Goal: Task Accomplishment & Management: Manage account settings

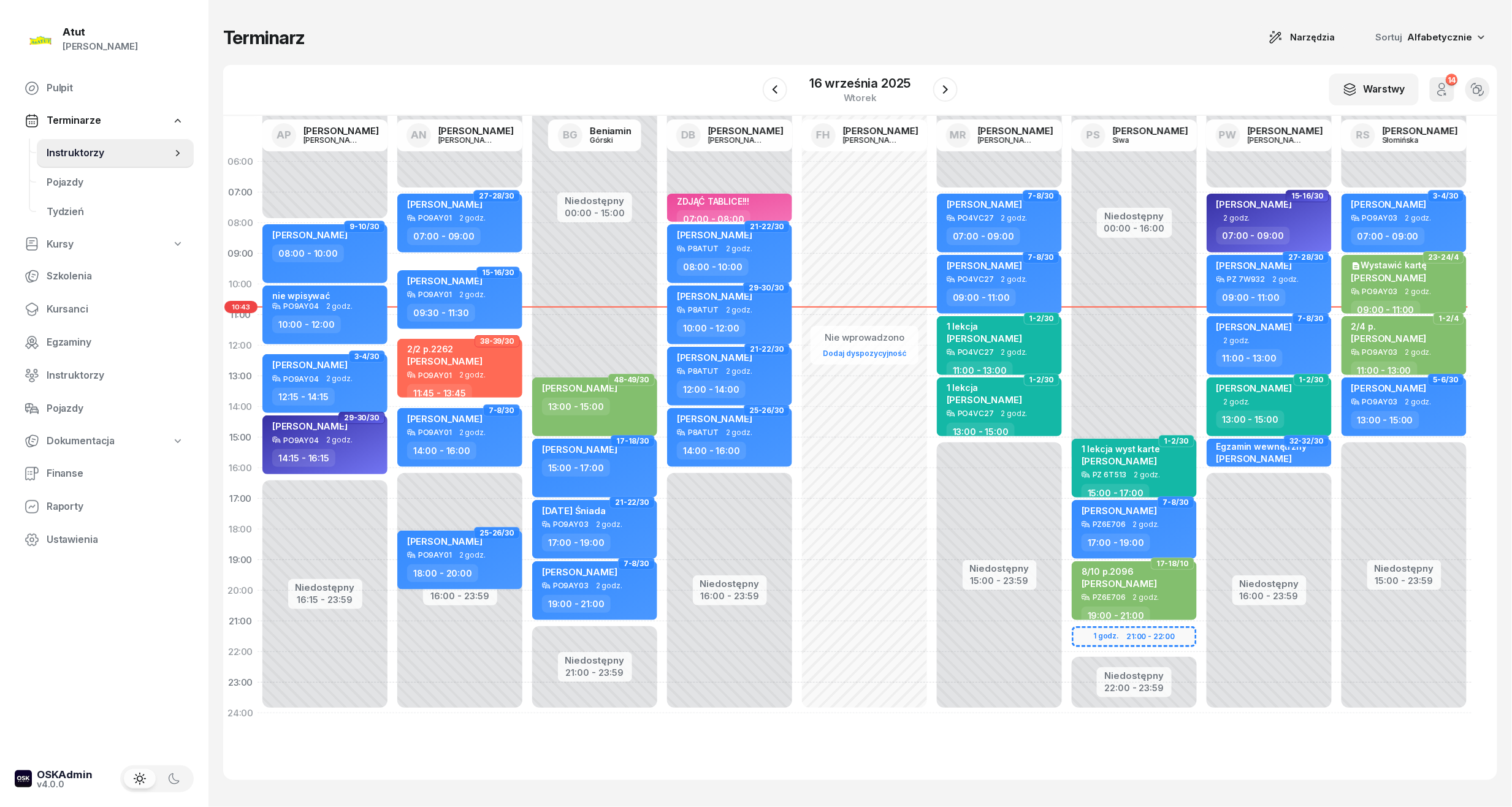
drag, startPoint x: 69, startPoint y: 302, endPoint x: 232, endPoint y: 169, distance: 210.4
click at [69, 302] on span "Kursanci" at bounding box center [115, 310] width 137 height 16
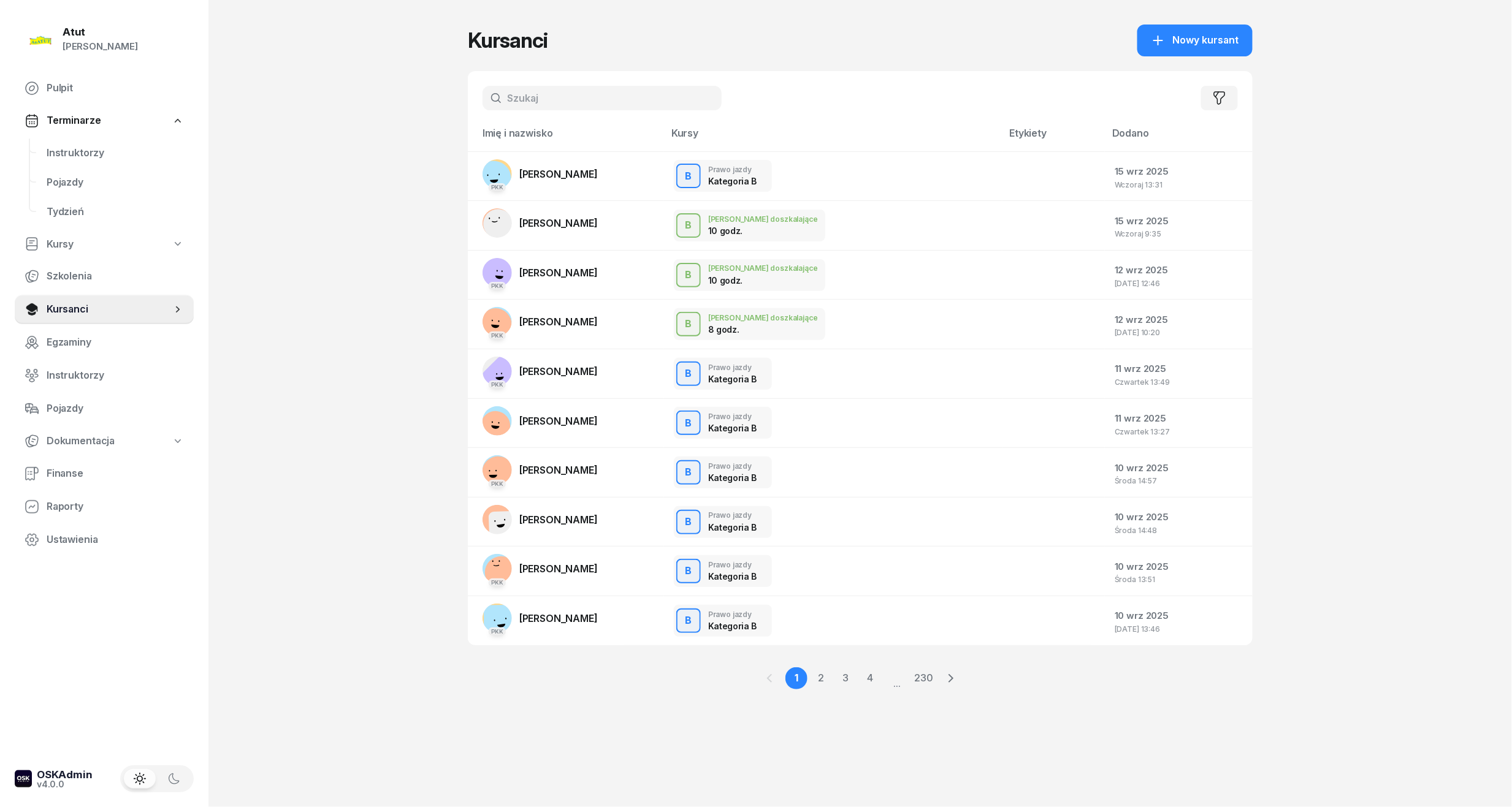
click at [515, 94] on input "text" at bounding box center [602, 98] width 239 height 24
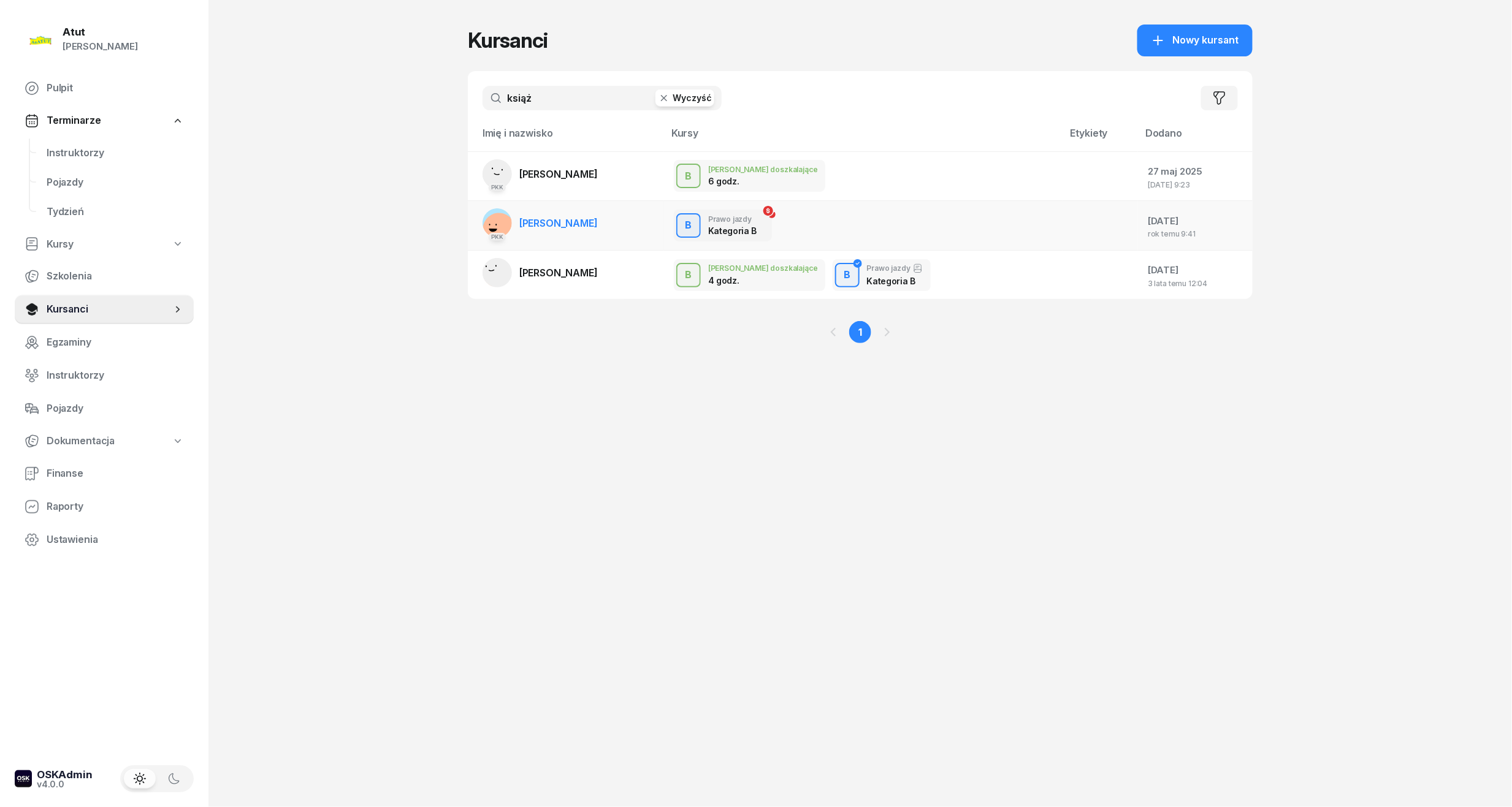
type input "książ"
click at [595, 228] on span "[PERSON_NAME]" at bounding box center [558, 223] width 79 height 12
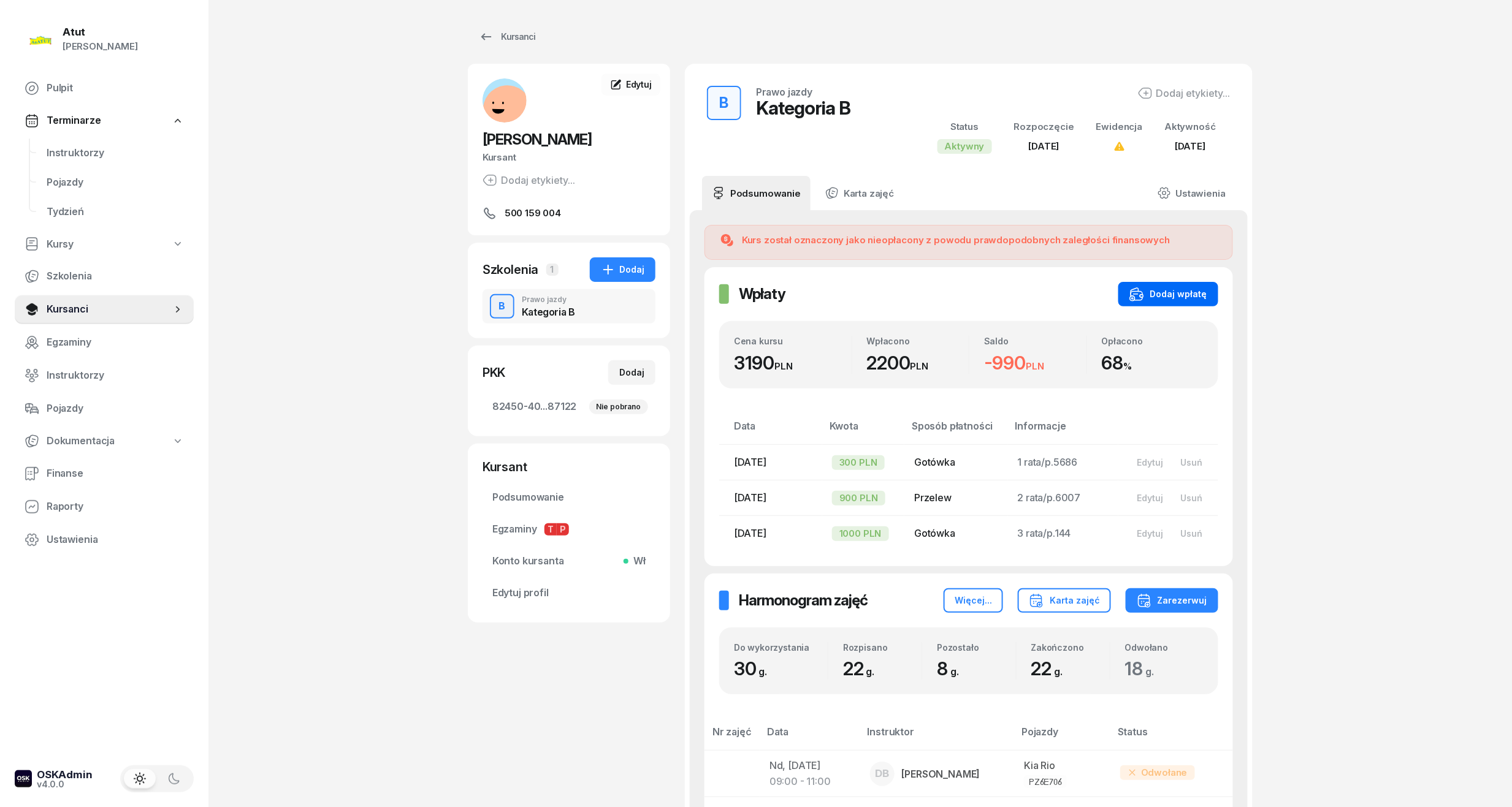
click at [1163, 296] on div "Dodaj wpłatę" at bounding box center [1168, 294] width 78 height 15
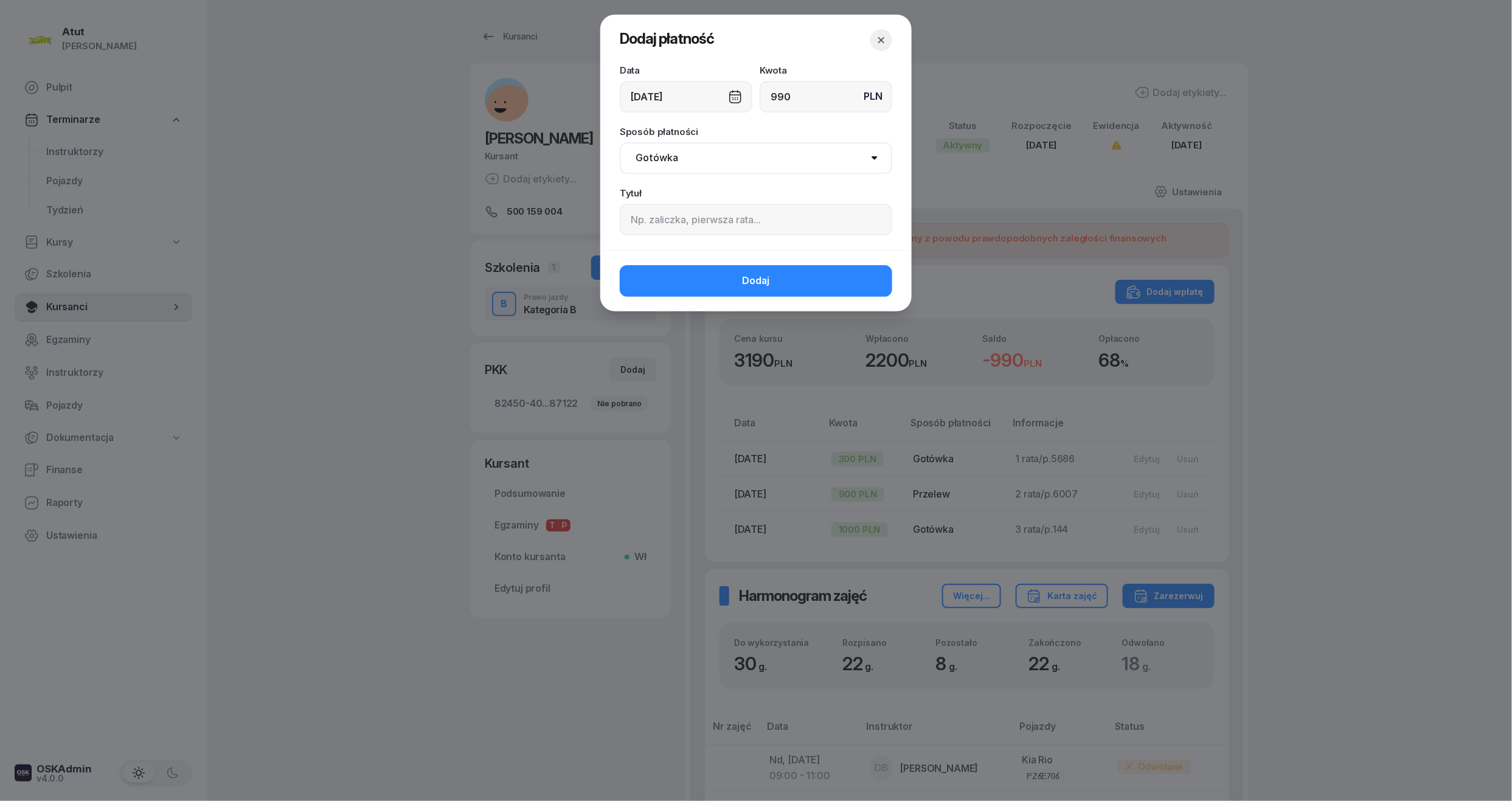
type input "990"
click at [686, 212] on input at bounding box center [756, 219] width 272 height 31
type input "p"
type input "4 rata/p."
click at [880, 39] on icon "button" at bounding box center [881, 40] width 12 height 12
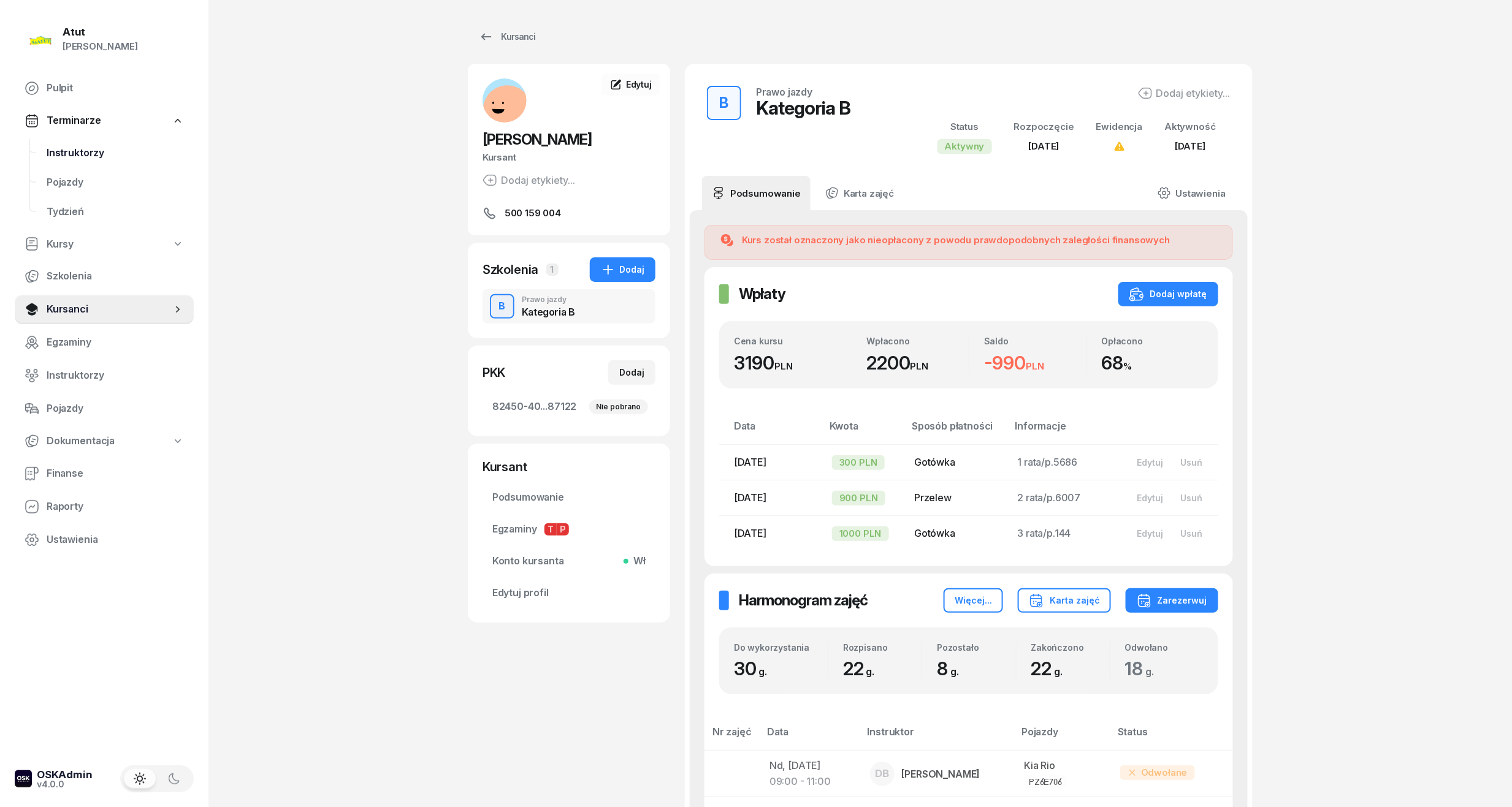
click at [99, 145] on span "Instruktorzy" at bounding box center [115, 153] width 137 height 16
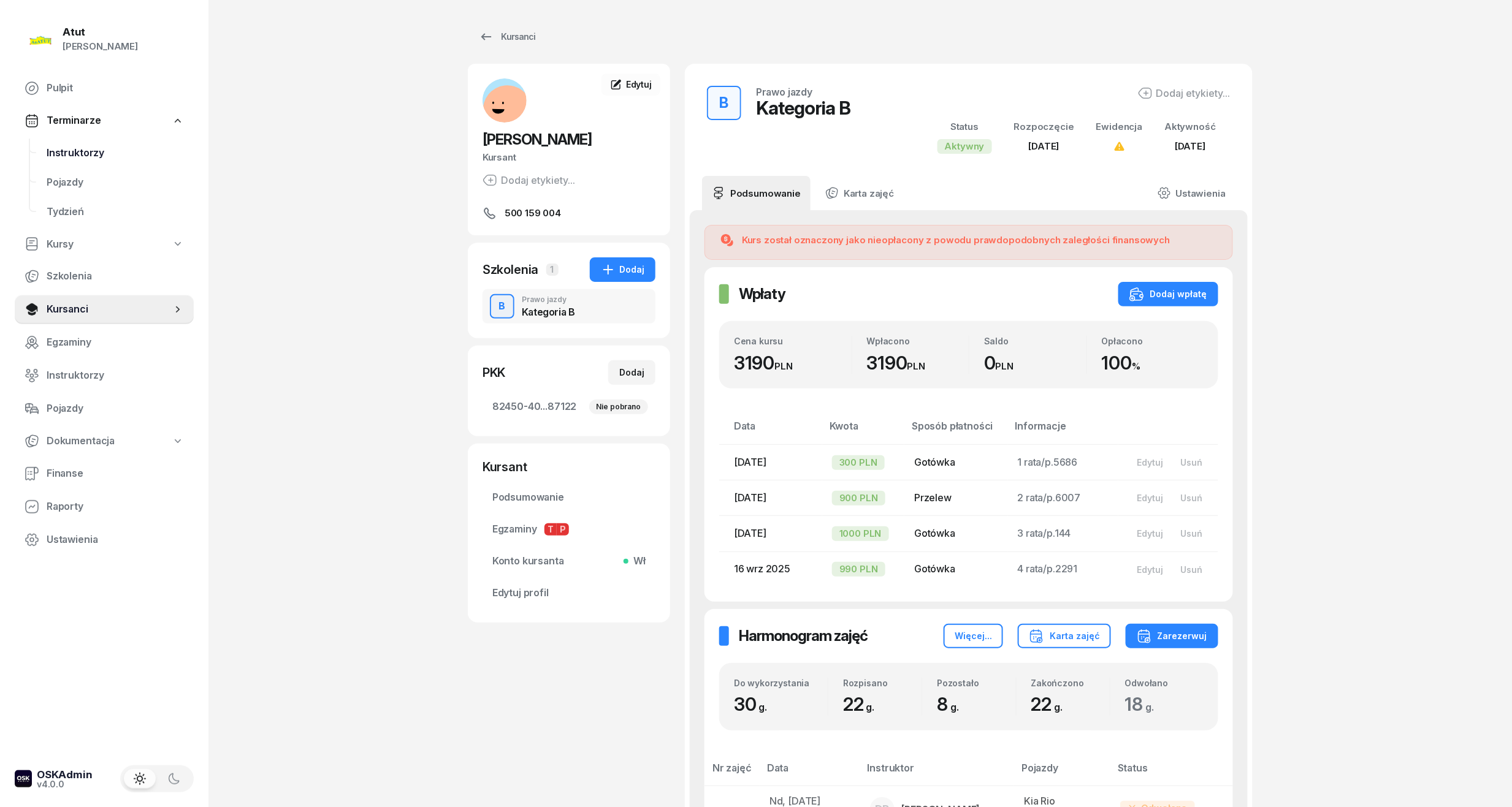
click at [87, 153] on span "Instruktorzy" at bounding box center [115, 153] width 137 height 16
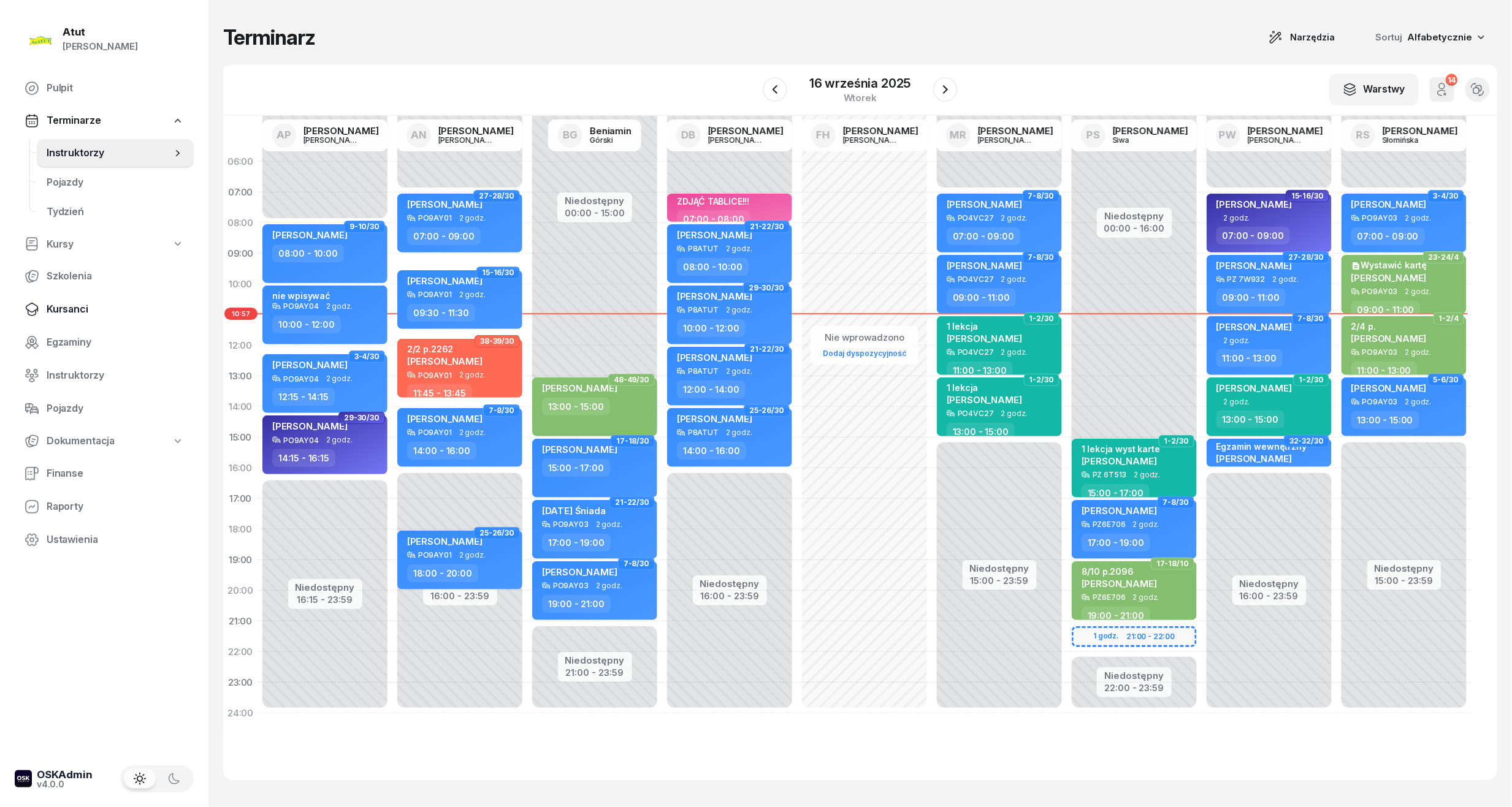
click at [70, 311] on span "Kursanci" at bounding box center [115, 310] width 137 height 16
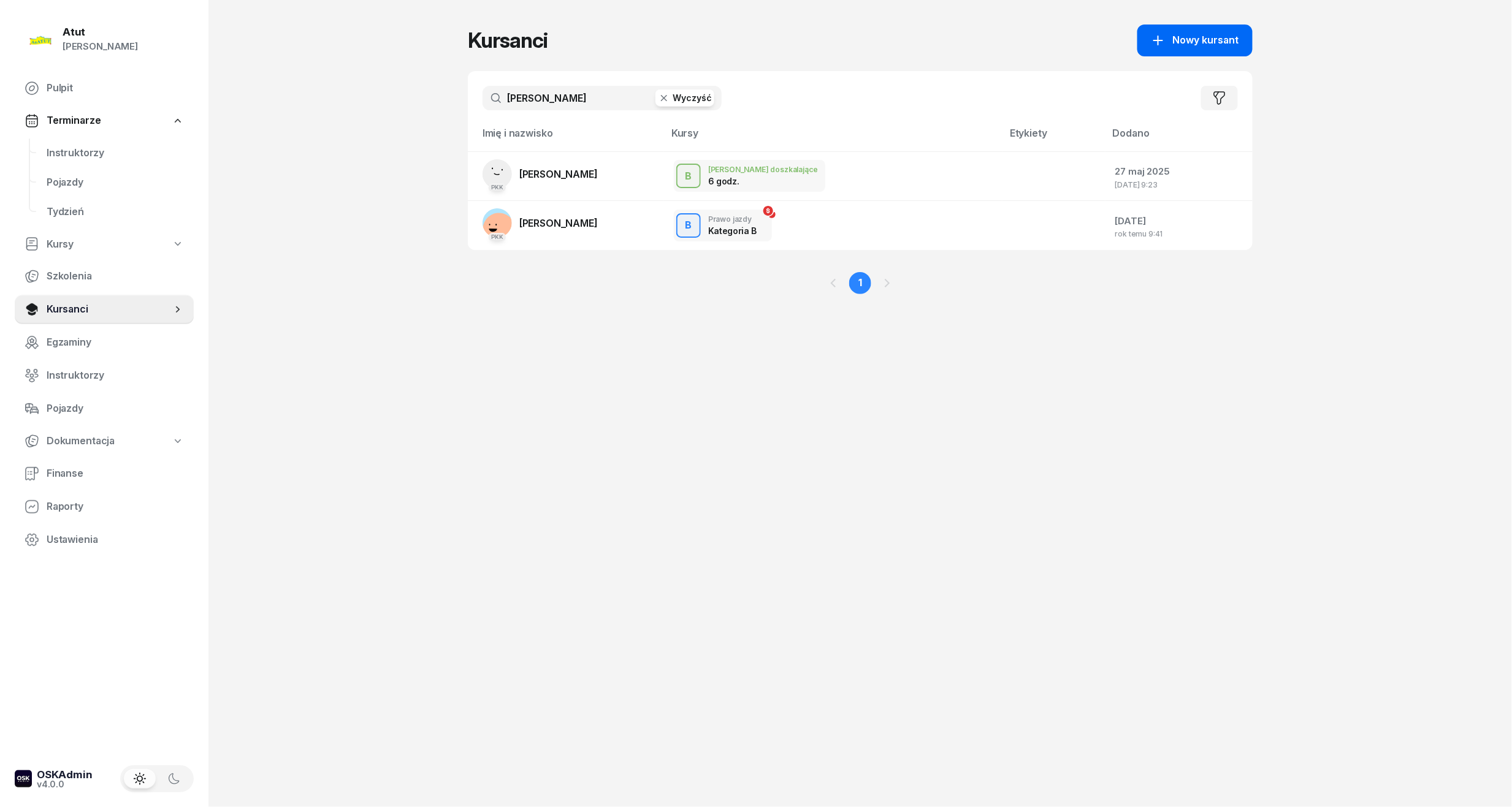
click at [1190, 39] on span "Nowy kursant" at bounding box center [1206, 40] width 66 height 16
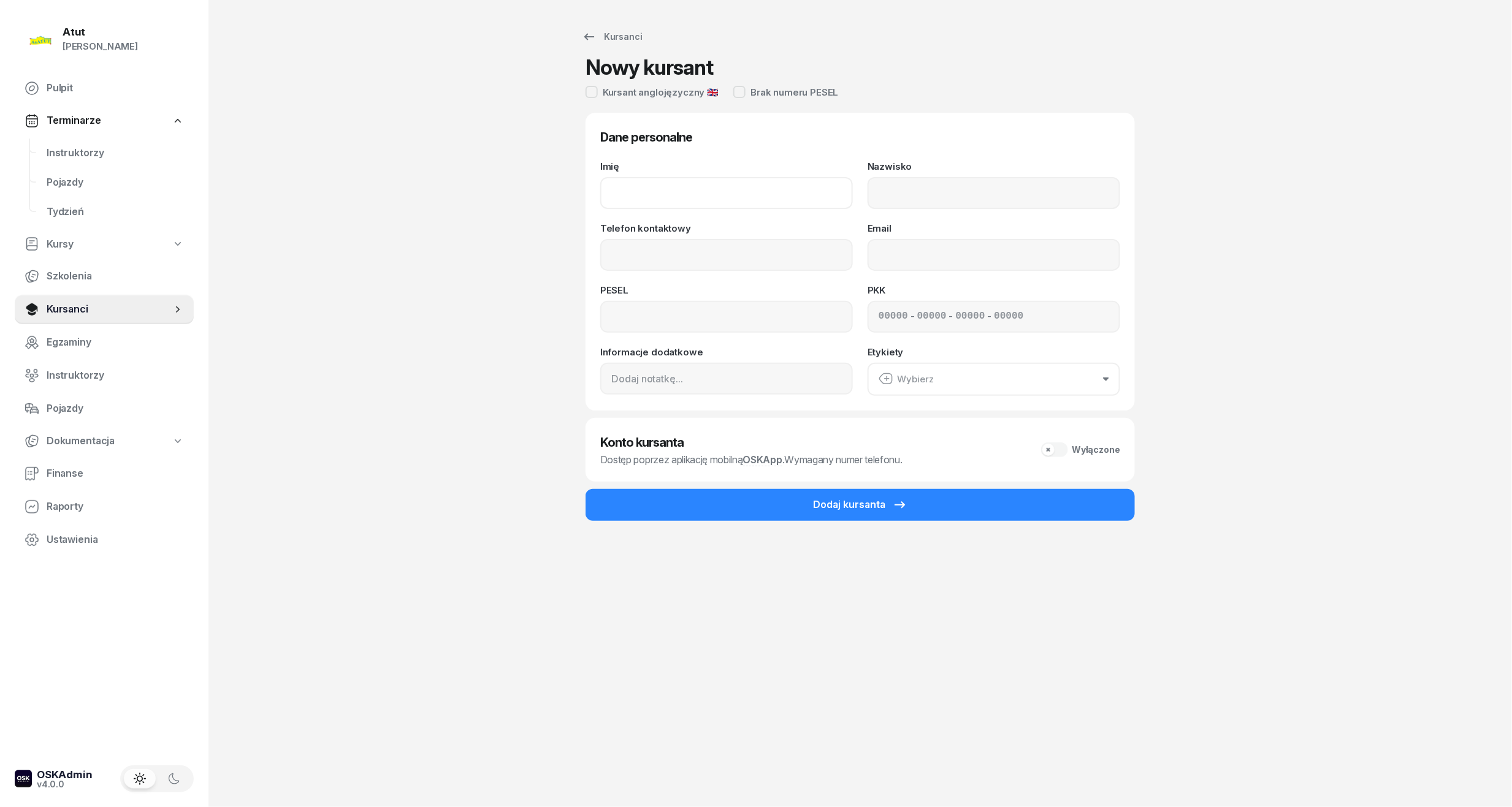
click at [669, 180] on input "Imię" at bounding box center [727, 192] width 252 height 32
type input "[PERSON_NAME]"
click at [898, 188] on input "Nazwisko" at bounding box center [994, 192] width 252 height 32
type input "Wrzosek"
click at [738, 258] on input "Telefon kontaktowy" at bounding box center [727, 255] width 252 height 32
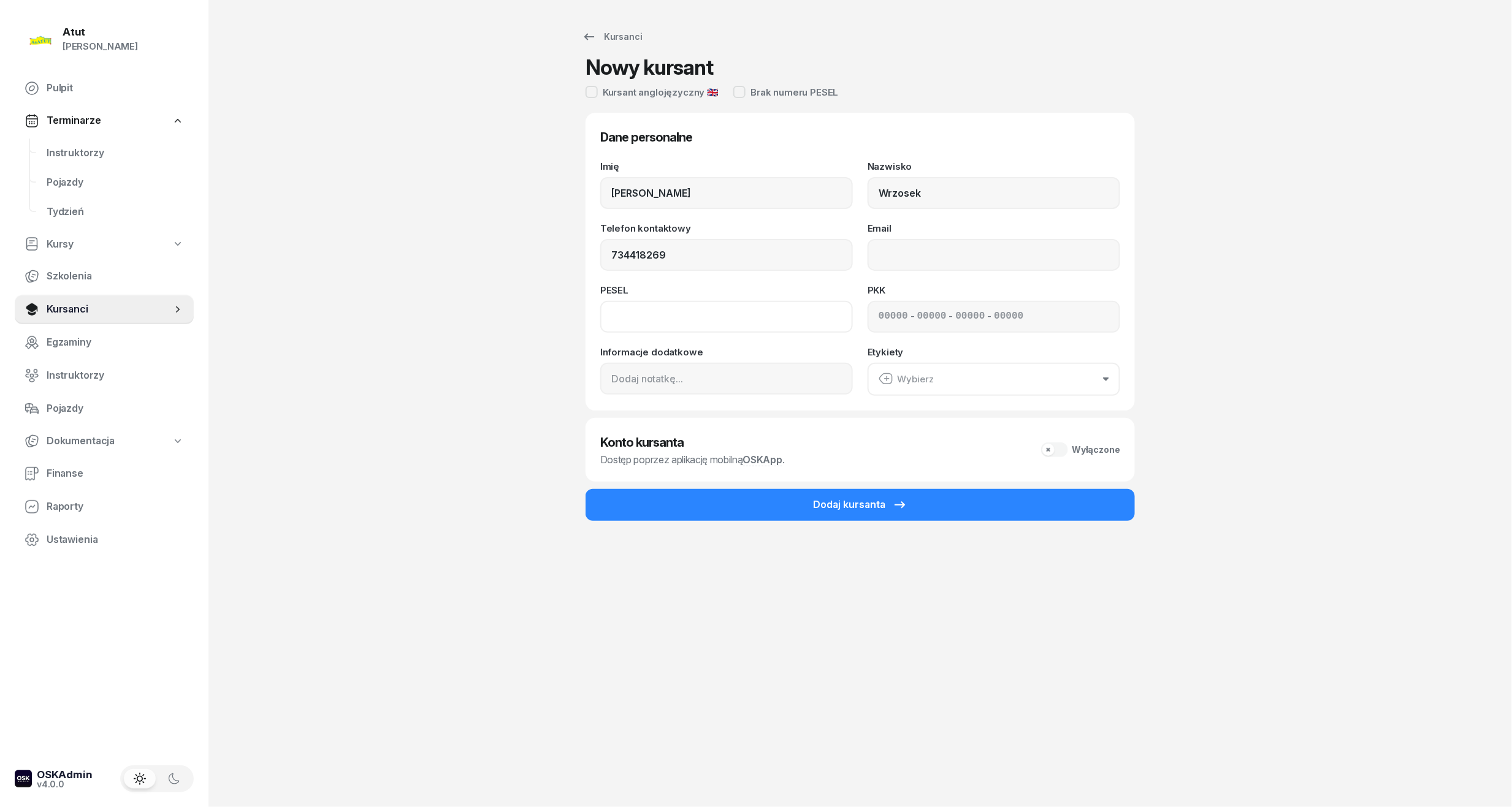
type input "734 418 269"
click at [719, 307] on input at bounding box center [727, 316] width 252 height 32
type input "07291807112"
click at [879, 315] on input at bounding box center [893, 317] width 29 height 16
type input "22550"
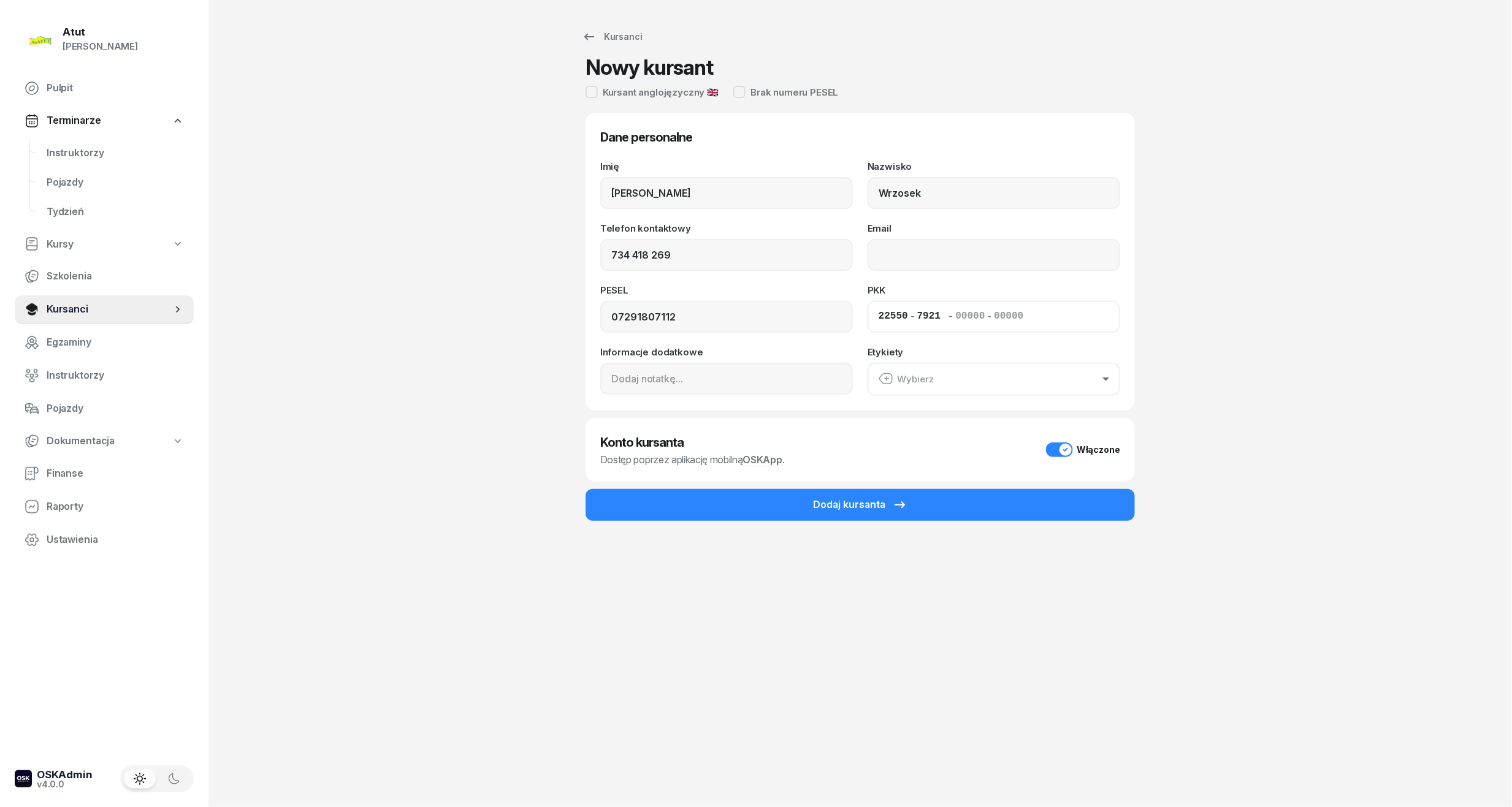
type input "79210"
type input "81662"
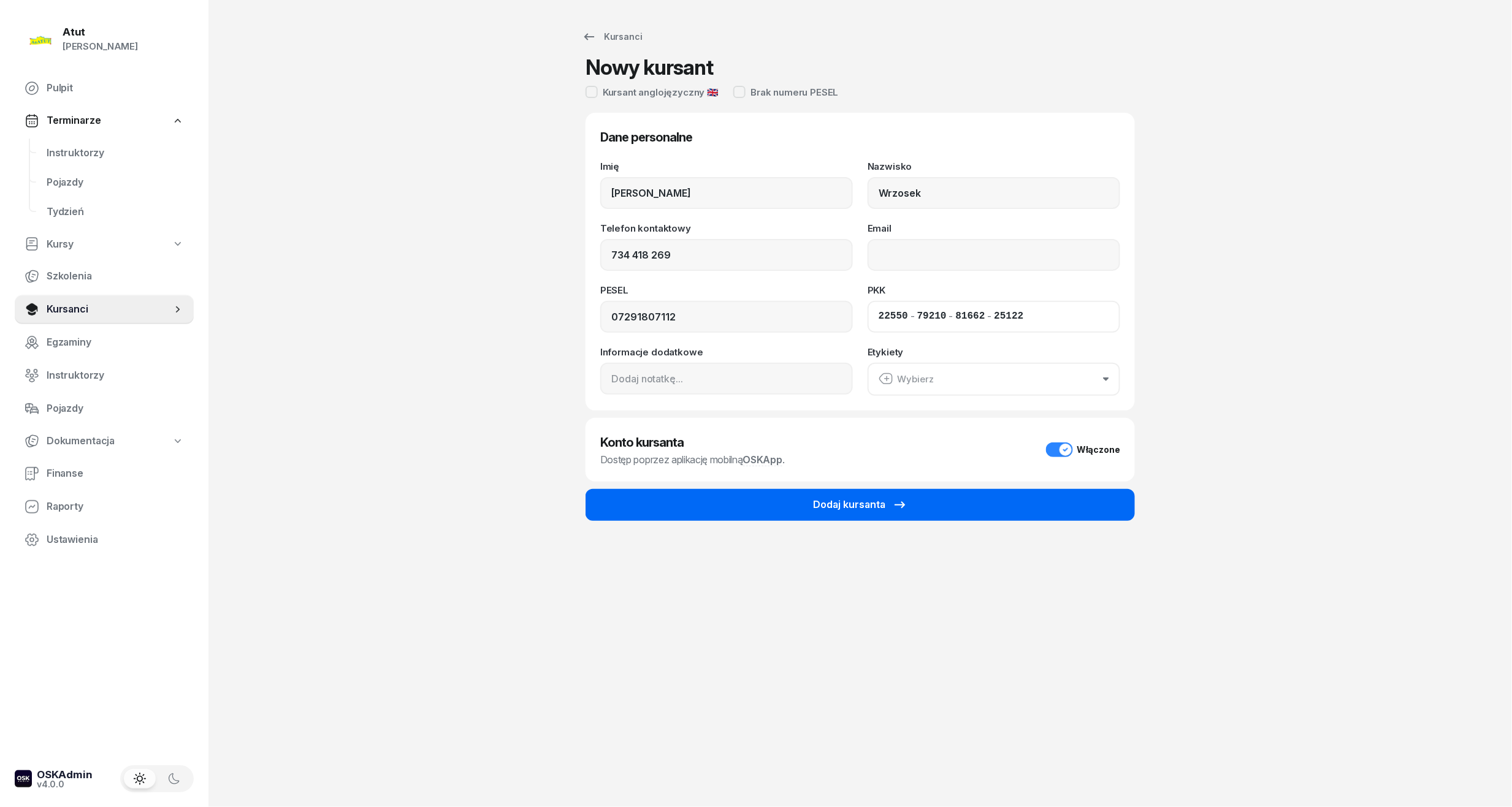
type input "25122"
click at [909, 497] on button "Dodaj kursanta" at bounding box center [860, 504] width 549 height 32
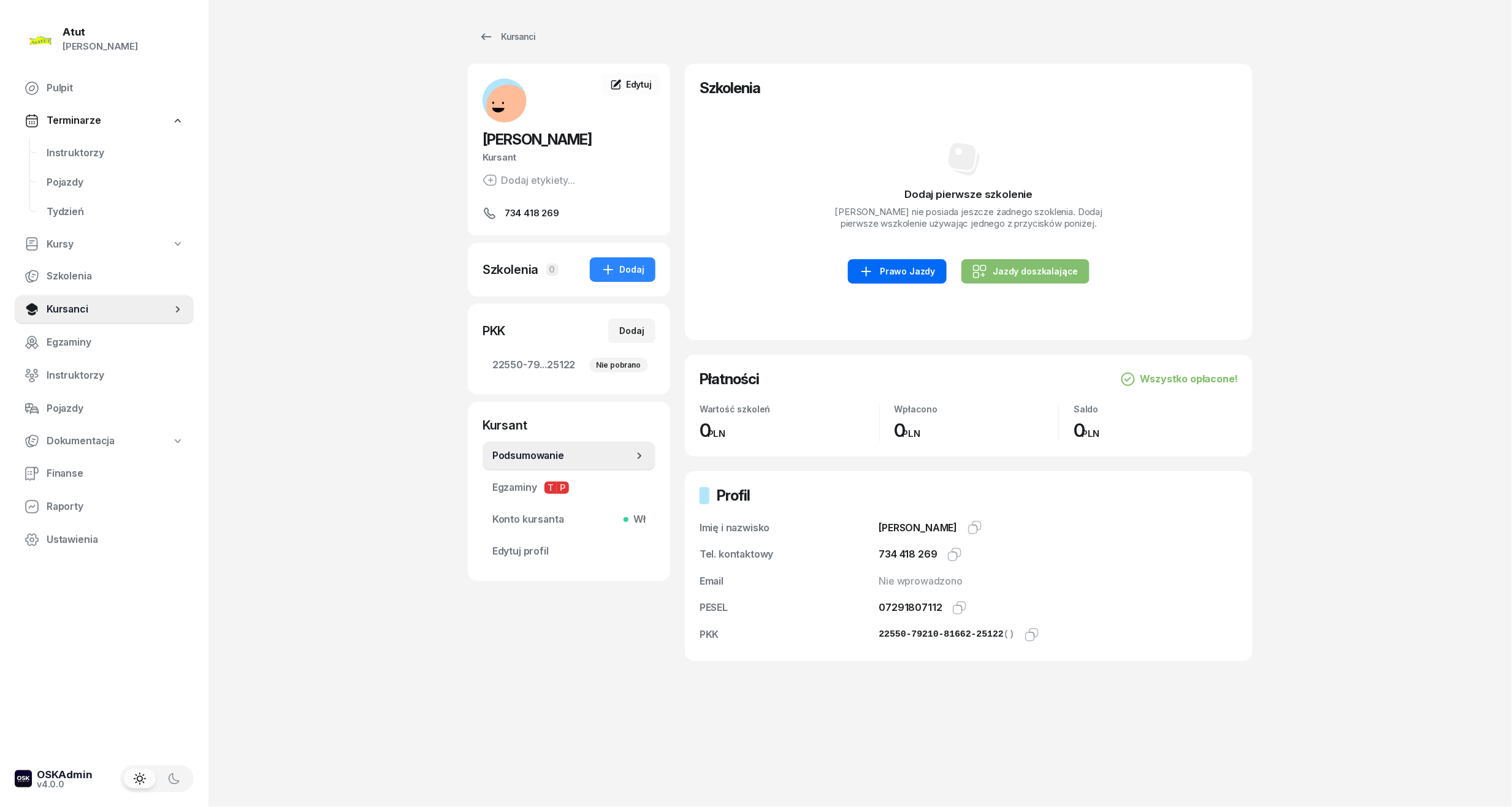
click at [909, 276] on div "Prawo Jazdy" at bounding box center [897, 271] width 76 height 15
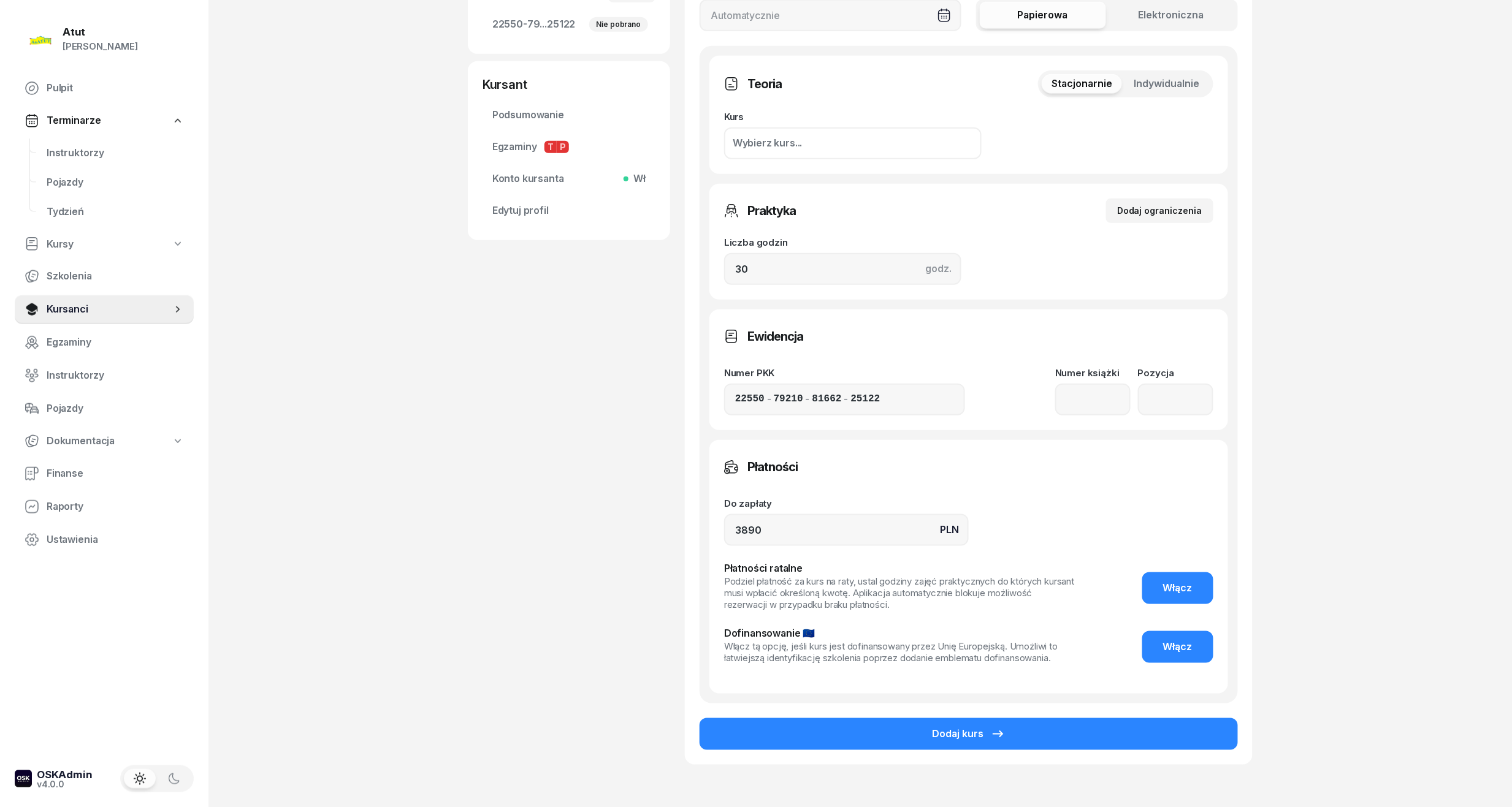
scroll to position [408, 0]
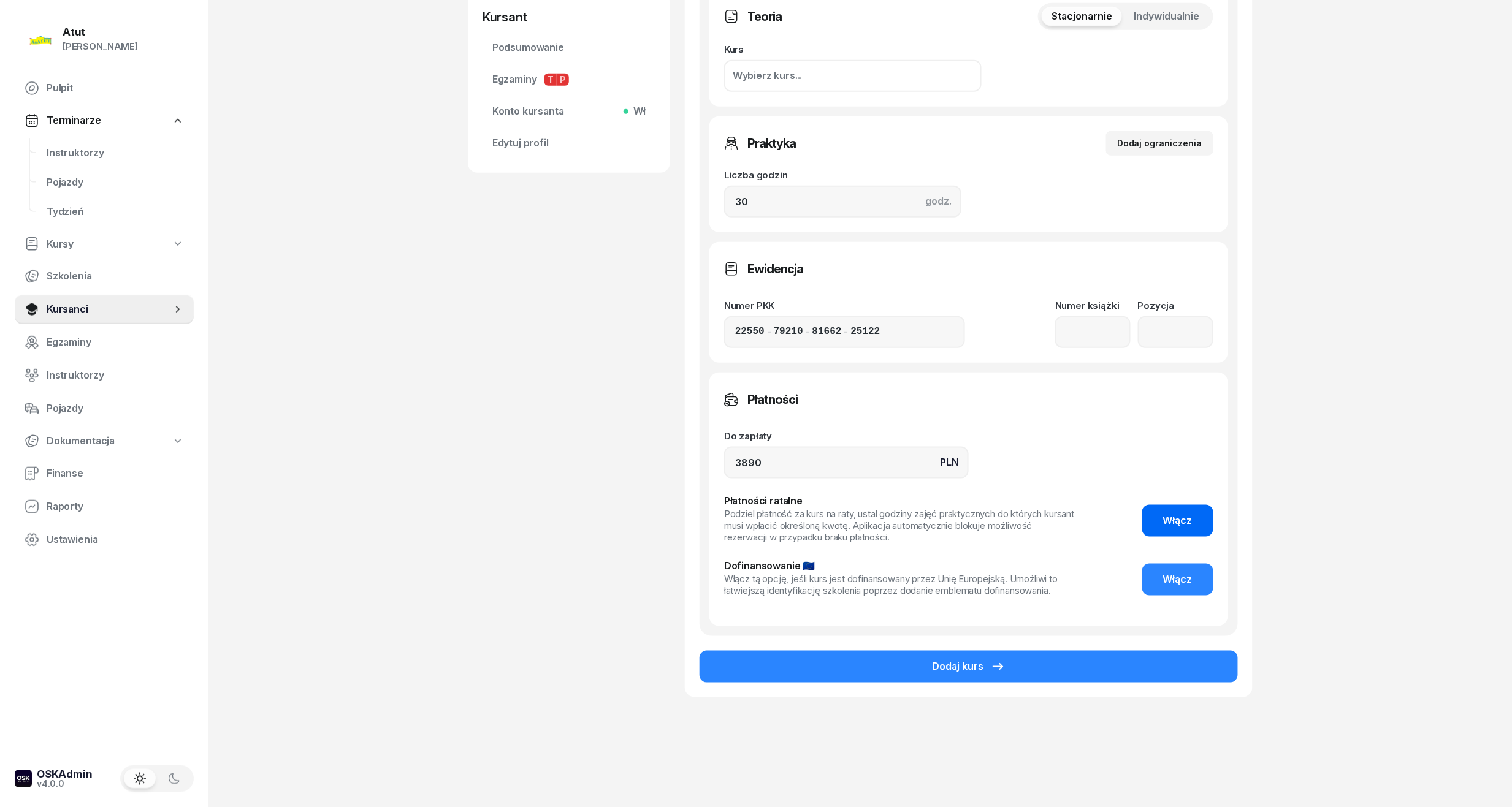
click at [1168, 510] on button "Włącz" at bounding box center [1177, 520] width 71 height 32
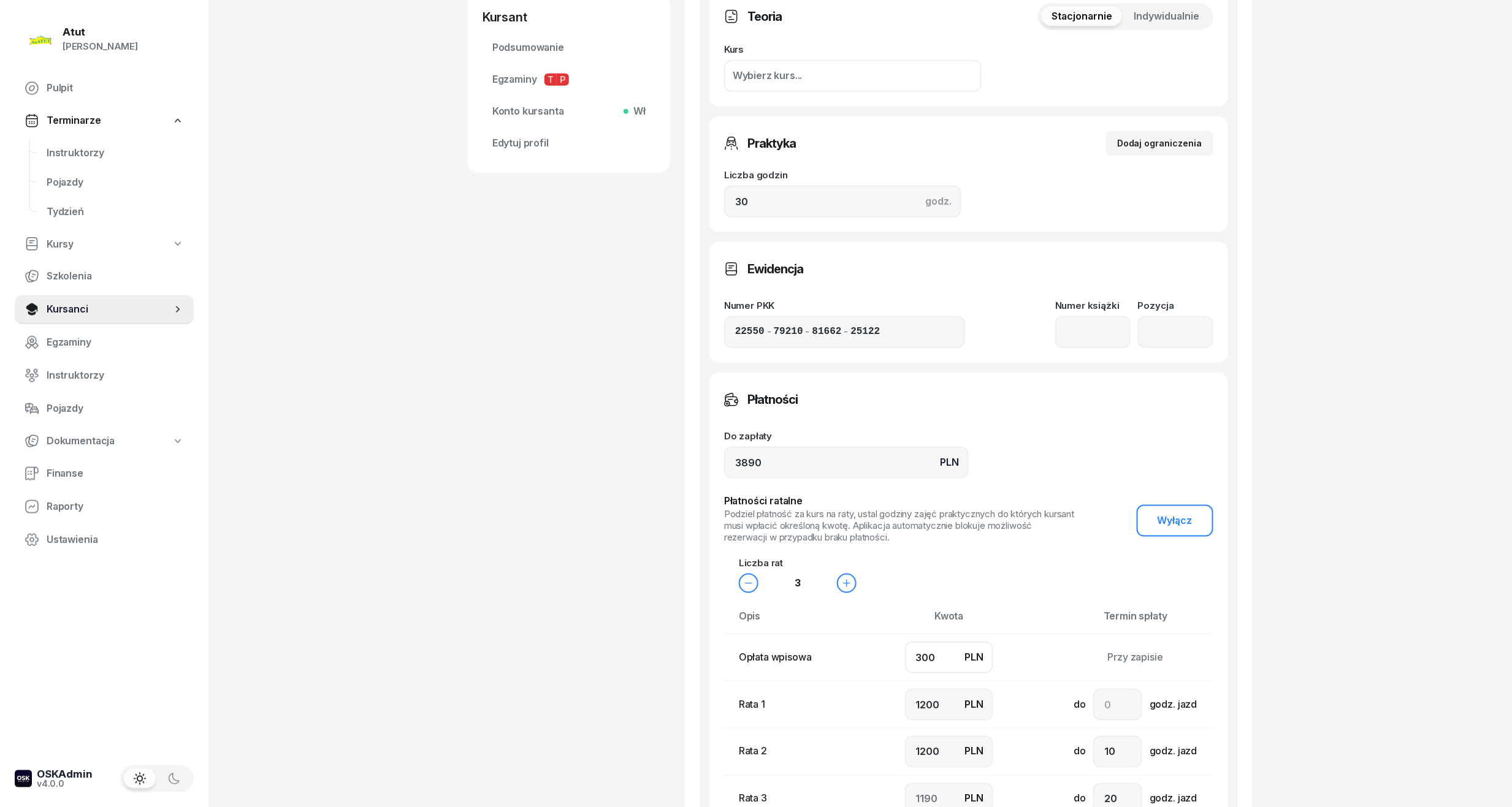
drag, startPoint x: 948, startPoint y: 653, endPoint x: 515, endPoint y: 673, distance: 433.5
click at [515, 673] on div "[PERSON_NAME] Kursant Dodaj etykiety... 734 418 269 WW [PERSON_NAME] Kursant Ed…" at bounding box center [859, 331] width 785 height 1350
type input "7"
type input "1300"
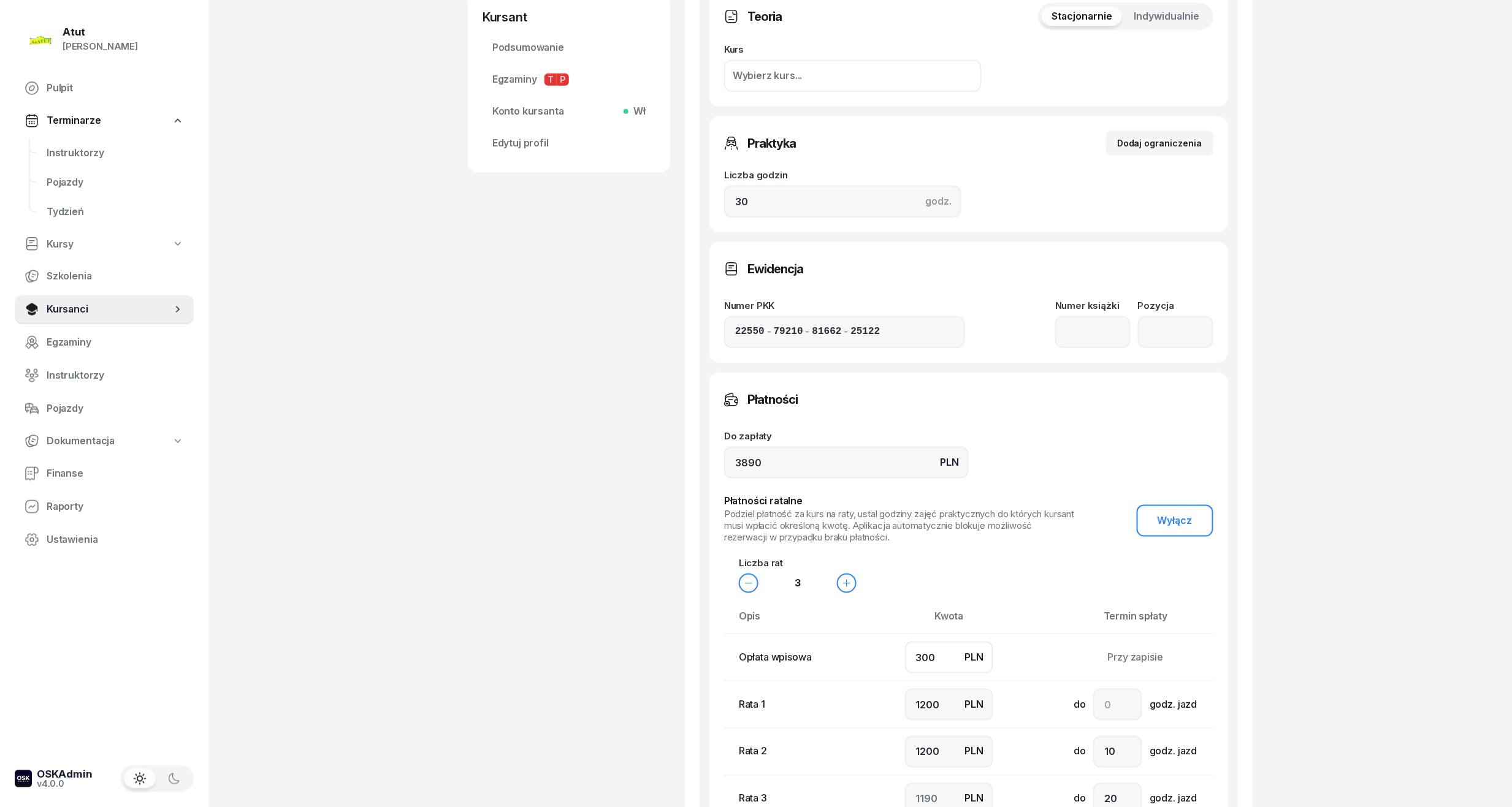
type input "1283"
type input "70"
type input "1200"
type input "1320"
type input "700"
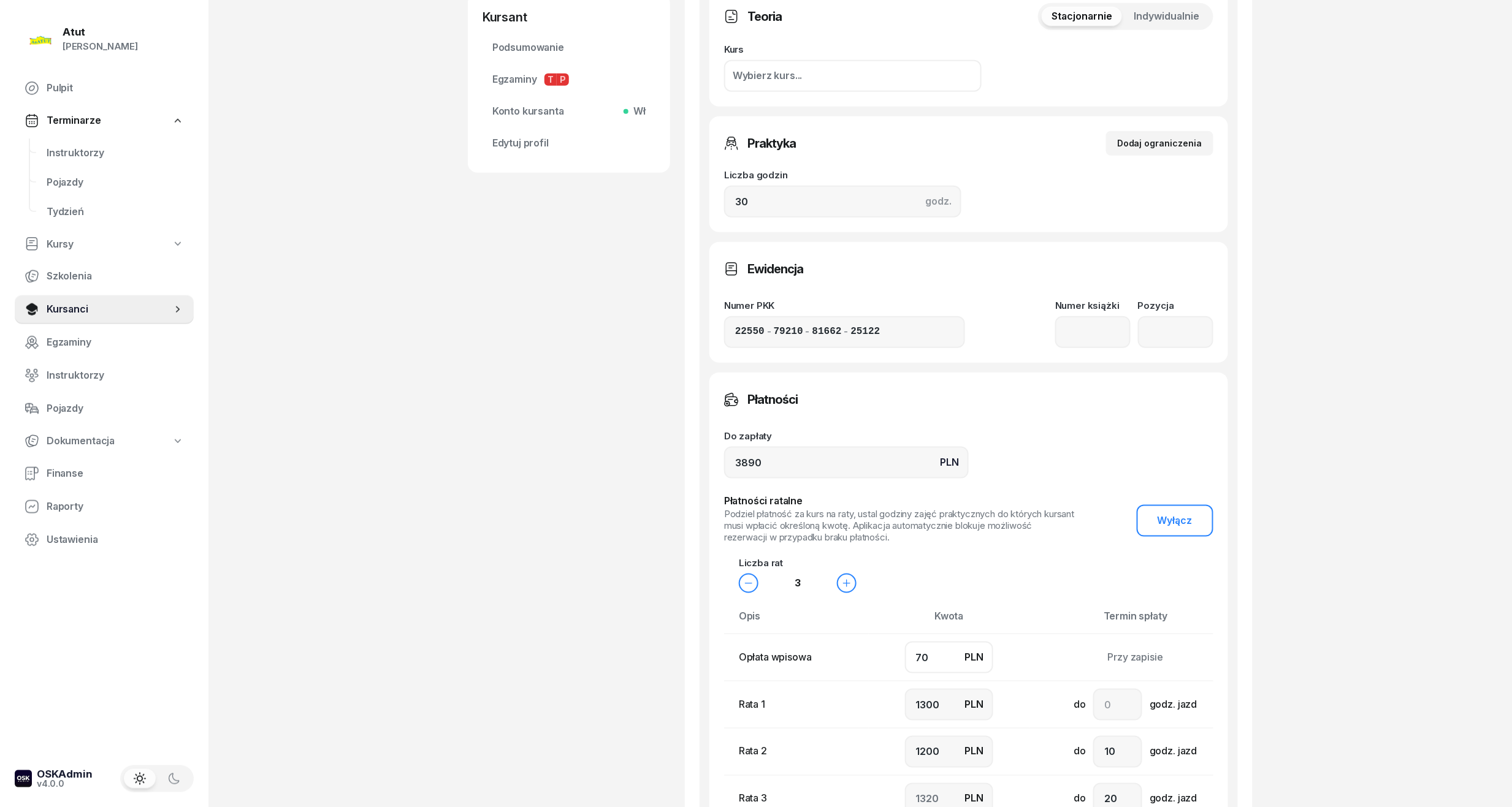
type input "1100"
type input "1000"
type input "1090"
type input "700"
drag, startPoint x: 958, startPoint y: 704, endPoint x: 508, endPoint y: 708, distance: 450.0
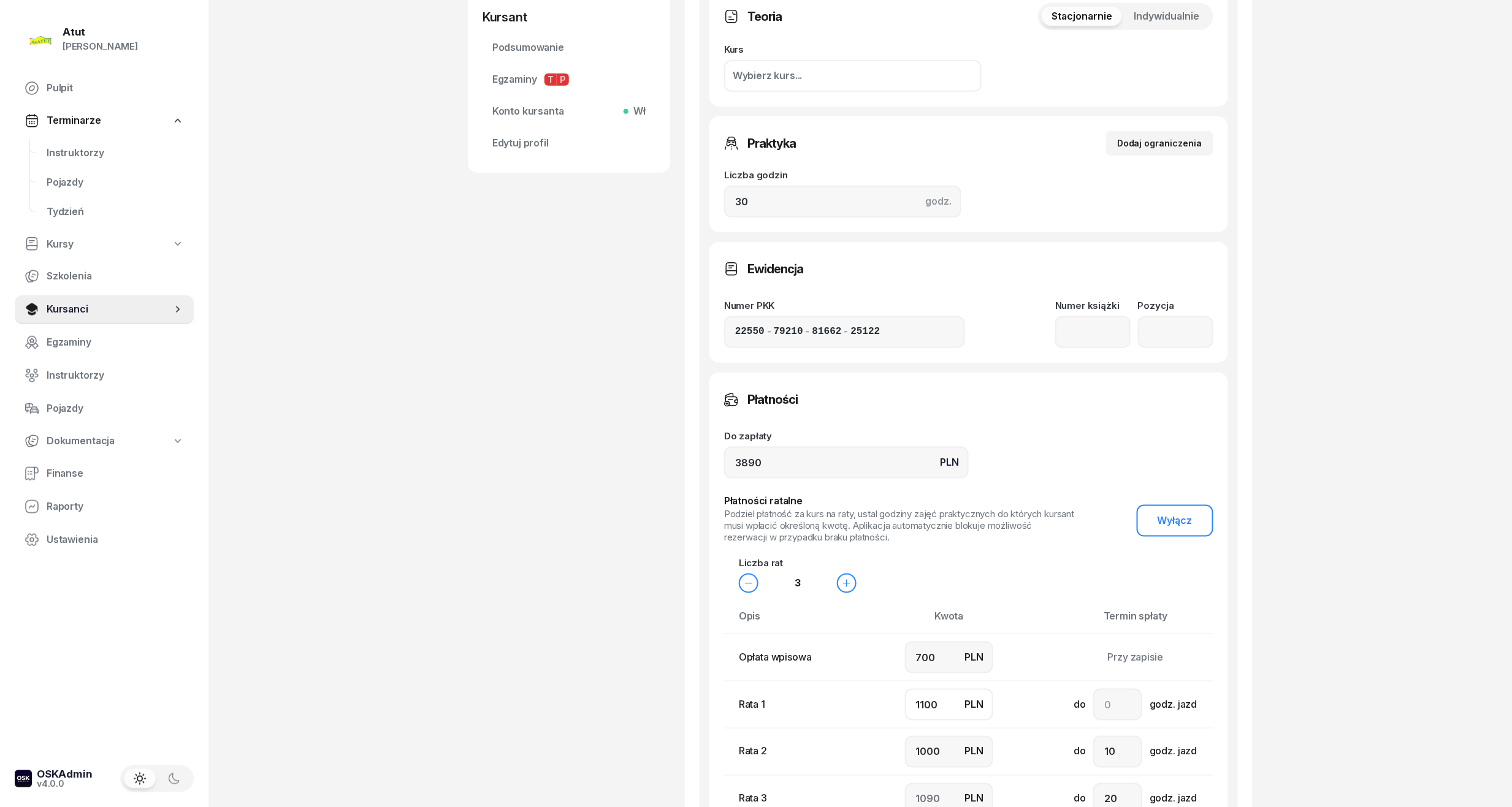
click at [510, 708] on div "[PERSON_NAME] Kursant Dodaj etykiety... 734 418 269 WW [PERSON_NAME] Kursant Ed…" at bounding box center [859, 331] width 785 height 1350
type input "1"
type input "2189"
type input "10"
type input "2180"
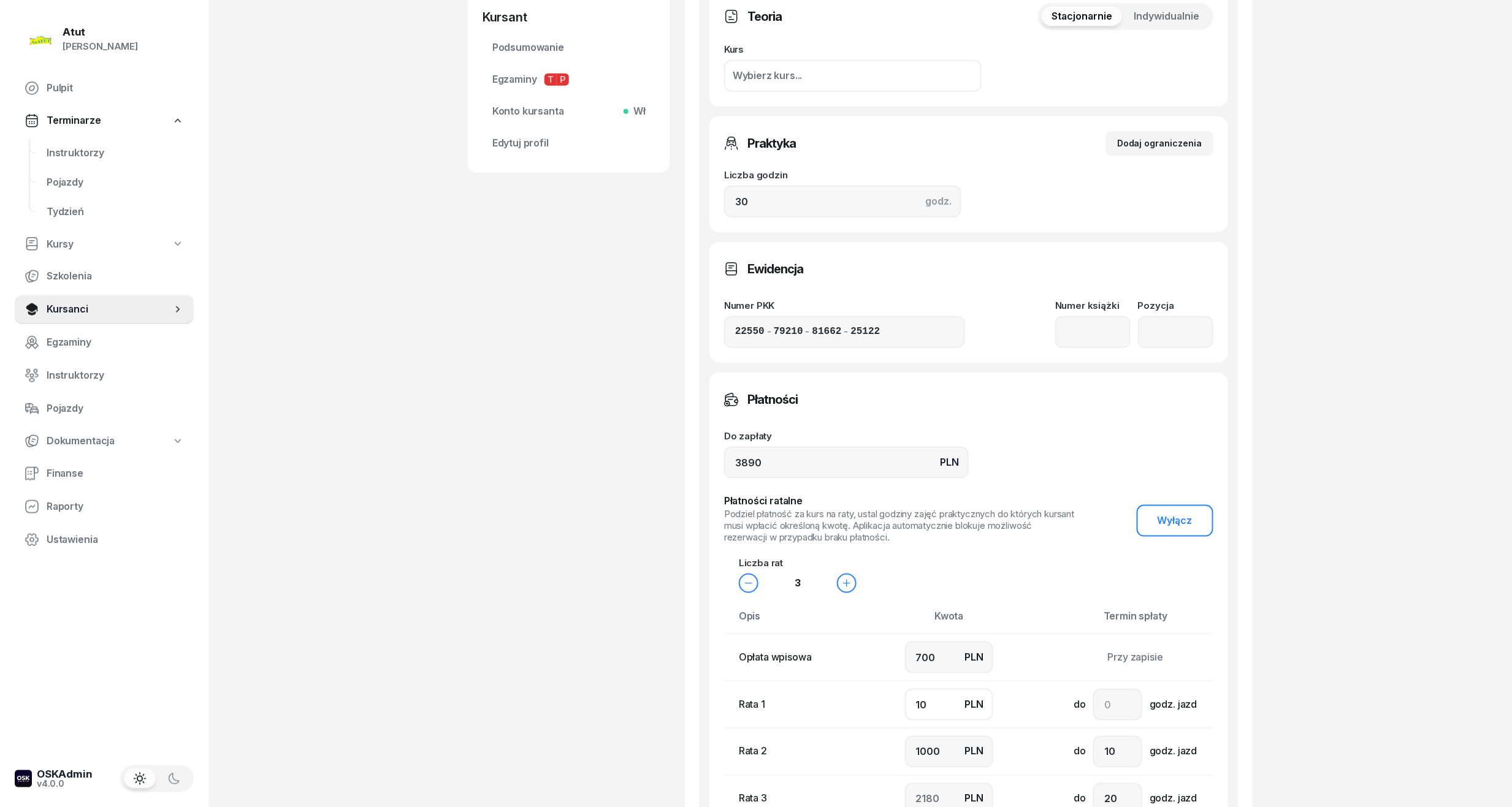
type input "100"
type input "2090"
type input "1000"
type input "1190"
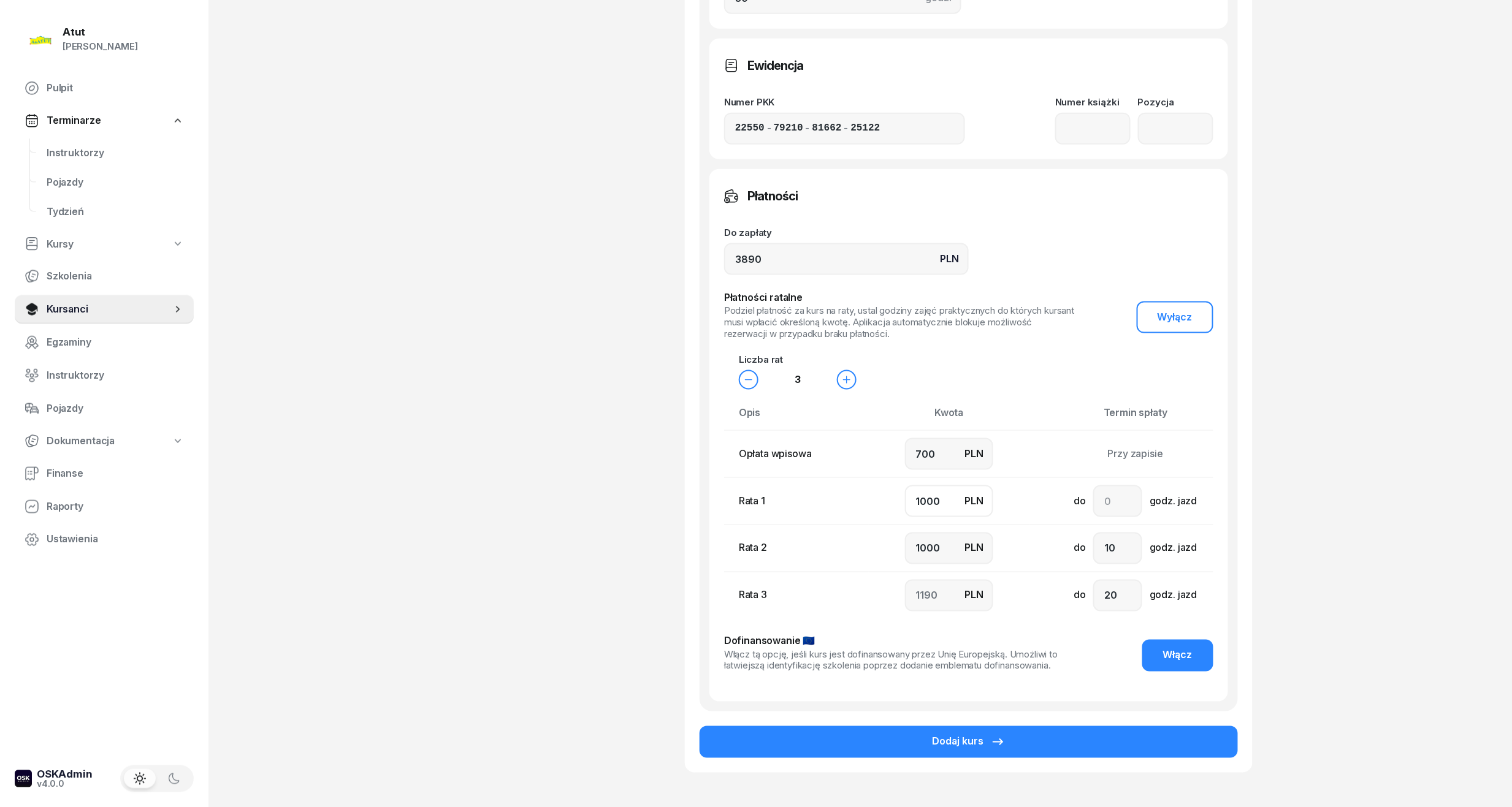
scroll to position [690, 0]
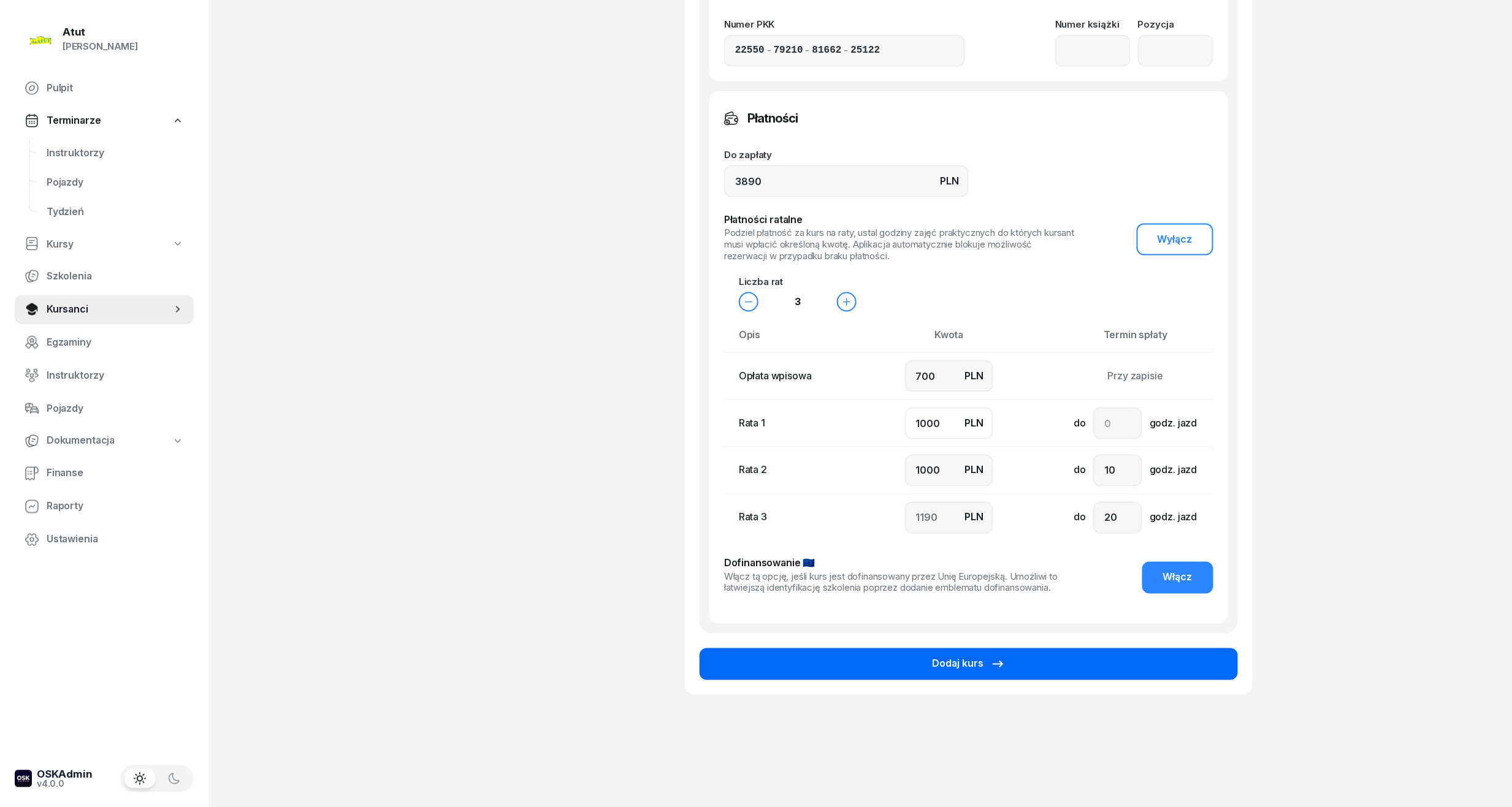
type input "1000"
click at [952, 660] on div "Dodaj kurs" at bounding box center [969, 664] width 73 height 16
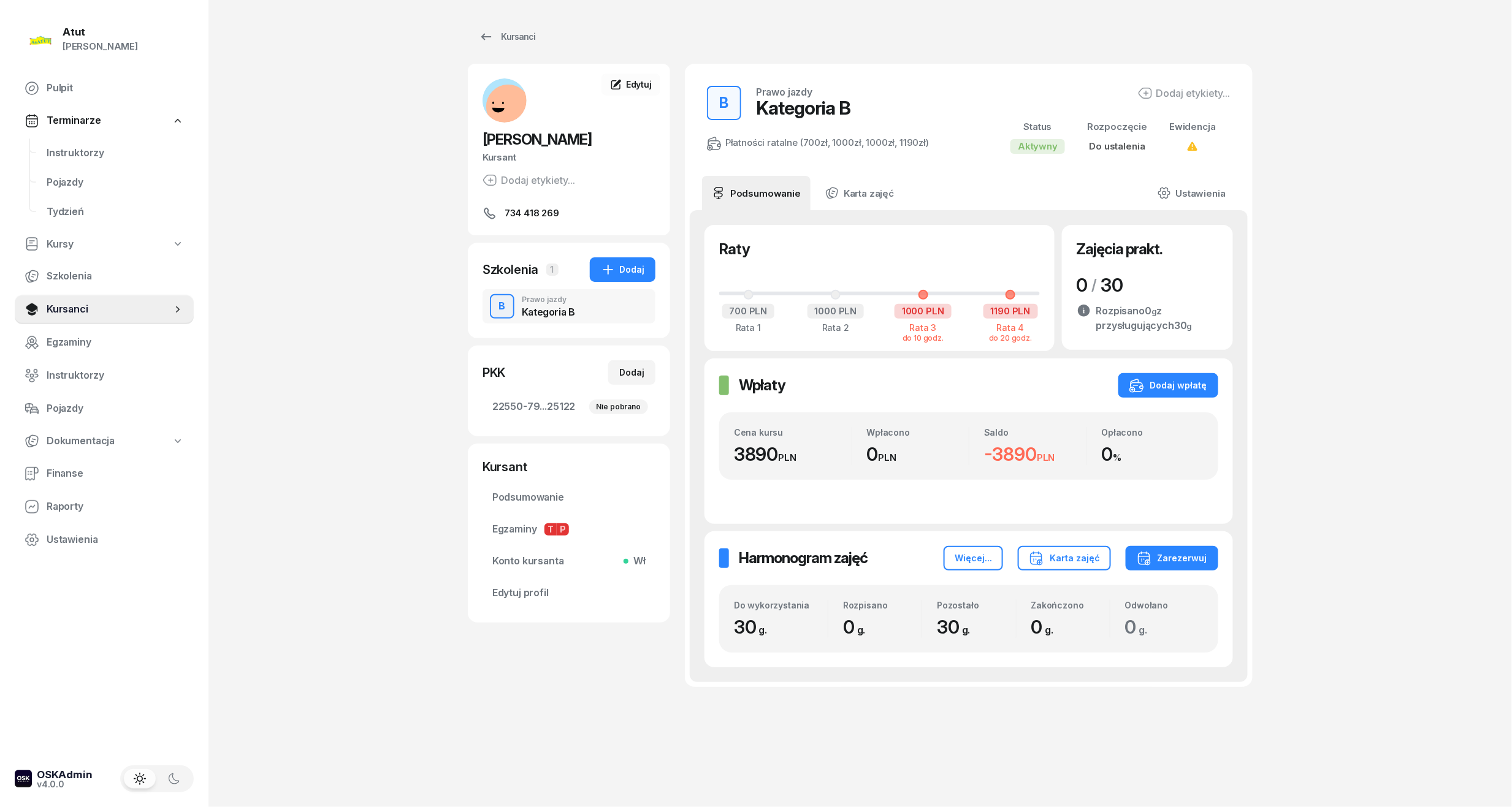
click at [1183, 404] on div "Wpłaty Wpłaty Dodaj wpłatę Cena kursu 3890 PLN Wpłacono 0 PLN Saldo -3890 PLN O…" at bounding box center [969, 442] width 528 height 166
click at [1182, 388] on div "Dodaj wpłatę" at bounding box center [1168, 385] width 78 height 15
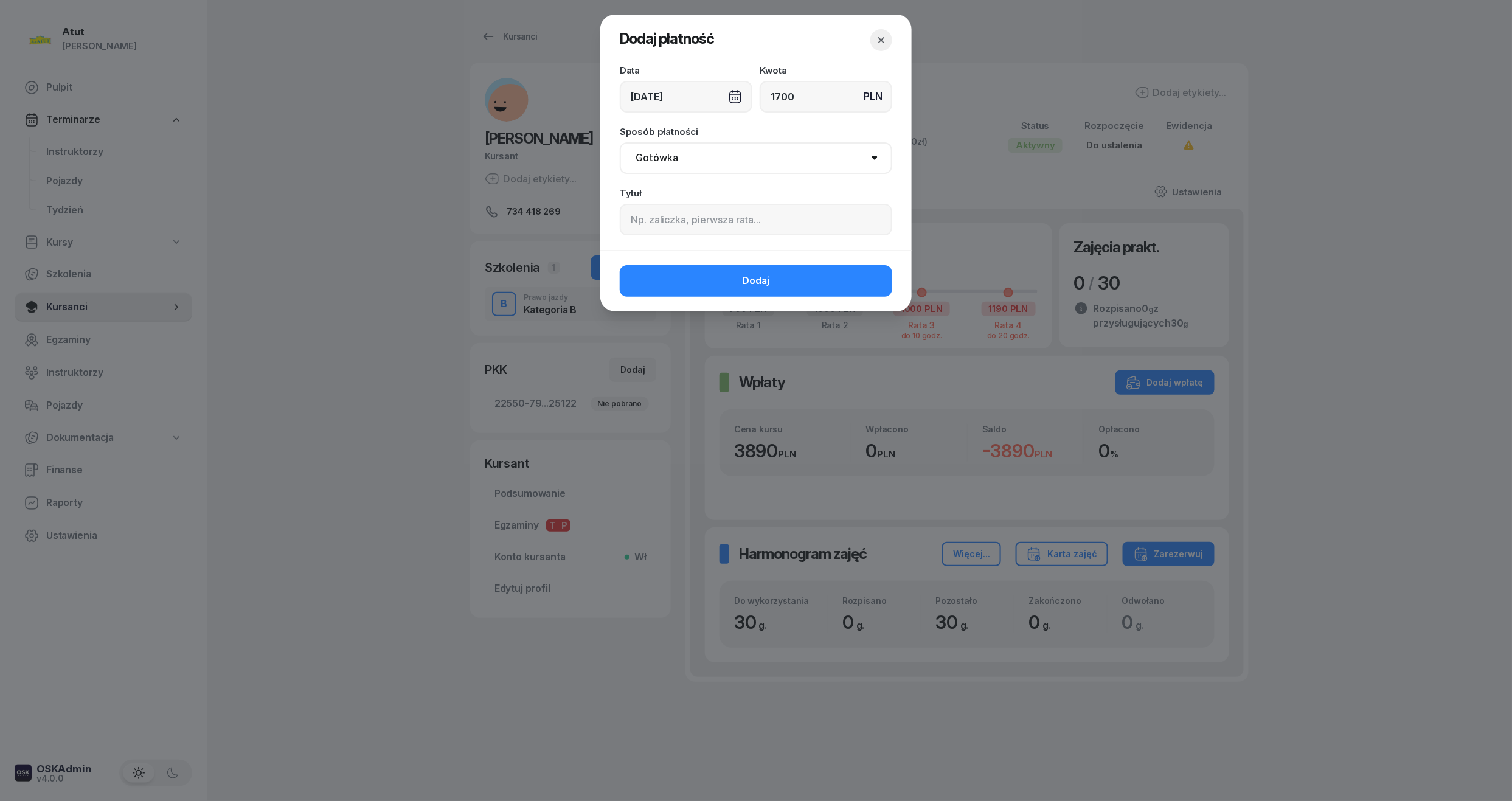
type input "1700"
click at [673, 230] on input at bounding box center [756, 219] width 272 height 31
paste input "2028"
type input "1 i 2 rata/p.2028"
click at [693, 149] on select "Gotówka Karta Przelew Płatności online BLIK" at bounding box center [756, 157] width 272 height 31
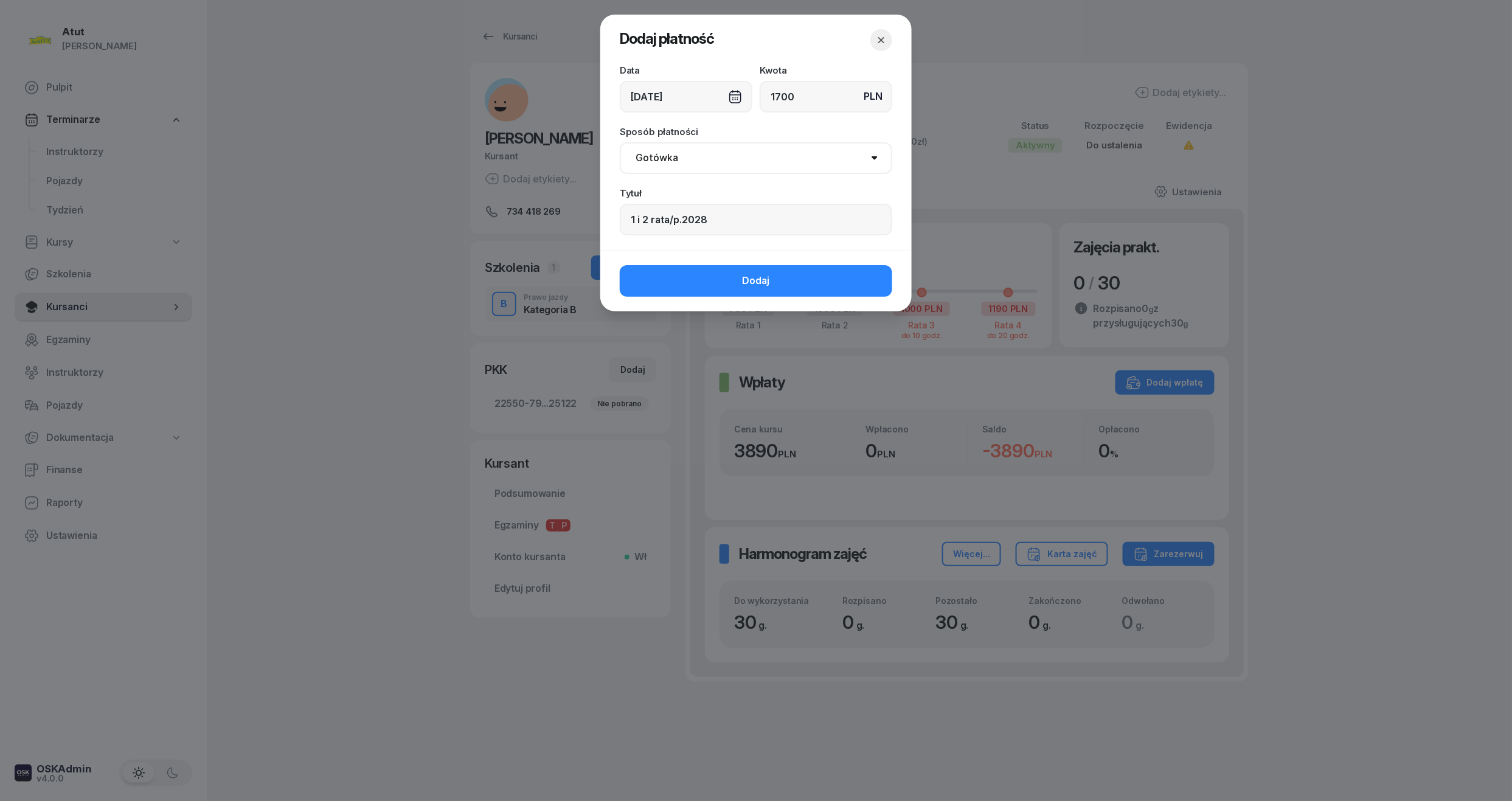
select select "card"
click at [620, 142] on select "Gotówka Karta Przelew Płatności online BLIK" at bounding box center [756, 157] width 272 height 31
click at [755, 271] on button "Dodaj" at bounding box center [756, 280] width 272 height 31
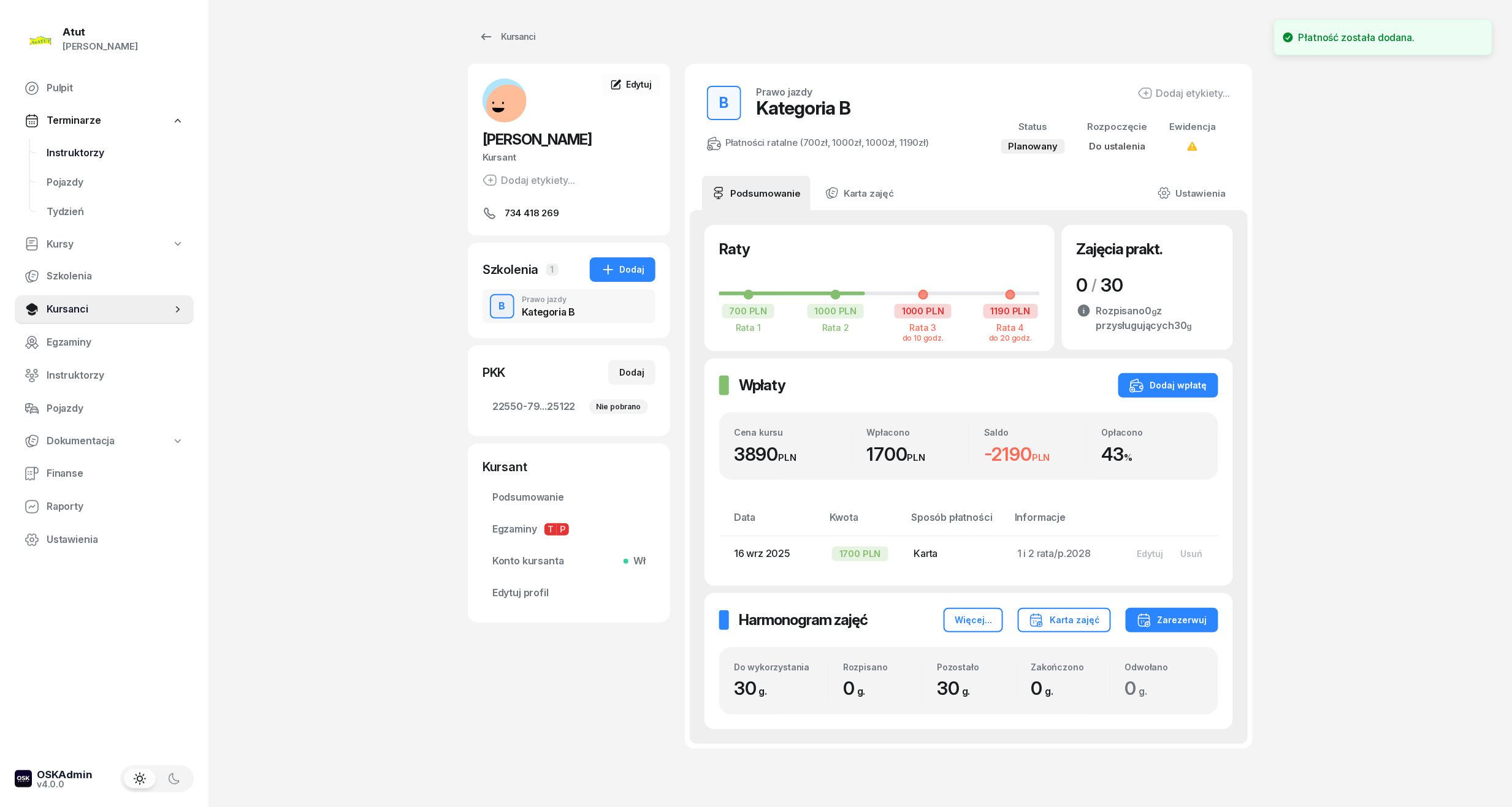
click at [91, 153] on span "Instruktorzy" at bounding box center [115, 153] width 137 height 16
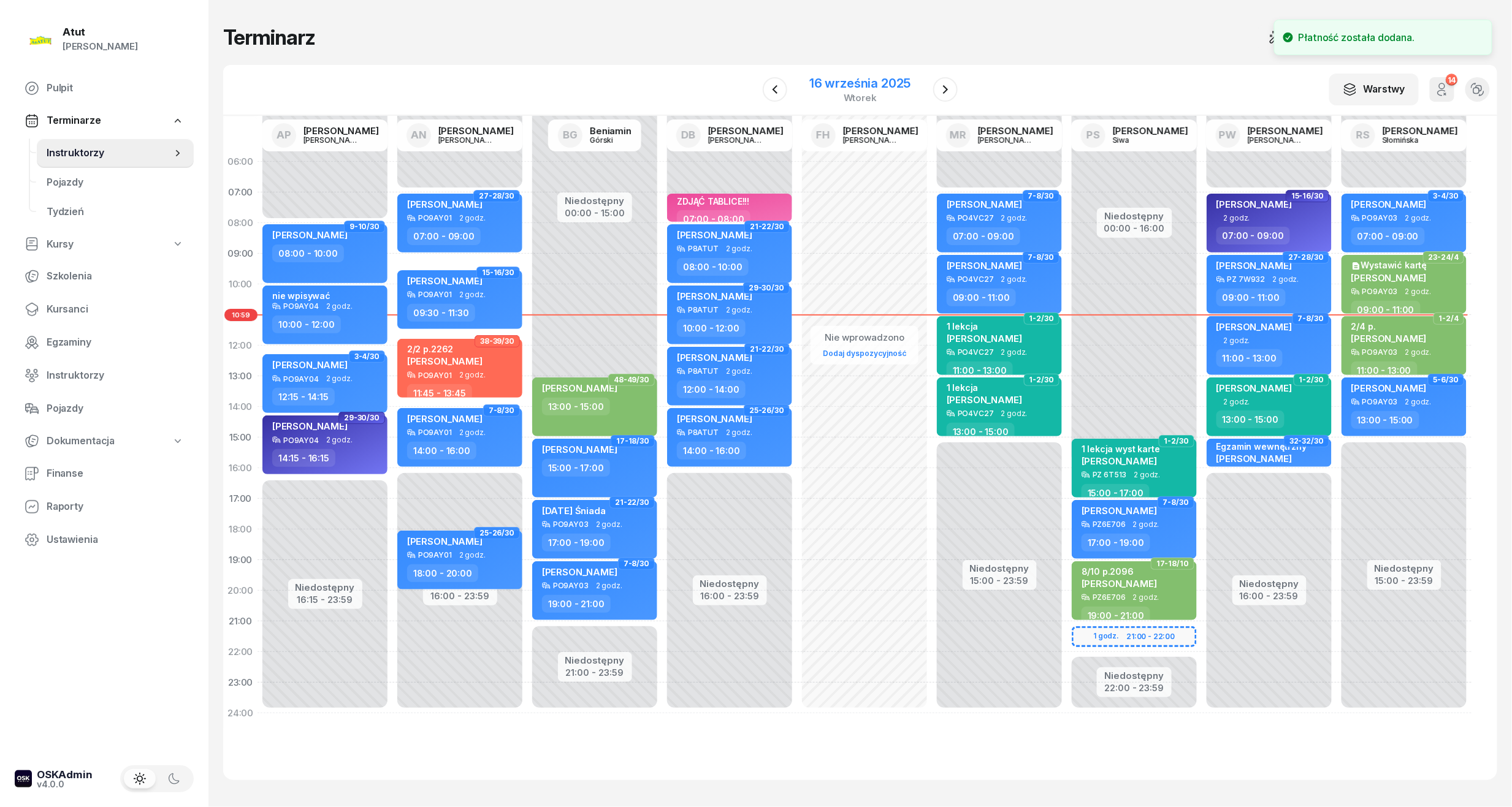
click at [850, 78] on div "16 września 2025" at bounding box center [859, 83] width 101 height 12
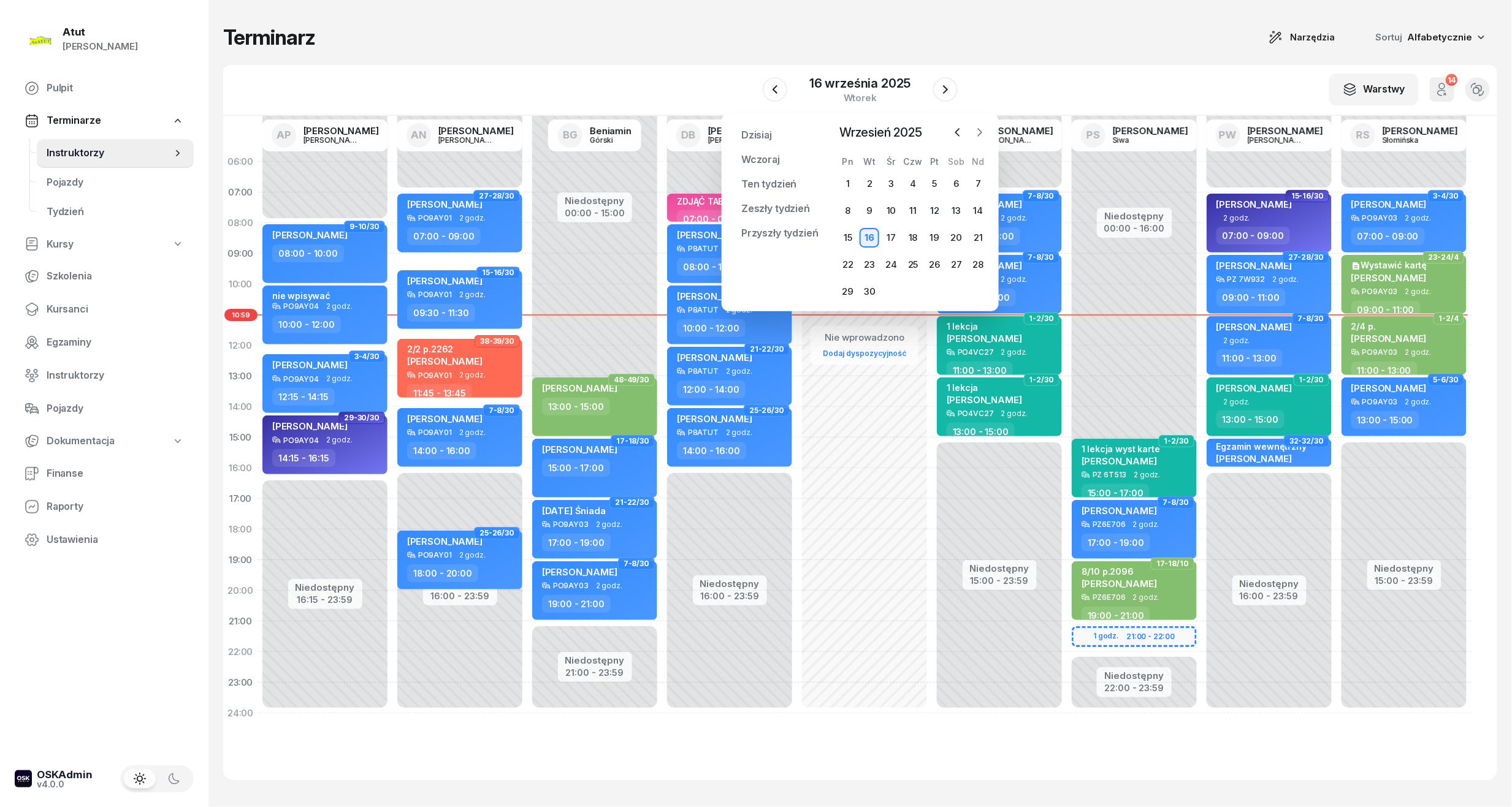
click at [976, 128] on icon "button" at bounding box center [979, 132] width 12 height 12
click at [850, 263] on div "20" at bounding box center [848, 264] width 20 height 20
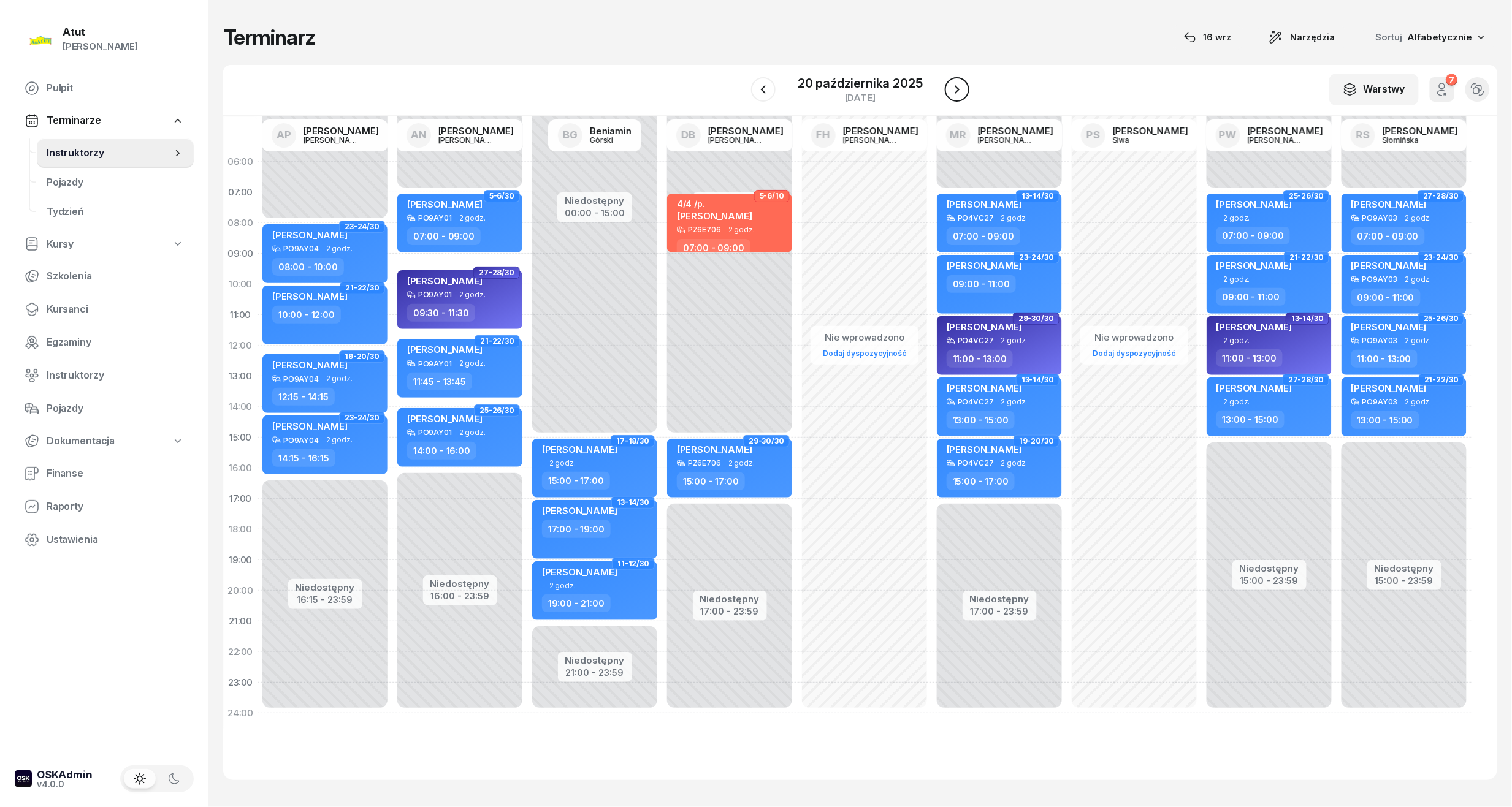
click at [955, 96] on icon "button" at bounding box center [957, 90] width 15 height 15
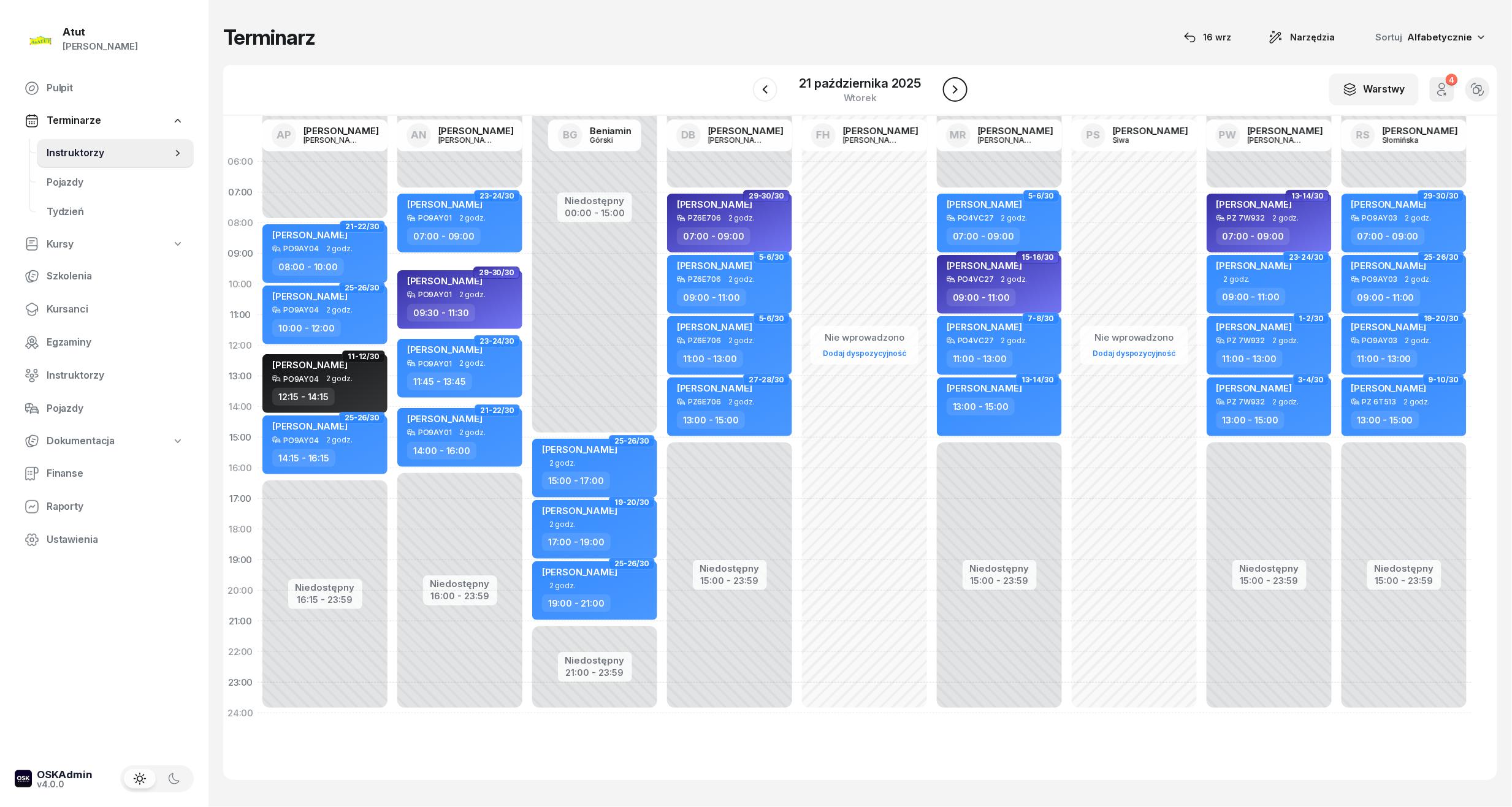
click at [955, 96] on icon "button" at bounding box center [955, 90] width 15 height 15
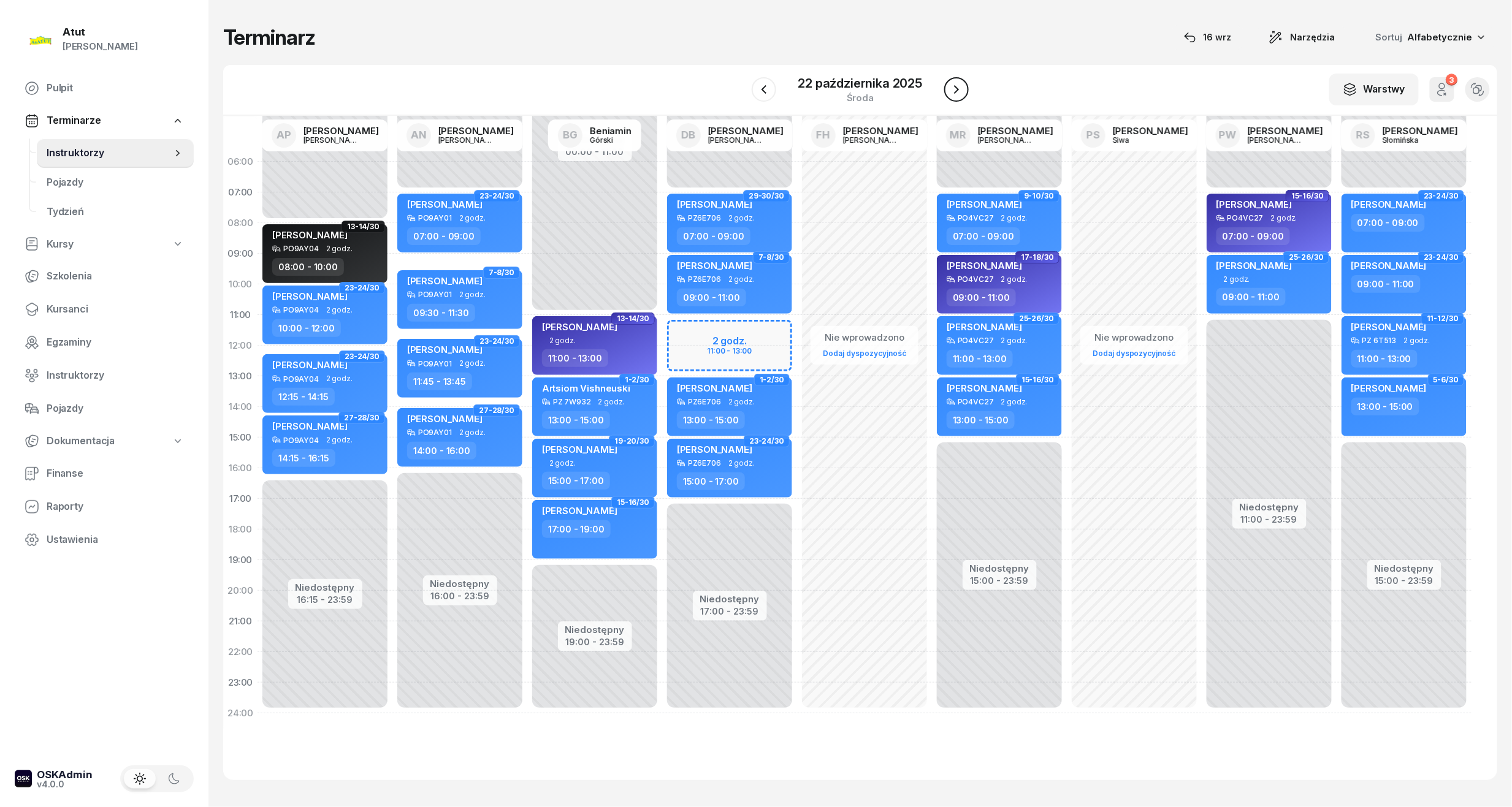
click at [955, 96] on icon "button" at bounding box center [956, 90] width 15 height 15
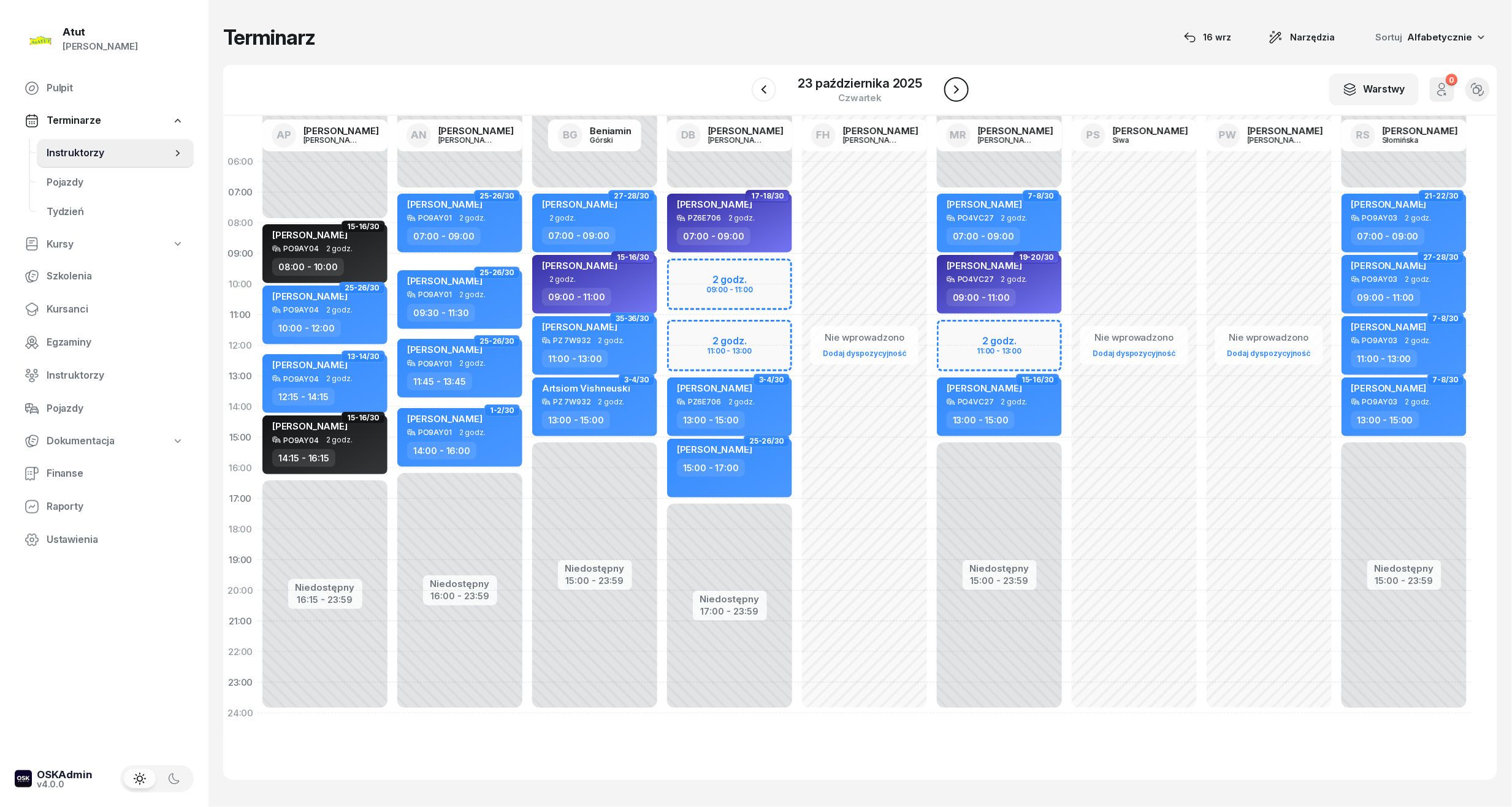
click at [955, 96] on icon "button" at bounding box center [956, 90] width 15 height 15
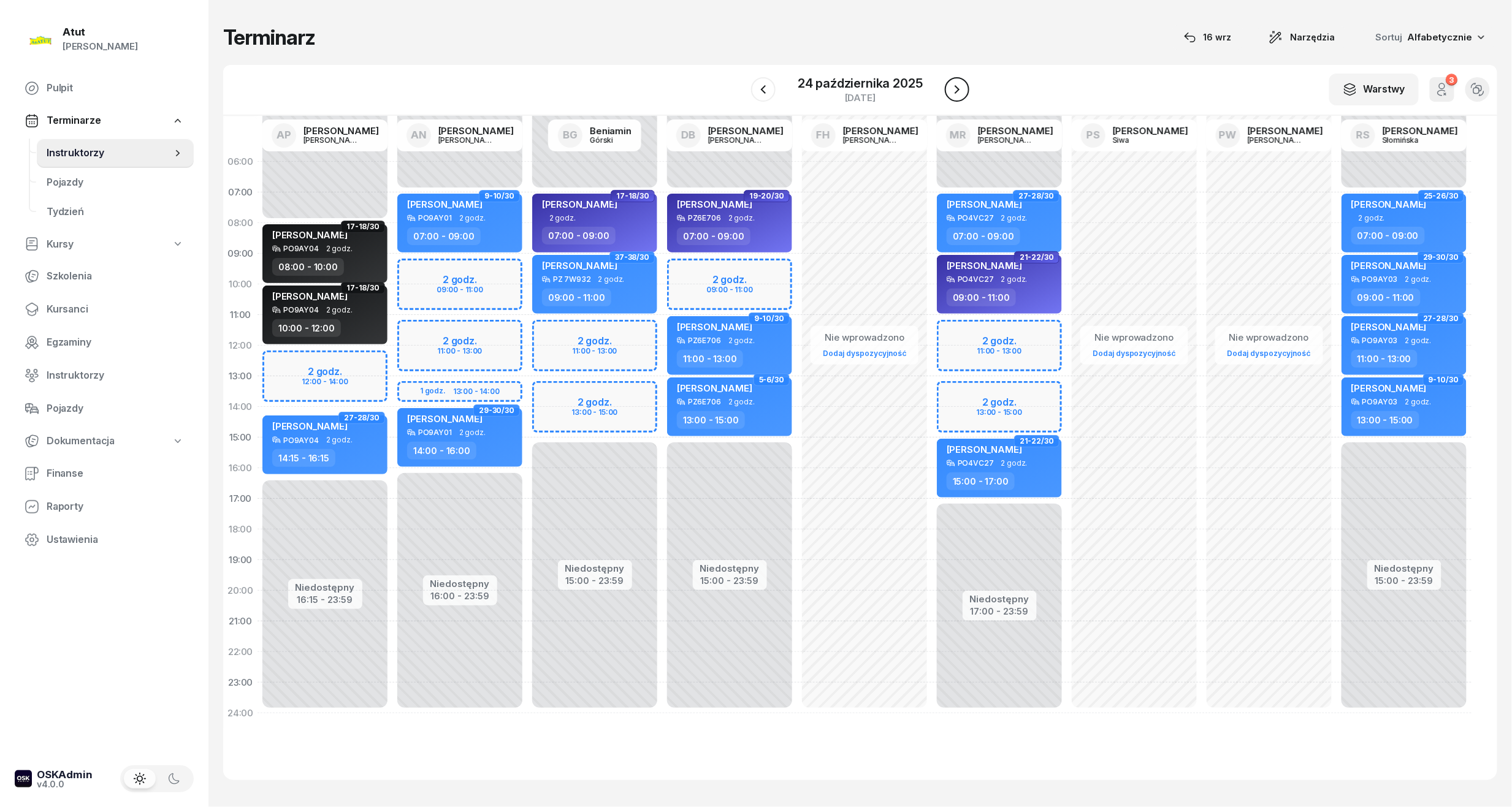
click at [953, 95] on icon "button" at bounding box center [957, 90] width 15 height 15
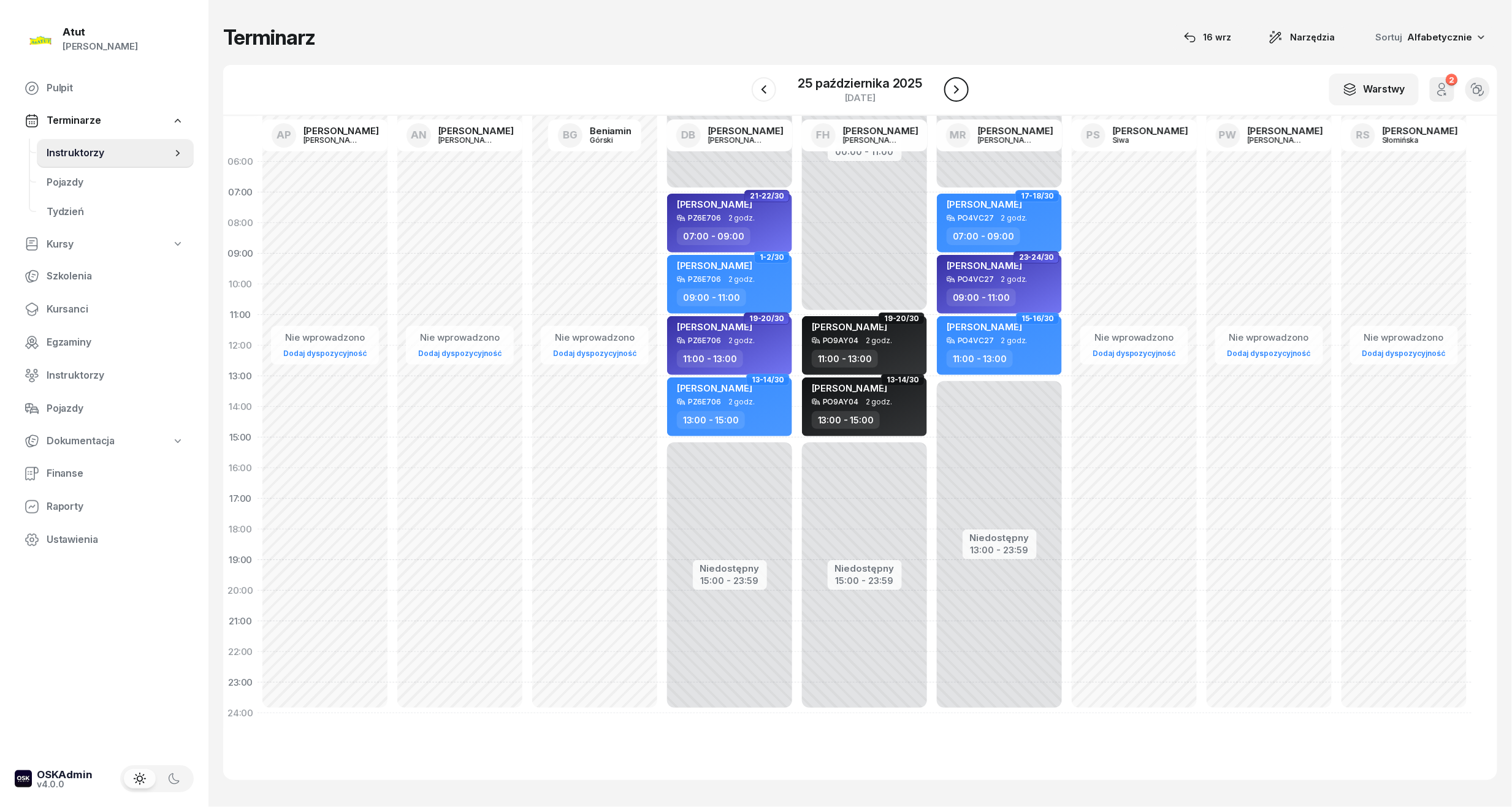
click at [947, 92] on button "button" at bounding box center [956, 89] width 24 height 24
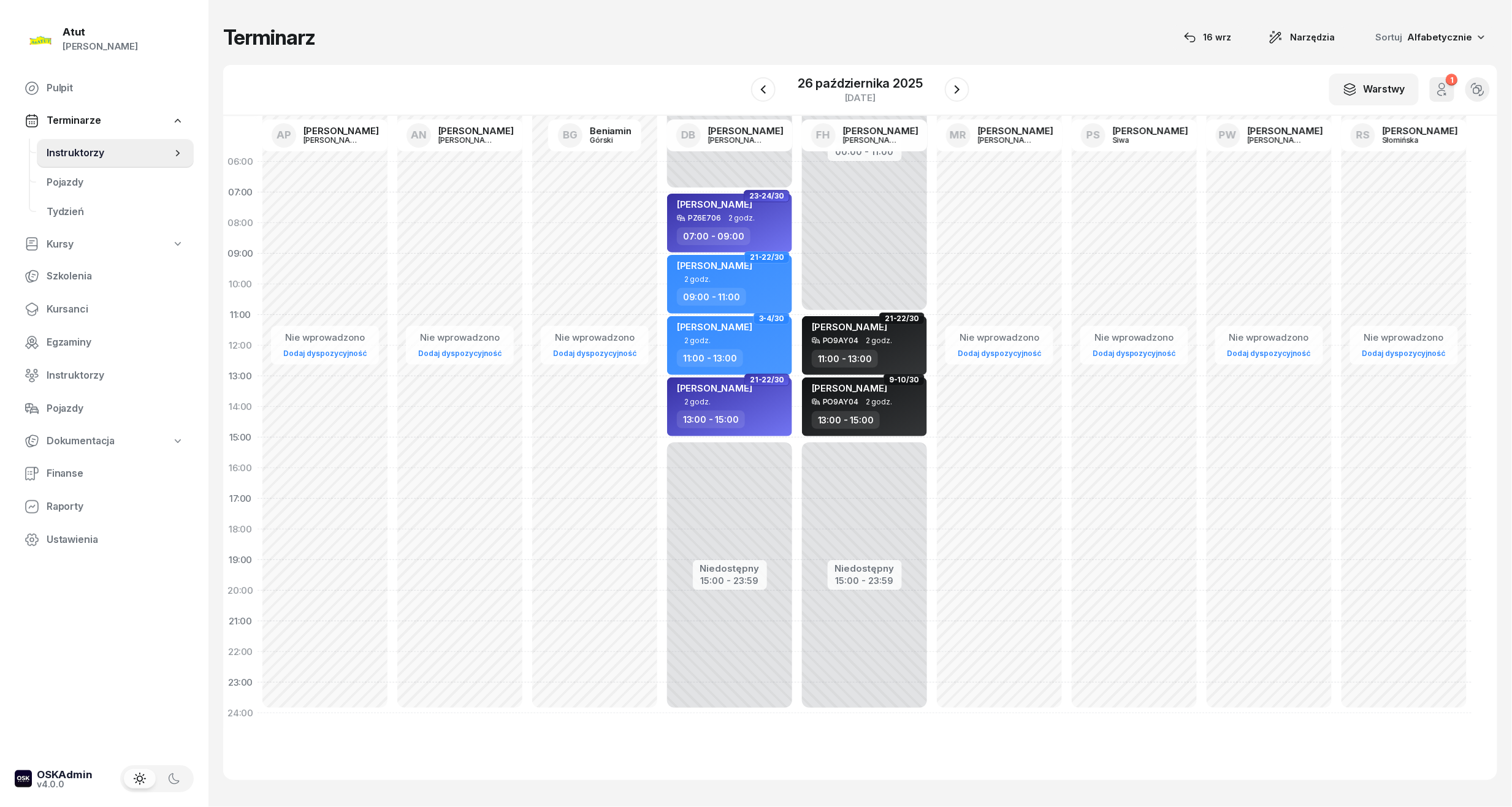
click at [981, 89] on div "W Wybierz AP [PERSON_NAME] AN [PERSON_NAME] BG [PERSON_NAME] DB [PERSON_NAME] F…" at bounding box center [860, 90] width 1274 height 51
click at [841, 86] on div "26 października 2025" at bounding box center [860, 83] width 125 height 12
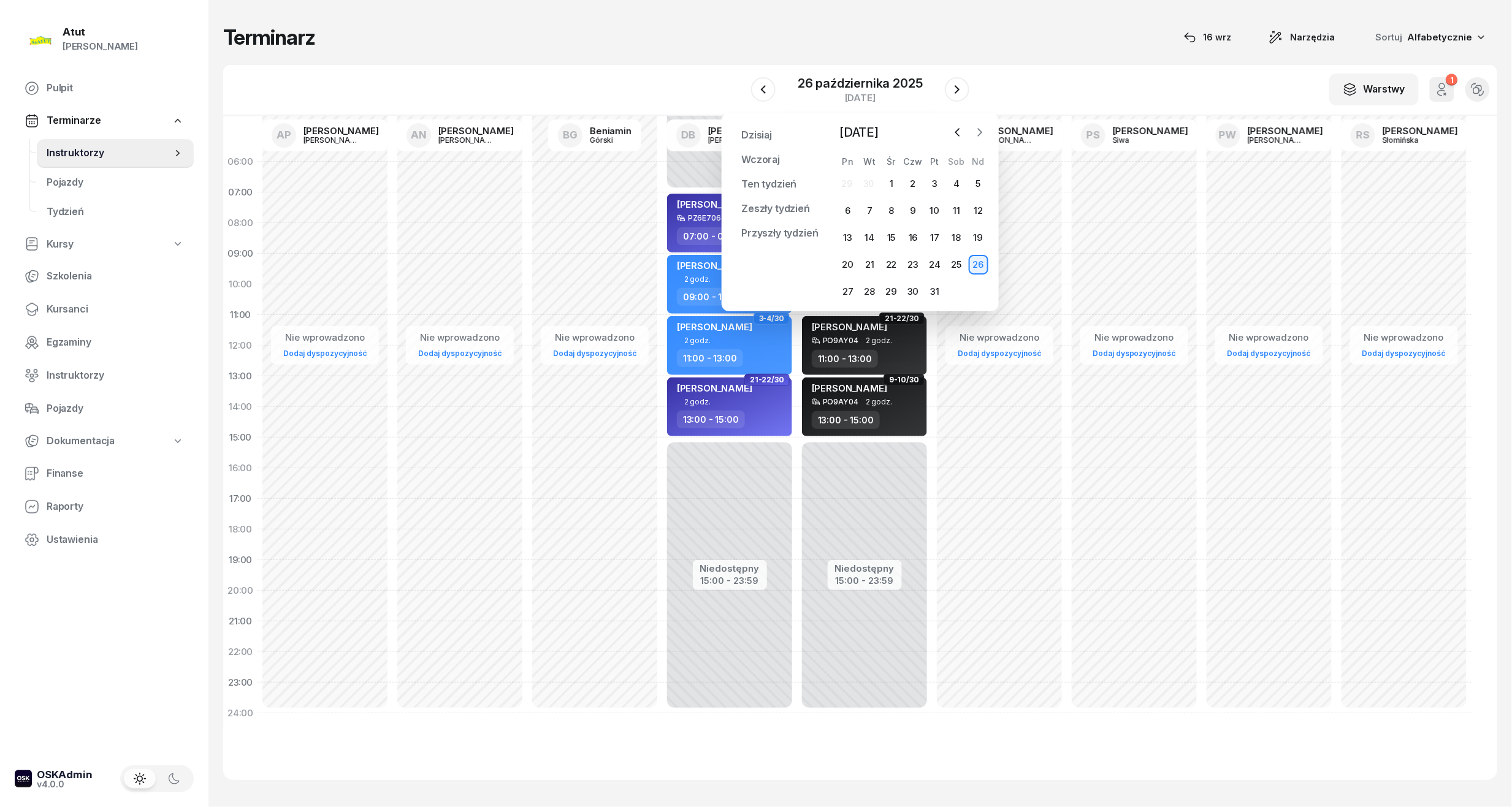
click at [973, 136] on icon "button" at bounding box center [979, 132] width 12 height 12
click at [958, 185] on div "1" at bounding box center [956, 183] width 20 height 20
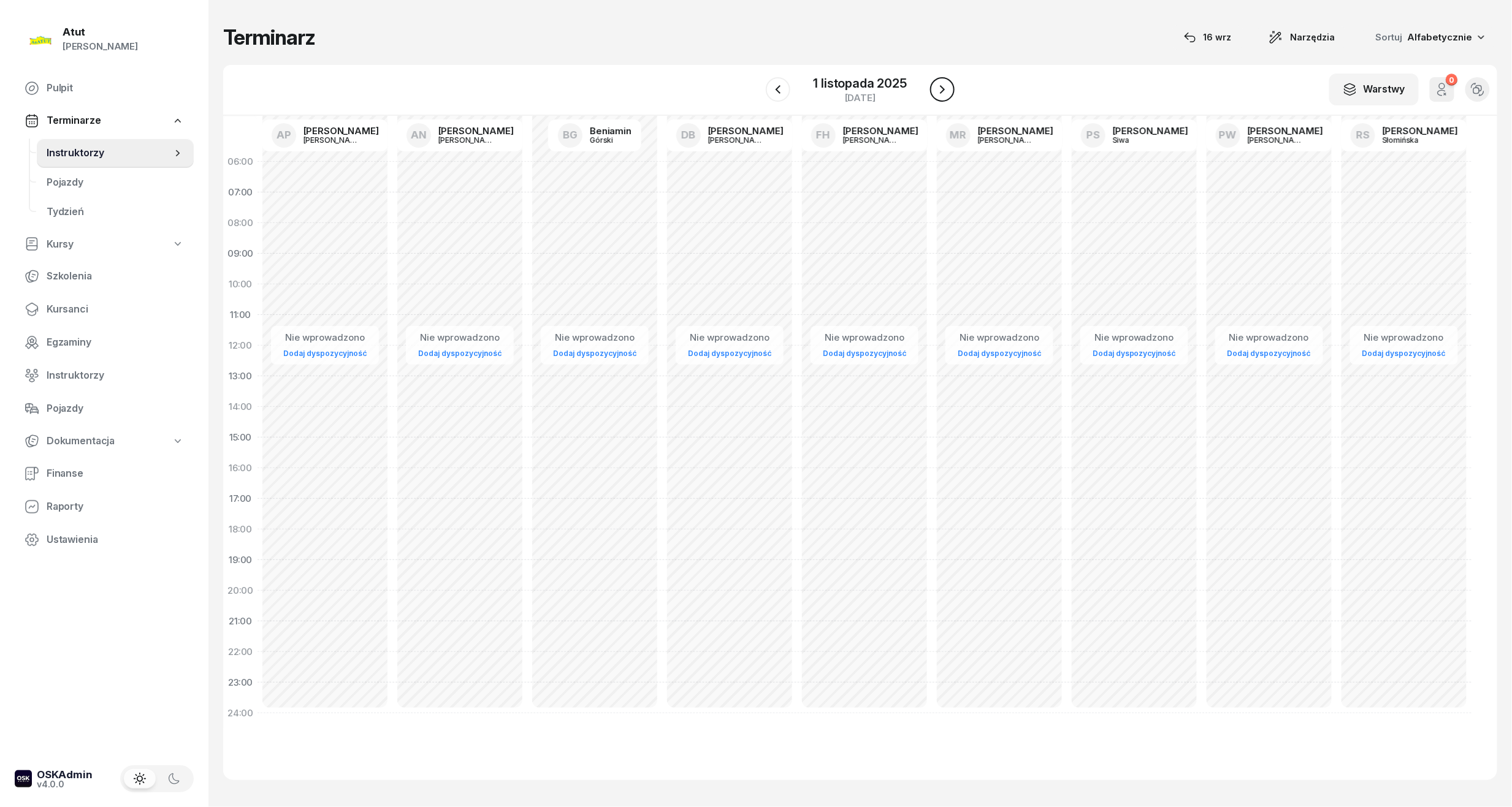
click at [932, 81] on button "button" at bounding box center [942, 89] width 24 height 24
click at [869, 74] on div "[DATE]" at bounding box center [860, 90] width 125 height 35
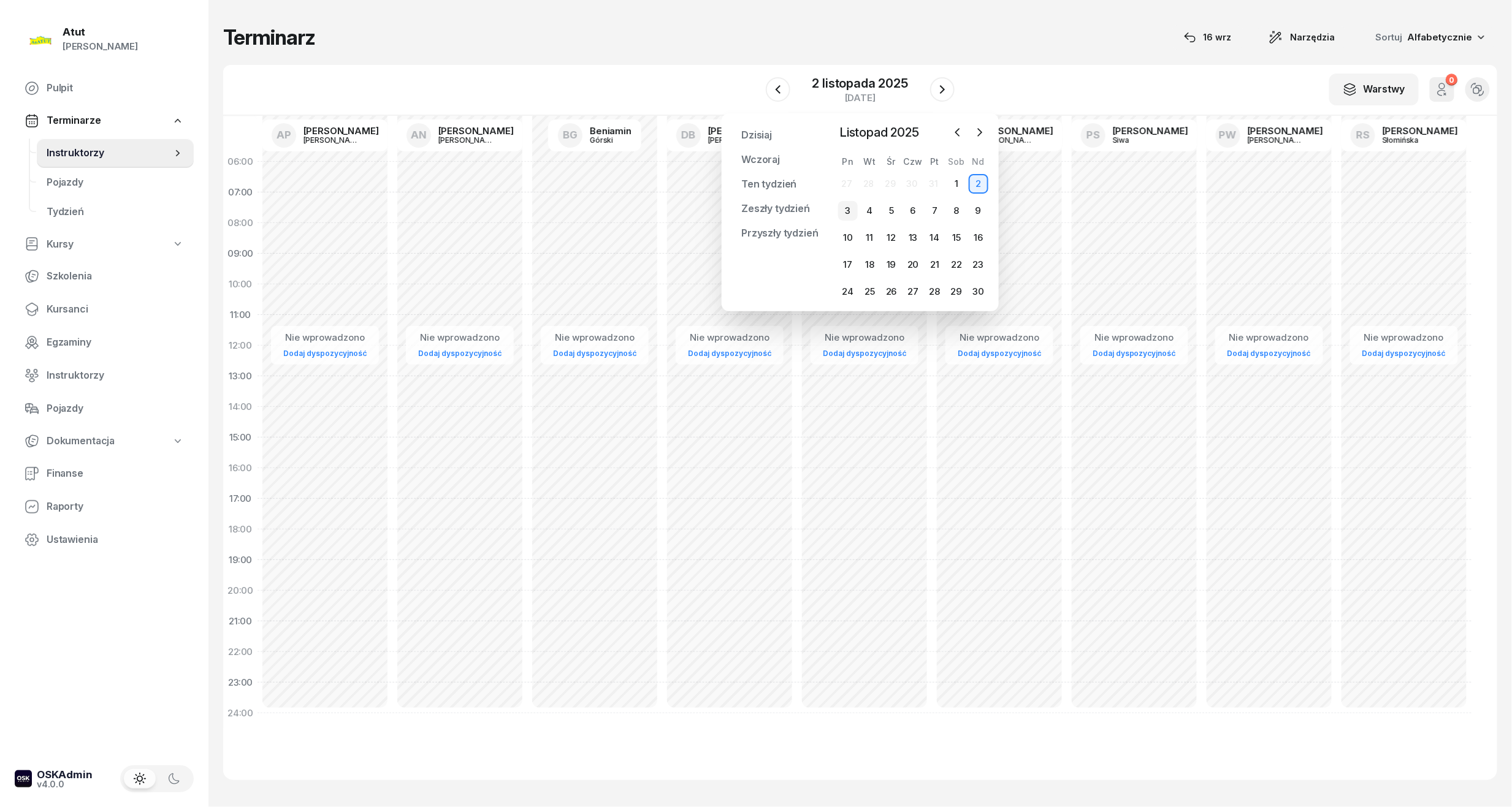
click at [849, 213] on div "3" at bounding box center [848, 211] width 20 height 20
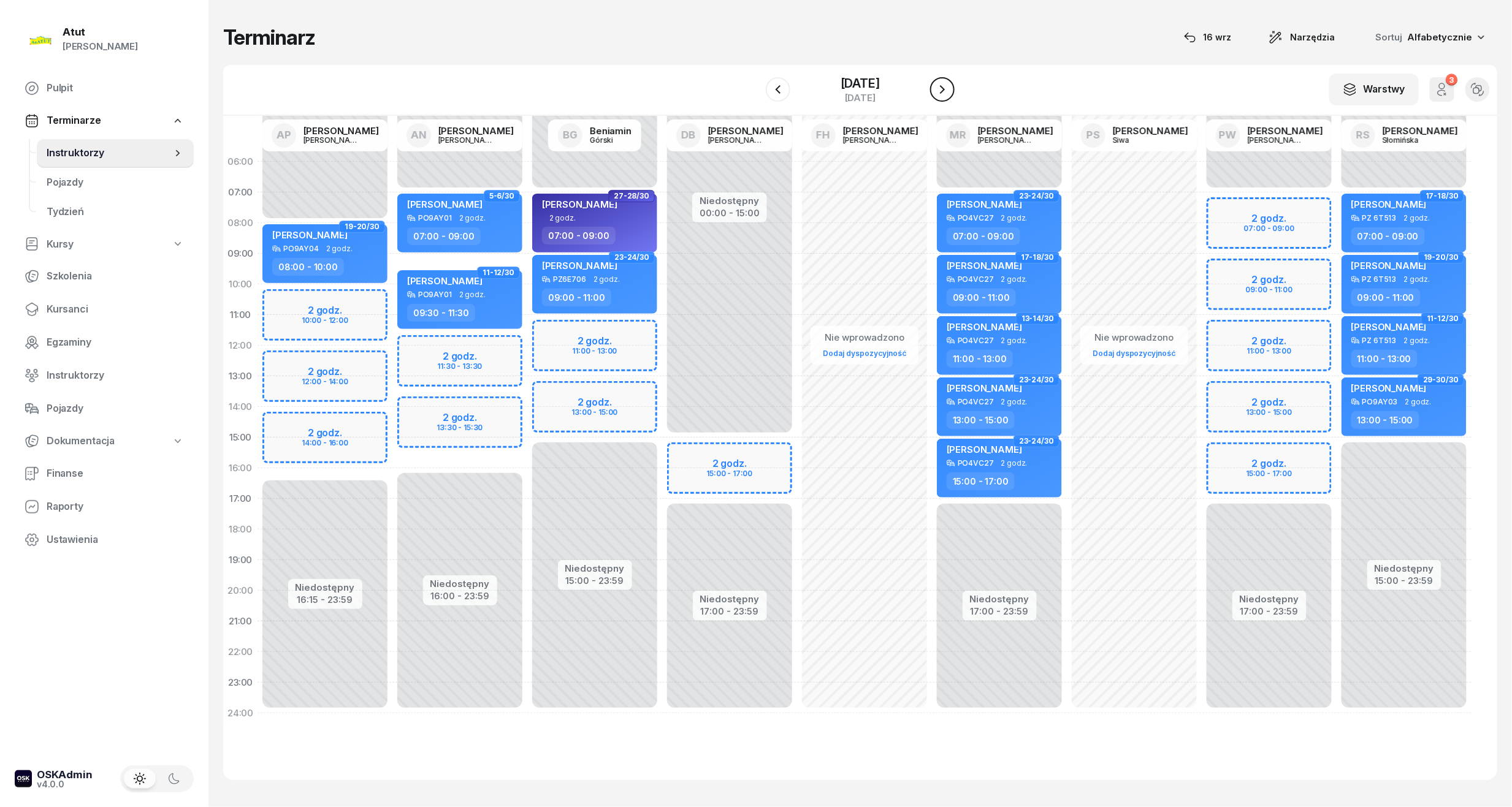
click at [934, 89] on button "button" at bounding box center [942, 89] width 24 height 24
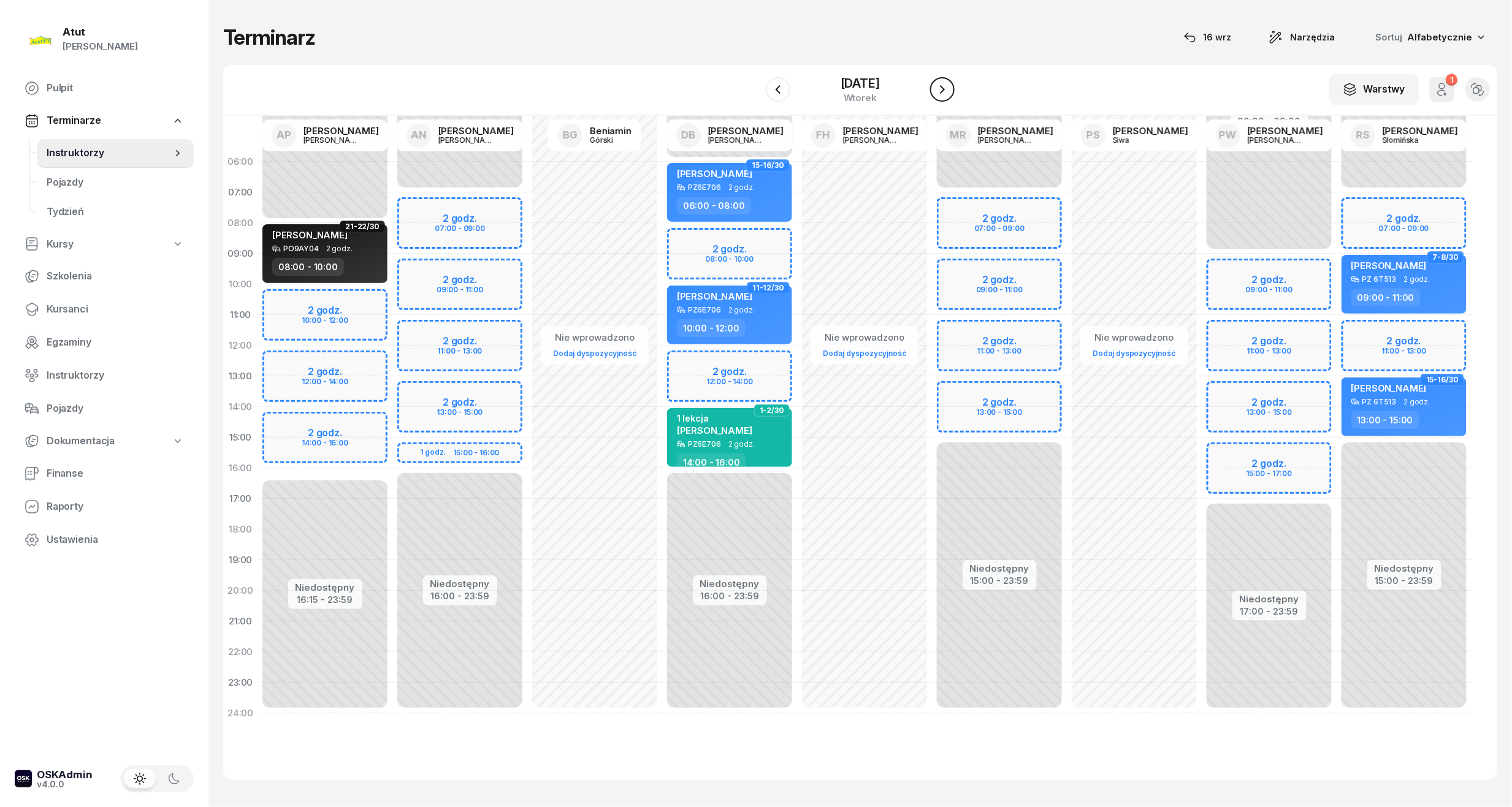
click at [939, 87] on icon "button" at bounding box center [942, 90] width 15 height 15
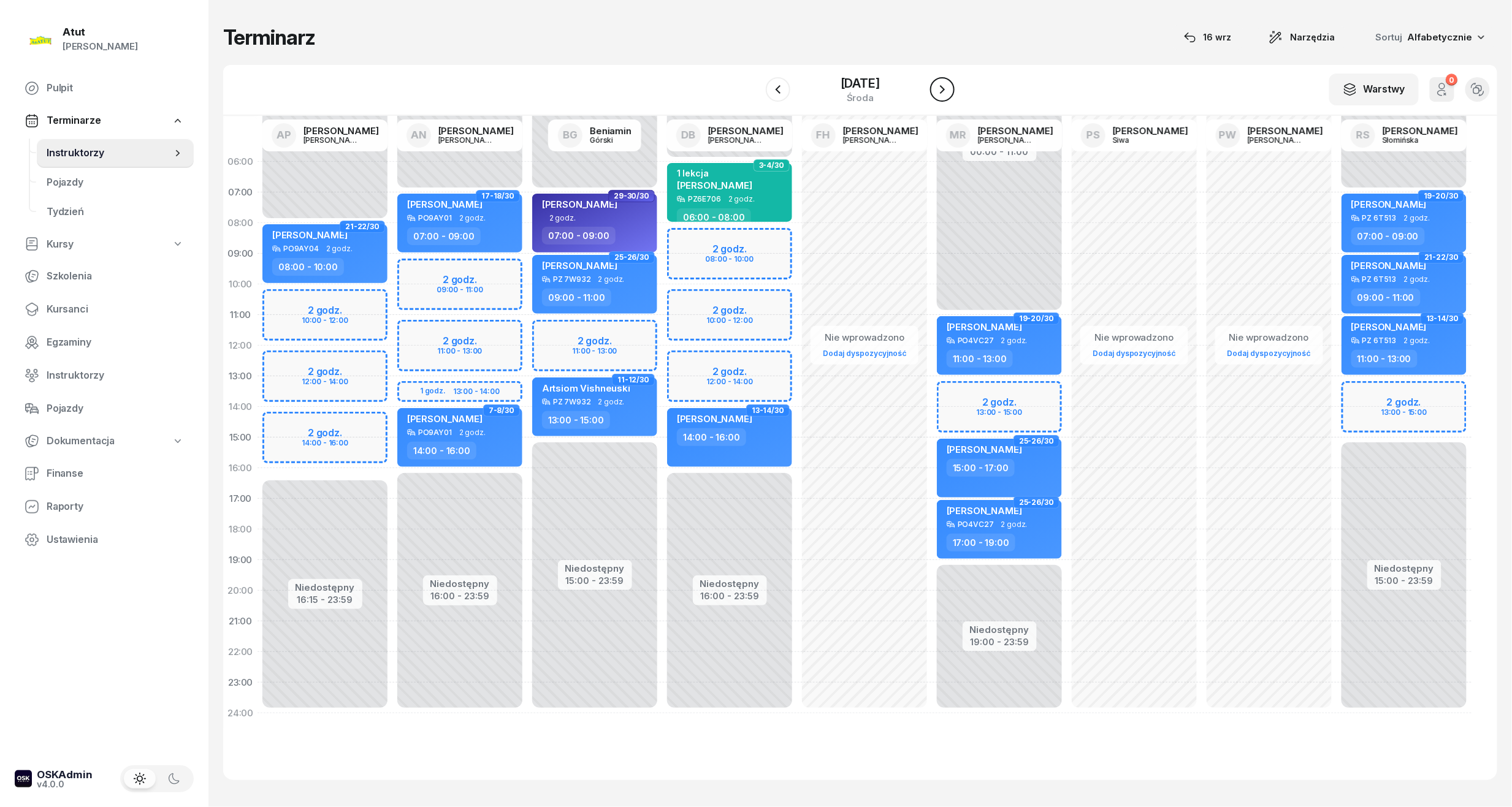
click at [937, 87] on icon "button" at bounding box center [942, 90] width 15 height 15
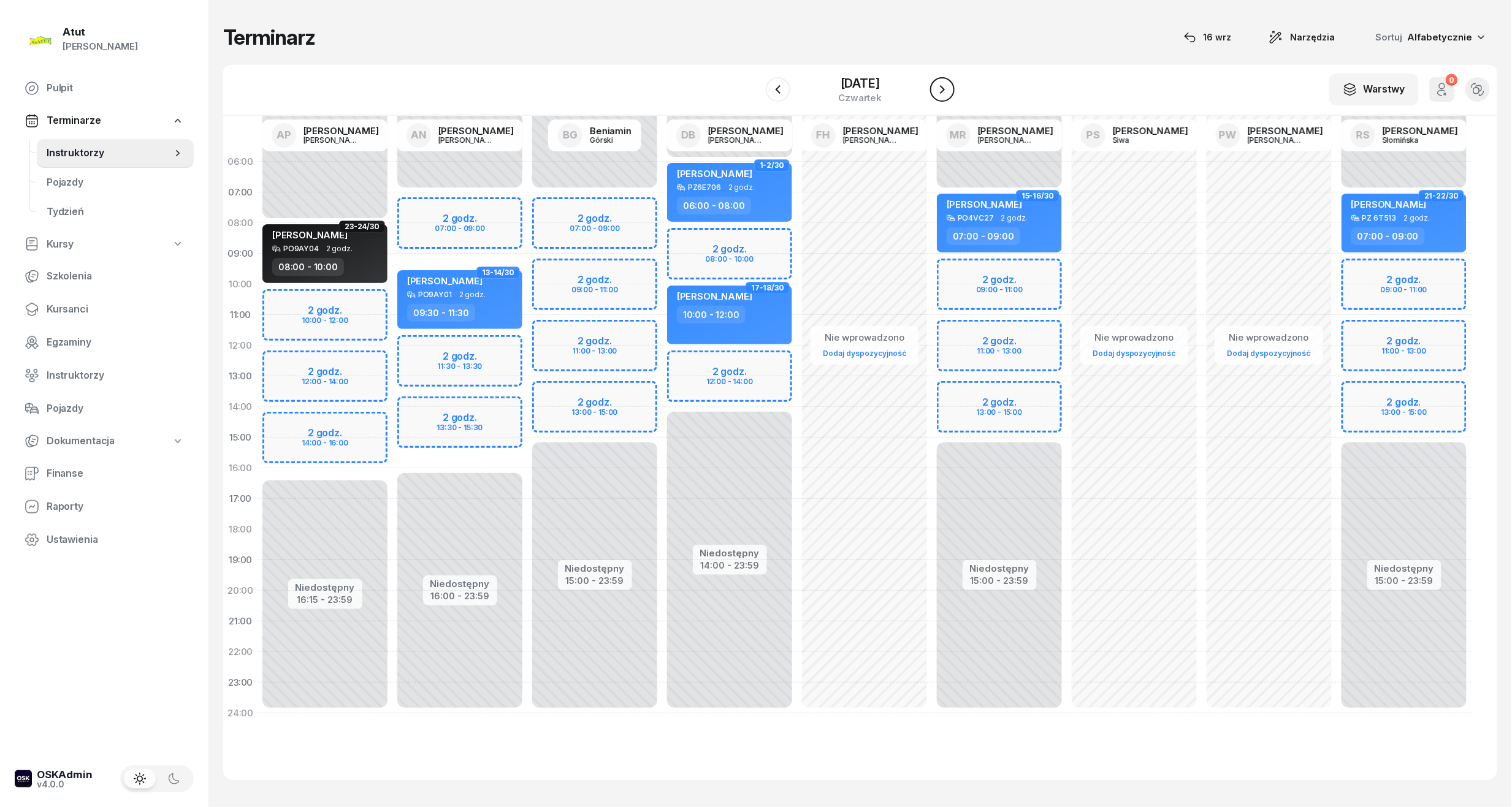
click at [937, 87] on icon "button" at bounding box center [942, 90] width 15 height 15
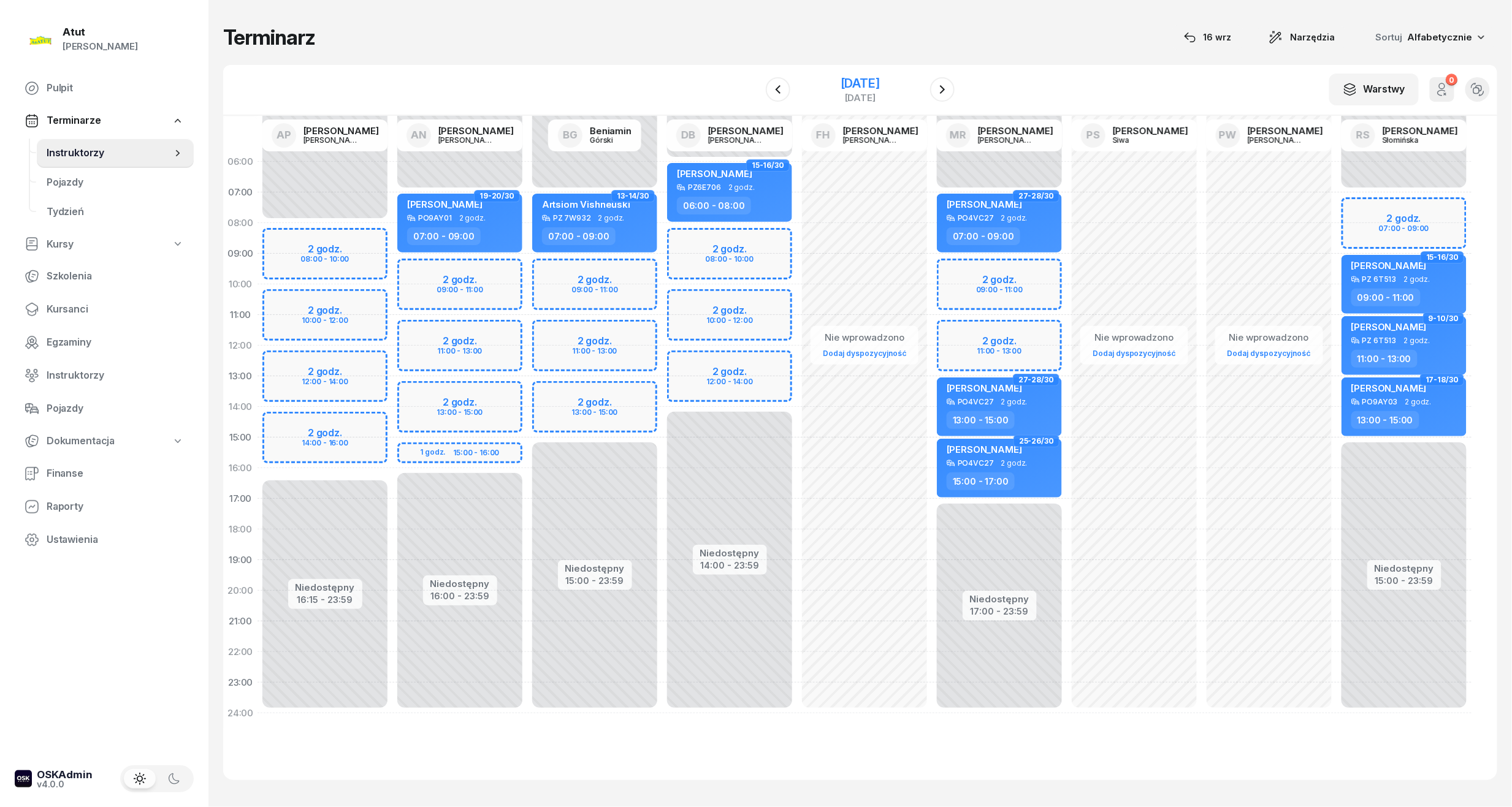
click at [854, 82] on div "[DATE]" at bounding box center [859, 83] width 39 height 12
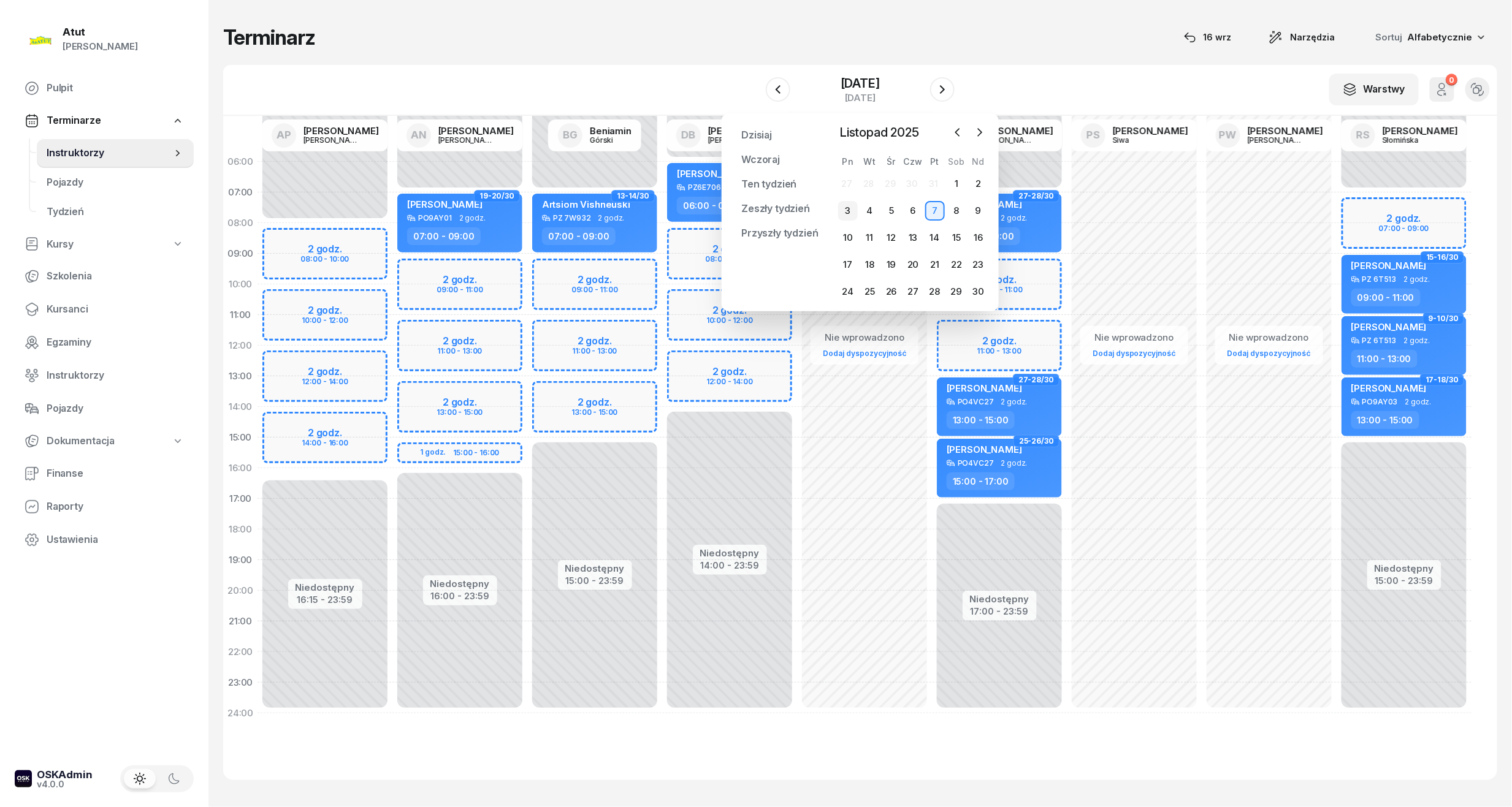
click at [857, 202] on div "3" at bounding box center [848, 211] width 20 height 20
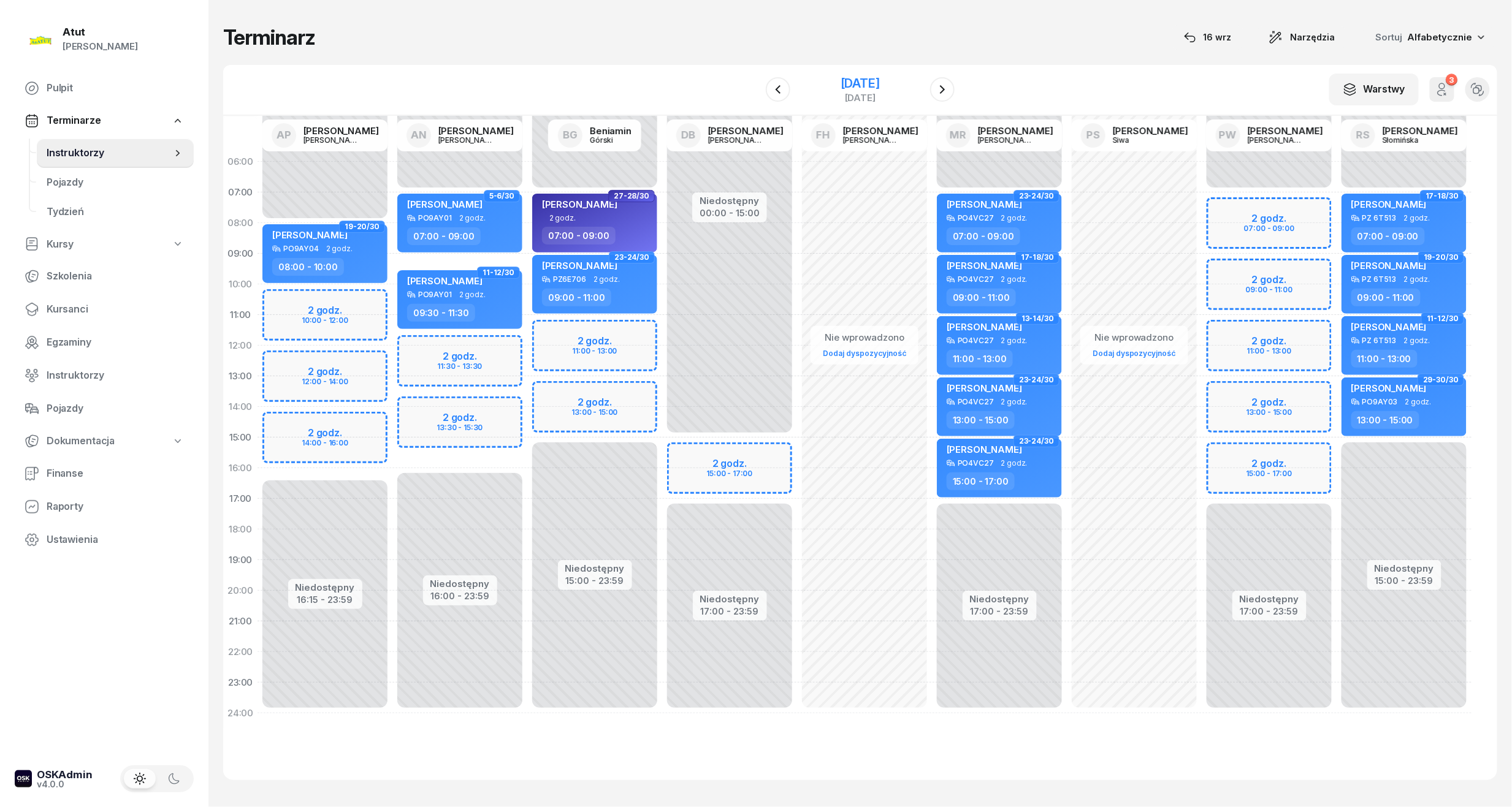
click at [820, 73] on div "[DATE]" at bounding box center [860, 90] width 125 height 35
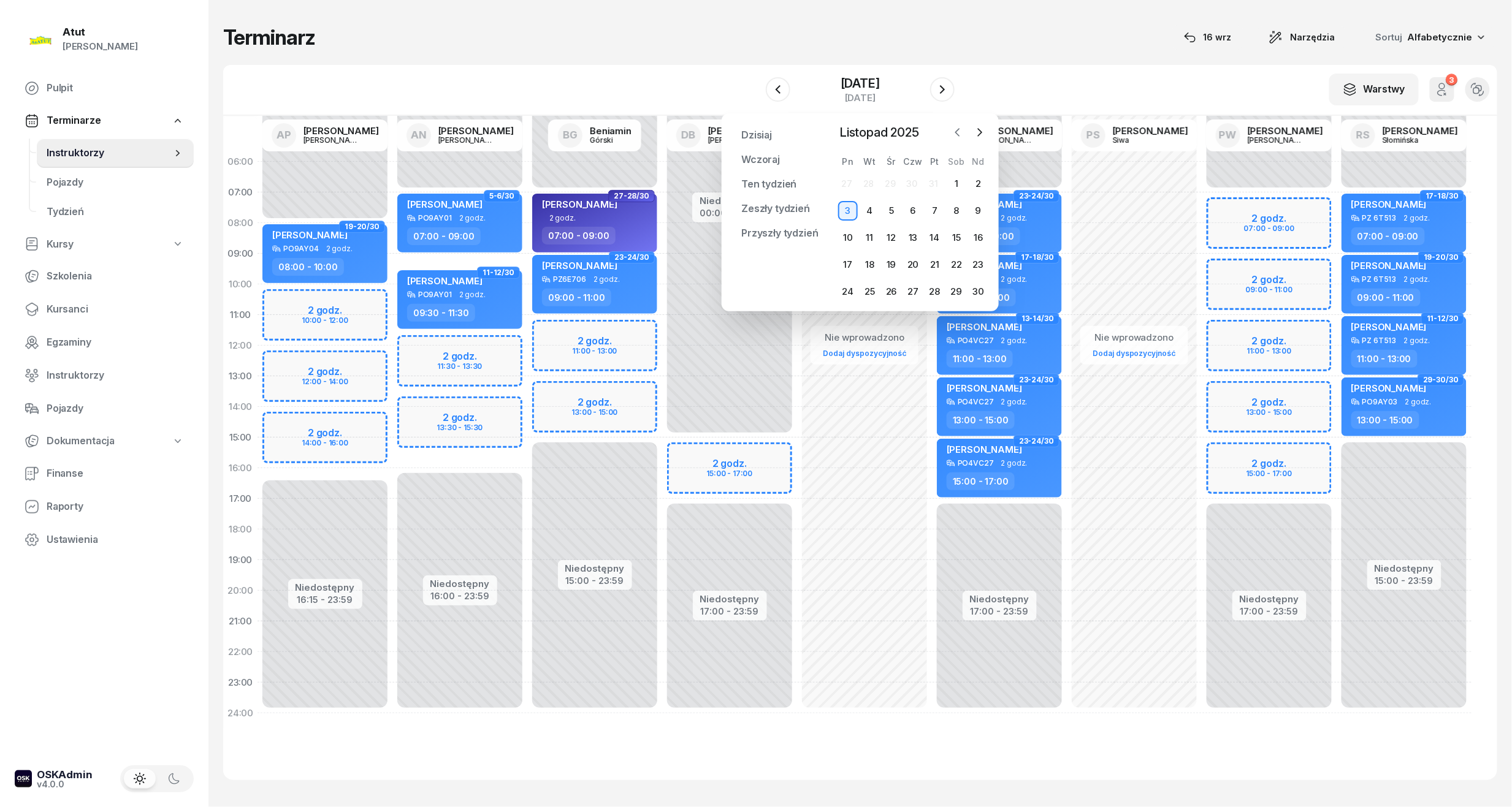
click at [966, 130] on button "button" at bounding box center [957, 132] width 18 height 18
click at [851, 258] on div "20" at bounding box center [848, 264] width 20 height 20
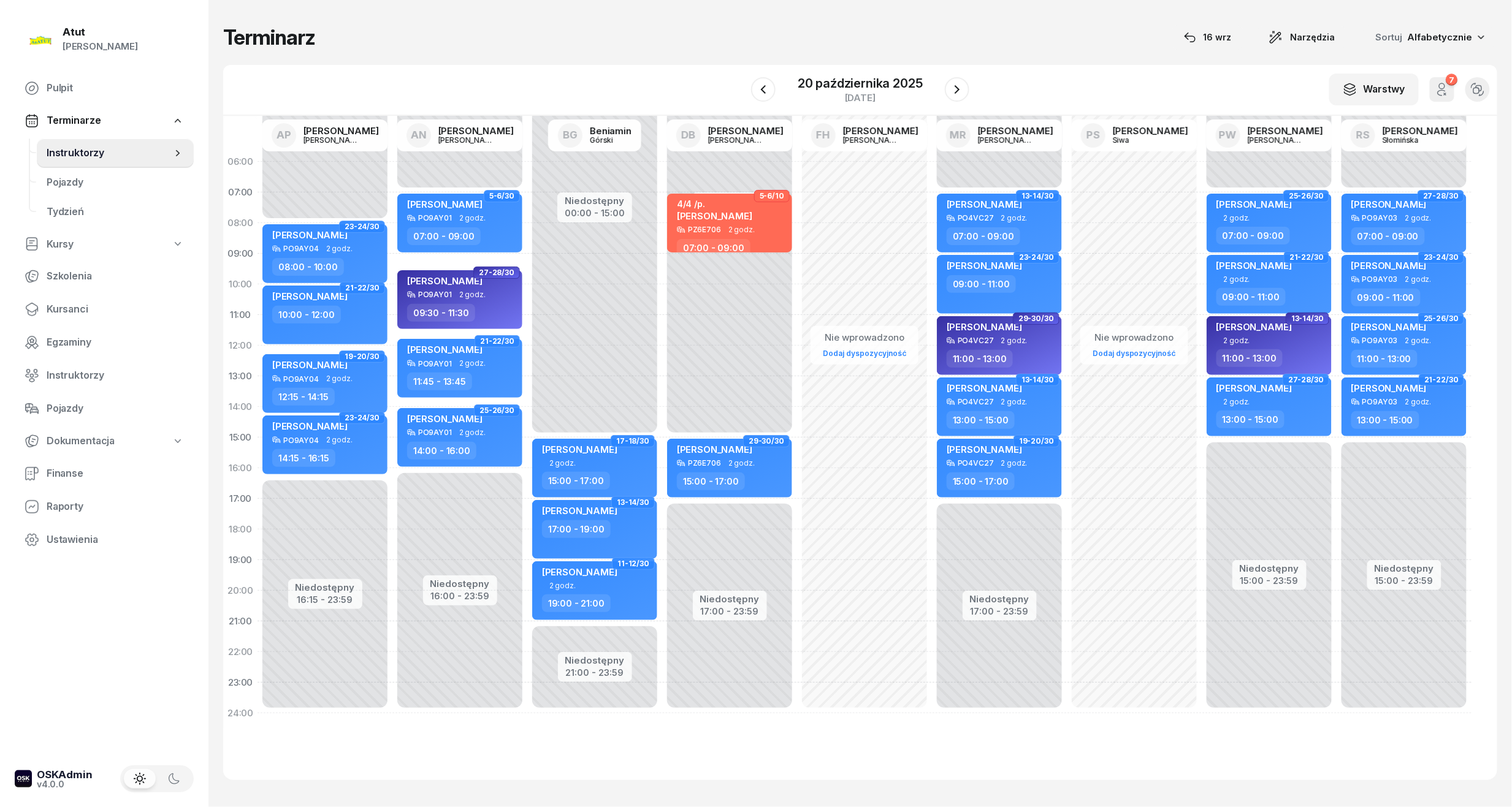
drag, startPoint x: 945, startPoint y: 91, endPoint x: 945, endPoint y: 104, distance: 13.0
click at [945, 110] on div "W Wybierz AP [PERSON_NAME] AN [PERSON_NAME] BG [PERSON_NAME] DB [PERSON_NAME] F…" at bounding box center [860, 90] width 1274 height 51
click at [940, 81] on div "[DATE]" at bounding box center [859, 90] width 218 height 35
click at [947, 95] on button "button" at bounding box center [956, 89] width 24 height 24
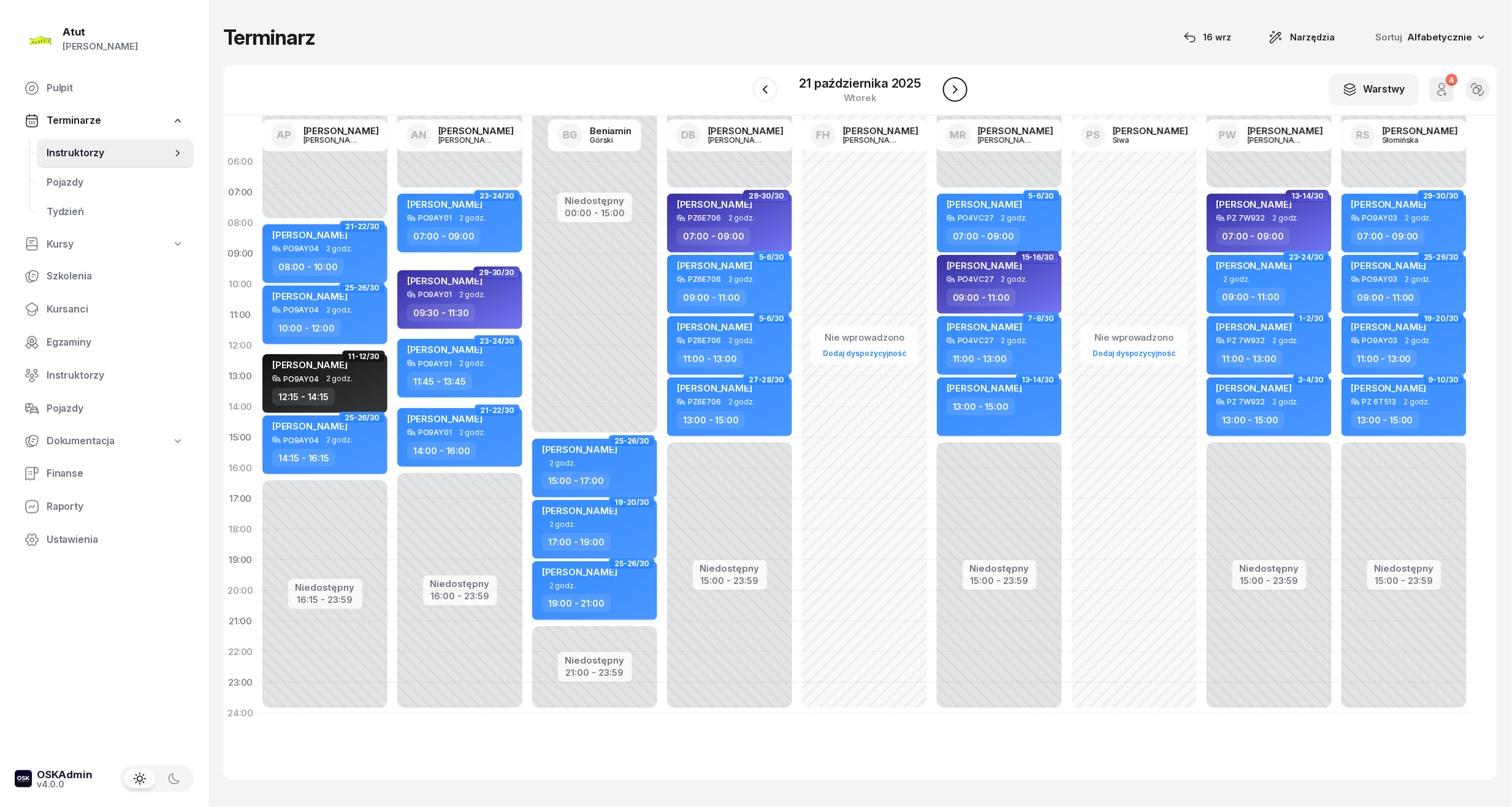
click at [957, 90] on icon "button" at bounding box center [955, 90] width 5 height 9
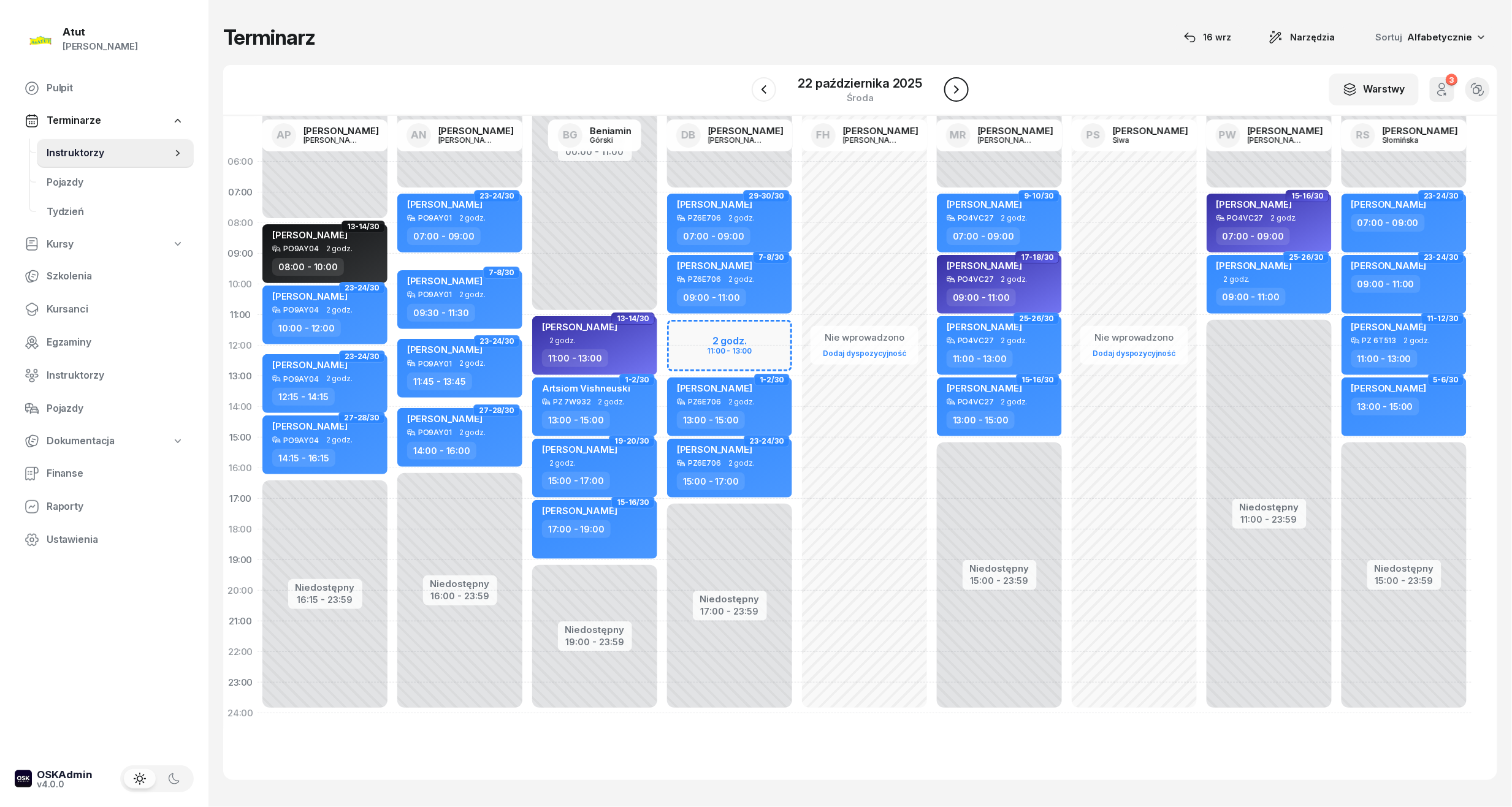
click at [956, 90] on icon "button" at bounding box center [956, 90] width 15 height 15
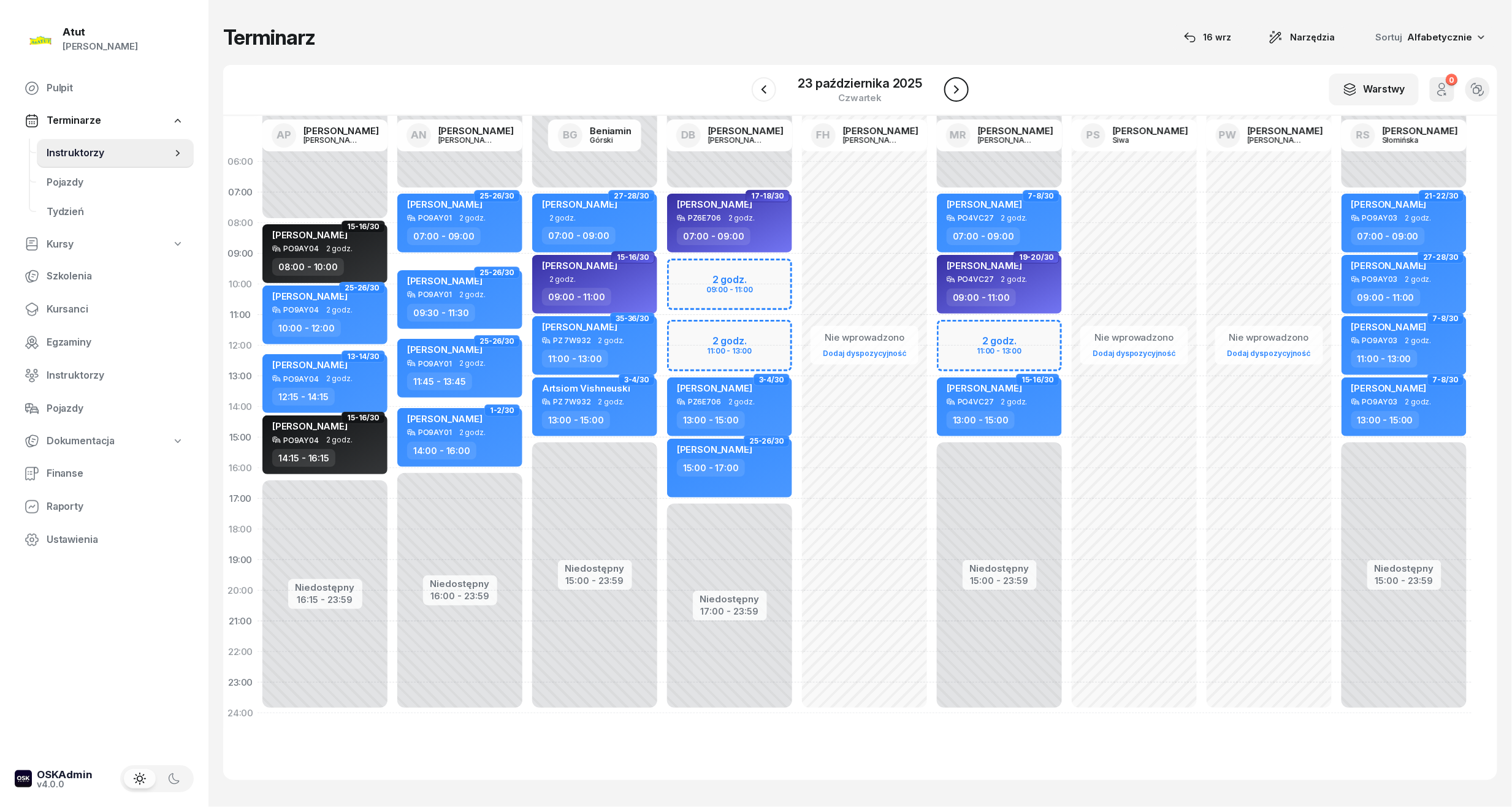
click at [956, 90] on icon "button" at bounding box center [956, 90] width 15 height 15
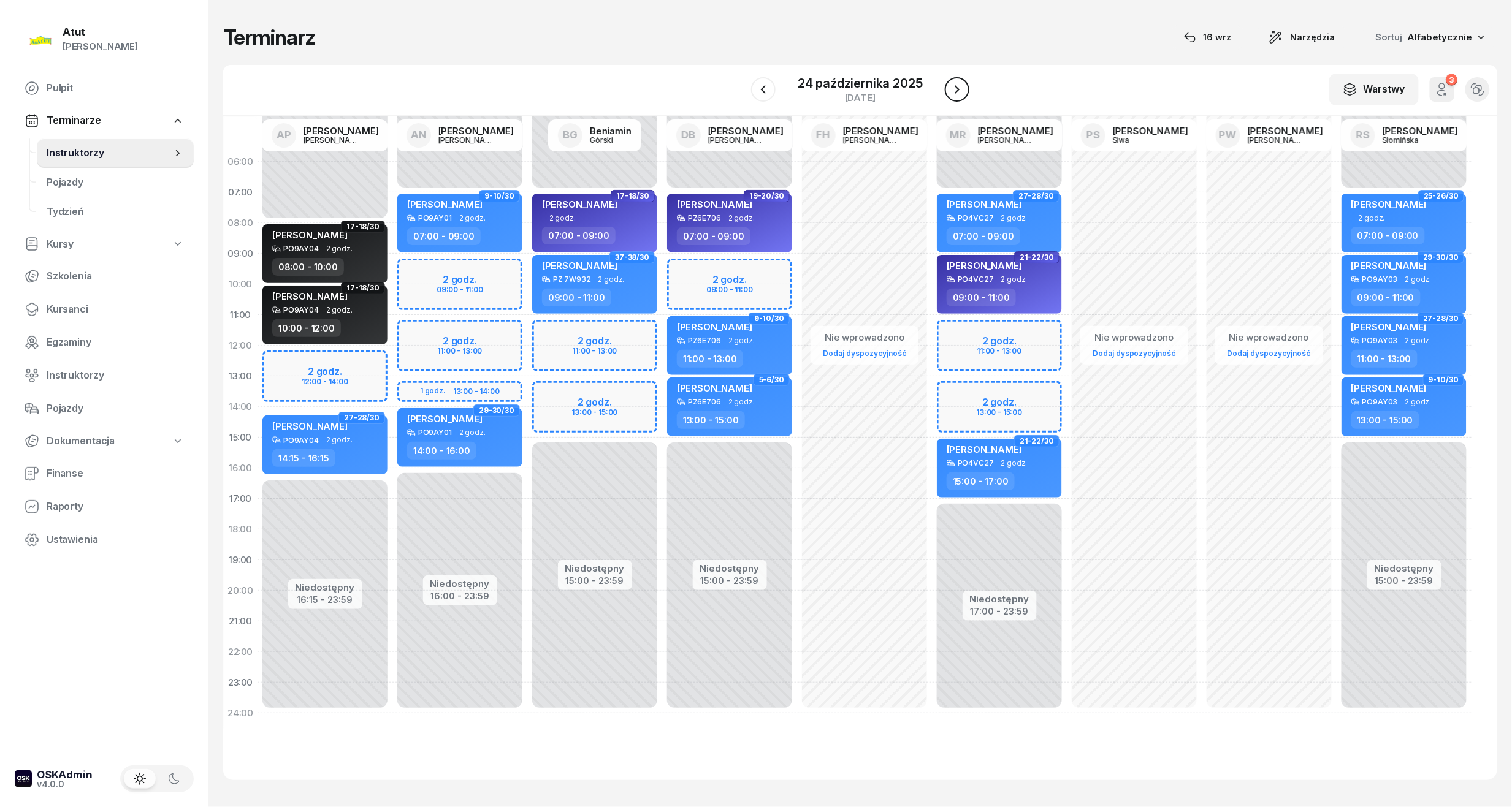
click at [953, 91] on icon "button" at bounding box center [957, 90] width 15 height 15
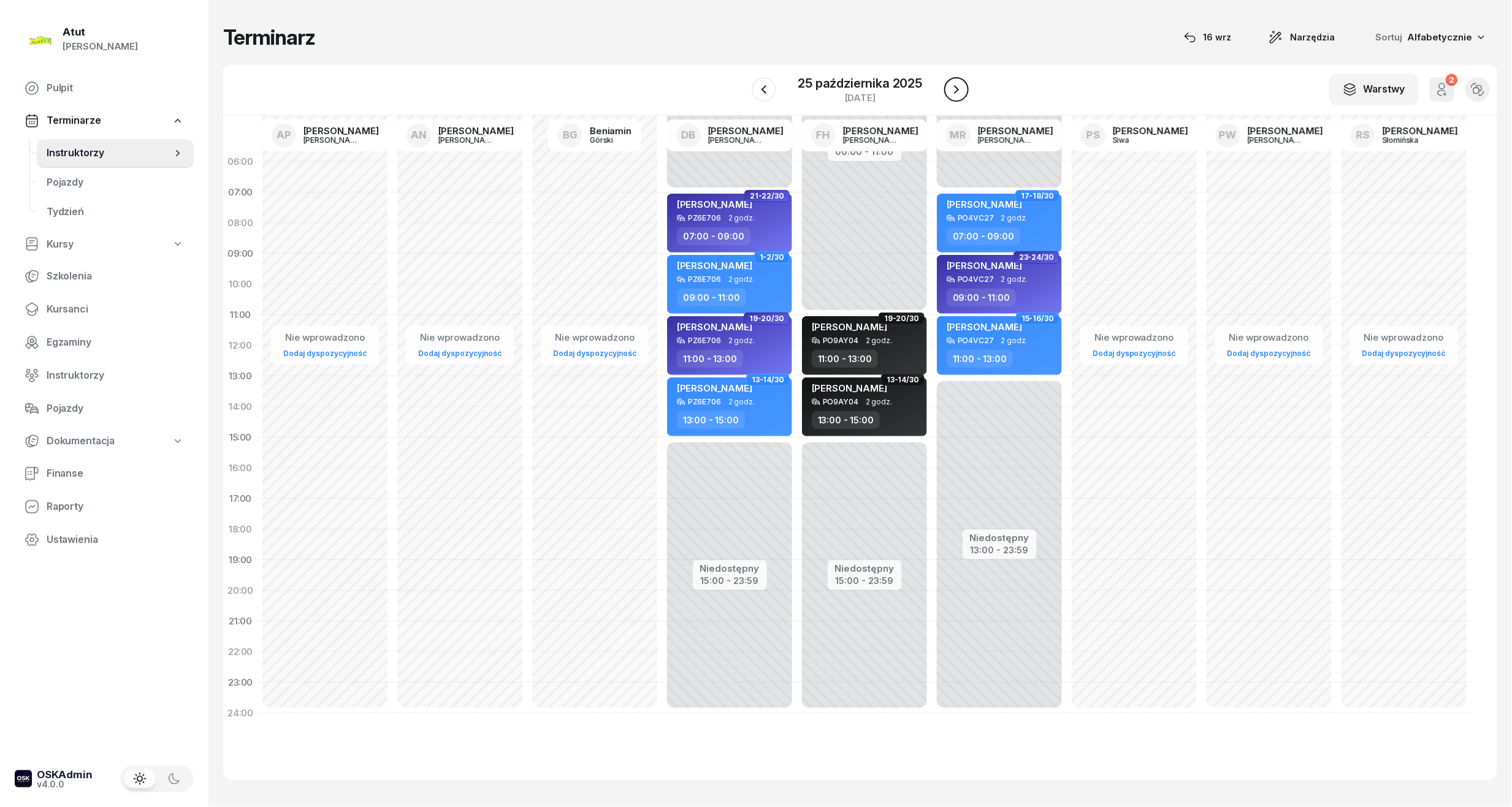
click at [951, 92] on icon "button" at bounding box center [956, 90] width 15 height 15
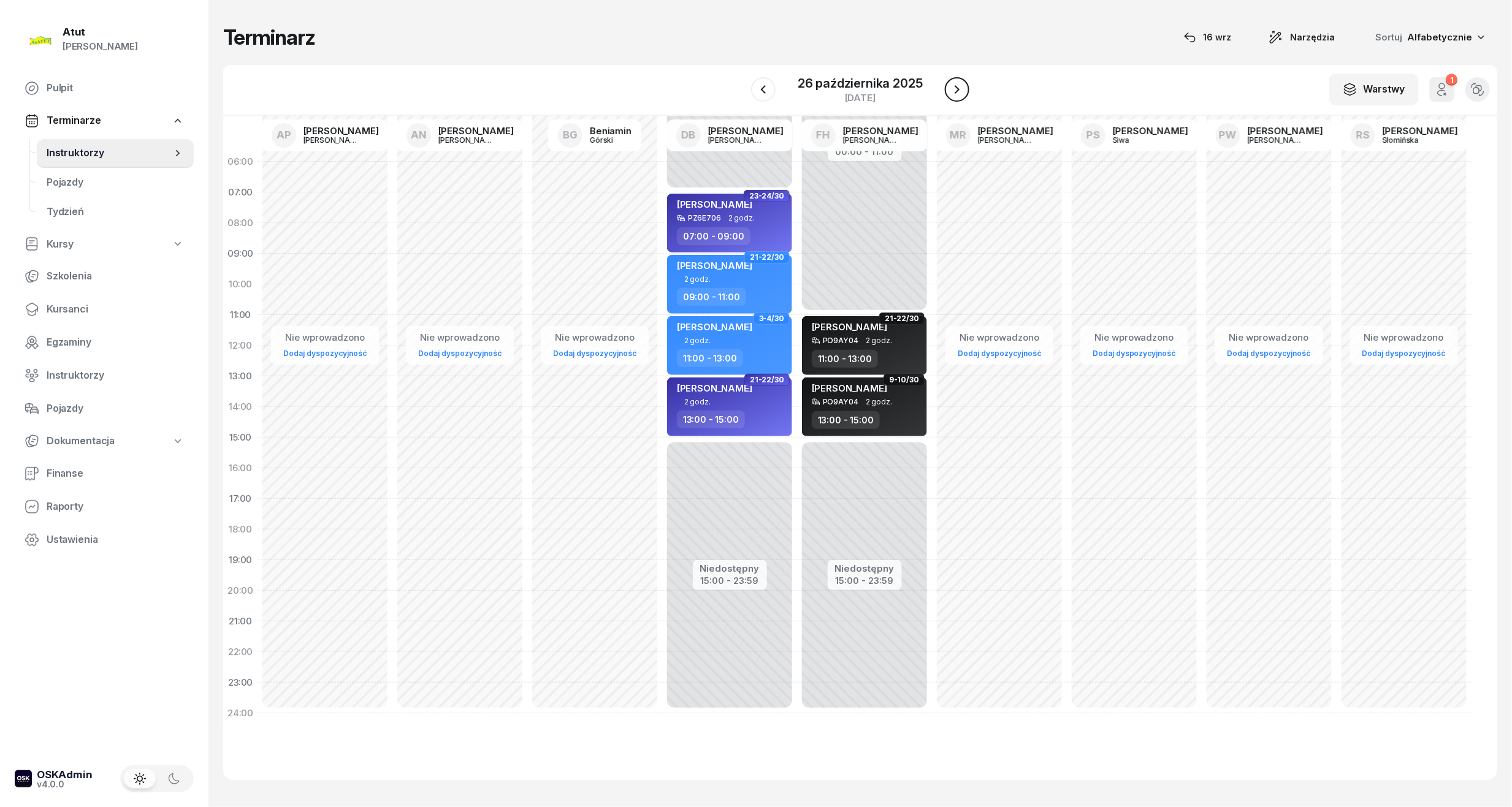
click at [951, 92] on icon "button" at bounding box center [957, 90] width 15 height 15
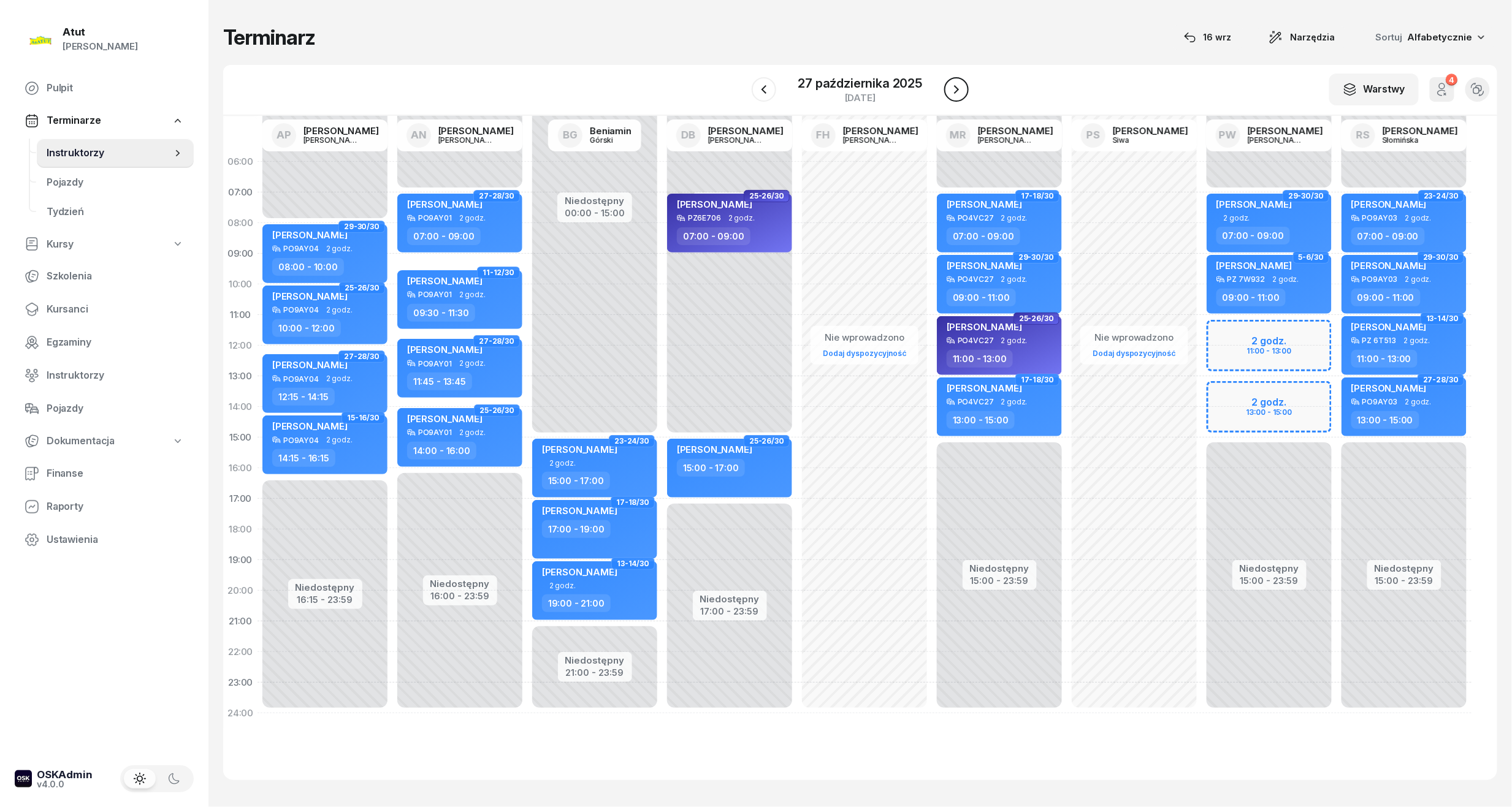
click at [955, 89] on icon "button" at bounding box center [956, 90] width 15 height 15
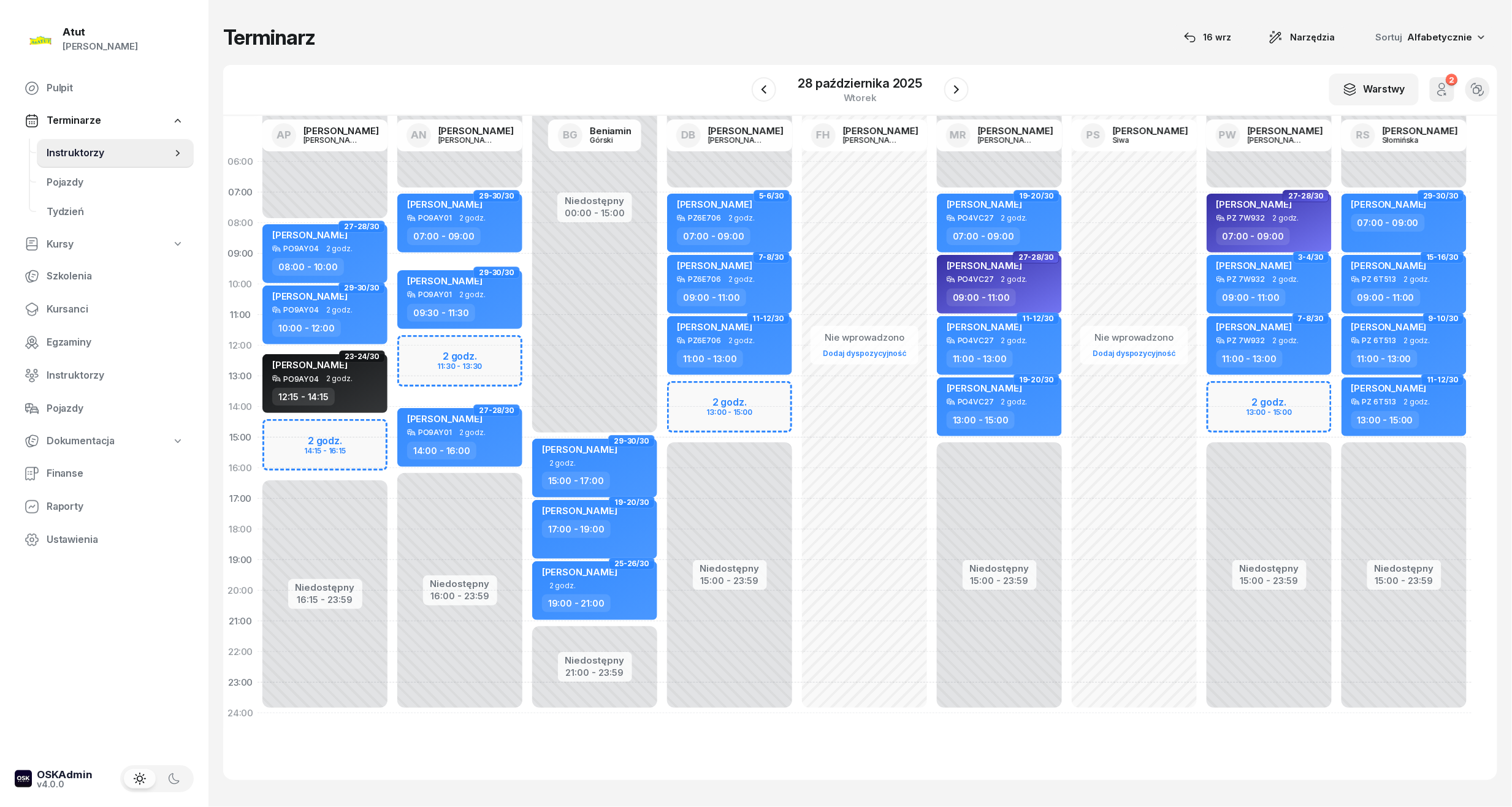
click at [315, 445] on div "Niedostępny 00:00 - 08:00 Niedostępny 16:15 - 23:59 2 godz. 14:15 - 16:15 43-44…" at bounding box center [325, 437] width 135 height 582
select select "15"
select select "17"
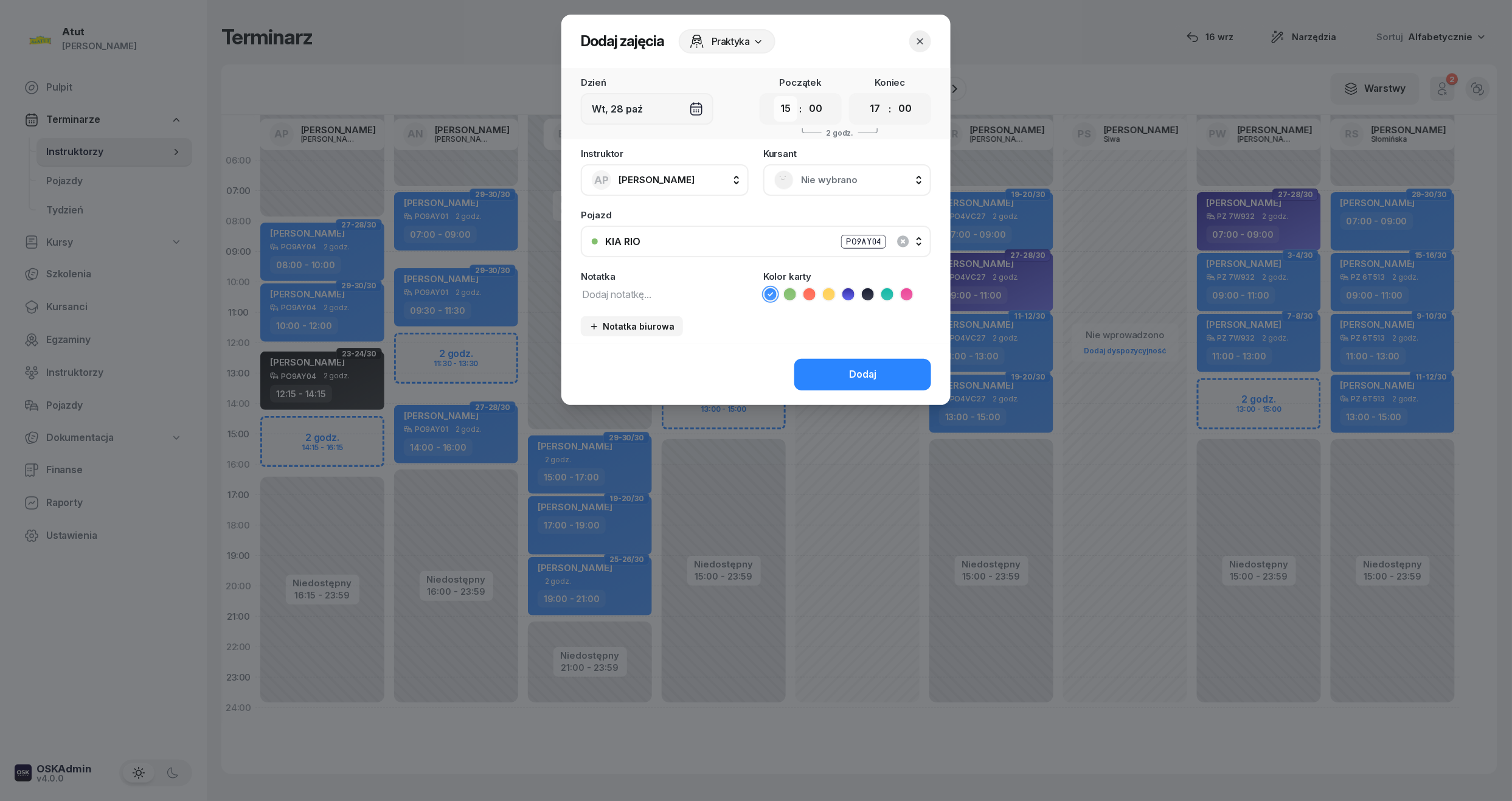
drag, startPoint x: 781, startPoint y: 105, endPoint x: 780, endPoint y: 119, distance: 14.0
click at [781, 105] on select "00 01 02 03 04 05 06 07 08 09 10 11 12 13 14 15 16 17 18 19 20 21 22 23" at bounding box center [786, 108] width 23 height 25
select select "14"
click at [774, 96] on select "00 01 02 03 04 05 06 07 08 09 10 11 12 13 14 15 16 17 18 19 20 21 22 23" at bounding box center [786, 108] width 23 height 25
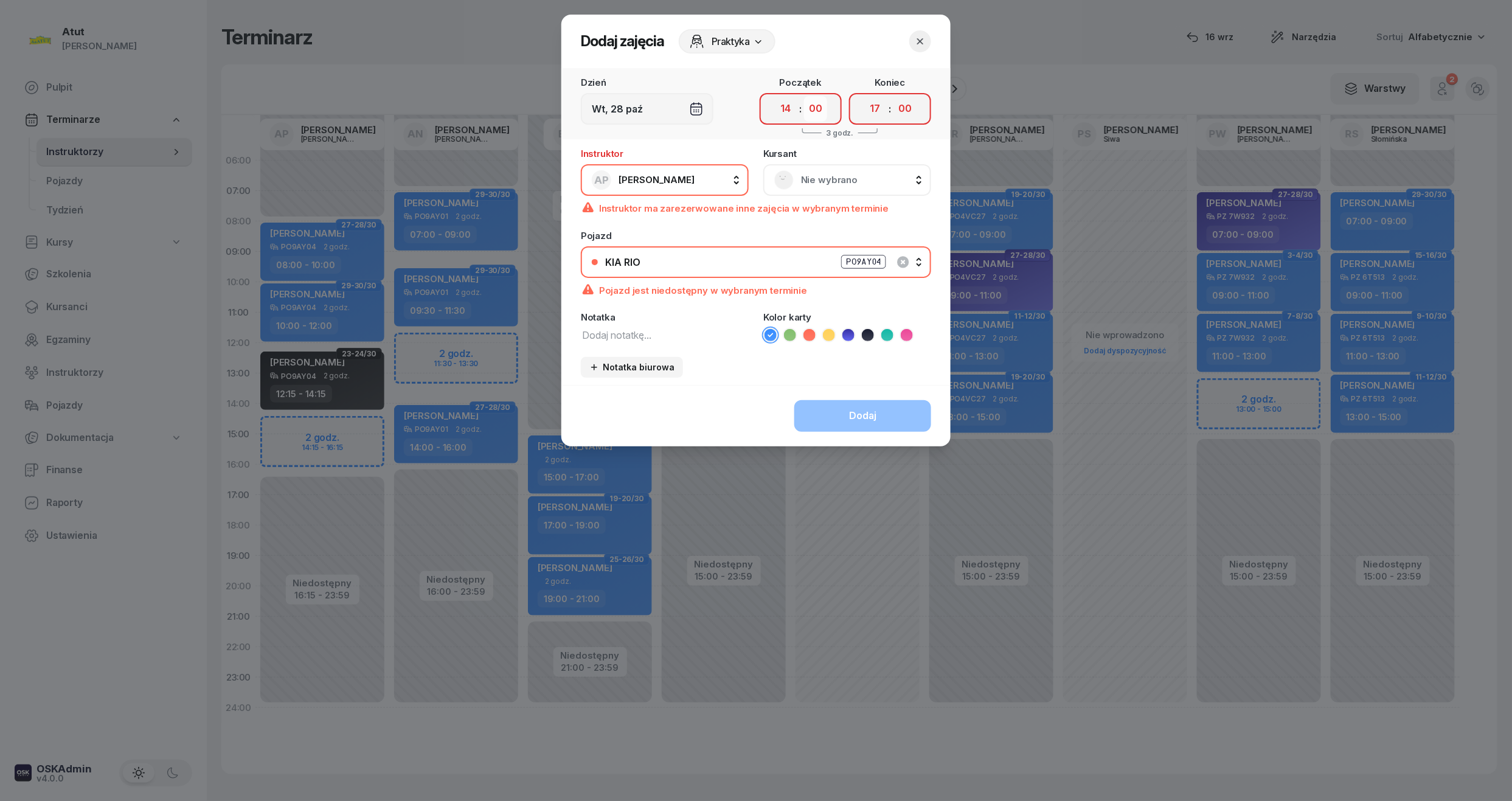
click at [819, 105] on select "00 05 10 15 20 25 30 35 40 45 50 55" at bounding box center [816, 108] width 23 height 25
select select "15"
click at [805, 96] on select "00 05 10 15 20 25 30 35 40 45 50 55" at bounding box center [816, 108] width 23 height 25
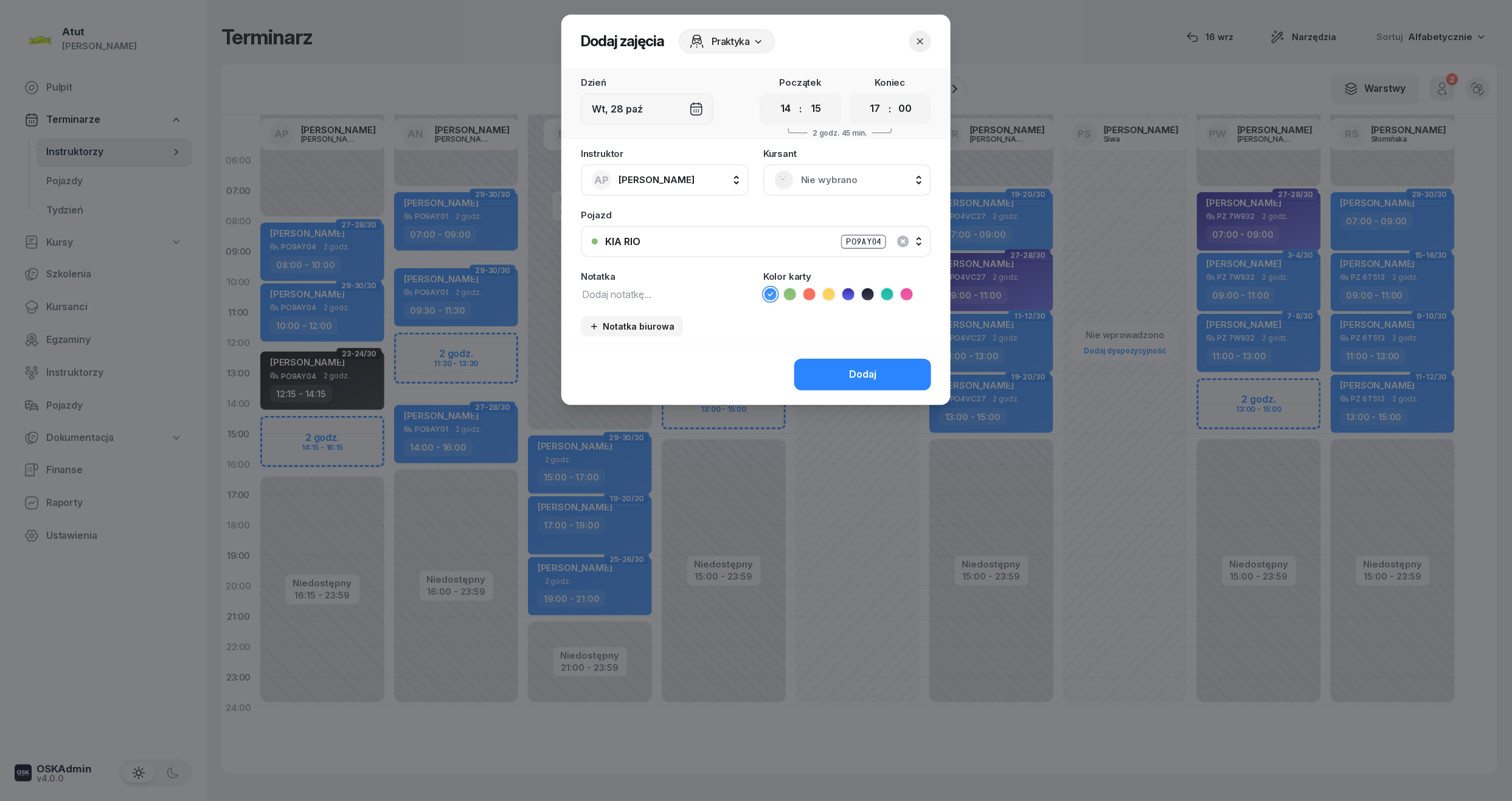
drag, startPoint x: 869, startPoint y: 106, endPoint x: 877, endPoint y: 123, distance: 18.8
click at [869, 106] on select "00 01 02 03 04 05 06 07 08 09 10 11 12 13 14 15 16 17 18 19 20 21 22 23" at bounding box center [875, 108] width 23 height 25
click at [864, 96] on select "00 01 02 03 04 05 06 07 08 09 10 11 12 13 14 15 16 17 18 19 20 21 22 23" at bounding box center [875, 108] width 23 height 25
click at [906, 110] on select "00 05 10 15 20 25 30 35 40 45 50 55" at bounding box center [905, 108] width 23 height 25
click at [860, 110] on div "00 01 02 03 04 05 06 07 08 09 10 11 12 13 14 15 16 17 18 19 20 21 22 23 : 00 05…" at bounding box center [890, 108] width 82 height 31
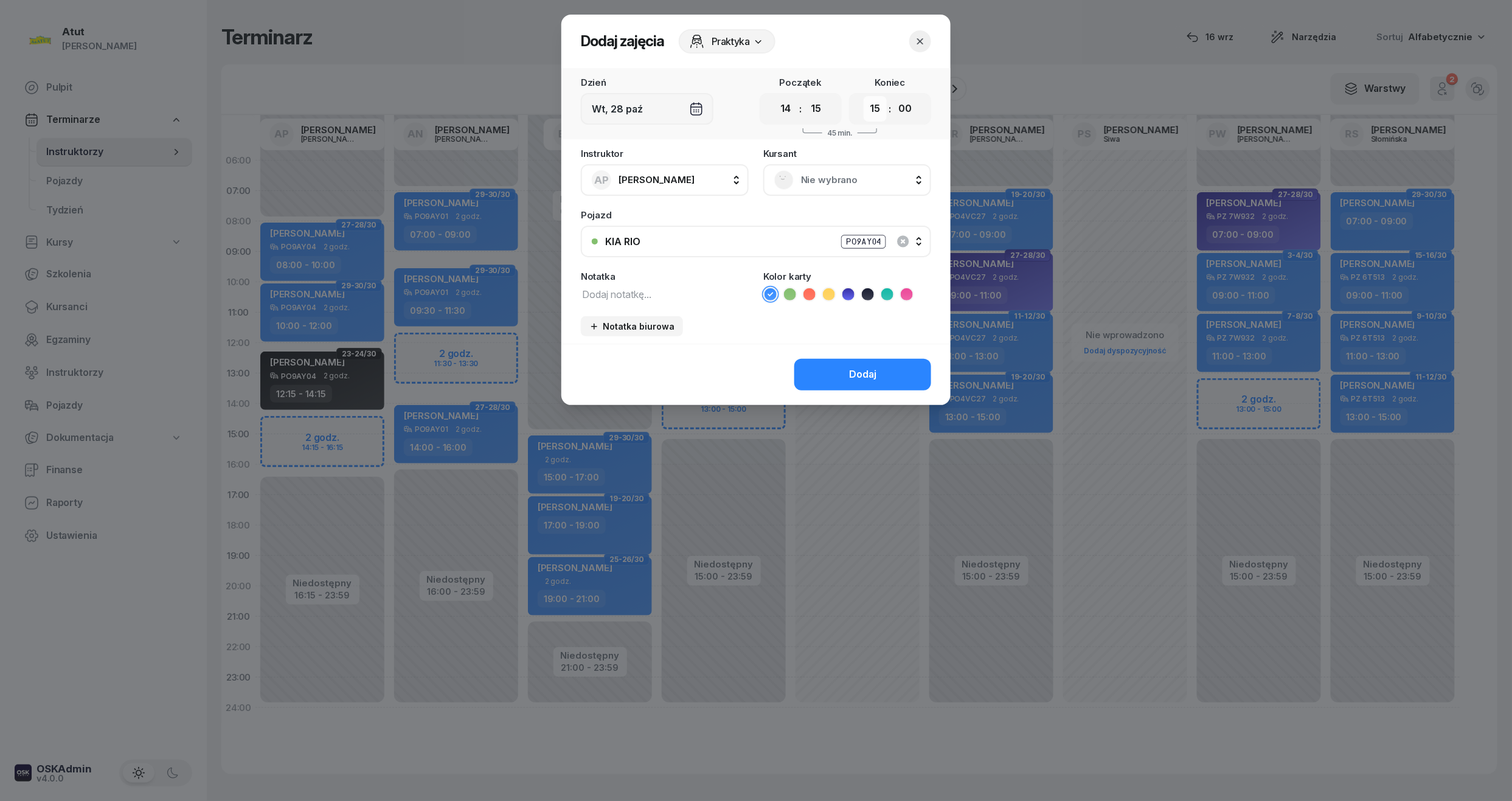
click at [867, 112] on select "00 01 02 03 04 05 06 07 08 09 10 11 12 13 14 15 16 17 18 19 20 21 22 23" at bounding box center [875, 108] width 23 height 25
select select "16"
click at [864, 96] on select "00 01 02 03 04 05 06 07 08 09 10 11 12 13 14 15 16 17 18 19 20 21 22 23" at bounding box center [875, 108] width 23 height 25
click at [904, 108] on select "00 05 10 15 20 25 30 35 40 45 50 55" at bounding box center [905, 108] width 23 height 25
select select "15"
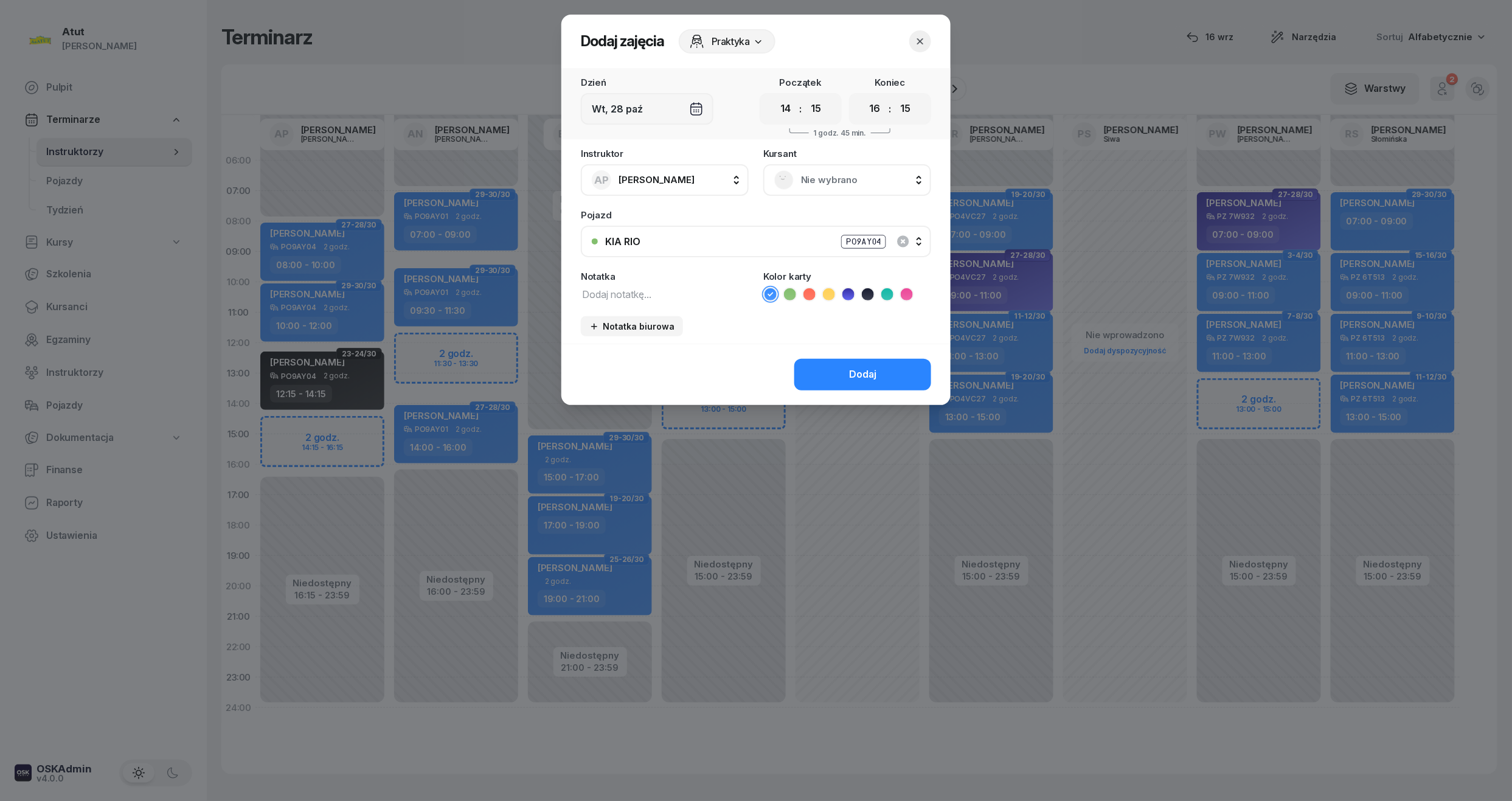
click at [894, 96] on select "00 05 10 15 20 25 30 35 40 45 50 55" at bounding box center [905, 108] width 23 height 25
click at [881, 185] on span "Nie wybrano" at bounding box center [861, 180] width 119 height 16
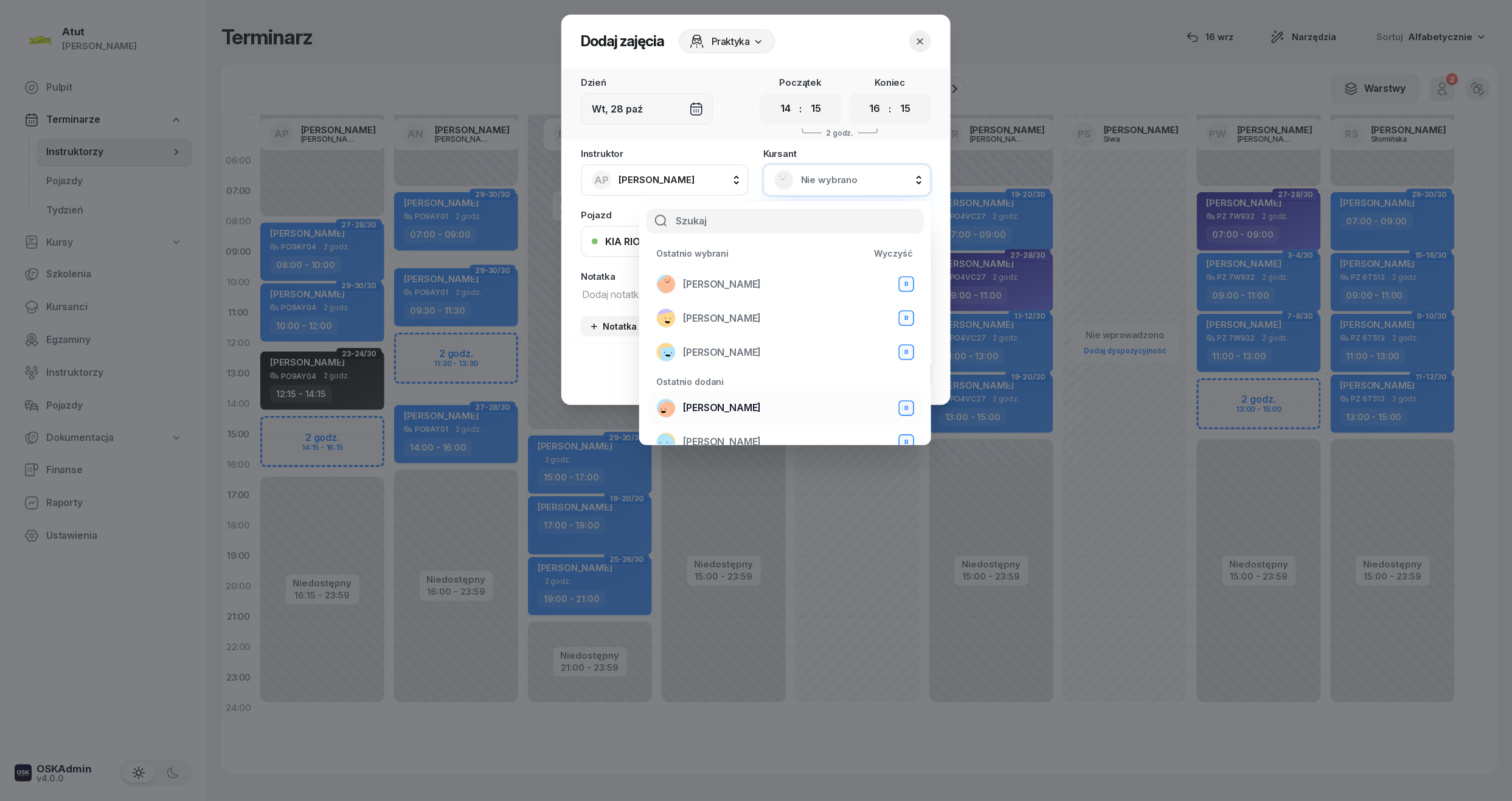
click at [744, 403] on span "[PERSON_NAME]" at bounding box center [722, 409] width 78 height 16
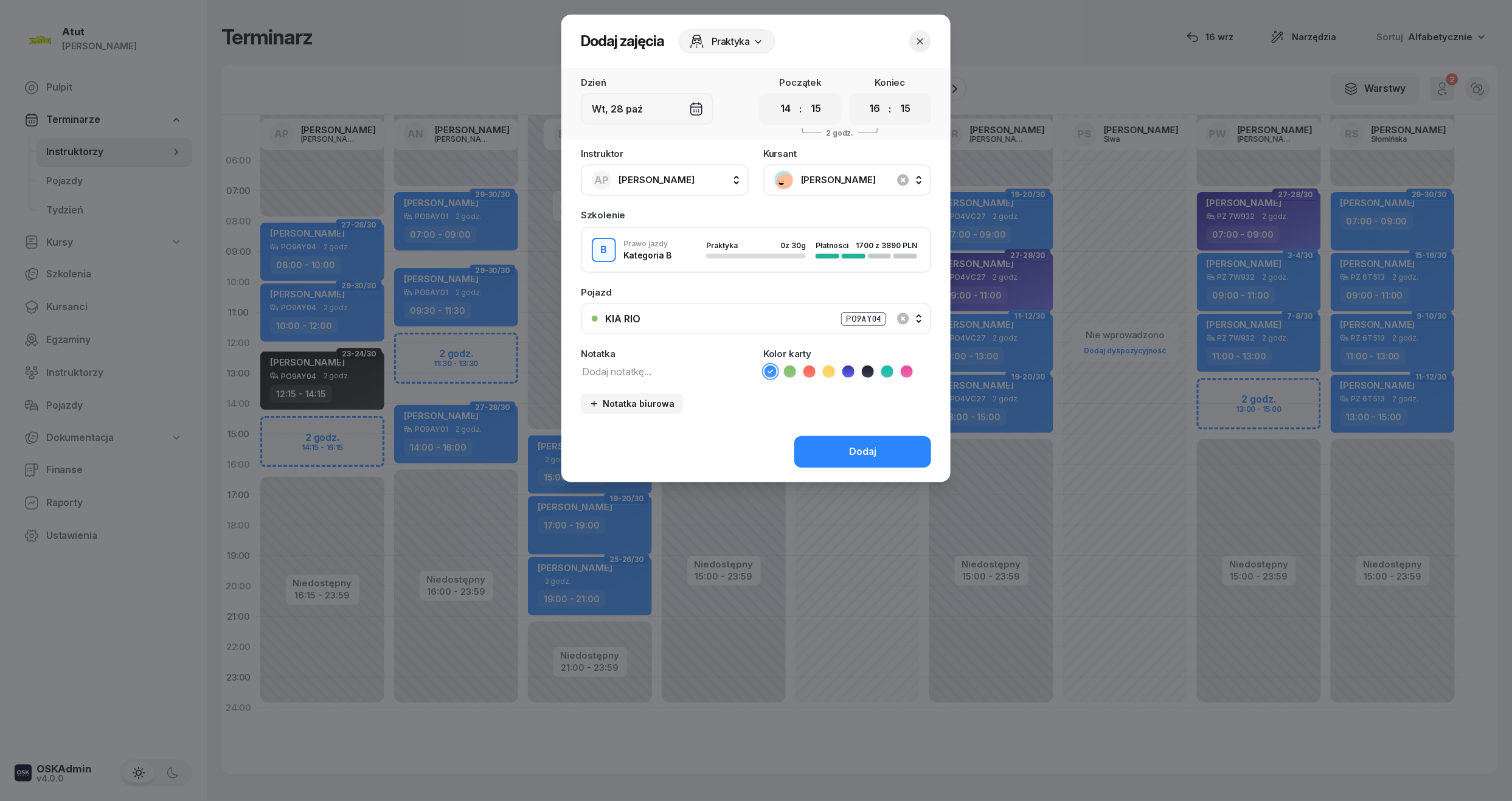
click at [644, 356] on div "Notatka" at bounding box center [665, 363] width 168 height 30
click at [644, 367] on textarea at bounding box center [665, 371] width 168 height 16
type textarea "1 lekcja wyst karte"
click at [889, 453] on button "Dodaj" at bounding box center [863, 451] width 137 height 31
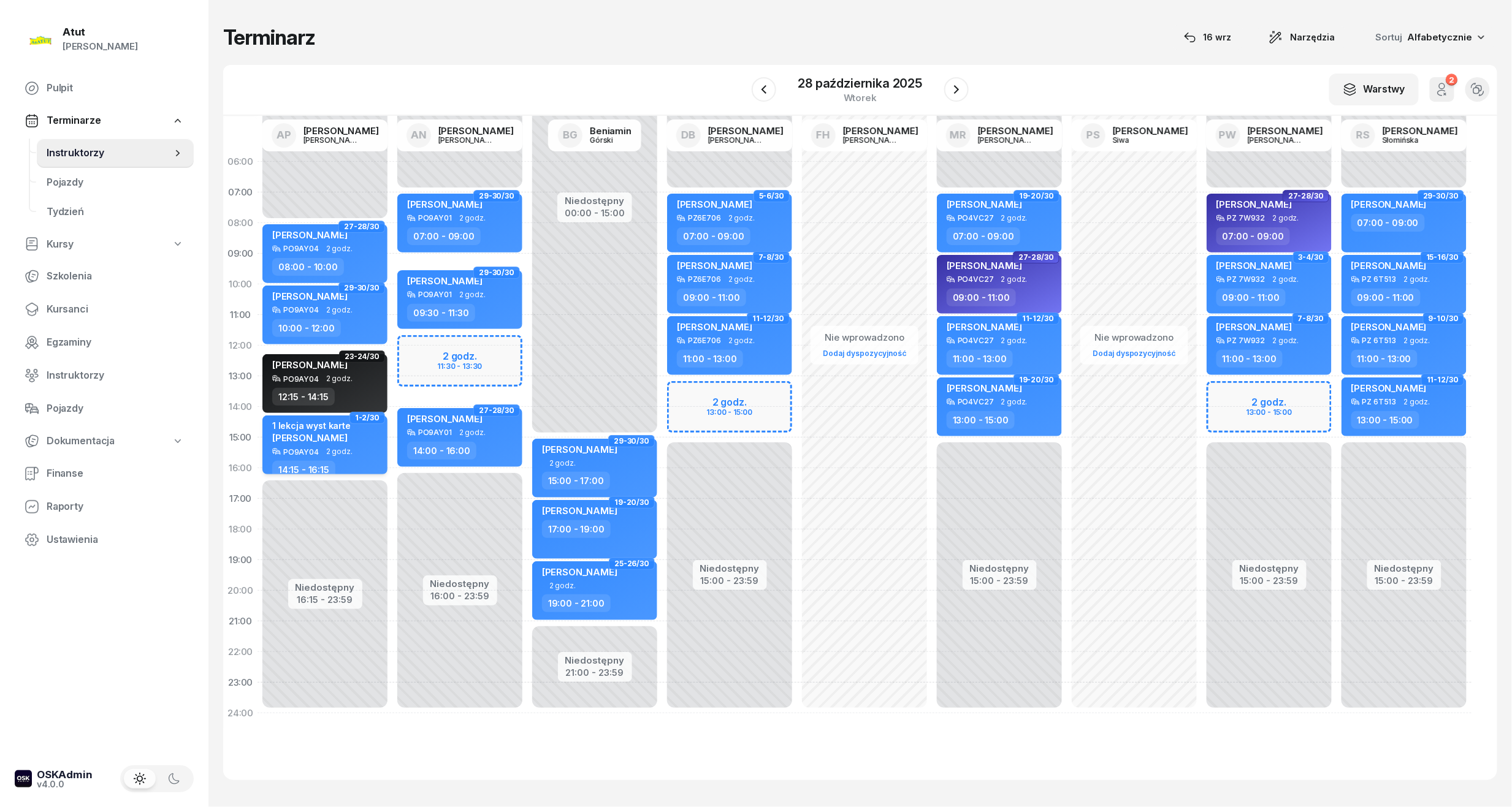
click at [362, 442] on div "1 lekcja wyst karte [PERSON_NAME]" at bounding box center [326, 434] width 108 height 27
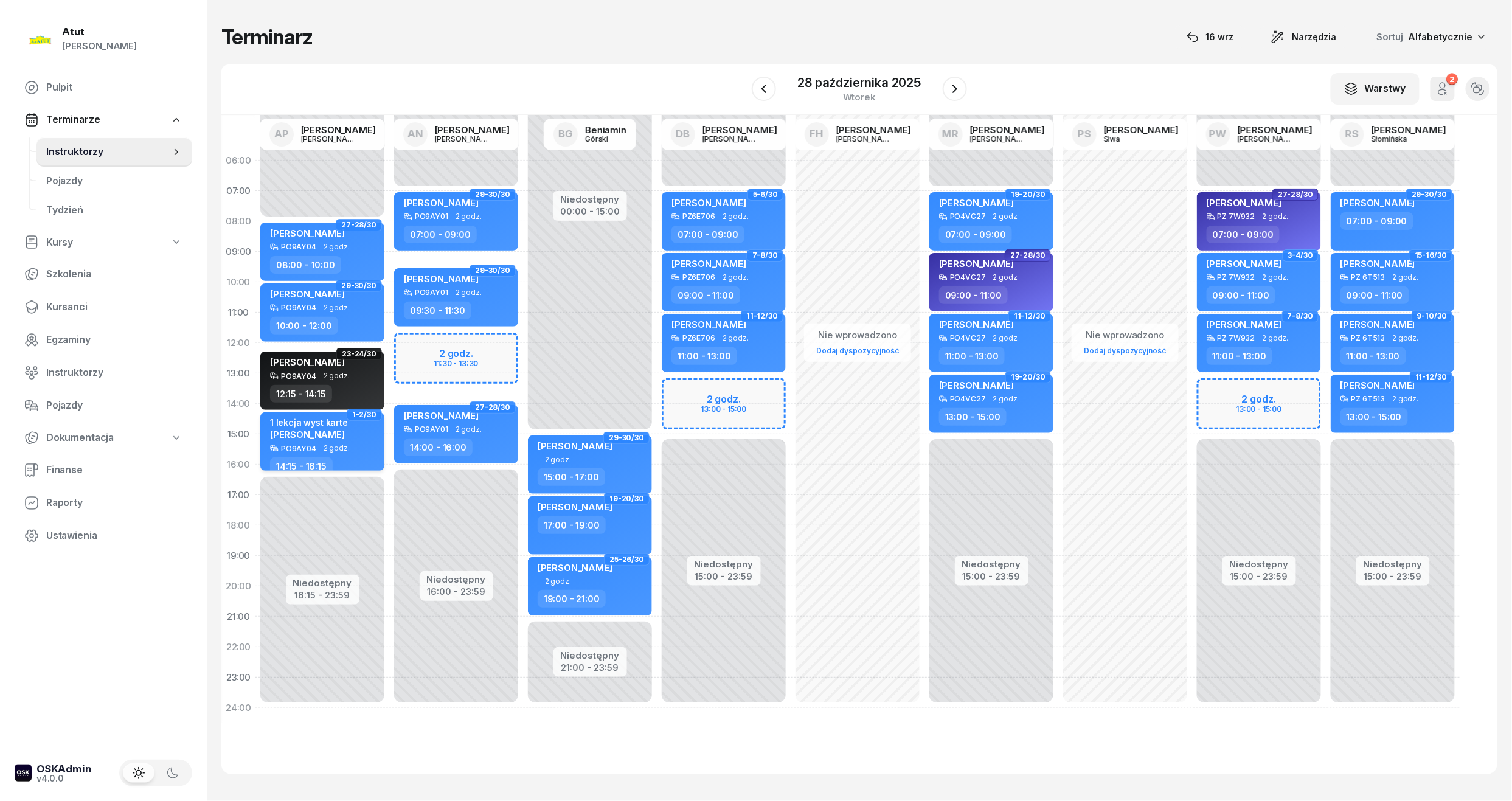
select select "14"
select select "15"
select select "16"
select select "15"
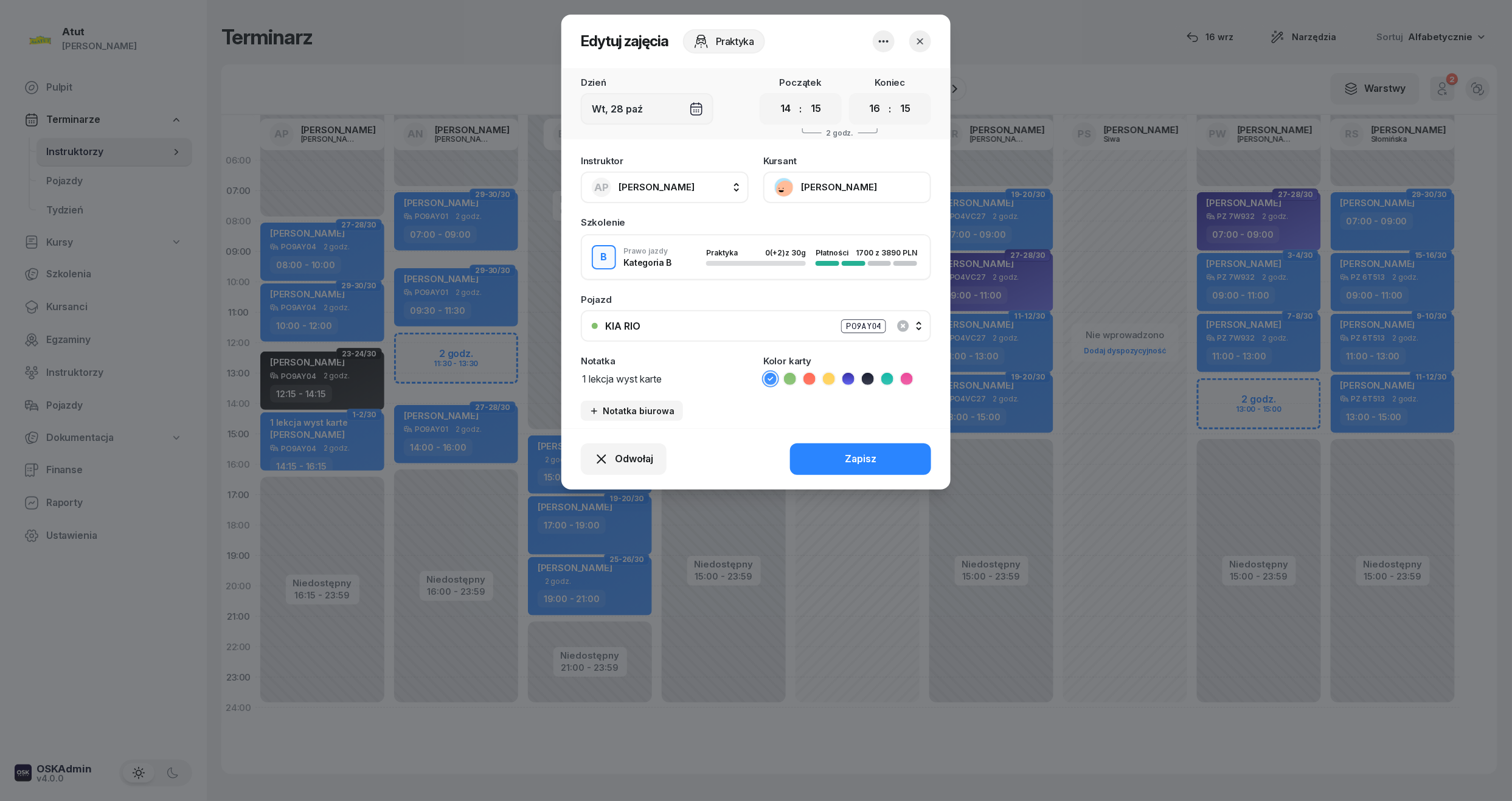
click at [882, 373] on icon at bounding box center [887, 379] width 12 height 12
click at [884, 453] on button "Zapisz" at bounding box center [861, 459] width 141 height 31
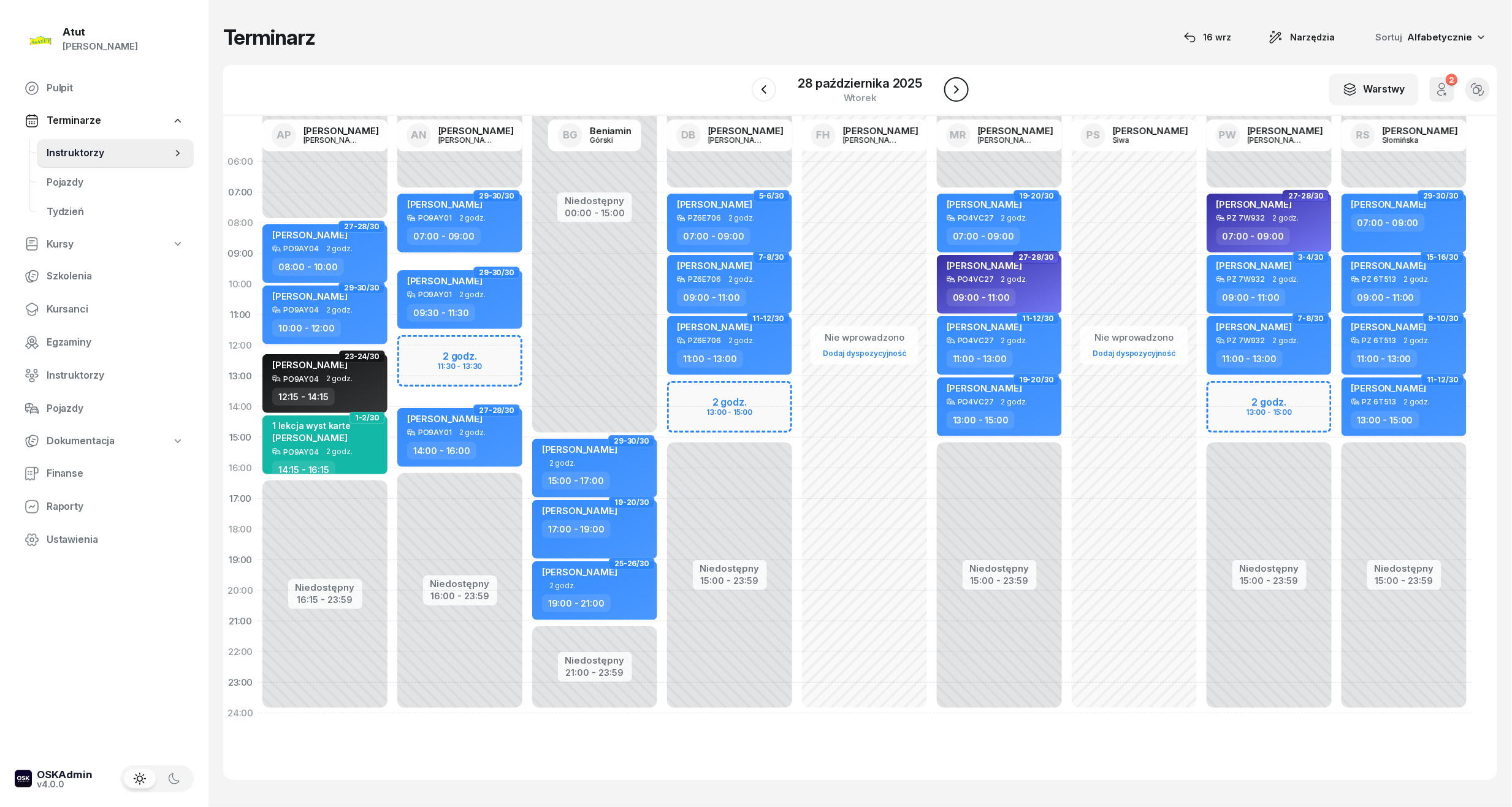
click at [954, 91] on icon "button" at bounding box center [956, 90] width 15 height 15
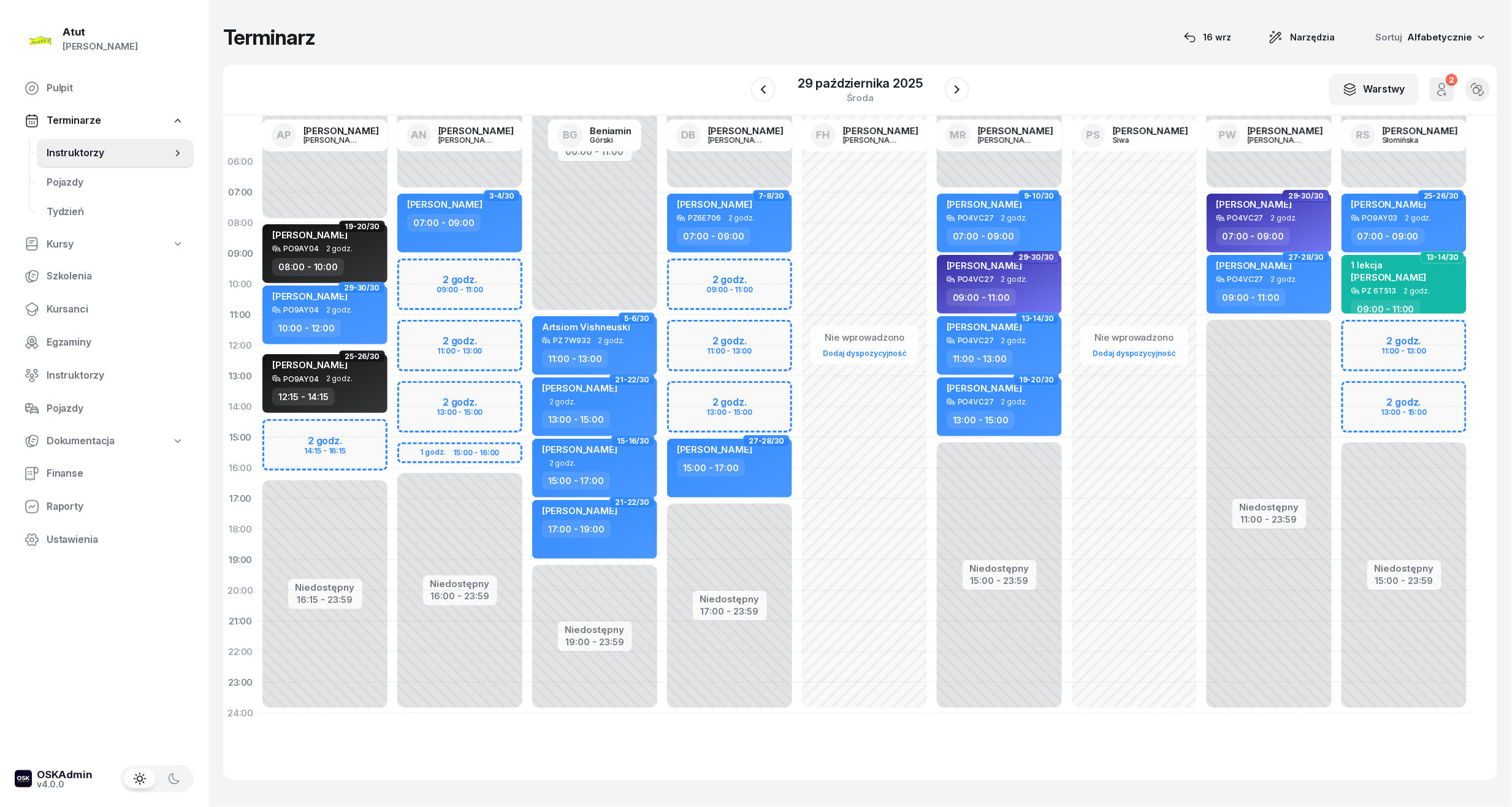
click at [308, 454] on div "Niedostępny 00:00 - 08:00 Niedostępny 16:15 - 23:59 2 godz. 14:15 - 16:15 19-20…" at bounding box center [325, 437] width 135 height 582
select select "15"
select select "17"
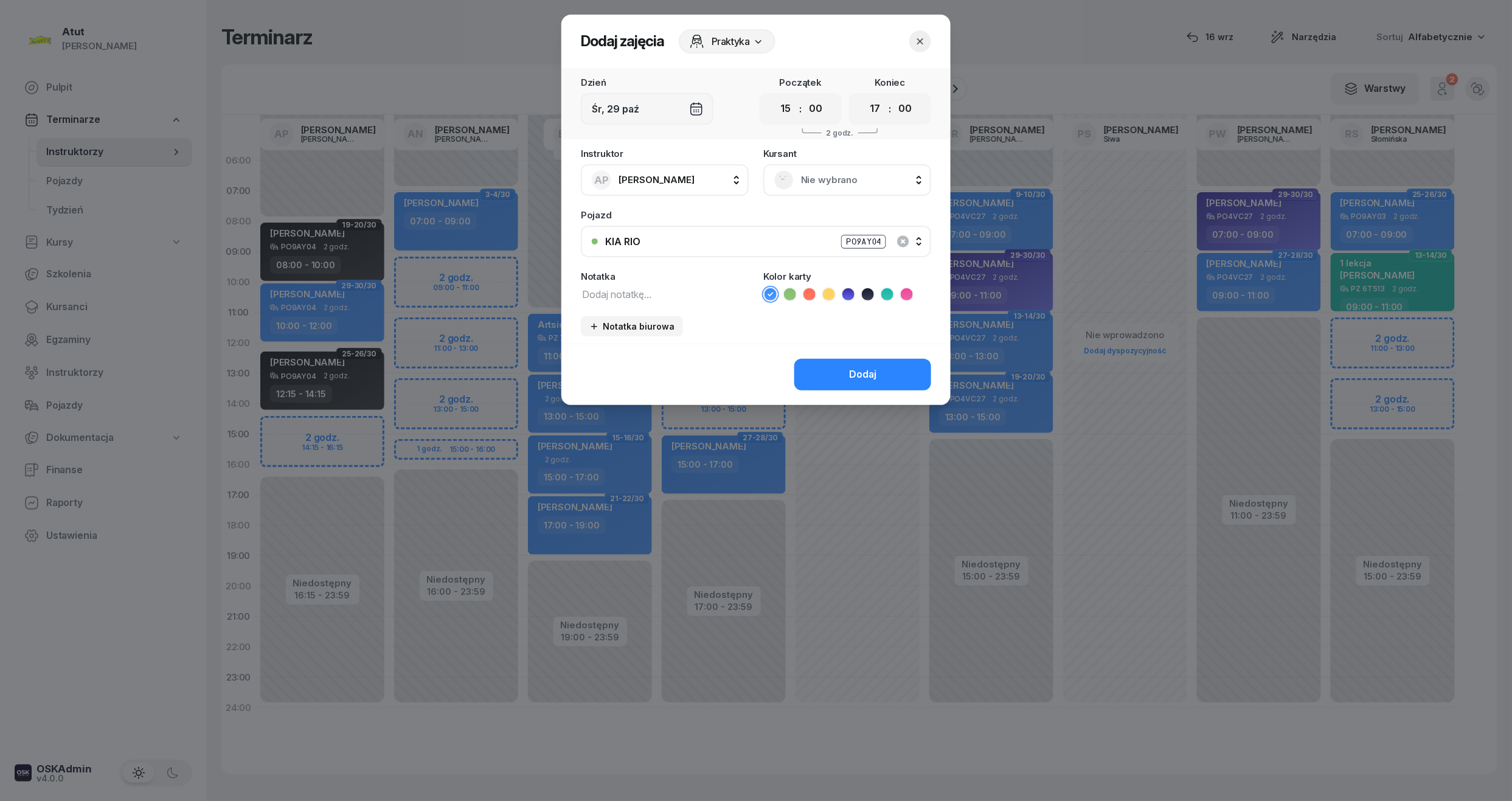
click at [790, 115] on select "00 01 02 03 04 05 06 07 08 09 10 11 12 13 14 15 16 17 18 19 20 21 22 23" at bounding box center [786, 108] width 23 height 25
select select "14"
click at [774, 96] on select "00 01 02 03 04 05 06 07 08 09 10 11 12 13 14 15 16 17 18 19 20 21 22 23" at bounding box center [786, 108] width 23 height 25
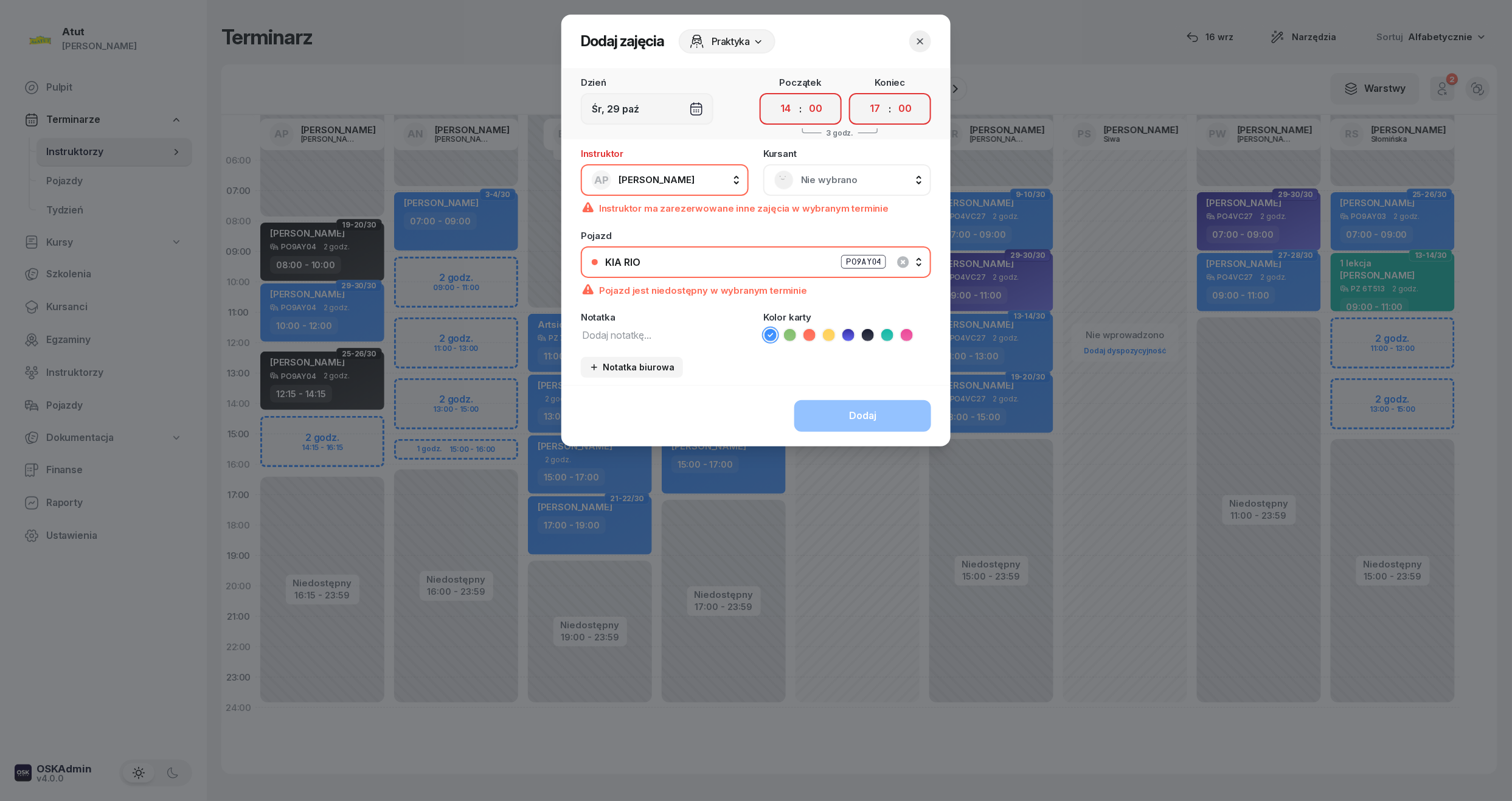
drag, startPoint x: 816, startPoint y: 112, endPoint x: 816, endPoint y: 122, distance: 10.0
click at [816, 112] on select "00 05 10 15 20 25 30 35 40 45 50 55" at bounding box center [816, 108] width 23 height 25
select select "15"
click at [805, 96] on select "00 05 10 15 20 25 30 35 40 45 50 55" at bounding box center [816, 108] width 23 height 25
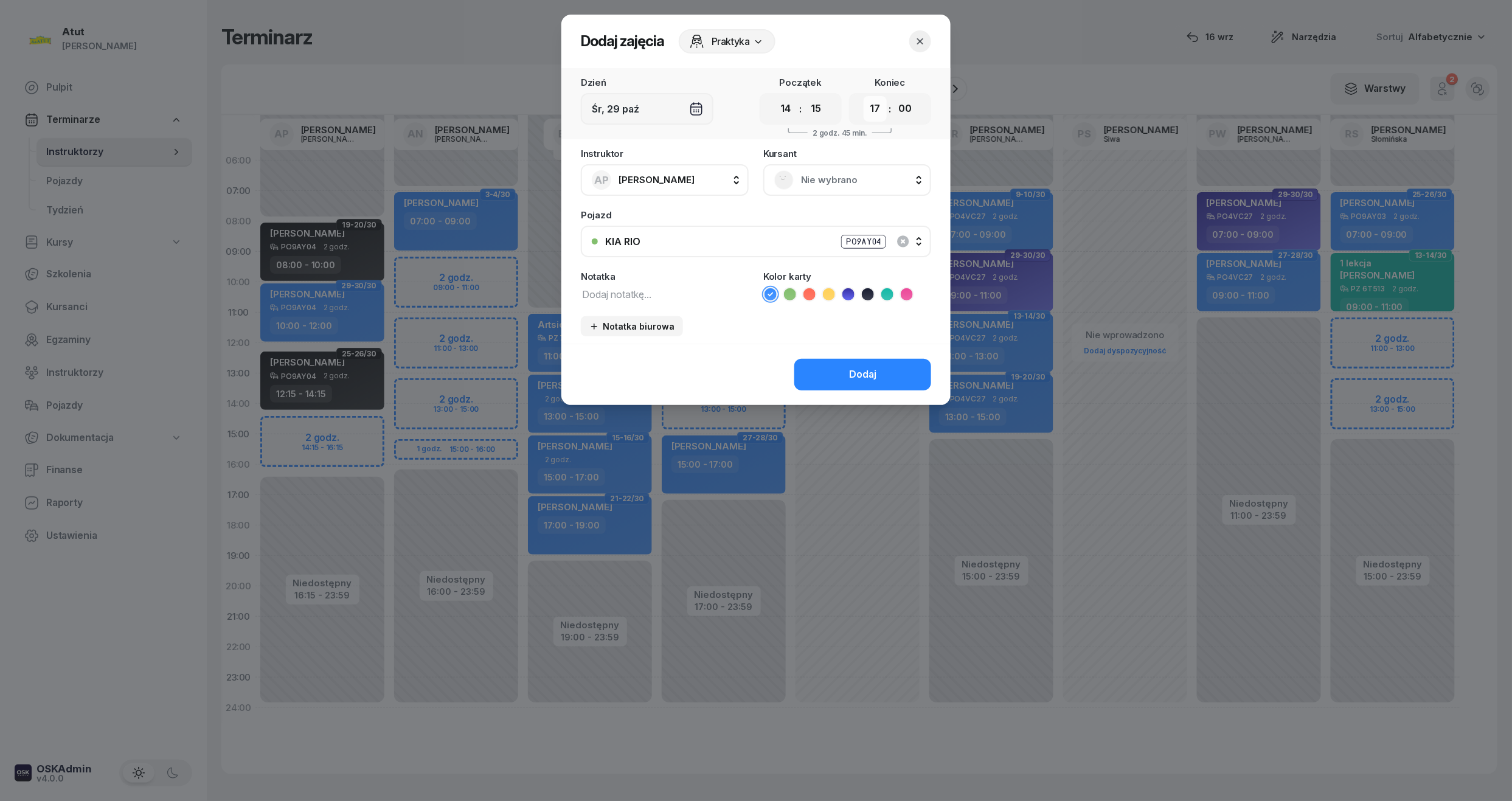
click at [883, 106] on select "00 01 02 03 04 05 06 07 08 09 10 11 12 13 14 15 16 17 18 19 20 21 22 23" at bounding box center [875, 108] width 23 height 25
select select "16"
click at [864, 96] on select "00 01 02 03 04 05 06 07 08 09 10 11 12 13 14 15 16 17 18 19 20 21 22 23" at bounding box center [875, 108] width 23 height 25
drag, startPoint x: 906, startPoint y: 111, endPoint x: 908, endPoint y: 120, distance: 9.2
click at [906, 111] on select "00 05 10 15 20 25 30 35 40 45 50 55" at bounding box center [905, 108] width 23 height 25
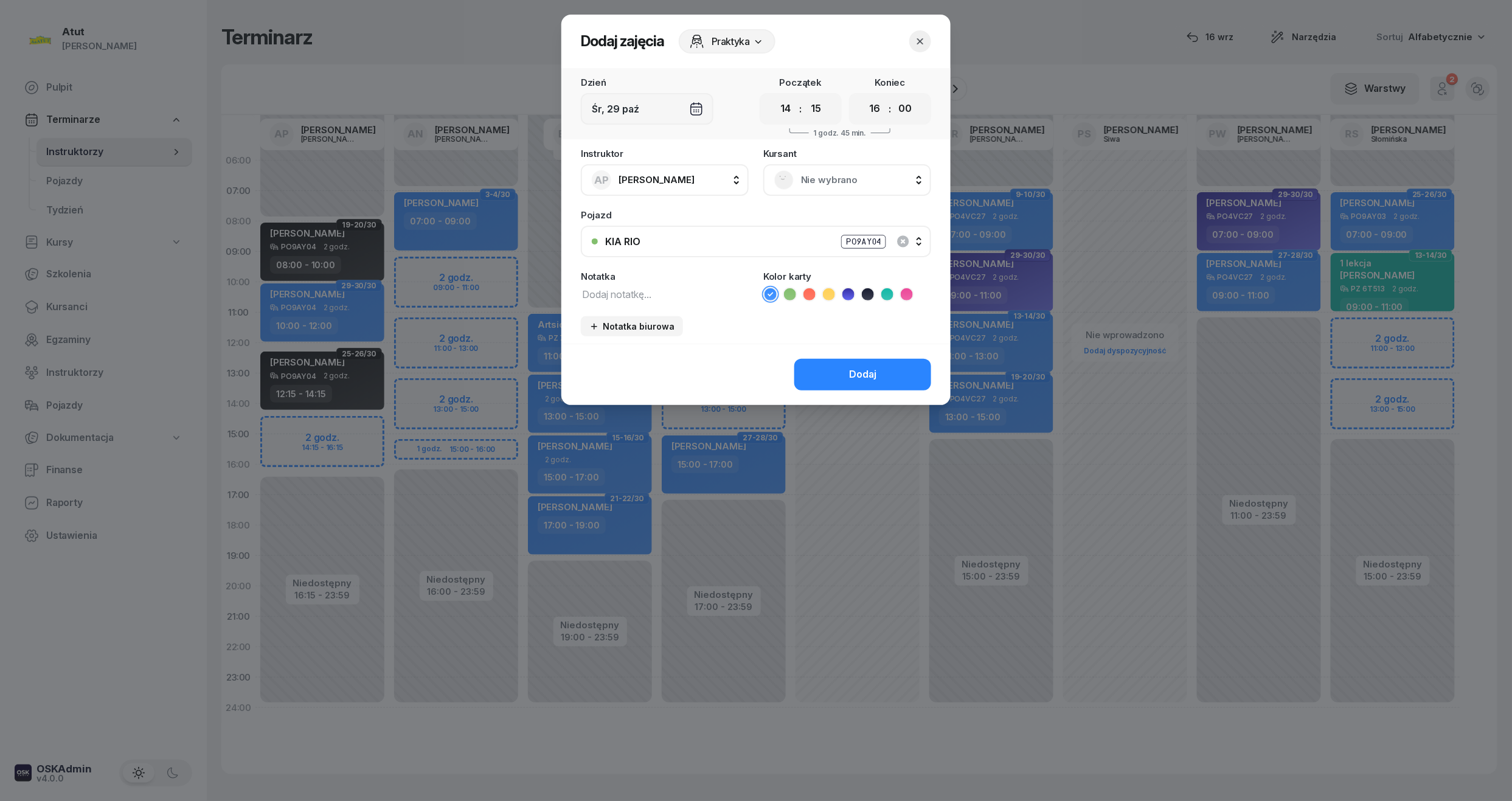
select select "15"
click at [894, 96] on select "00 05 10 15 20 25 30 35 40 45 50 55" at bounding box center [905, 108] width 23 height 25
drag, startPoint x: 814, startPoint y: 187, endPoint x: 822, endPoint y: 191, distance: 8.9
click at [814, 184] on div "Nie wybrano" at bounding box center [847, 180] width 146 height 20
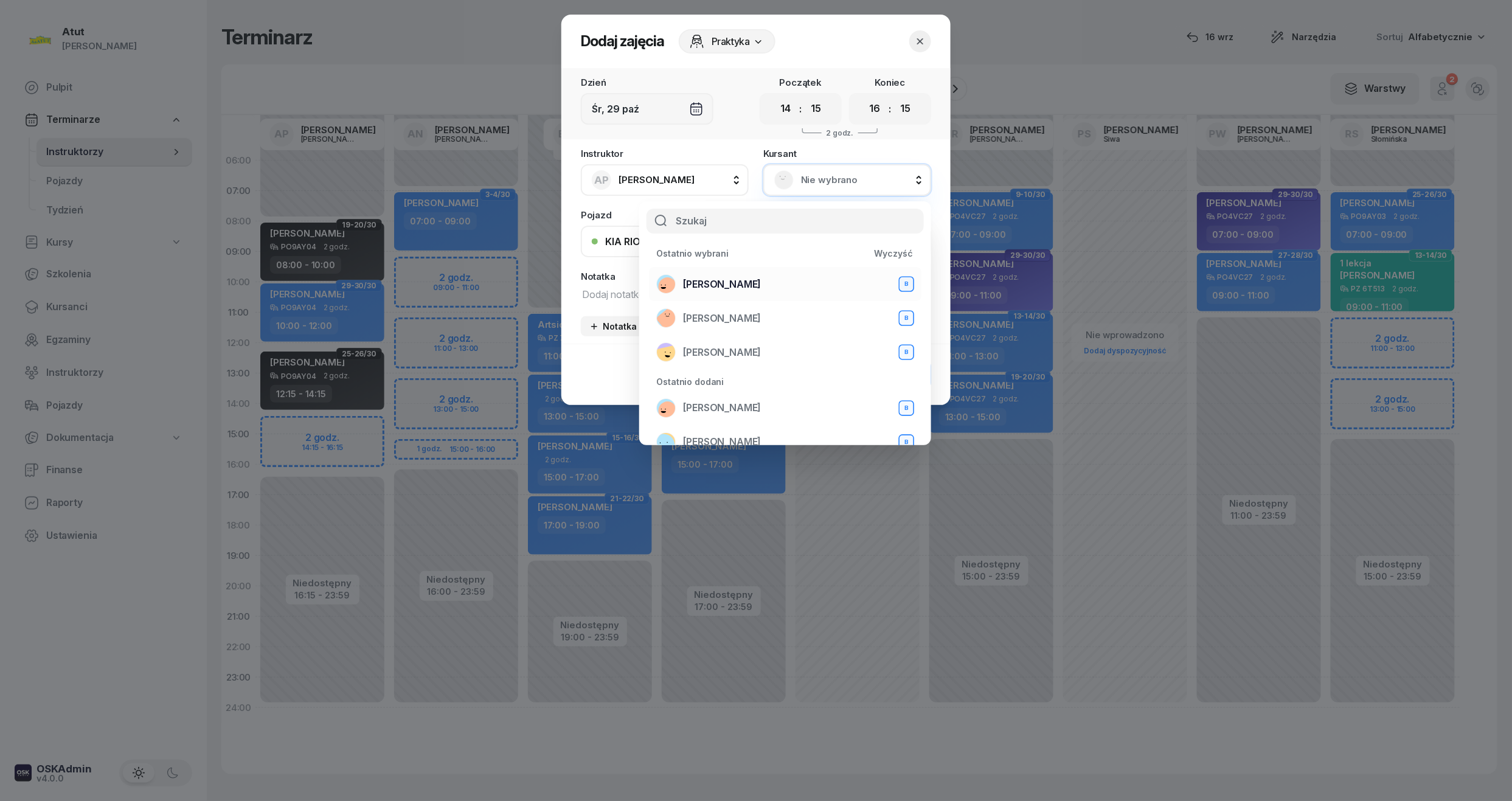
drag, startPoint x: 739, startPoint y: 285, endPoint x: 745, endPoint y: 283, distance: 6.3
click at [740, 285] on span "[PERSON_NAME]" at bounding box center [722, 285] width 78 height 16
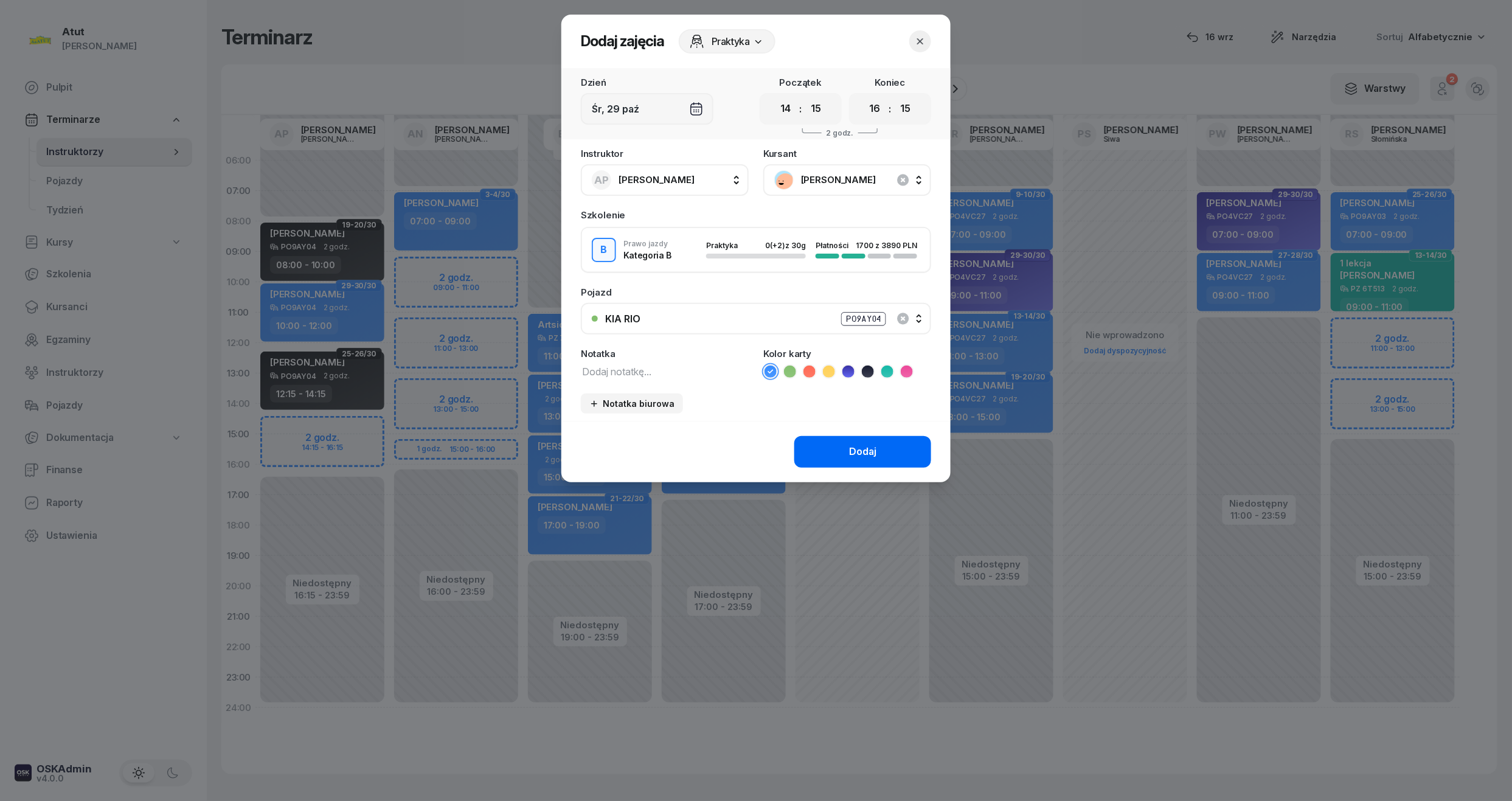
click at [852, 446] on div "Dodaj" at bounding box center [863, 452] width 28 height 16
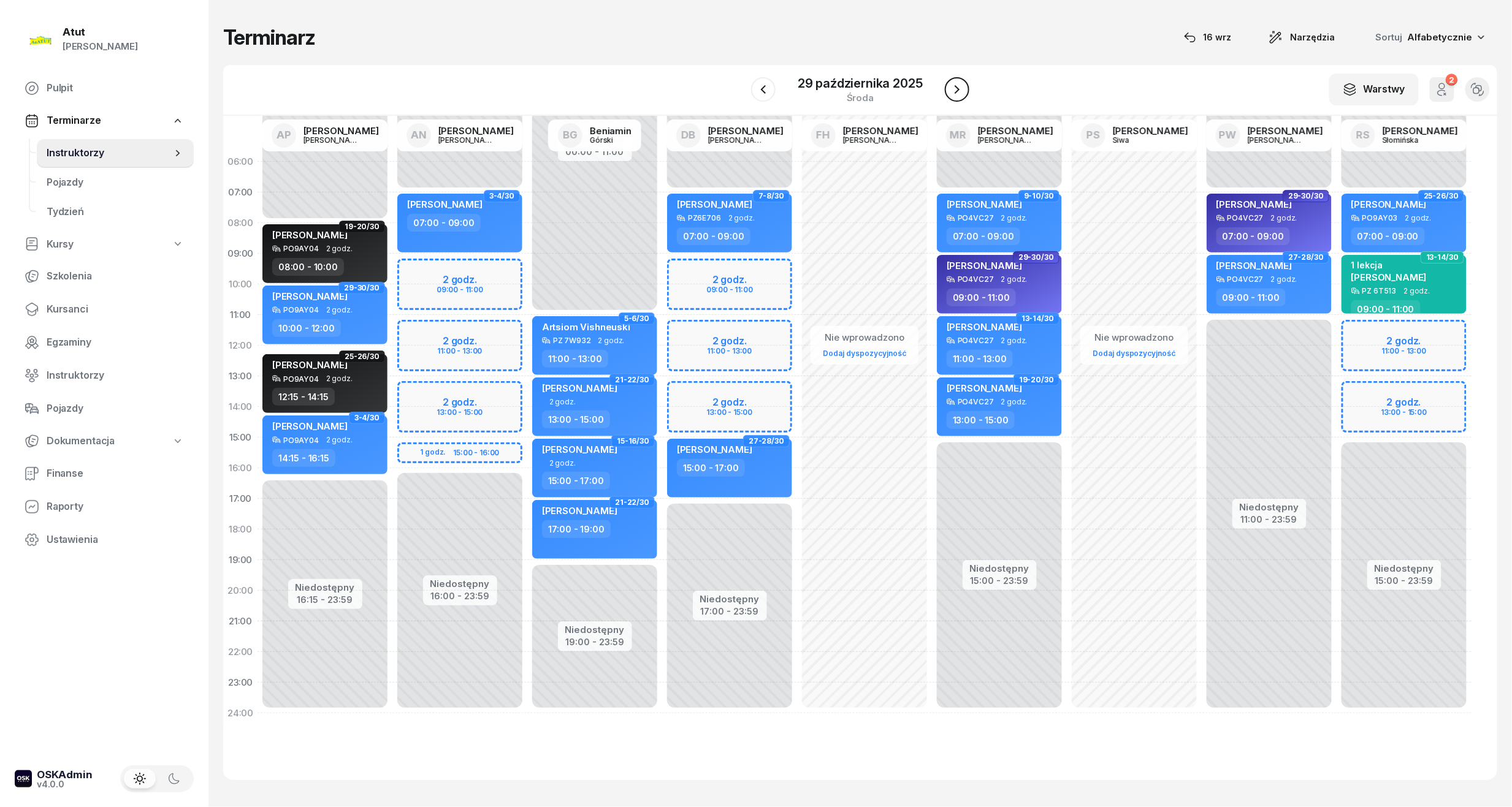
click at [953, 91] on icon "button" at bounding box center [957, 90] width 15 height 15
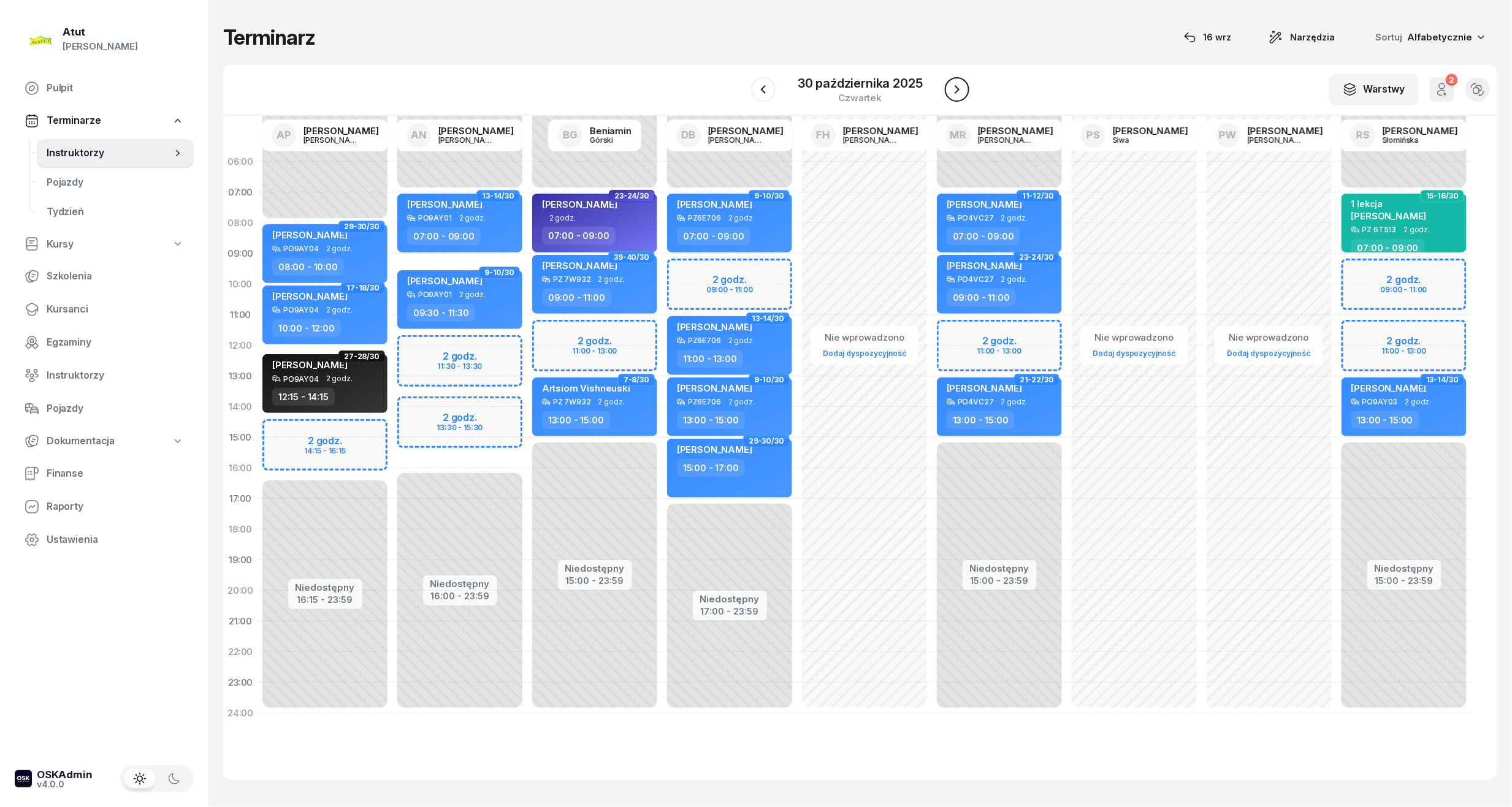
click at [957, 86] on icon "button" at bounding box center [957, 90] width 15 height 15
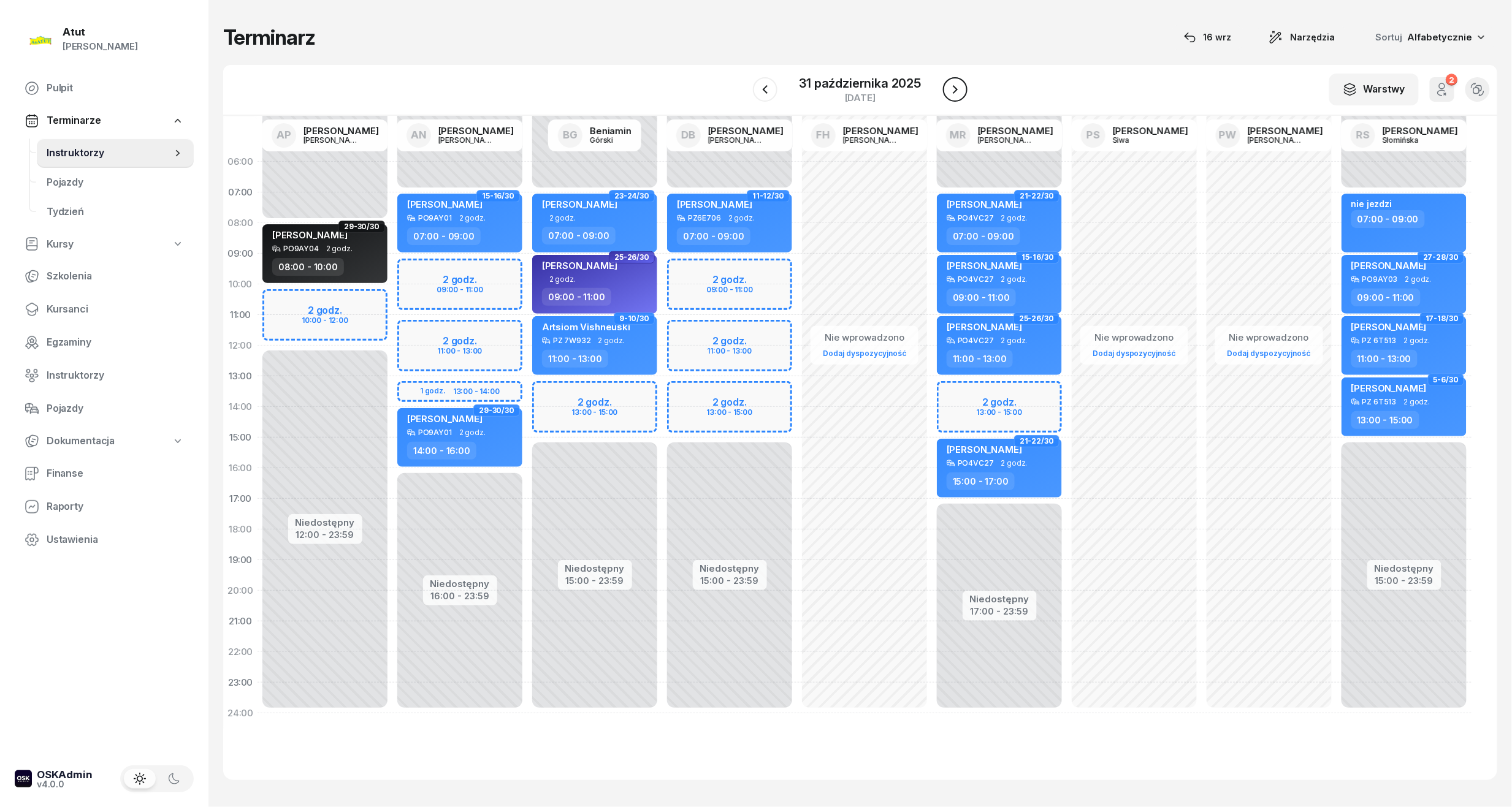
click at [955, 86] on icon "button" at bounding box center [955, 90] width 15 height 15
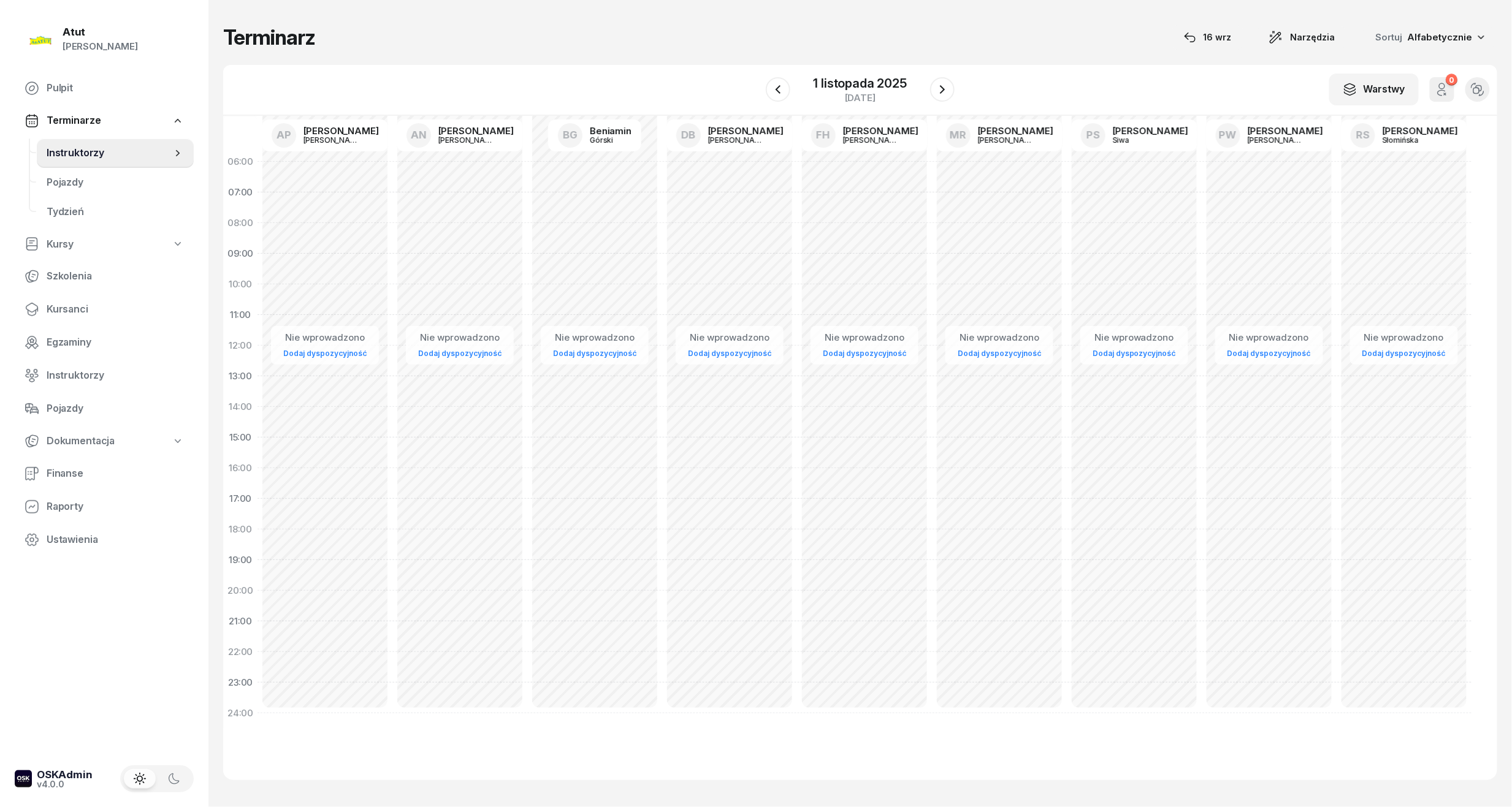
click at [954, 87] on div "W Wybierz AP [PERSON_NAME] AN [PERSON_NAME] BG [PERSON_NAME] DB [PERSON_NAME] F…" at bounding box center [860, 90] width 1274 height 51
click at [935, 92] on icon "button" at bounding box center [942, 90] width 15 height 15
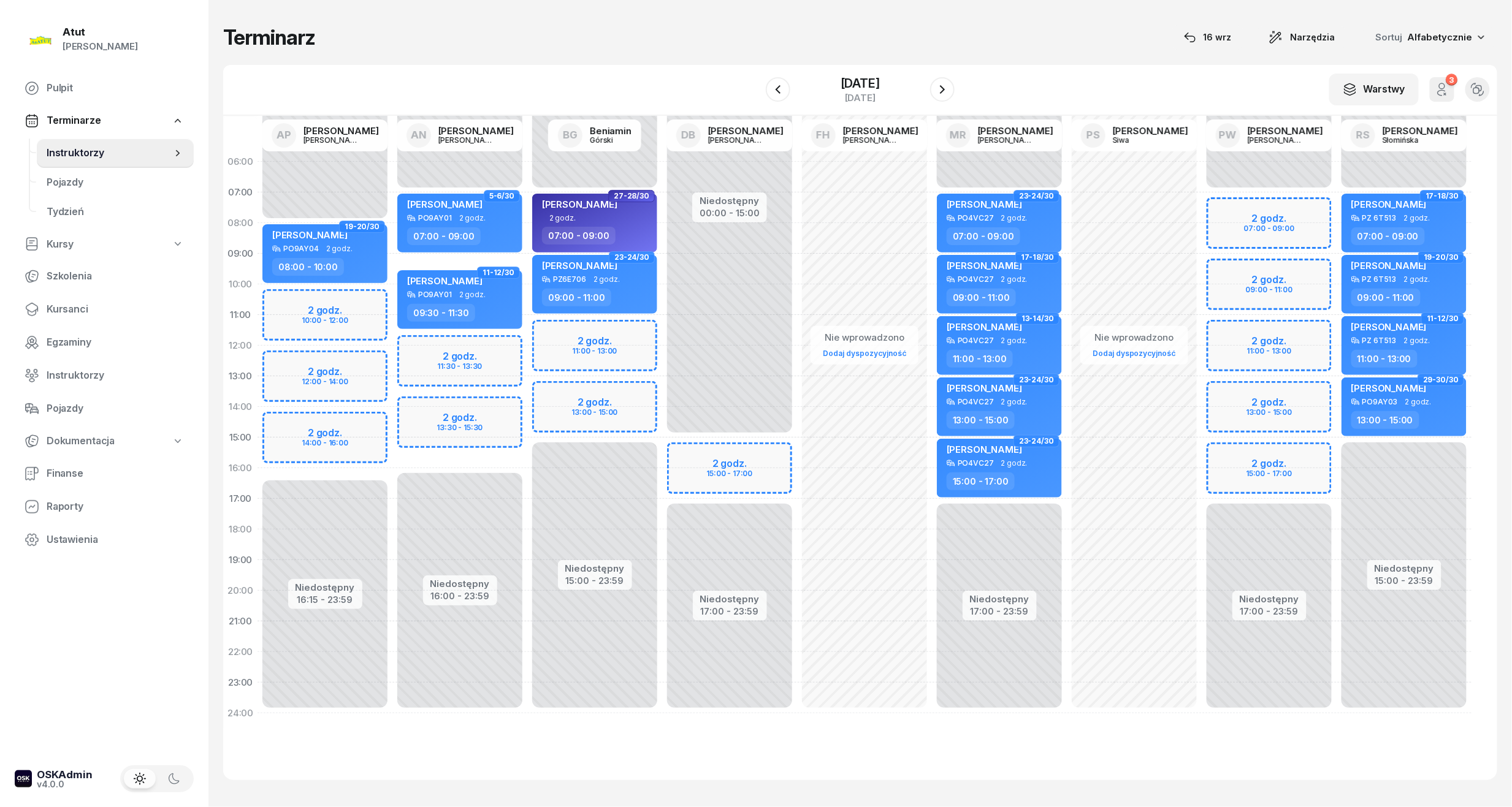
click at [318, 450] on div "Niedostępny 00:00 - 08:00 Niedostępny 16:15 - 23:59 2 godz. 10:00 - 12:00 2 god…" at bounding box center [325, 437] width 135 height 582
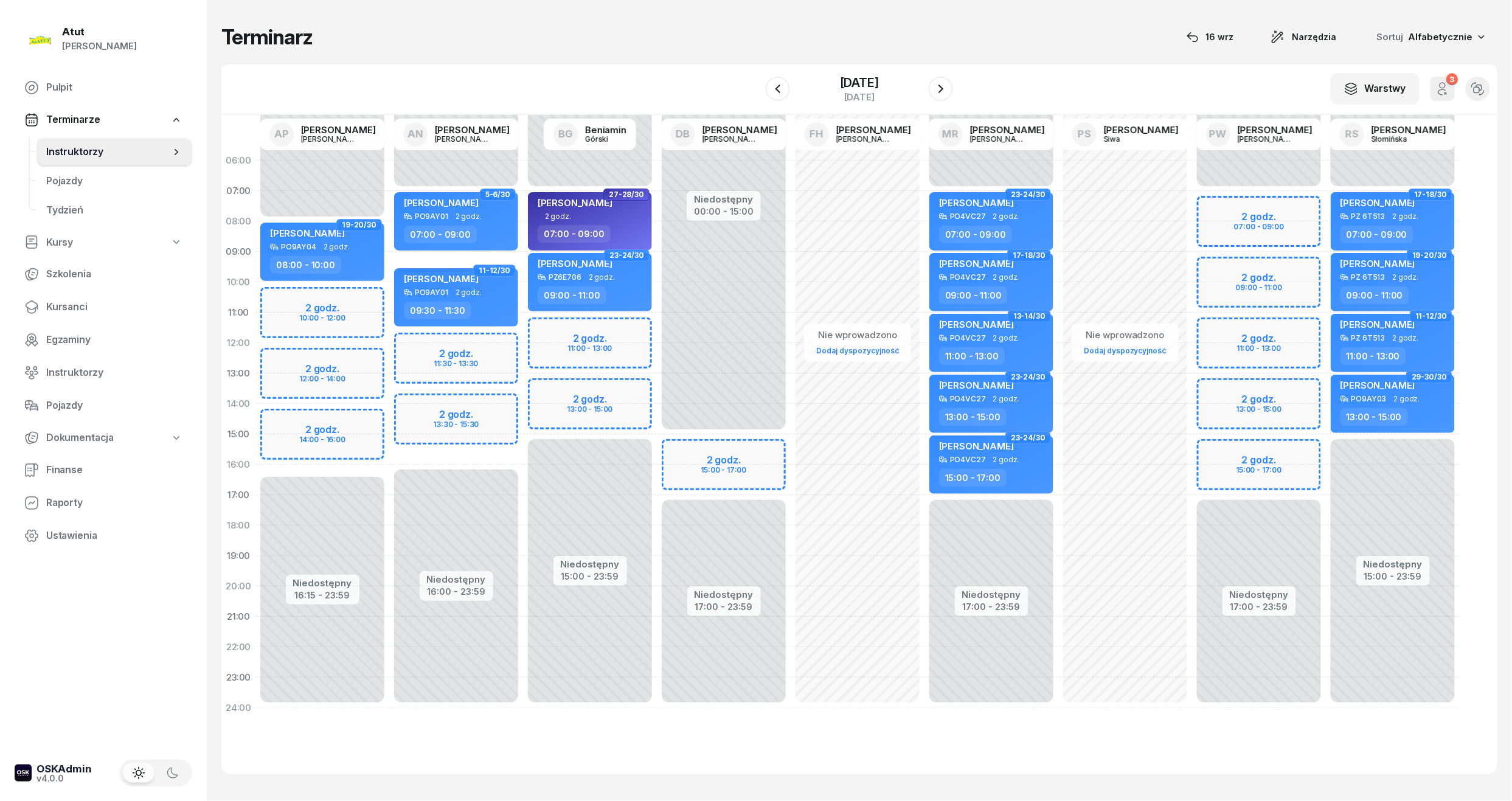
select select "15"
select select "17"
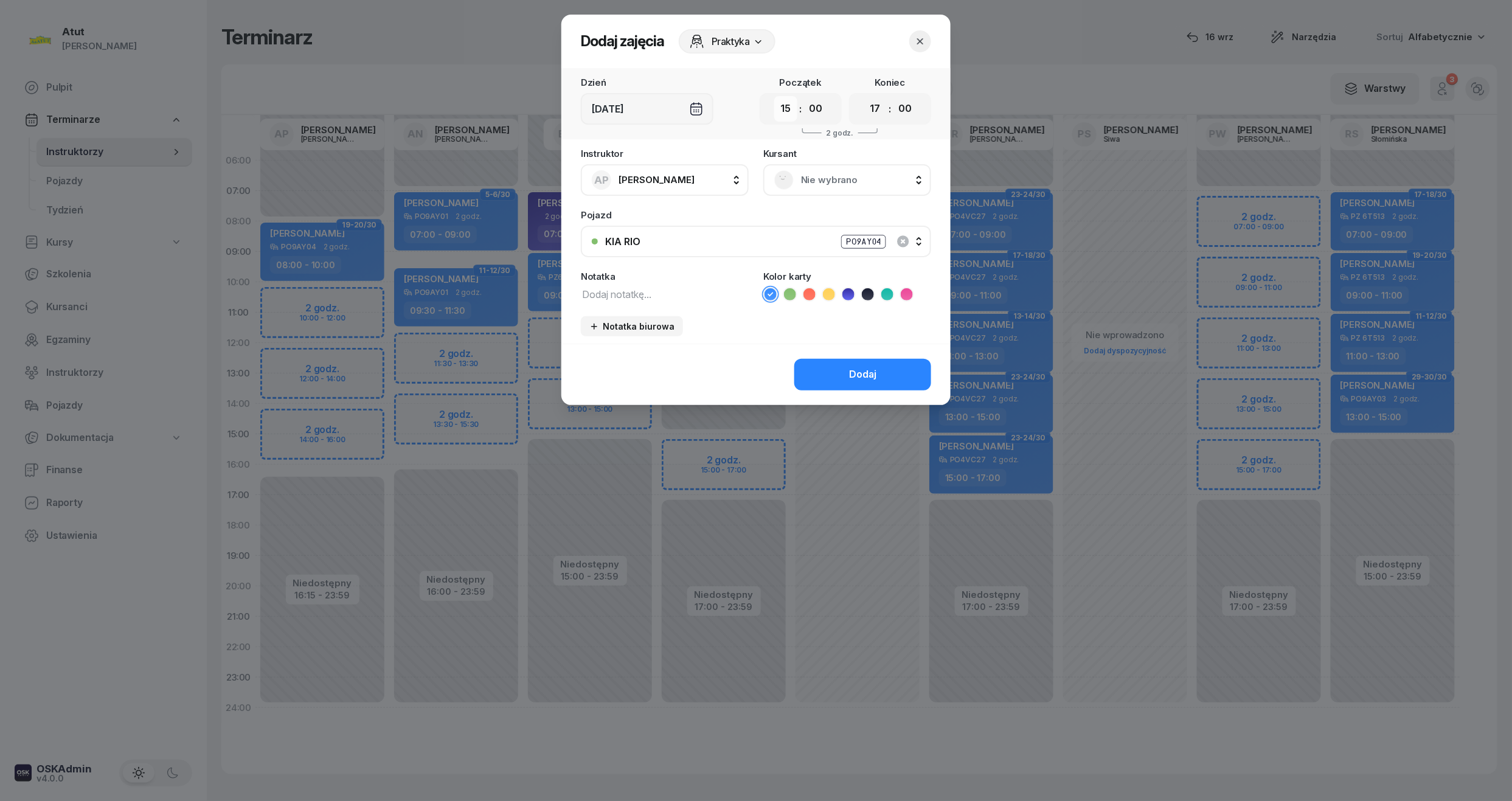
click at [787, 106] on select "00 01 02 03 04 05 06 07 08 09 10 11 12 13 14 15 16 17 18 19 20 21 22 23" at bounding box center [786, 108] width 23 height 25
select select "14"
click at [774, 96] on select "00 01 02 03 04 05 06 07 08 09 10 11 12 13 14 15 16 17 18 19 20 21 22 23" at bounding box center [786, 108] width 23 height 25
click at [823, 112] on select "00 05 10 15 20 25 30 35 40 45 50 55" at bounding box center [816, 108] width 23 height 25
select select "15"
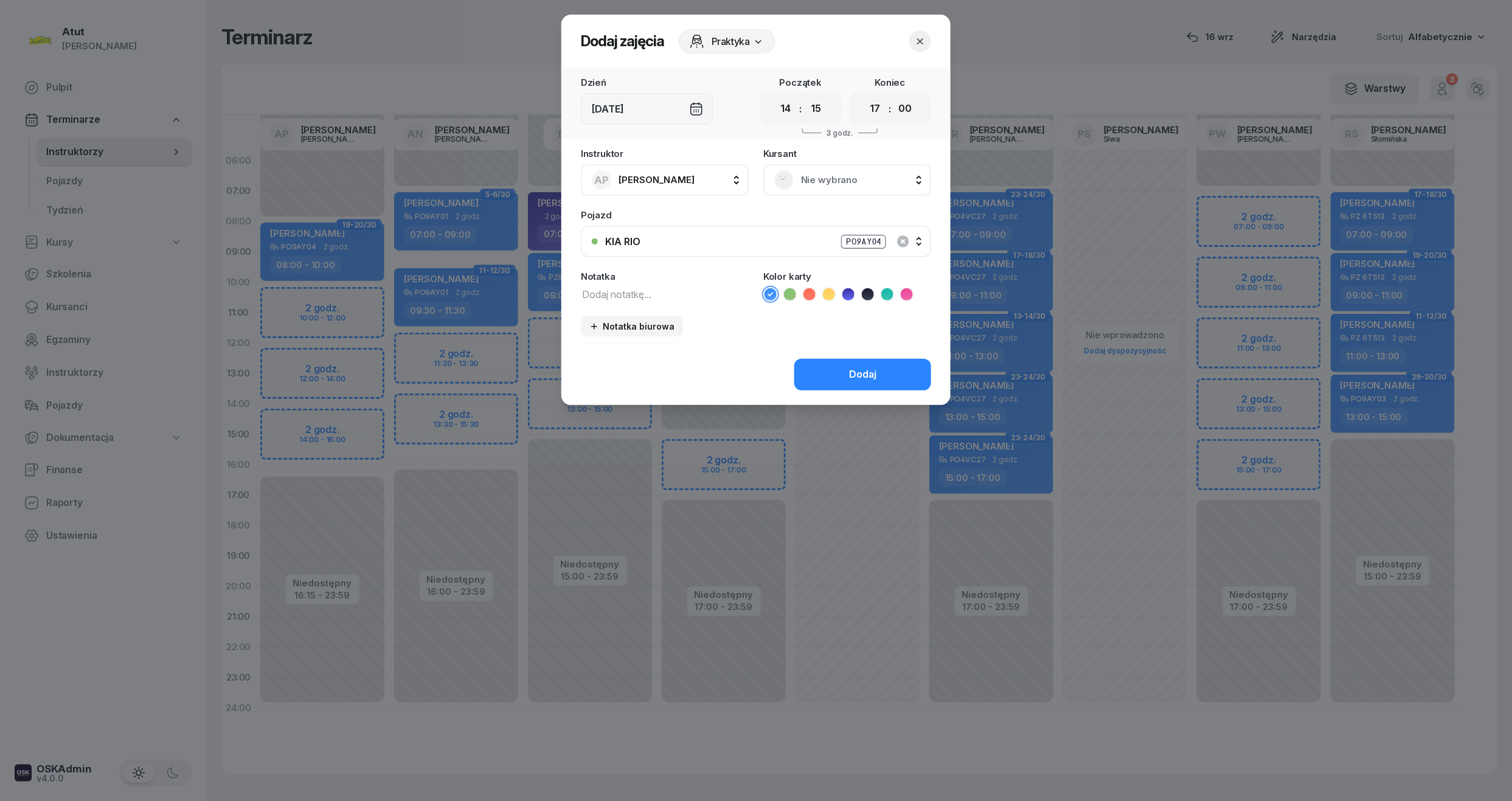
click at [805, 96] on select "00 05 10 15 20 25 30 35 40 45 50 55" at bounding box center [816, 108] width 23 height 25
drag, startPoint x: 881, startPoint y: 108, endPoint x: 878, endPoint y: 120, distance: 12.4
click at [881, 108] on select "00 01 02 03 04 05 06 07 08 09 10 11 12 13 14 15 16 17 18 19 20 21 22 23" at bounding box center [875, 108] width 23 height 25
select select "16"
click at [864, 96] on select "00 01 02 03 04 05 06 07 08 09 10 11 12 13 14 15 16 17 18 19 20 21 22 23" at bounding box center [875, 108] width 23 height 25
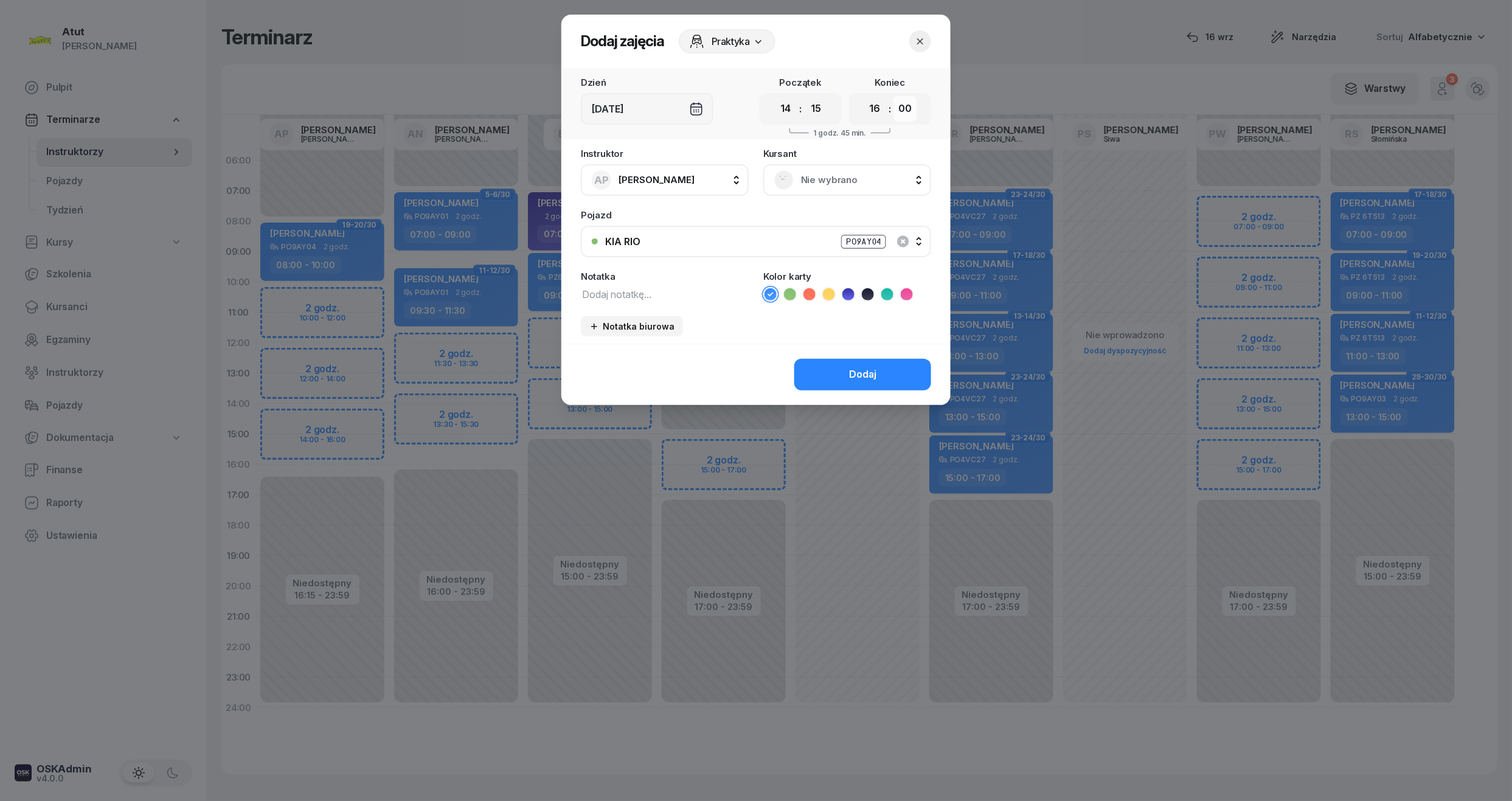
drag, startPoint x: 906, startPoint y: 108, endPoint x: 906, endPoint y: 120, distance: 12.0
click at [906, 108] on select "00 05 10 15 20 25 30 35 40 45 50 55" at bounding box center [905, 108] width 23 height 25
select select "15"
click at [894, 96] on select "00 05 10 15 20 25 30 35 40 45 50 55" at bounding box center [905, 108] width 23 height 25
click at [835, 181] on span "Nie wybrano" at bounding box center [861, 180] width 119 height 16
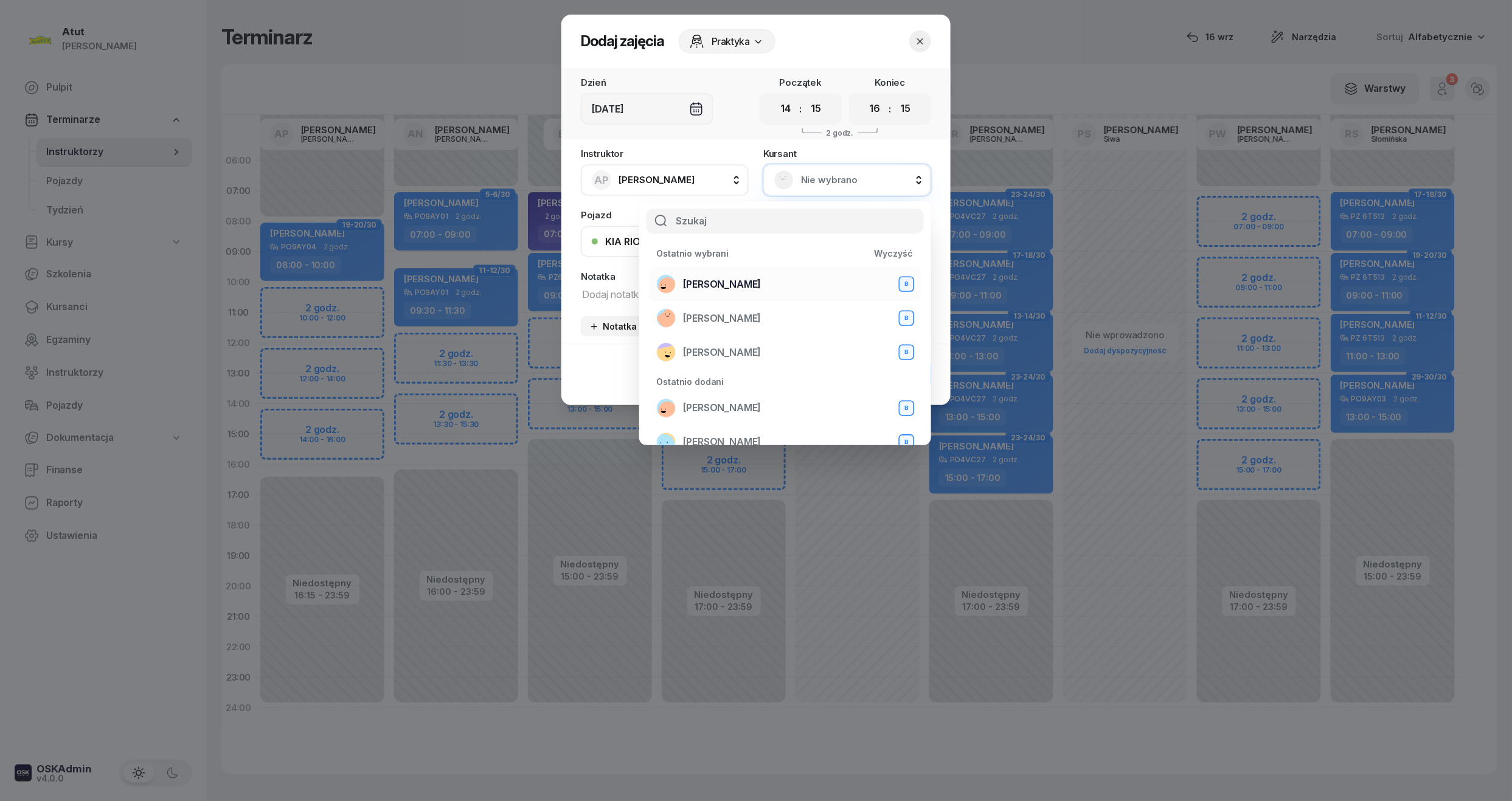
click at [688, 277] on span "[PERSON_NAME]" at bounding box center [722, 285] width 78 height 16
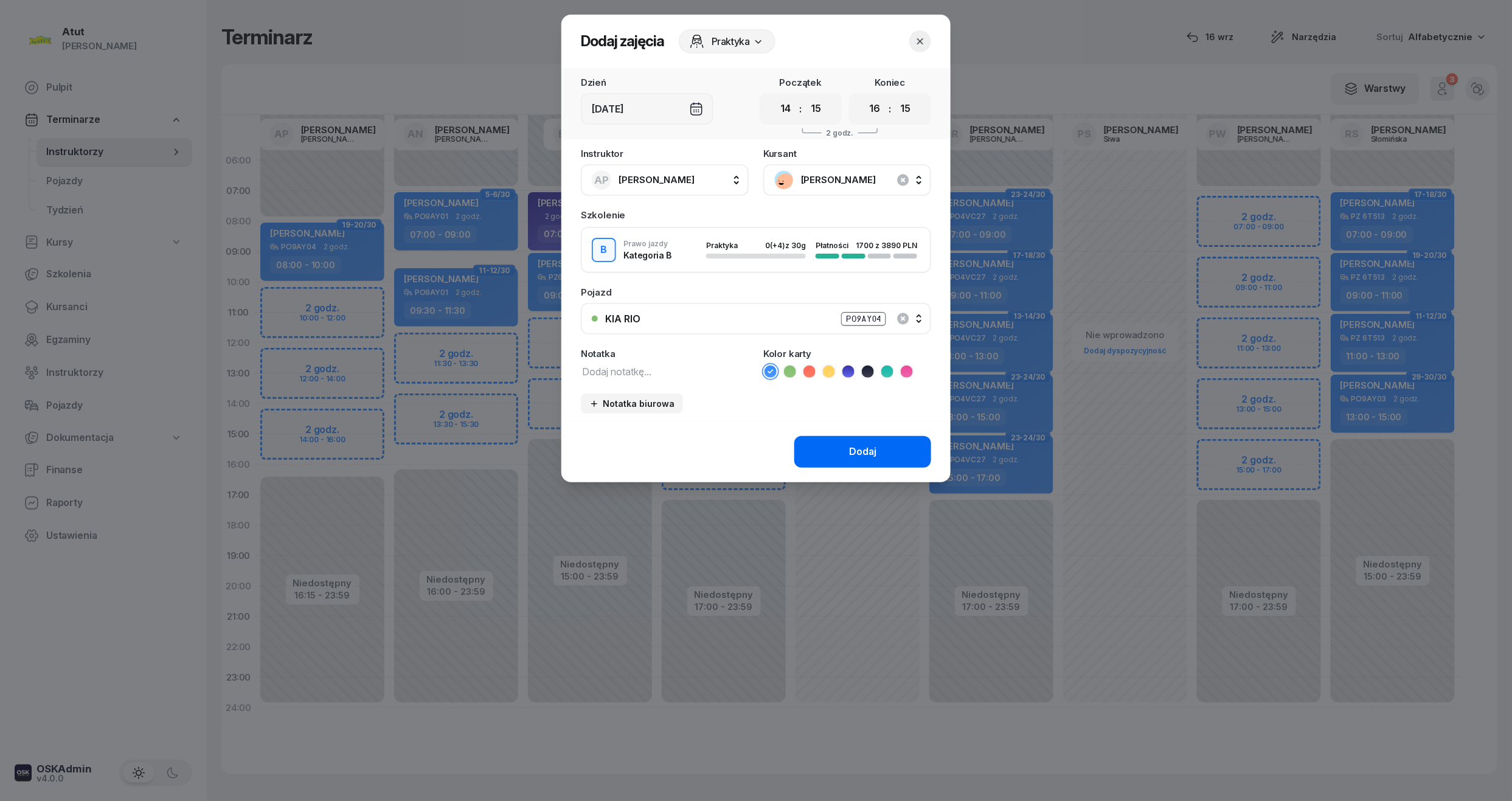
click at [871, 456] on div "Dodaj" at bounding box center [863, 452] width 28 height 16
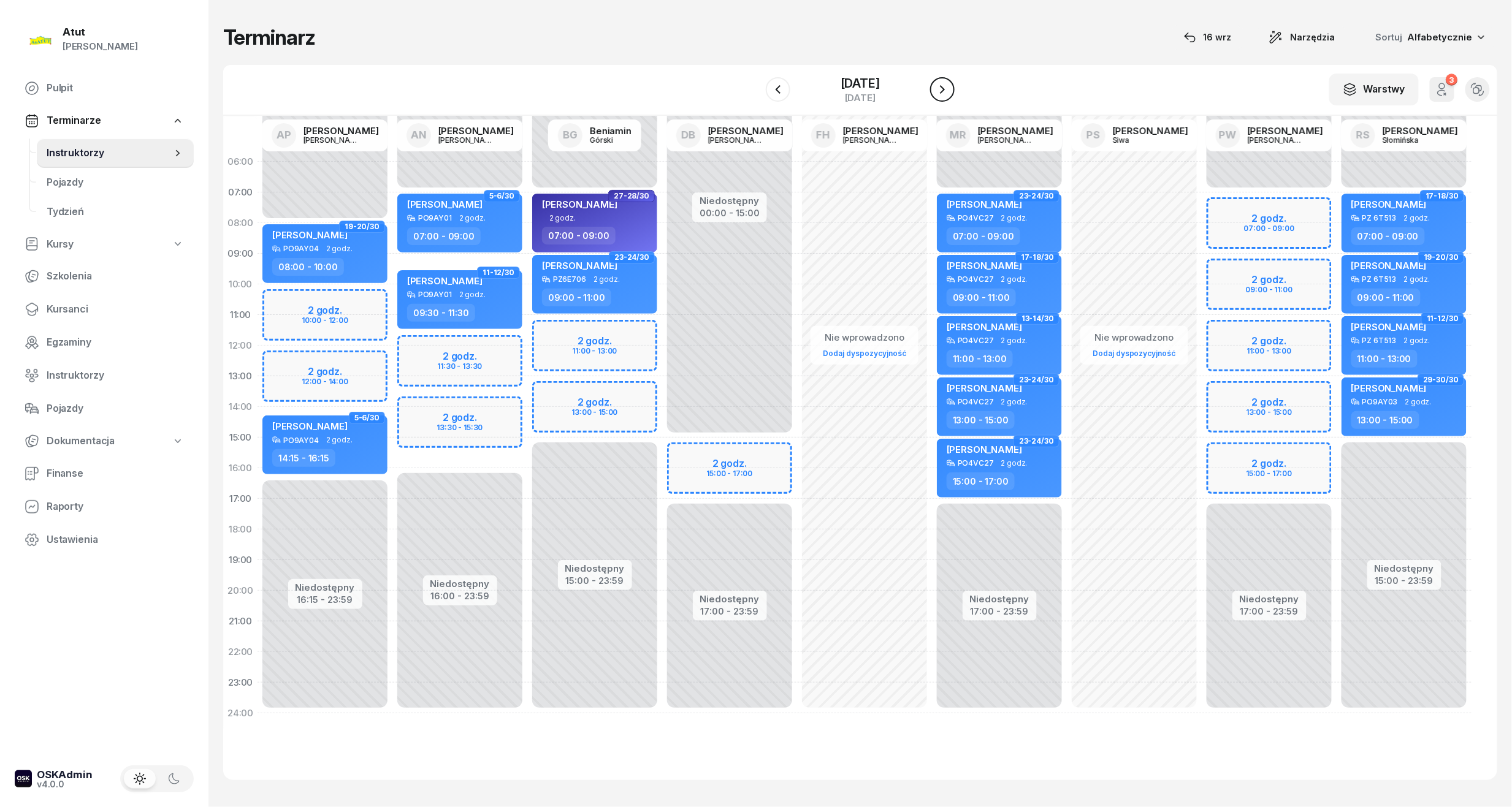
click at [942, 84] on icon "button" at bounding box center [942, 90] width 15 height 15
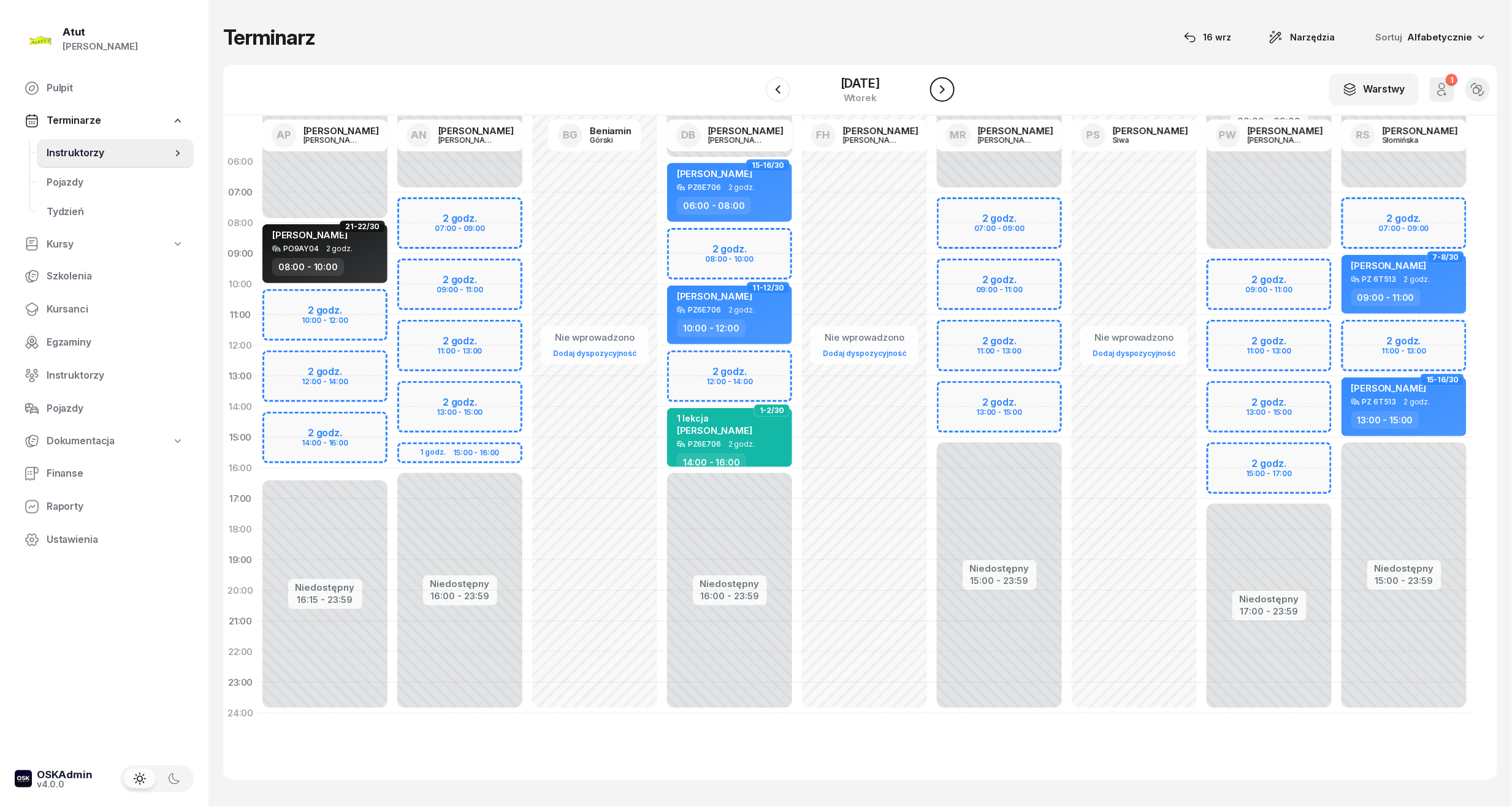
click at [942, 84] on icon "button" at bounding box center [942, 90] width 15 height 15
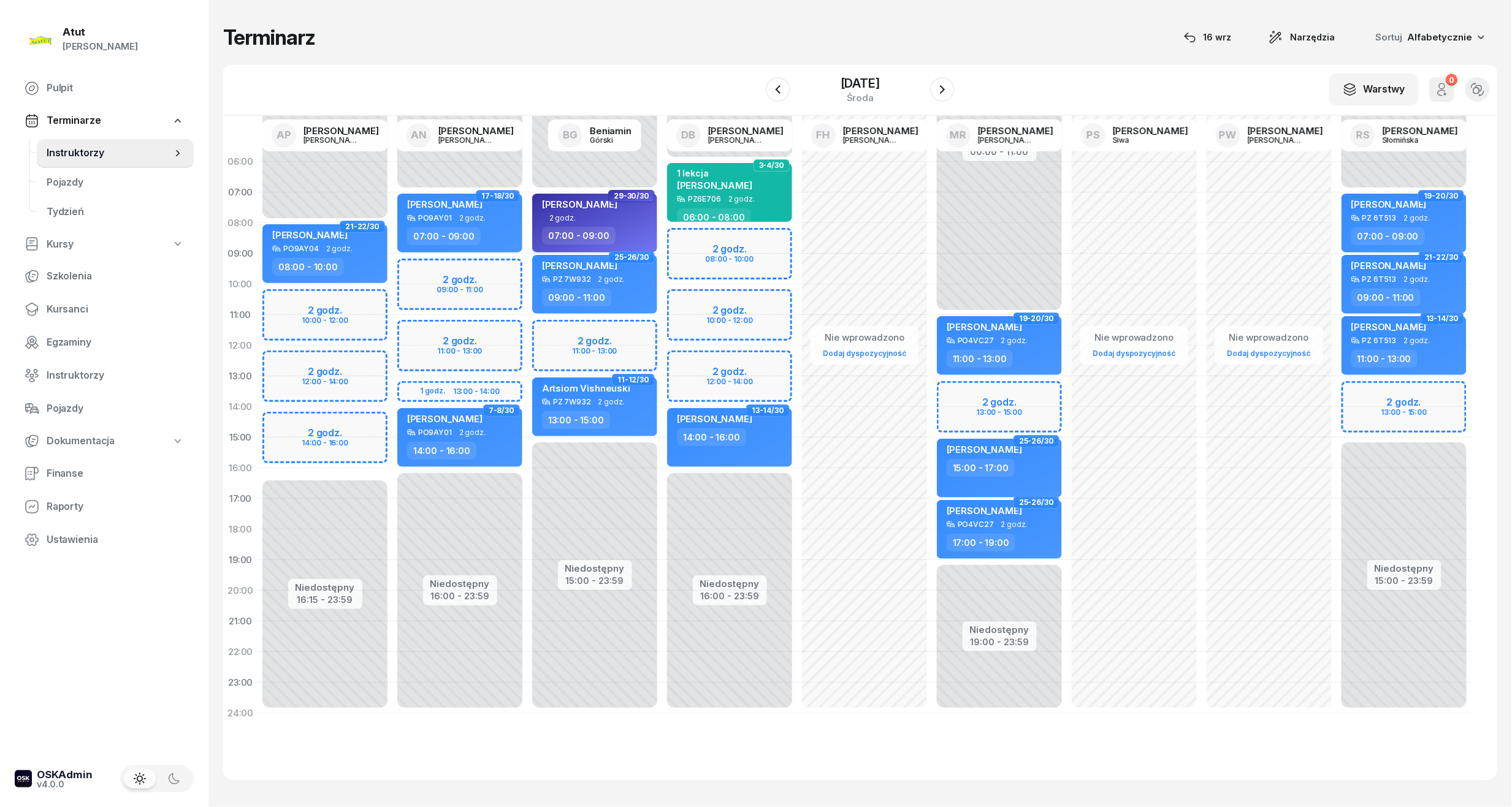
click at [337, 432] on div "Niedostępny 00:00 - 08:00 Niedostępny 16:15 - 23:59 2 godz. 10:00 - 12:00 2 god…" at bounding box center [325, 437] width 135 height 582
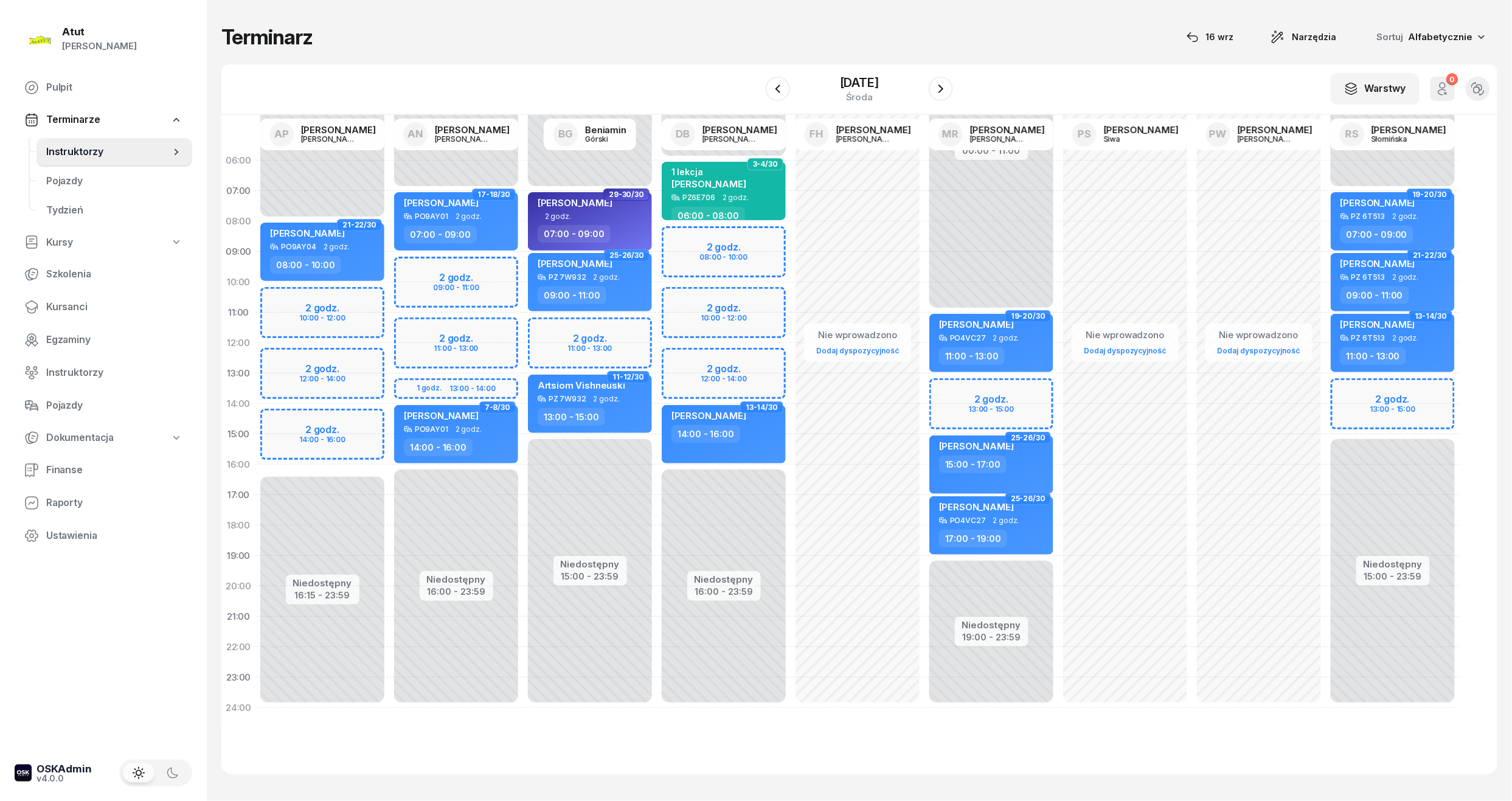
select select "14"
select select "16"
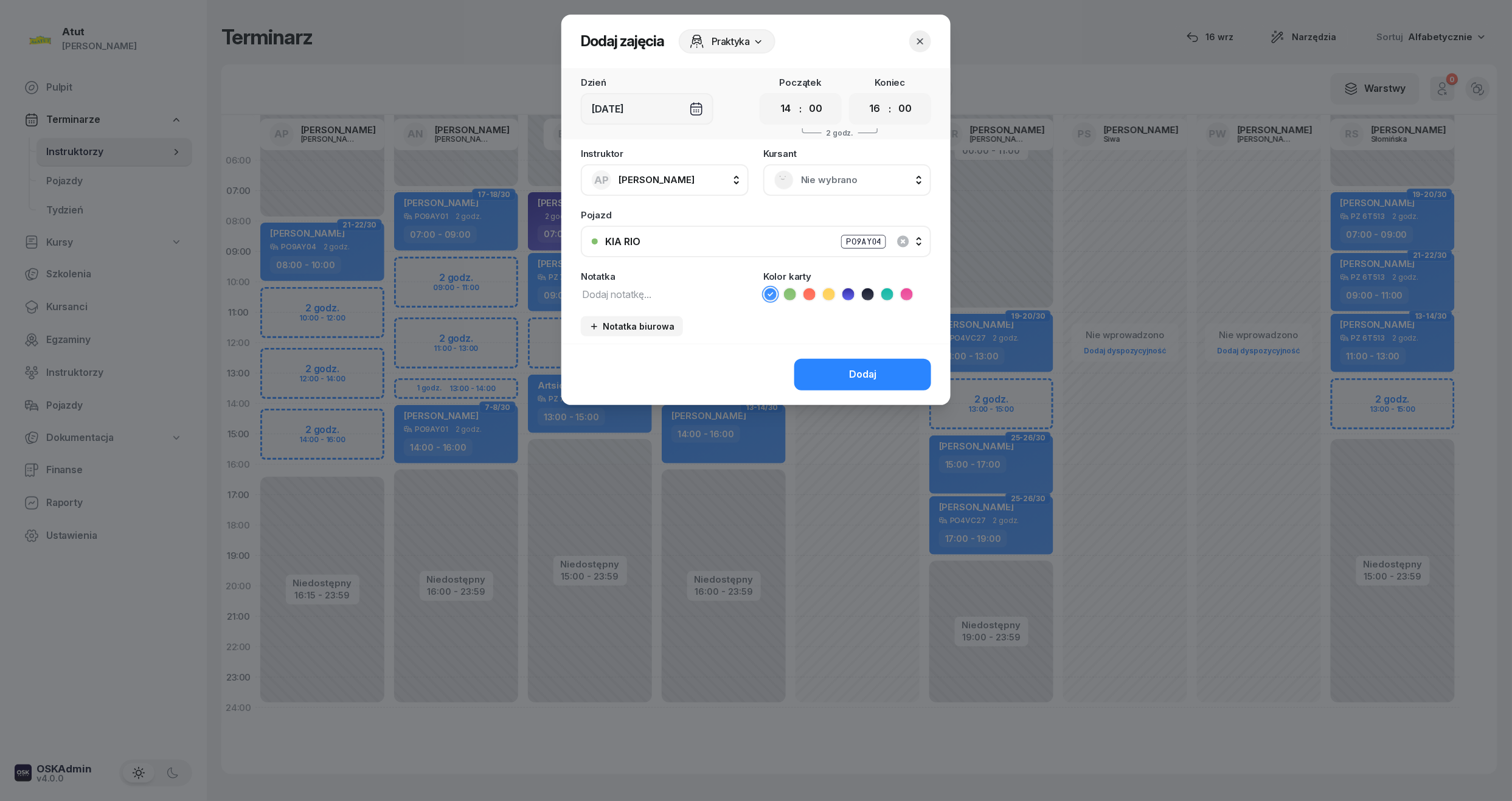
click at [828, 108] on div "00 01 02 03 04 05 06 07 08 09 10 11 12 13 14 15 16 17 18 19 20 21 22 23 : 00 05…" at bounding box center [800, 108] width 82 height 31
drag, startPoint x: 822, startPoint y: 110, endPoint x: 830, endPoint y: 119, distance: 12.0
click at [822, 110] on select "00 05 10 15 20 25 30 35 40 45 50 55" at bounding box center [816, 108] width 23 height 25
select select "15"
click at [805, 96] on select "00 05 10 15 20 25 30 35 40 45 50 55" at bounding box center [816, 108] width 23 height 25
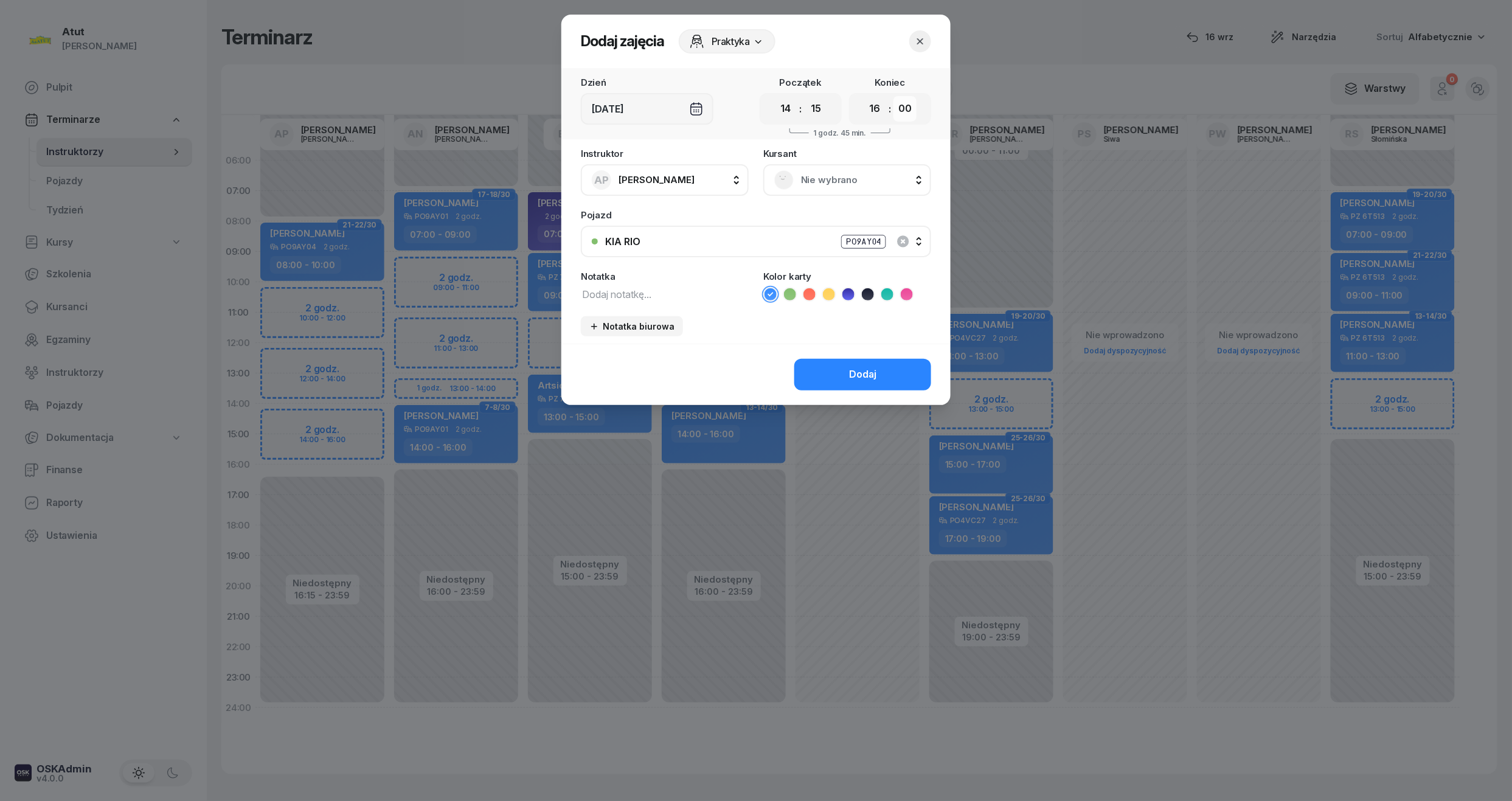
click at [915, 103] on select "00 05 10 15 20 25 30 35 40 45 50 55" at bounding box center [905, 108] width 23 height 25
select select "15"
click at [894, 96] on select "00 05 10 15 20 25 30 35 40 45 50 55" at bounding box center [905, 108] width 23 height 25
click at [864, 173] on span "Nie wybrano" at bounding box center [861, 180] width 119 height 16
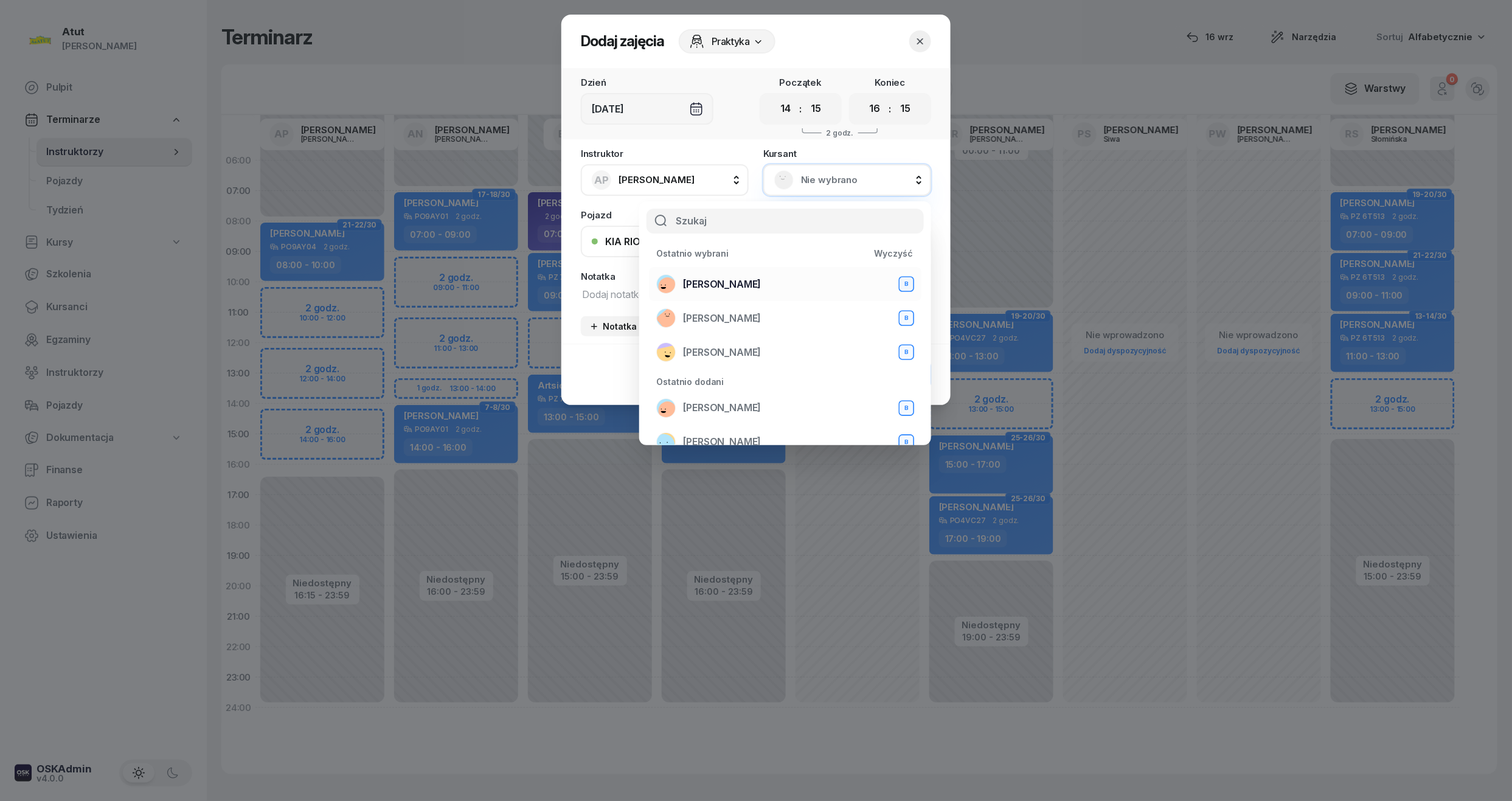
click at [733, 288] on span "[PERSON_NAME]" at bounding box center [722, 285] width 78 height 16
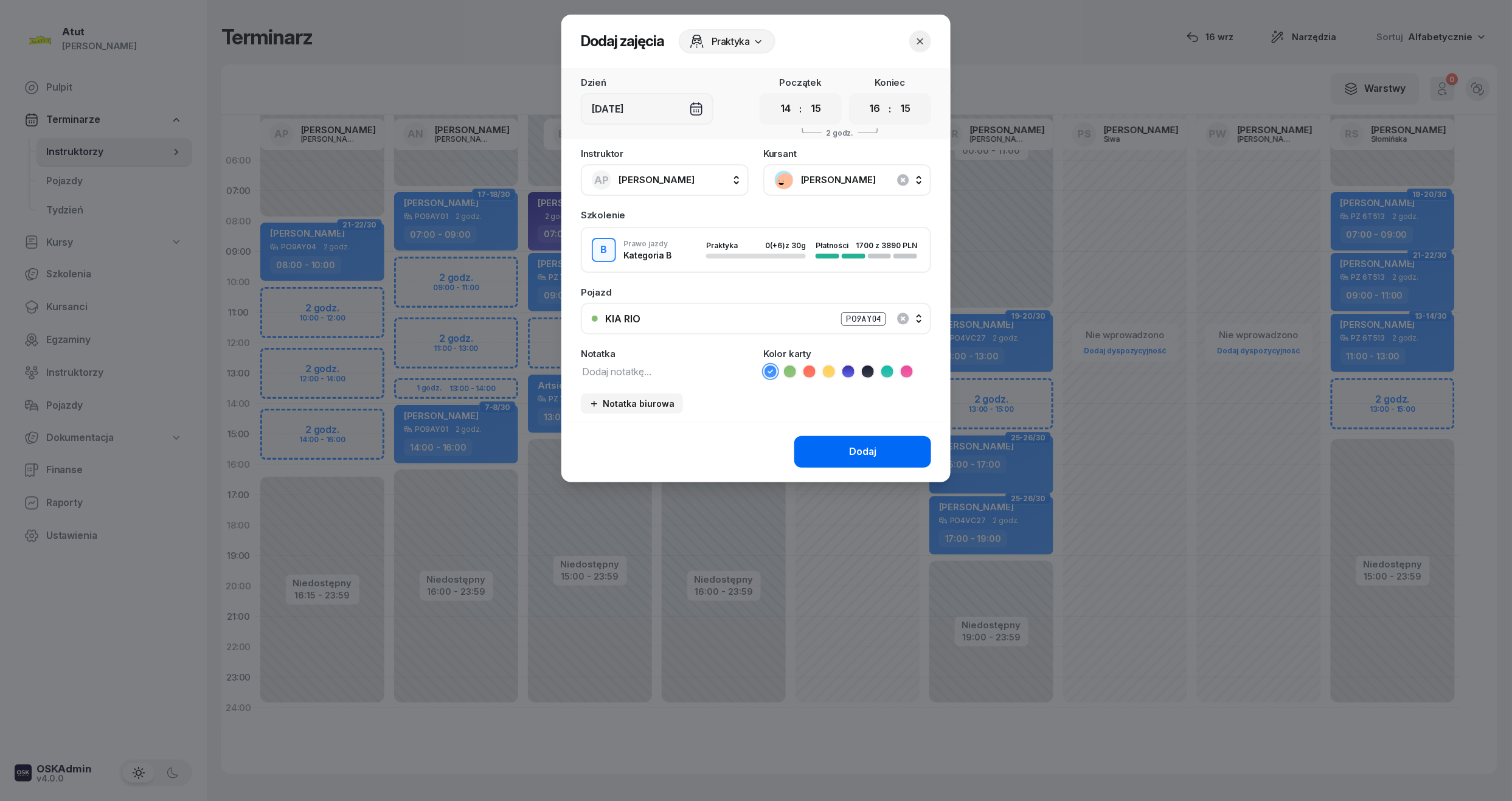
click at [844, 446] on button "Dodaj" at bounding box center [863, 451] width 137 height 31
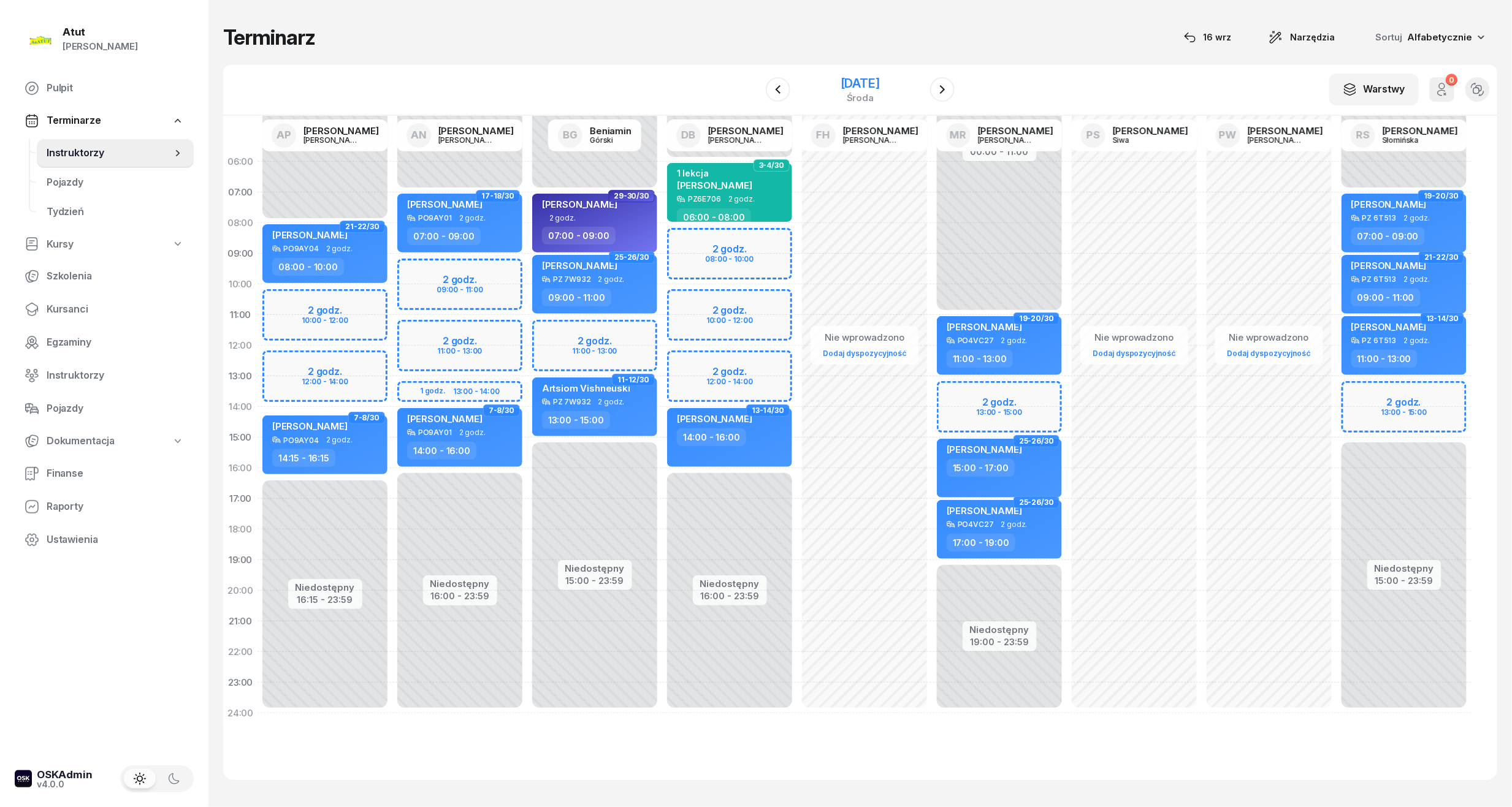
click at [854, 73] on div "[DATE]" at bounding box center [860, 90] width 125 height 35
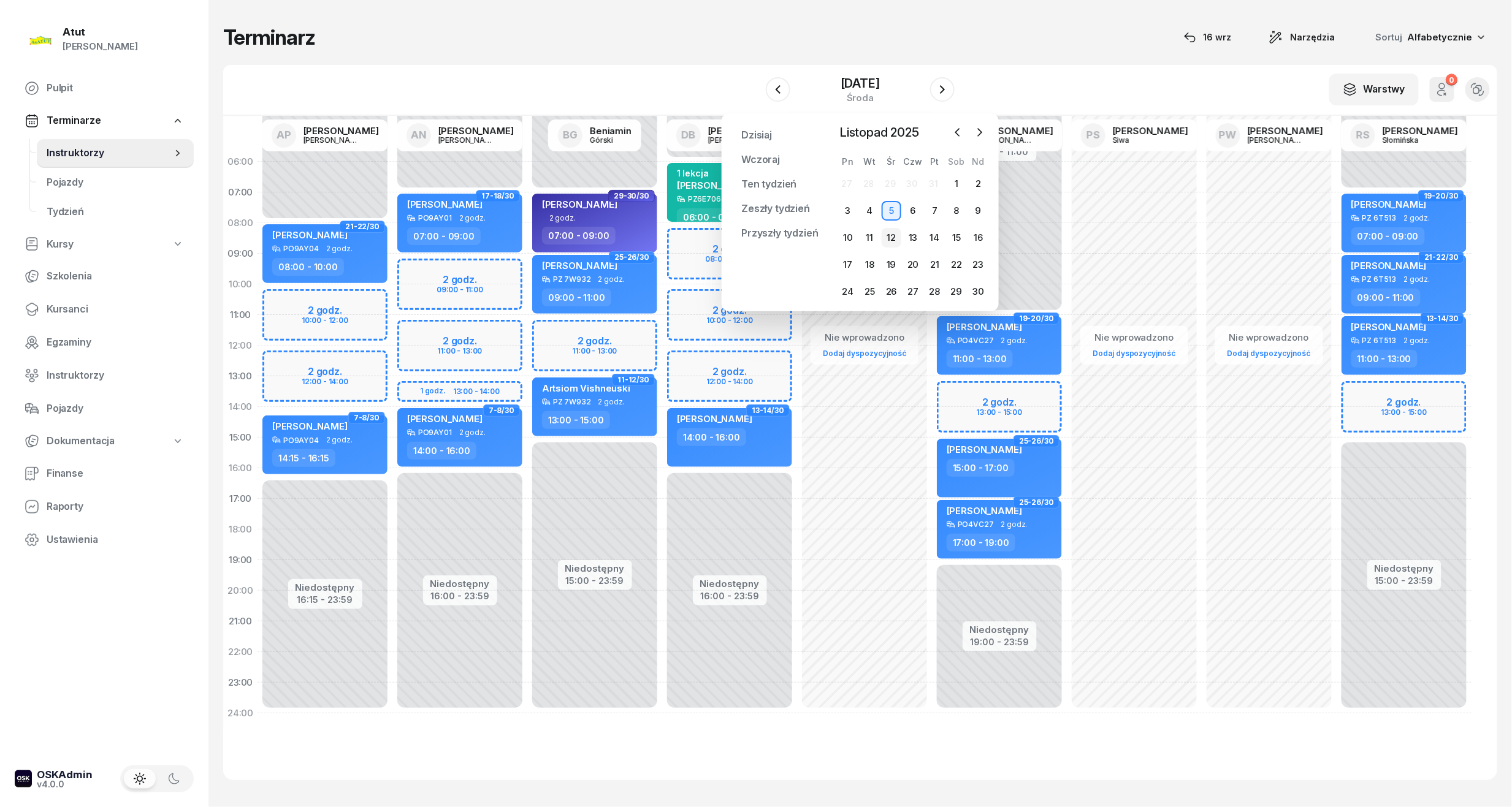
click at [890, 239] on div "12" at bounding box center [891, 238] width 20 height 20
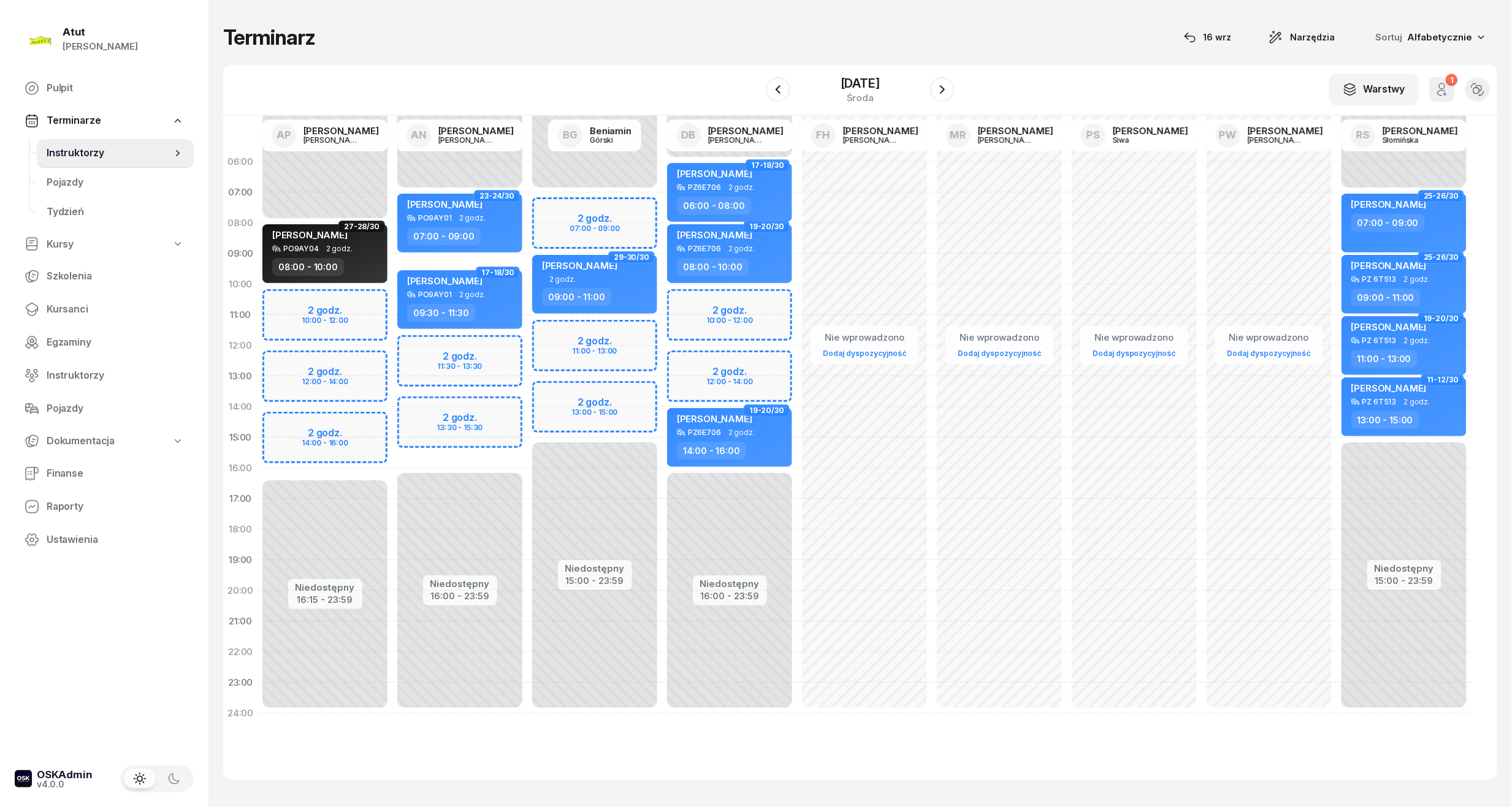
click at [311, 418] on div "Niedostępny 00:00 - 08:00 Niedostępny 16:15 - 23:59 2 godz. 10:00 - 12:00 2 god…" at bounding box center [325, 437] width 135 height 582
select select "14"
select select "16"
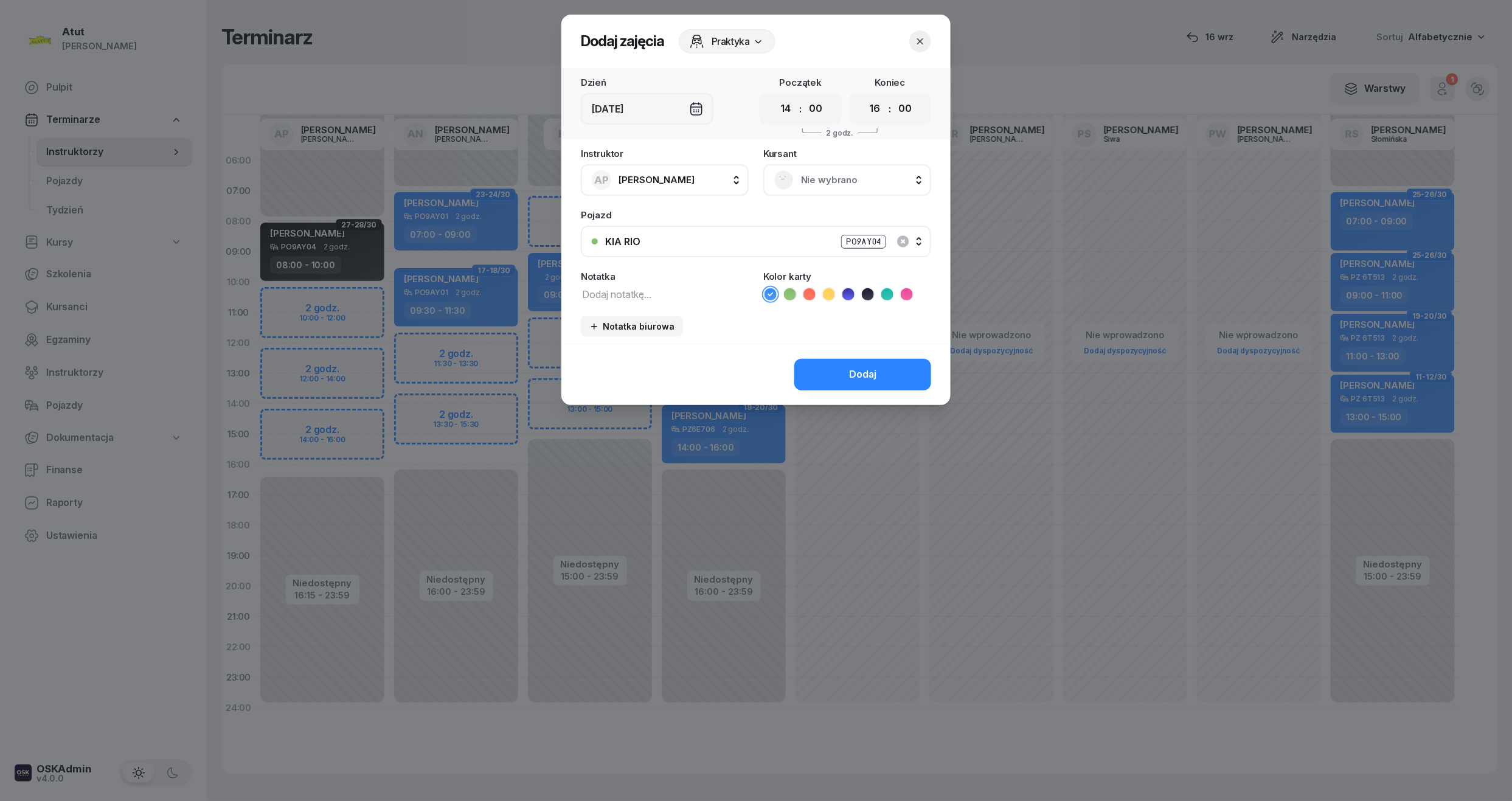
drag, startPoint x: 819, startPoint y: 108, endPoint x: 821, endPoint y: 122, distance: 14.1
click at [819, 108] on select "00 05 10 15 20 25 30 35 40 45 50 55" at bounding box center [816, 108] width 23 height 25
select select "15"
click at [805, 96] on select "00 05 10 15 20 25 30 35 40 45 50 55" at bounding box center [816, 108] width 23 height 25
click at [916, 110] on select "00 05 10 15 20 25 30 35 40 45 50 55" at bounding box center [905, 108] width 23 height 25
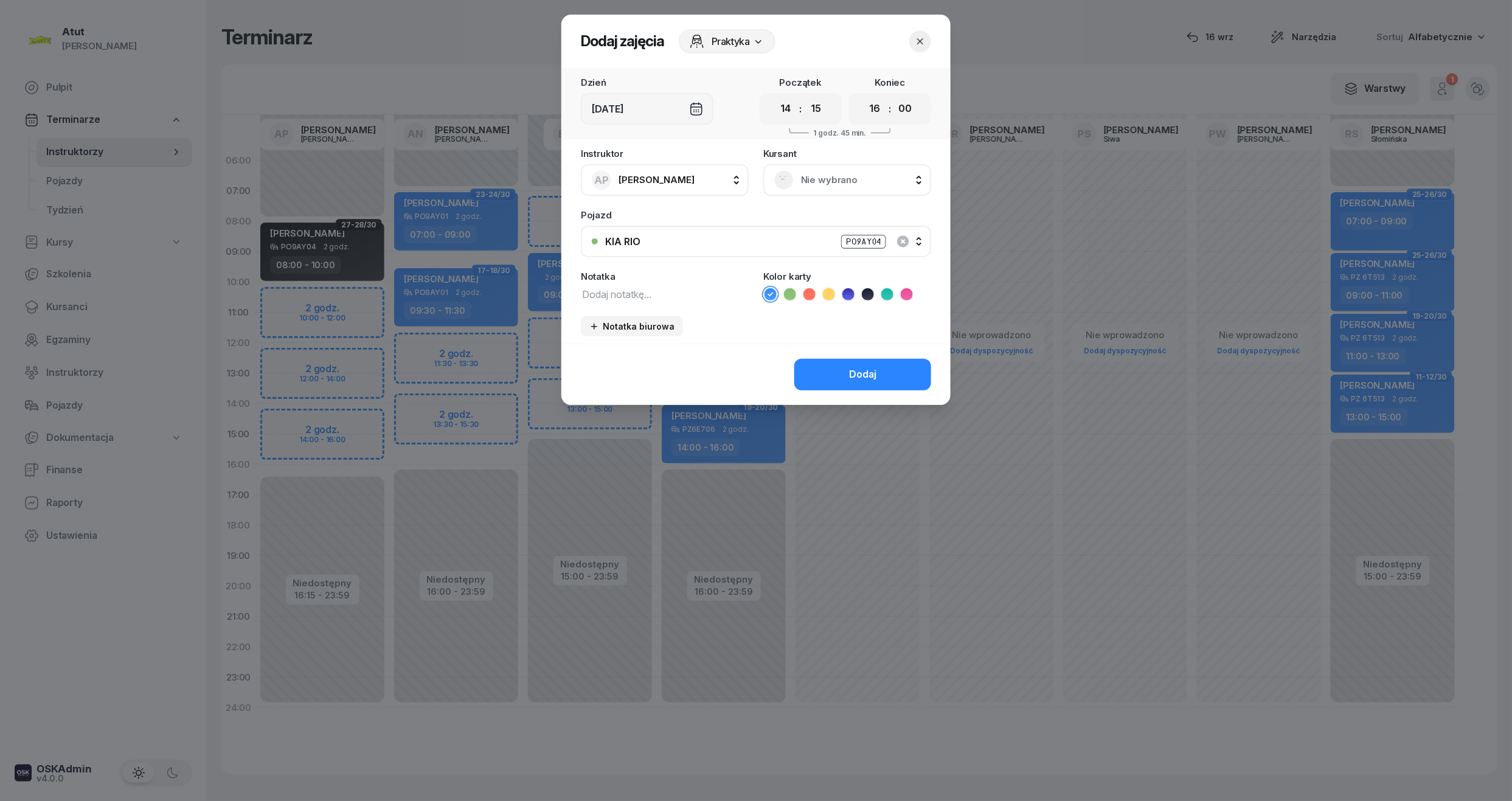
select select "15"
click at [894, 96] on select "00 05 10 15 20 25 30 35 40 45 50 55" at bounding box center [905, 108] width 23 height 25
click at [882, 178] on span "Nie wybrano" at bounding box center [861, 180] width 119 height 16
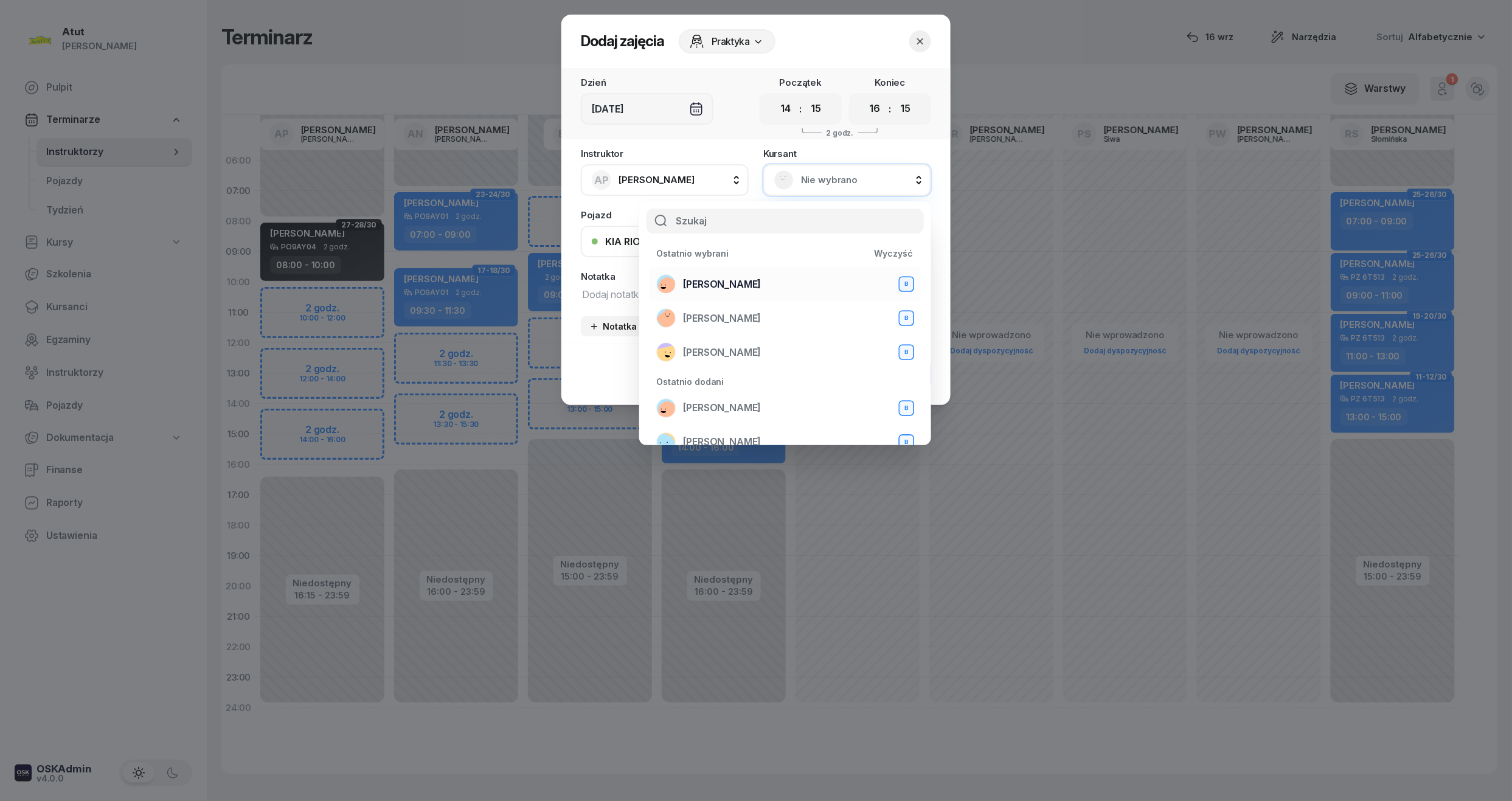
click at [740, 275] on div "[PERSON_NAME] B" at bounding box center [785, 284] width 258 height 20
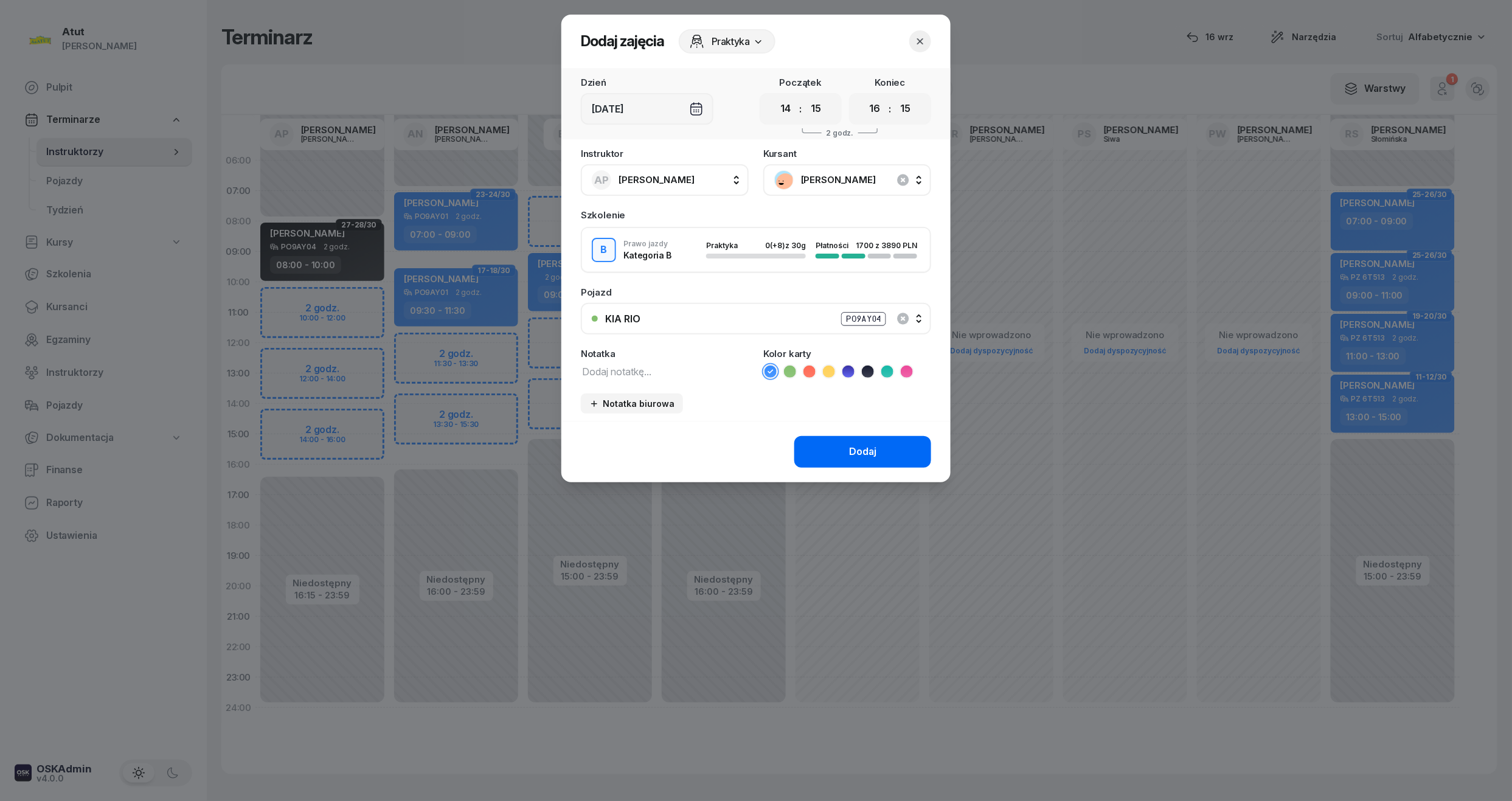
click at [854, 448] on div "Dodaj" at bounding box center [863, 452] width 28 height 16
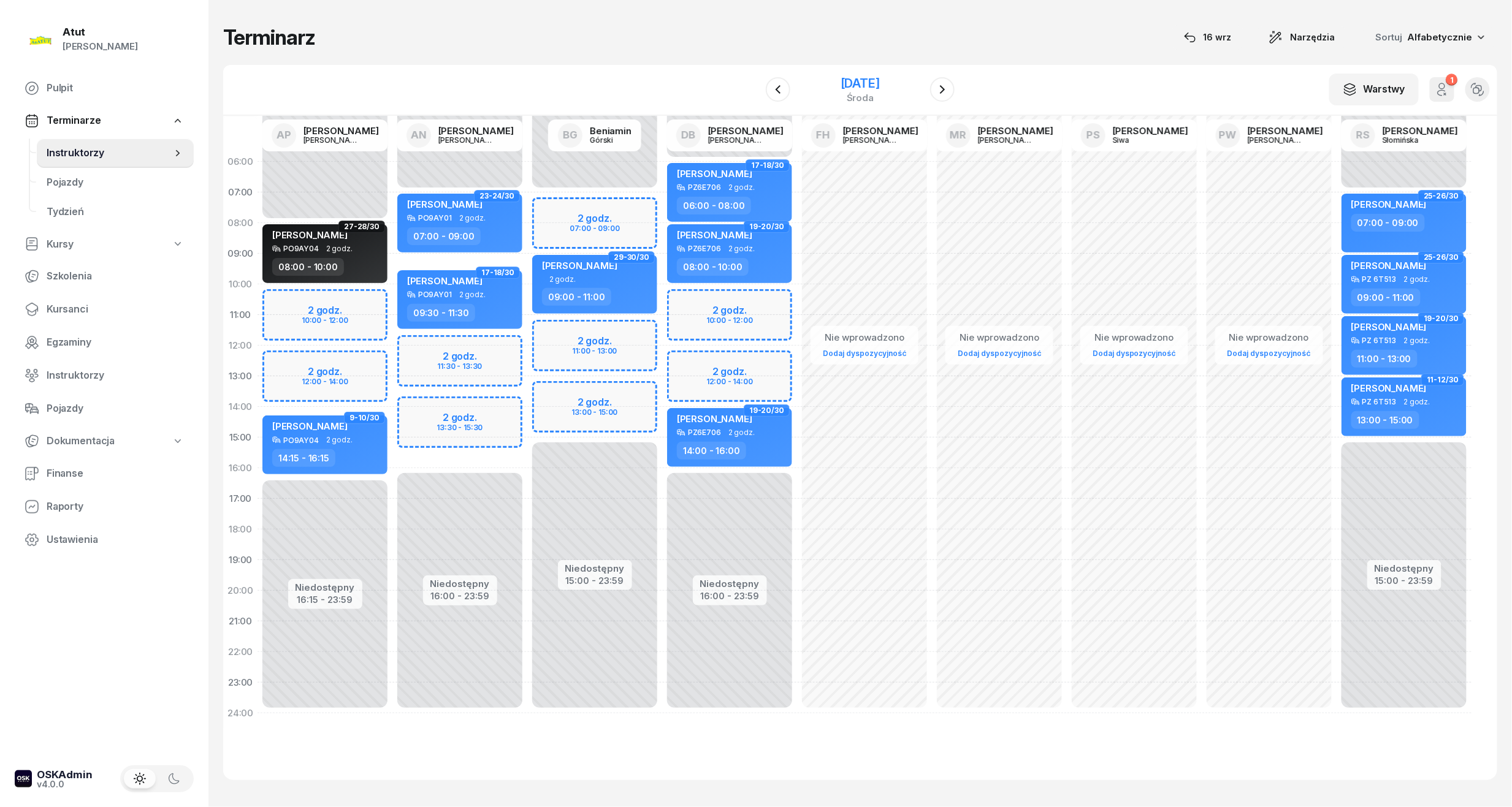
click at [868, 91] on div "[DATE]" at bounding box center [859, 90] width 39 height 25
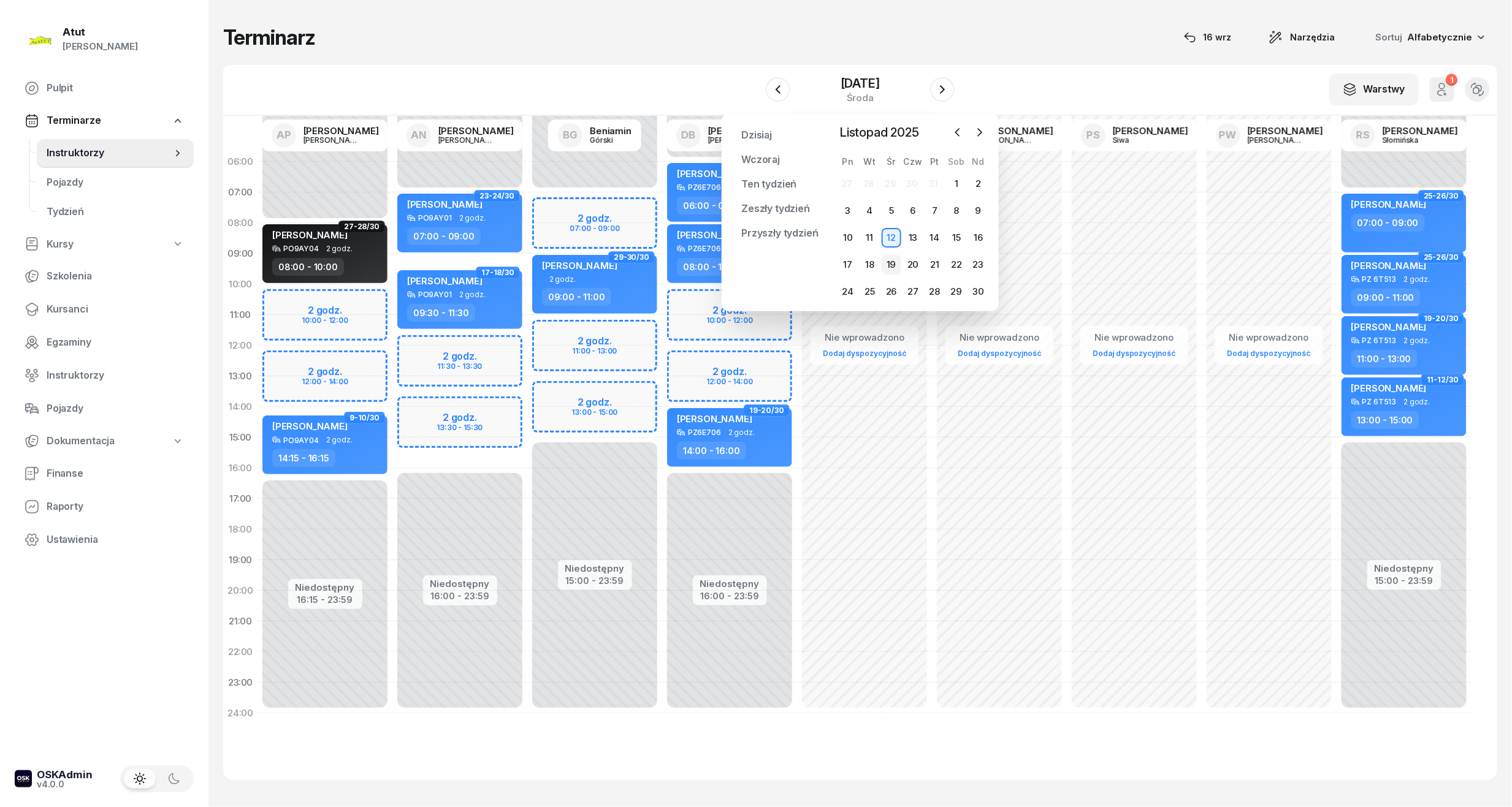
click at [888, 262] on div "19" at bounding box center [891, 264] width 20 height 20
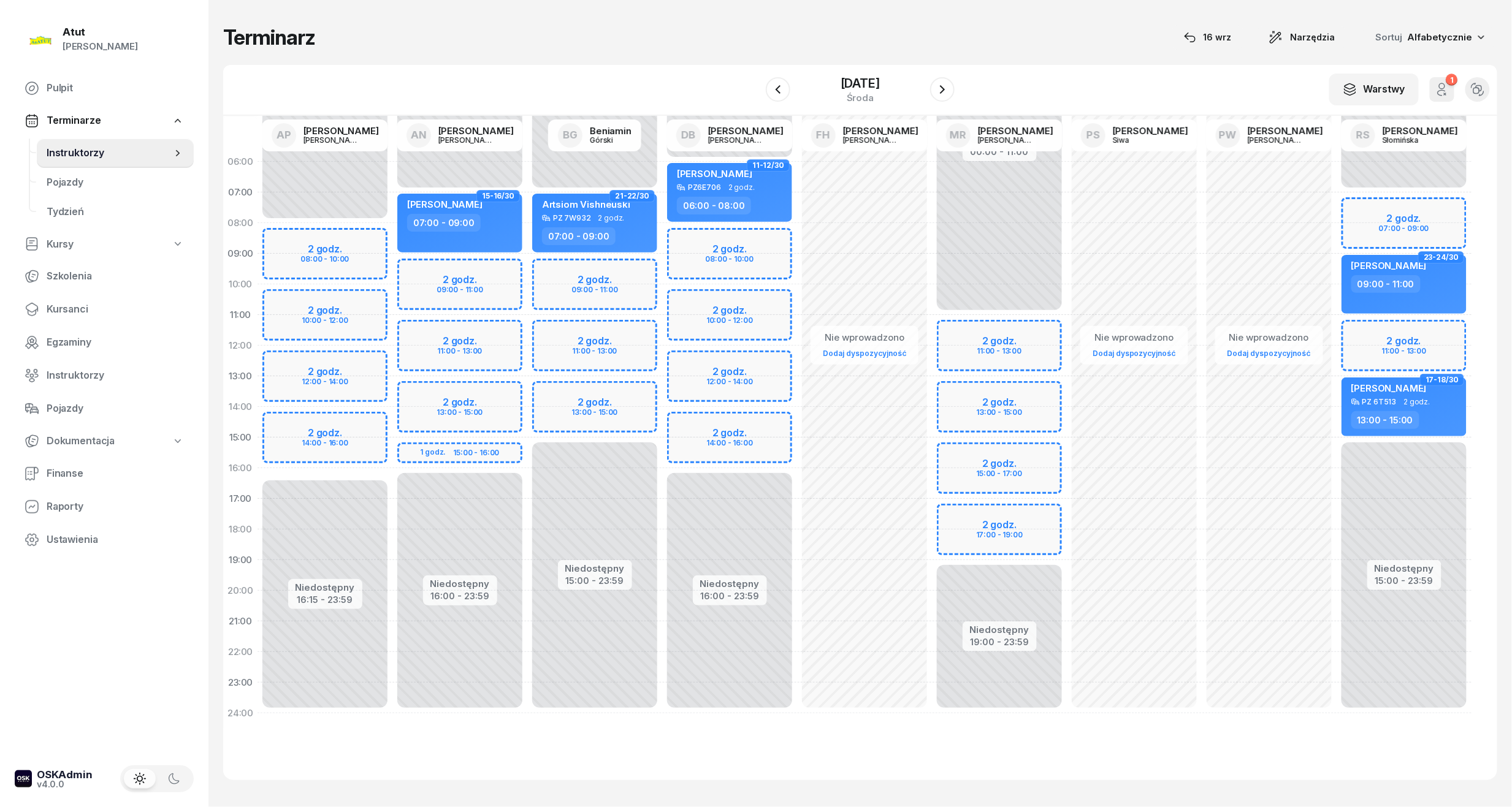
click at [344, 425] on div "Niedostępny 00:00 - 08:00 Niedostępny 16:15 - 23:59 2 godz. 08:00 - 10:00 2 god…" at bounding box center [325, 437] width 135 height 582
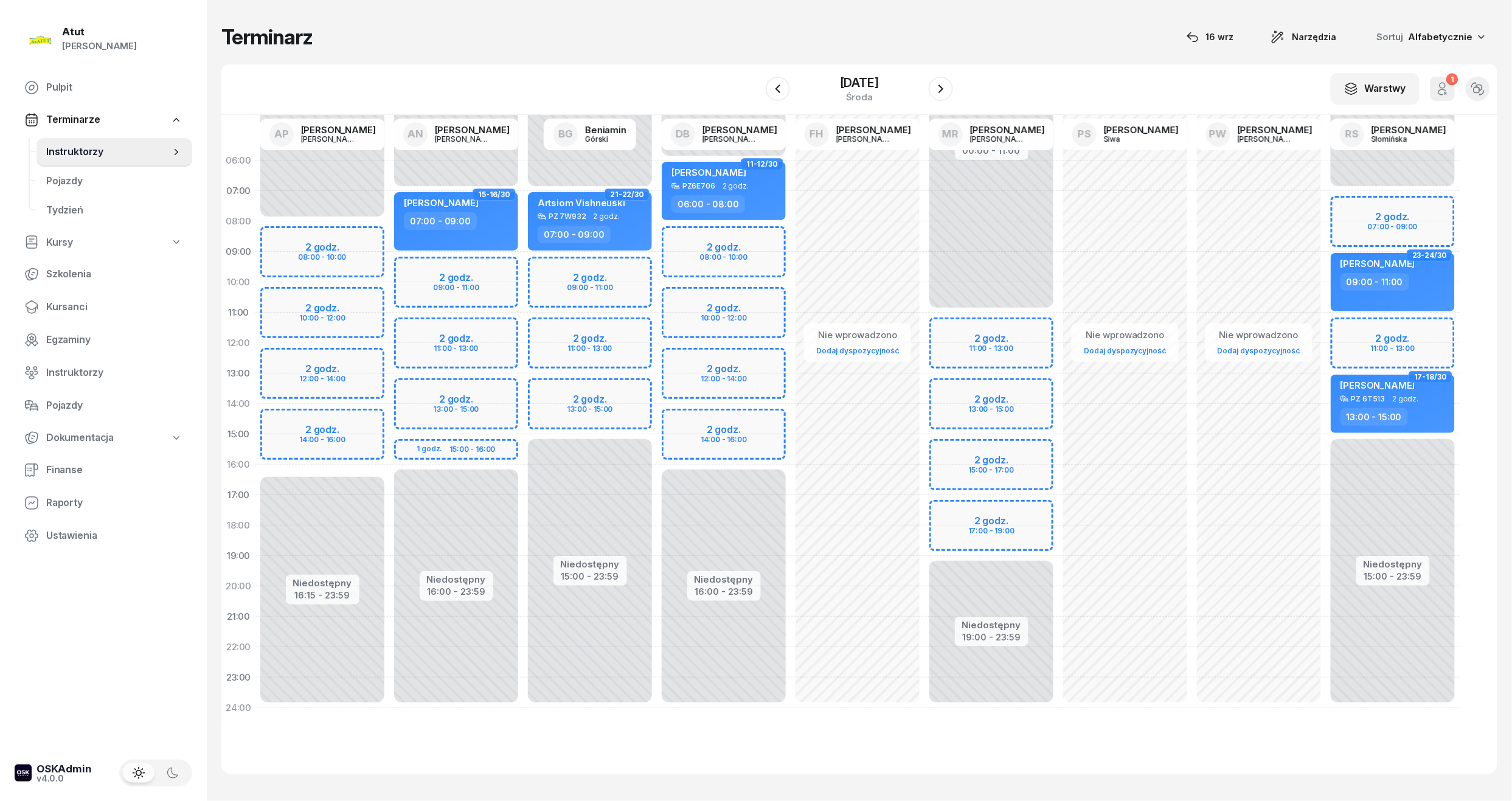
select select "14"
select select "16"
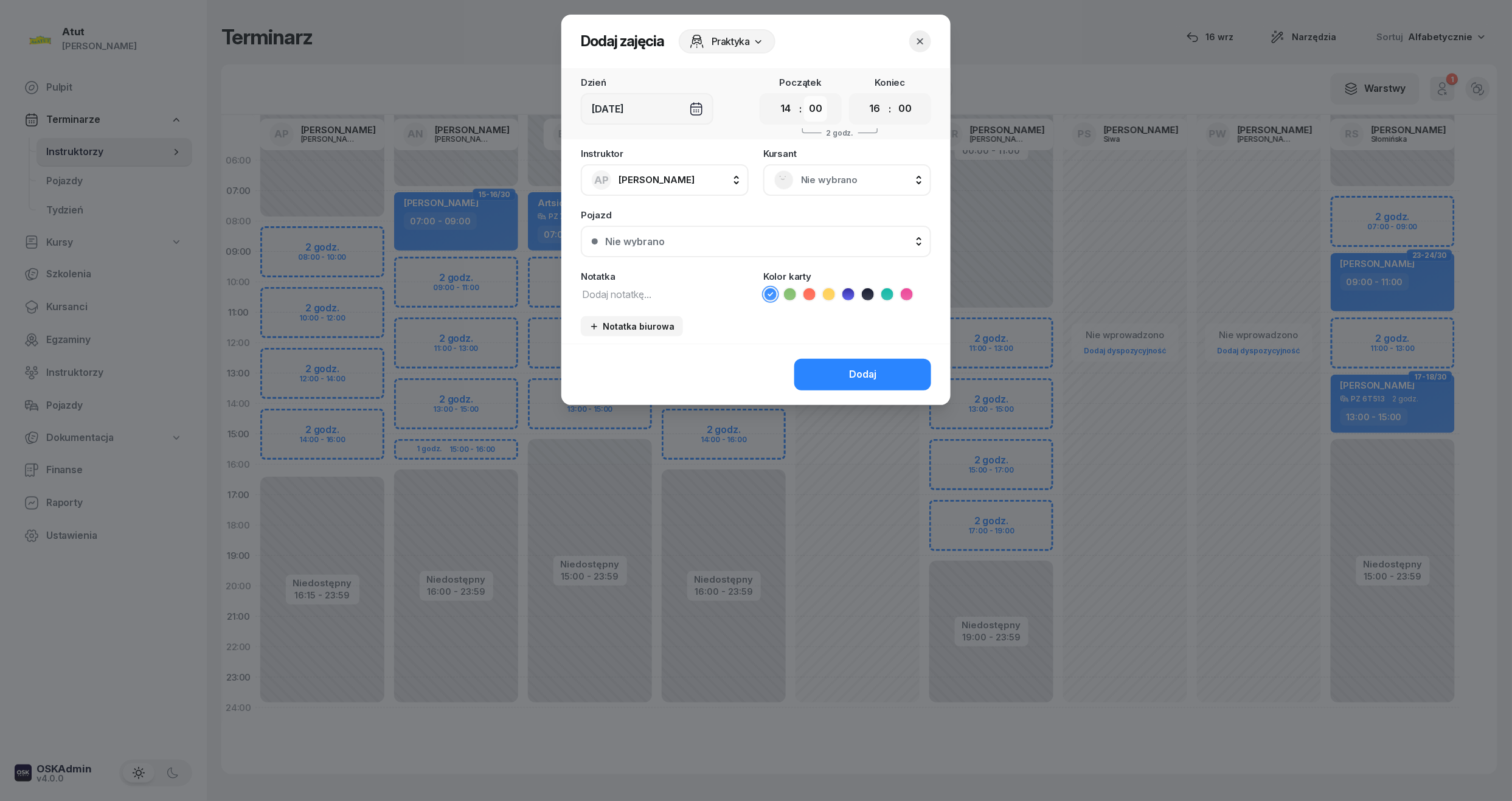
click at [813, 107] on select "00 05 10 15 20 25 30 35 40 45 50 55" at bounding box center [816, 108] width 23 height 25
select select "15"
click at [805, 96] on select "00 05 10 15 20 25 30 35 40 45 50 55" at bounding box center [816, 108] width 23 height 25
drag, startPoint x: 906, startPoint y: 107, endPoint x: 910, endPoint y: 112, distance: 6.4
click at [906, 107] on select "00 05 10 15 20 25 30 35 40 45 50 55" at bounding box center [905, 108] width 23 height 25
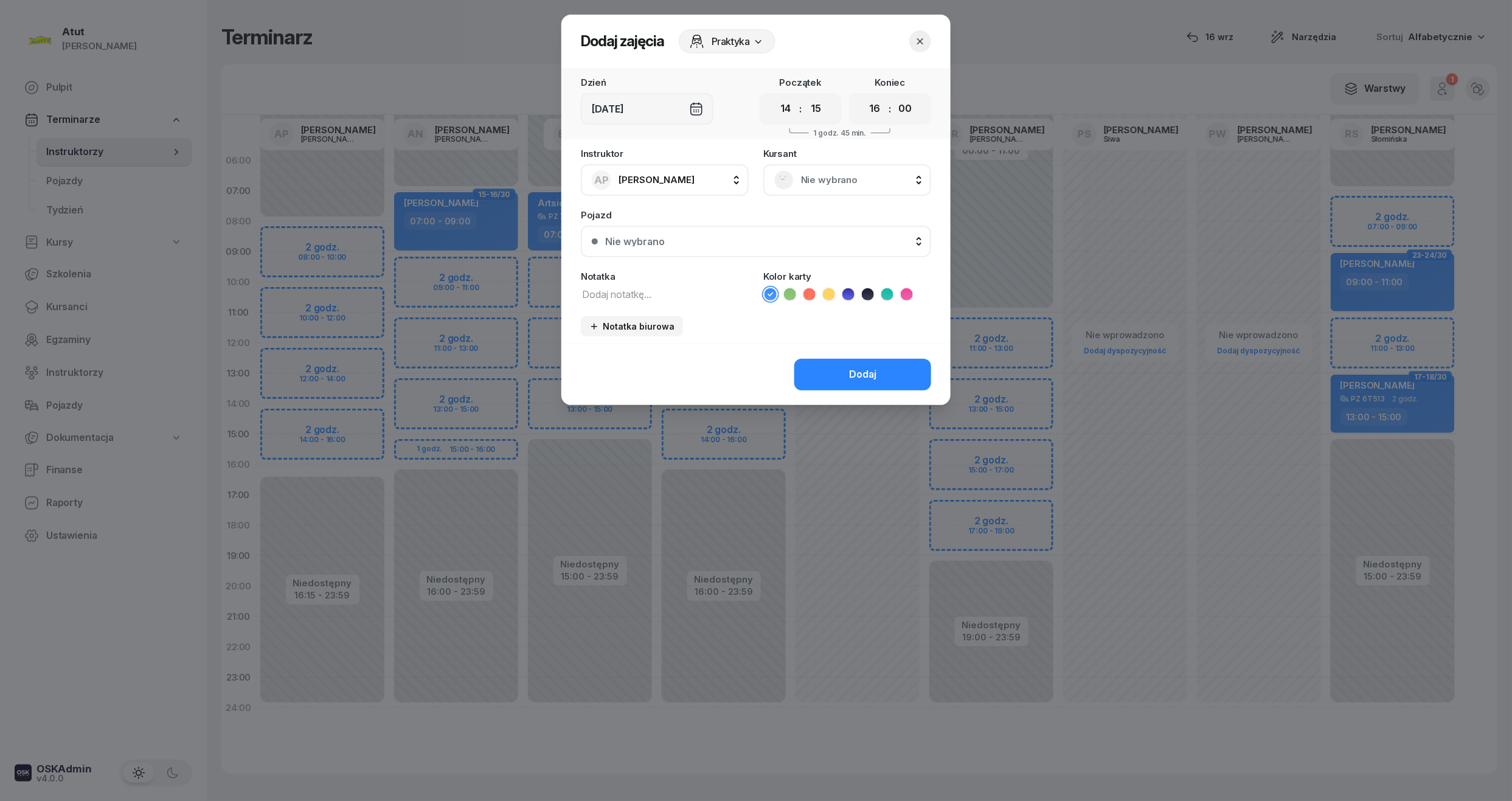
select select "15"
click at [894, 96] on select "00 05 10 15 20 25 30 35 40 45 50 55" at bounding box center [905, 108] width 23 height 25
click at [873, 191] on div "Nie wybrano" at bounding box center [847, 180] width 168 height 31
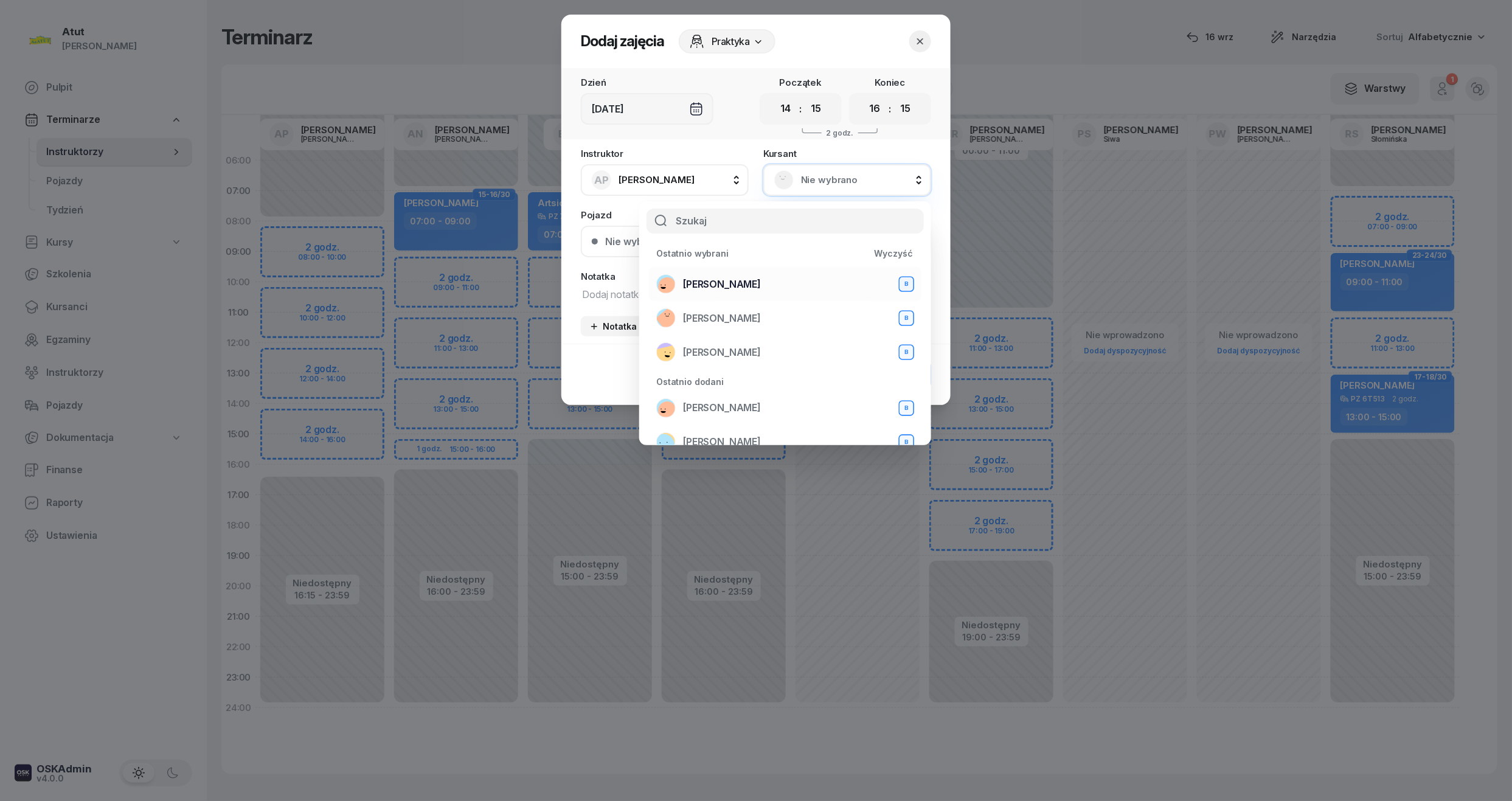
click at [677, 297] on li "[PERSON_NAME] B" at bounding box center [785, 284] width 272 height 34
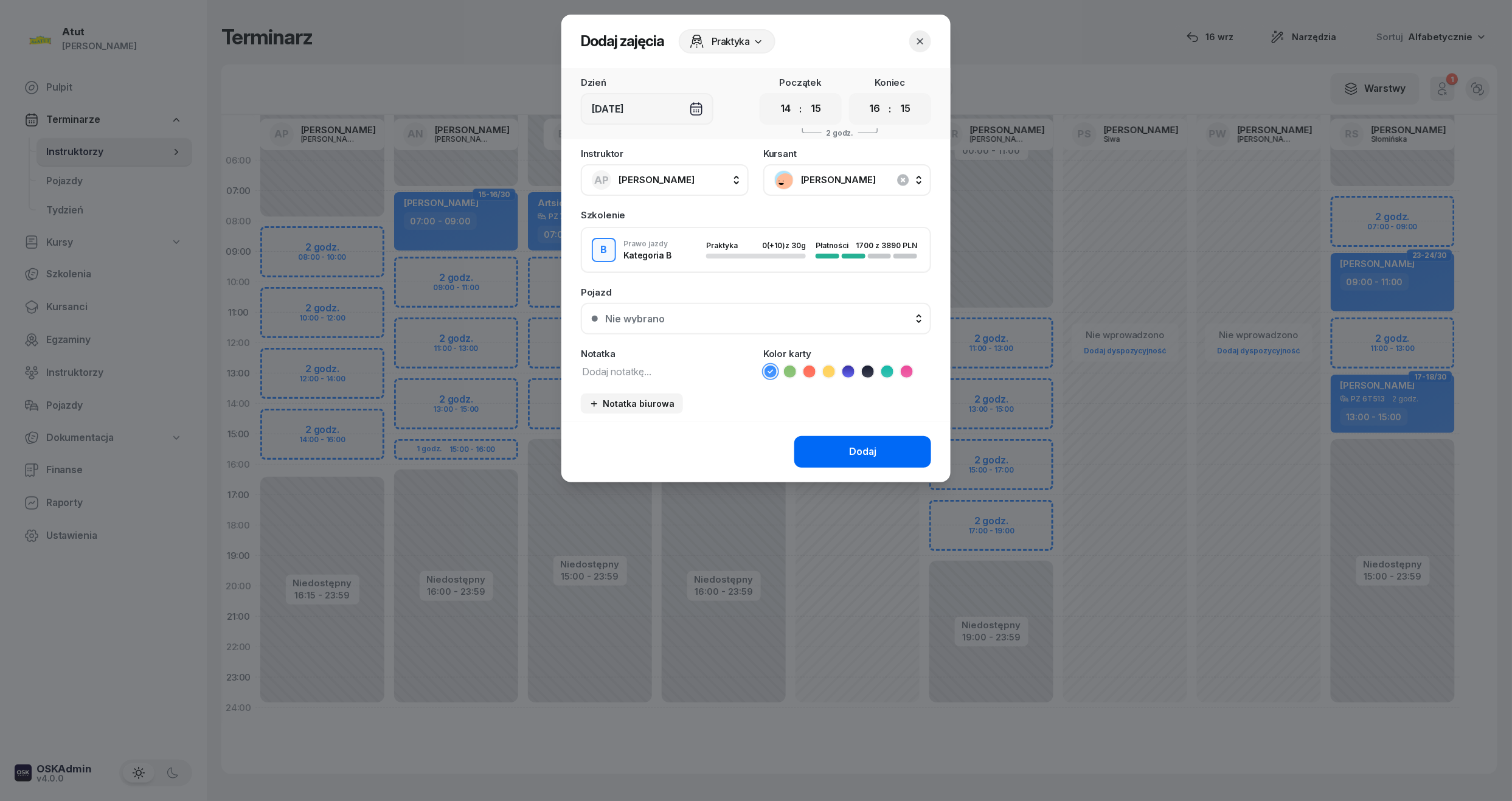
click at [836, 448] on button "Dodaj" at bounding box center [863, 451] width 137 height 31
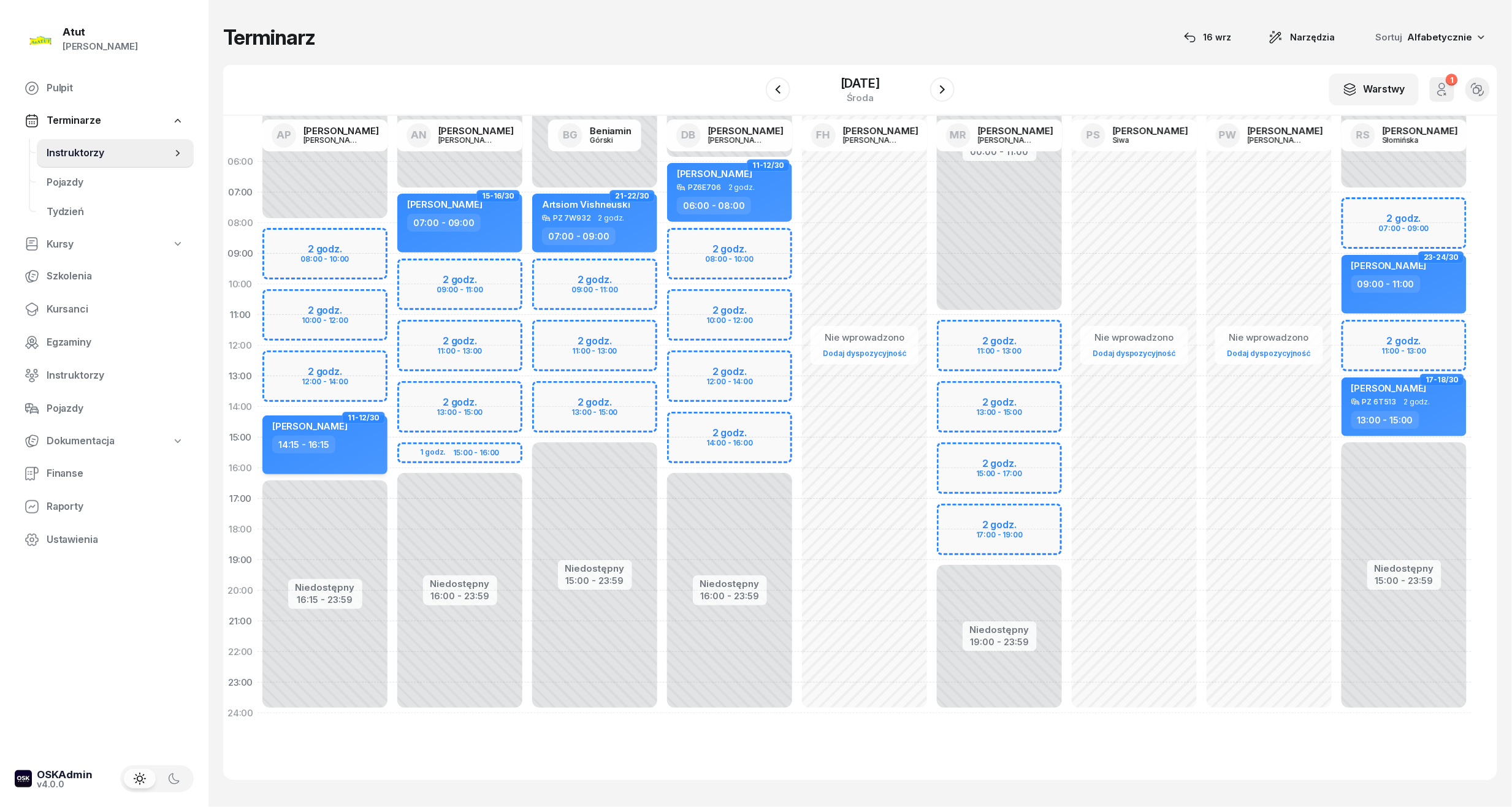
click at [354, 446] on div "14:15 - 16:15" at bounding box center [326, 445] width 108 height 18
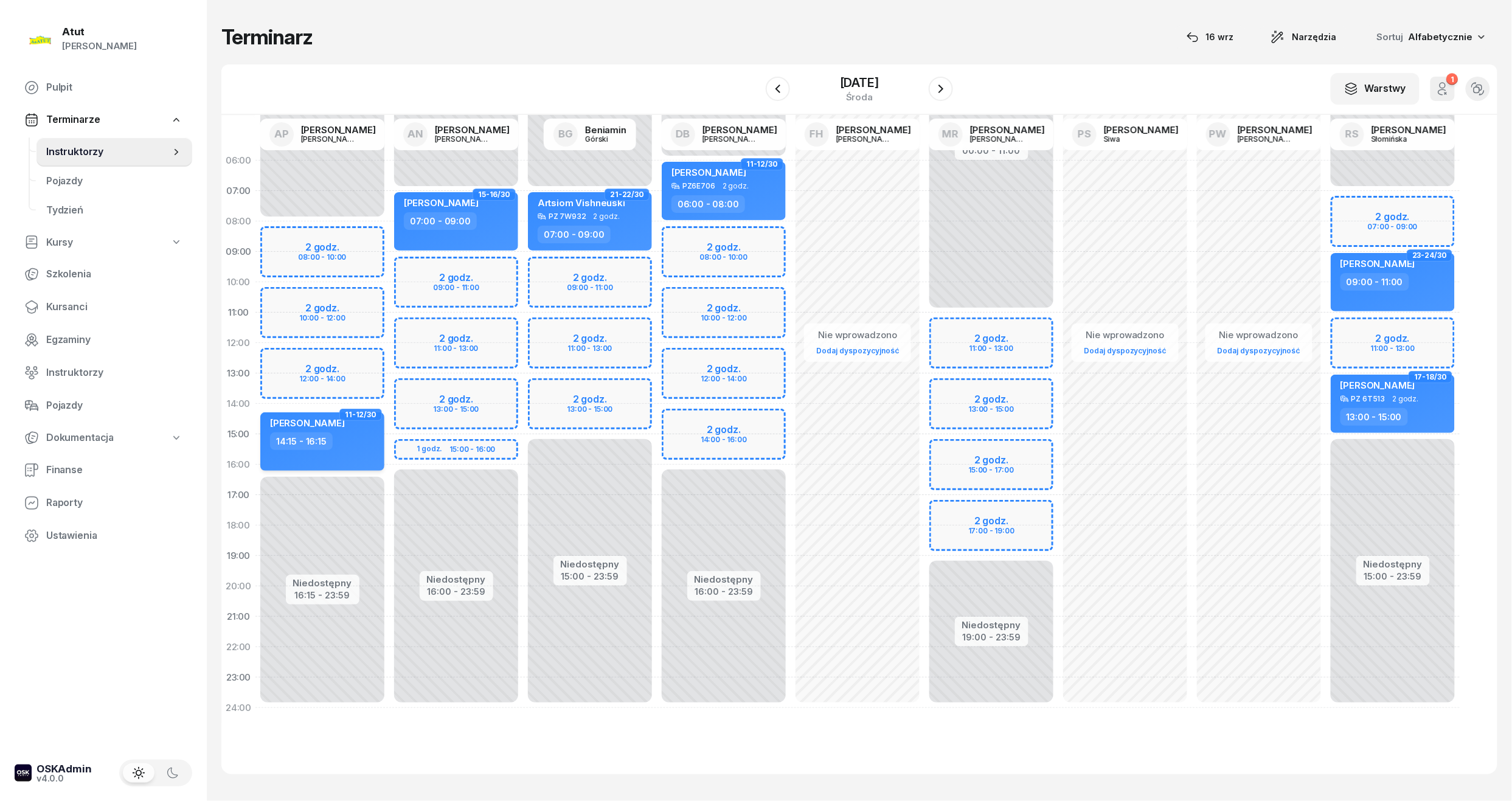
select select "14"
select select "15"
select select "16"
select select "15"
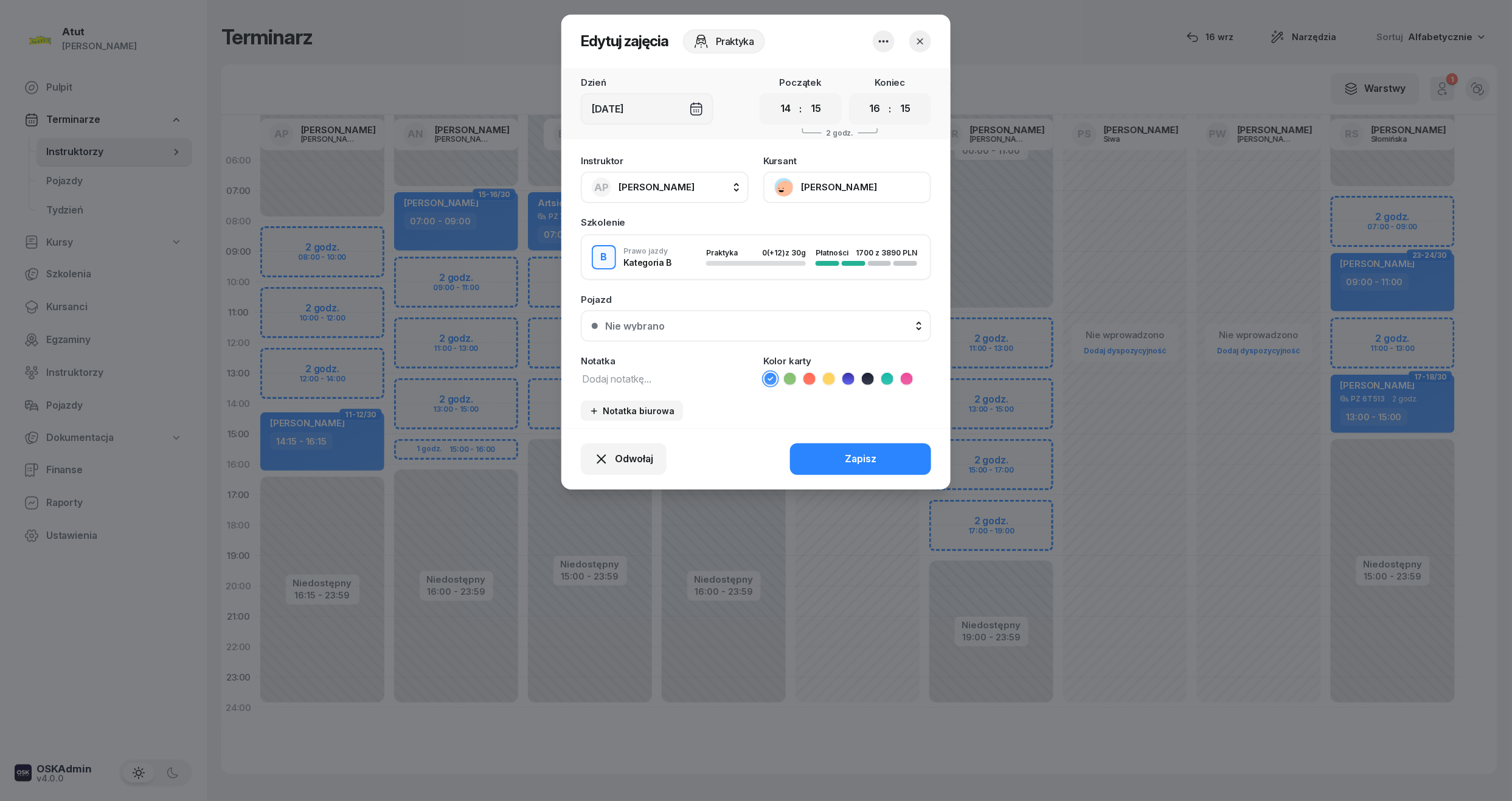
click at [854, 324] on div "Nie wybrano" at bounding box center [763, 325] width 315 height 9
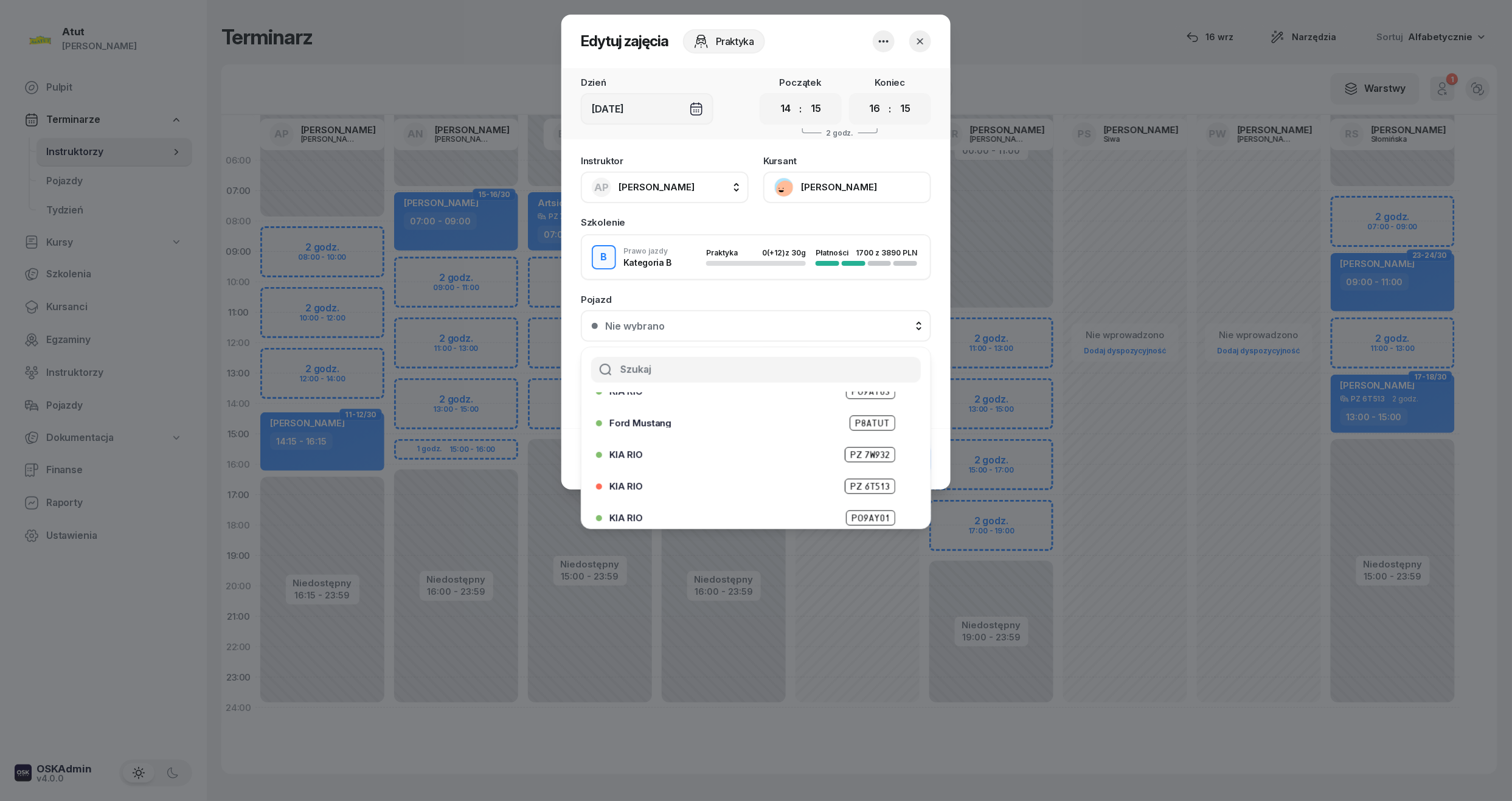
scroll to position [151, 0]
click at [857, 472] on span "PO9AY04" at bounding box center [871, 479] width 50 height 15
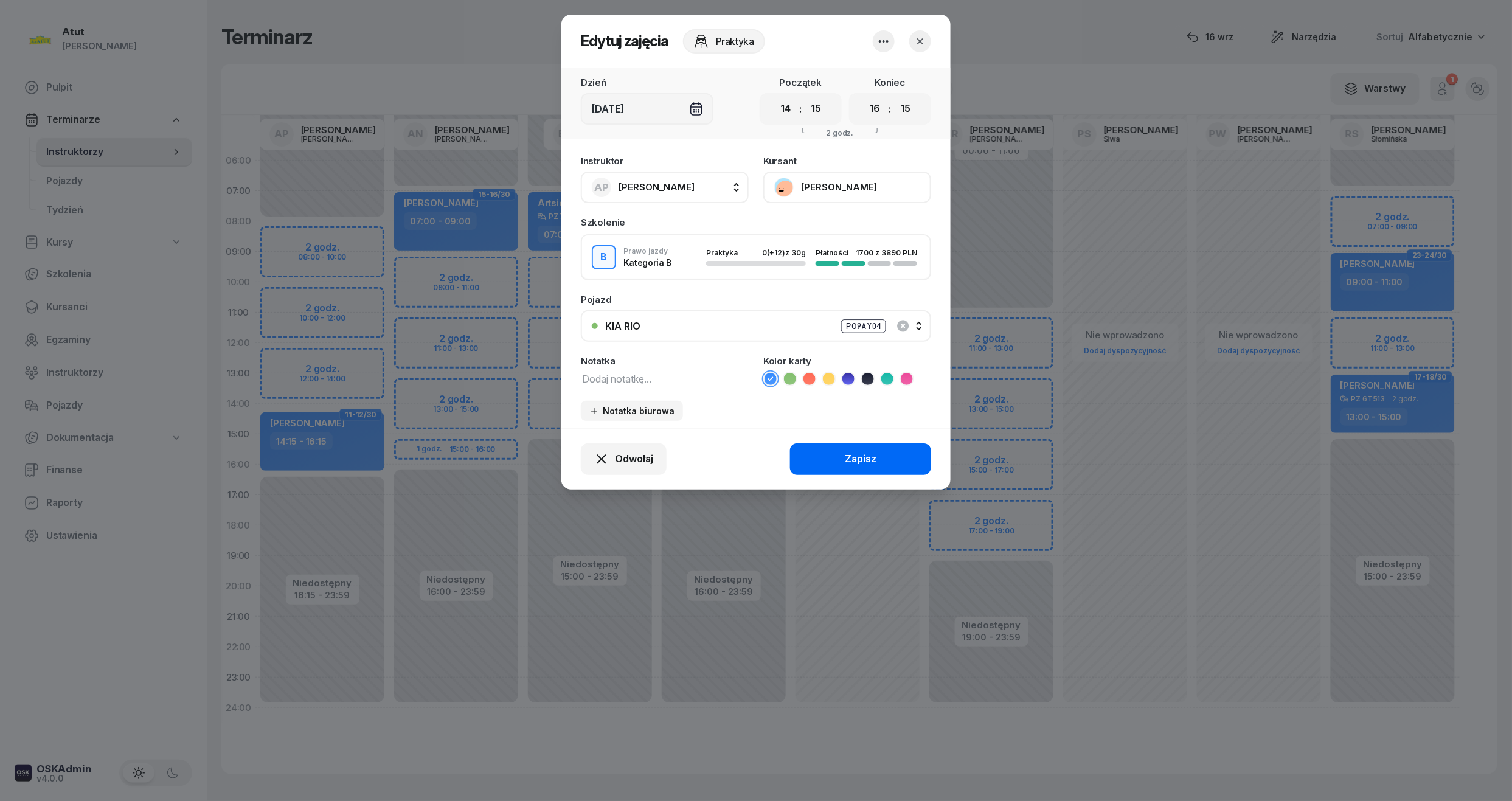
click at [862, 457] on div "Zapisz" at bounding box center [860, 459] width 31 height 16
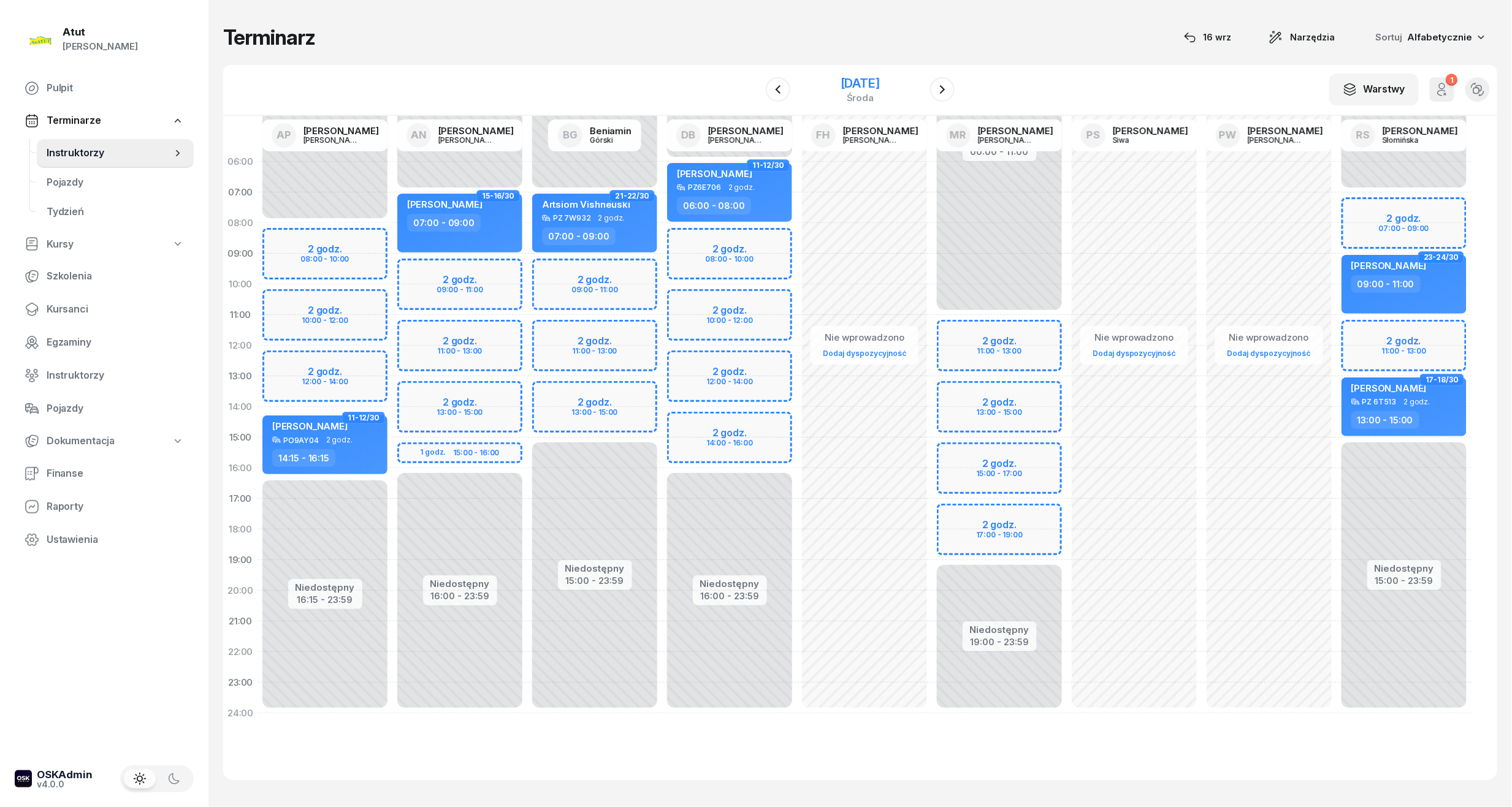
click at [879, 84] on div "[DATE]" at bounding box center [859, 83] width 39 height 12
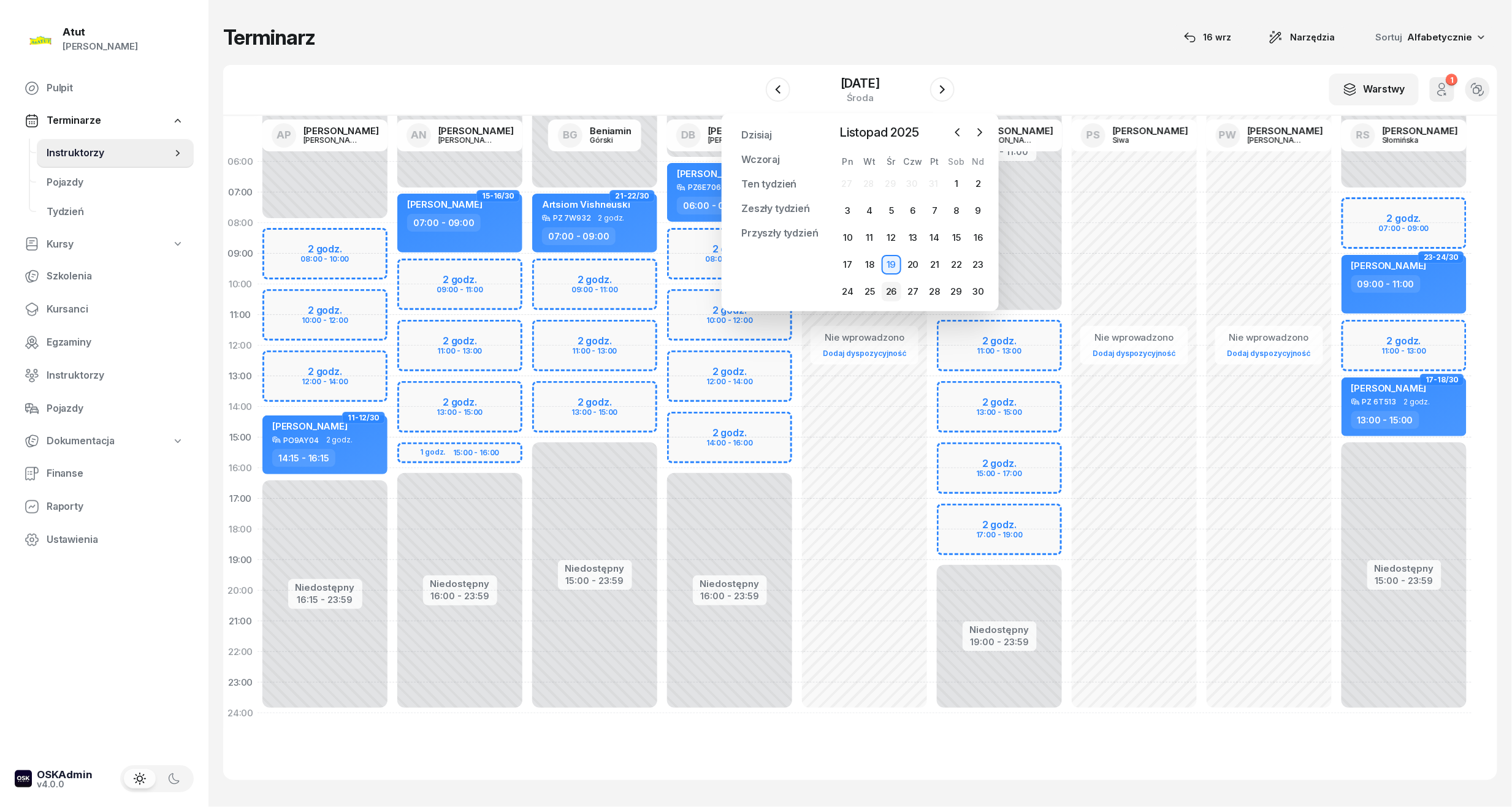
click at [894, 291] on div "26" at bounding box center [891, 291] width 20 height 20
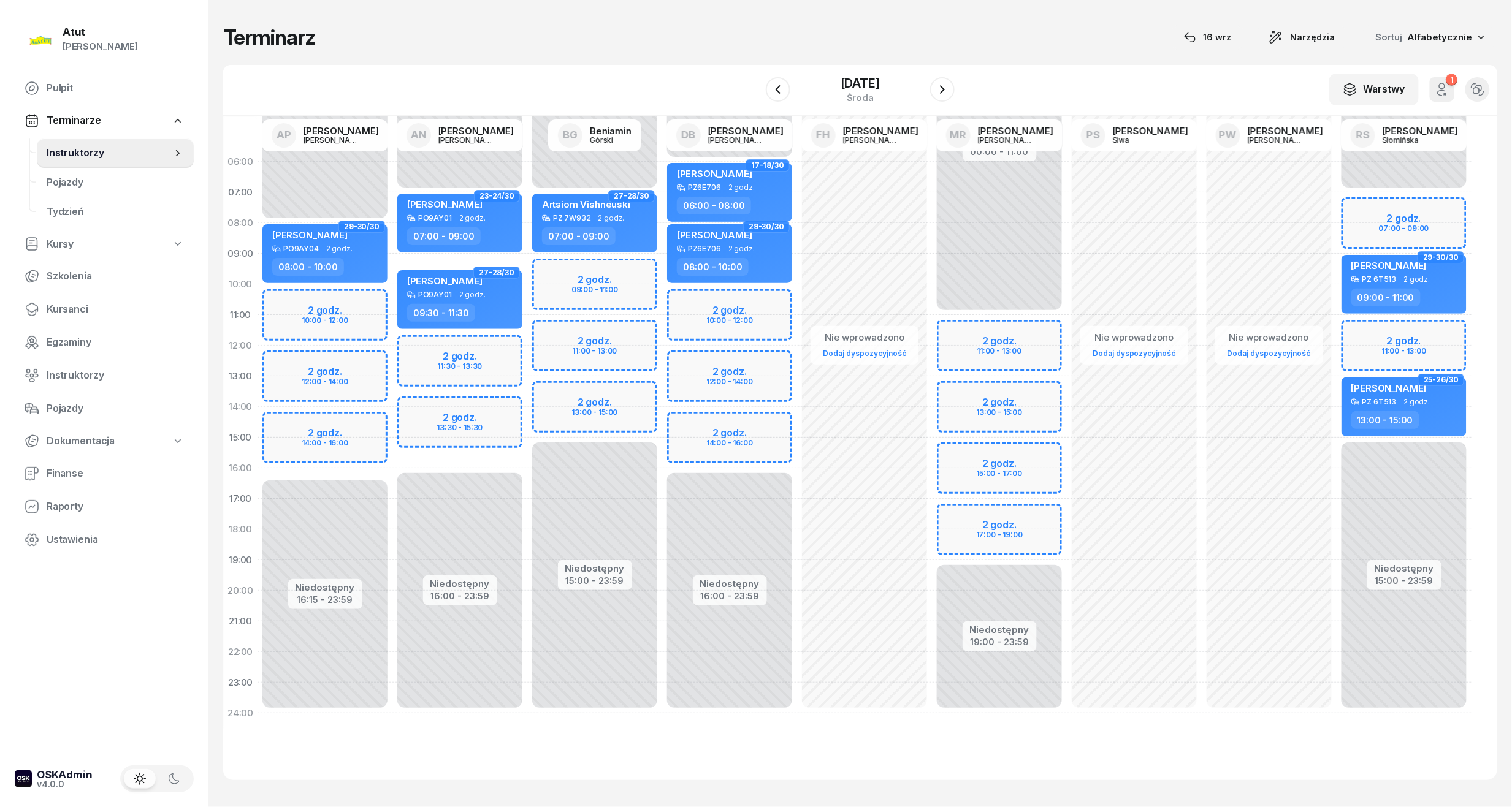
click at [310, 442] on div "Niedostępny 00:00 - 08:00 Niedostępny 16:15 - 23:59 2 godz. 10:00 - 12:00 2 god…" at bounding box center [325, 437] width 135 height 582
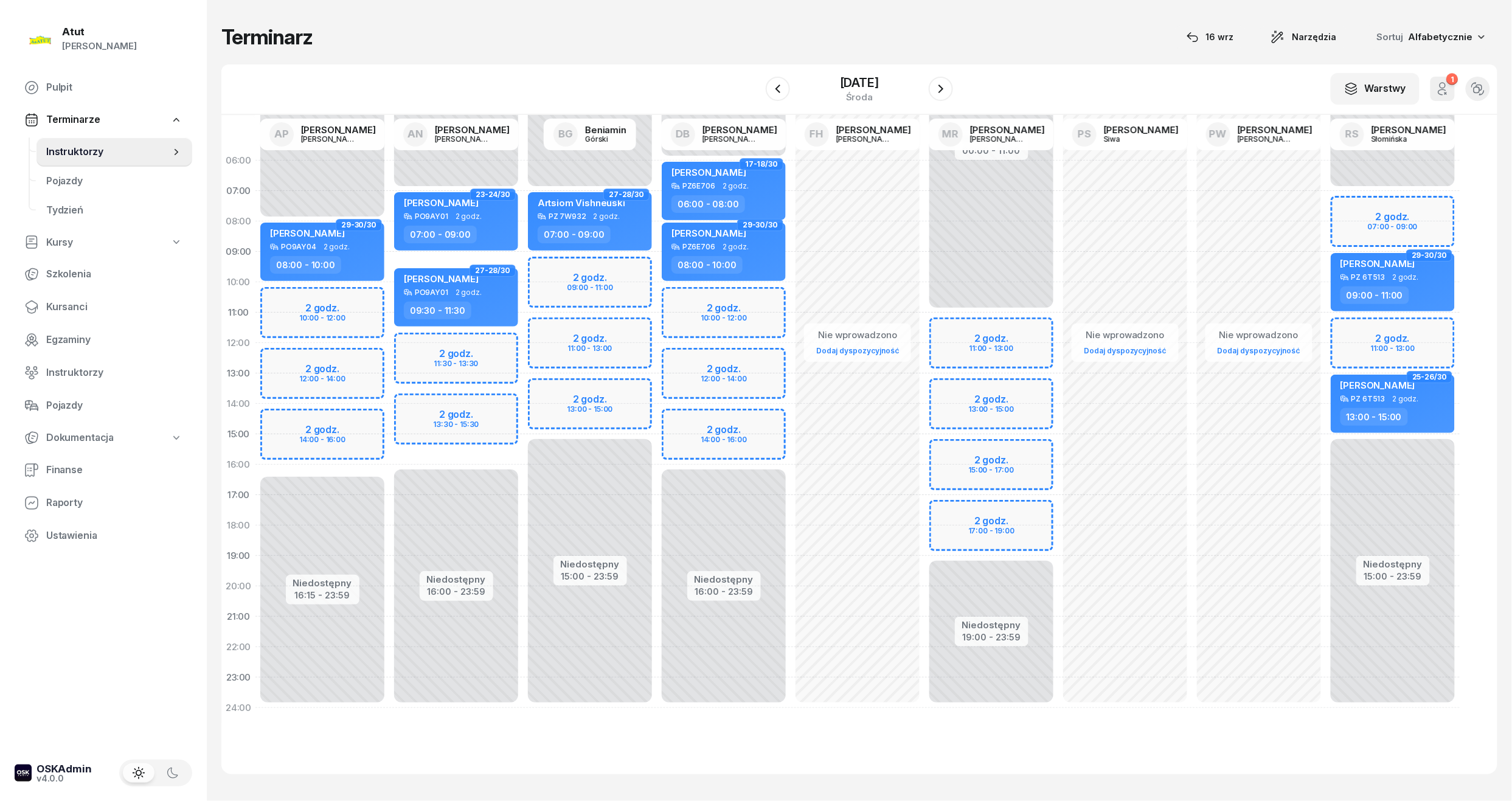
select select "15"
select select "17"
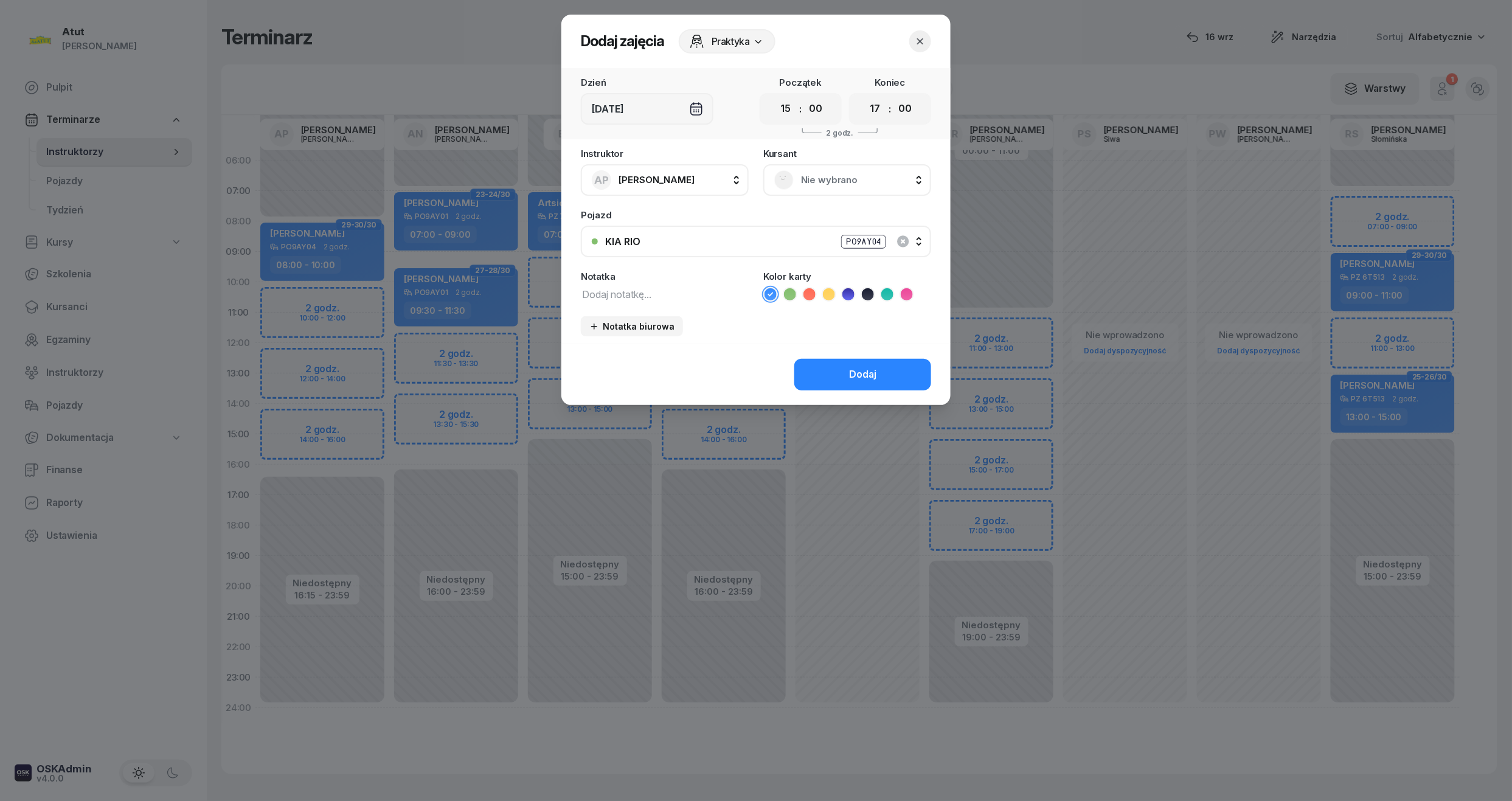
click at [814, 181] on span "Nie wybrano" at bounding box center [861, 180] width 119 height 16
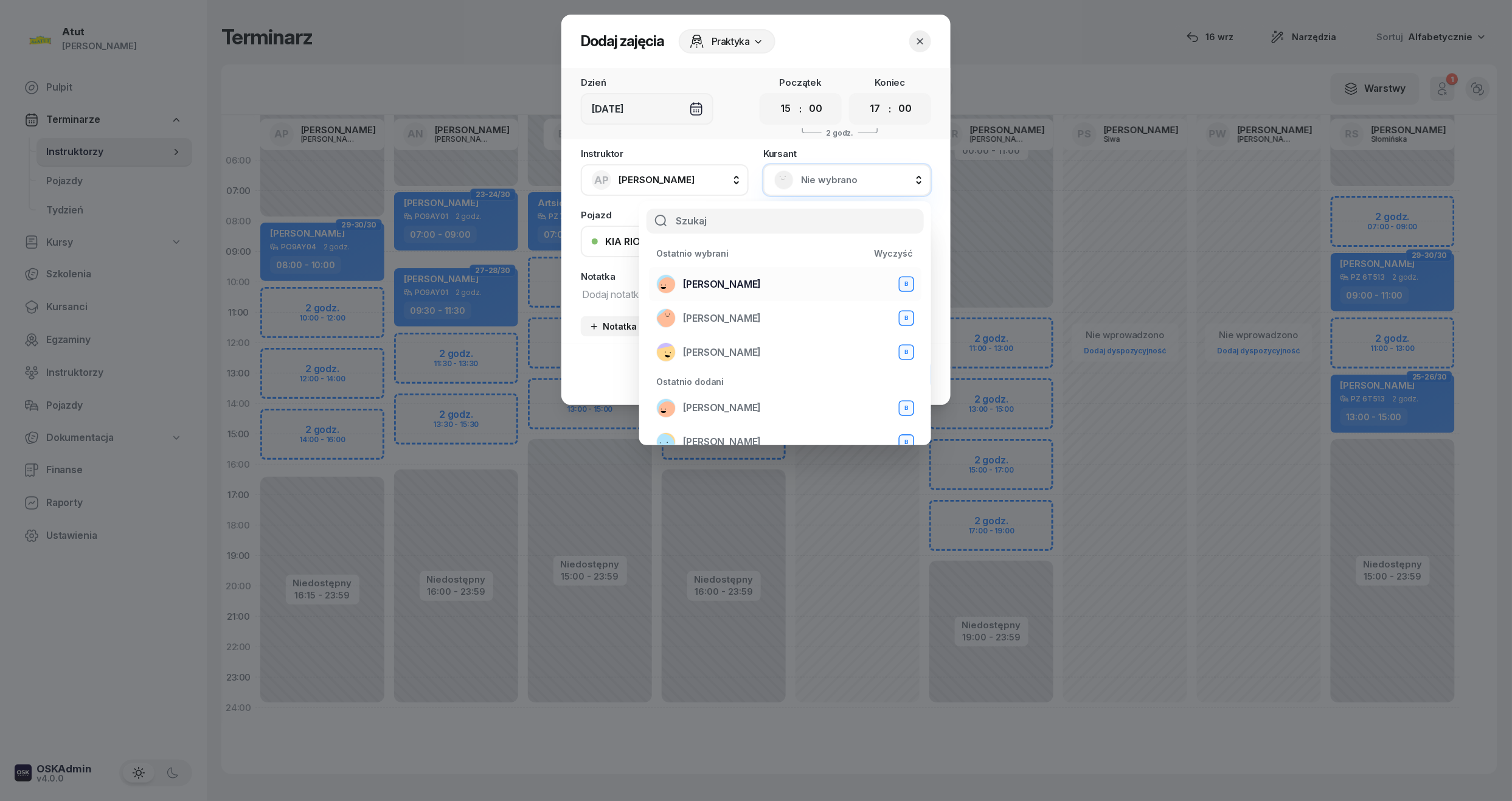
click at [708, 280] on span "[PERSON_NAME]" at bounding box center [722, 285] width 78 height 16
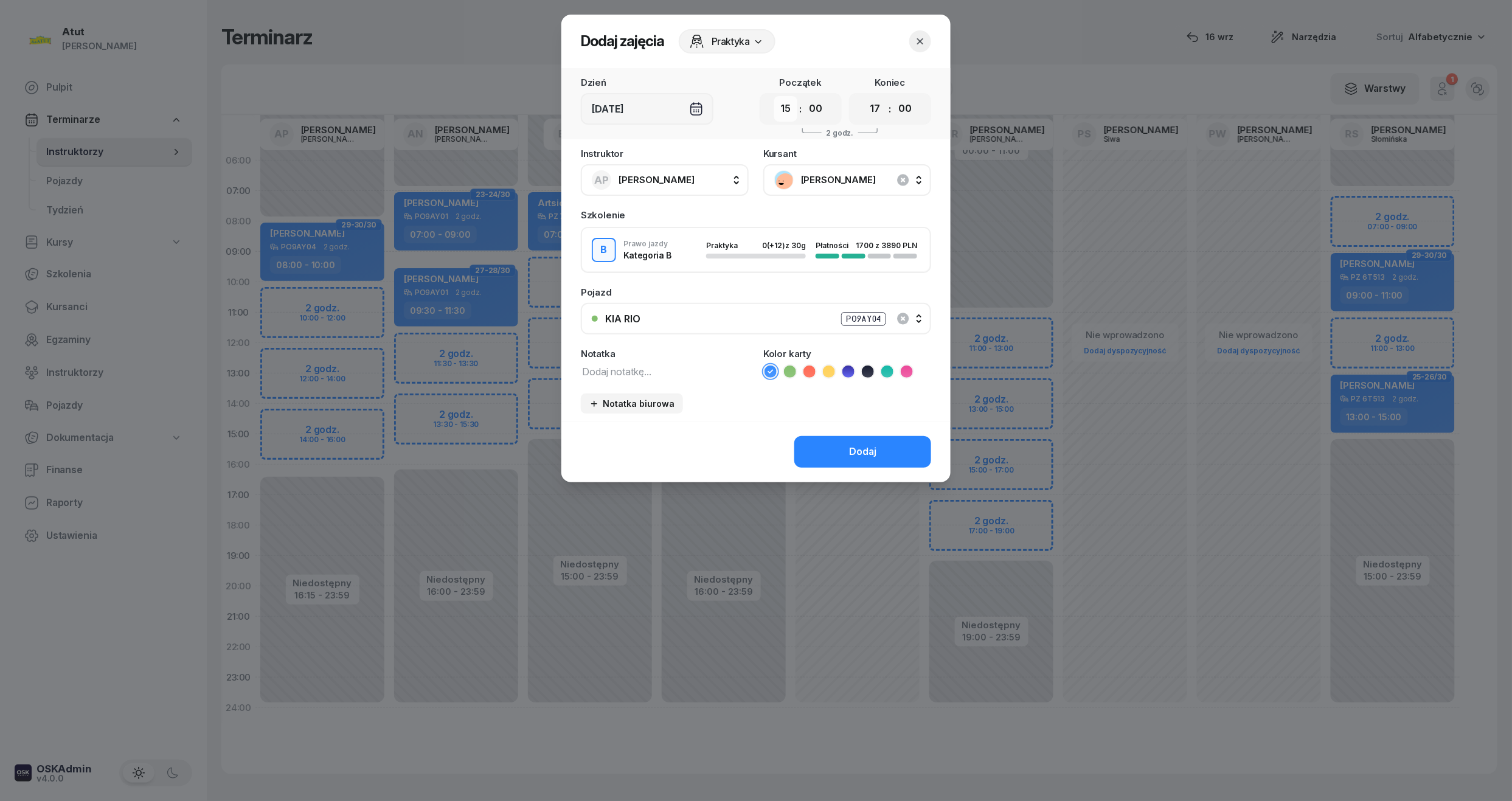
drag, startPoint x: 787, startPoint y: 111, endPoint x: 787, endPoint y: 120, distance: 9.0
click at [787, 111] on select "00 01 02 03 04 05 06 07 08 09 10 11 12 13 14 15 16 17 18 19 20 21 22 23" at bounding box center [786, 108] width 23 height 25
click at [773, 411] on div "Instruktor AP [PERSON_NAME] AP [PERSON_NAME] AN [PERSON_NAME] BG [PERSON_NAME] …" at bounding box center [756, 285] width 390 height 272
drag, startPoint x: 784, startPoint y: 101, endPoint x: 784, endPoint y: 109, distance: 8.0
click at [784, 101] on select "00 01 02 03 04 05 06 07 08 09 10 11 12 13 14 15 16 17 18 19 20 21 22 23" at bounding box center [786, 108] width 23 height 25
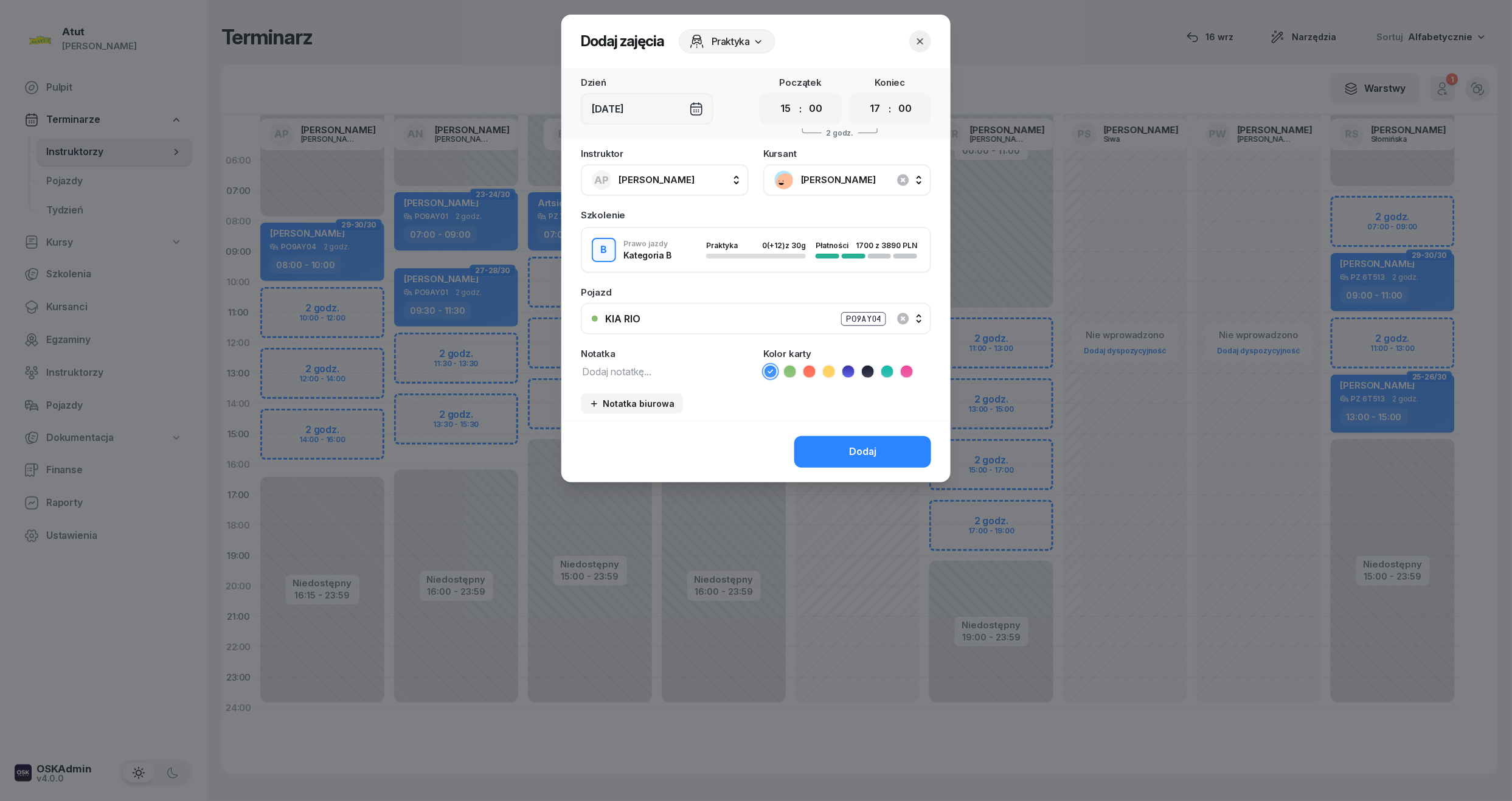
select select "14"
click at [774, 96] on select "00 01 02 03 04 05 06 07 08 09 10 11 12 13 14 15 16 17 18 19 20 21 22 23" at bounding box center [786, 108] width 23 height 25
click at [814, 109] on select "00 05 10 15 20 25 30 35 40 45 50 55" at bounding box center [816, 108] width 23 height 25
select select "15"
click at [805, 96] on select "00 05 10 15 20 25 30 35 40 45 50 55" at bounding box center [816, 108] width 23 height 25
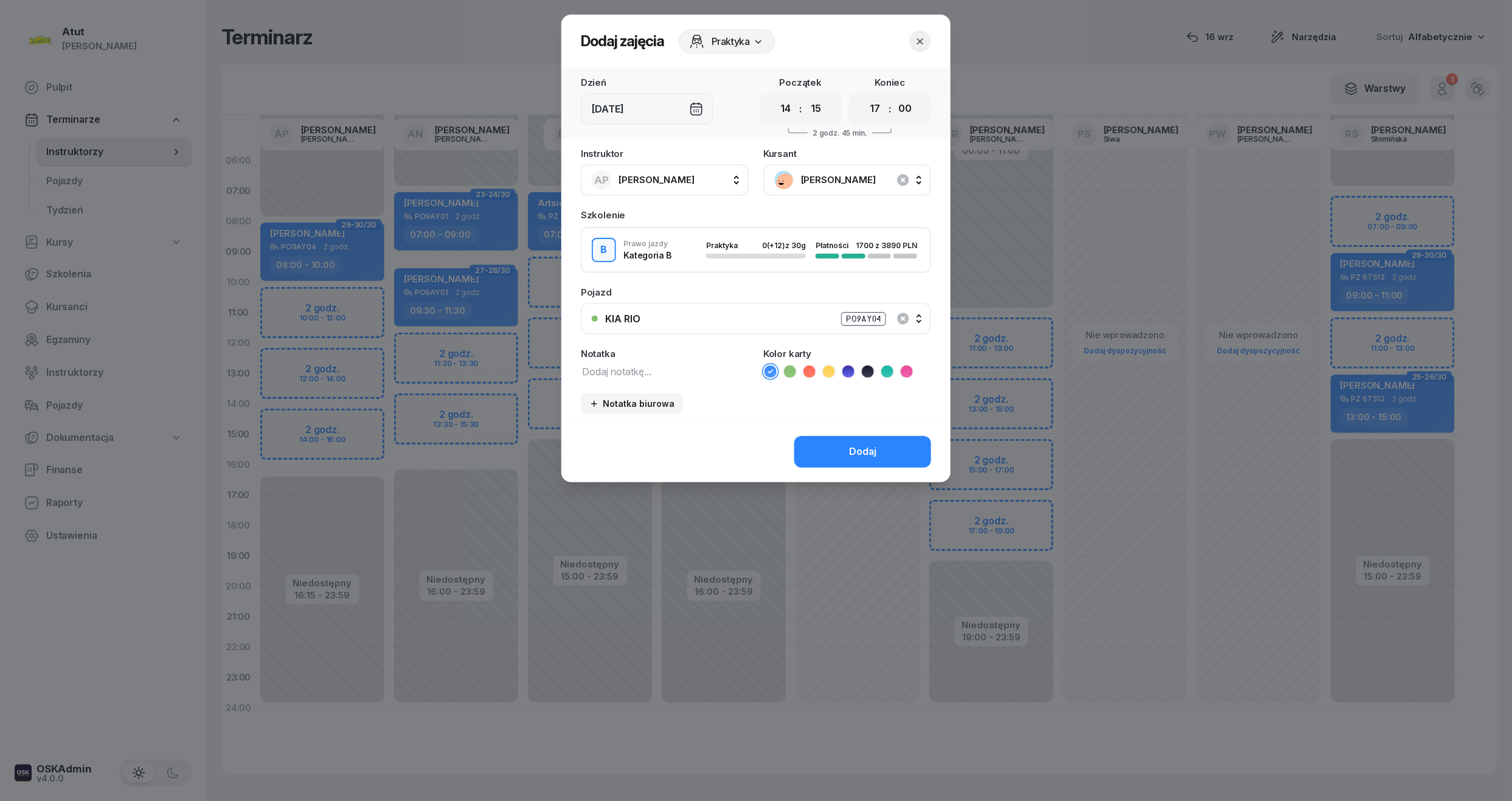
drag, startPoint x: 876, startPoint y: 112, endPoint x: 874, endPoint y: 123, distance: 11.2
click at [876, 112] on select "00 01 02 03 04 05 06 07 08 09 10 11 12 13 14 15 16 17 18 19 20 21 22 23" at bounding box center [875, 108] width 23 height 25
select select "16"
click at [864, 96] on select "00 01 02 03 04 05 06 07 08 09 10 11 12 13 14 15 16 17 18 19 20 21 22 23" at bounding box center [875, 108] width 23 height 25
click at [904, 105] on select "00 05 10 15 20 25 30 35 40 45 50 55" at bounding box center [905, 108] width 23 height 25
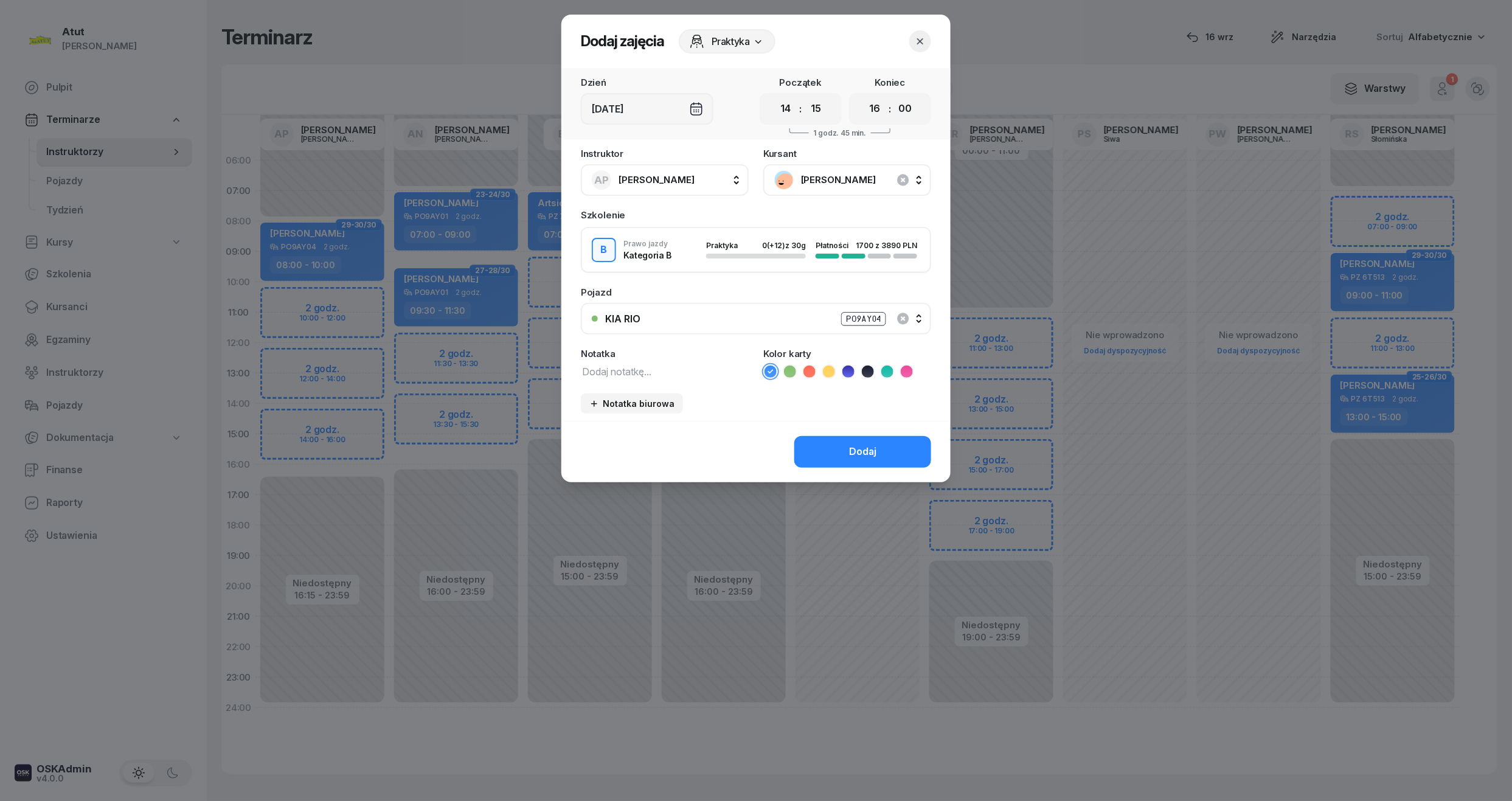
select select "15"
click at [894, 96] on select "00 05 10 15 20 25 30 35 40 45 50 55" at bounding box center [905, 108] width 23 height 25
click at [852, 452] on div "Dodaj" at bounding box center [863, 452] width 28 height 16
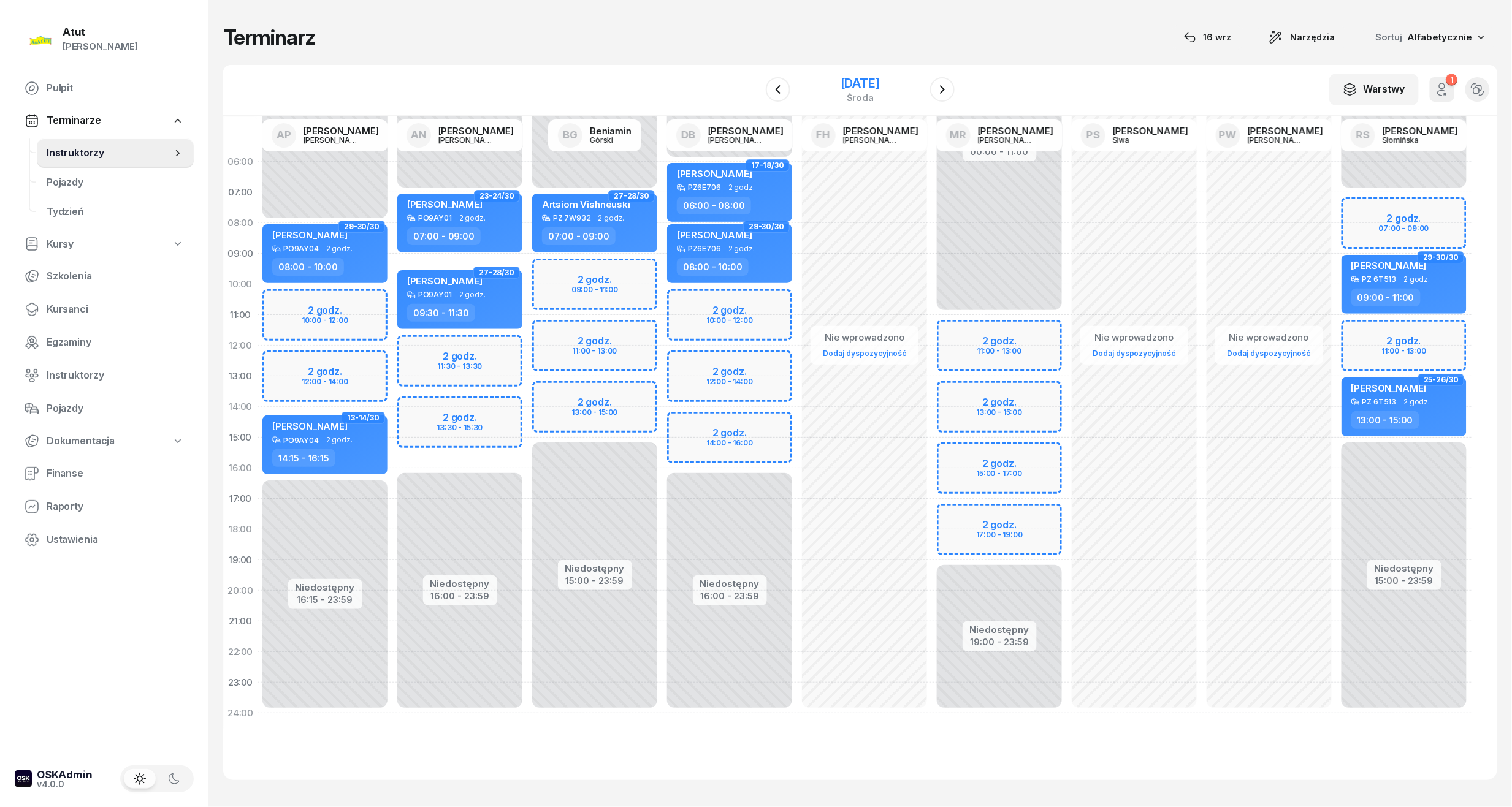
click at [880, 87] on div "[DATE]" at bounding box center [859, 83] width 39 height 12
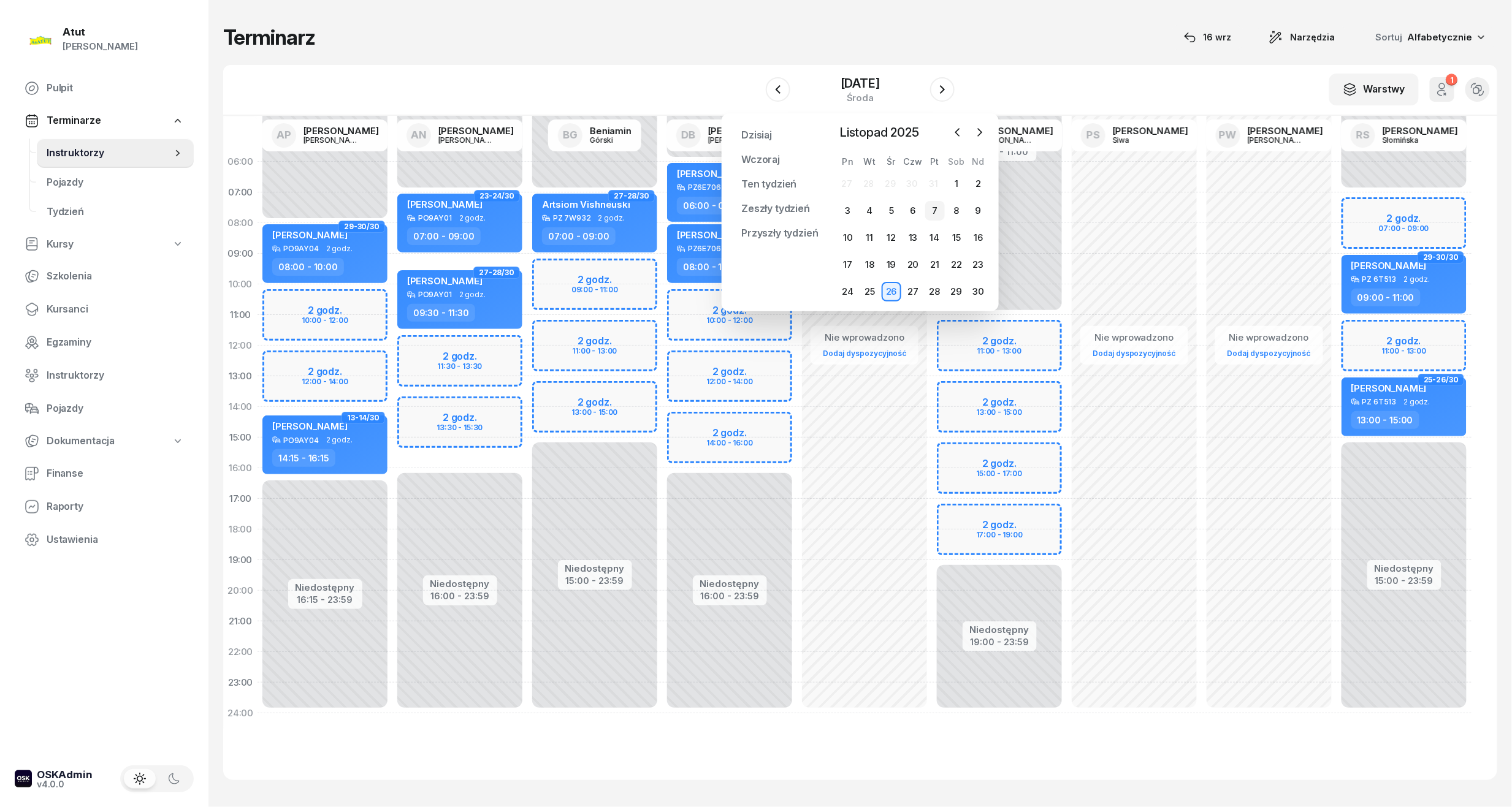
click at [942, 213] on div "7" at bounding box center [934, 211] width 20 height 20
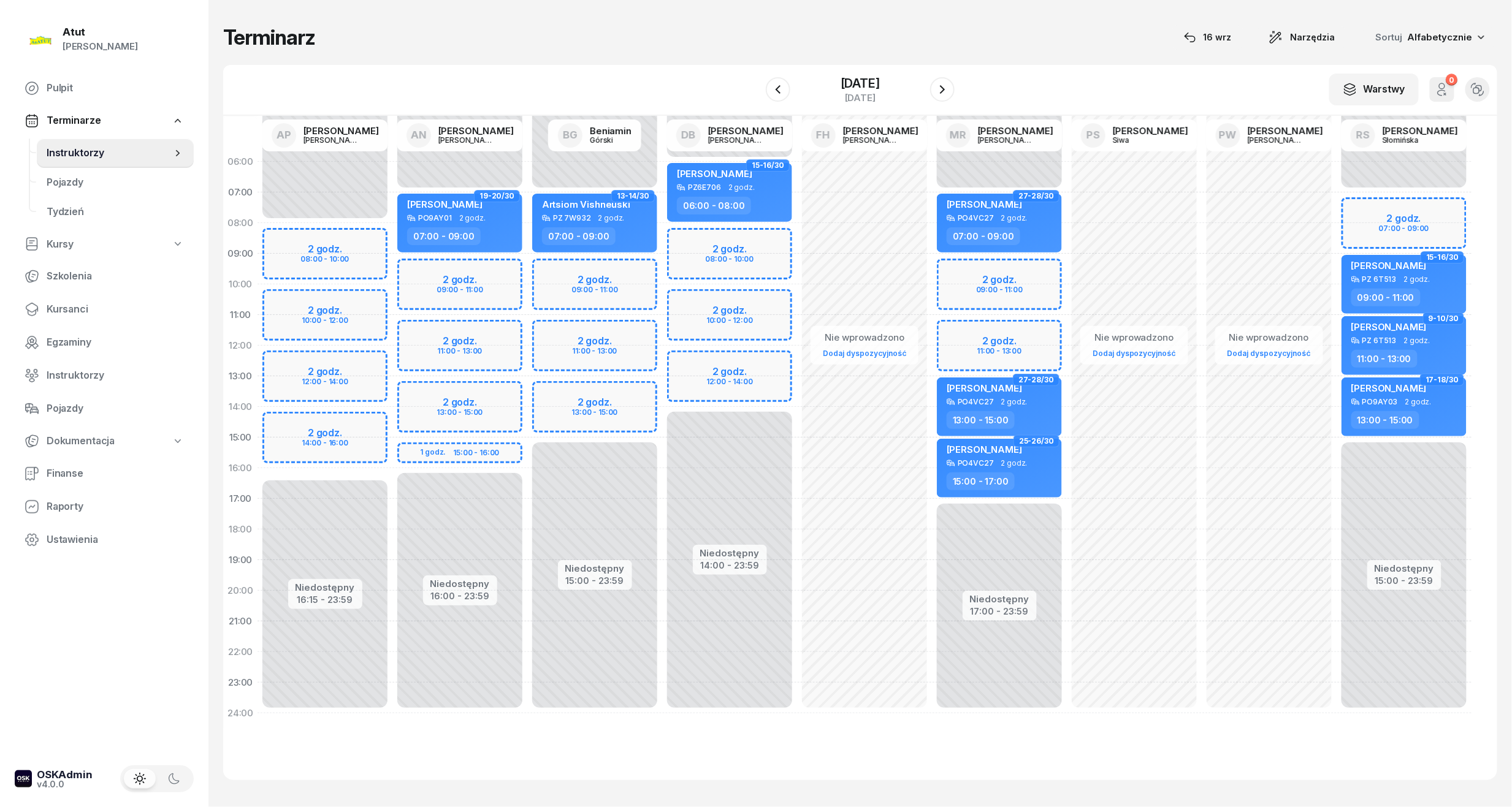
click at [310, 437] on div "Niedostępny 00:00 - 08:00 Niedostępny 16:15 - 23:59 2 godz. 08:00 - 10:00 2 god…" at bounding box center [325, 437] width 135 height 582
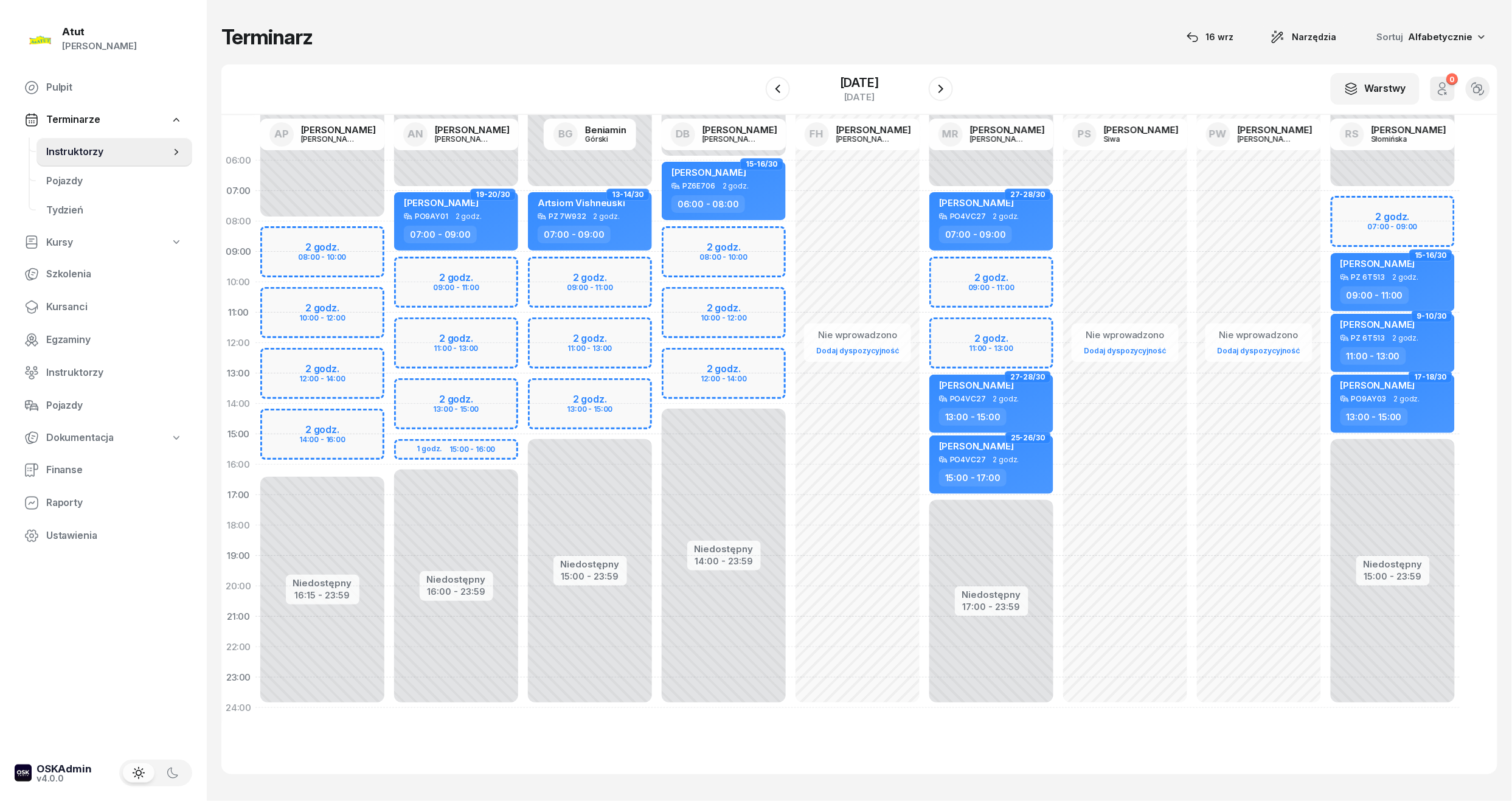
select select "15"
select select "17"
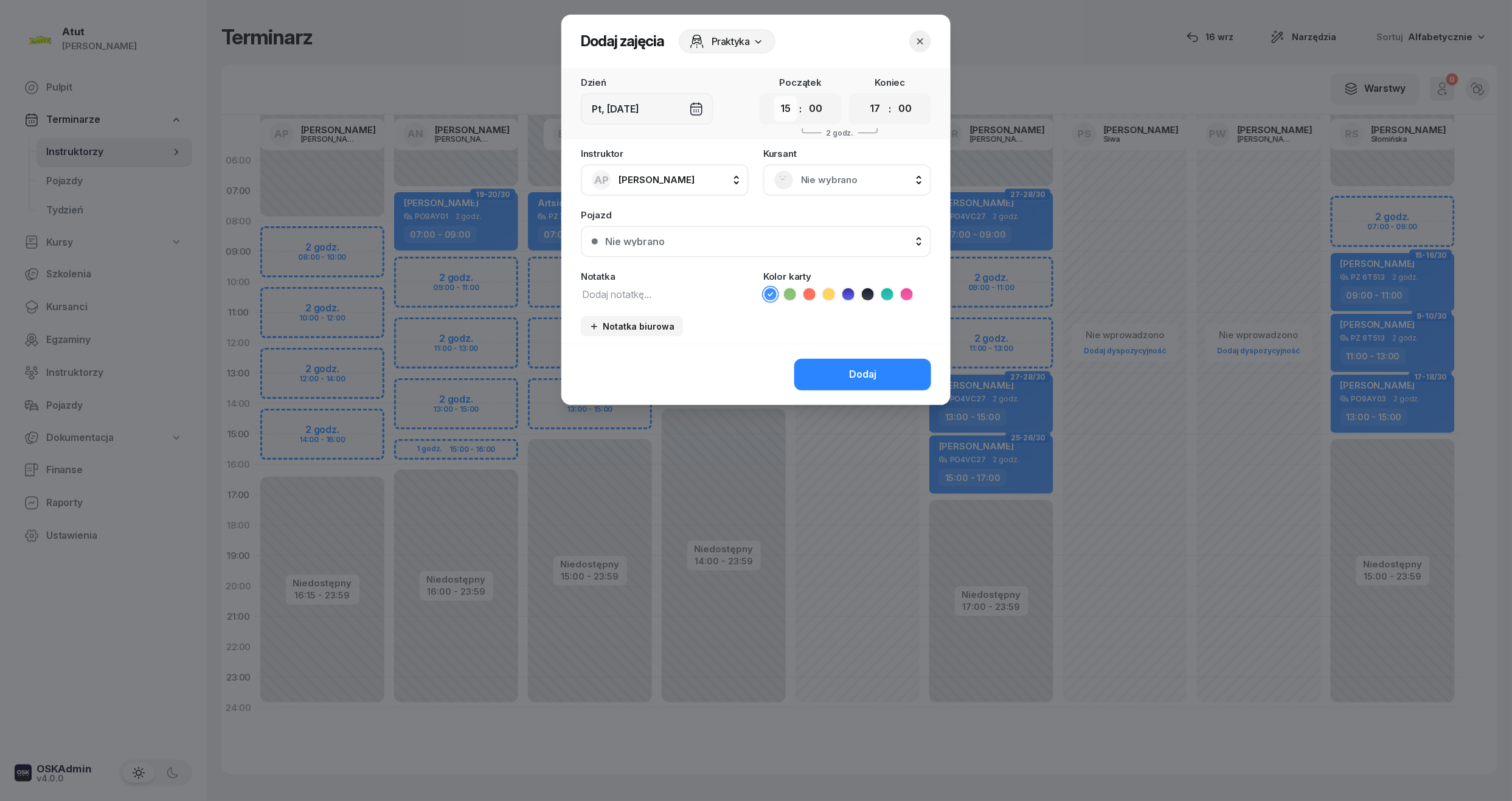
click at [790, 108] on select "00 01 02 03 04 05 06 07 08 09 10 11 12 13 14 15 16 17 18 19 20 21 22 23" at bounding box center [786, 108] width 23 height 25
select select "14"
click at [774, 96] on select "00 01 02 03 04 05 06 07 08 09 10 11 12 13 14 15 16 17 18 19 20 21 22 23" at bounding box center [786, 108] width 23 height 25
click at [822, 96] on select "00 05 10 15 20 25 30 35 40 45 50 55" at bounding box center [816, 108] width 23 height 25
select select "15"
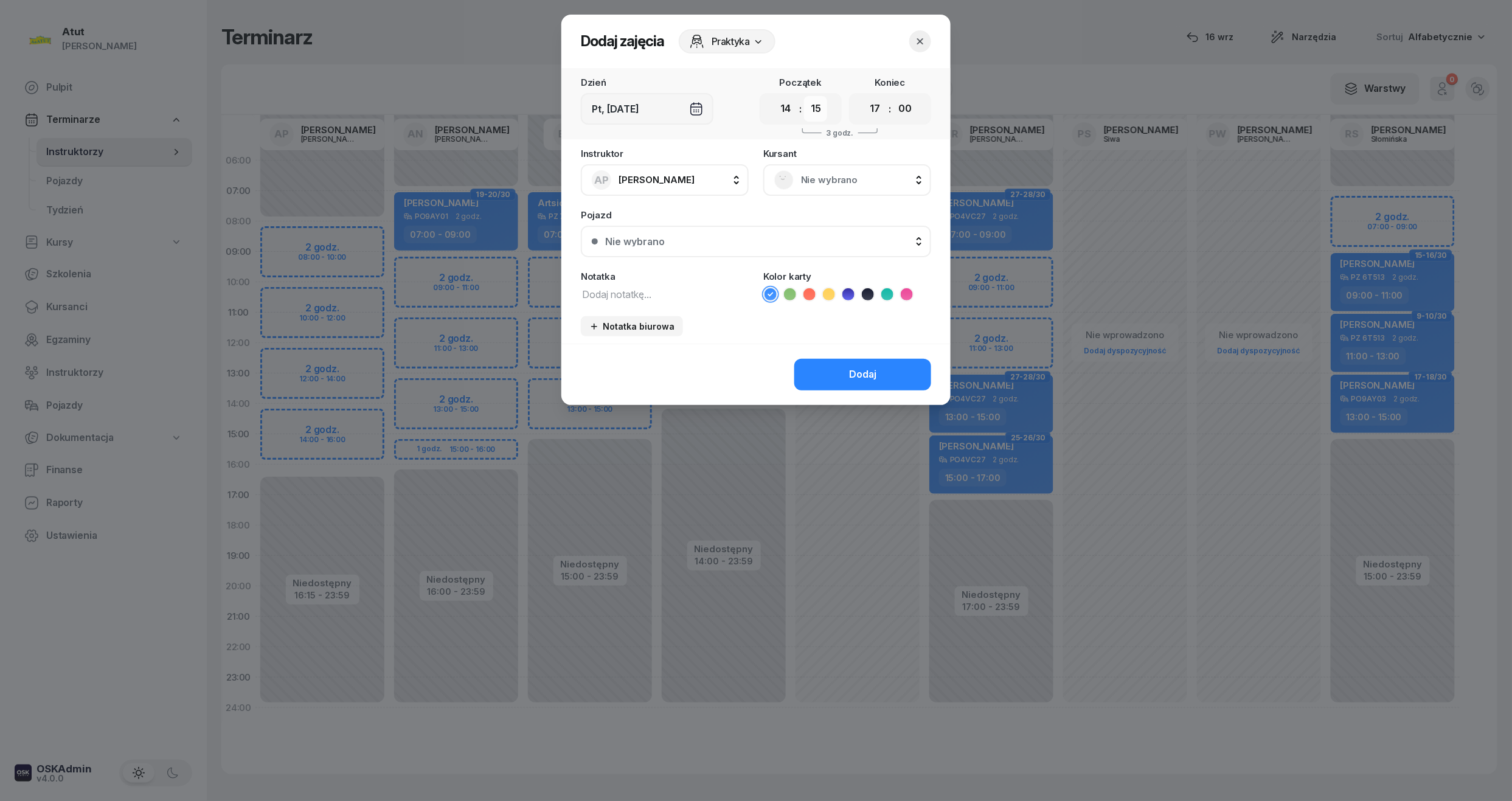
click at [805, 96] on select "00 05 10 15 20 25 30 35 40 45 50 55" at bounding box center [816, 108] width 23 height 25
click at [872, 108] on select "00 01 02 03 04 05 06 07 08 09 10 11 12 13 14 15 16 17 18 19 20 21 22 23" at bounding box center [875, 108] width 23 height 25
select select "16"
click at [864, 96] on select "00 01 02 03 04 05 06 07 08 09 10 11 12 13 14 15 16 17 18 19 20 21 22 23" at bounding box center [875, 108] width 23 height 25
click at [902, 94] on div "00 01 02 03 04 05 06 07 08 09 10 11 12 13 14 15 16 17 18 19 20 21 22 23 : 00 05…" at bounding box center [890, 108] width 82 height 31
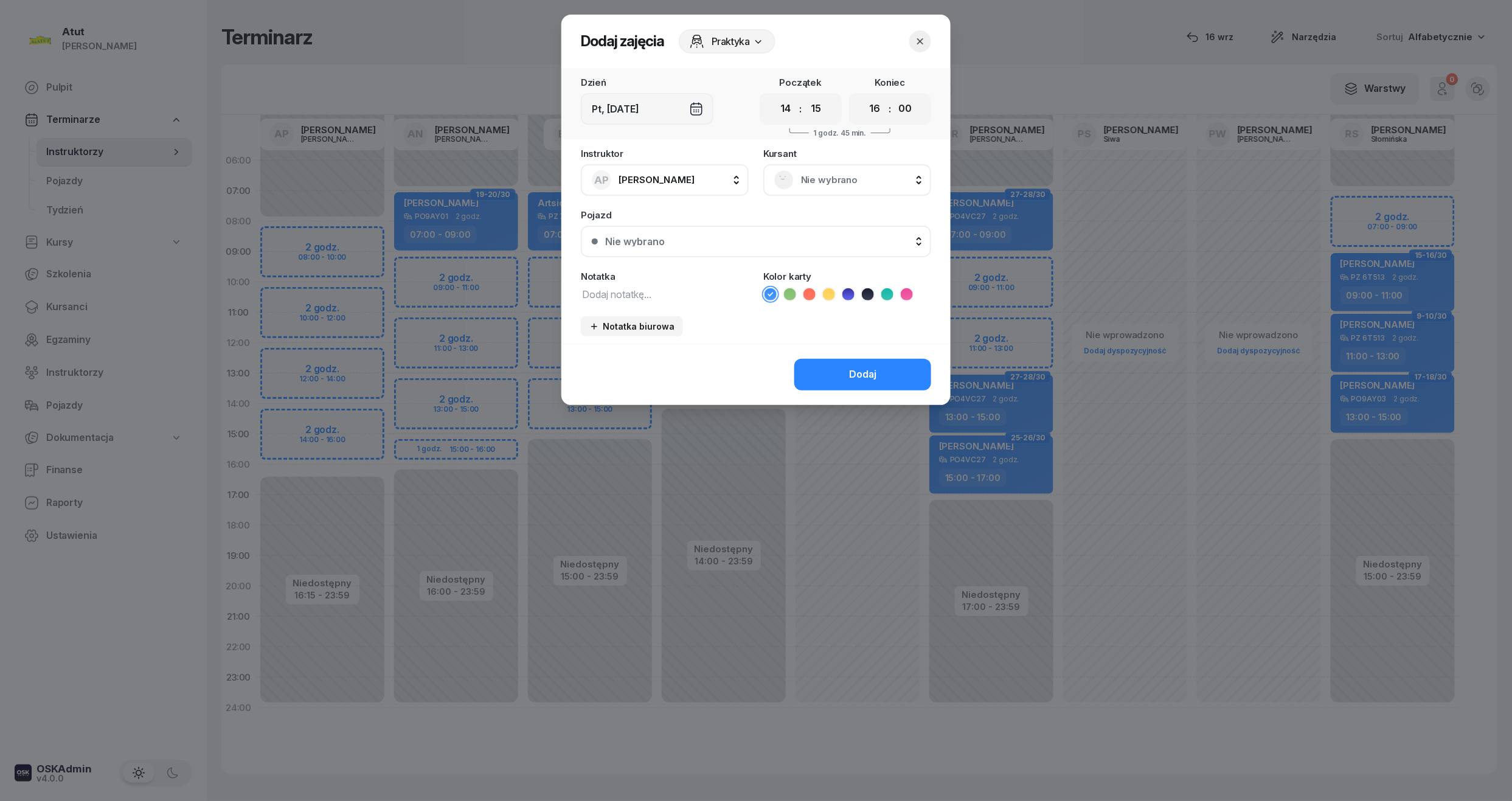
click at [904, 129] on div "Dzień Pt, [DATE] Początek 00 01 02 03 04 05 06 07 08 09 10 11 12 13 14 15 16 17…" at bounding box center [756, 104] width 390 height 71
click at [904, 103] on select "00 05 10 15 20 25 30 35 40 45 50 55" at bounding box center [905, 108] width 23 height 25
select select "15"
click at [894, 96] on select "00 05 10 15 20 25 30 35 40 45 50 55" at bounding box center [905, 108] width 23 height 25
click at [836, 186] on span "Nie wybrano" at bounding box center [861, 180] width 119 height 16
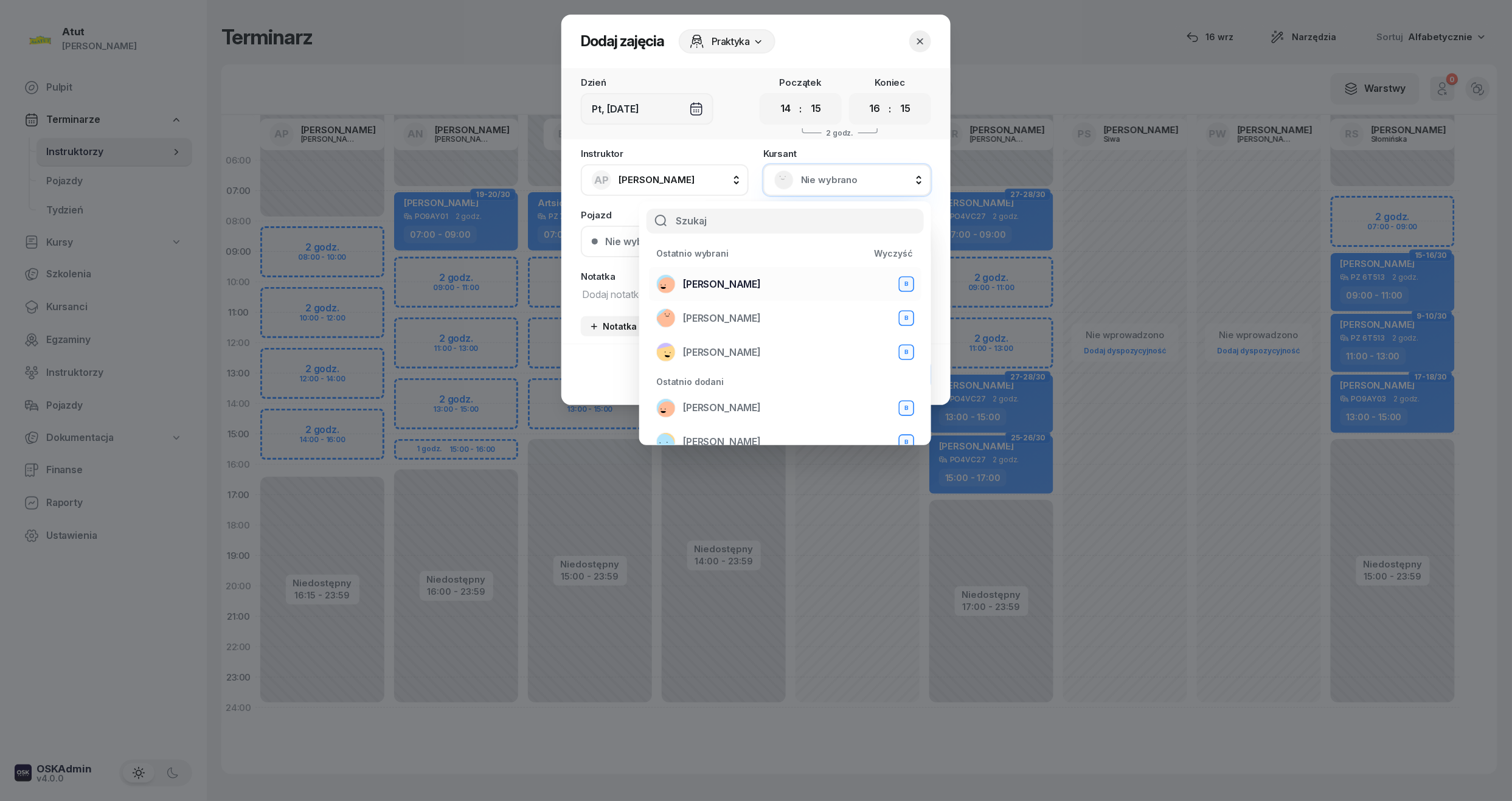
click at [731, 280] on span "[PERSON_NAME]" at bounding box center [722, 285] width 78 height 16
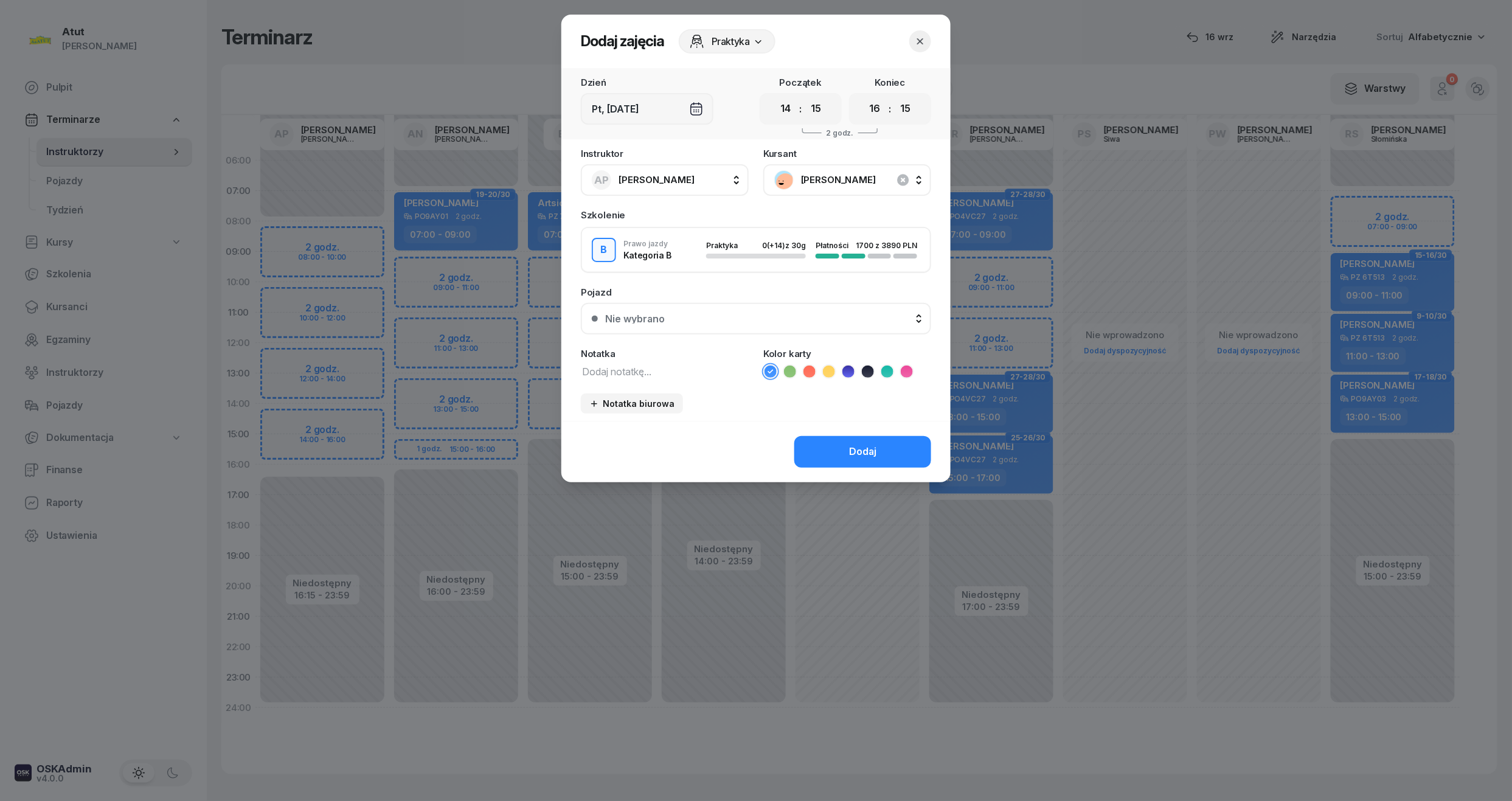
click at [651, 315] on div "Nie wybrano" at bounding box center [635, 318] width 60 height 9
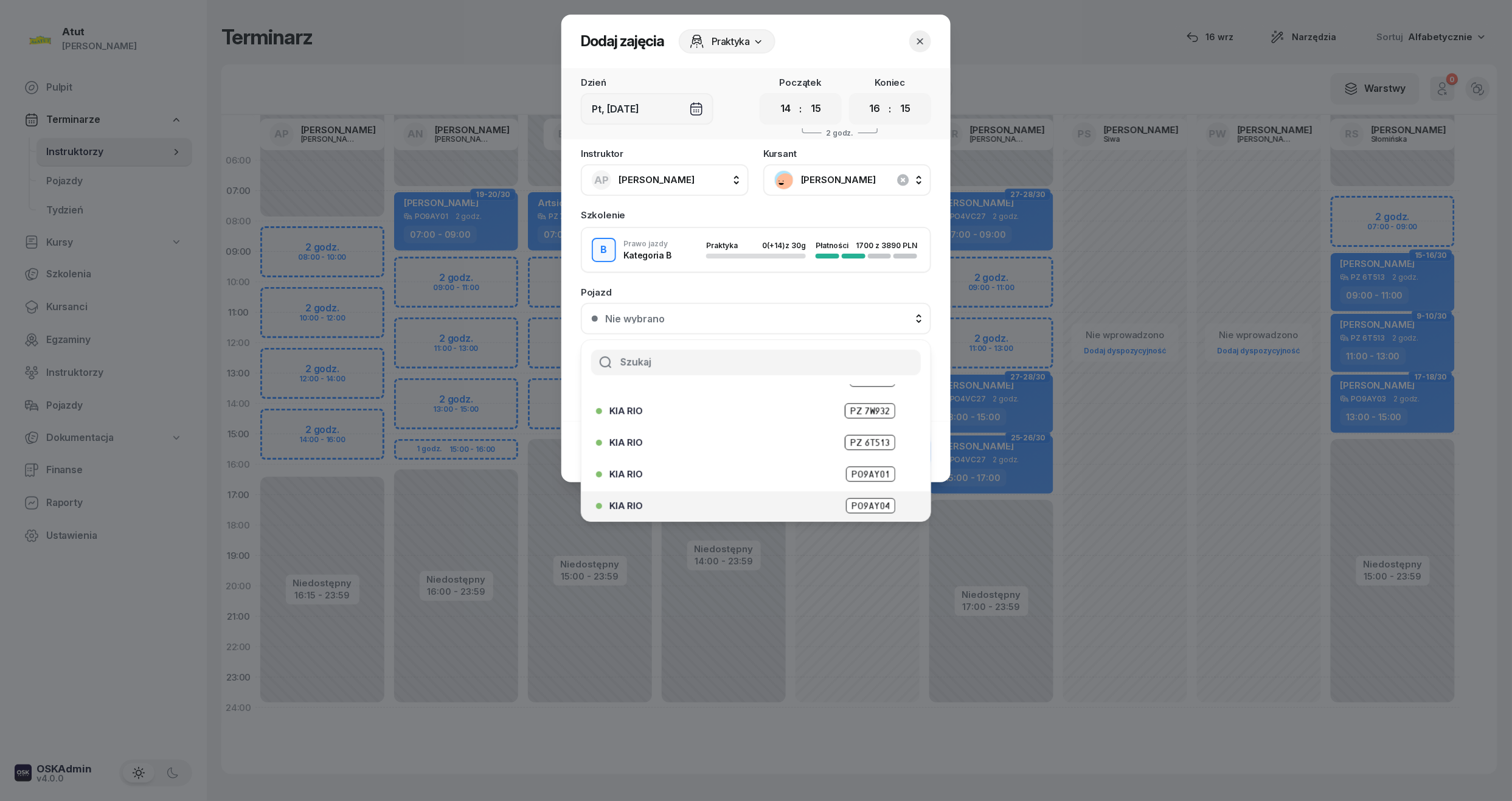
scroll to position [151, 0]
click at [857, 465] on span "PO9AY04" at bounding box center [871, 472] width 50 height 15
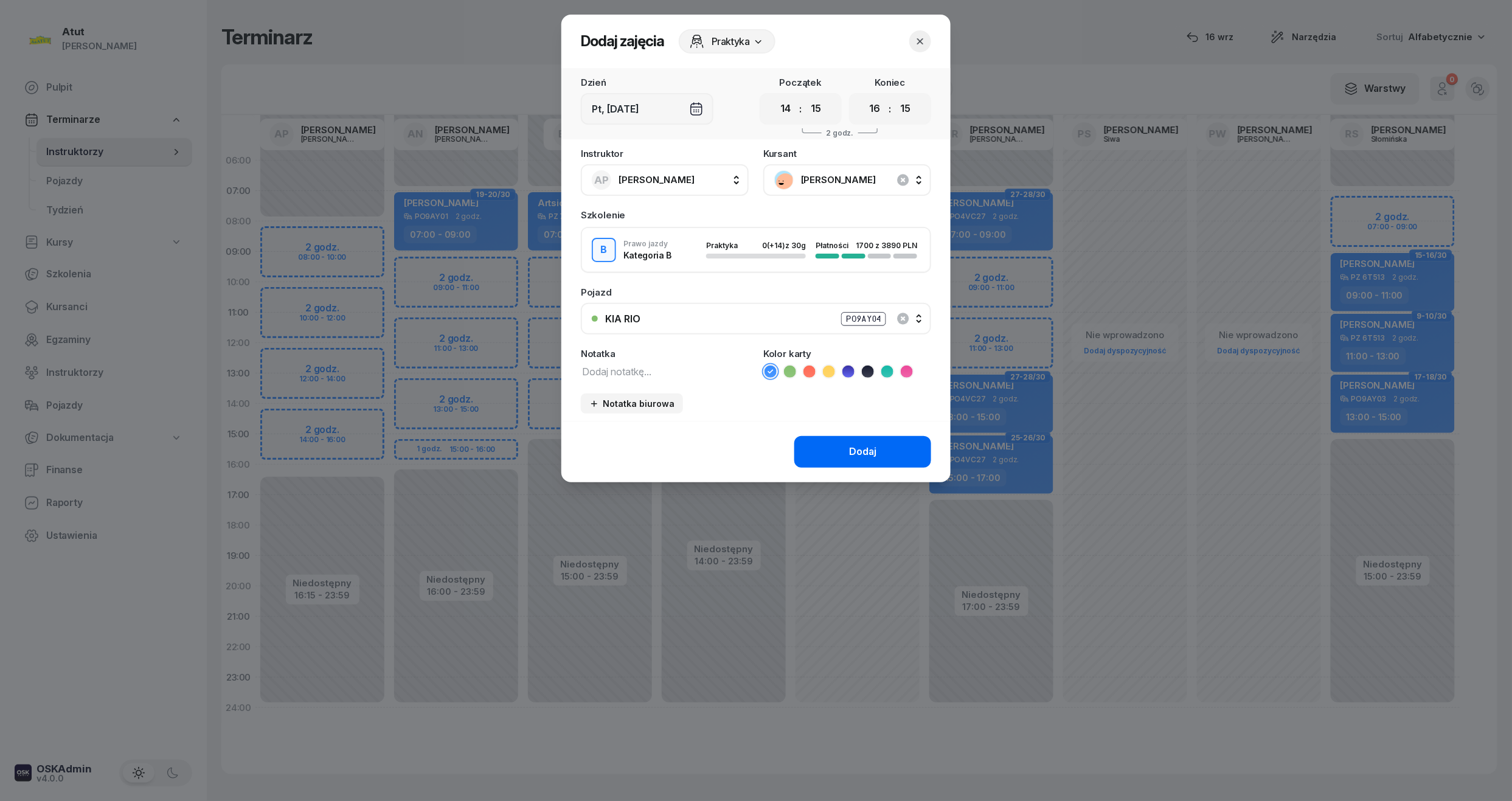
click at [857, 456] on div "Dodaj" at bounding box center [863, 452] width 28 height 16
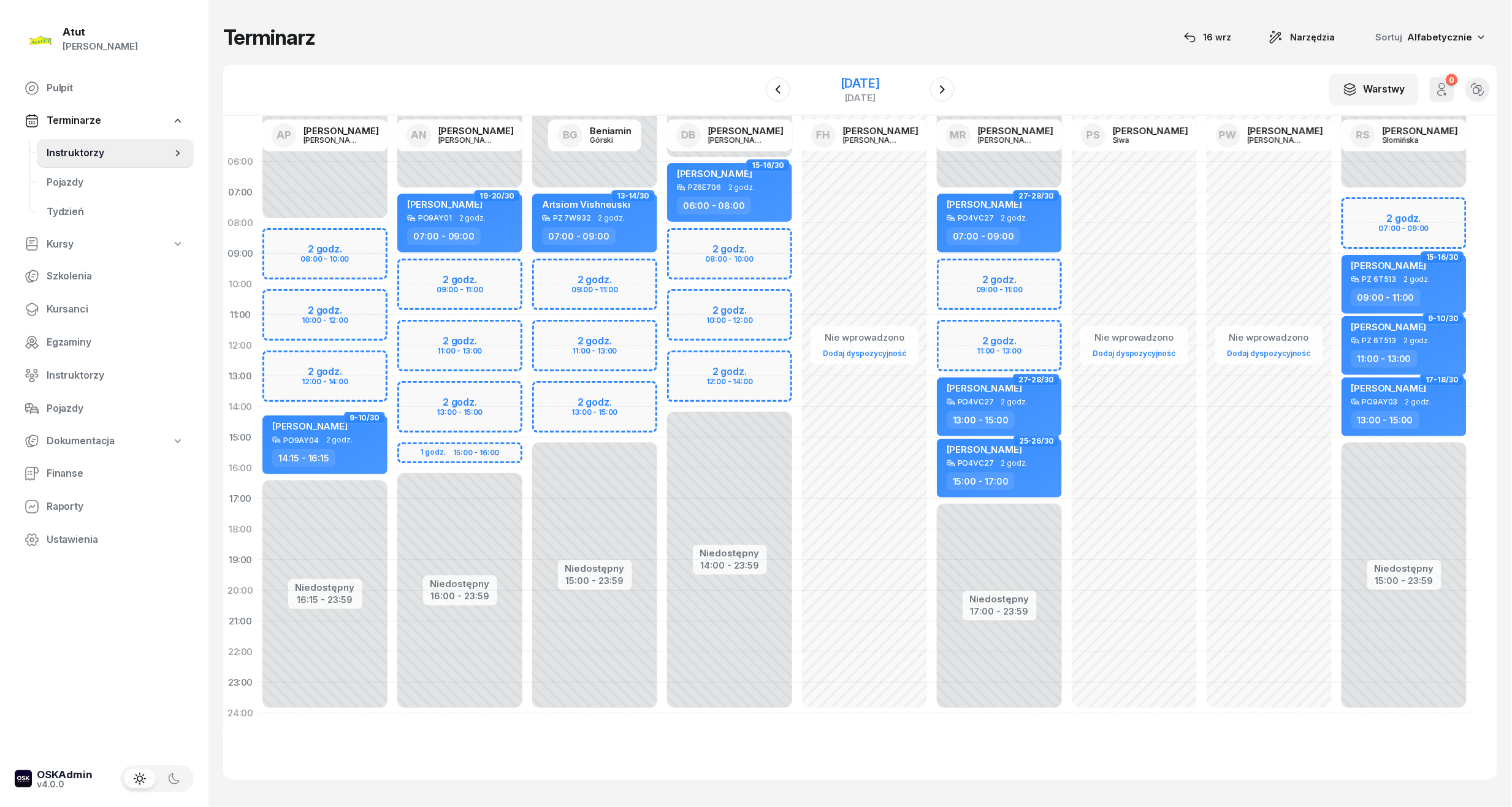
click at [880, 87] on div "[DATE]" at bounding box center [859, 83] width 39 height 12
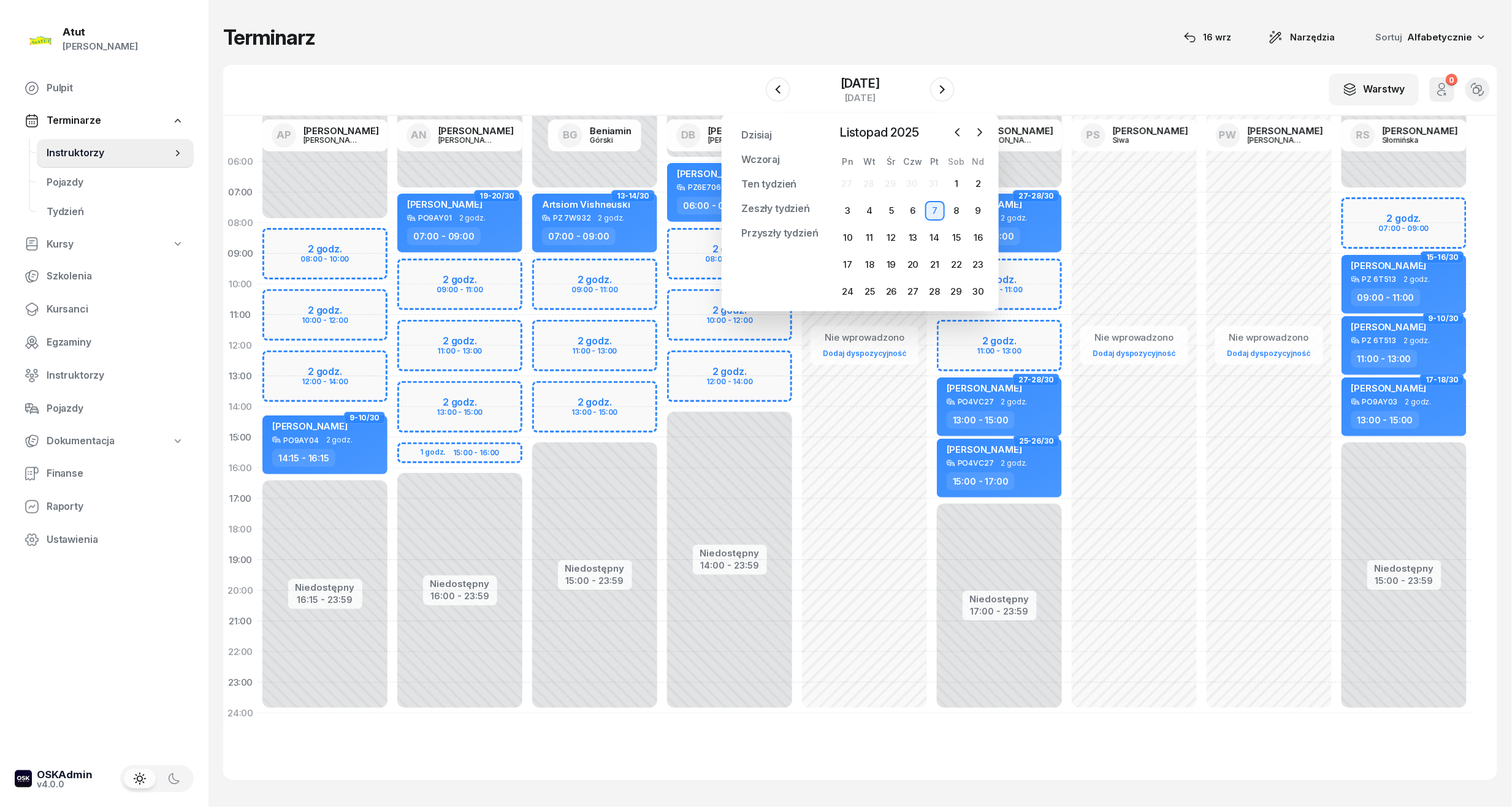
click at [945, 240] on div "15" at bounding box center [956, 238] width 21 height 20
click at [937, 238] on div "14" at bounding box center [934, 238] width 20 height 20
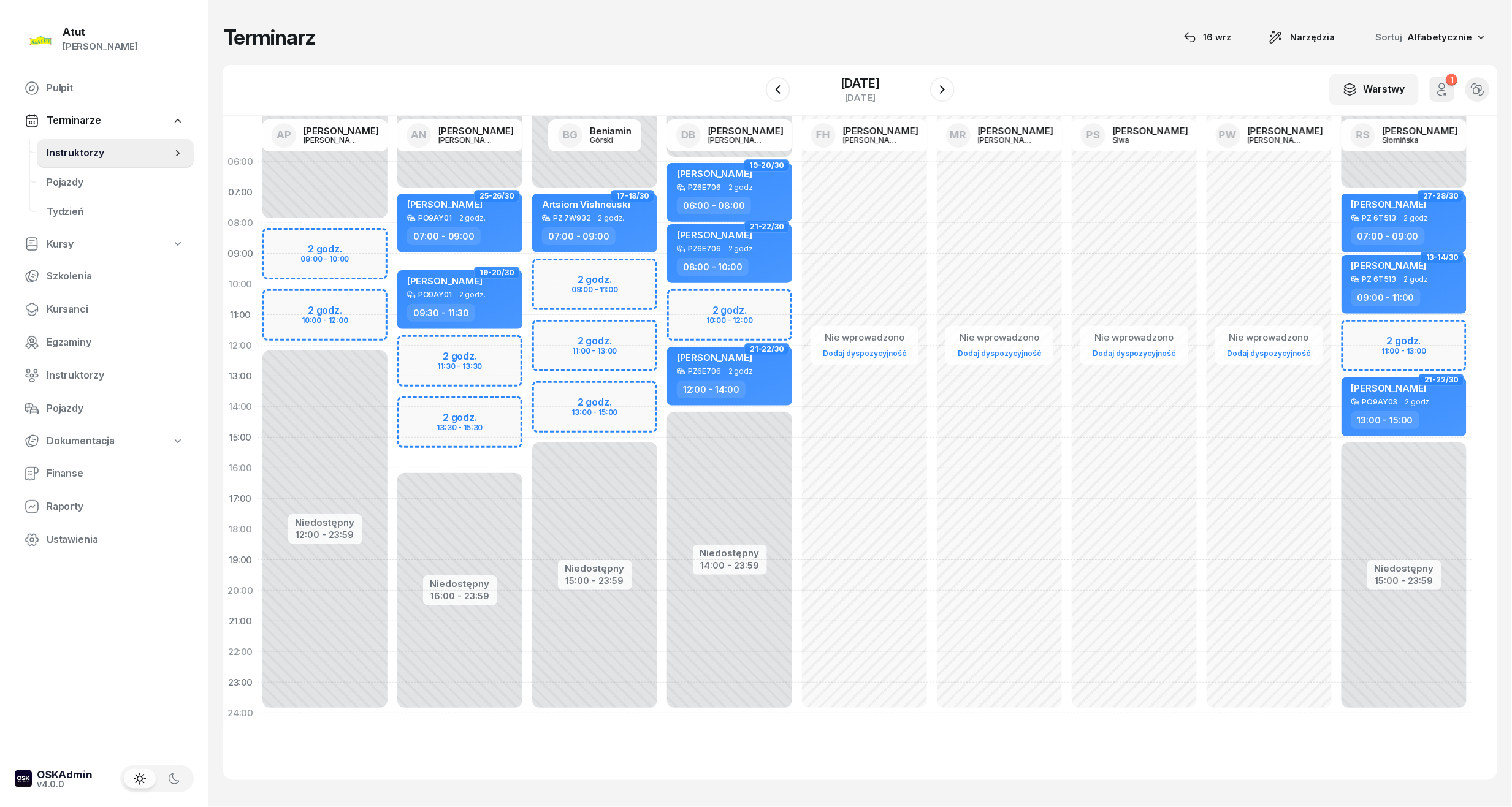
click at [341, 262] on div "Niedostępny 00:00 - 08:00 Niedostępny 12:00 - 23:59 2 godz. 08:00 - 10:00 2 god…" at bounding box center [325, 437] width 135 height 582
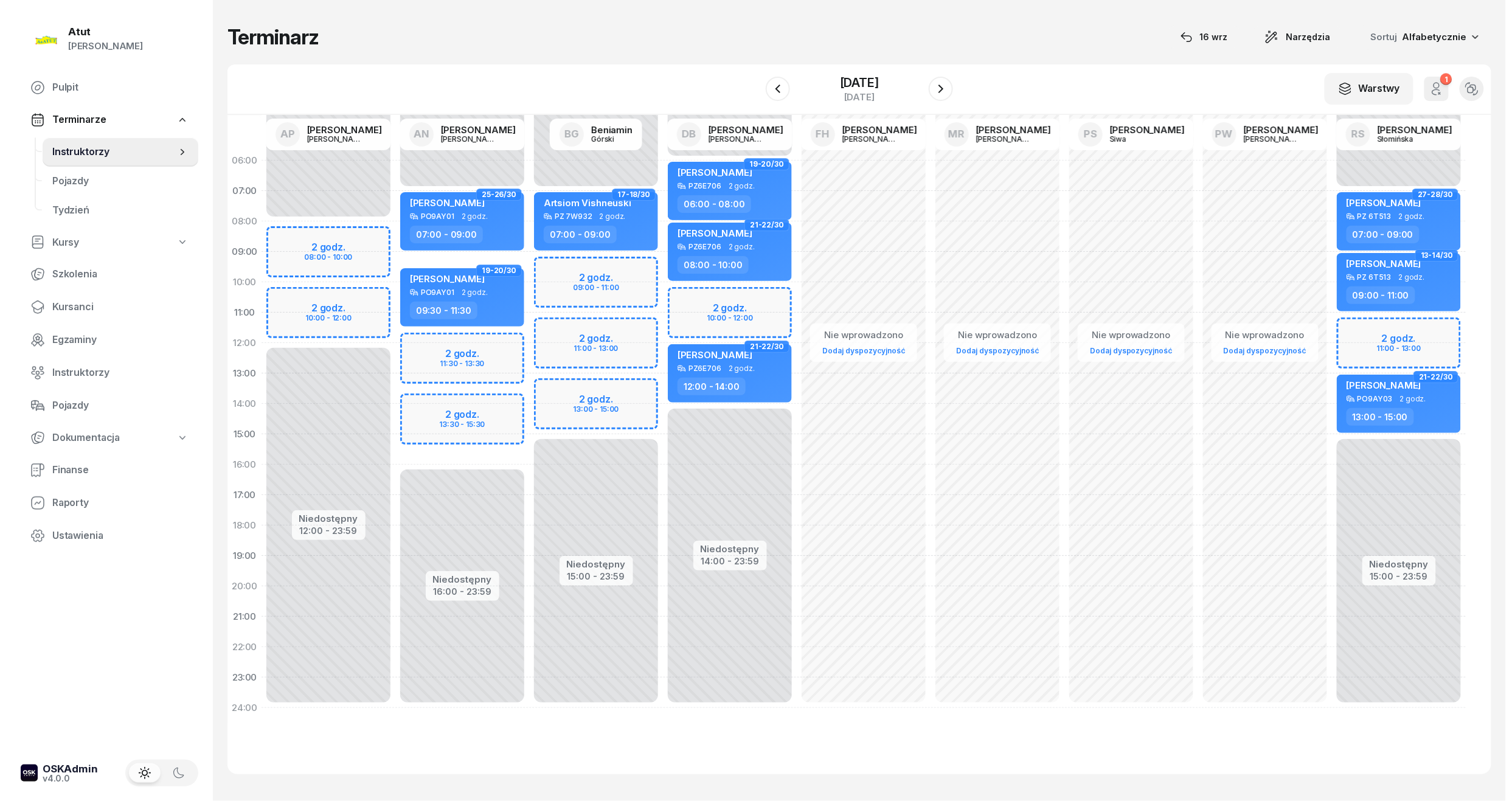
select select "09"
select select "11"
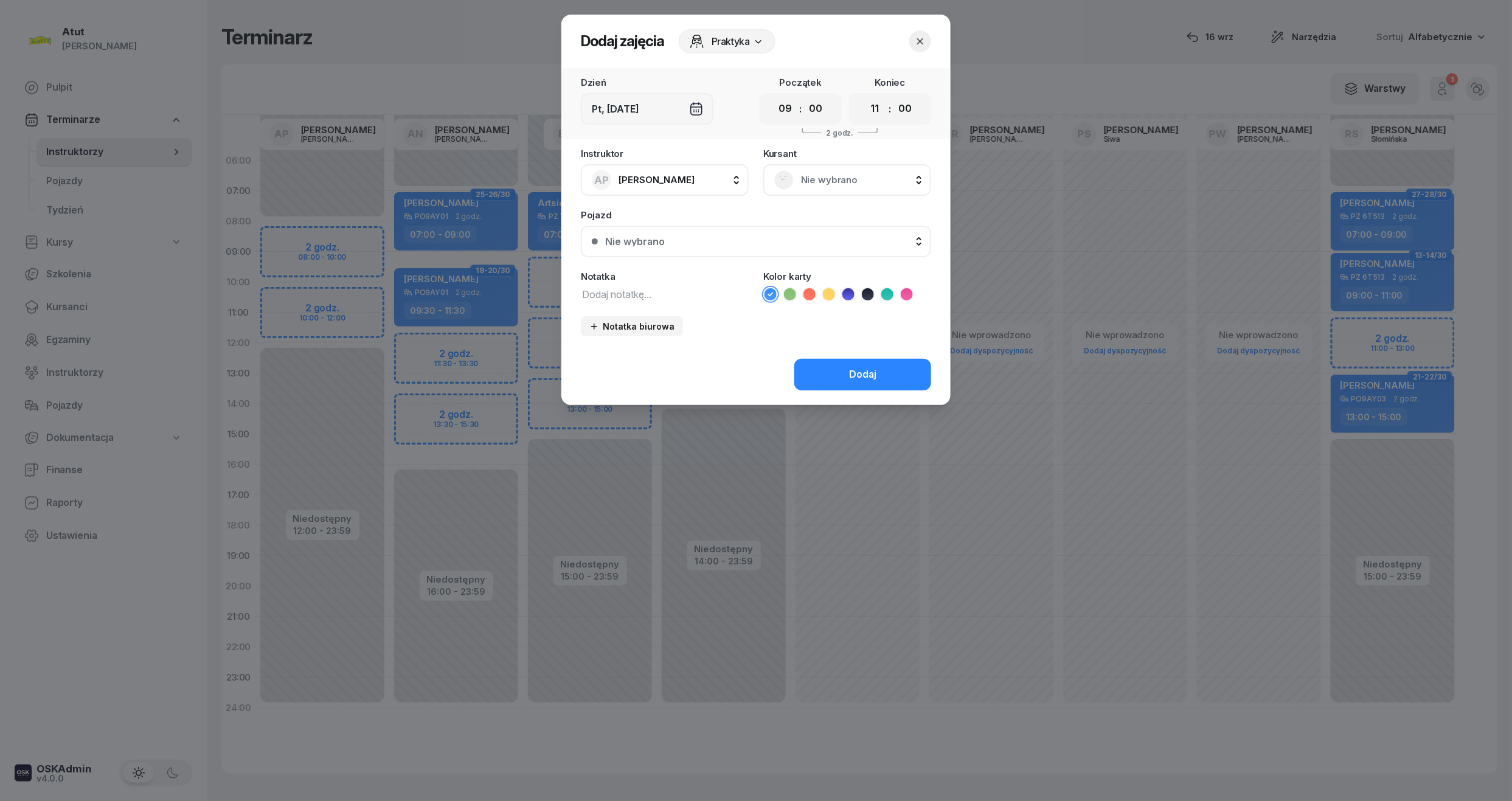
click at [837, 172] on span "Nie wybrano" at bounding box center [861, 180] width 119 height 16
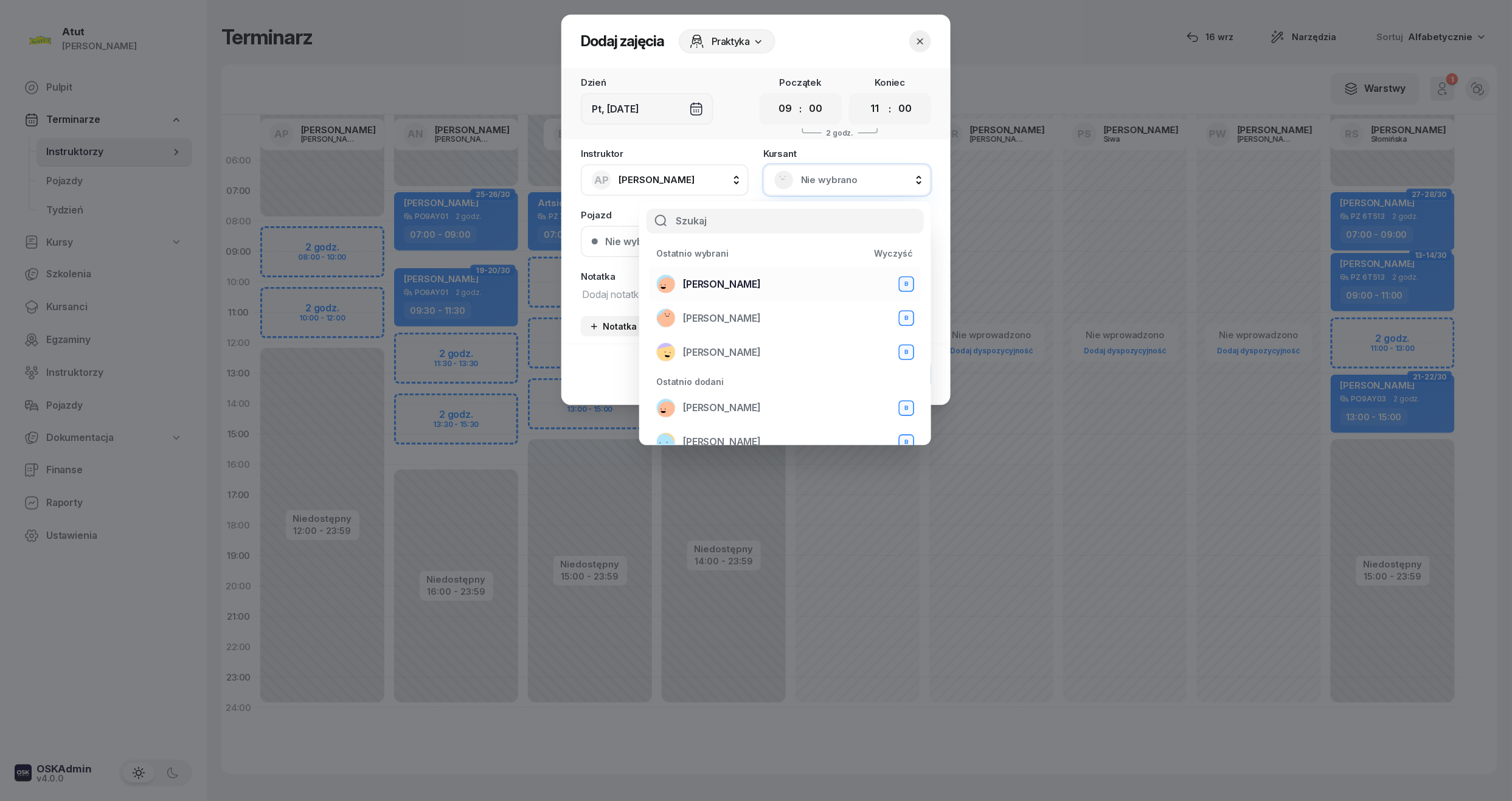
click at [736, 275] on div "[PERSON_NAME] B" at bounding box center [785, 284] width 258 height 20
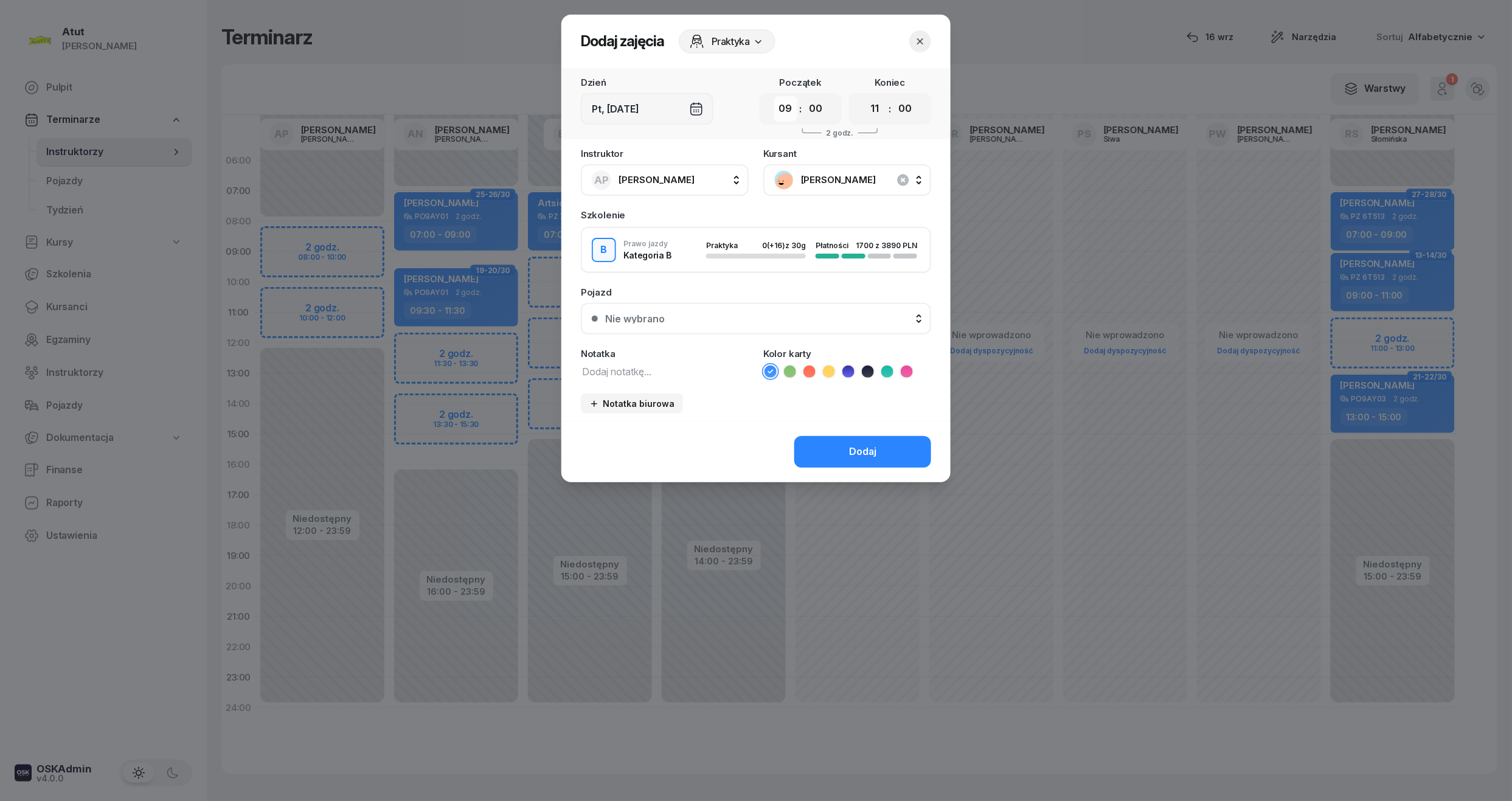
click at [793, 111] on select "00 01 02 03 04 05 06 07 08 09 10 11 12 13 14 15 16 17 18 19 20 21 22 23" at bounding box center [786, 108] width 23 height 25
select select "08"
click at [774, 96] on select "00 01 02 03 04 05 06 07 08 09 10 11 12 13 14 15 16 17 18 19 20 21 22 23" at bounding box center [786, 108] width 23 height 25
click at [887, 108] on div "00 01 02 03 04 05 06 07 08 09 10 11 12 13 14 15 16 17 18 19 20 21 22 23 : 00 05…" at bounding box center [890, 108] width 82 height 31
click at [867, 118] on select "00 01 02 03 04 05 06 07 08 09 10 11 12 13 14 15 16 17 18 19 20 21 22 23" at bounding box center [875, 108] width 23 height 25
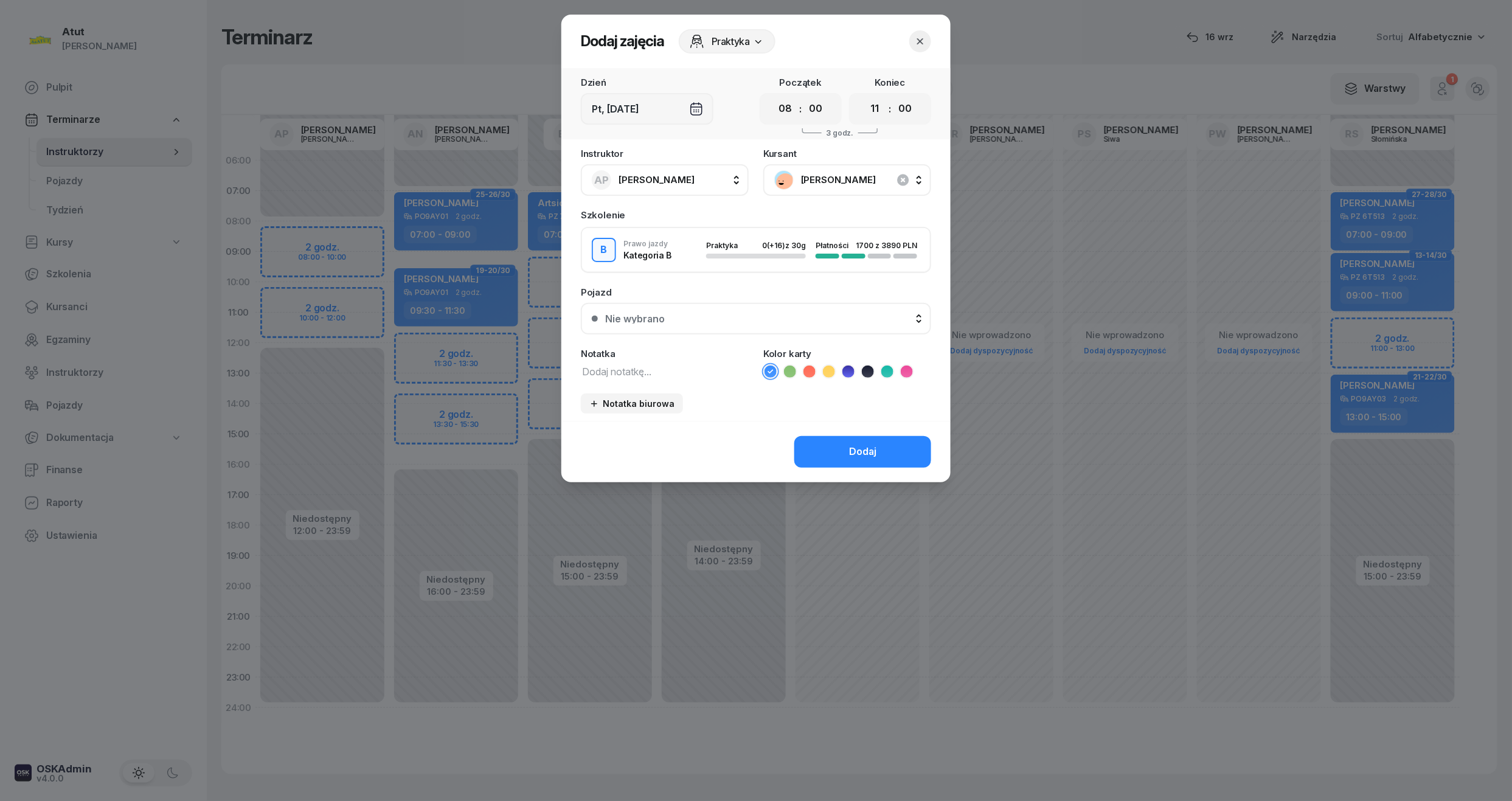
select select "10"
click at [864, 96] on select "00 01 02 03 04 05 06 07 08 09 10 11 12 13 14 15 16 17 18 19 20 21 22 23" at bounding box center [875, 108] width 23 height 25
click at [763, 331] on button "Nie wybrano" at bounding box center [756, 318] width 350 height 31
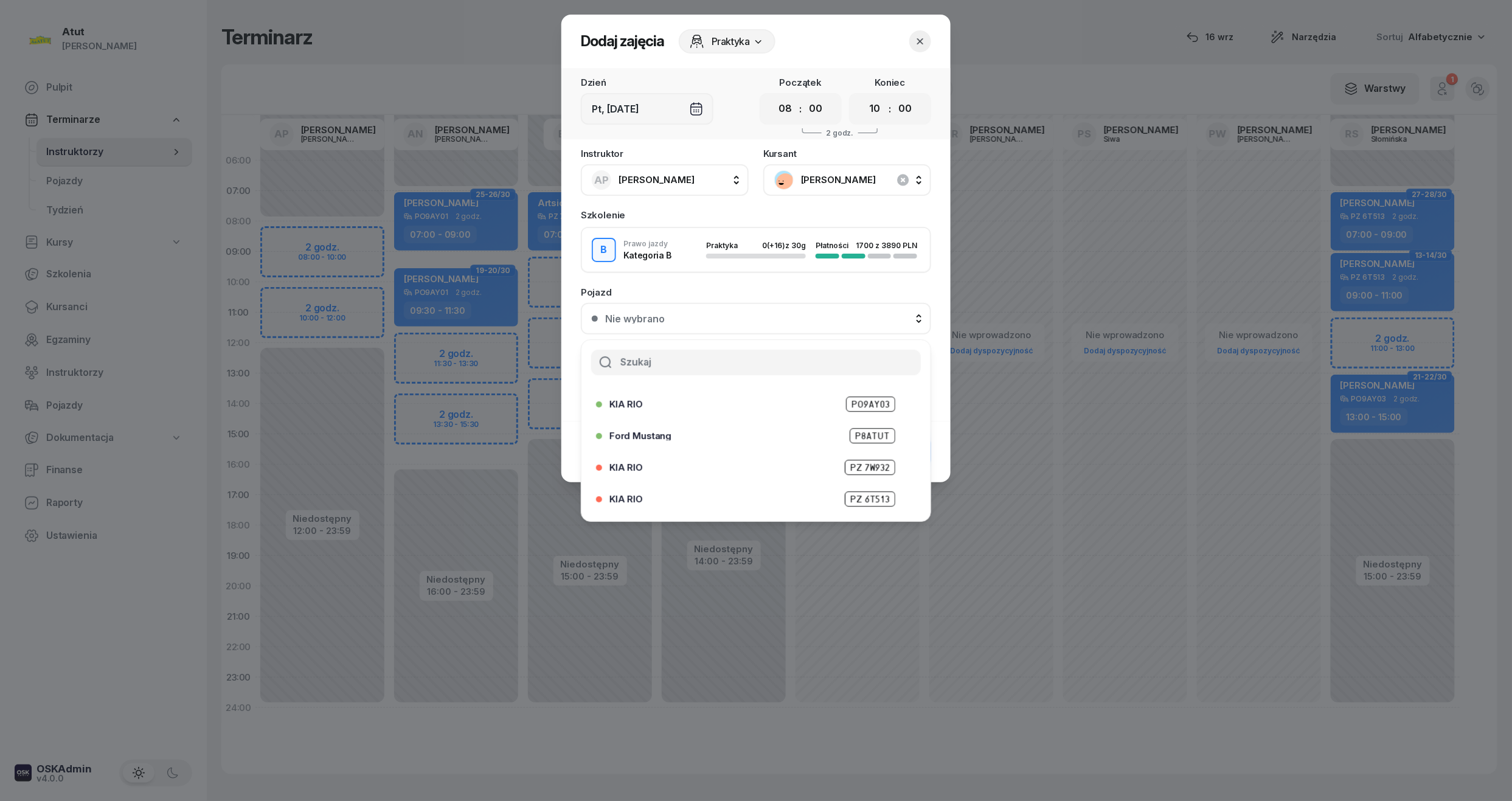
scroll to position [151, 0]
click at [846, 470] on span "PO9AY04" at bounding box center [871, 472] width 50 height 15
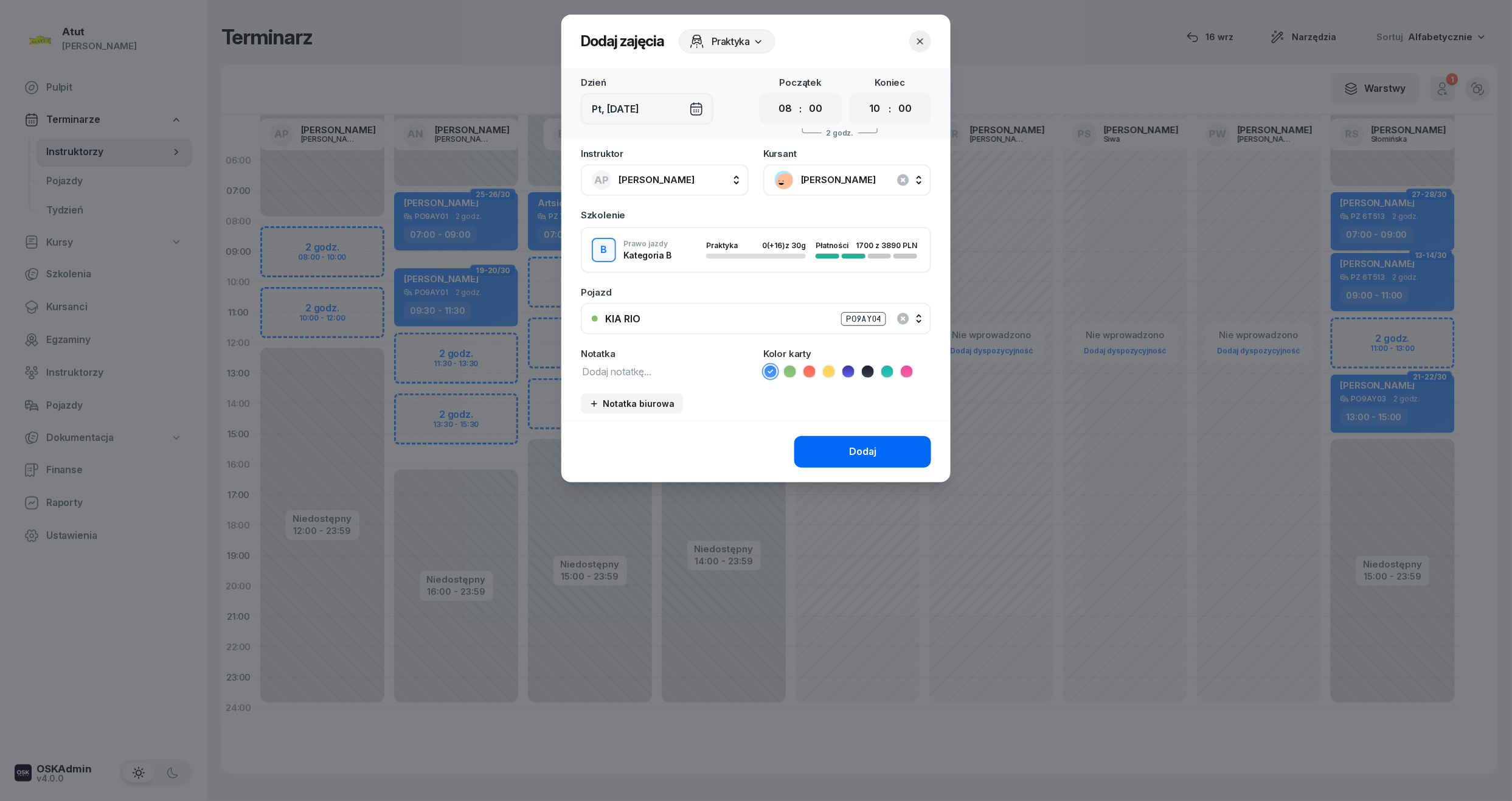
click at [846, 449] on button "Dodaj" at bounding box center [863, 451] width 137 height 31
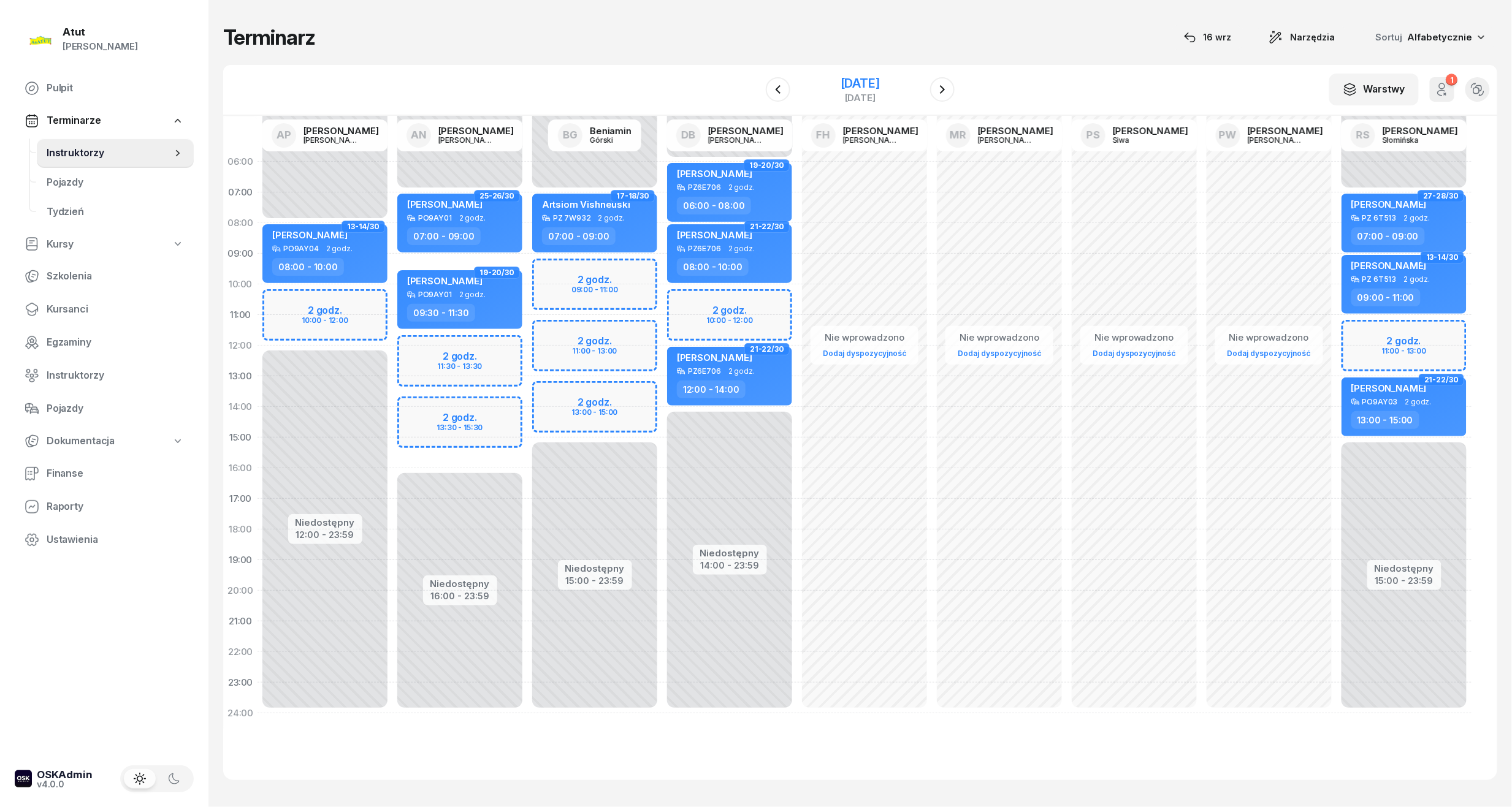
click at [871, 78] on div "[DATE]" at bounding box center [859, 83] width 39 height 12
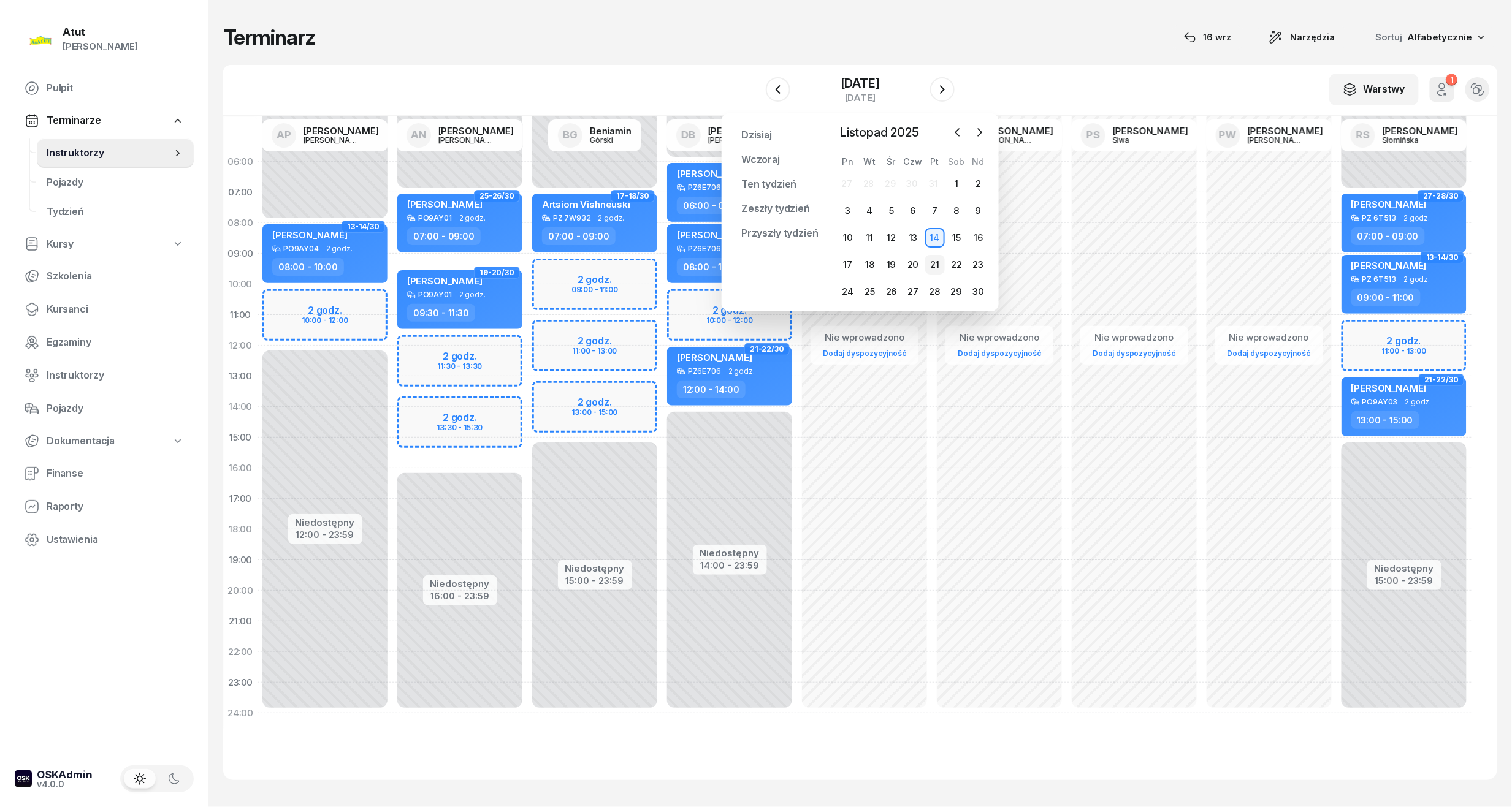
click at [932, 267] on div "21" at bounding box center [934, 264] width 20 height 20
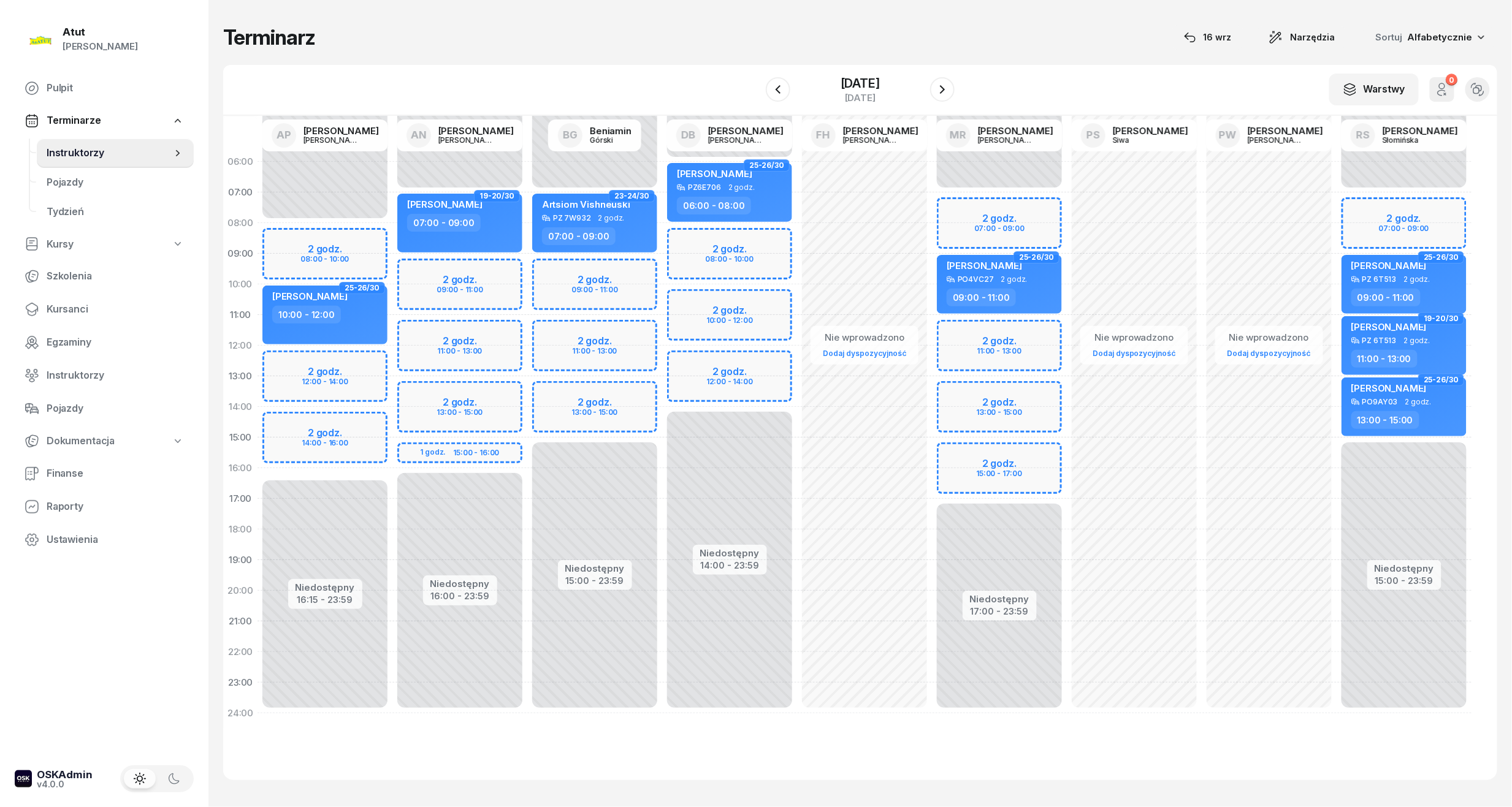
click at [313, 238] on div "Niedostępny 00:00 - 08:00 Niedostępny 16:15 - 23:59 2 godz. 08:00 - 10:00 2 god…" at bounding box center [325, 437] width 135 height 582
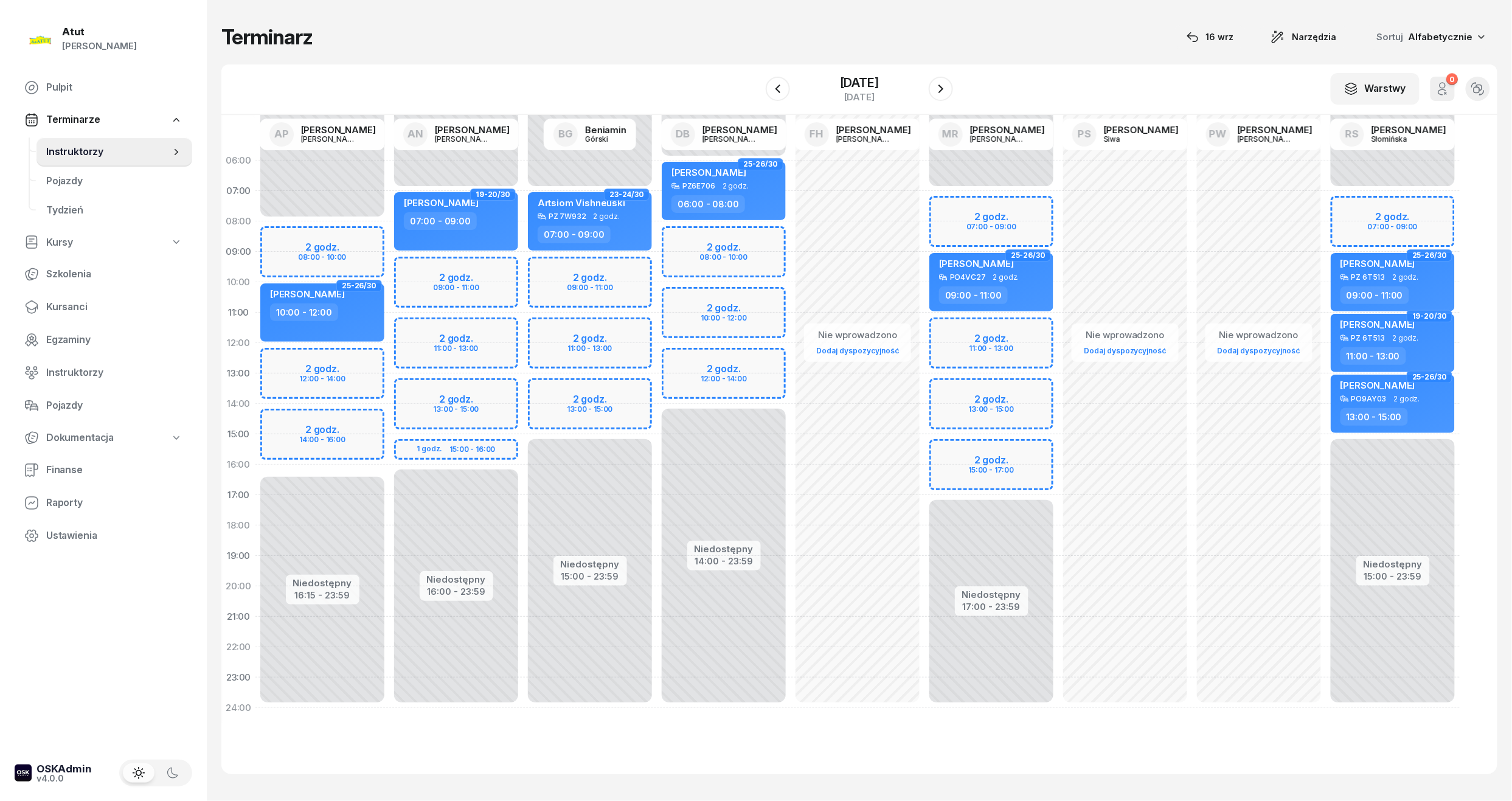
select select "08"
select select "10"
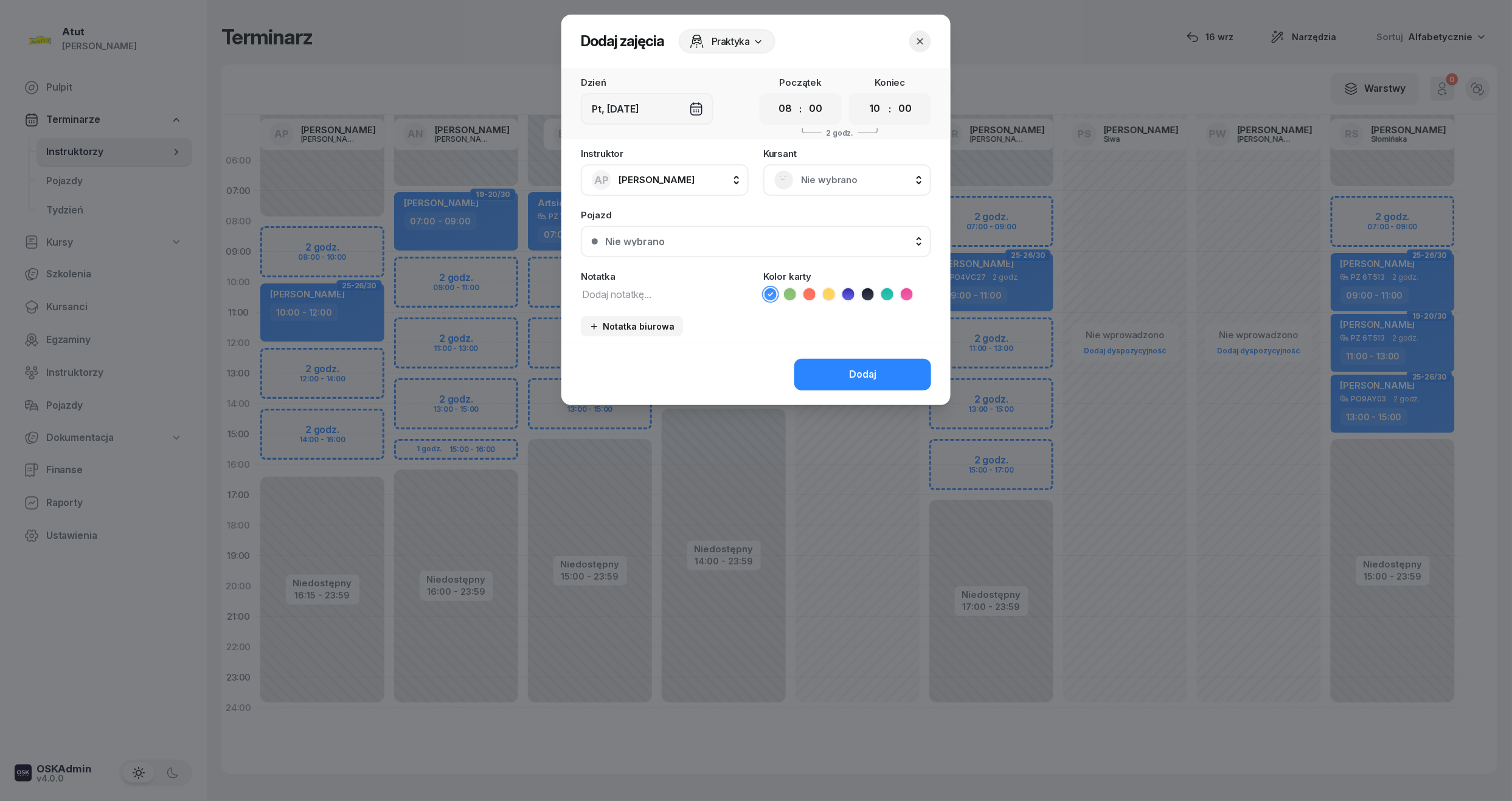
click at [921, 38] on icon "button" at bounding box center [920, 41] width 12 height 12
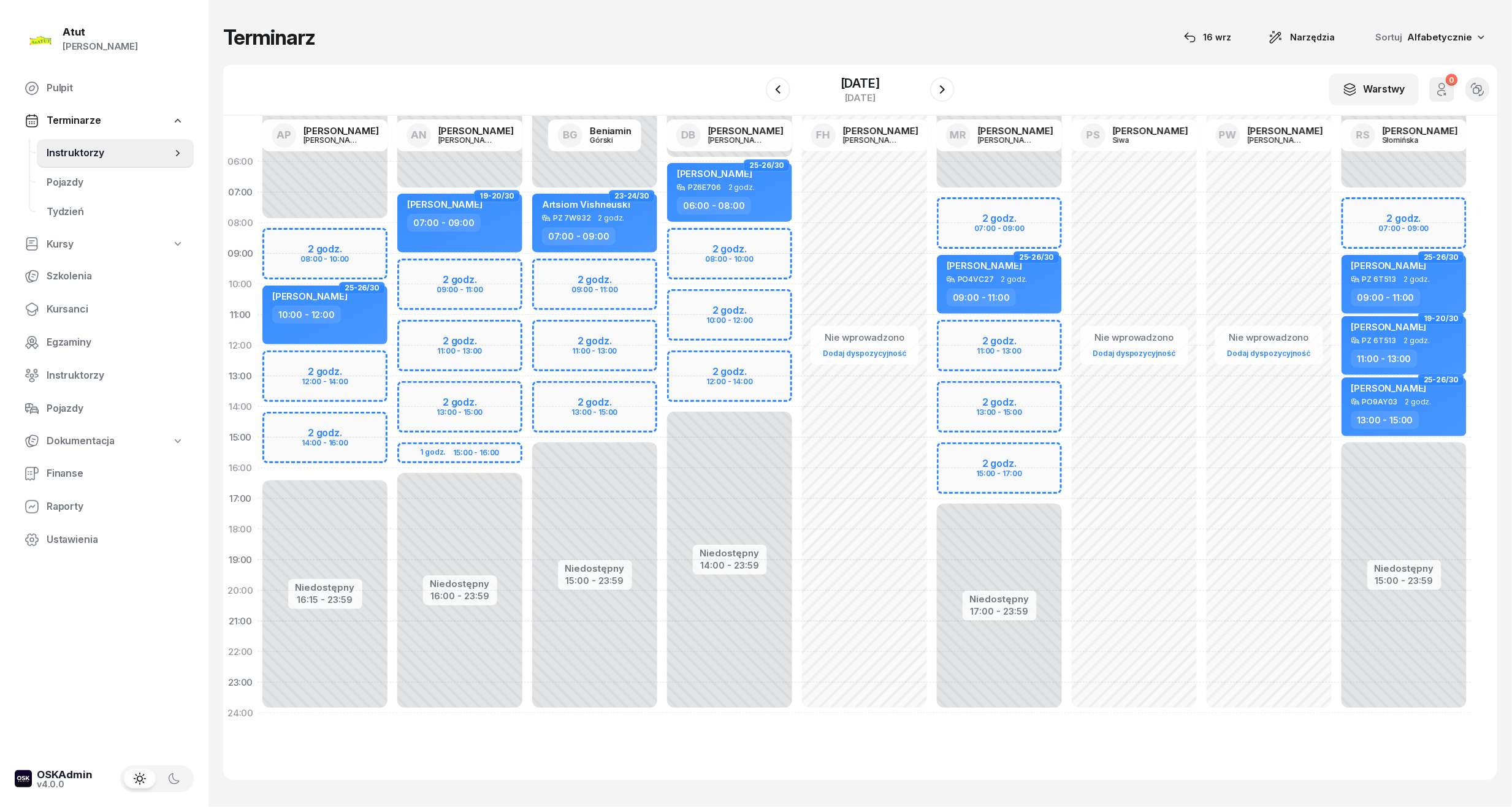
click at [313, 428] on div "Niedostępny 00:00 - 08:00 Niedostępny 16:15 - 23:59 2 godz. 08:00 - 10:00 2 god…" at bounding box center [325, 437] width 135 height 582
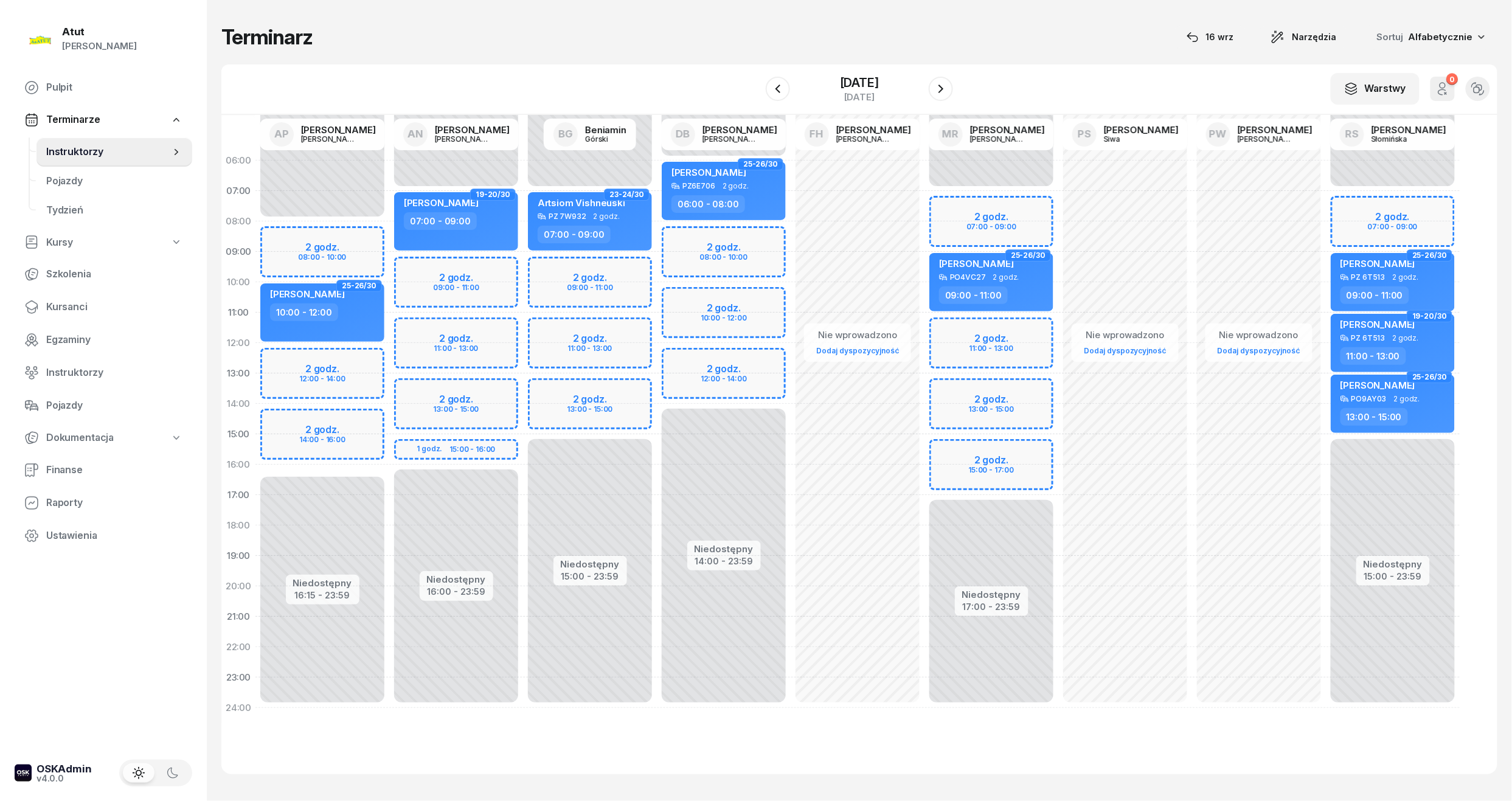
select select "14"
select select "16"
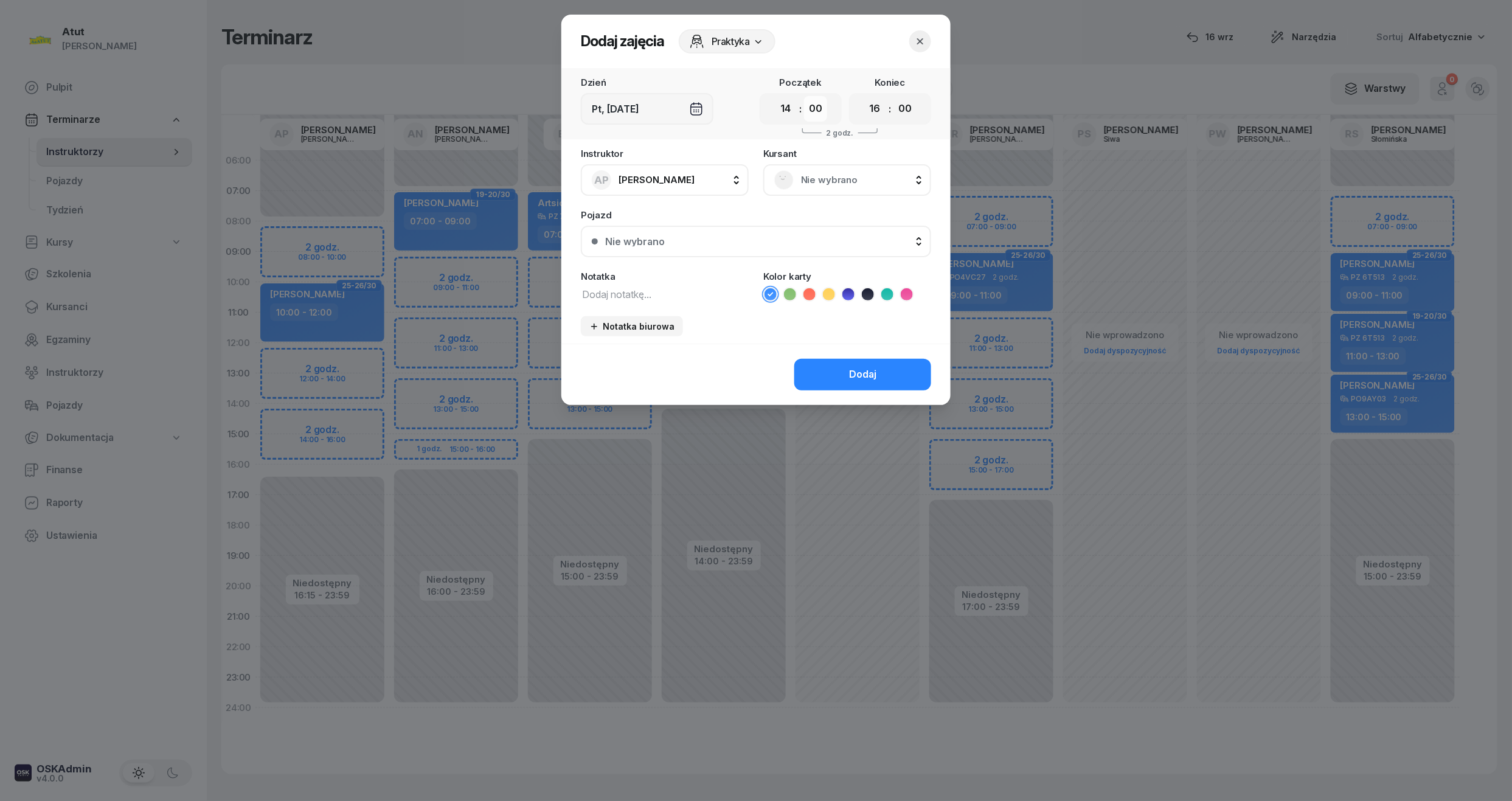
click at [818, 112] on select "00 05 10 15 20 25 30 35 40 45 50 55" at bounding box center [816, 108] width 23 height 25
click at [803, 193] on div "Nie wybrano" at bounding box center [847, 180] width 168 height 31
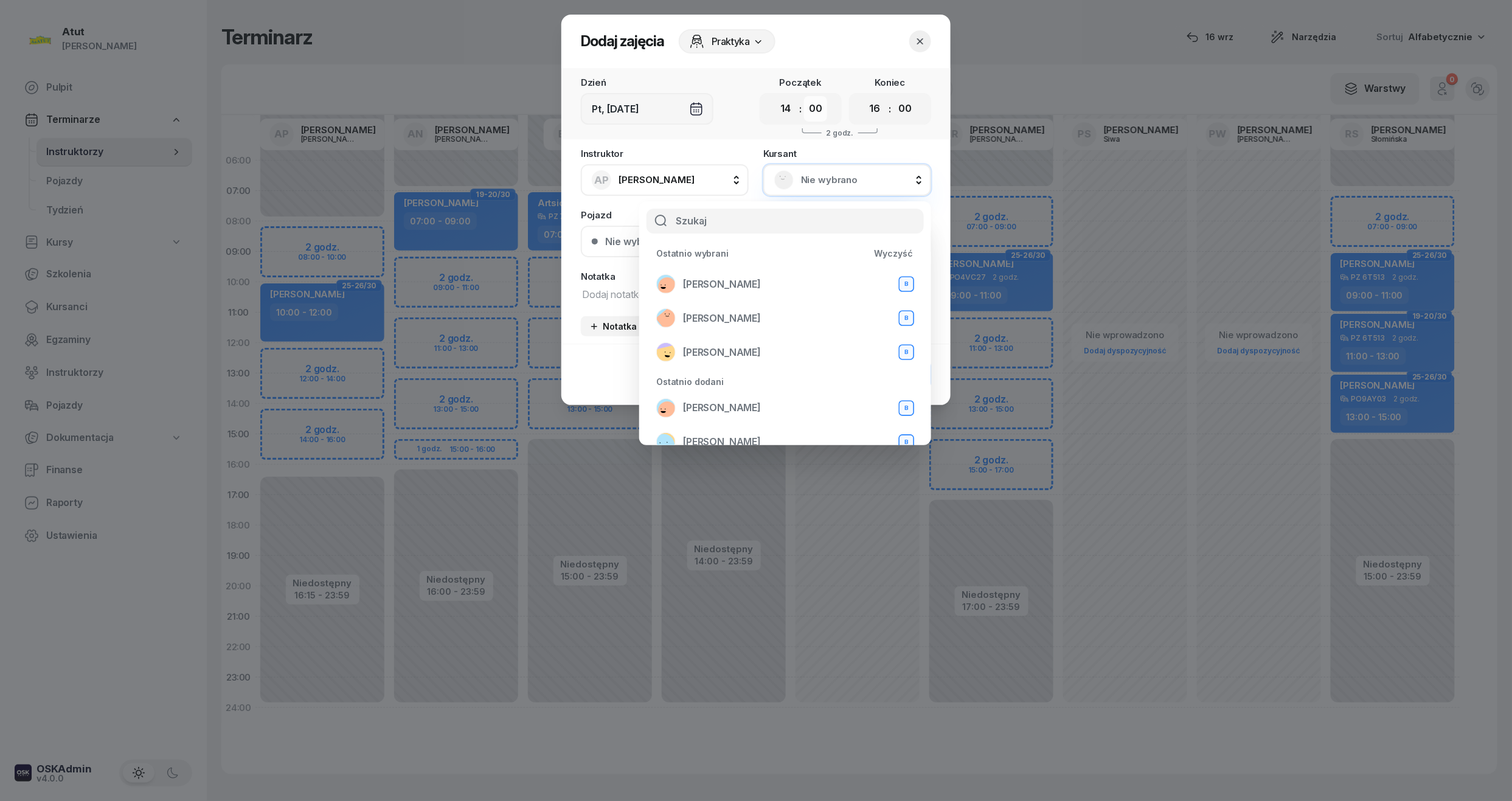
click at [814, 105] on select "00 05 10 15 20 25 30 35 40 45 50 55" at bounding box center [816, 108] width 23 height 25
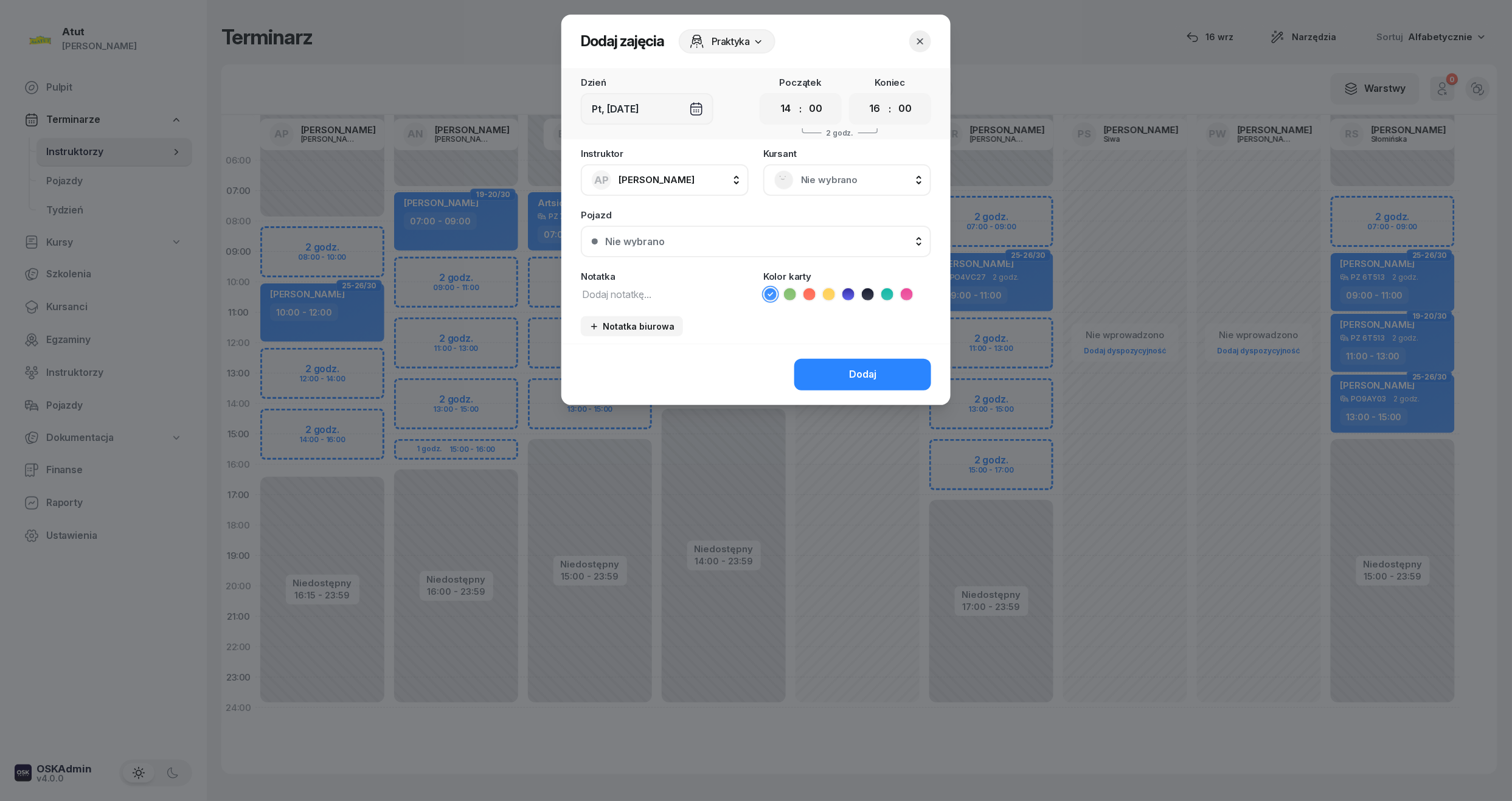
select select "15"
click at [805, 96] on select "00 05 10 15 20 25 30 35 40 45 50 55" at bounding box center [816, 108] width 23 height 25
click at [910, 106] on select "00 05 10 15 20 25 30 35 40 45 50 55" at bounding box center [905, 108] width 23 height 25
select select "15"
click at [894, 96] on select "00 05 10 15 20 25 30 35 40 45 50 55" at bounding box center [905, 108] width 23 height 25
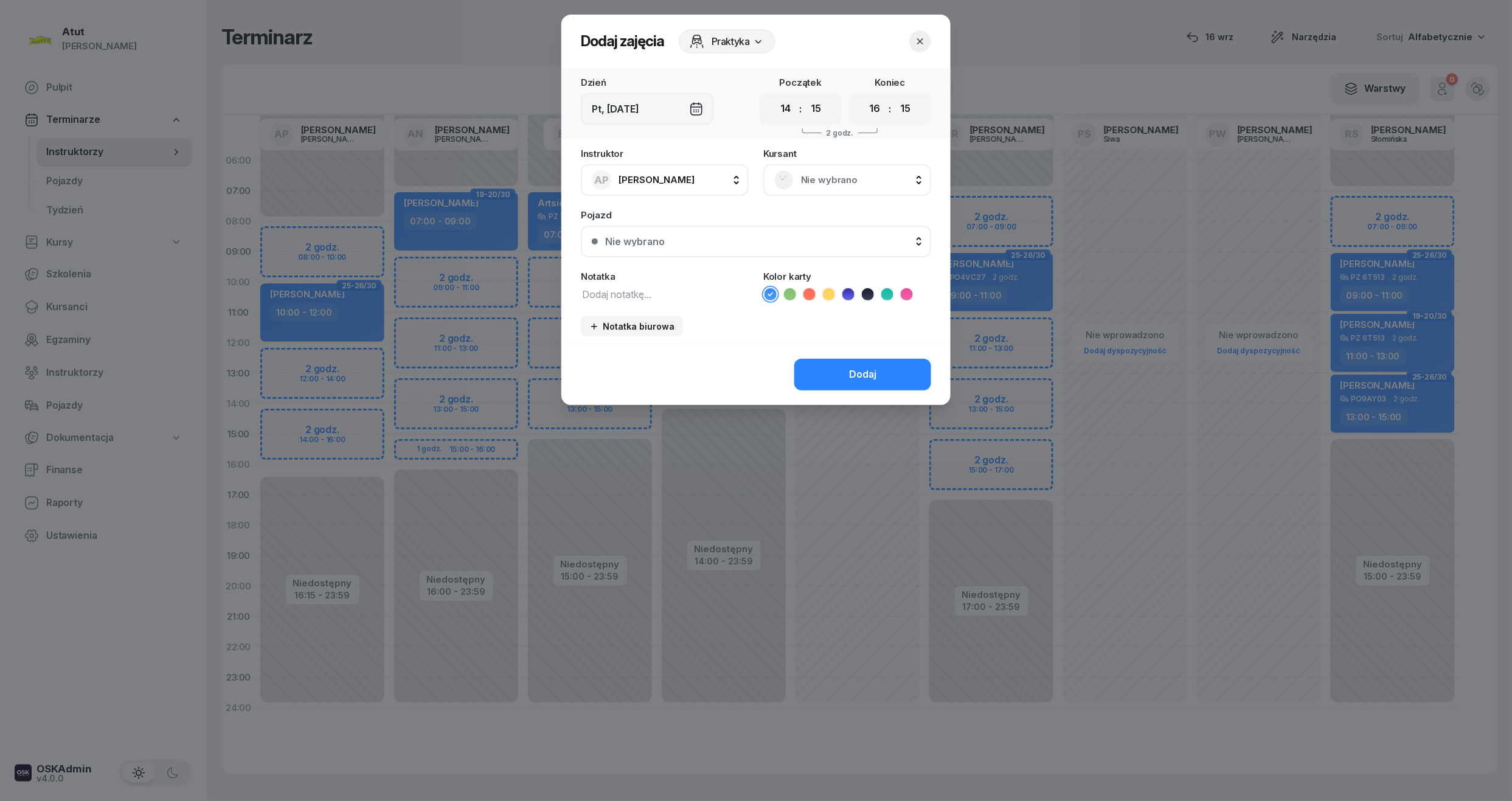
click at [858, 172] on span "Nie wybrano" at bounding box center [861, 180] width 119 height 16
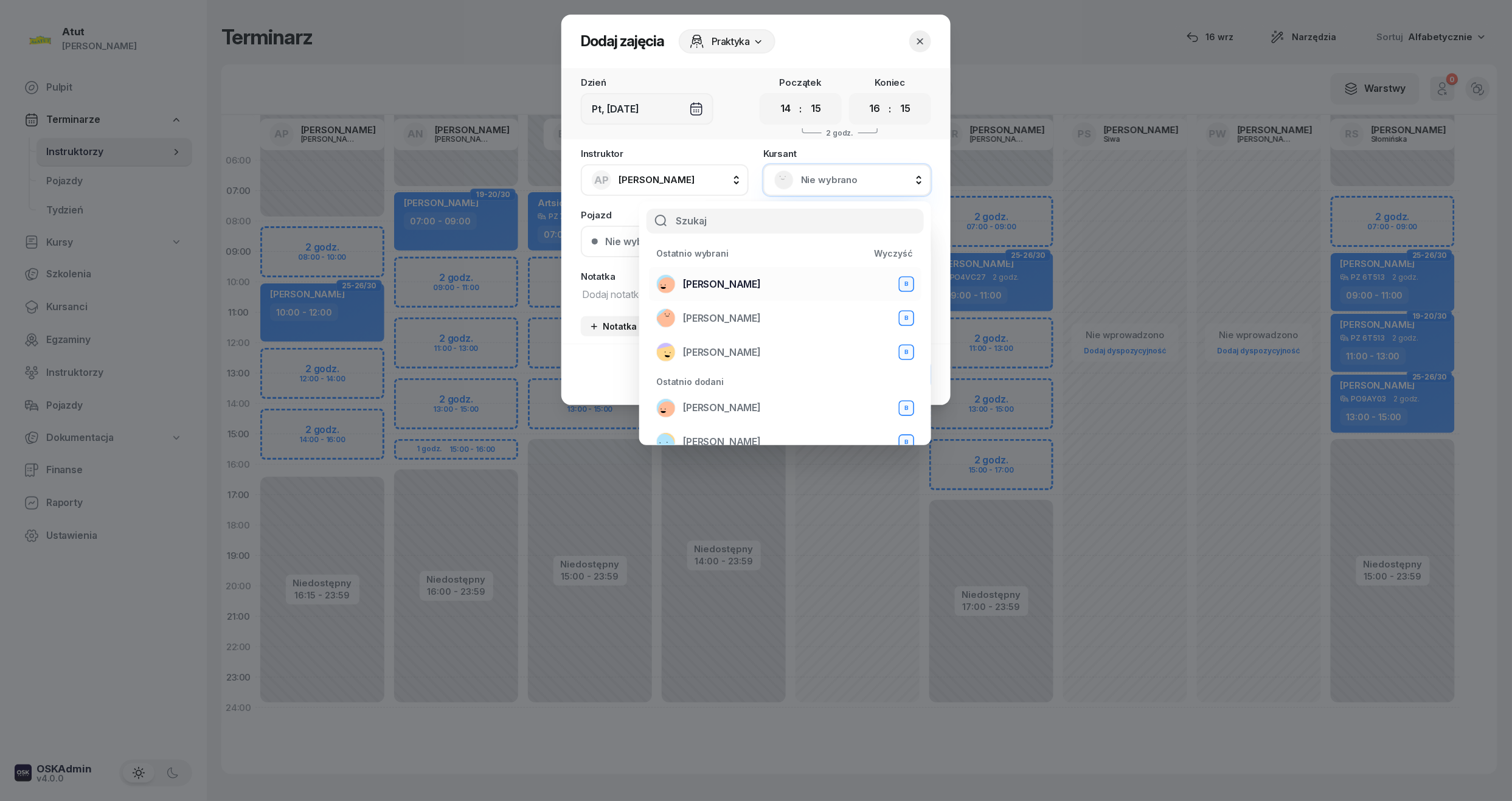
click at [733, 285] on span "[PERSON_NAME]" at bounding box center [722, 285] width 78 height 16
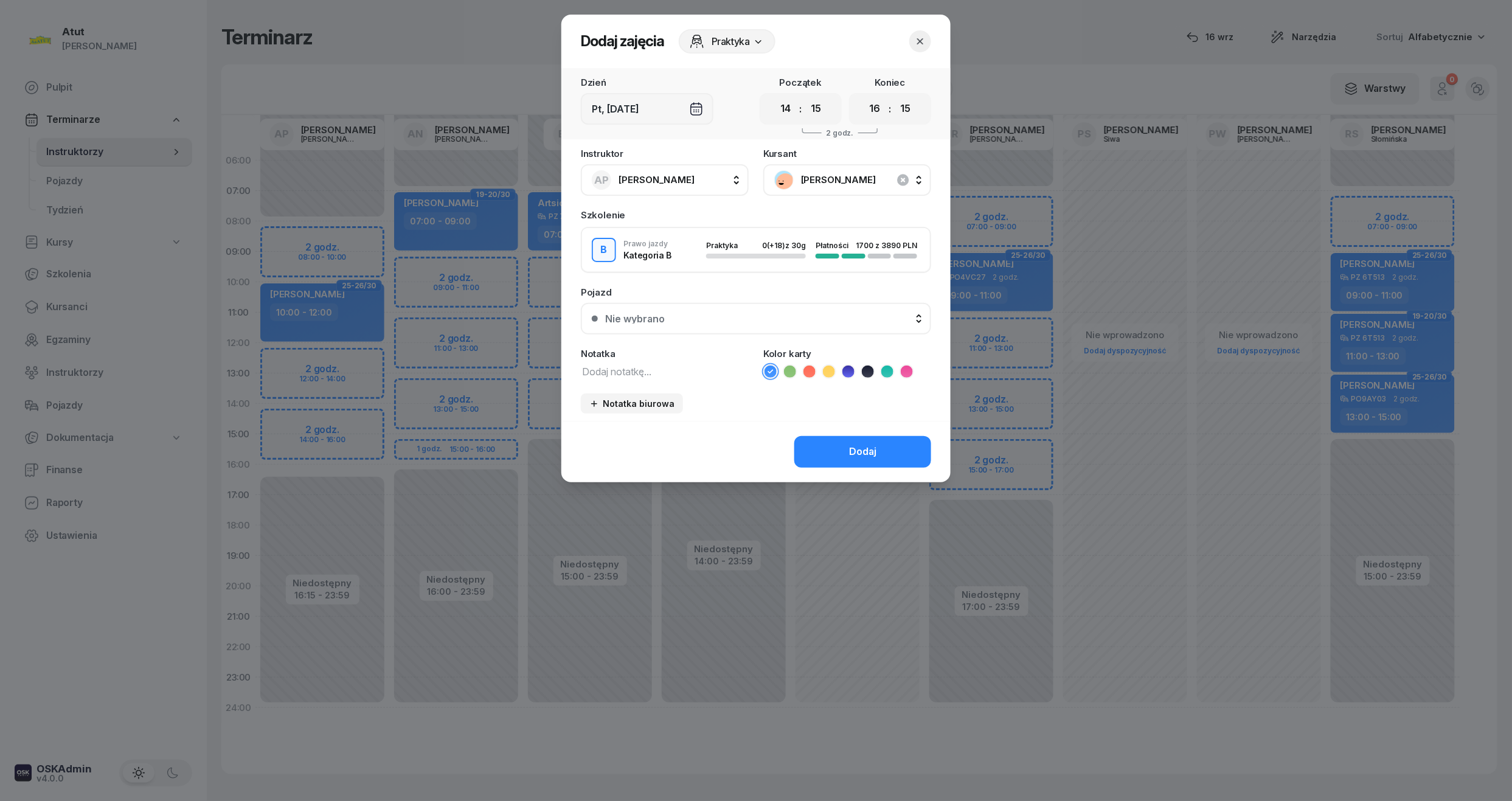
click at [618, 327] on button "Nie wybrano" at bounding box center [756, 318] width 350 height 31
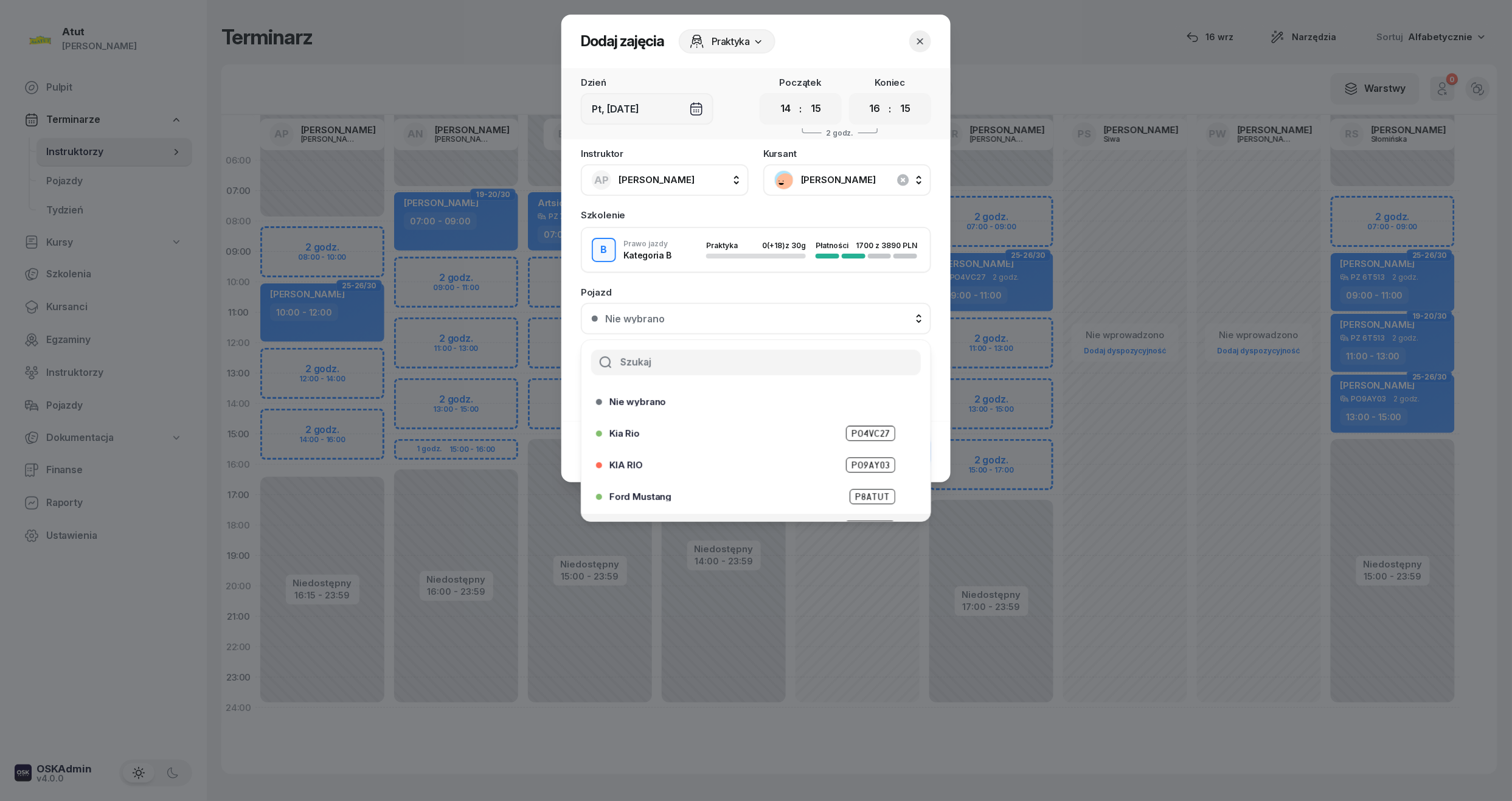
scroll to position [151, 0]
click at [857, 466] on span "PO9AY04" at bounding box center [871, 472] width 50 height 15
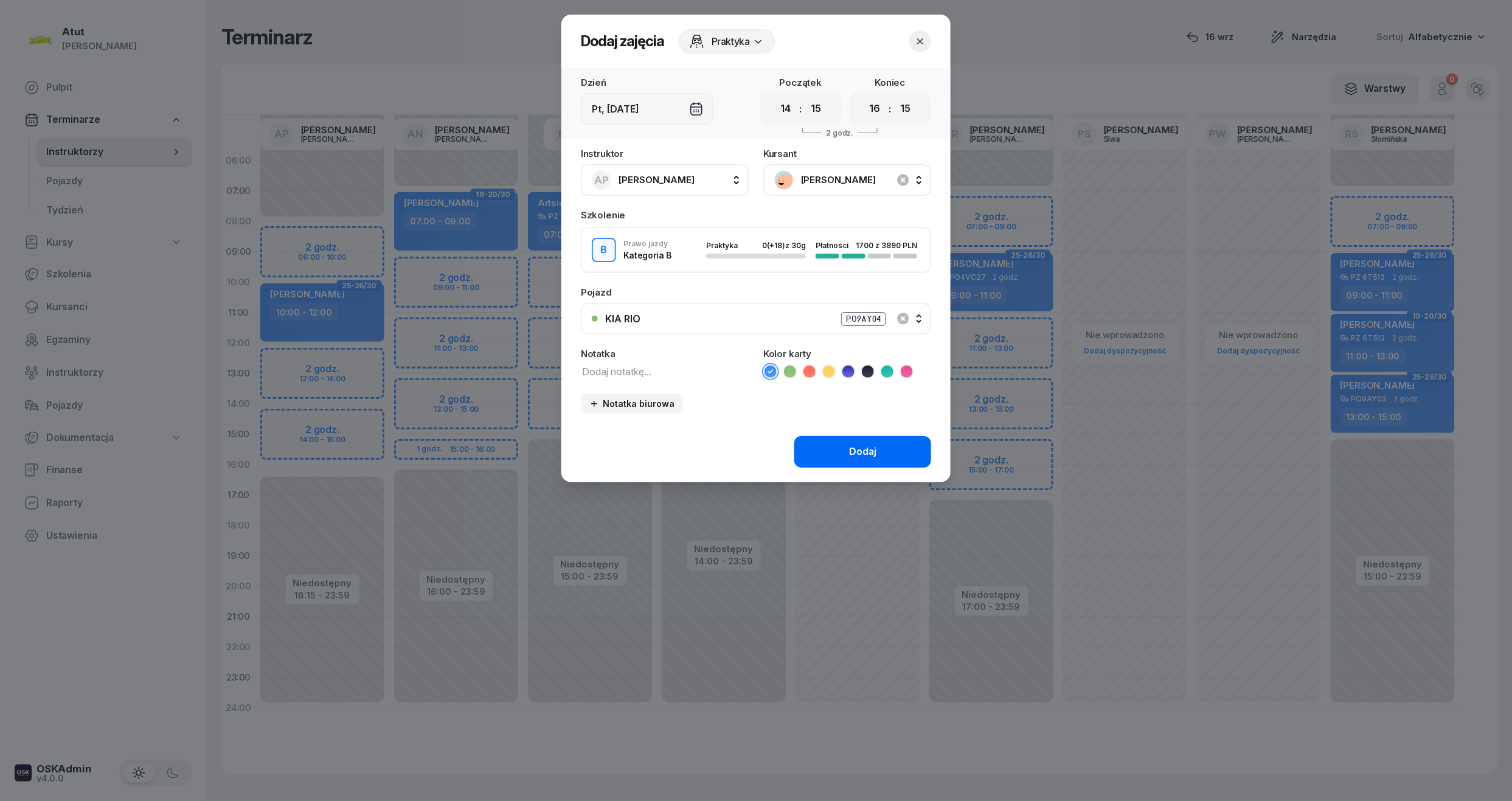
click at [862, 452] on div "Dodaj" at bounding box center [863, 452] width 28 height 16
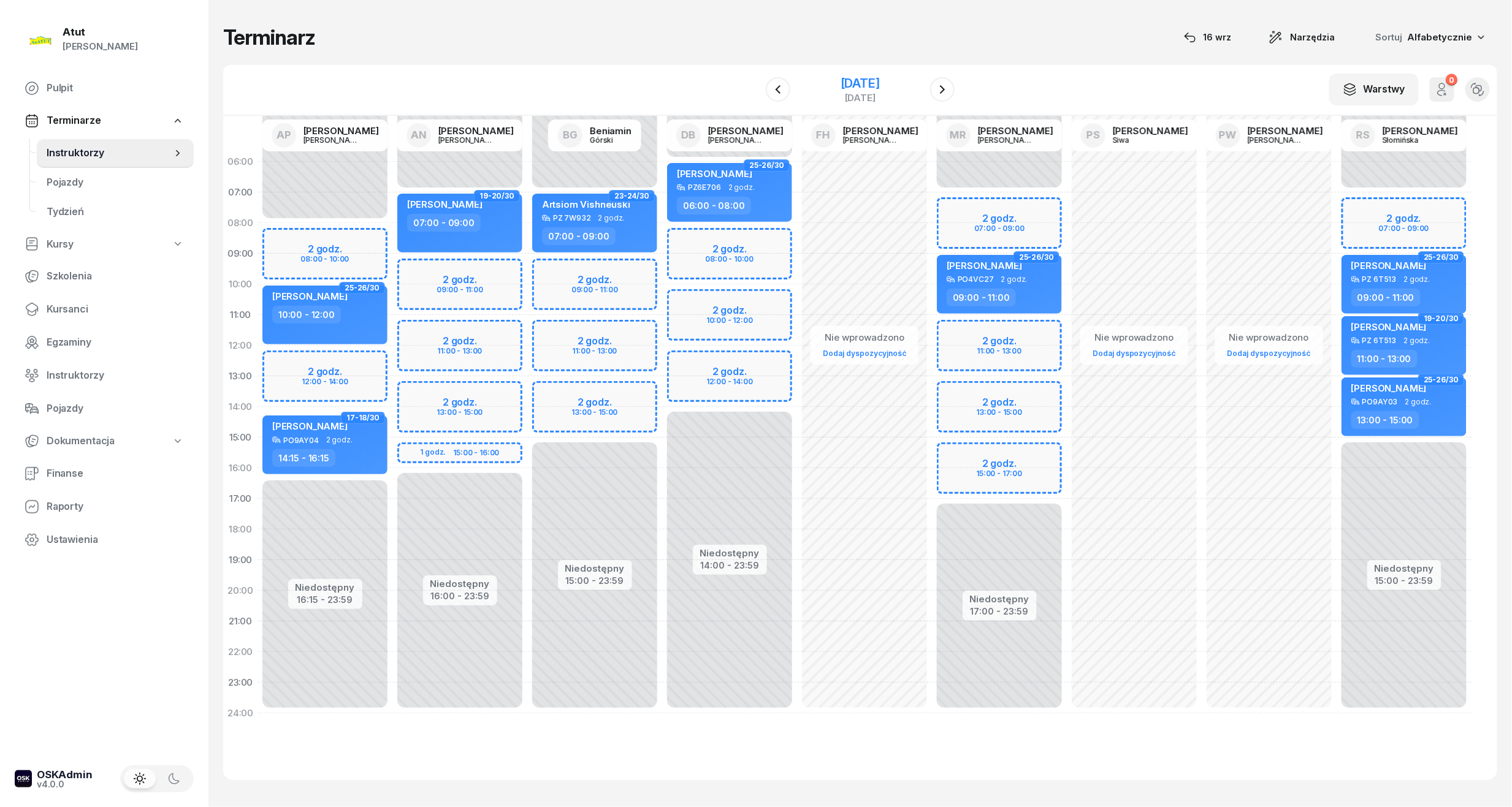
click at [842, 95] on div "[DATE]" at bounding box center [859, 98] width 39 height 10
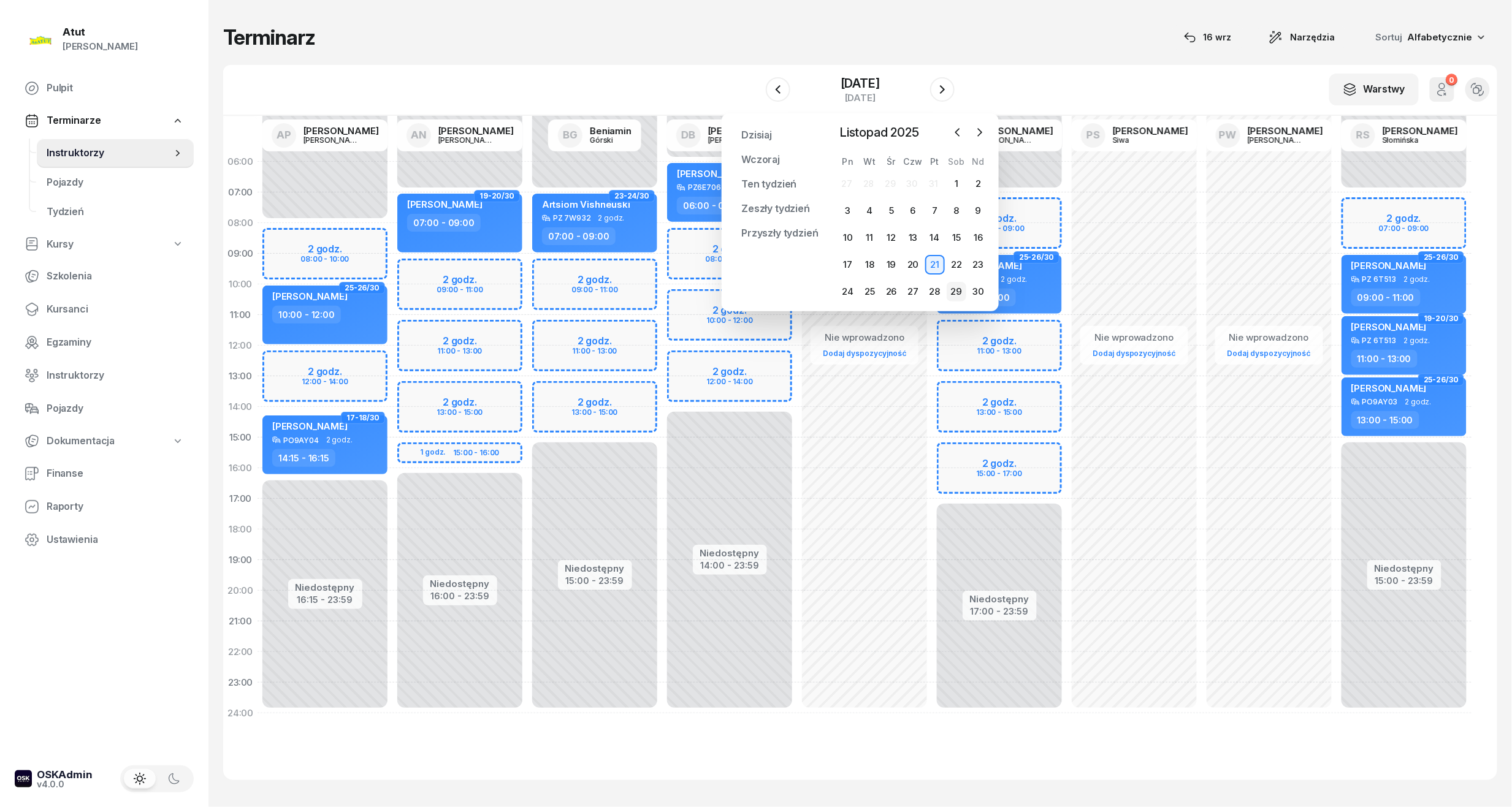
click at [958, 292] on div "29" at bounding box center [956, 291] width 20 height 20
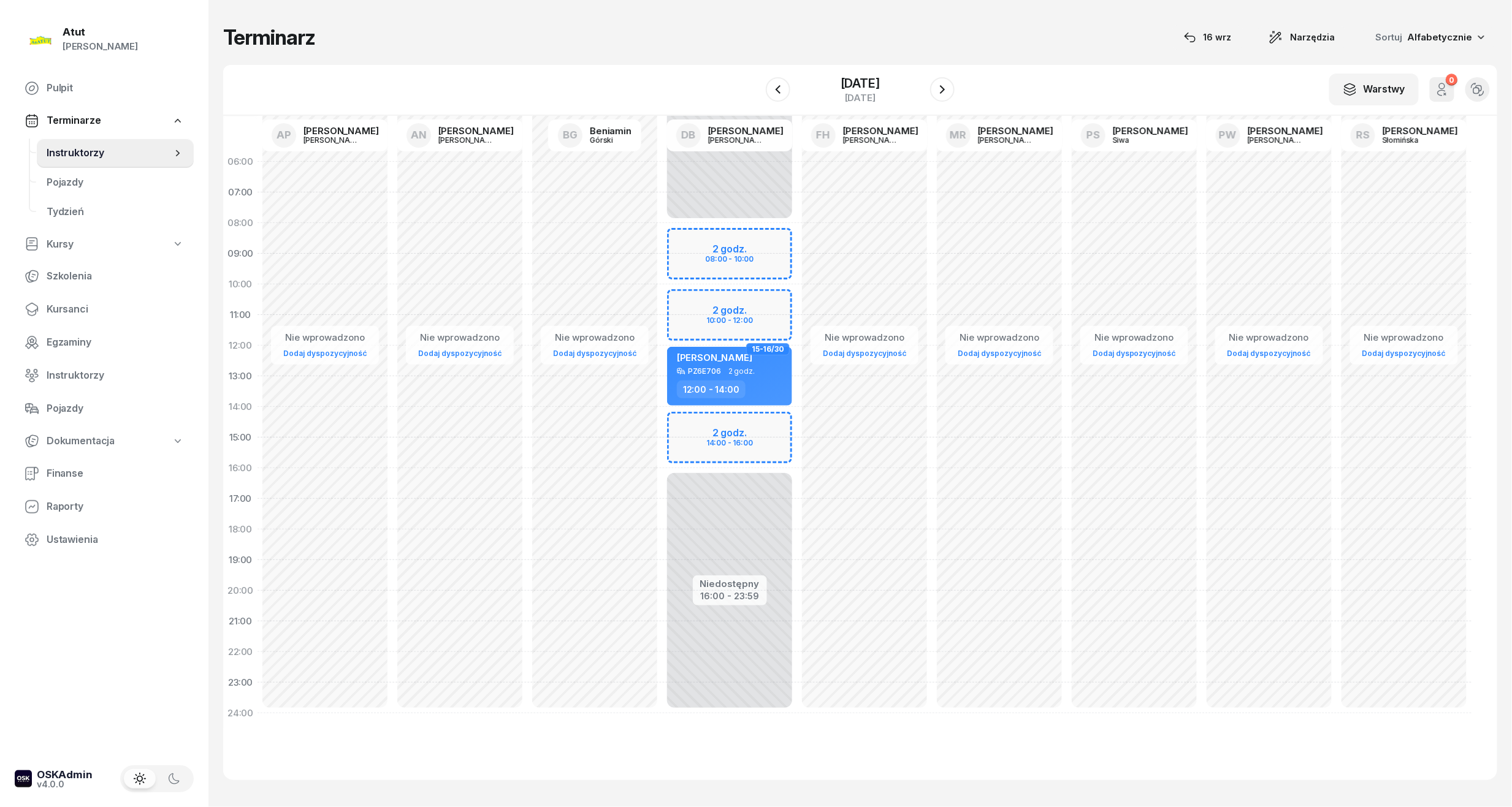
click at [846, 70] on div "W Wybierz AP [PERSON_NAME] AN [PERSON_NAME] BG [PERSON_NAME] DB [PERSON_NAME] F…" at bounding box center [860, 90] width 1274 height 51
click at [846, 74] on div "[DATE]" at bounding box center [860, 90] width 125 height 35
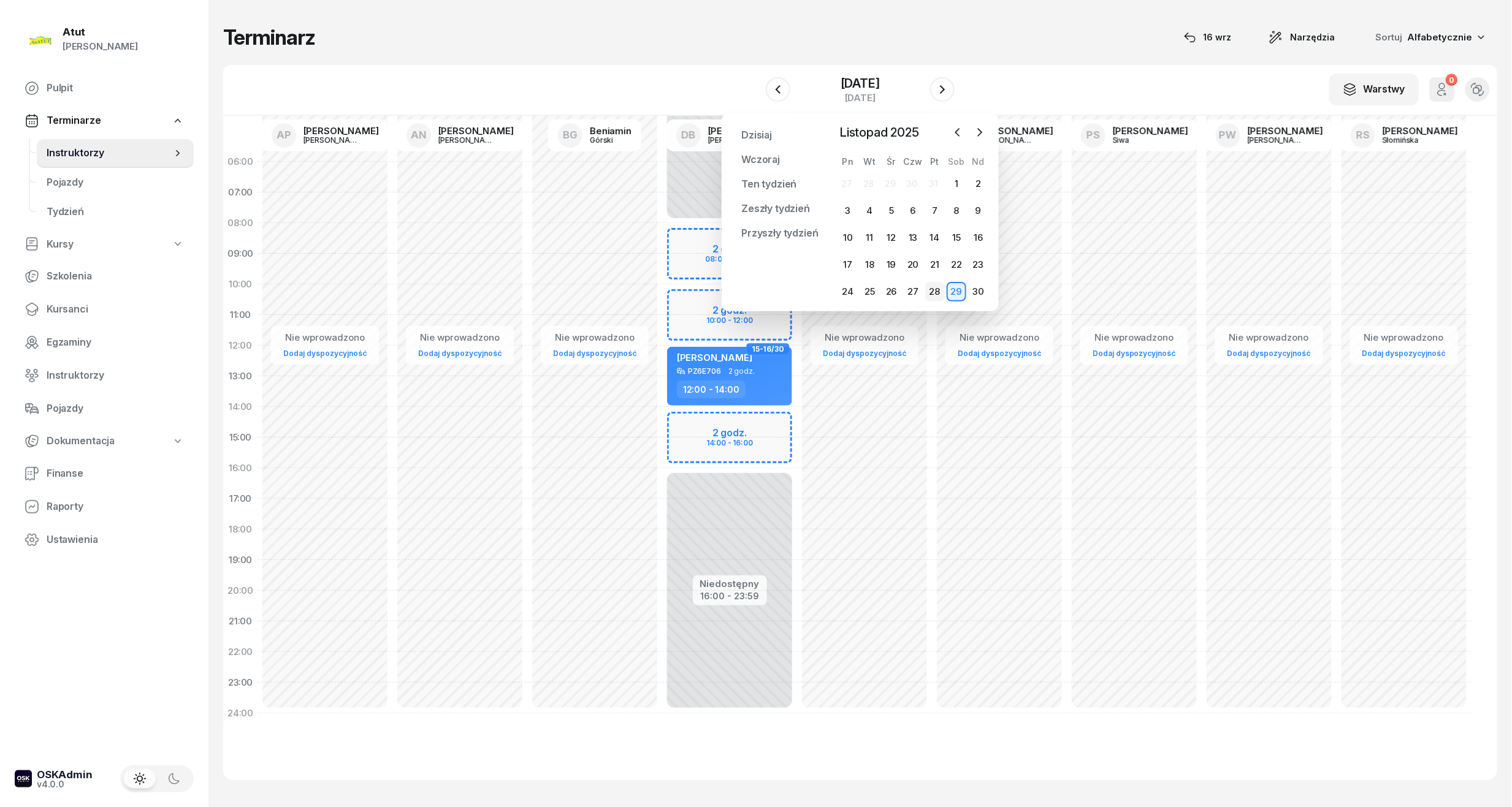
click at [937, 292] on div "28" at bounding box center [934, 291] width 20 height 20
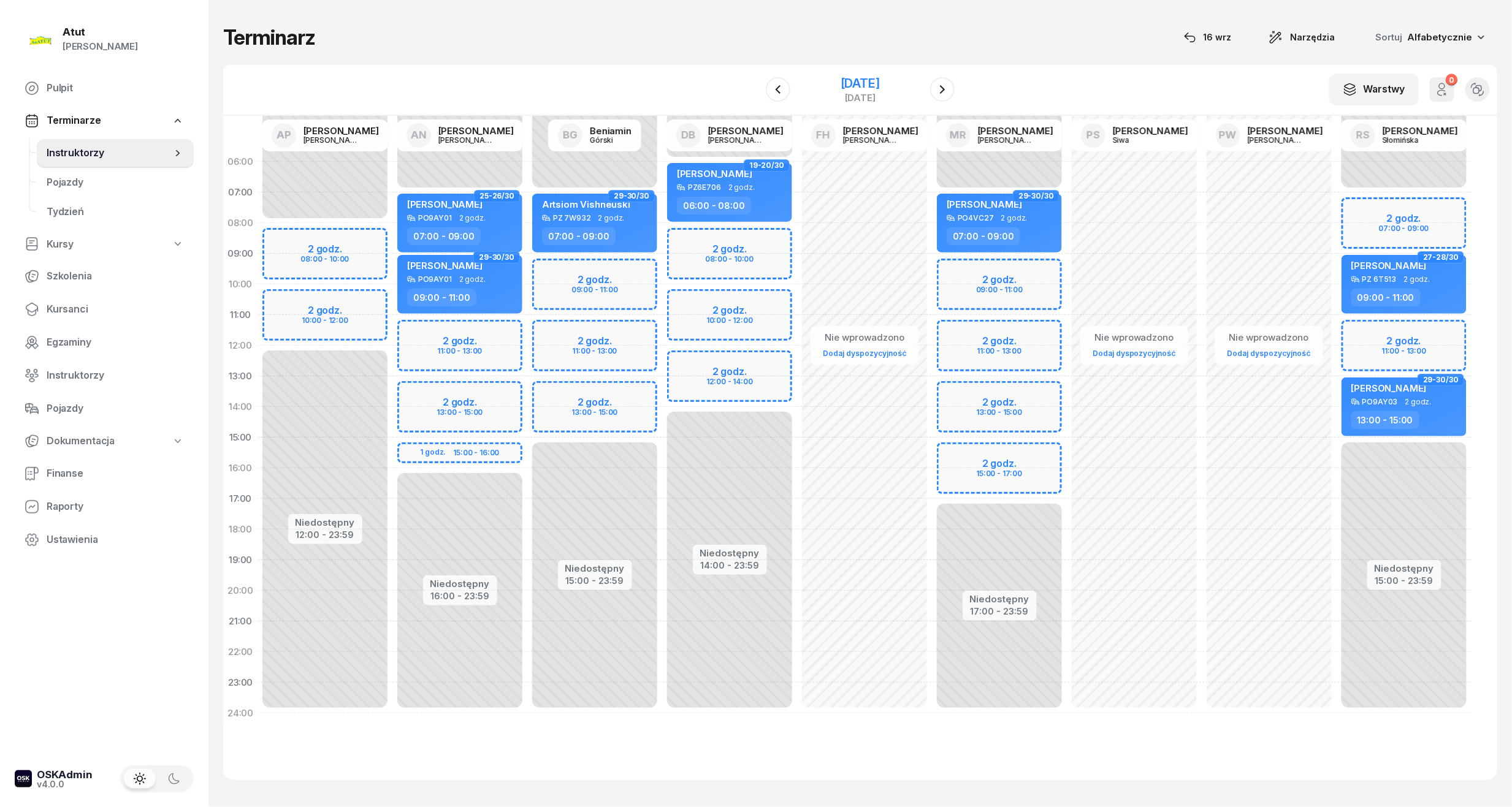
click at [880, 77] on div "[DATE]" at bounding box center [859, 83] width 39 height 12
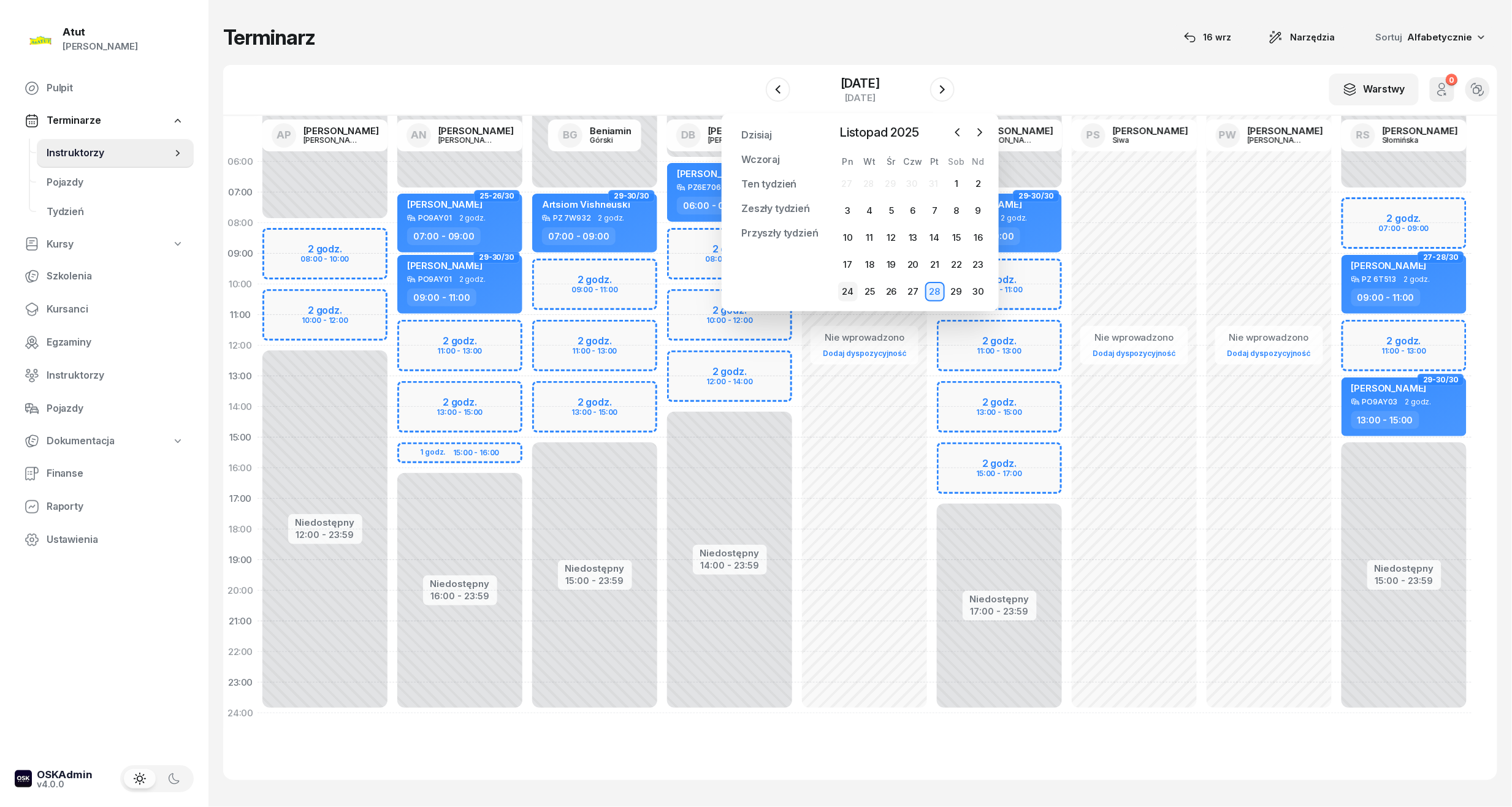
click at [847, 291] on div "24" at bounding box center [848, 291] width 20 height 20
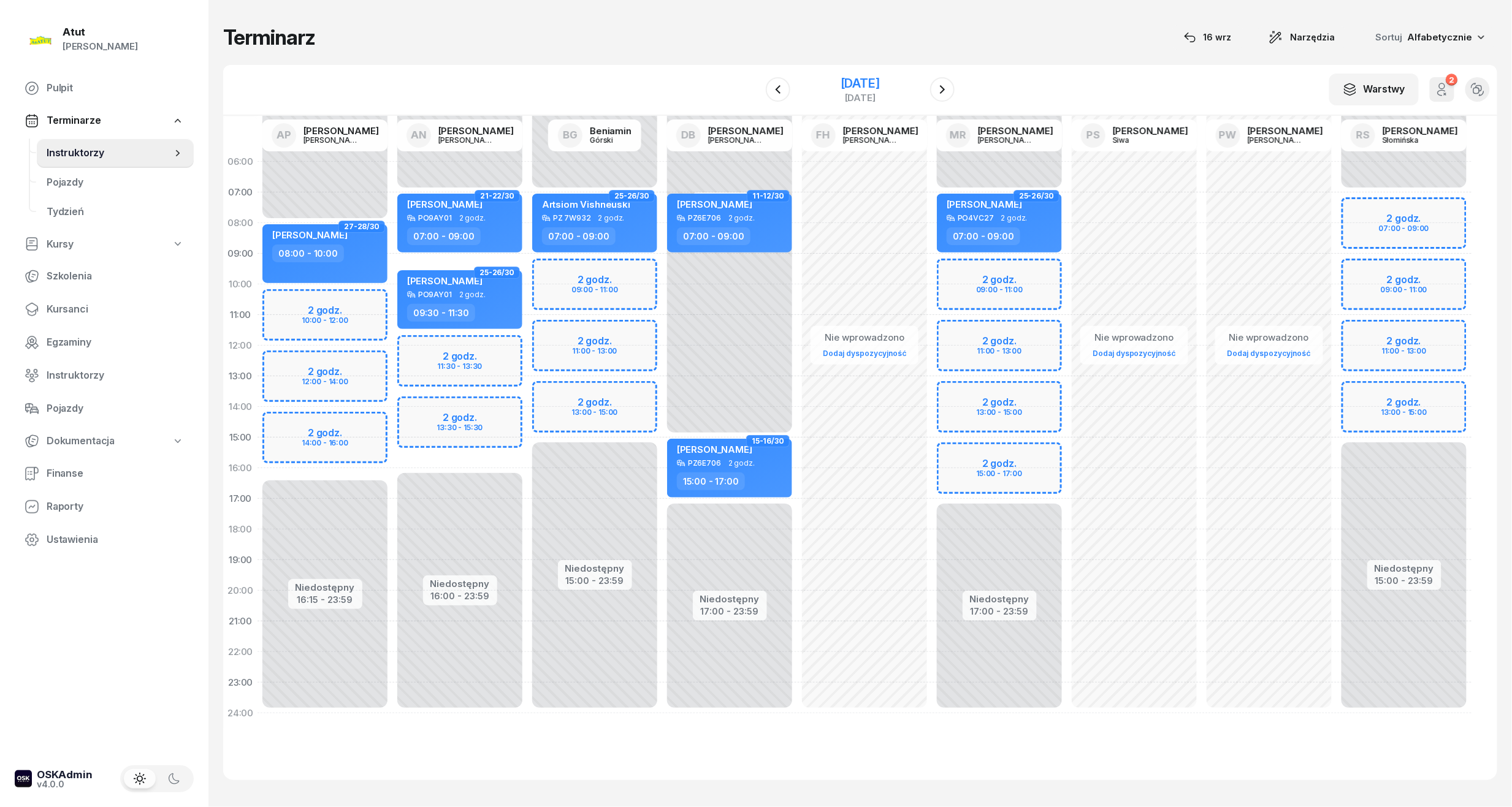
click at [845, 84] on div "[DATE]" at bounding box center [859, 83] width 39 height 12
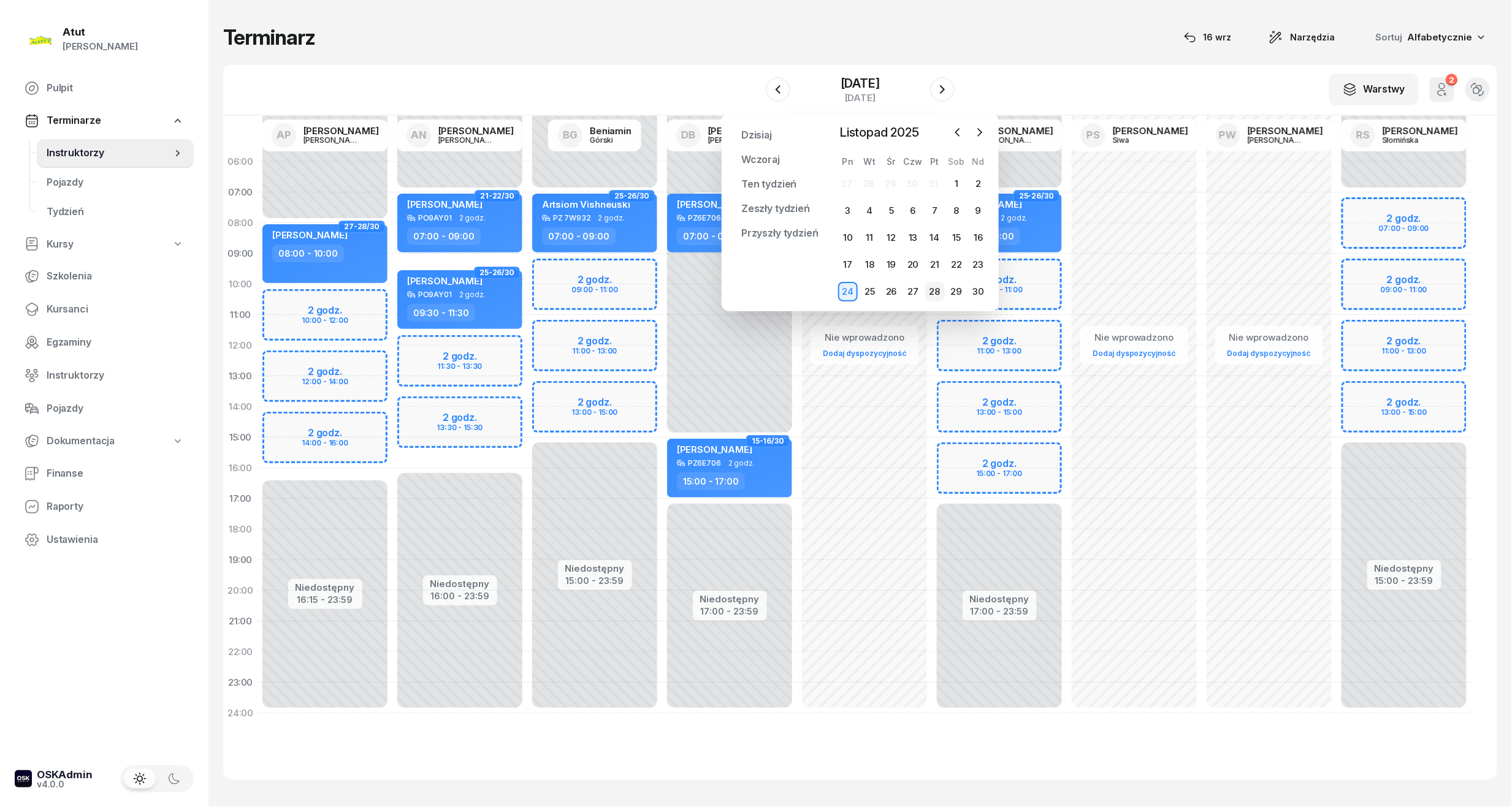
click at [934, 294] on div "28" at bounding box center [934, 291] width 20 height 20
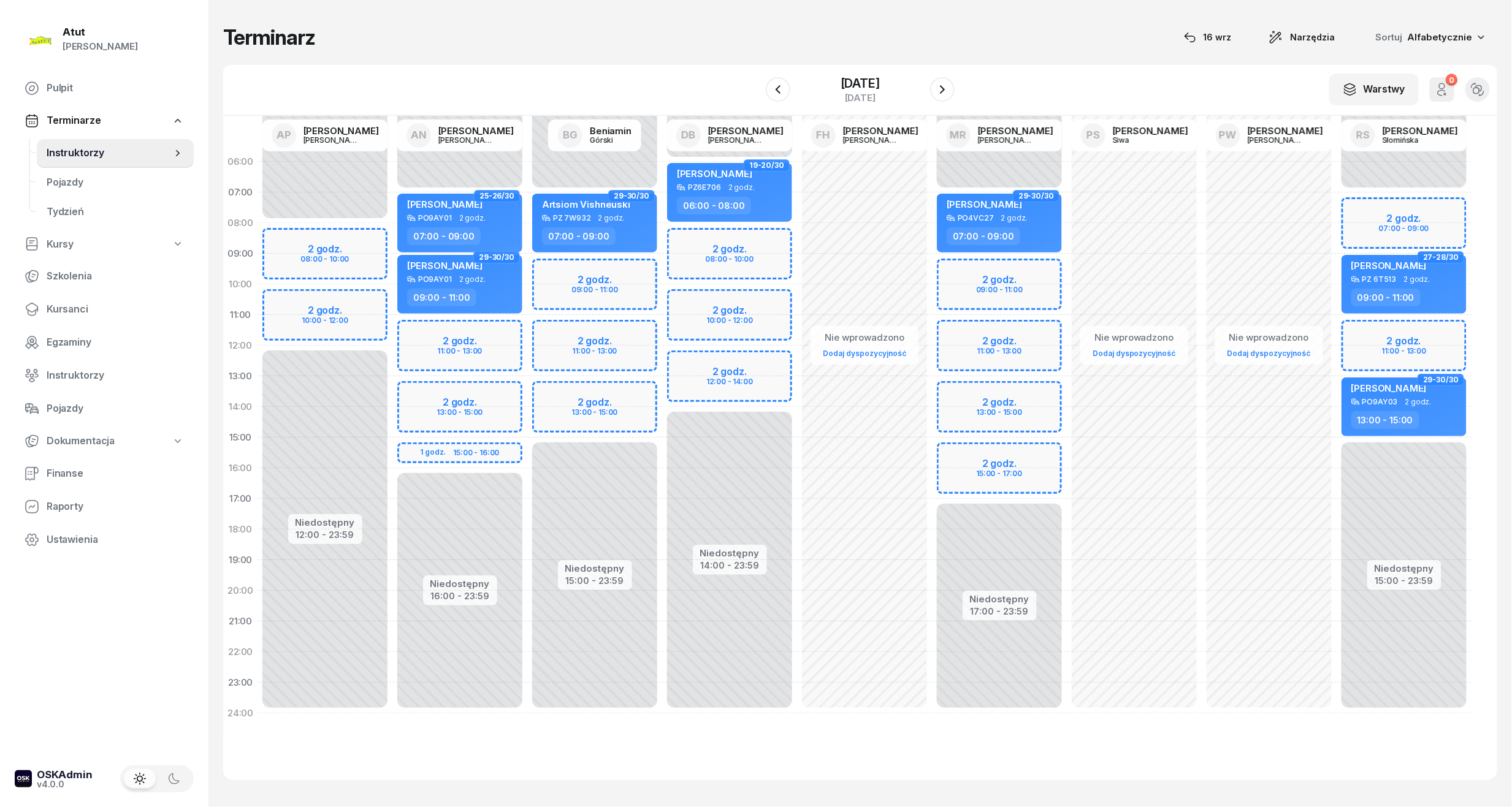
click at [320, 253] on div "Niedostępny 00:00 - 08:00 Niedostępny 12:00 - 23:59 2 godz. 08:00 - 10:00 2 god…" at bounding box center [325, 437] width 135 height 582
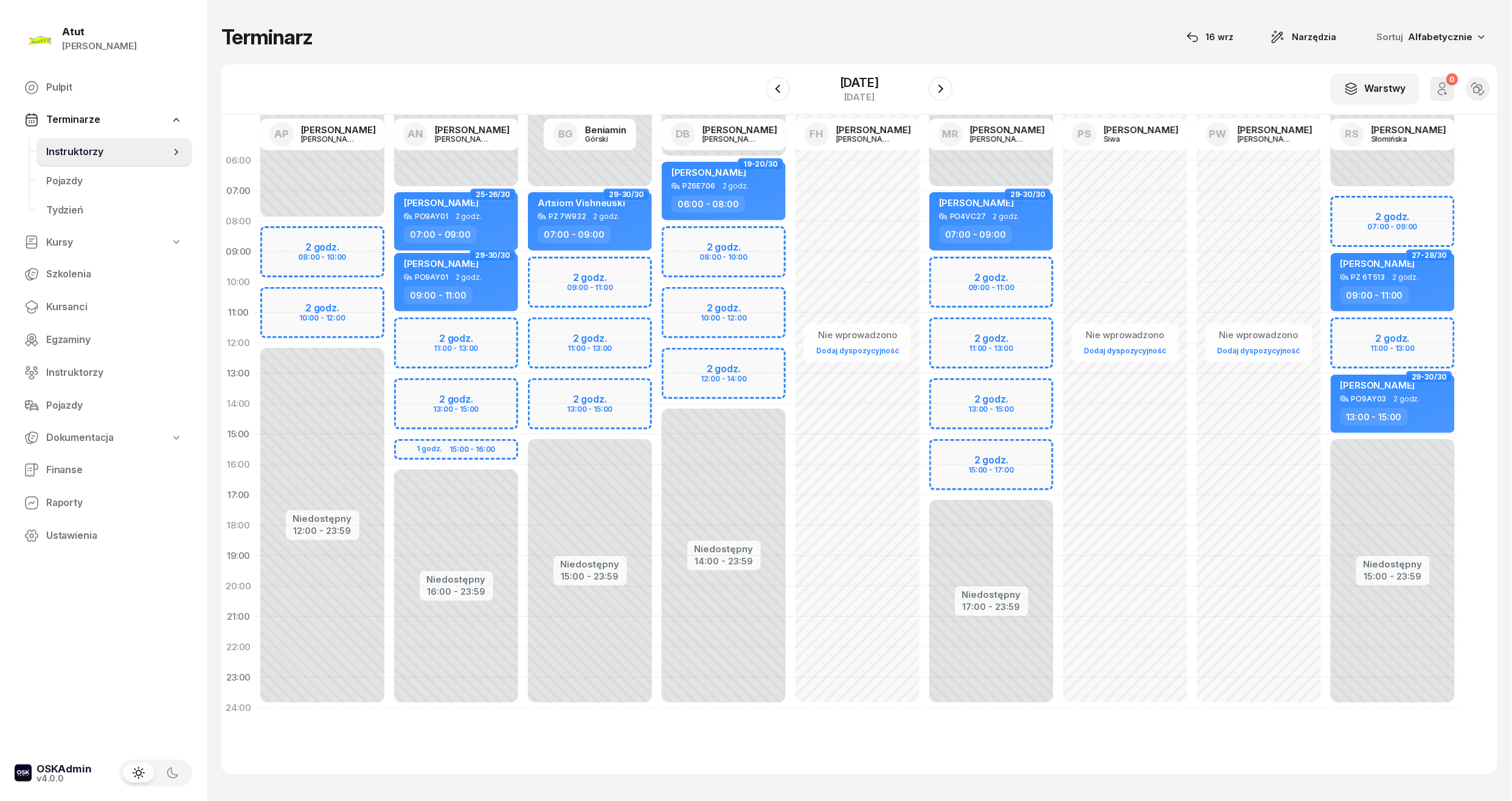
select select "08"
select select "10"
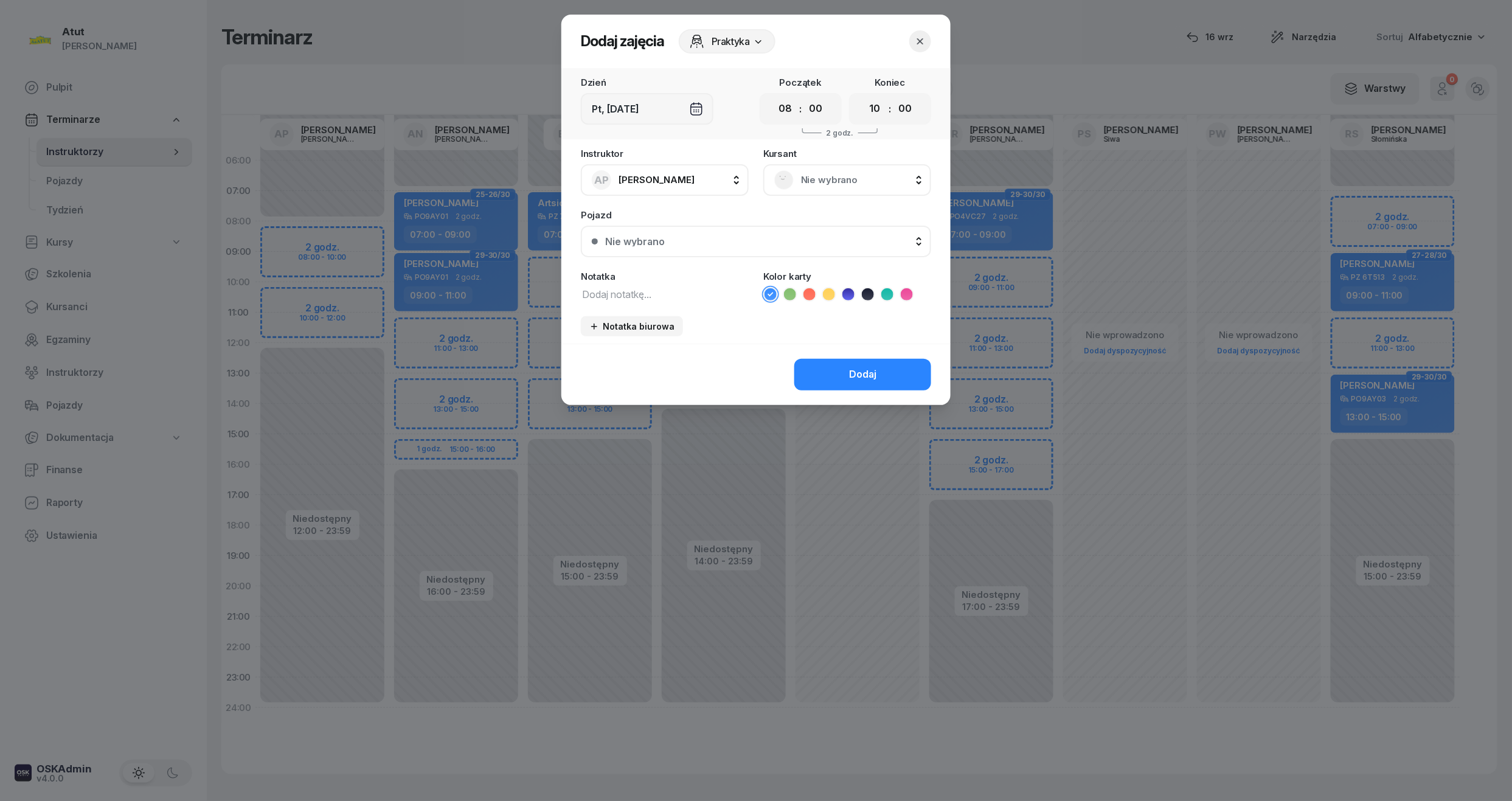
click at [862, 186] on span "Nie wybrano" at bounding box center [861, 180] width 119 height 16
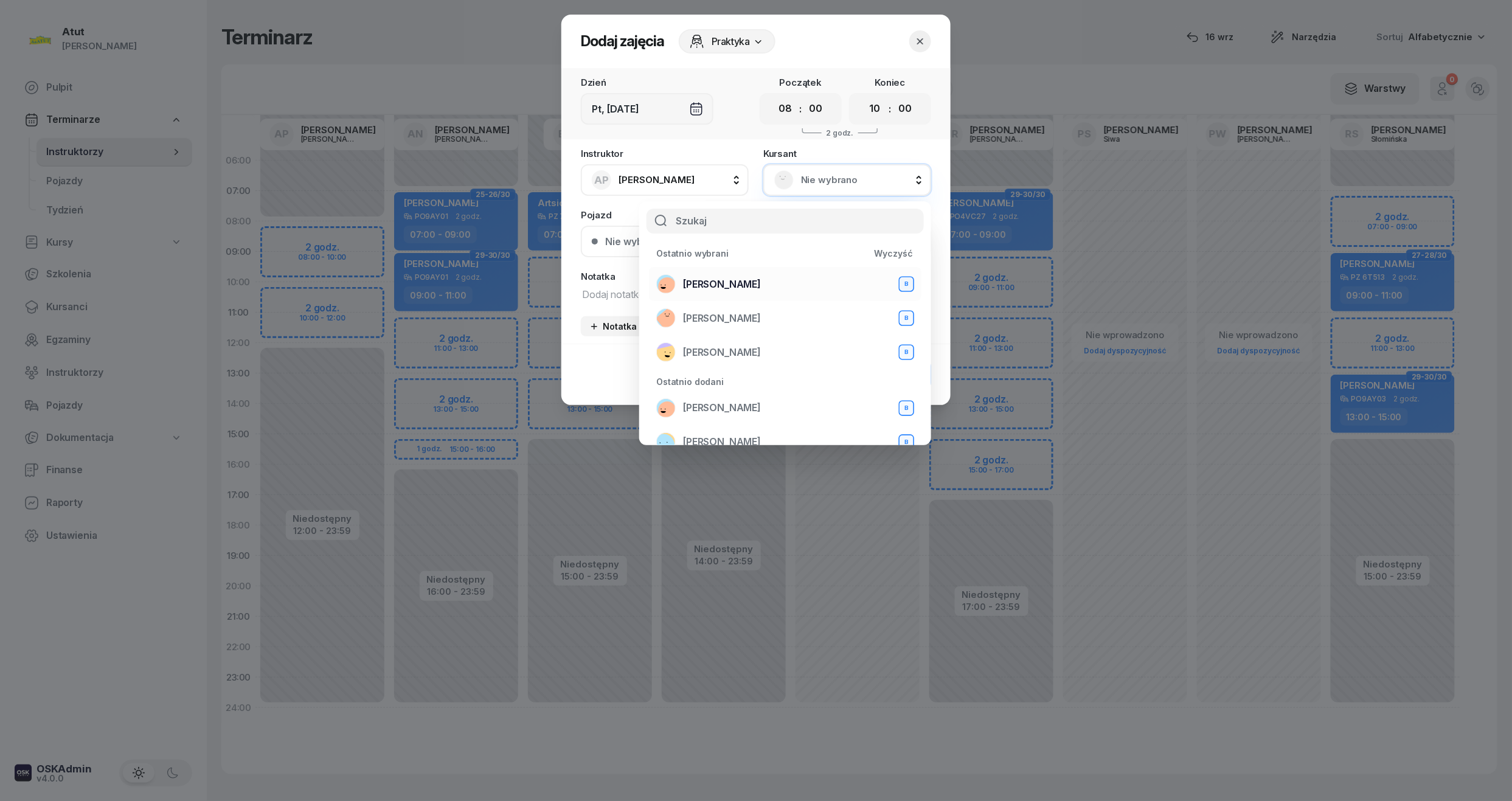
click at [733, 281] on span "[PERSON_NAME]" at bounding box center [722, 285] width 78 height 16
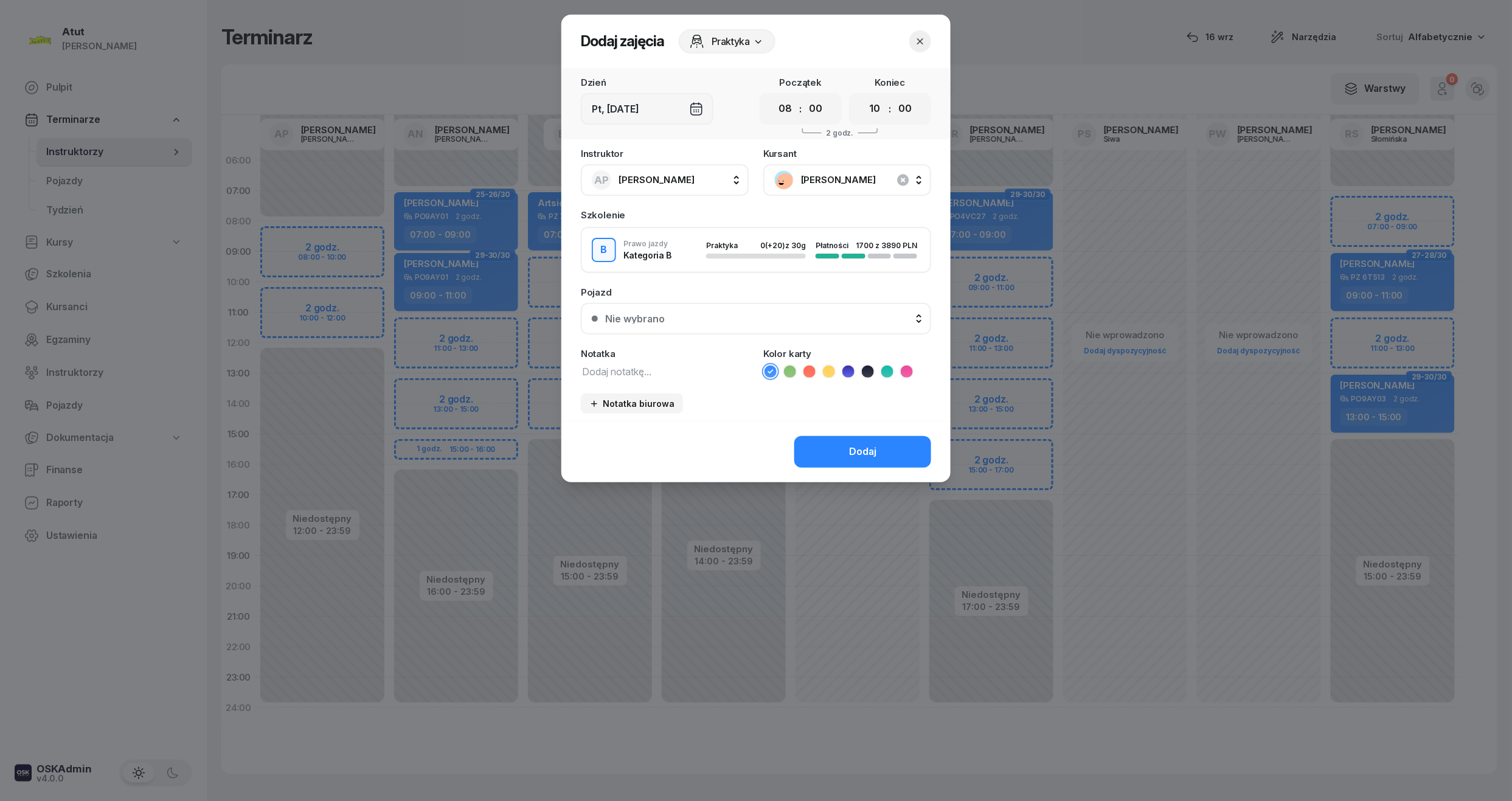
click at [712, 326] on button "Nie wybrano" at bounding box center [756, 318] width 350 height 31
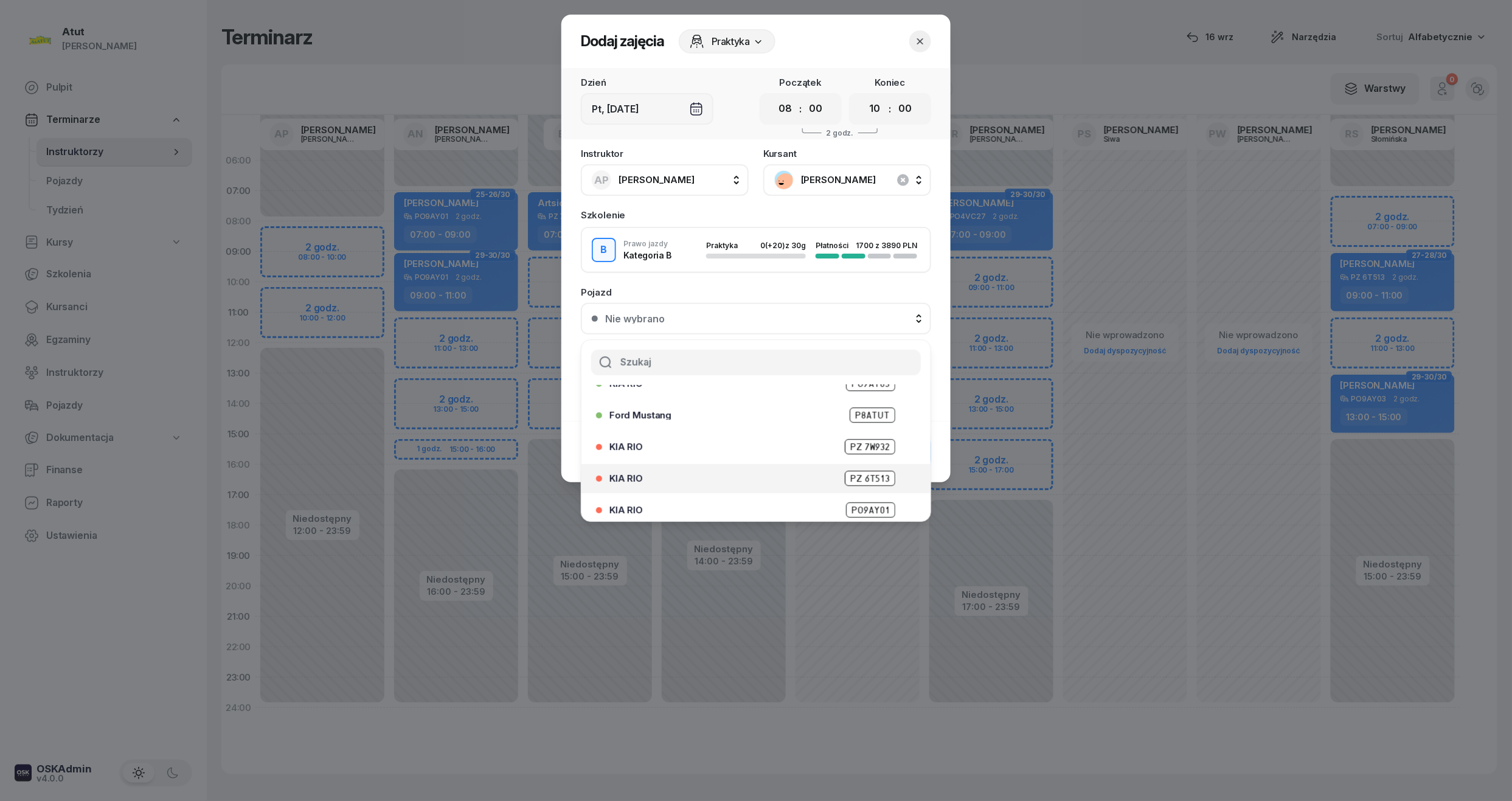
scroll to position [151, 0]
click at [854, 473] on span "PO9AY04" at bounding box center [871, 472] width 50 height 15
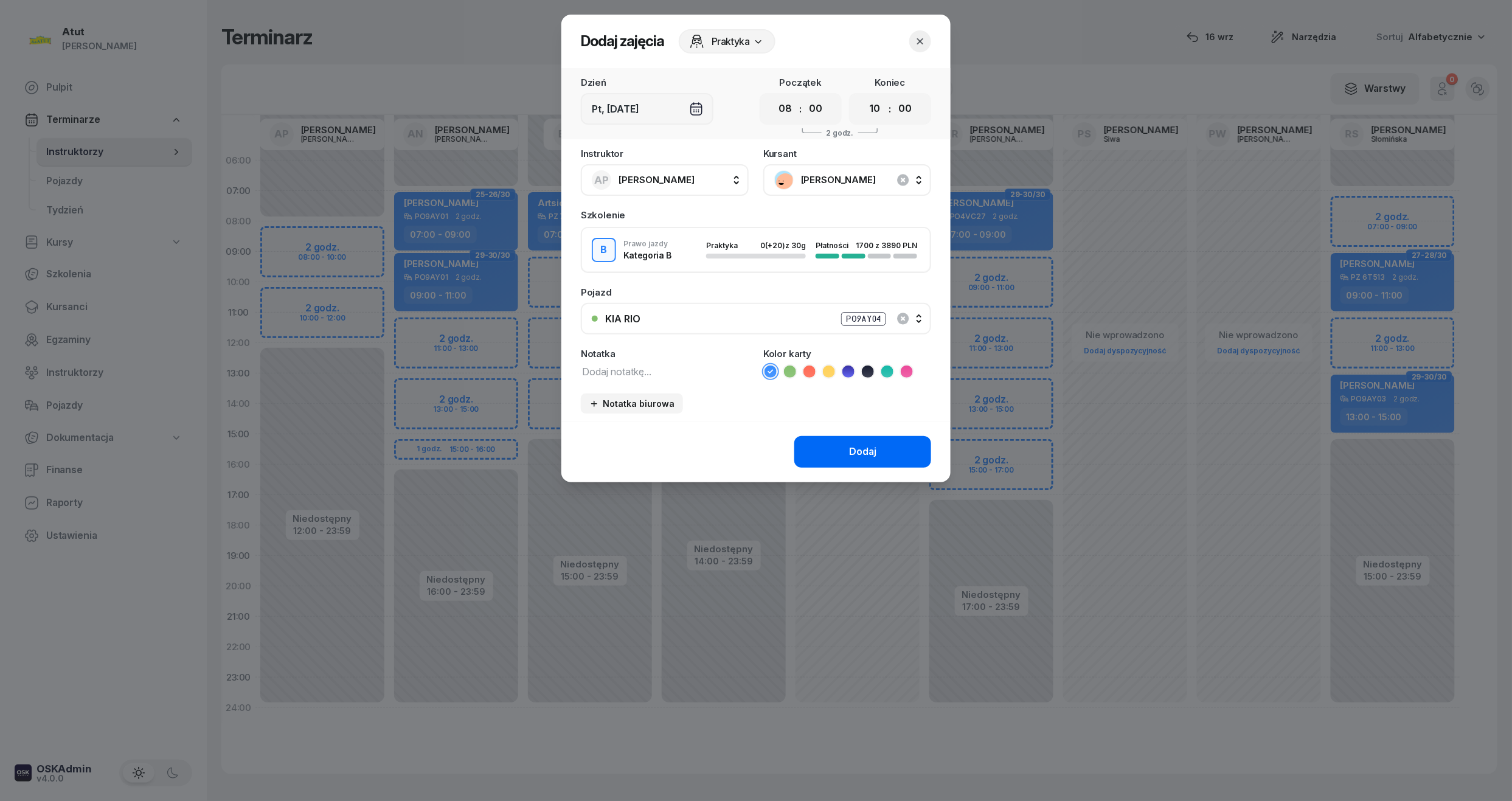
click at [867, 453] on div "Dodaj" at bounding box center [863, 452] width 28 height 16
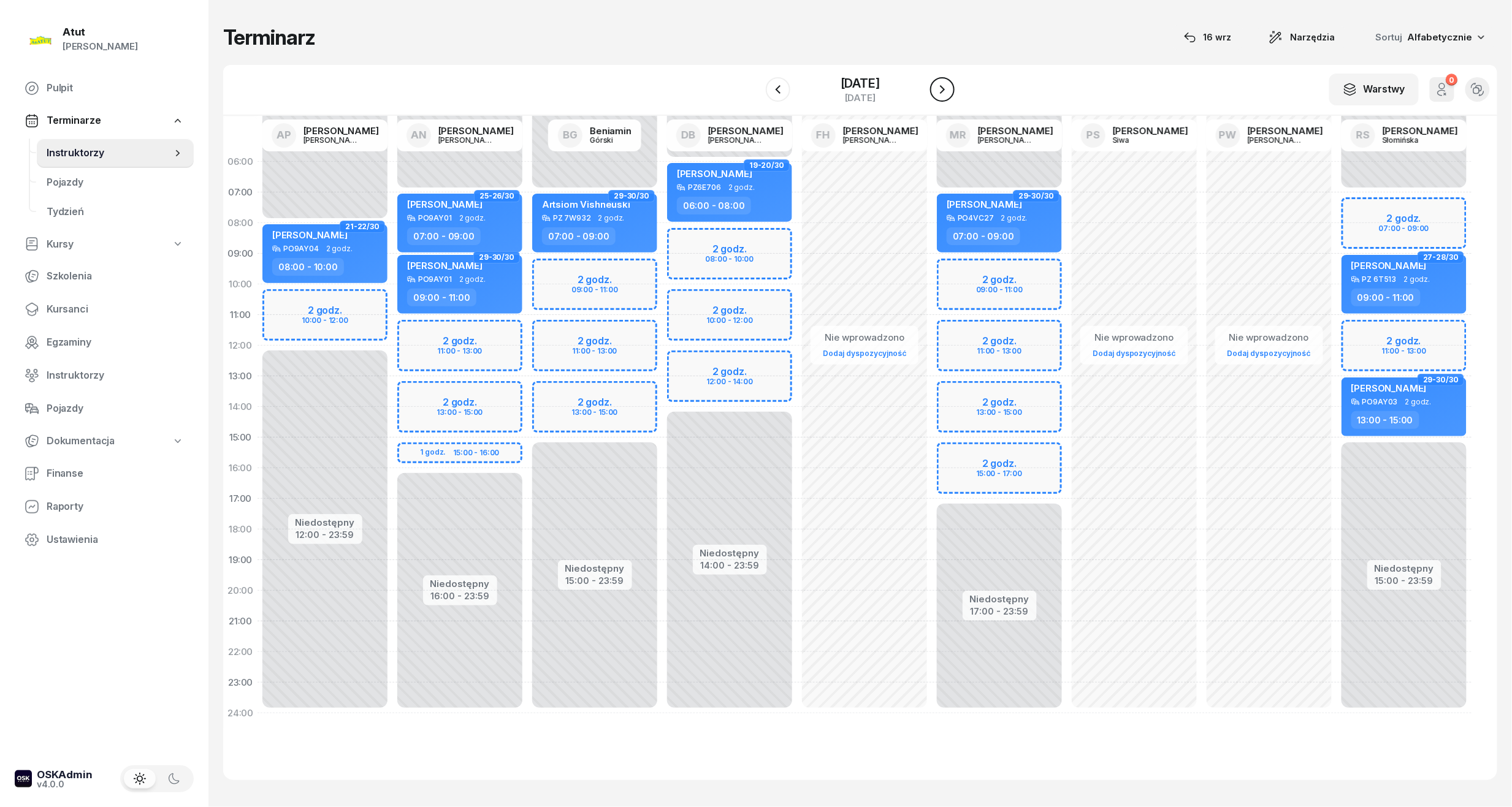
click at [944, 92] on icon "button" at bounding box center [942, 90] width 15 height 15
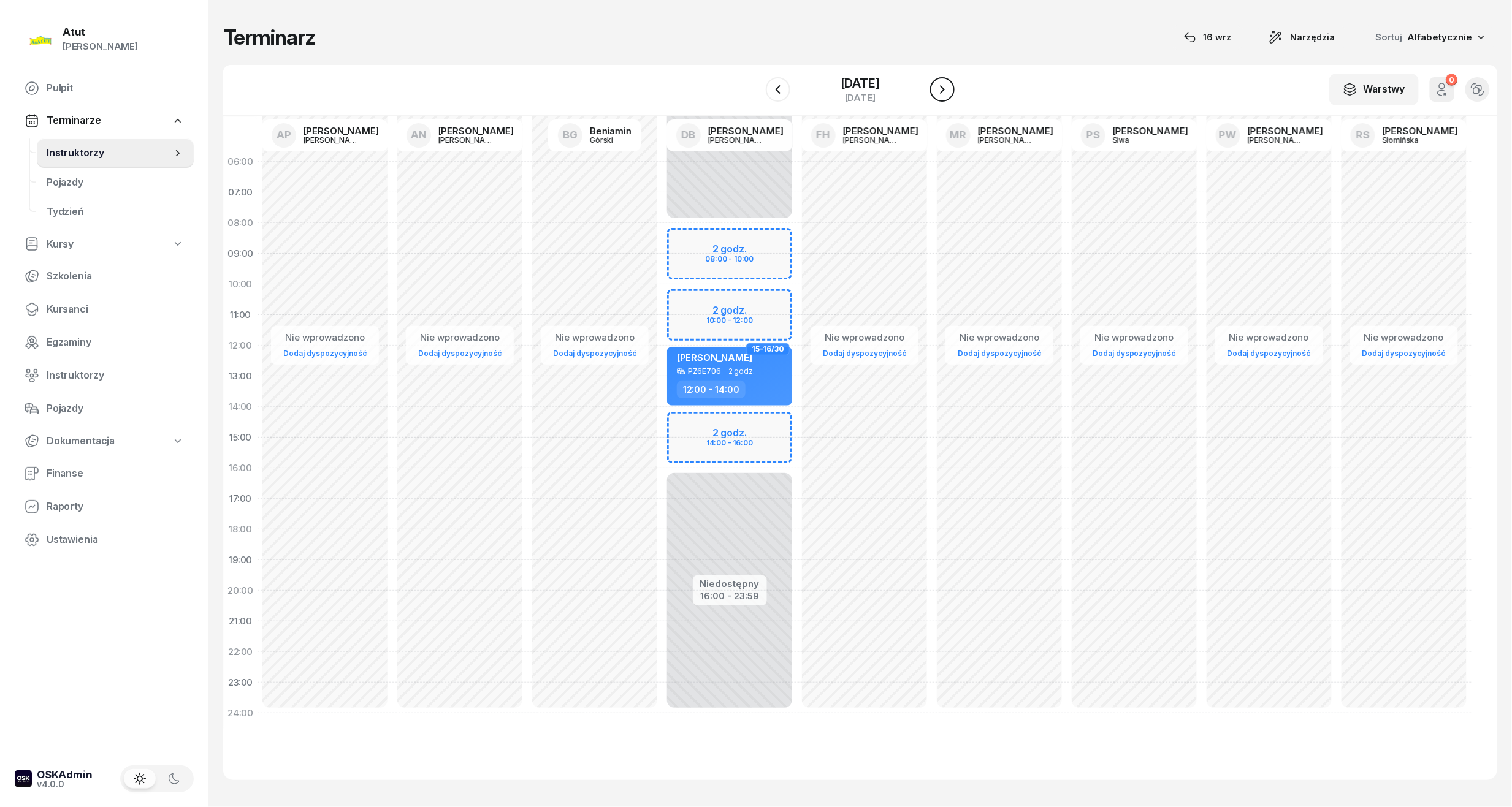
click at [944, 92] on icon "button" at bounding box center [942, 90] width 15 height 15
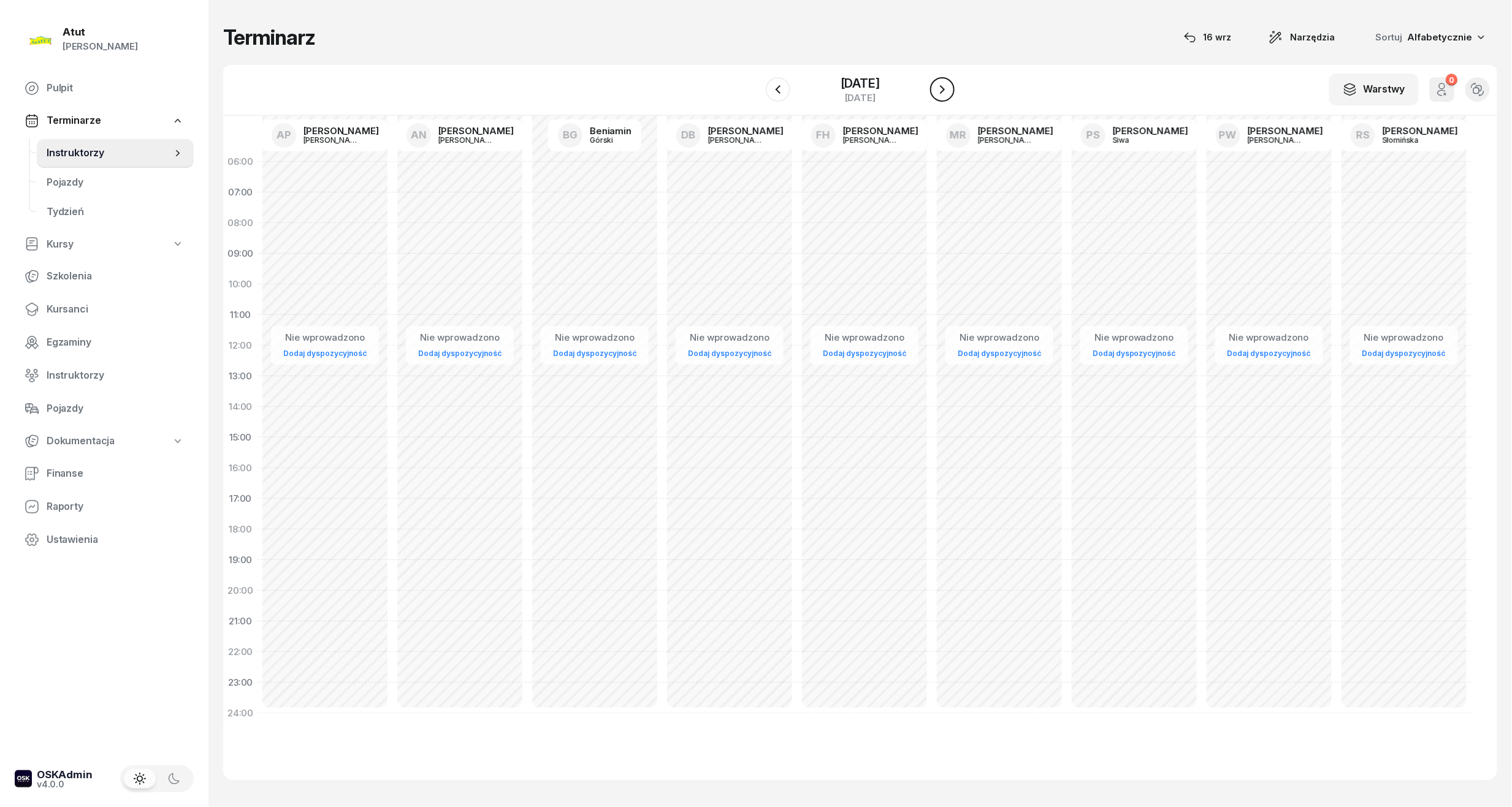
click at [944, 92] on icon "button" at bounding box center [942, 90] width 15 height 15
click at [945, 91] on icon "button" at bounding box center [942, 90] width 15 height 15
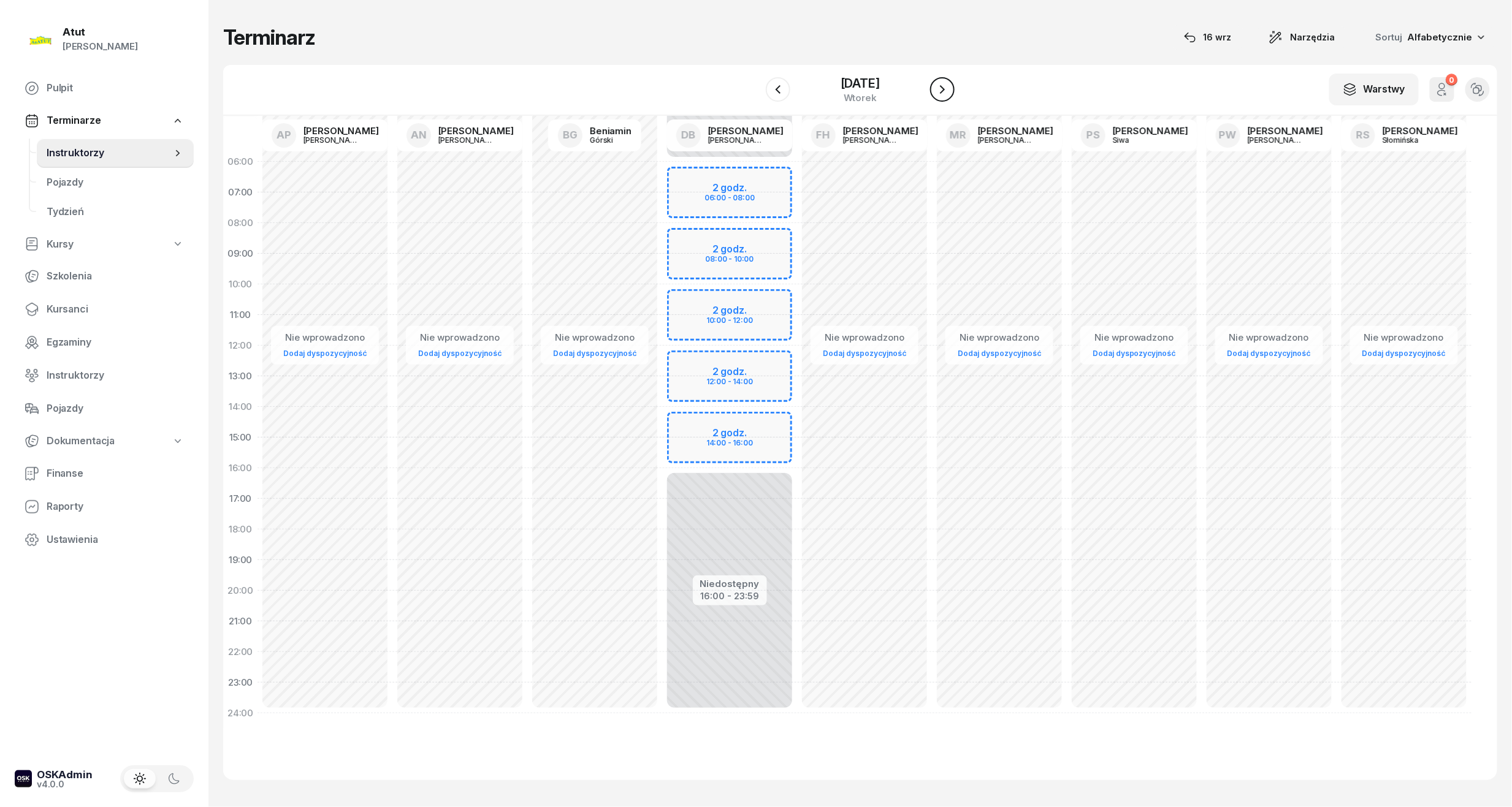
click at [945, 91] on icon "button" at bounding box center [942, 90] width 15 height 15
click at [840, 84] on div "[DATE]" at bounding box center [859, 83] width 39 height 12
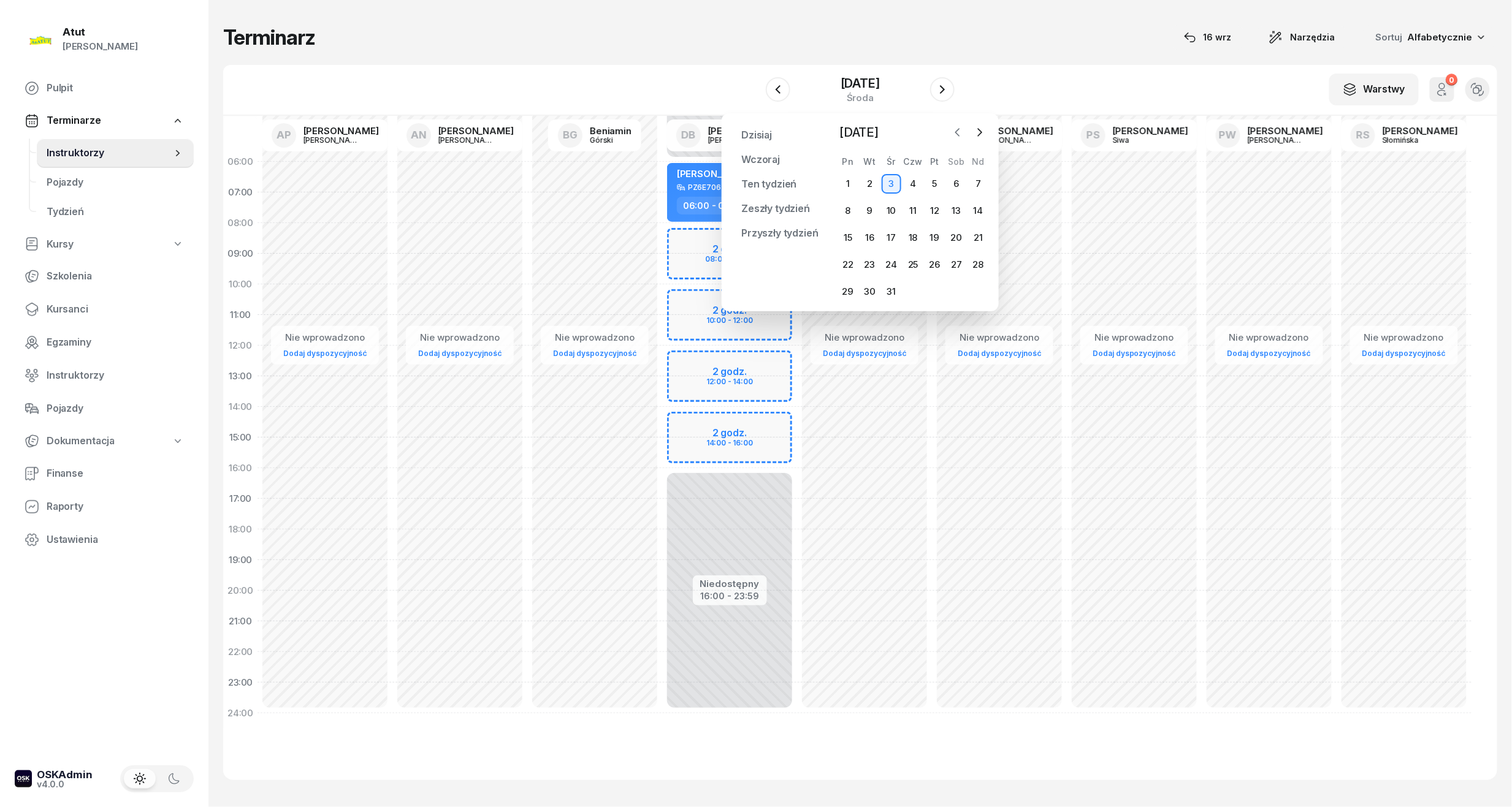
click at [964, 126] on button "button" at bounding box center [957, 132] width 18 height 18
click at [959, 182] on div "1" at bounding box center [956, 183] width 20 height 20
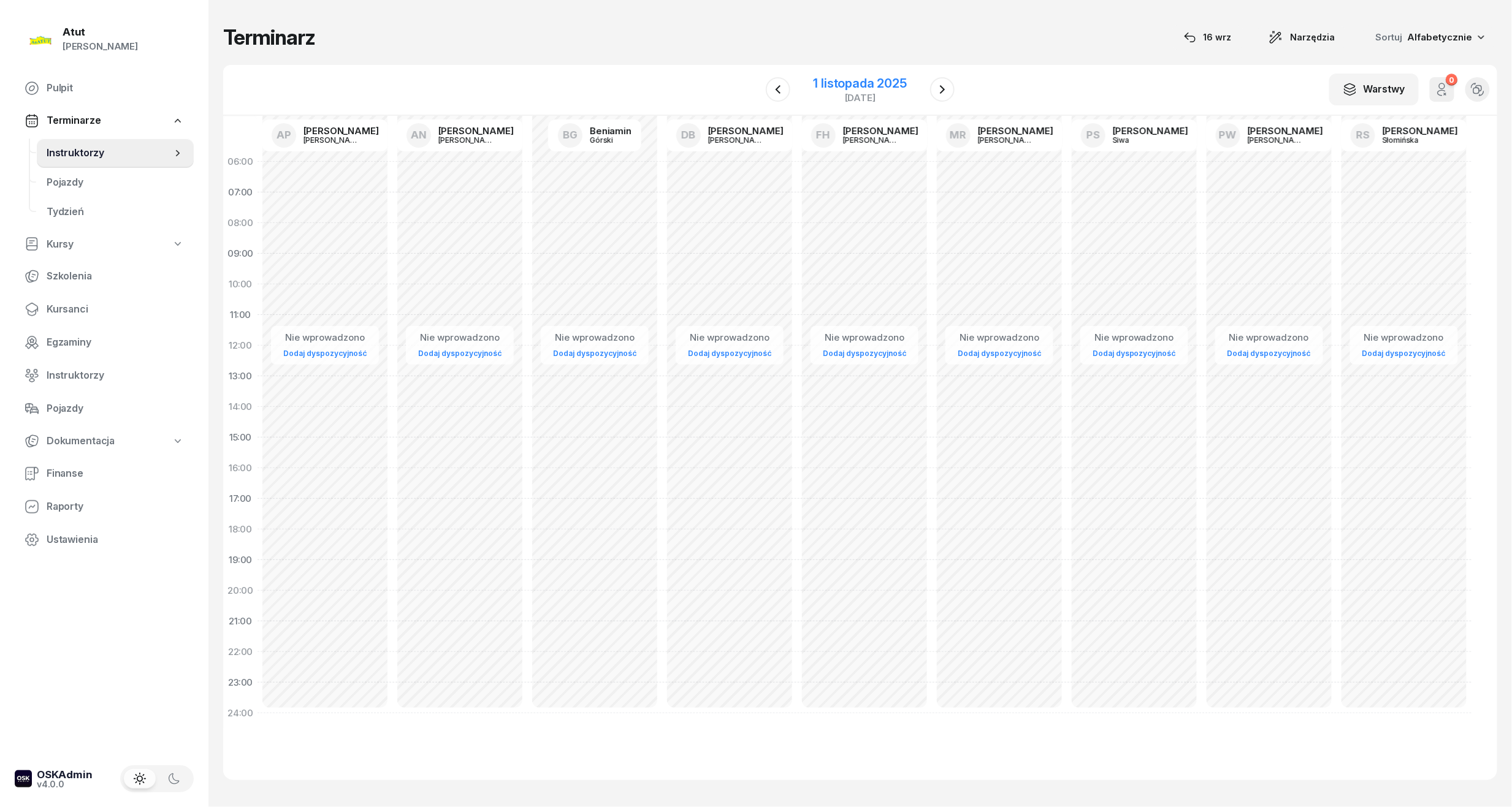
click at [851, 84] on div "1 listopada 2025" at bounding box center [859, 83] width 93 height 12
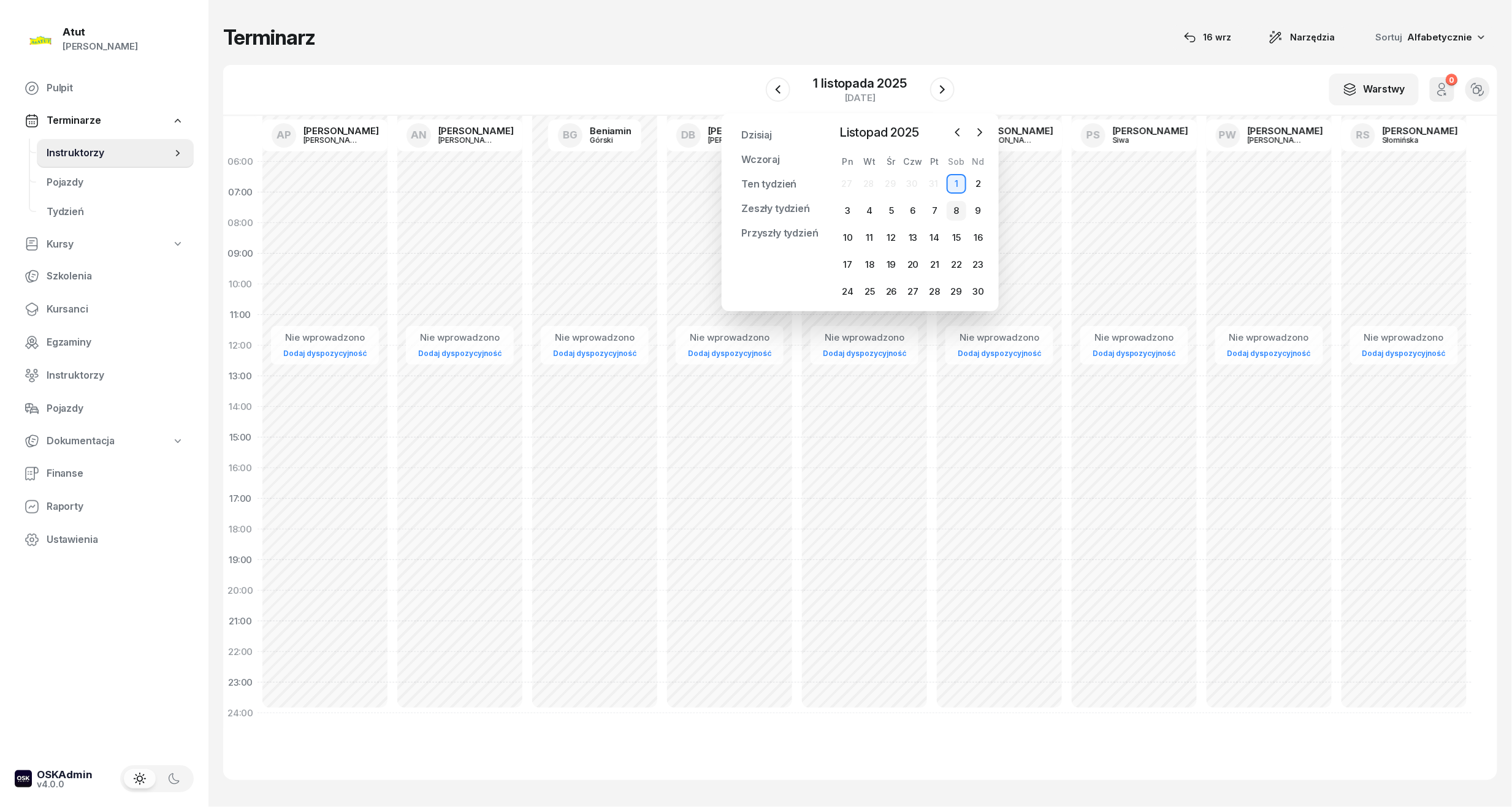
click at [951, 208] on div "8" at bounding box center [956, 211] width 20 height 20
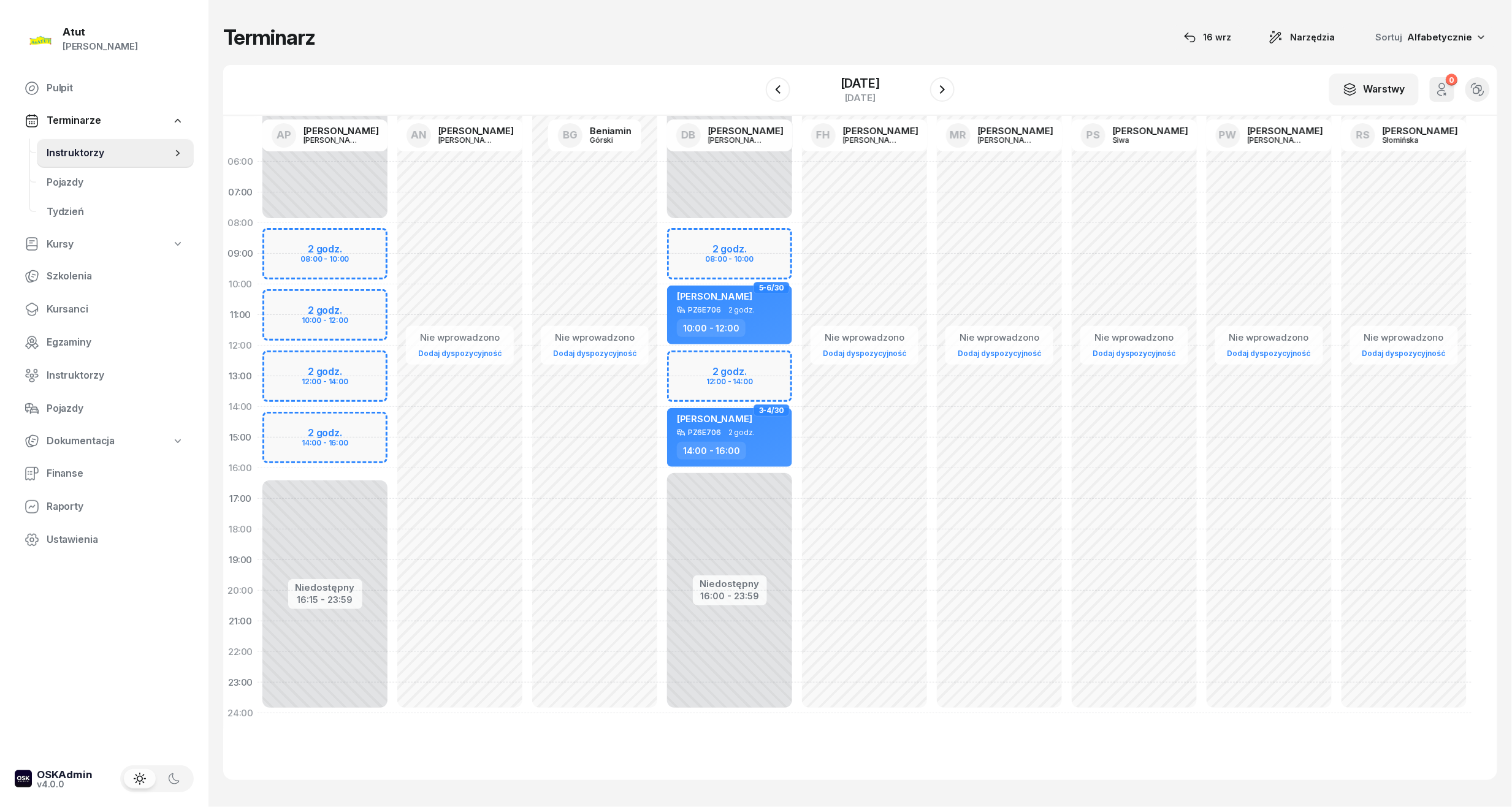
click at [327, 251] on div "Niedostępny 00:00 - 08:00 Niedostępny 16:15 - 23:59 2 godz. 08:00 - 10:00 2 god…" at bounding box center [325, 437] width 135 height 582
select select "08"
select select "10"
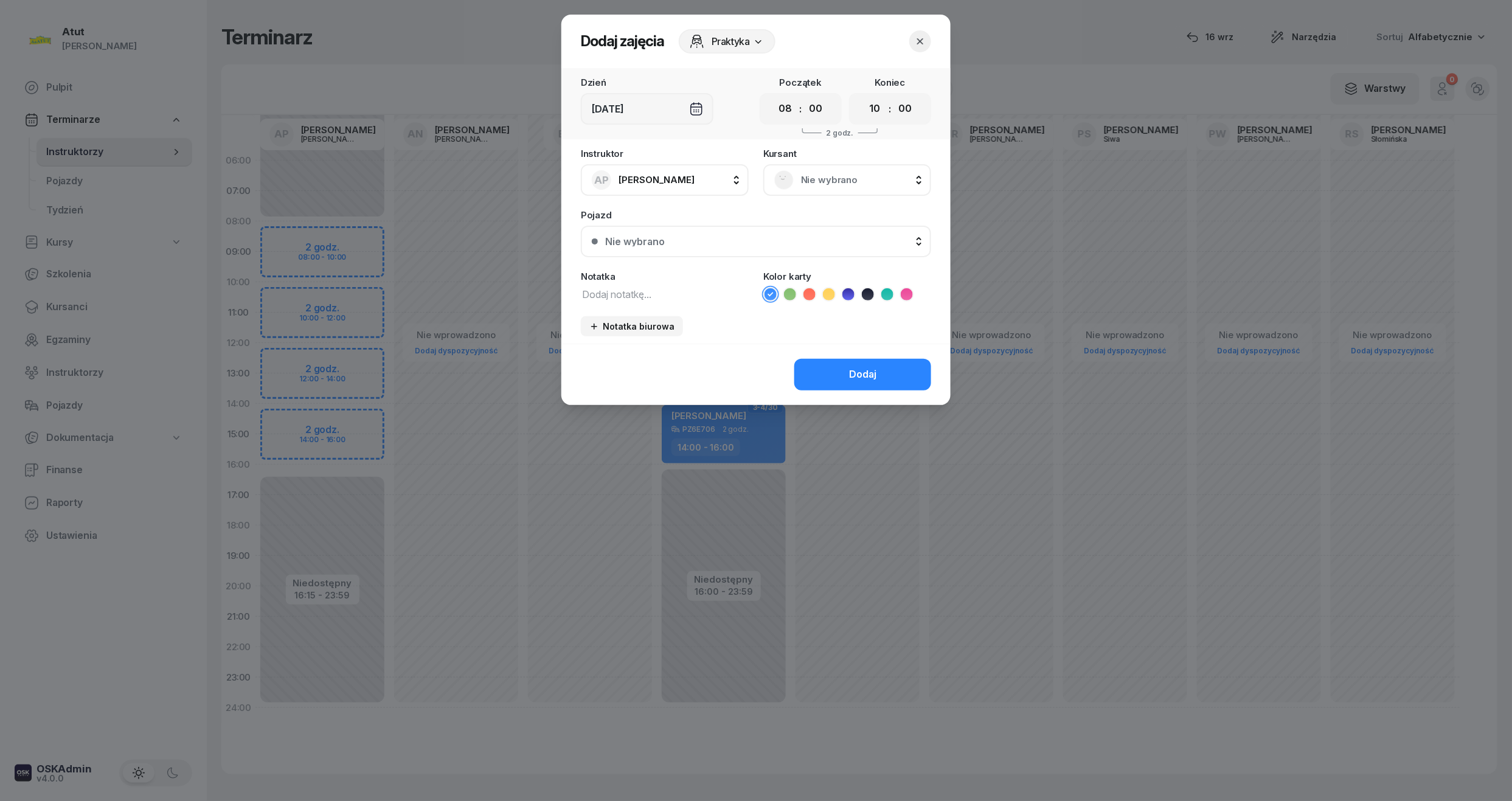
click at [811, 187] on div "Nie wybrano" at bounding box center [847, 180] width 146 height 20
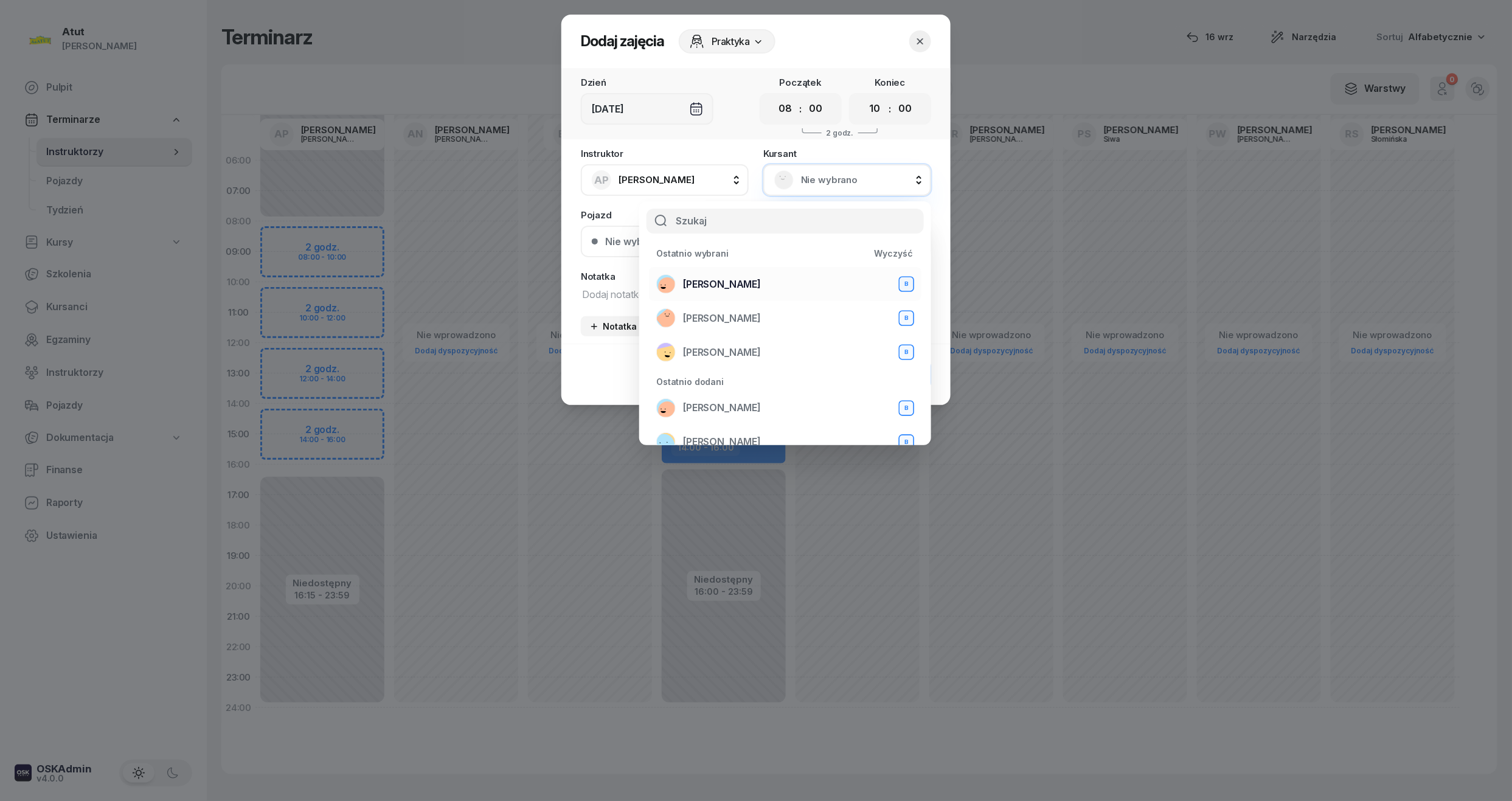
click at [720, 288] on span "[PERSON_NAME]" at bounding box center [722, 285] width 78 height 16
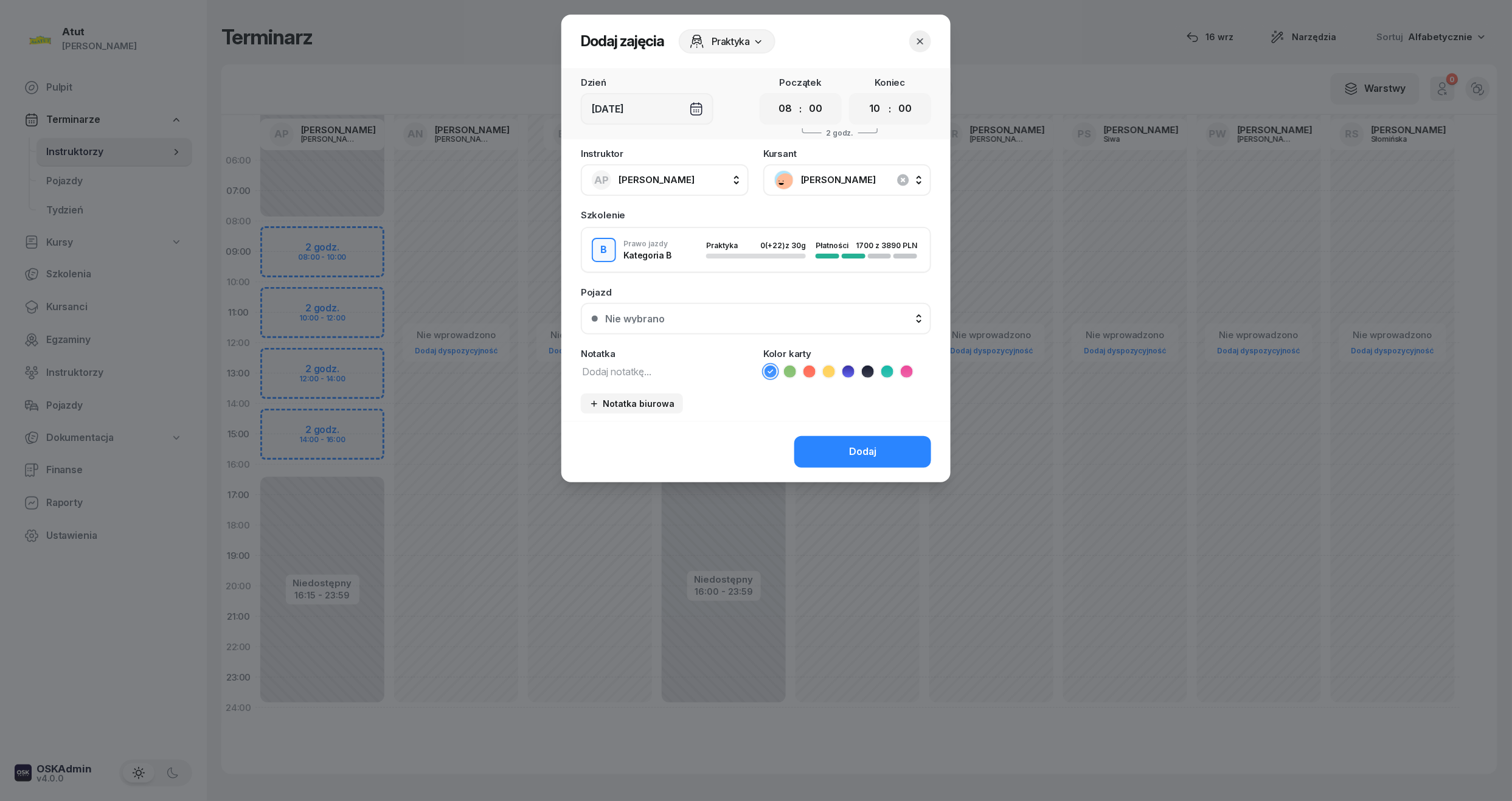
click at [651, 322] on button "Nie wybrano" at bounding box center [756, 318] width 350 height 31
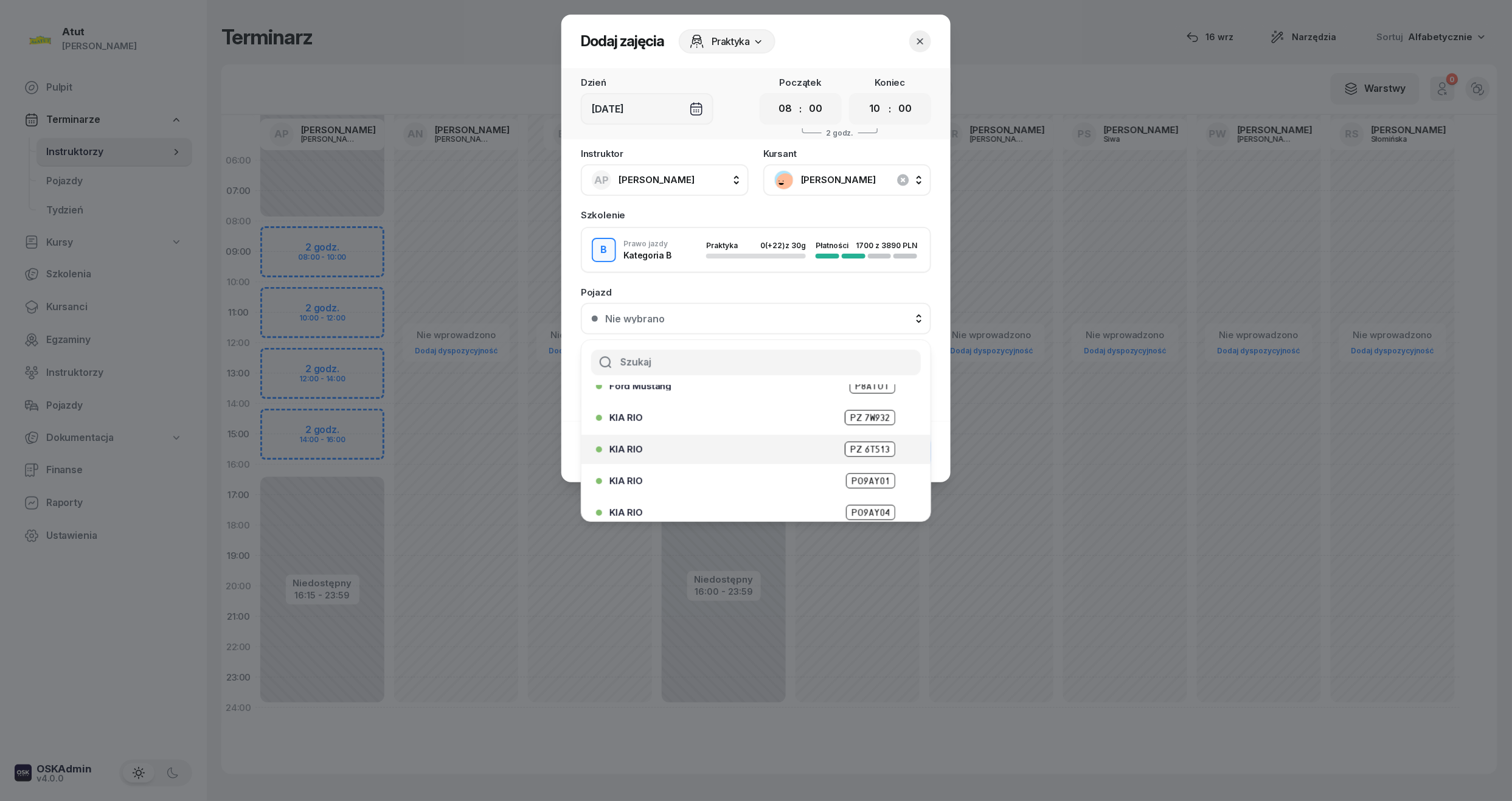
scroll to position [151, 0]
click at [859, 465] on span "PO9AY04" at bounding box center [871, 472] width 50 height 15
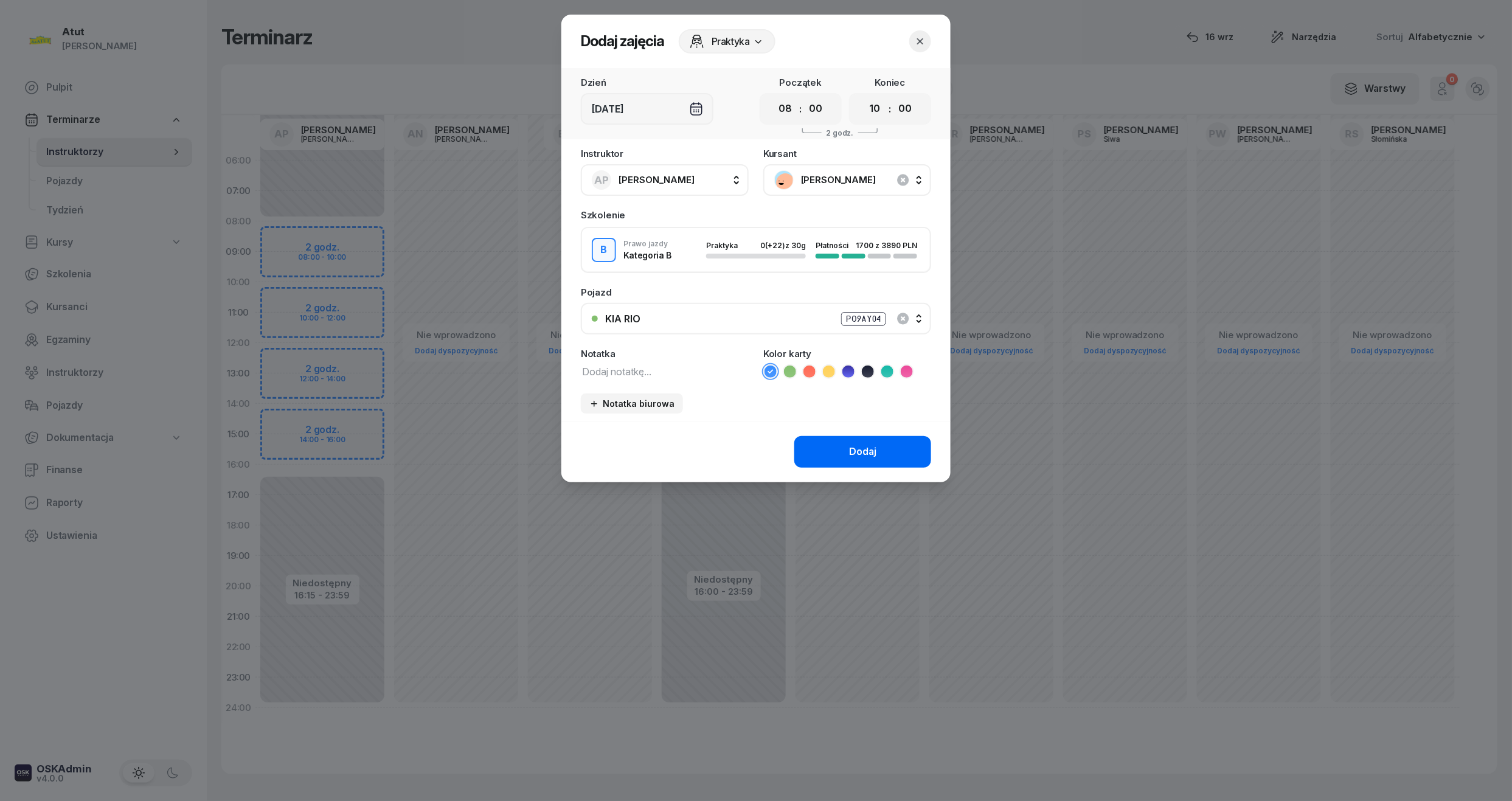
click at [852, 441] on button "Dodaj" at bounding box center [863, 451] width 137 height 31
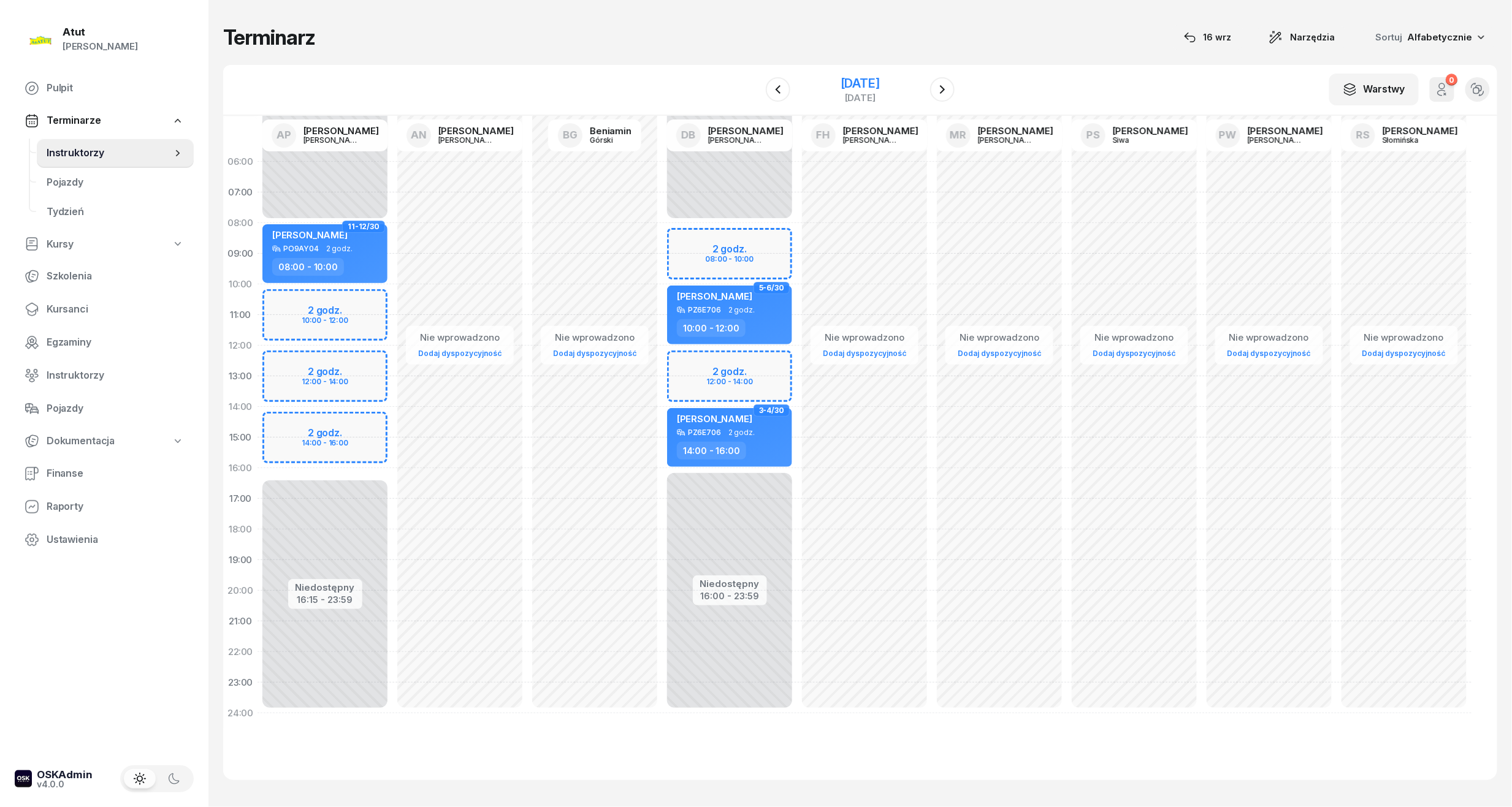
click at [854, 77] on div "[DATE]" at bounding box center [859, 83] width 39 height 12
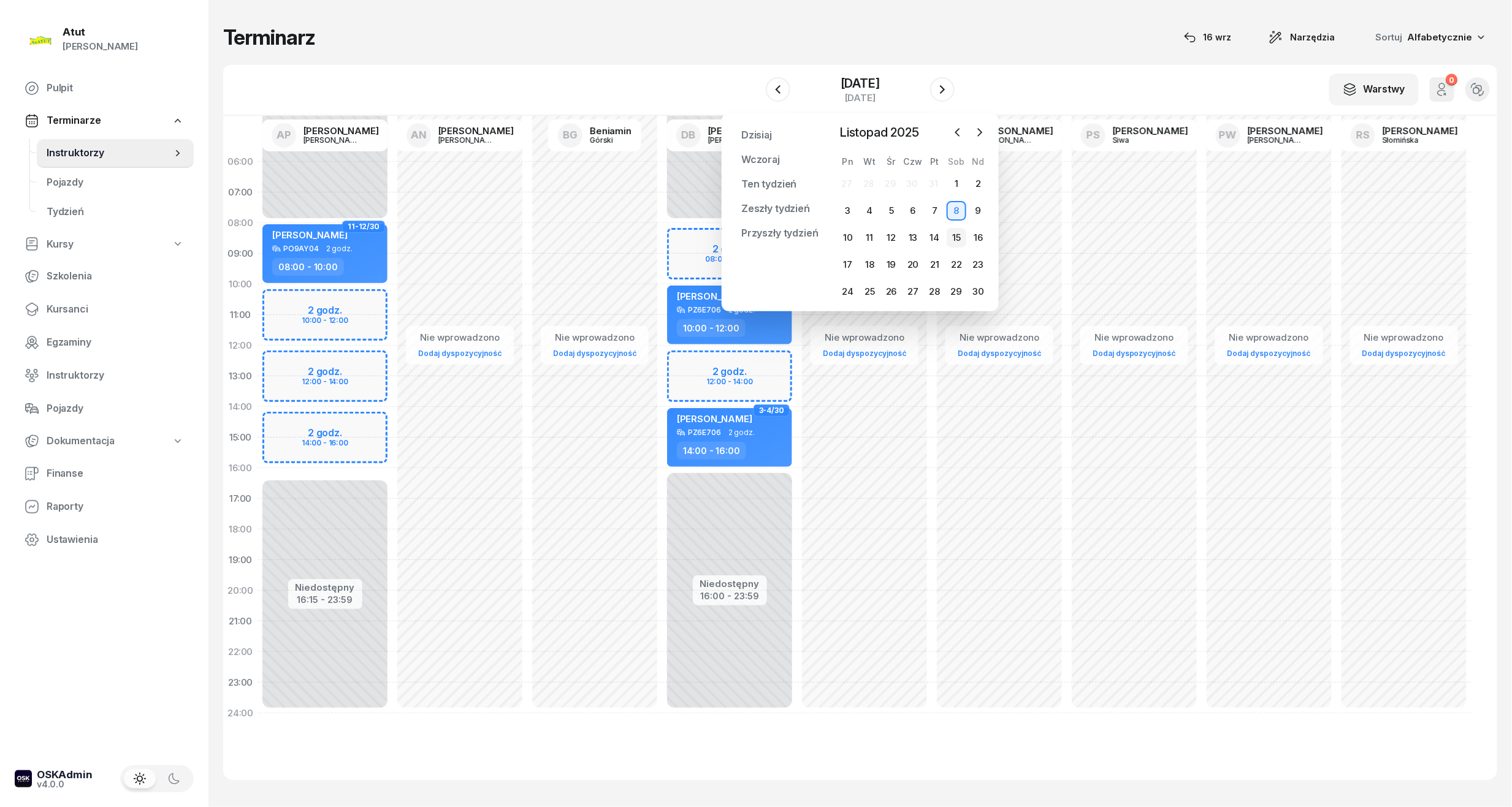
click at [960, 236] on div "15" at bounding box center [956, 238] width 20 height 20
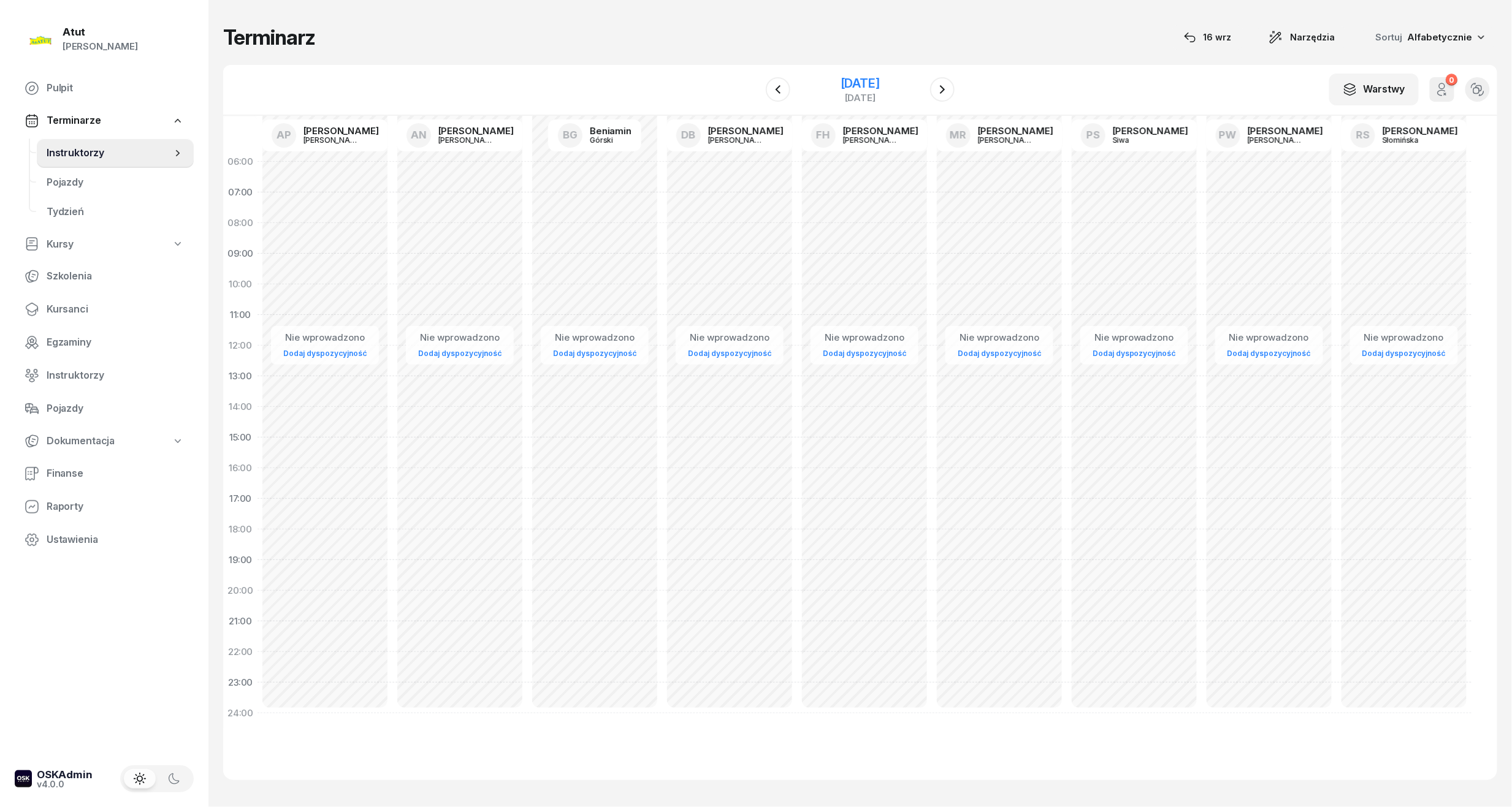
click at [868, 78] on div "[DATE]" at bounding box center [859, 83] width 39 height 12
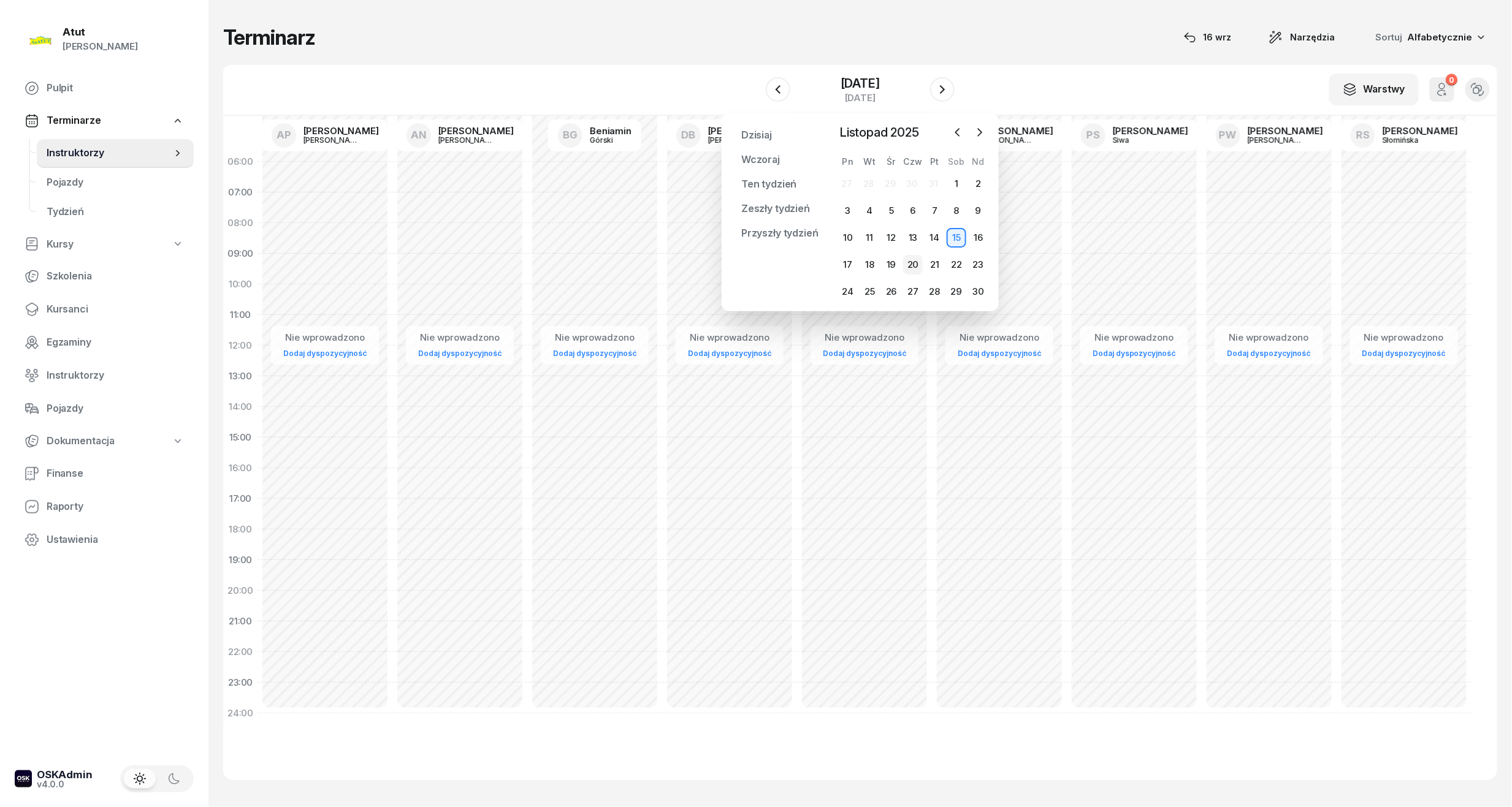
drag, startPoint x: 958, startPoint y: 263, endPoint x: 915, endPoint y: 263, distance: 43.0
click at [957, 263] on div "22" at bounding box center [956, 264] width 20 height 20
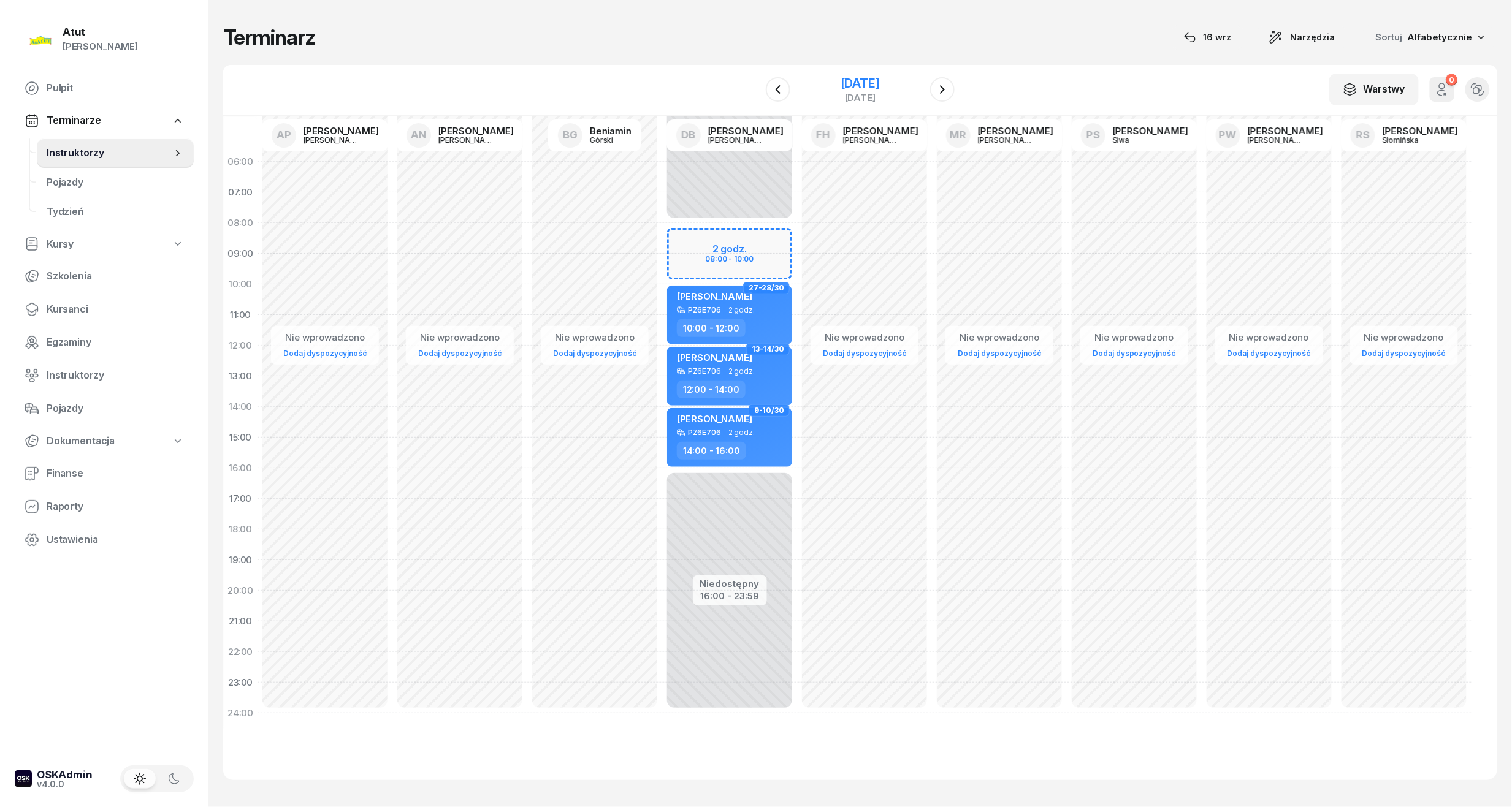
drag, startPoint x: 851, startPoint y: 76, endPoint x: 852, endPoint y: 82, distance: 6.1
click at [851, 77] on div "[DATE]" at bounding box center [859, 83] width 39 height 12
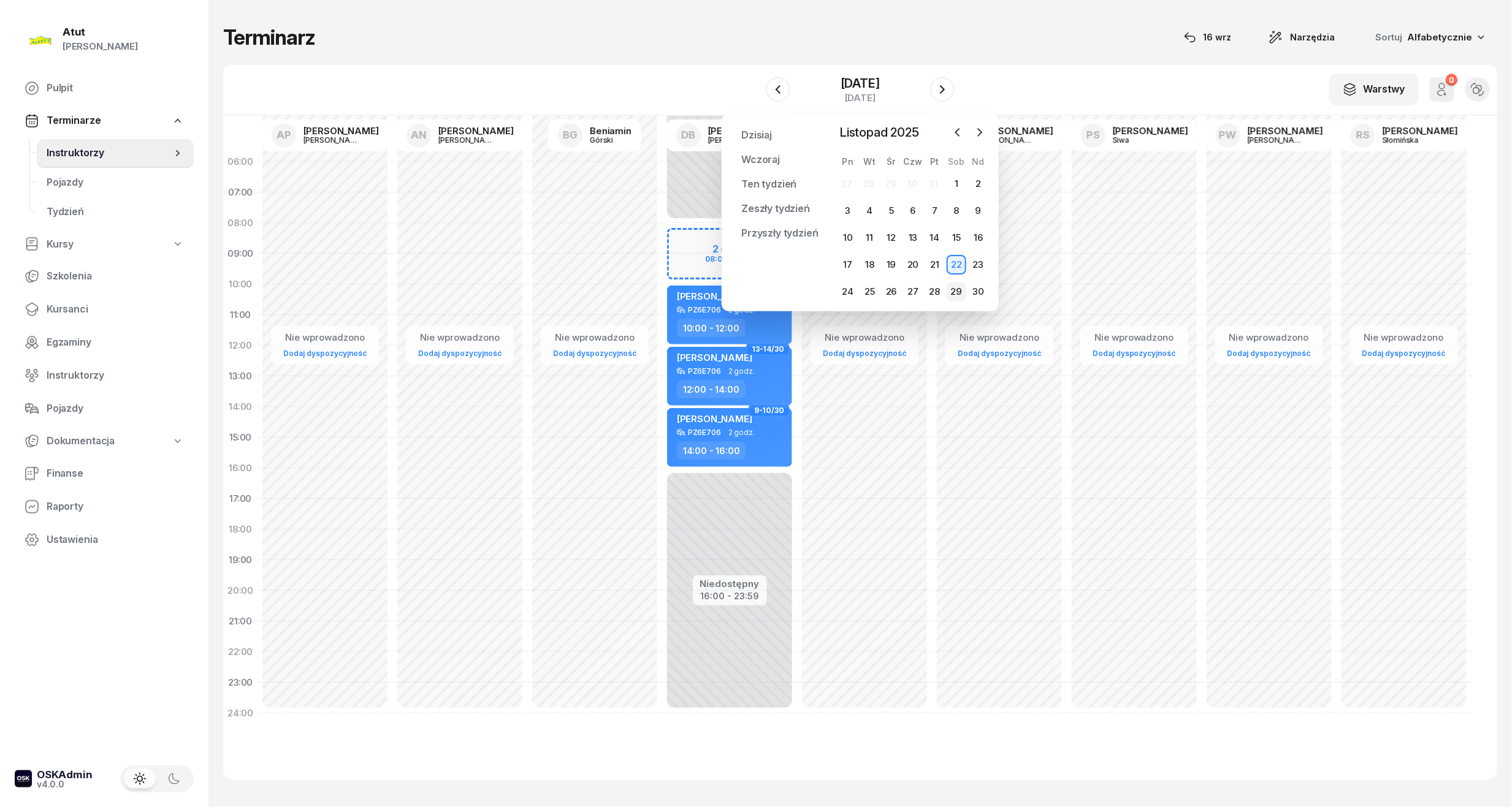
click at [955, 288] on div "29" at bounding box center [956, 291] width 20 height 20
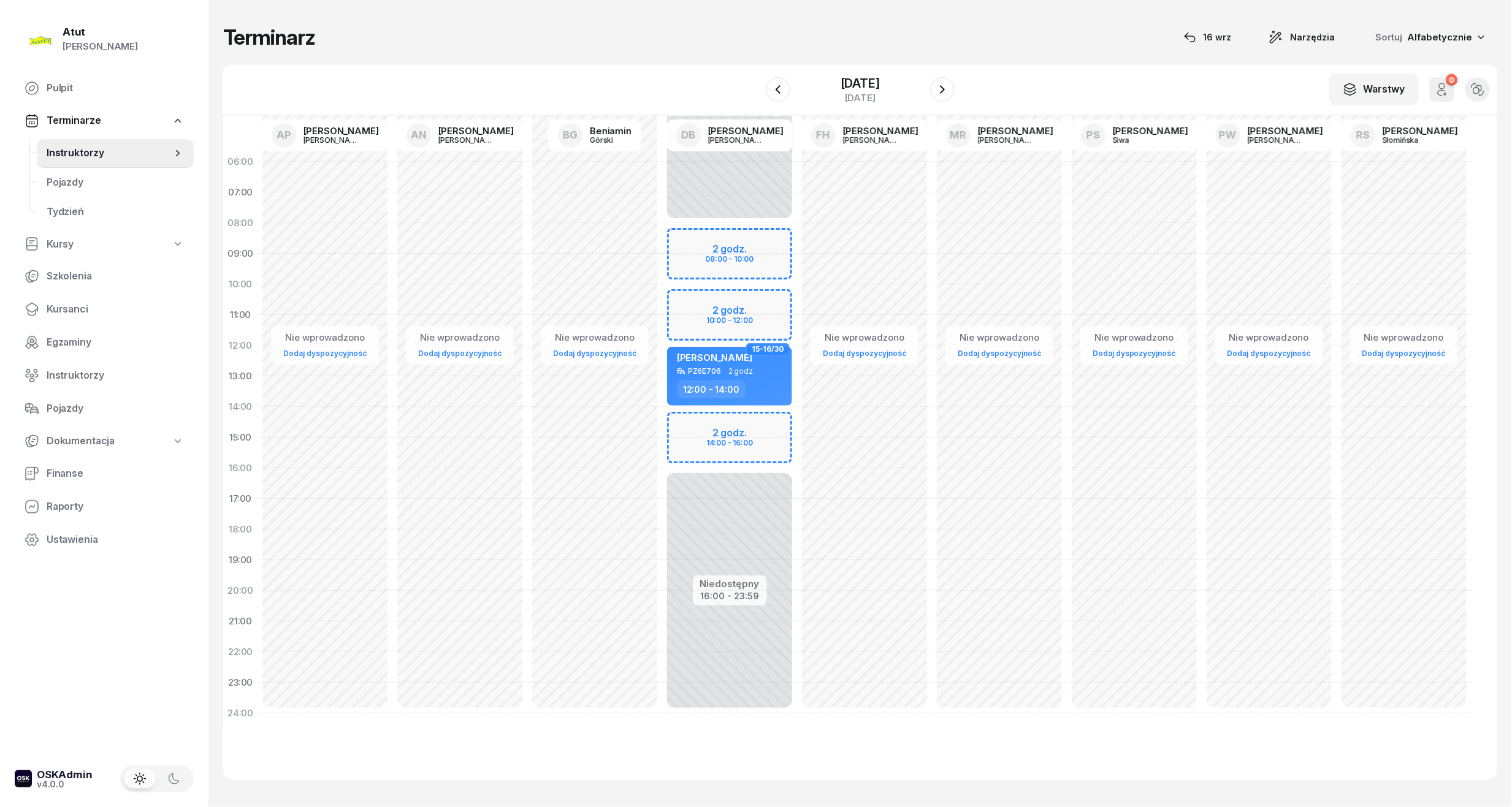
click at [701, 302] on div "Niedostępny 00:00 - 08:00 Niedostępny 16:00 - 23:59 2 godz. 08:00 - 10:00 2 god…" at bounding box center [730, 437] width 135 height 582
select select "10"
select select "12"
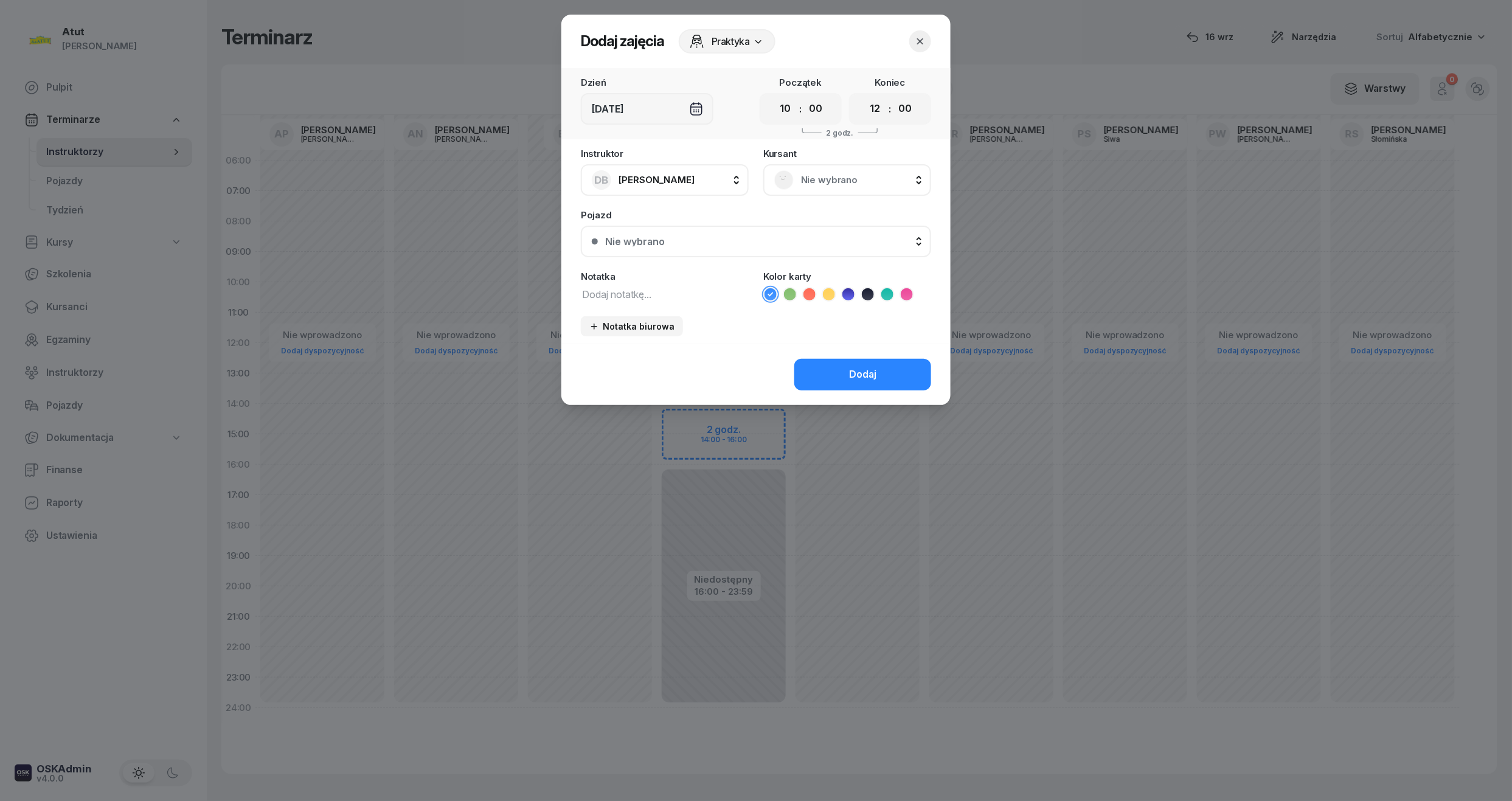
click at [806, 183] on span "Nie wybrano" at bounding box center [861, 180] width 119 height 16
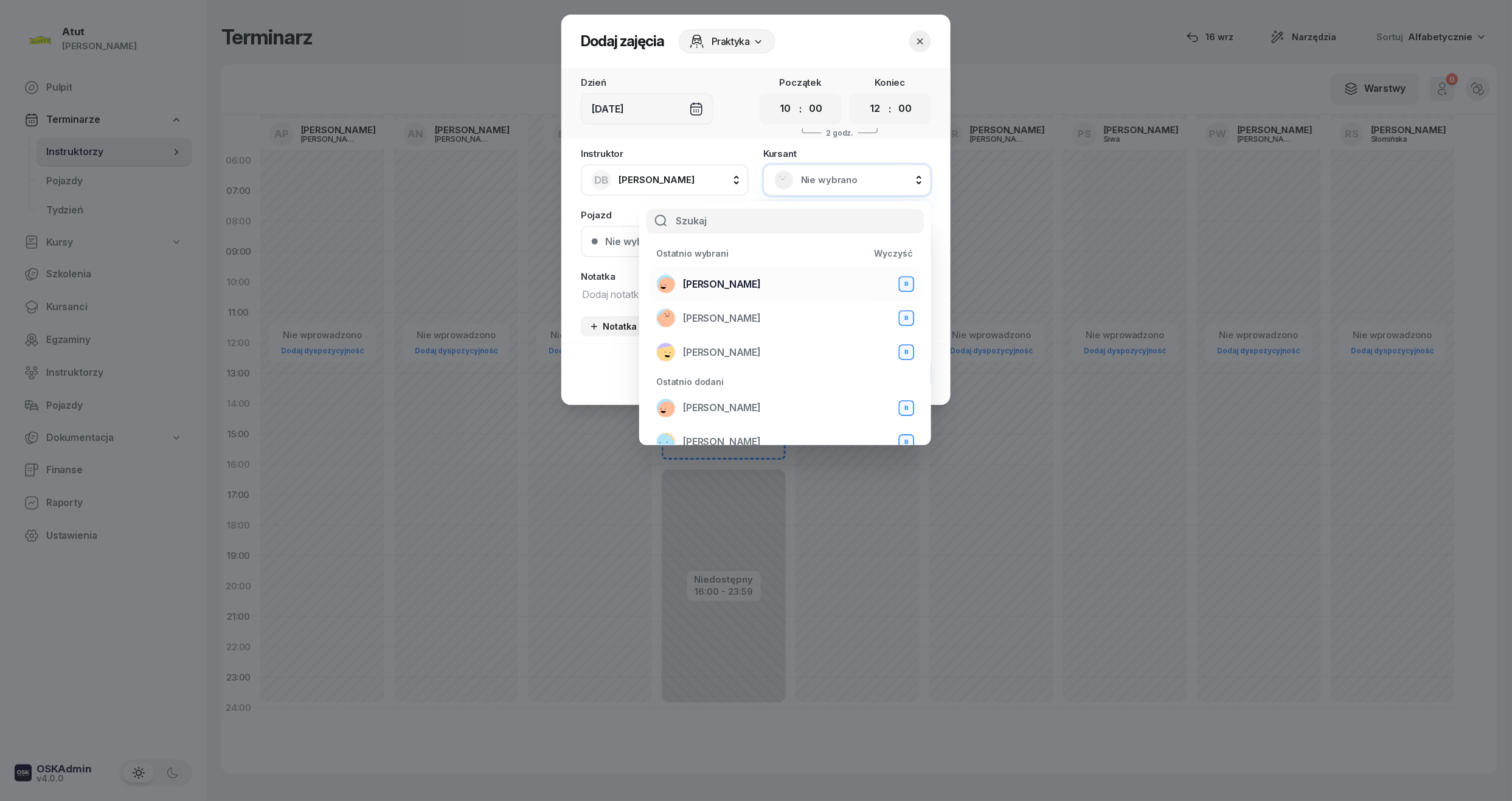
click at [715, 283] on span "[PERSON_NAME]" at bounding box center [722, 285] width 78 height 16
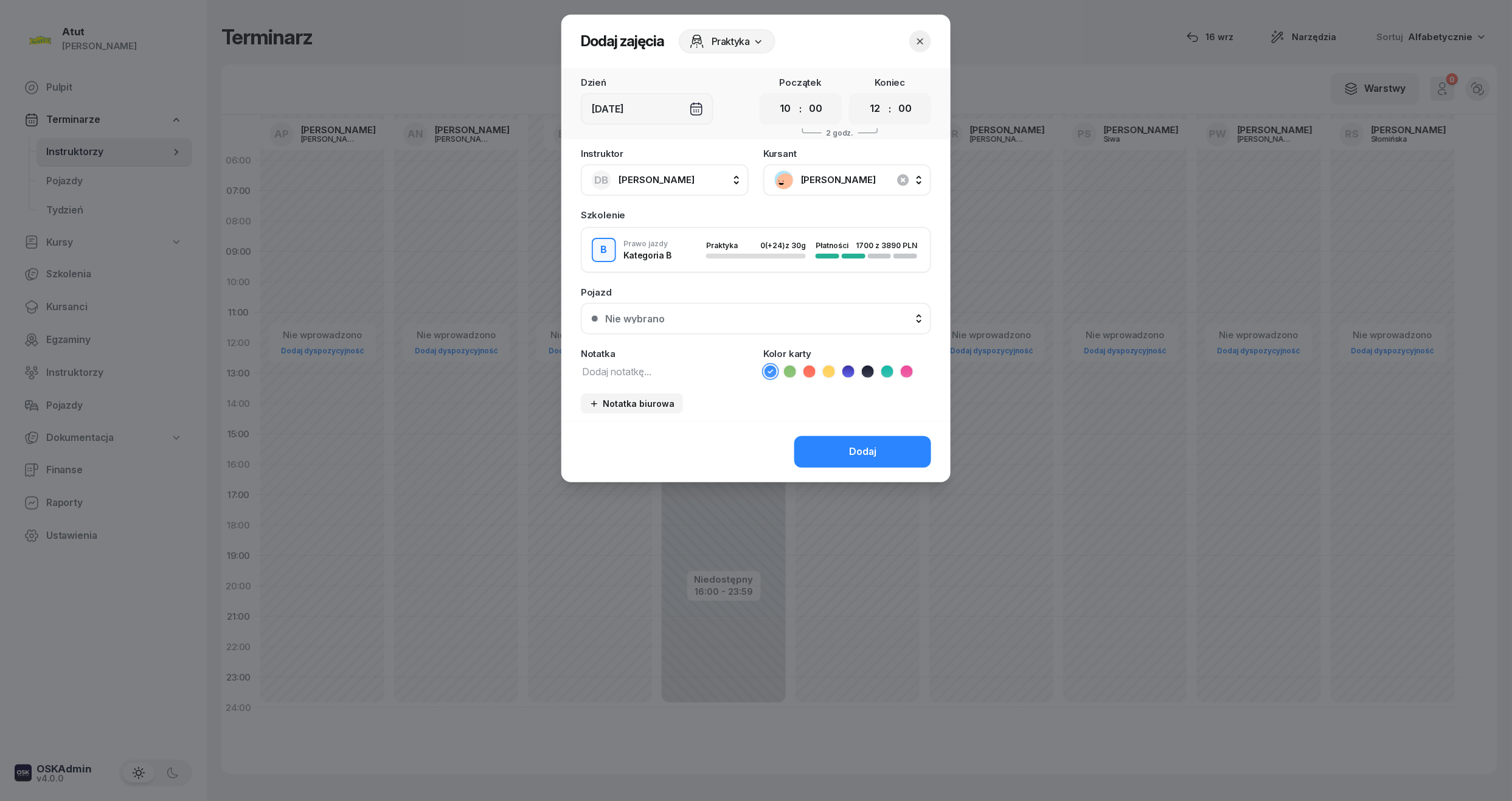
click at [621, 307] on button "Nie wybrano" at bounding box center [756, 318] width 350 height 31
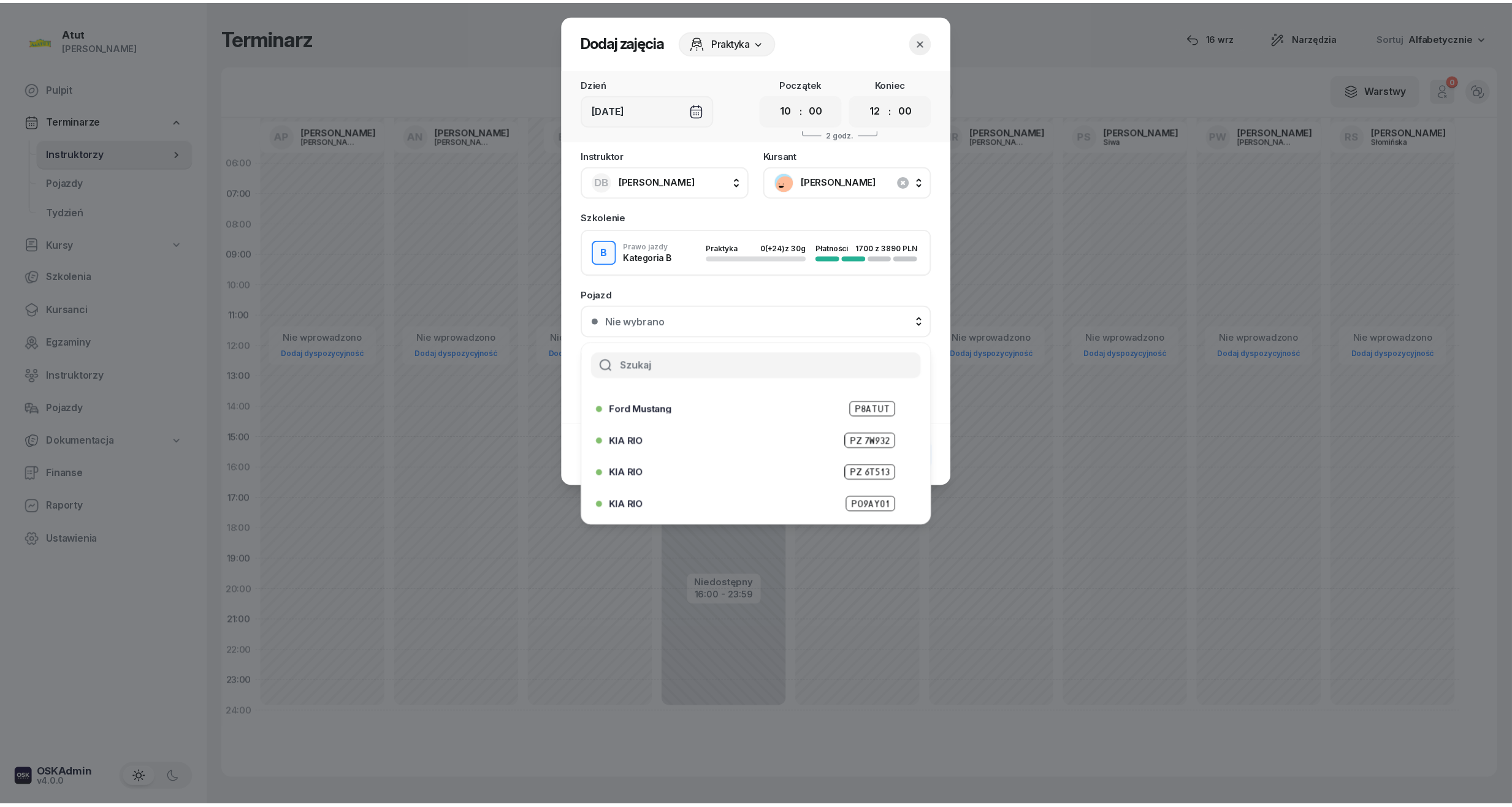
scroll to position [152, 0]
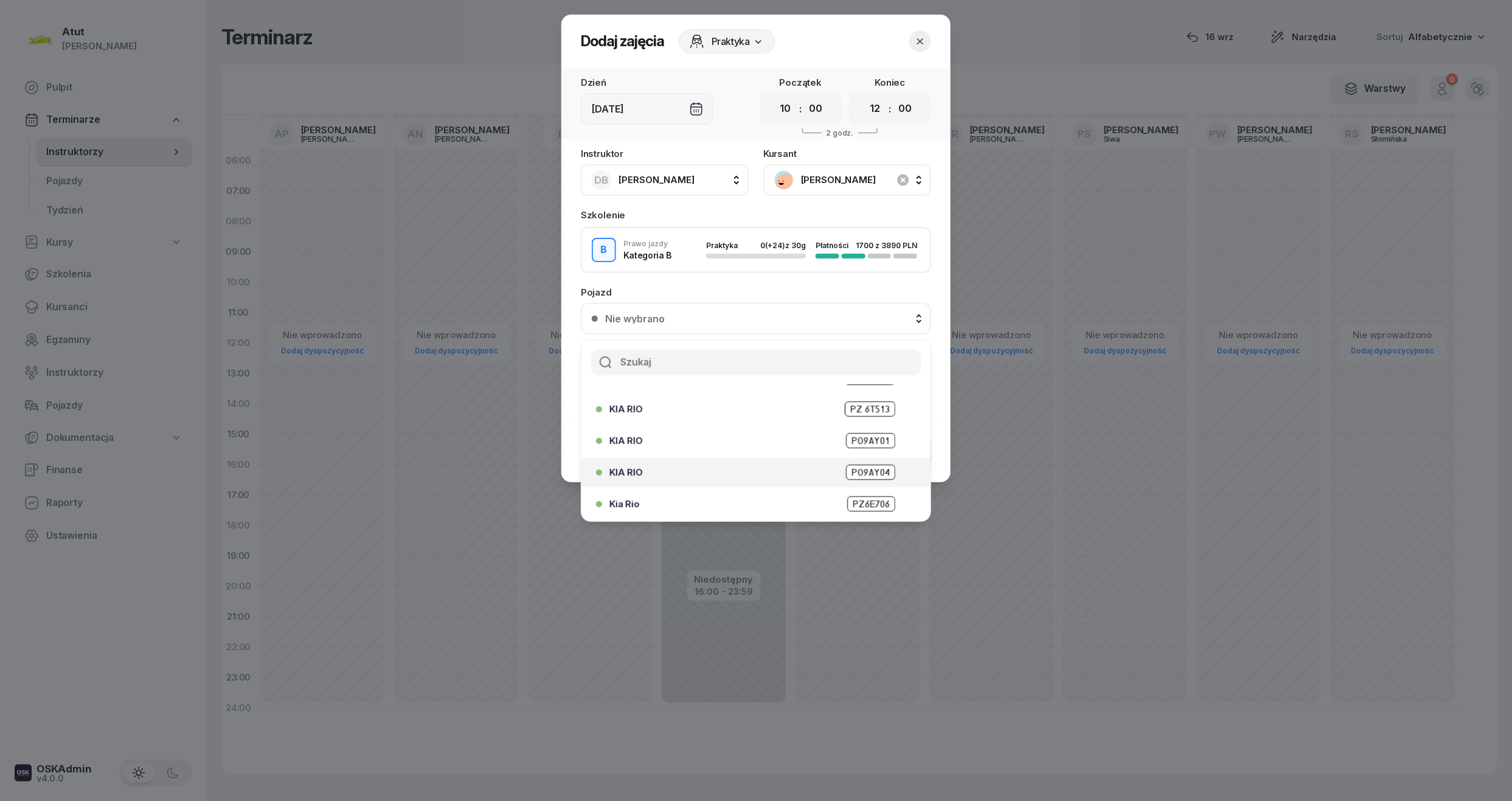
click at [847, 473] on span "PO9AY04" at bounding box center [871, 472] width 50 height 15
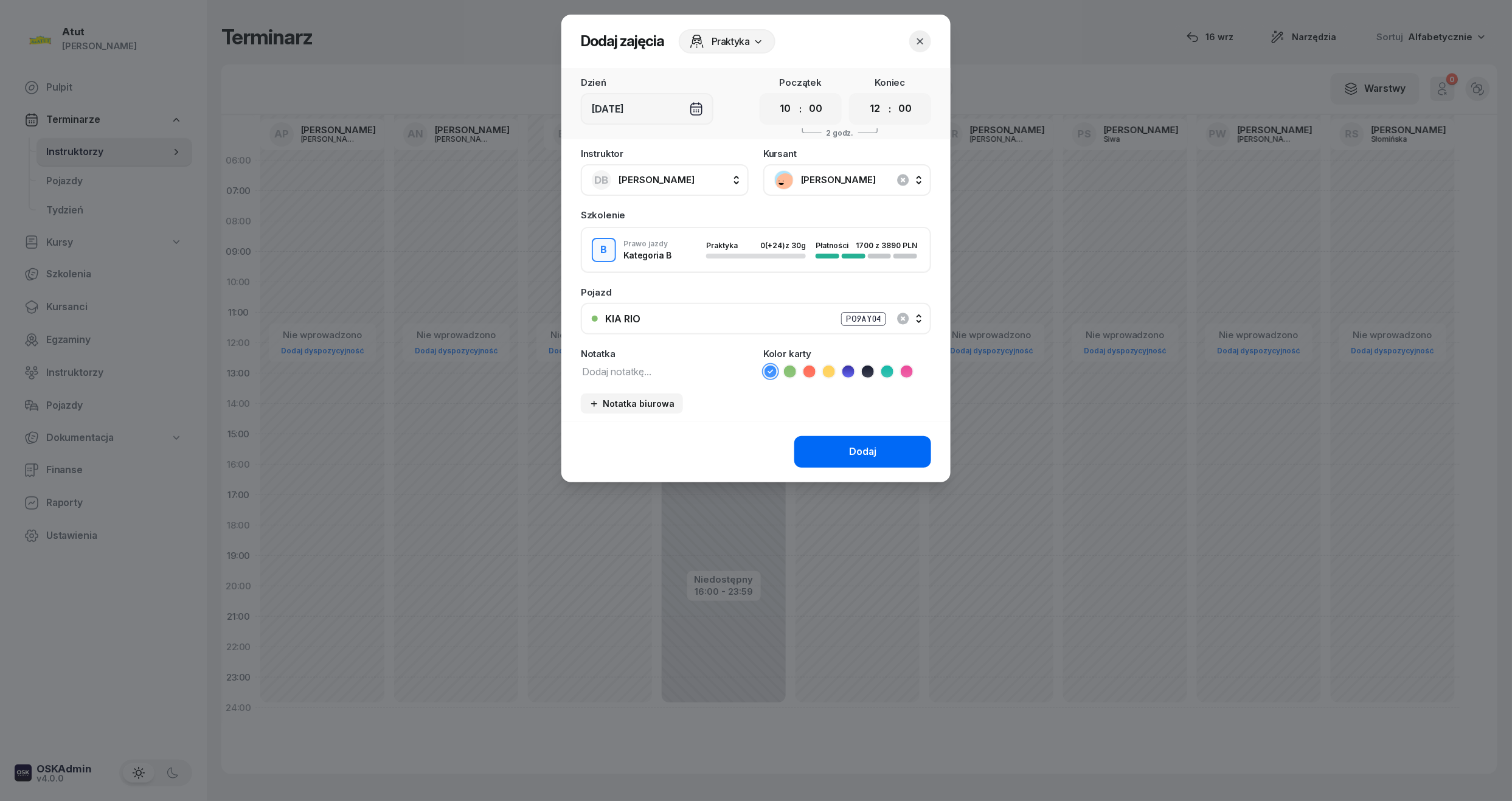
click at [854, 446] on div "Dodaj" at bounding box center [863, 452] width 28 height 16
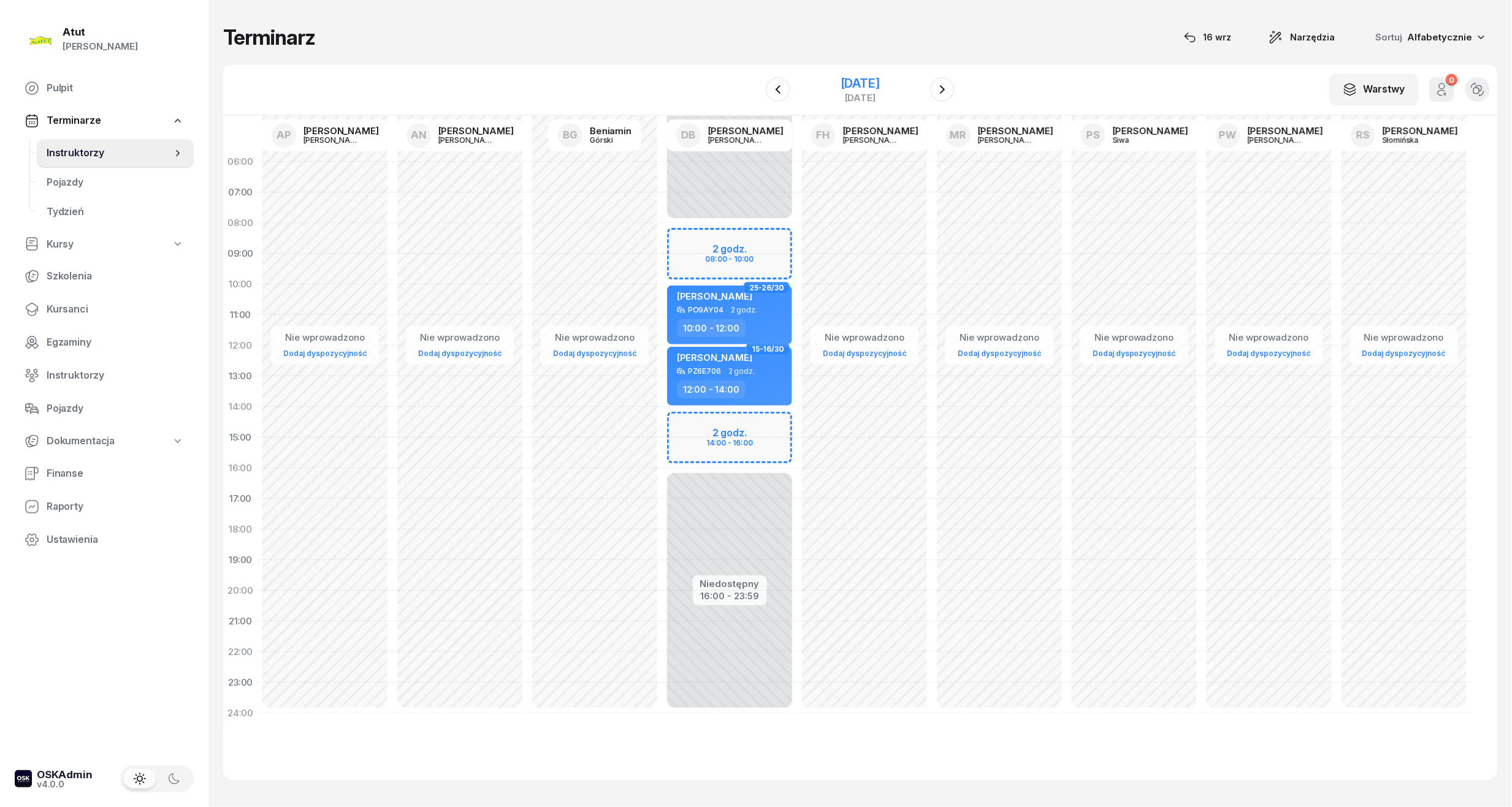
click at [880, 81] on div "[DATE]" at bounding box center [859, 83] width 39 height 12
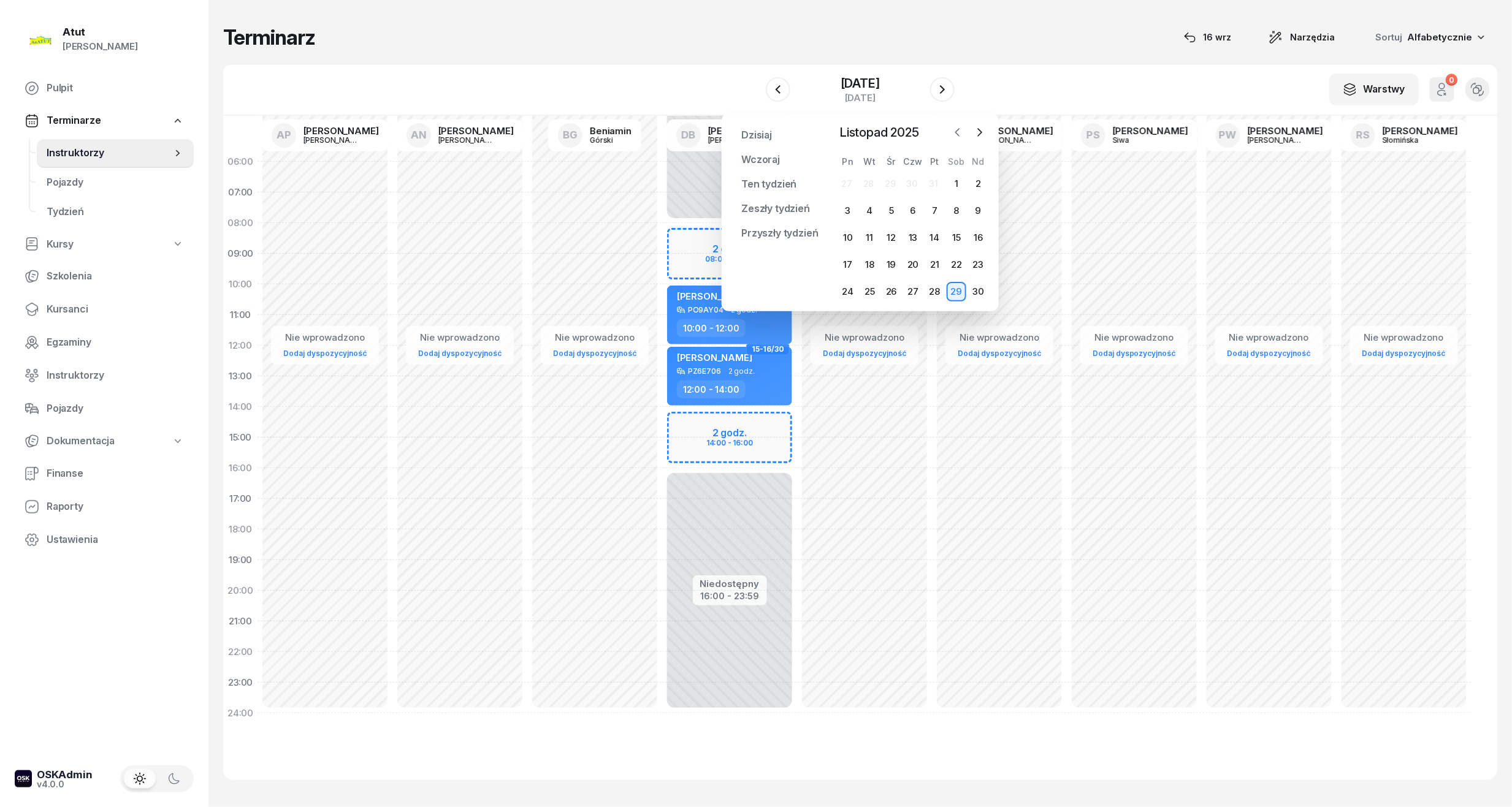
click at [956, 131] on icon "button" at bounding box center [957, 132] width 12 height 12
click at [953, 133] on icon "button" at bounding box center [957, 132] width 12 height 12
click at [884, 240] on div "17" at bounding box center [891, 238] width 20 height 20
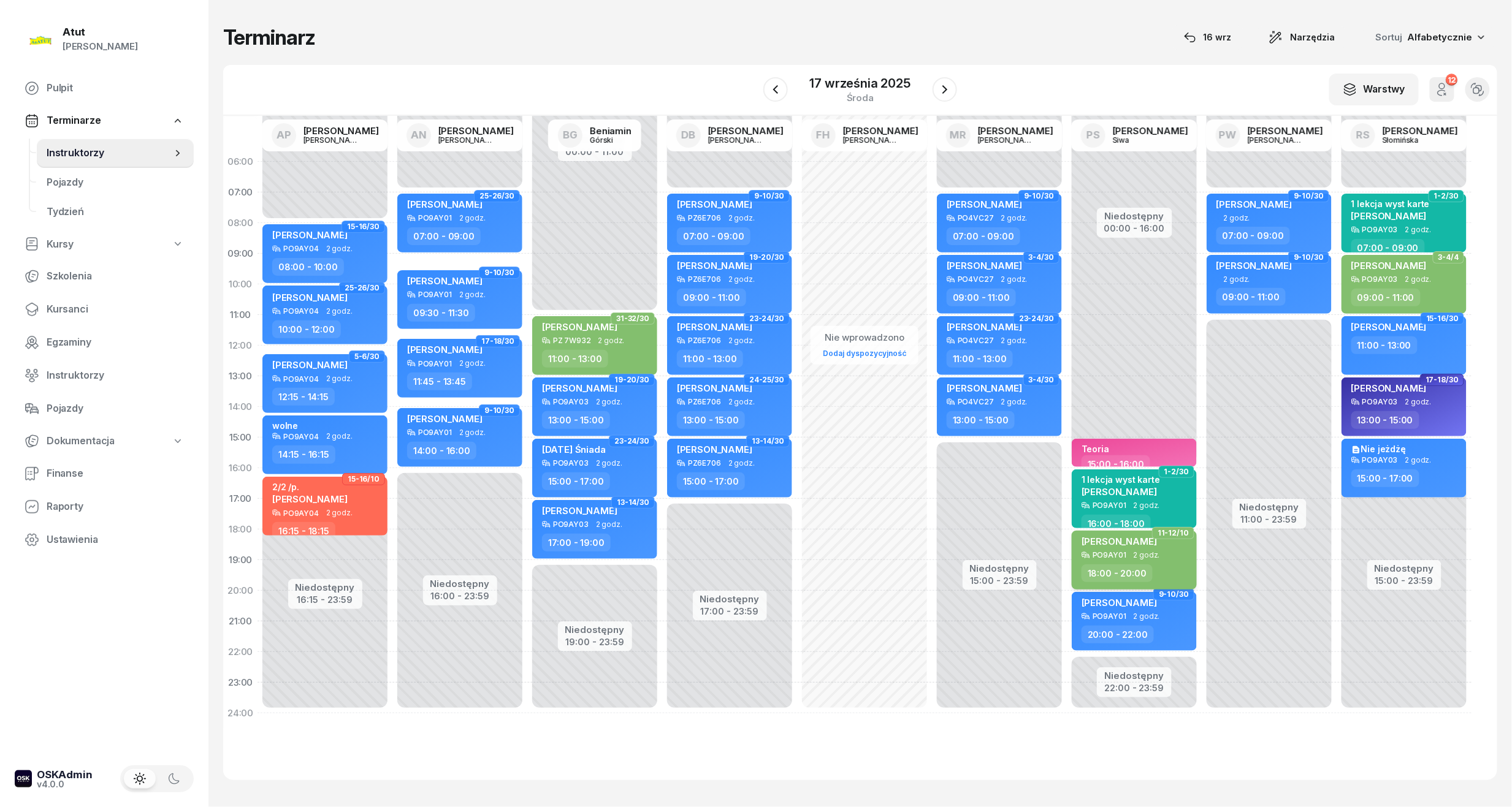
click at [1153, 547] on div "[PERSON_NAME]" at bounding box center [1119, 543] width 76 height 15
select select "18"
select select "20"
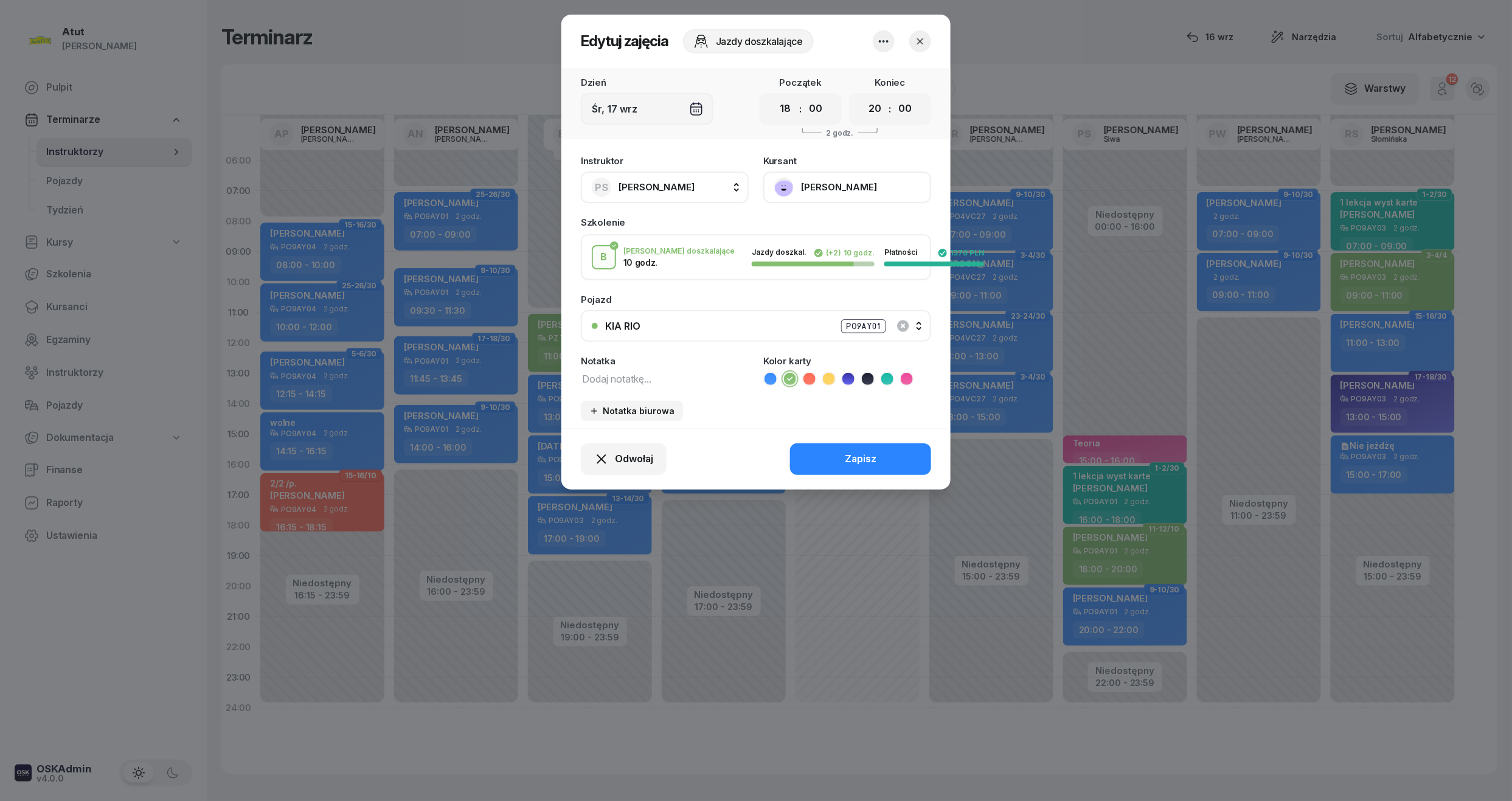
click at [869, 180] on button "[PERSON_NAME]" at bounding box center [847, 187] width 168 height 31
click at [854, 212] on div "Otwórz profil 666 997 204" at bounding box center [846, 240] width 170 height 65
click at [854, 218] on link "Otwórz profil" at bounding box center [846, 229] width 160 height 31
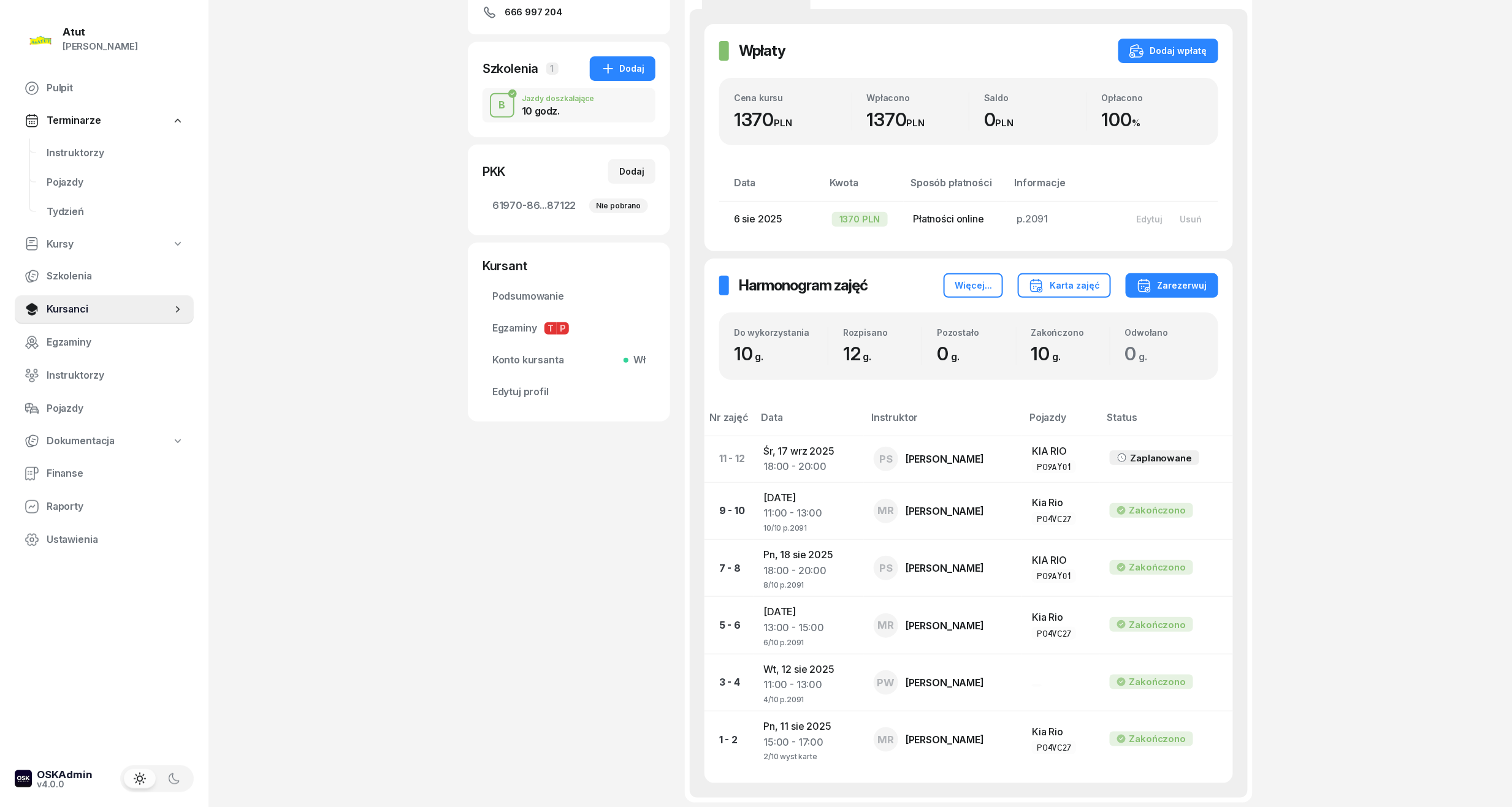
scroll to position [318, 0]
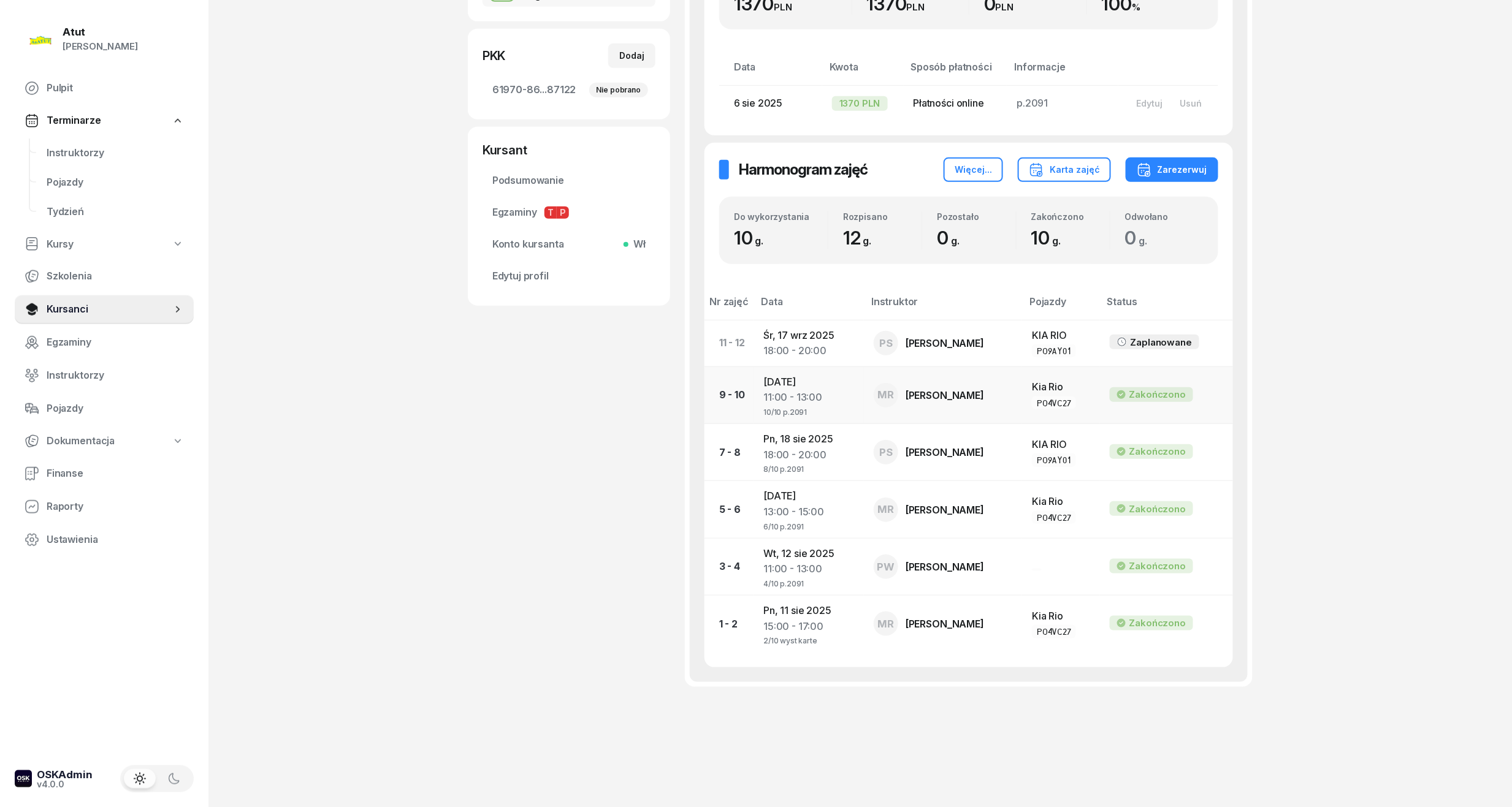
click at [814, 395] on div "11:00 - 13:00" at bounding box center [809, 398] width 91 height 16
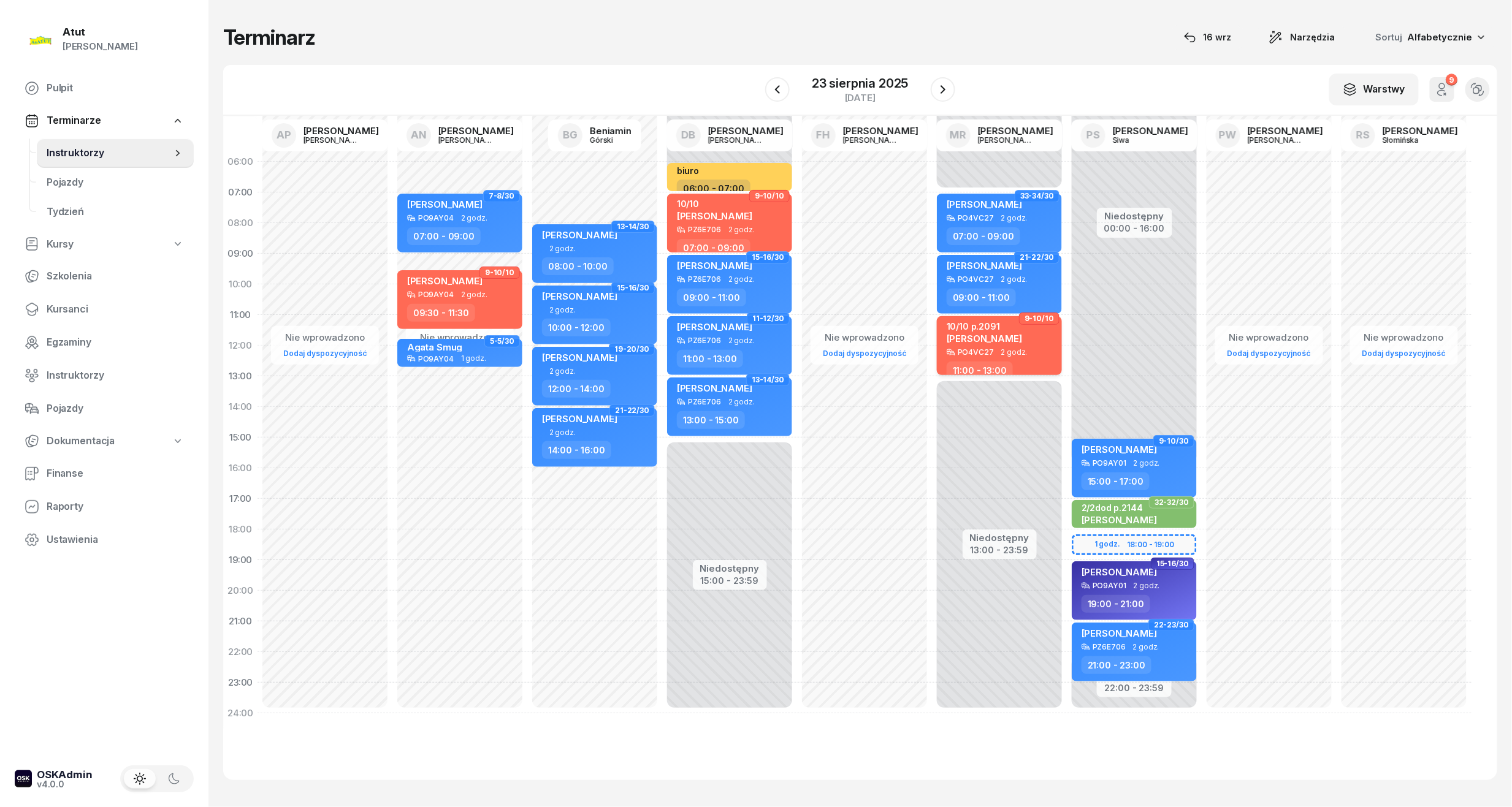
click at [1020, 343] on div "10/10 p.2091 [PERSON_NAME]" at bounding box center [1000, 335] width 108 height 27
select select "11"
select select "13"
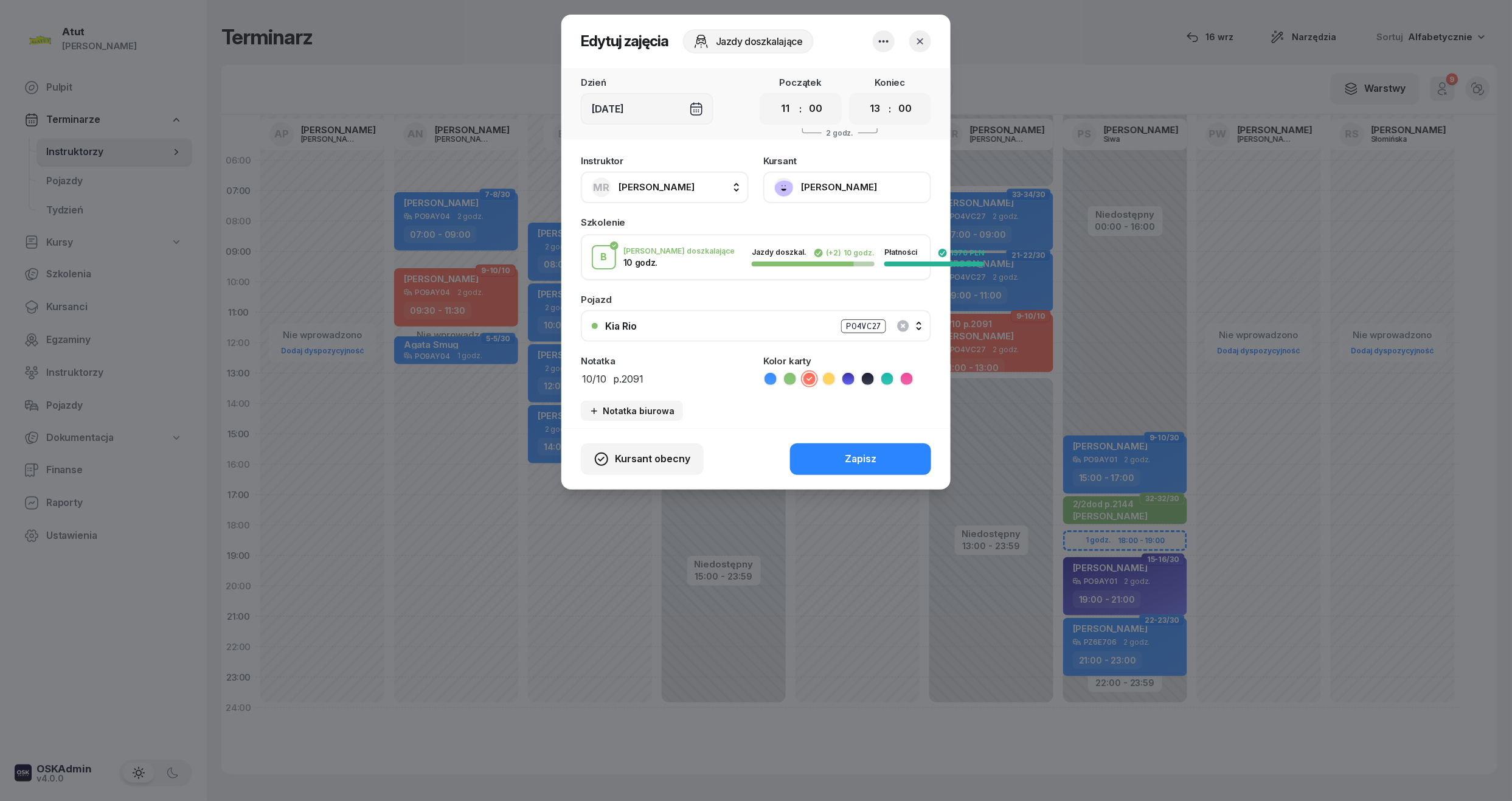
drag, startPoint x: 699, startPoint y: 372, endPoint x: 336, endPoint y: 373, distance: 363.0
click at [337, 373] on div "Edytuj zajęcia Jazdy doszkalające Dzień [DATE] Początek 00 01 02 03 04 05 06 07…" at bounding box center [756, 400] width 1512 height 801
click at [672, 451] on span "Kursant obecny" at bounding box center [653, 459] width 76 height 16
click at [628, 350] on div "My odwołaliśmy" at bounding box center [621, 355] width 74 height 16
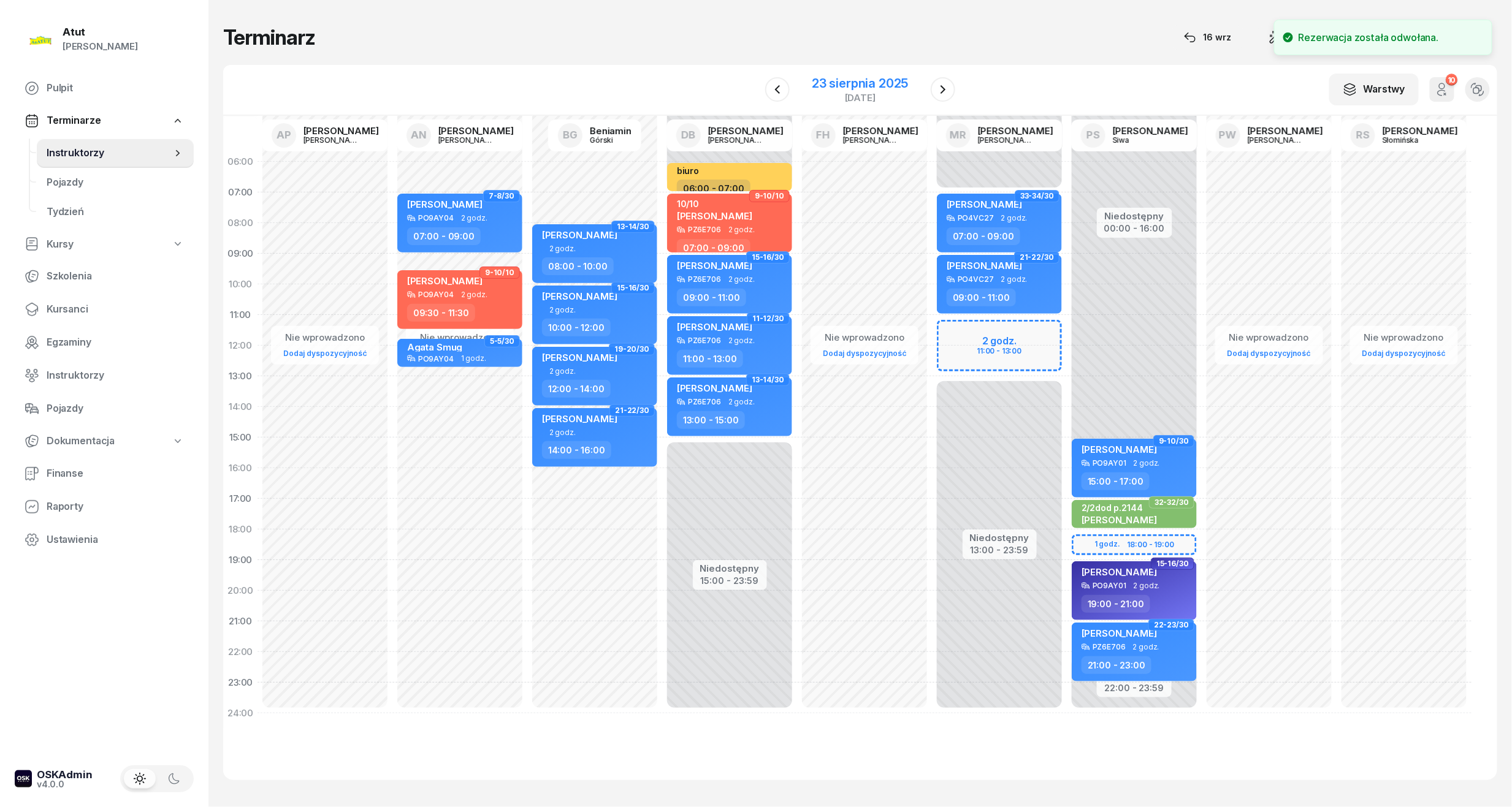
click at [832, 88] on div "23 sierpnia 2025" at bounding box center [859, 83] width 96 height 12
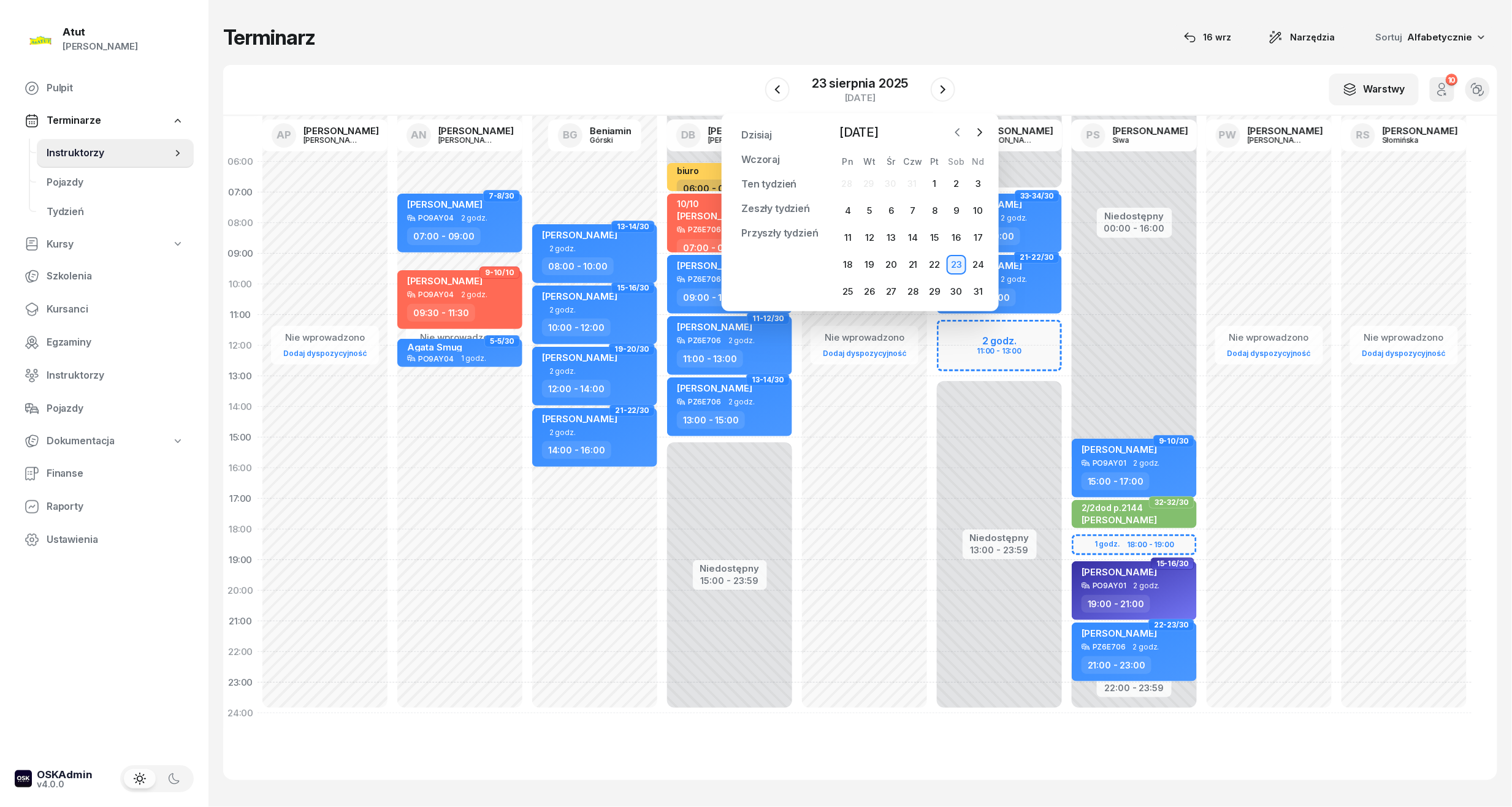
click at [955, 128] on icon "button" at bounding box center [957, 132] width 12 height 12
click at [962, 134] on icon "button" at bounding box center [957, 132] width 12 height 12
click at [976, 132] on icon "button" at bounding box center [979, 132] width 12 height 12
click at [958, 128] on icon "button" at bounding box center [957, 132] width 12 height 12
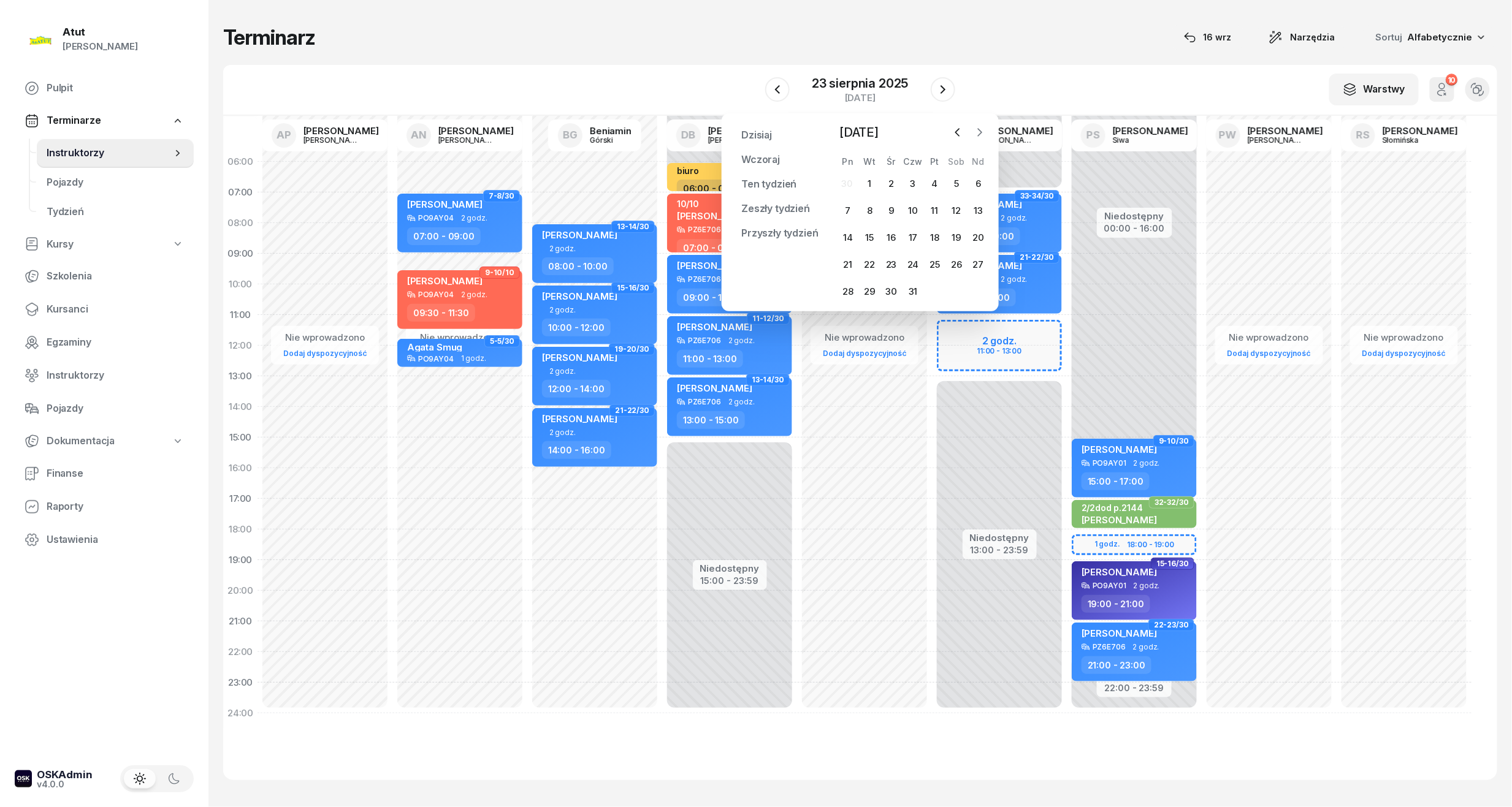
click at [981, 126] on icon "button" at bounding box center [979, 132] width 12 height 12
click at [893, 235] on div "17" at bounding box center [891, 238] width 20 height 20
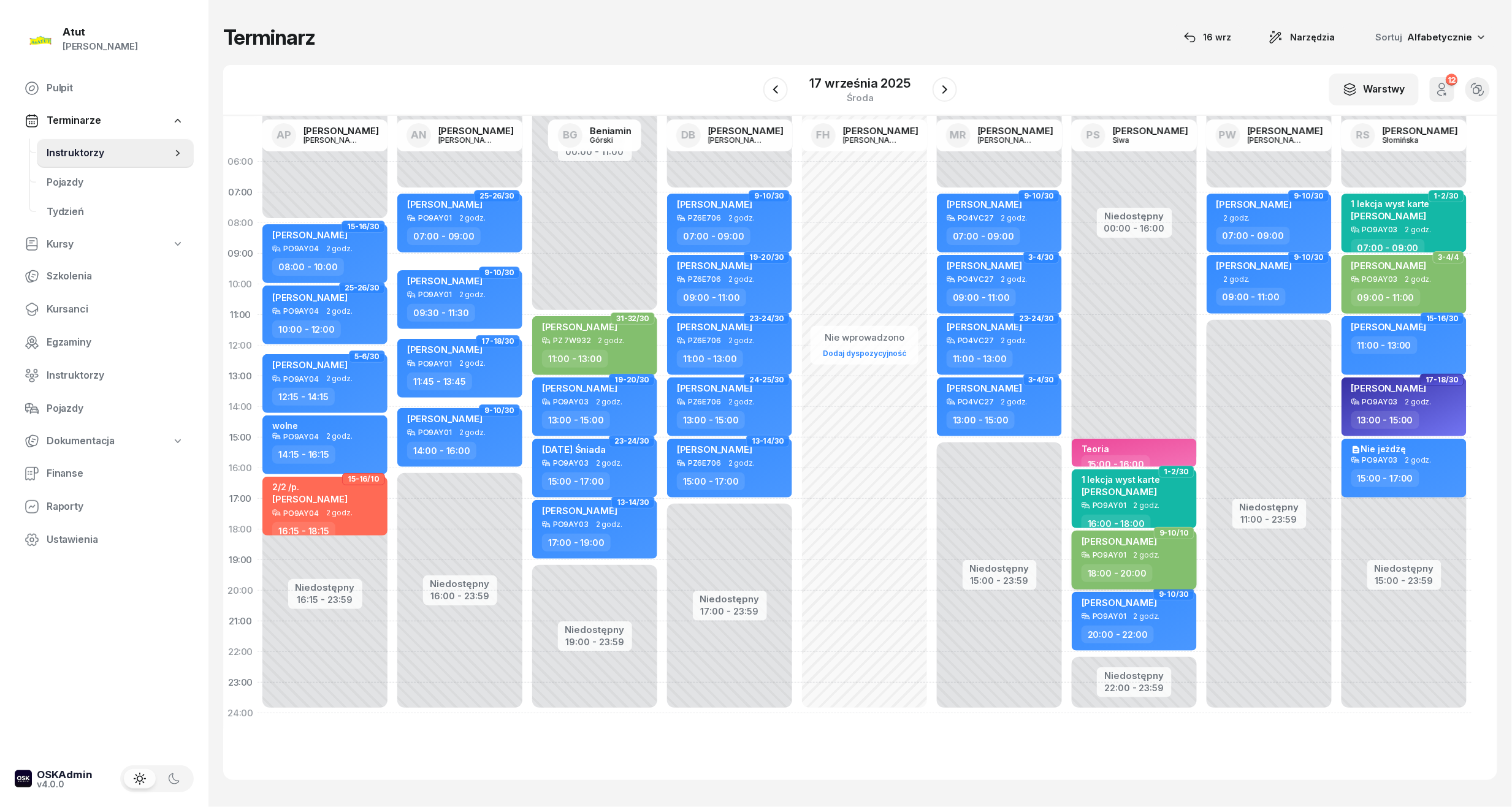
click at [1111, 548] on div "[PERSON_NAME]" at bounding box center [1119, 543] width 76 height 15
select select "18"
select select "20"
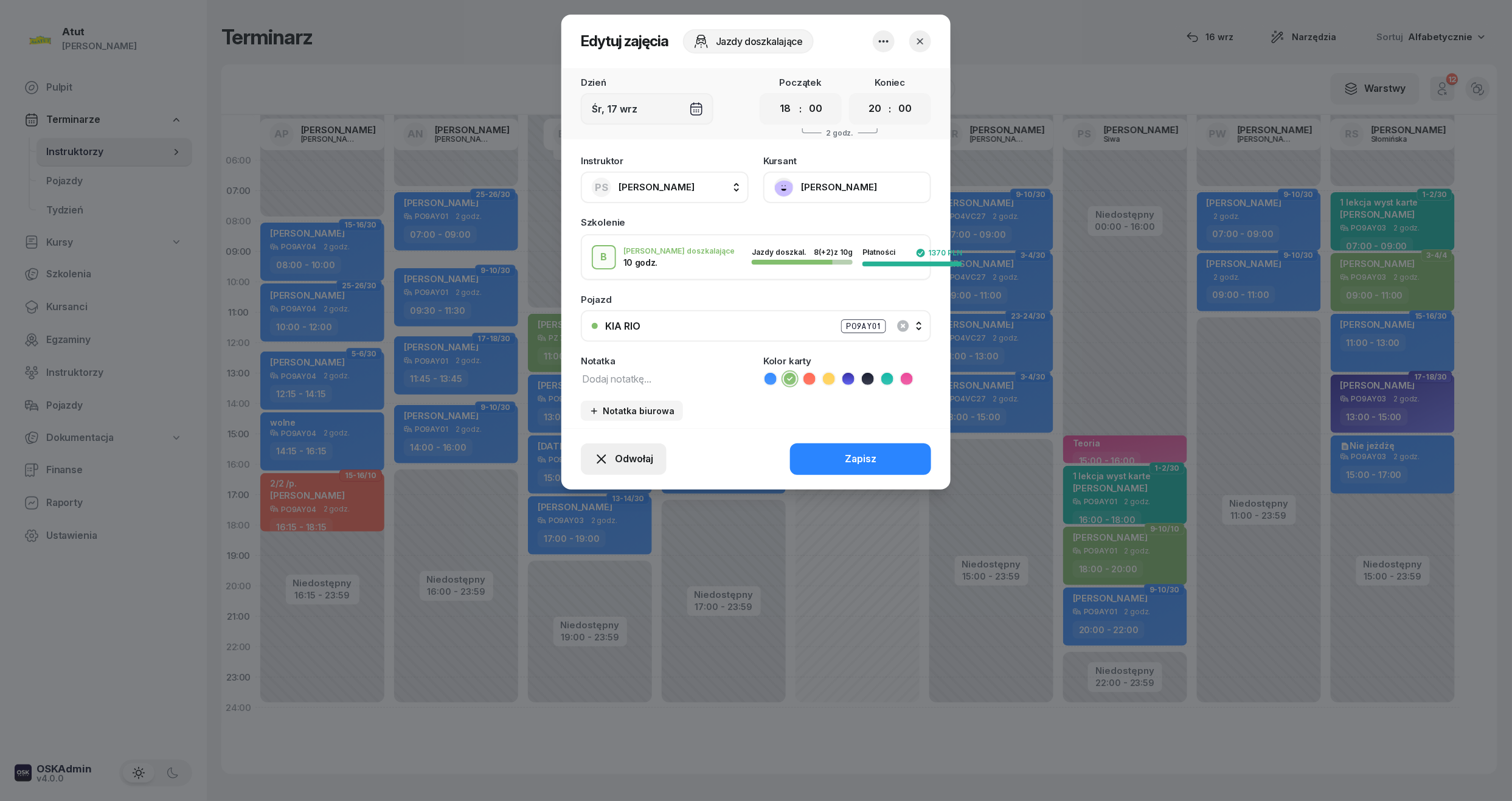
click at [653, 445] on button "Odwołaj" at bounding box center [624, 459] width 86 height 31
click at [619, 354] on div "My odwołaliśmy" at bounding box center [603, 355] width 74 height 16
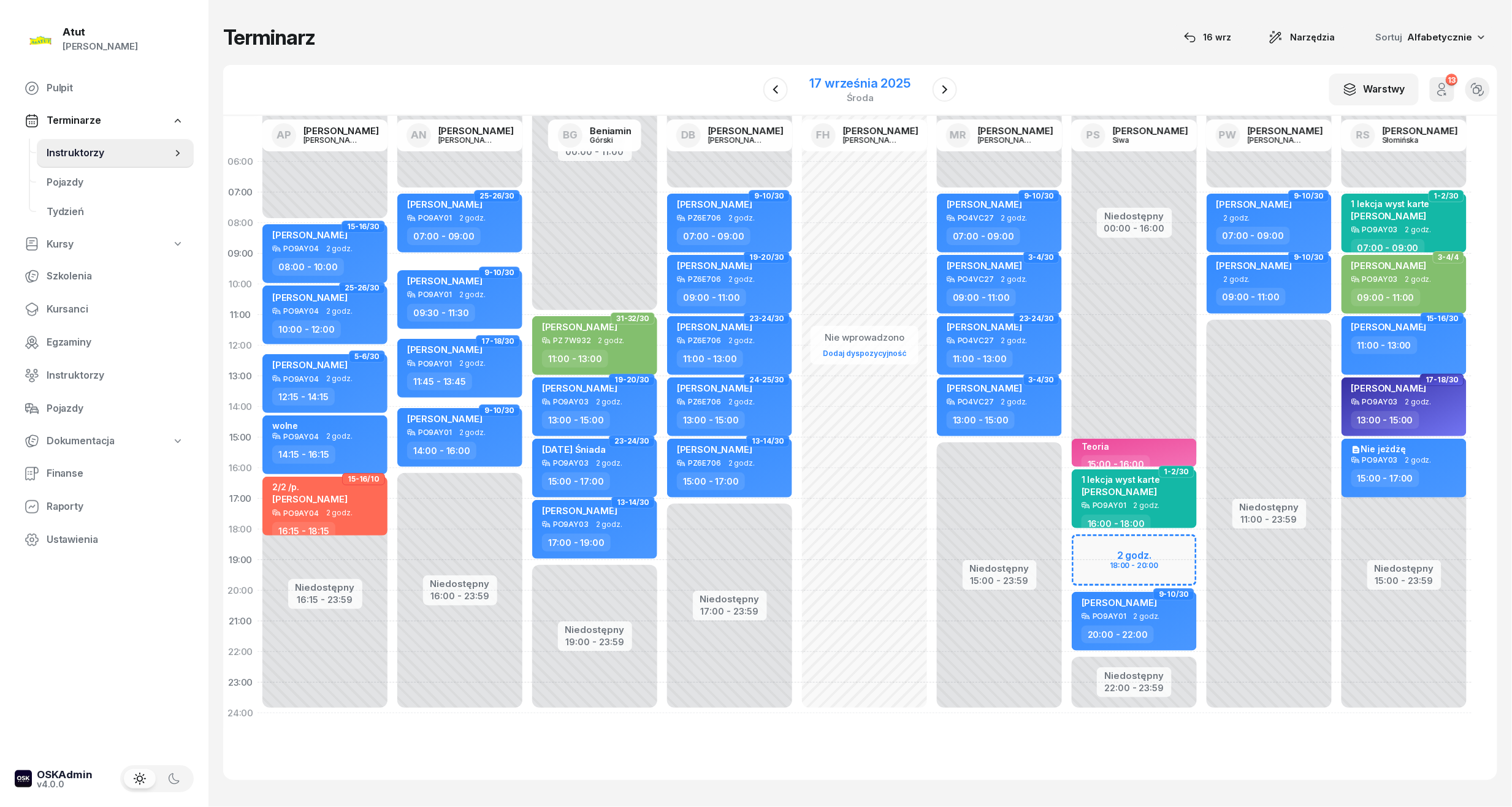
click at [894, 84] on div "17 września 2025" at bounding box center [859, 83] width 101 height 12
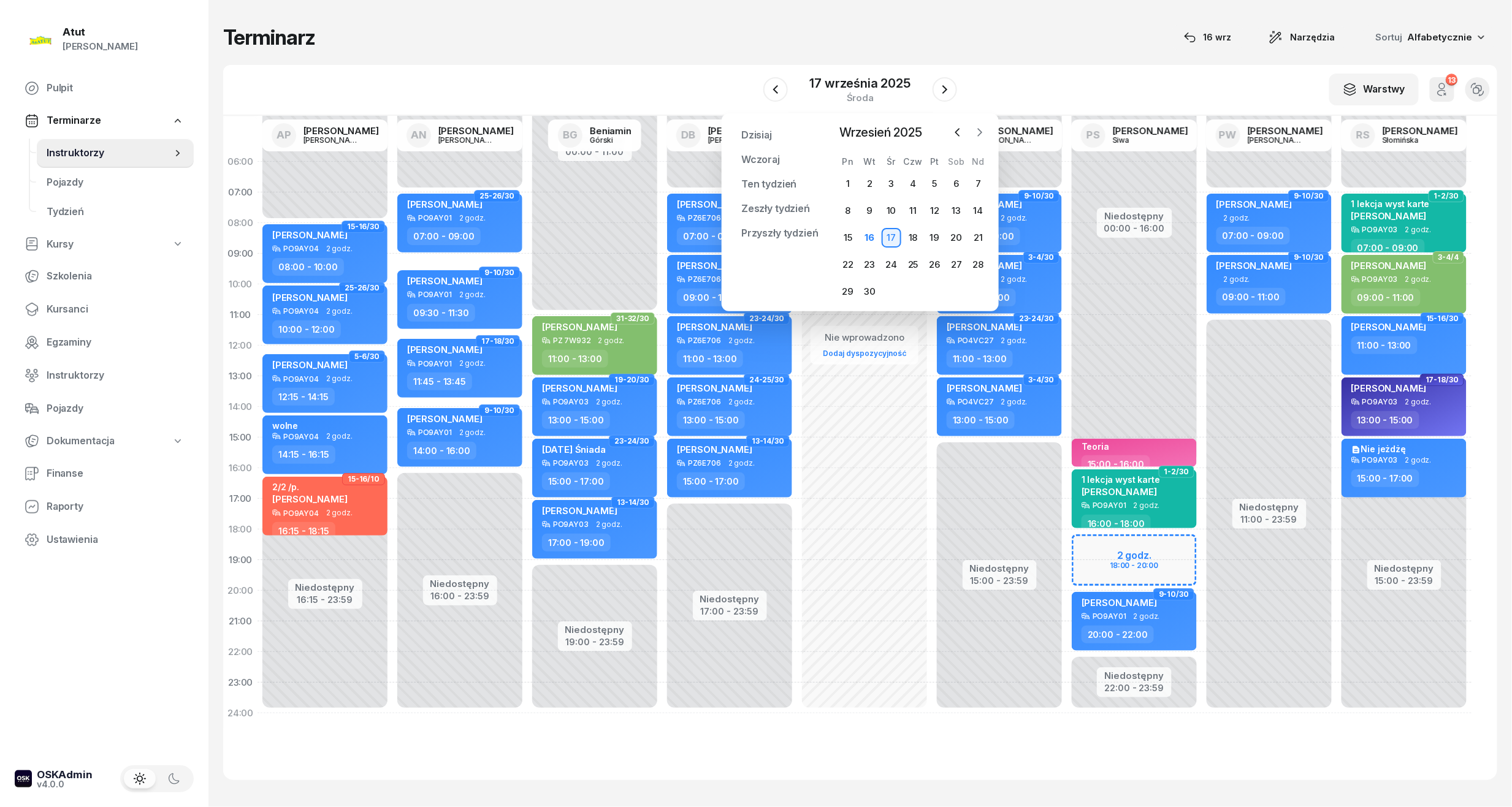
click at [981, 134] on icon "button" at bounding box center [979, 132] width 12 height 12
click at [891, 263] on div "22" at bounding box center [891, 264] width 20 height 20
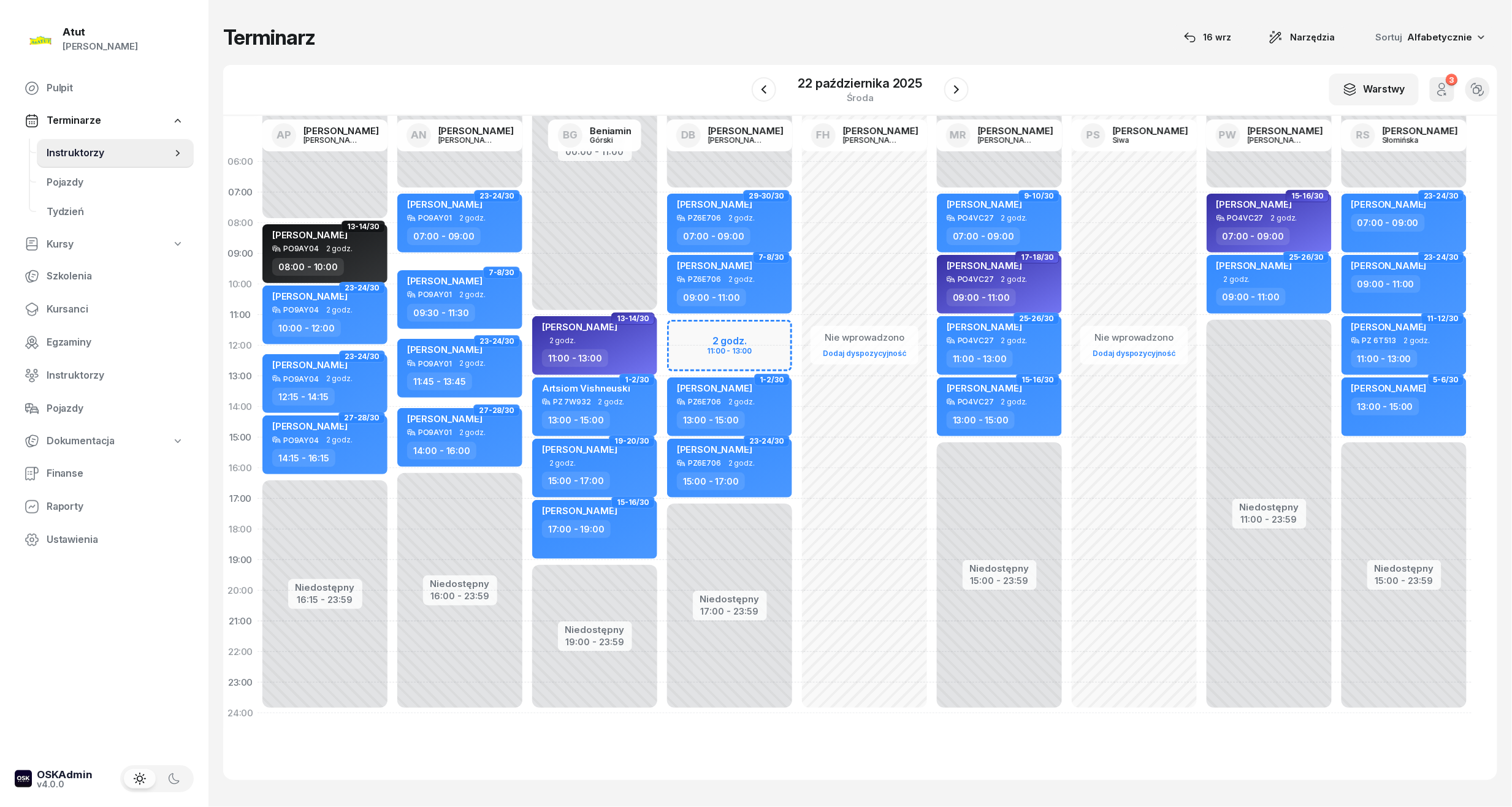
click at [741, 351] on div "Niedostępny 00:00 - 07:00 Niedostępny 17:00 - 23:59 2 godz. 11:00 - 13:00 29-30…" at bounding box center [730, 437] width 135 height 582
select select "12"
select select "13"
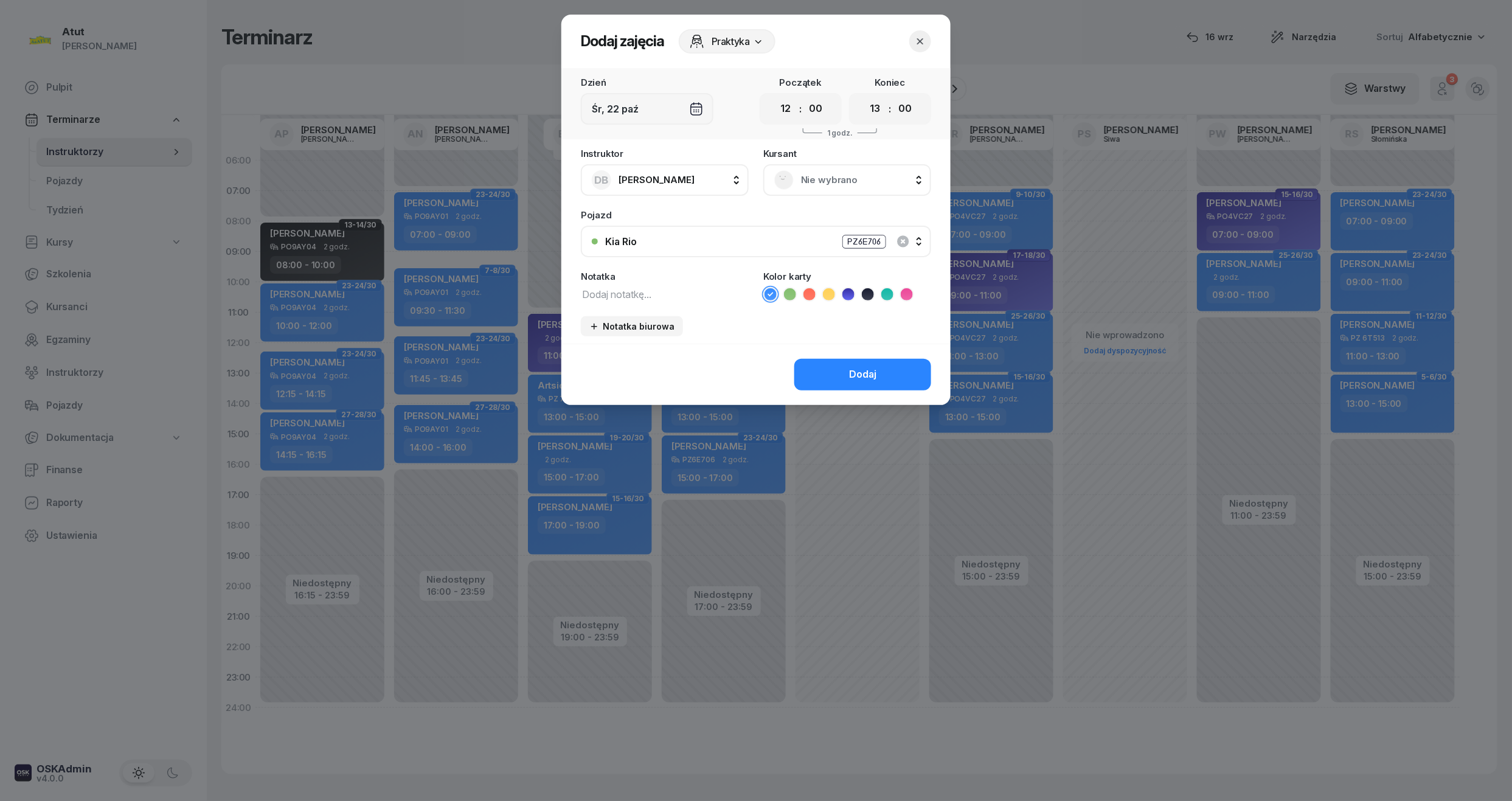
click at [804, 183] on span "Nie wybrano" at bounding box center [861, 180] width 119 height 16
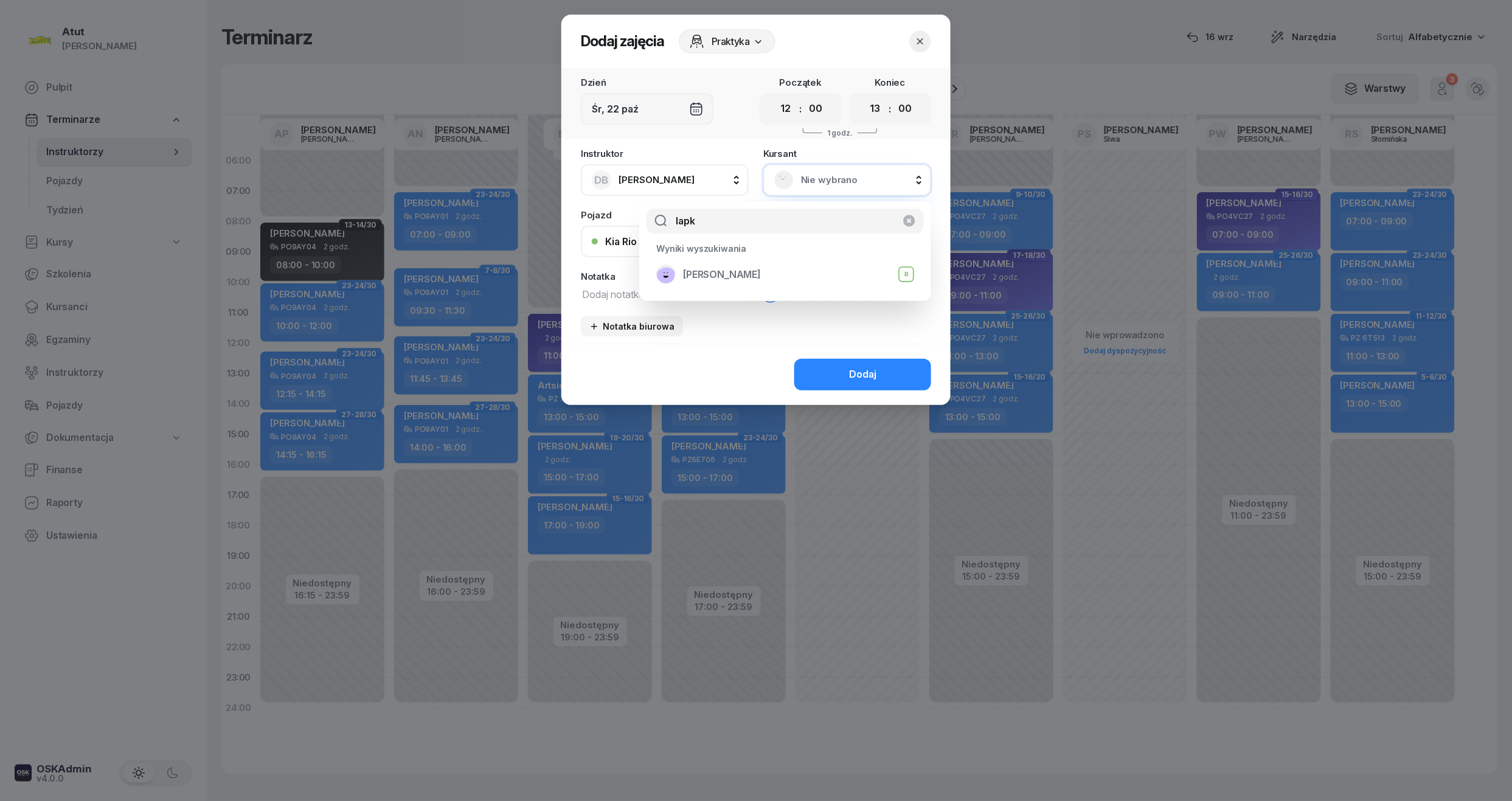
type input "lapk"
click at [918, 49] on button "button" at bounding box center [921, 42] width 22 height 22
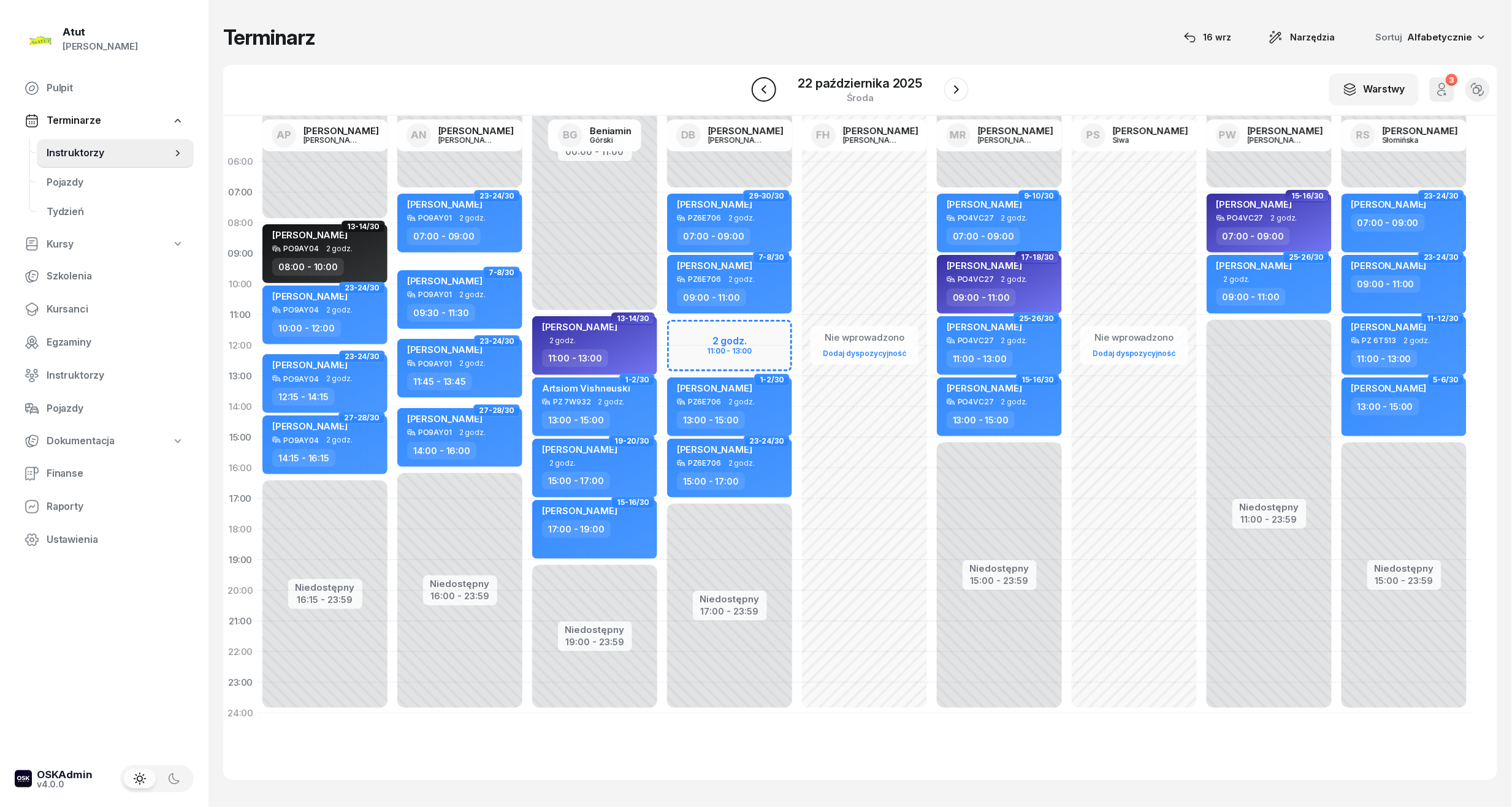
click at [761, 92] on icon "button" at bounding box center [764, 90] width 15 height 15
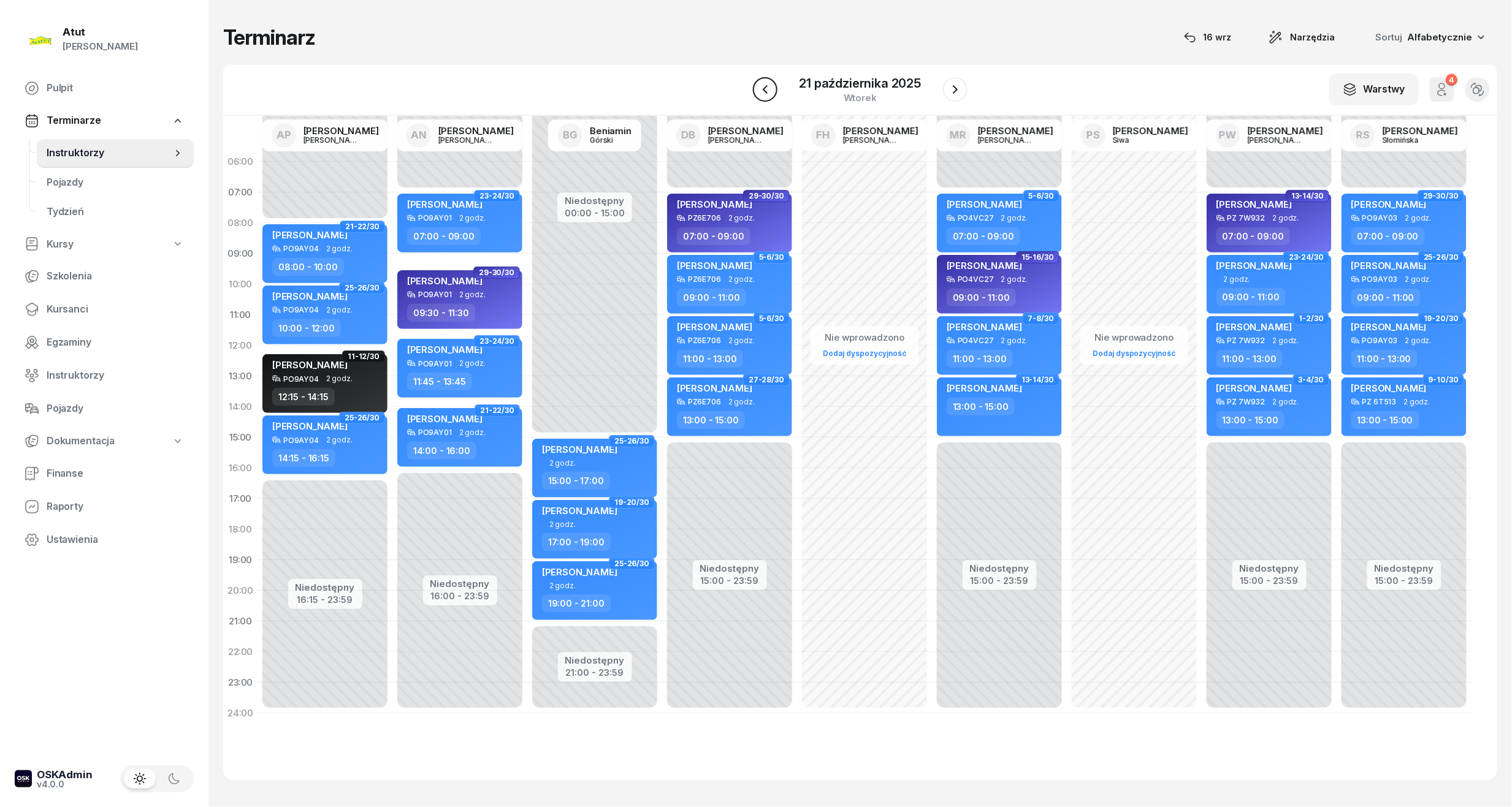
click at [761, 92] on icon "button" at bounding box center [765, 90] width 15 height 15
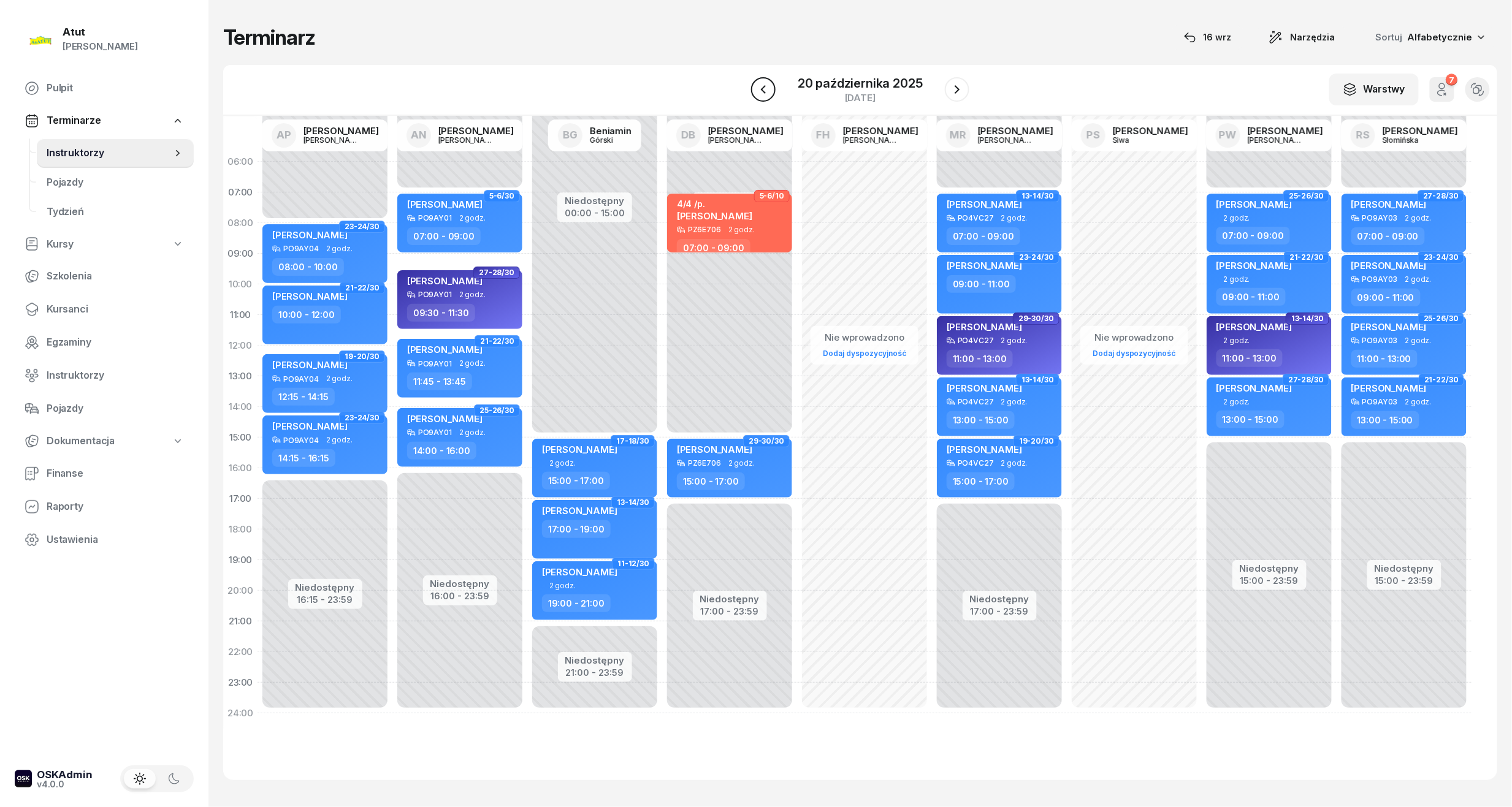
click at [761, 92] on icon "button" at bounding box center [763, 90] width 15 height 15
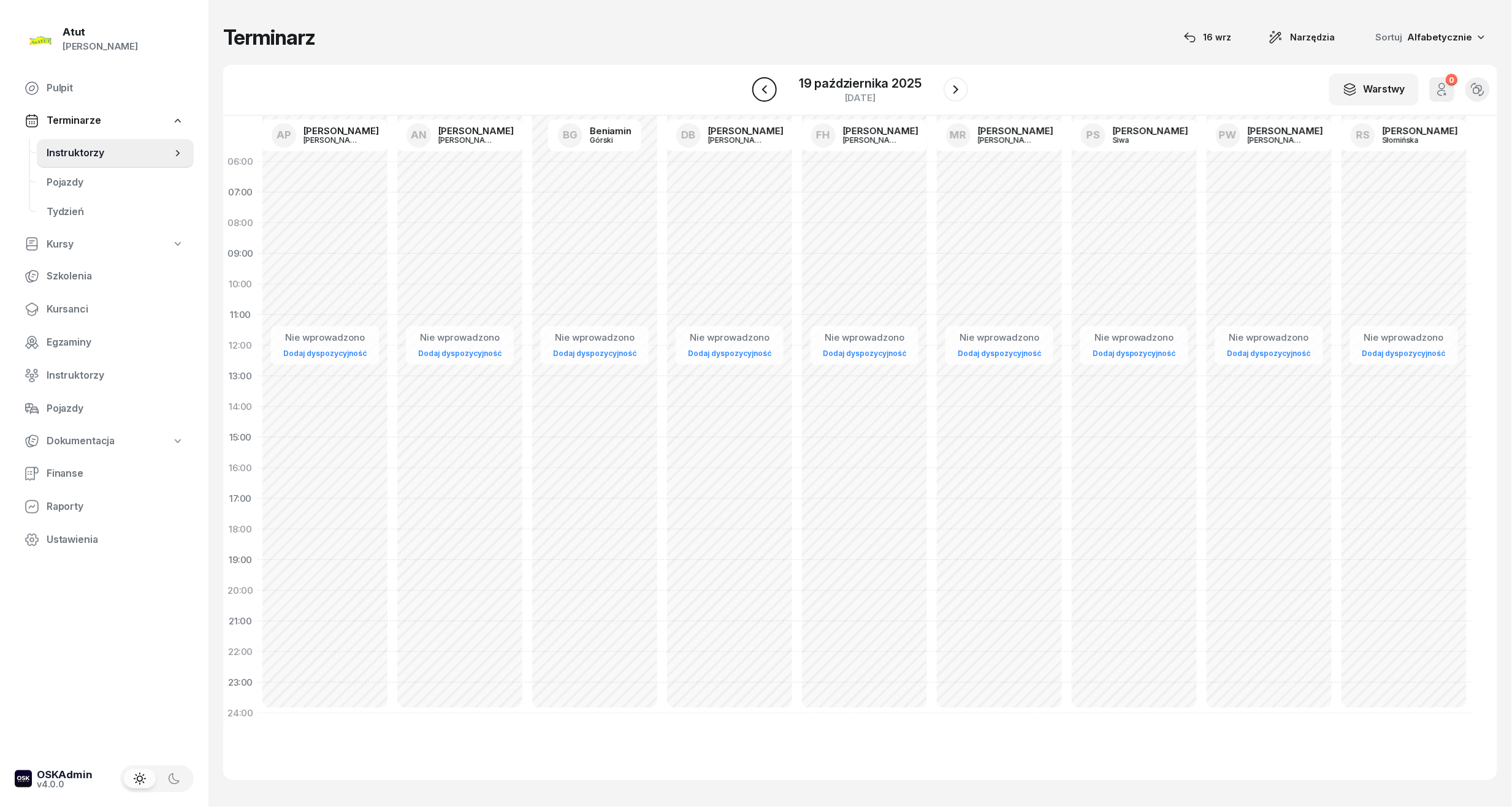
click at [761, 92] on icon "button" at bounding box center [764, 90] width 15 height 15
click at [761, 92] on icon "button" at bounding box center [765, 90] width 15 height 15
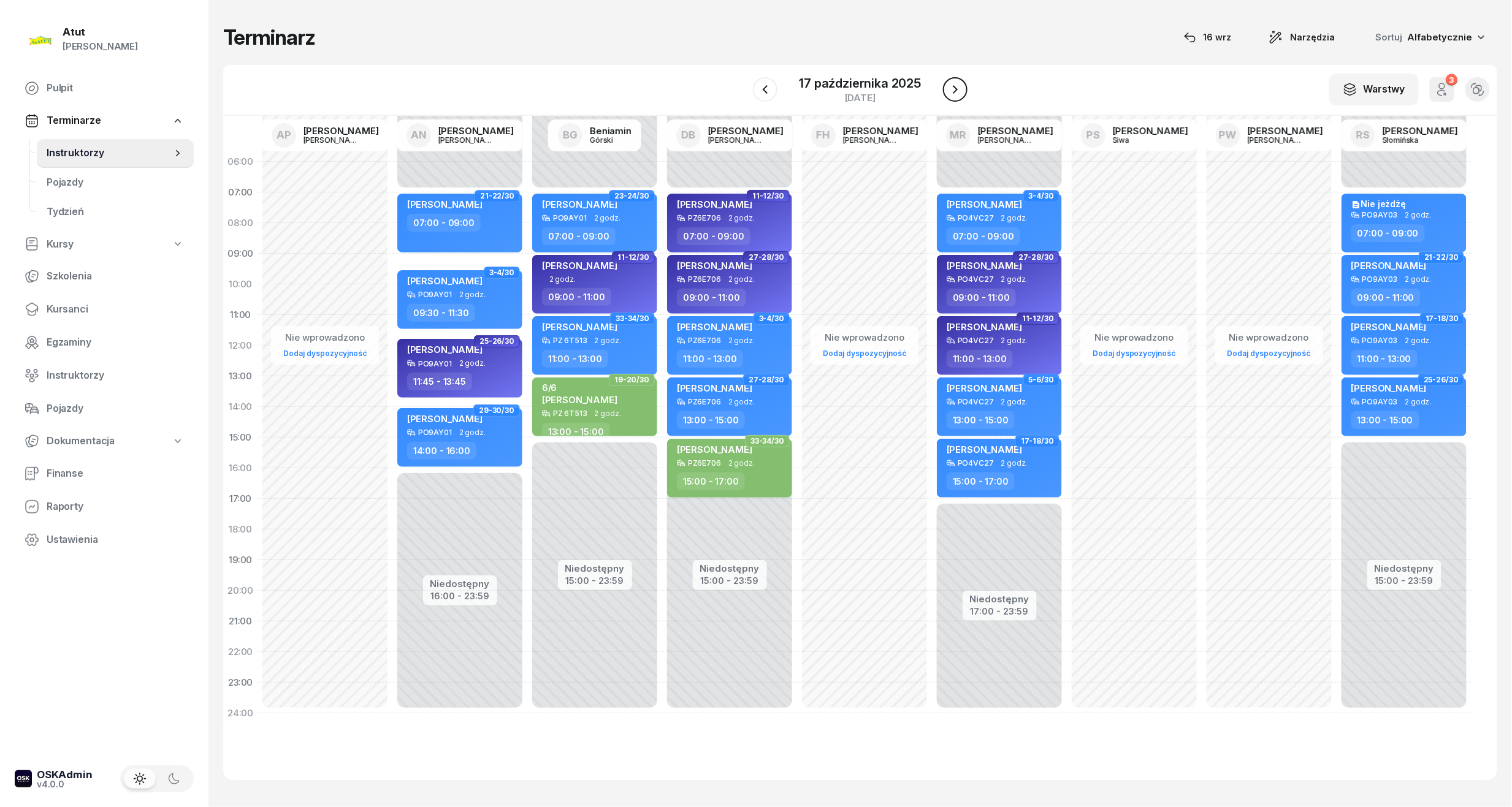
click at [945, 94] on button "button" at bounding box center [955, 89] width 24 height 24
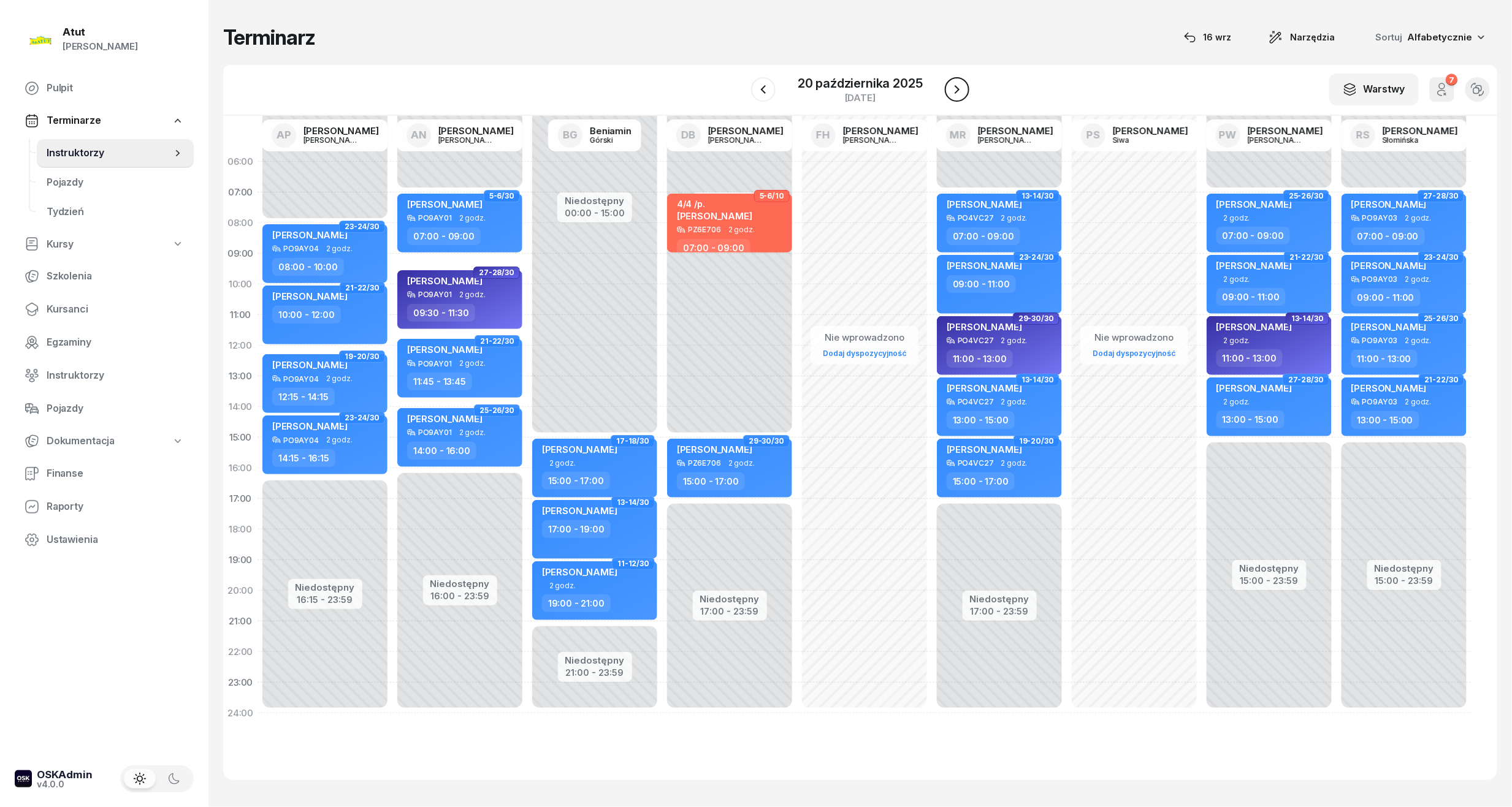
click at [945, 94] on button "button" at bounding box center [956, 89] width 24 height 24
click at [945, 94] on button "button" at bounding box center [955, 89] width 24 height 24
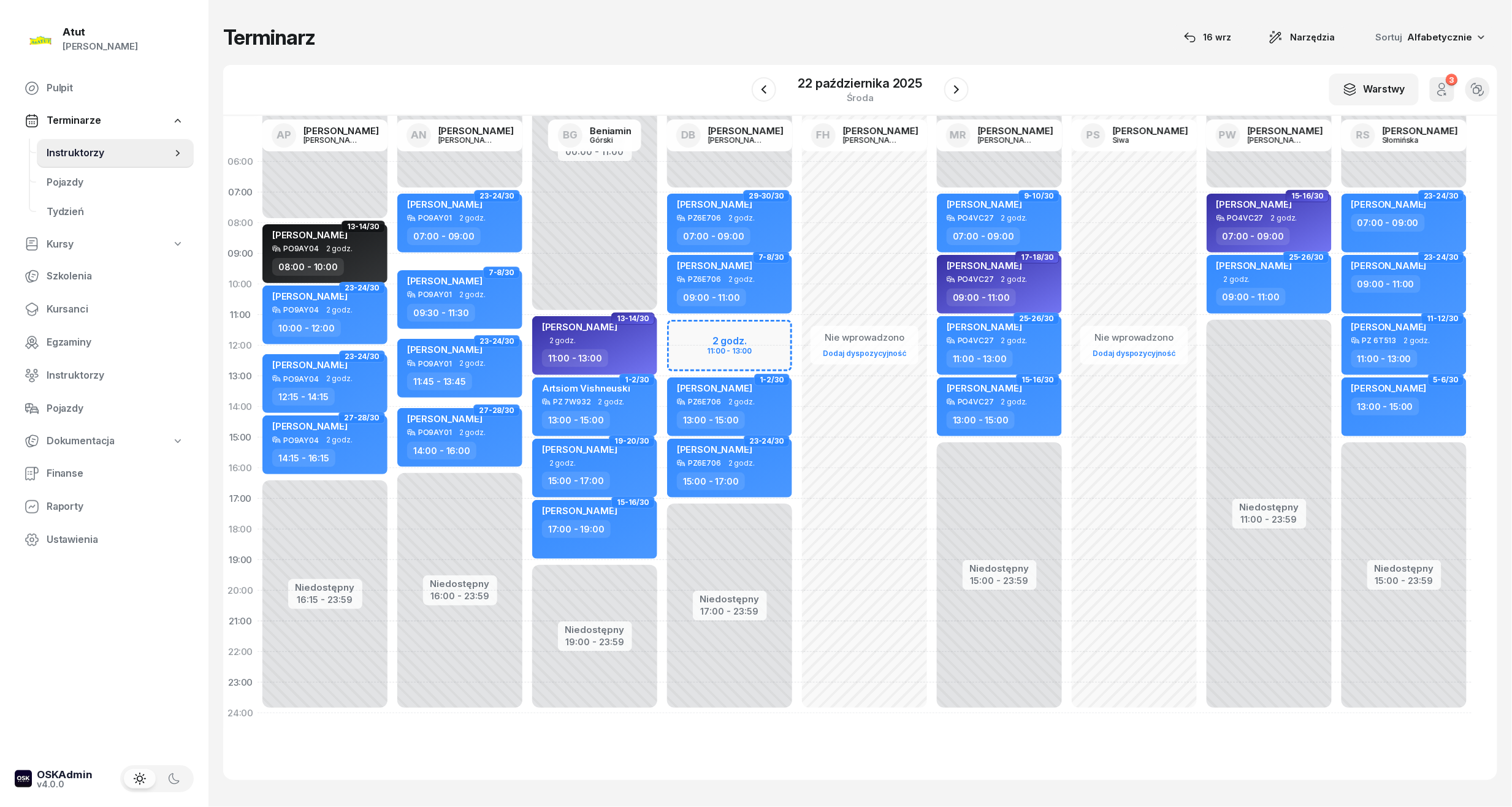
click at [755, 332] on div "Niedostępny 00:00 - 07:00 Niedostępny 17:00 - 23:59 2 godz. 11:00 - 13:00 29-30…" at bounding box center [730, 437] width 135 height 582
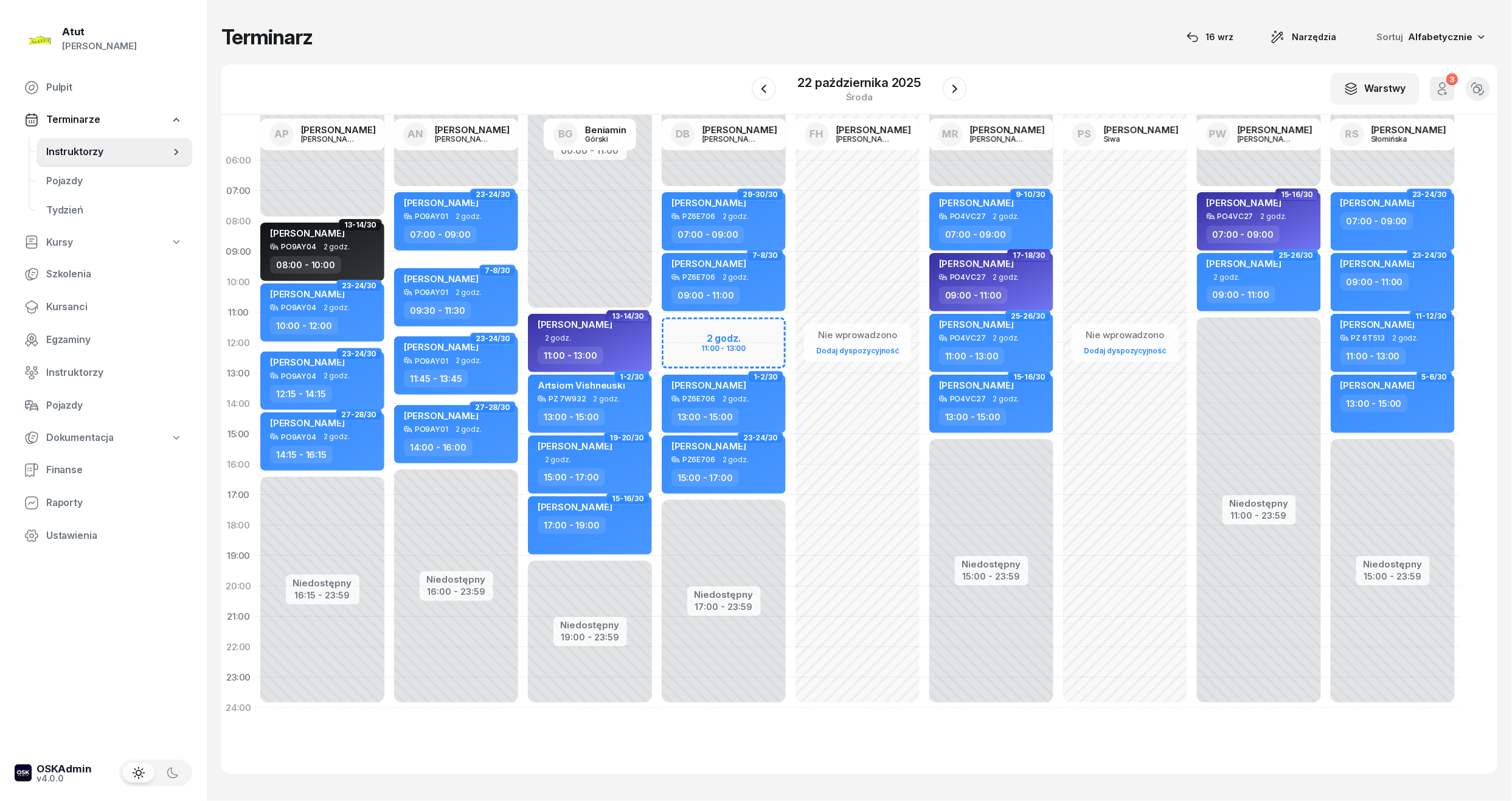
select select "11"
select select "13"
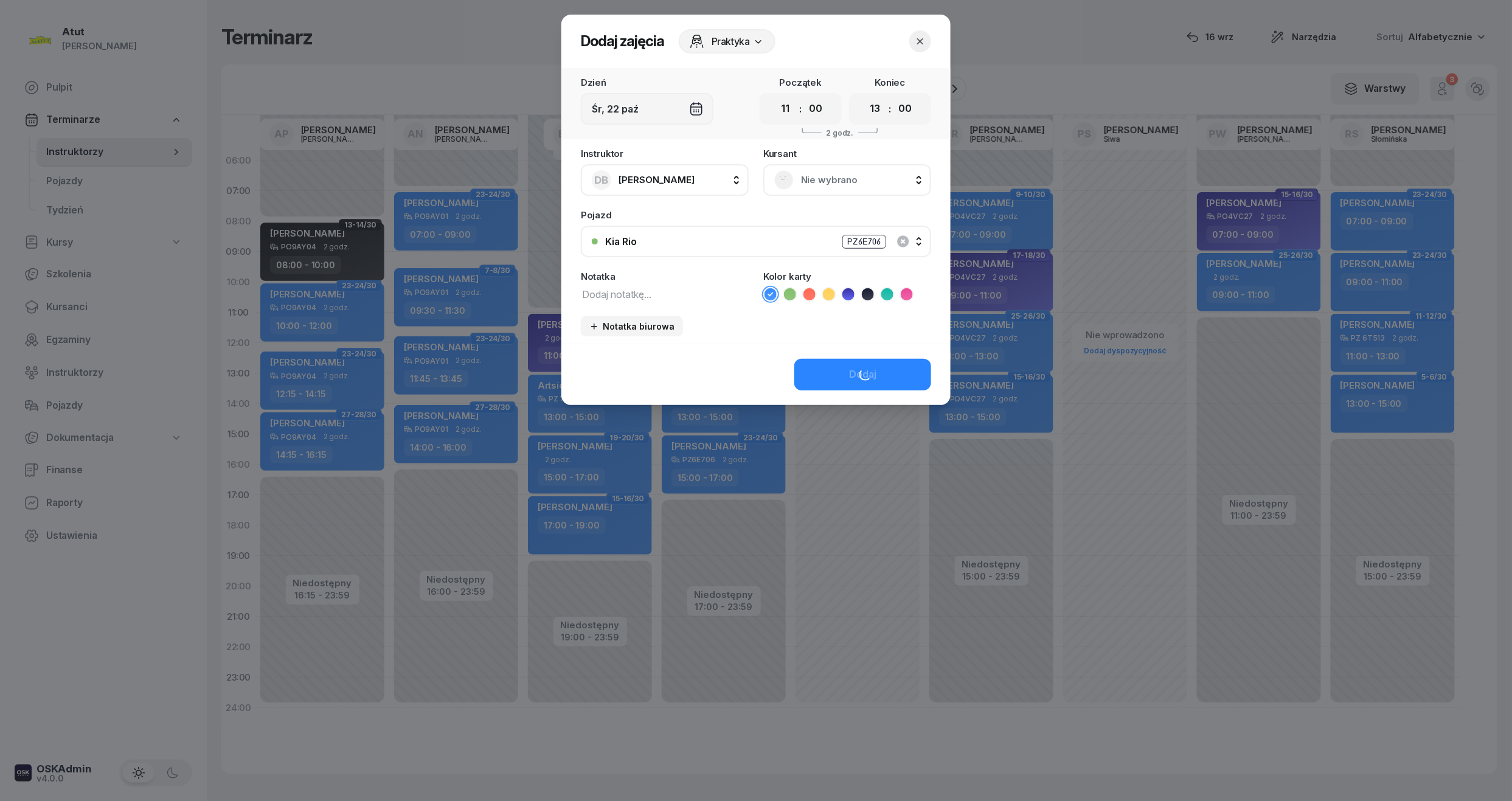
click at [851, 179] on span "Nie wybrano" at bounding box center [861, 180] width 119 height 16
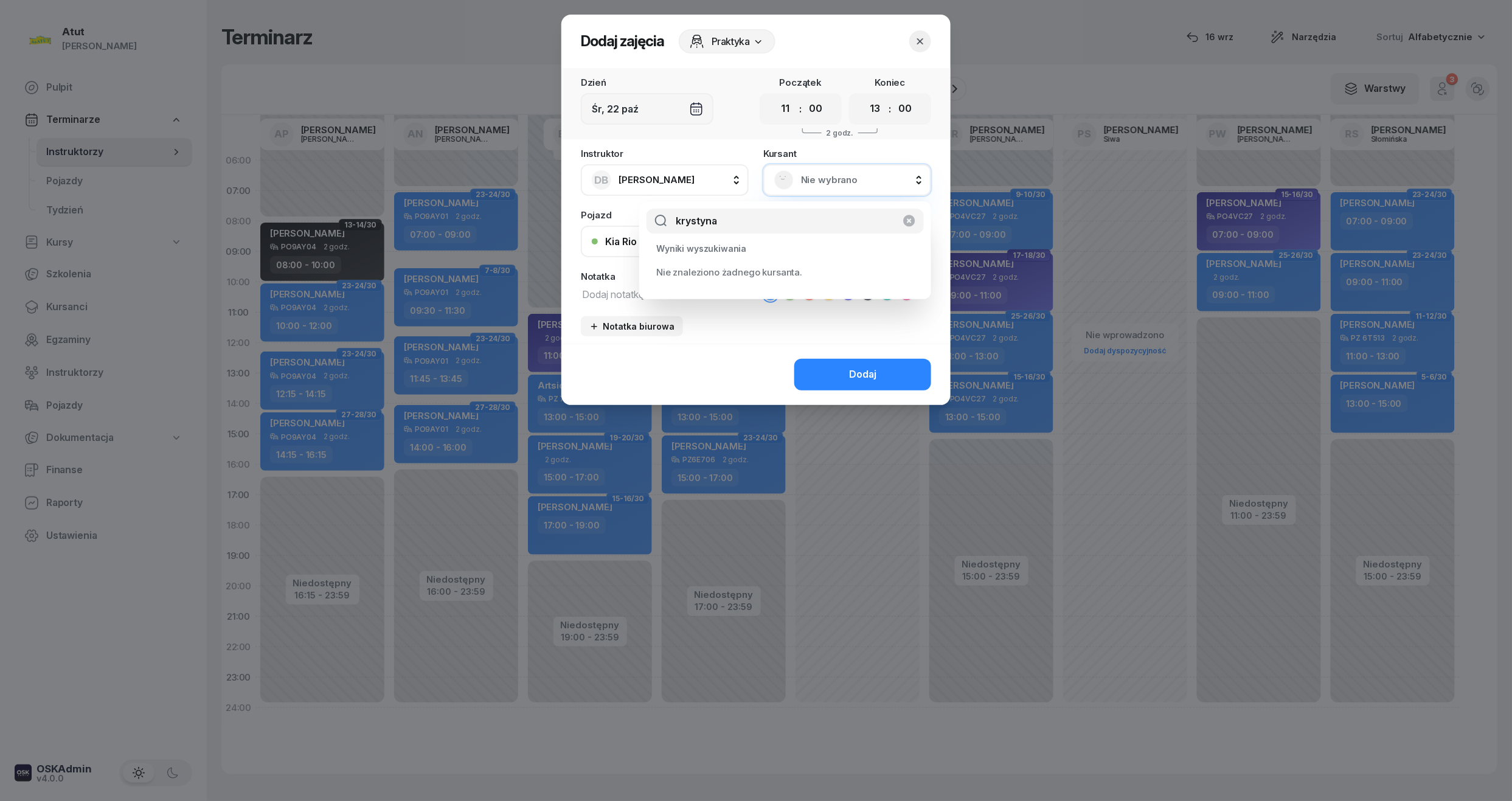
type input "krystyna"
click at [829, 186] on span "Nie wybrano" at bounding box center [861, 180] width 119 height 16
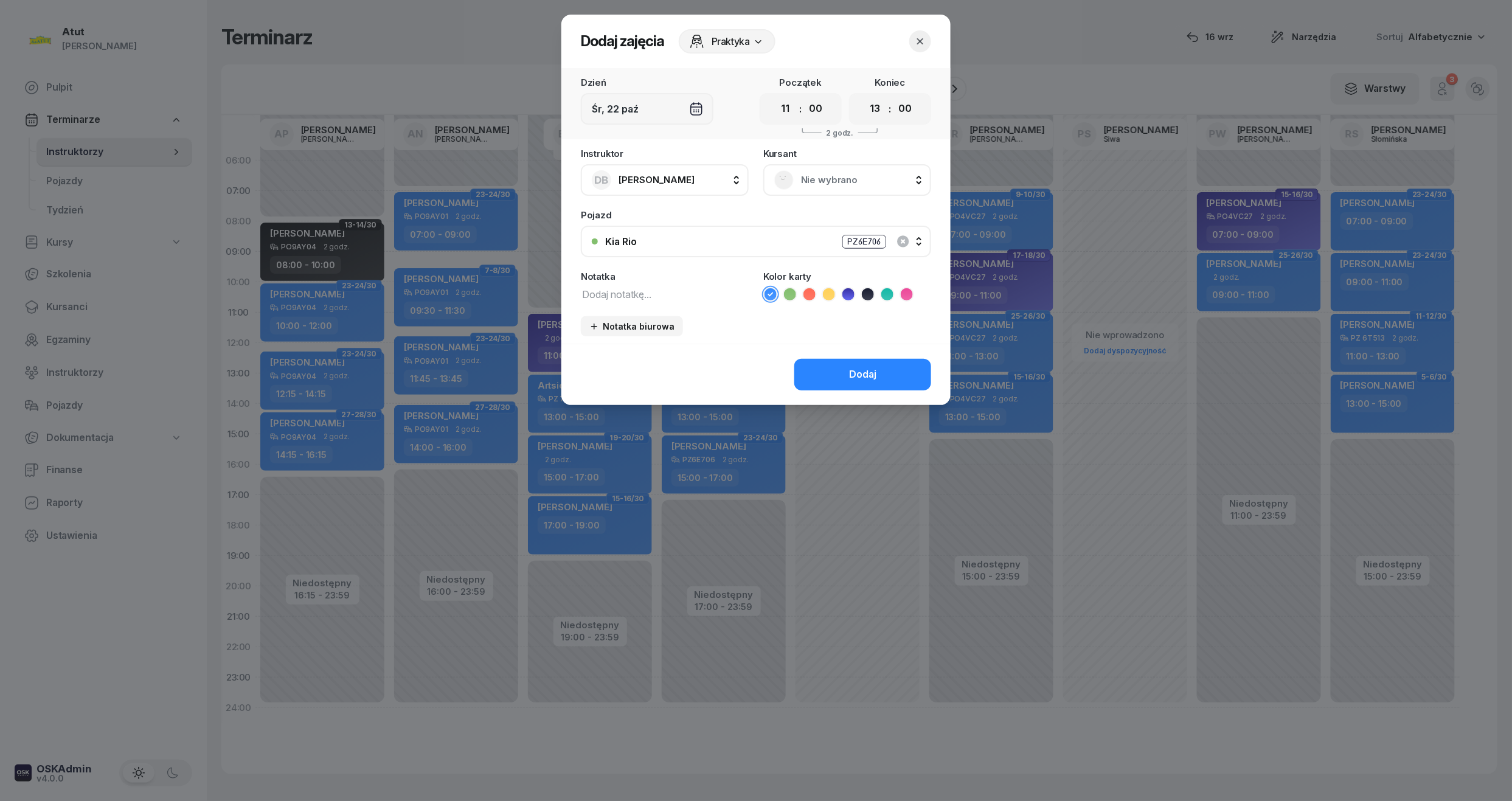
click at [829, 184] on span "Nie wybrano" at bounding box center [861, 180] width 119 height 16
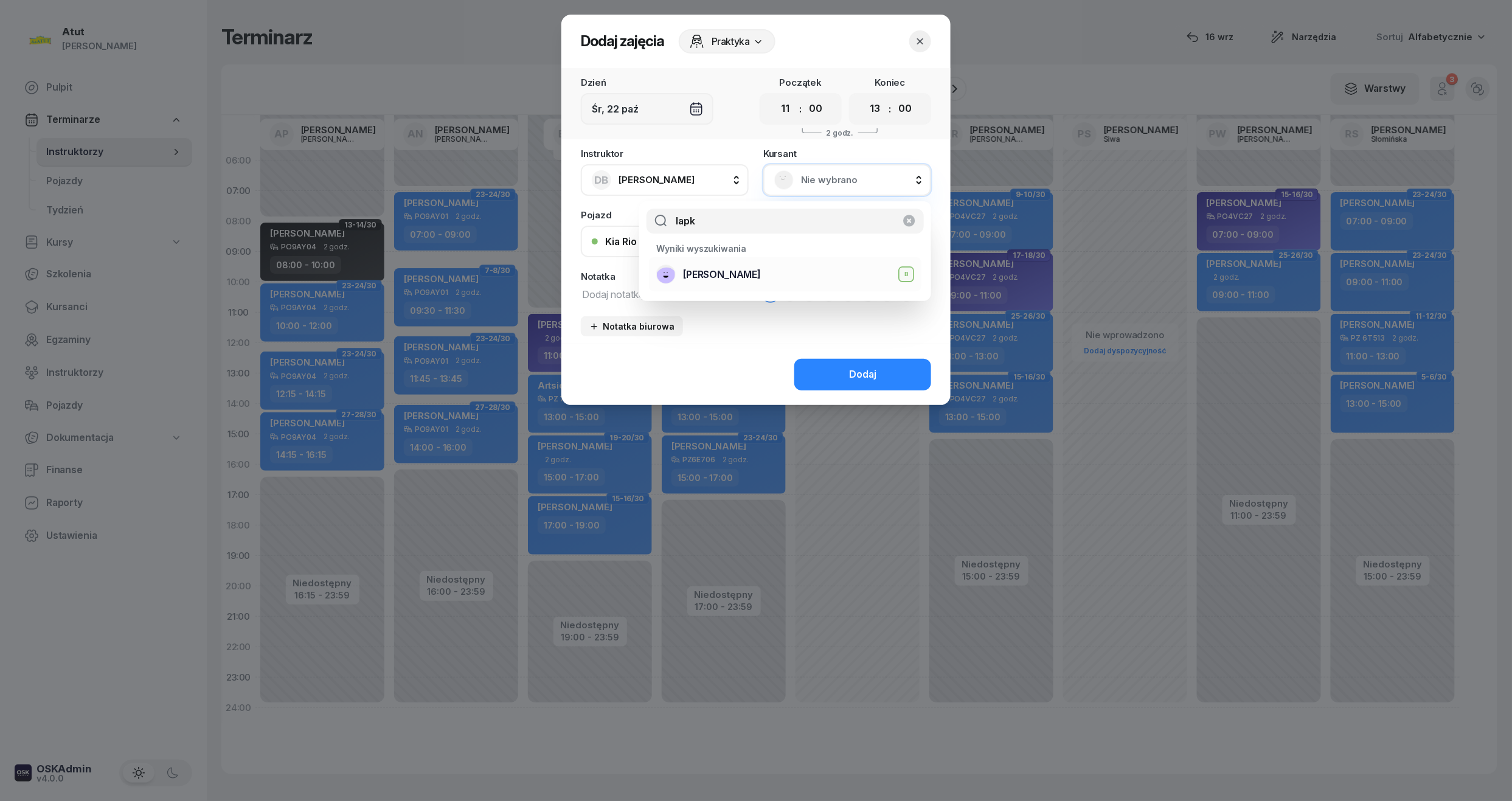
type input "lapk"
click at [703, 265] on div "[PERSON_NAME] B" at bounding box center [785, 274] width 258 height 20
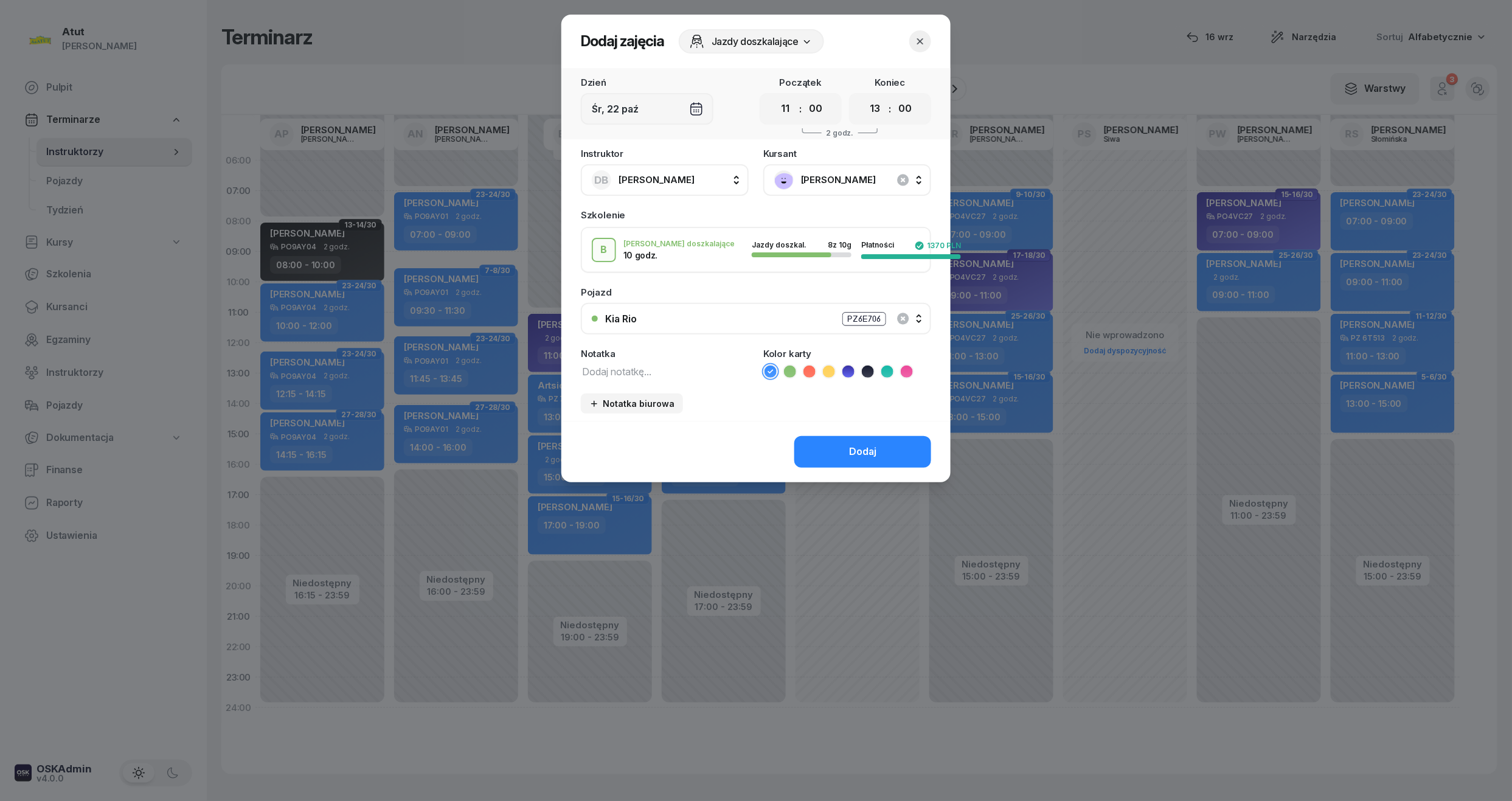
click at [635, 358] on div "Notatka" at bounding box center [665, 363] width 168 height 30
click at [635, 365] on textarea at bounding box center [665, 371] width 168 height 16
paste textarea "10/10 p.2091"
type textarea "10/10 p.2091"
click at [811, 375] on icon at bounding box center [809, 371] width 12 height 12
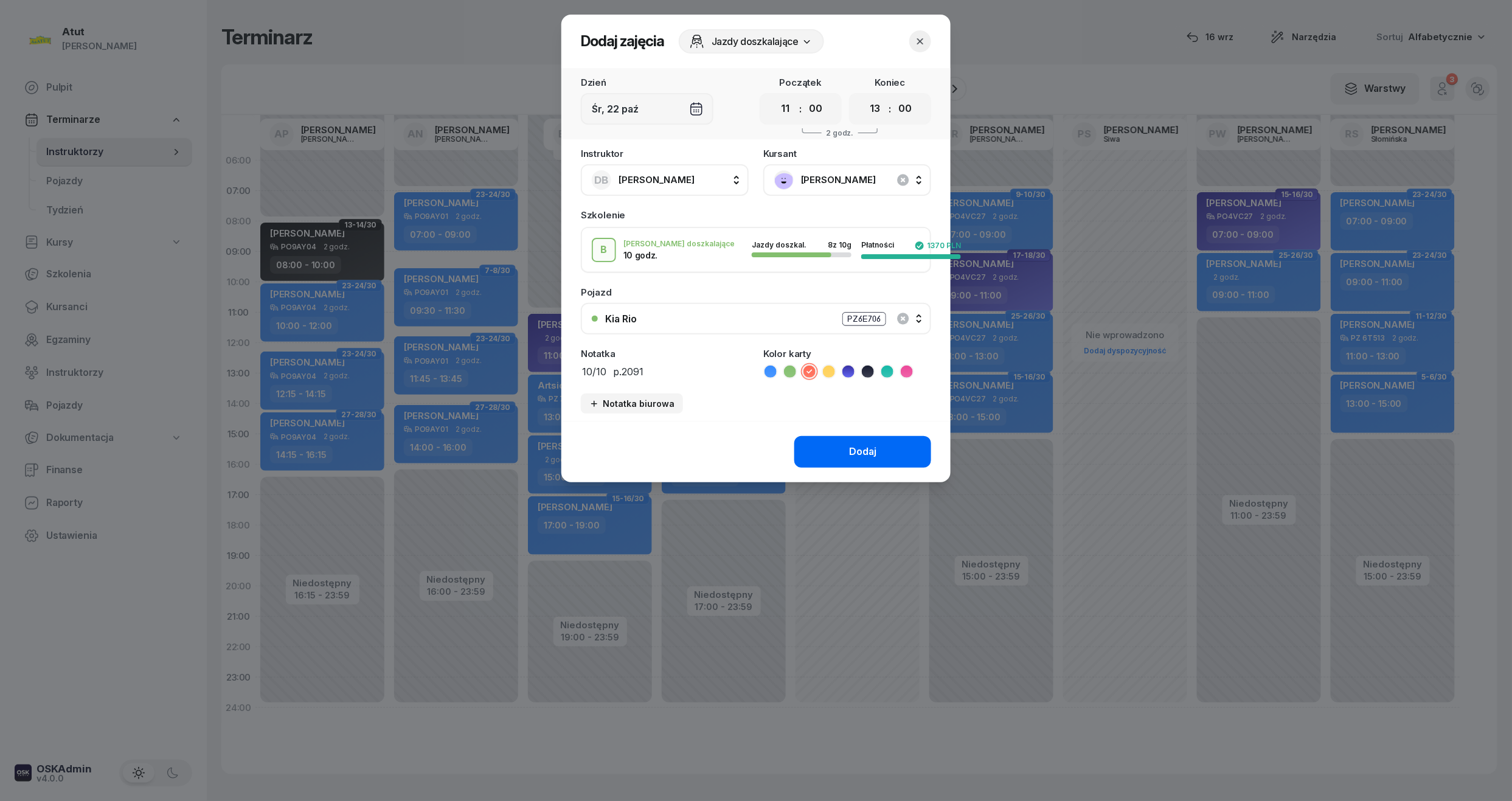
click at [850, 452] on div "Dodaj" at bounding box center [863, 452] width 28 height 16
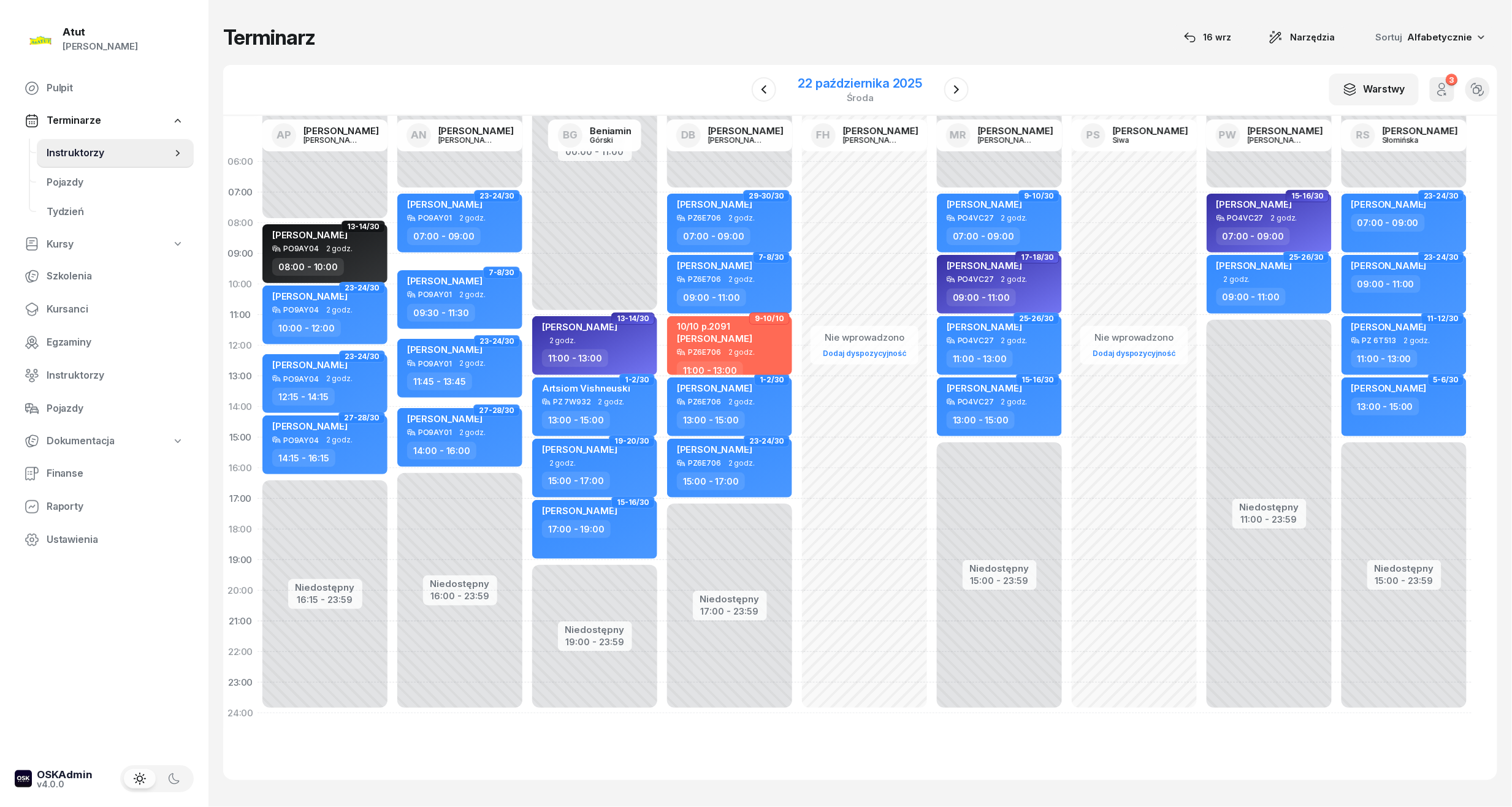
click at [795, 82] on div "[DATE]" at bounding box center [860, 90] width 154 height 35
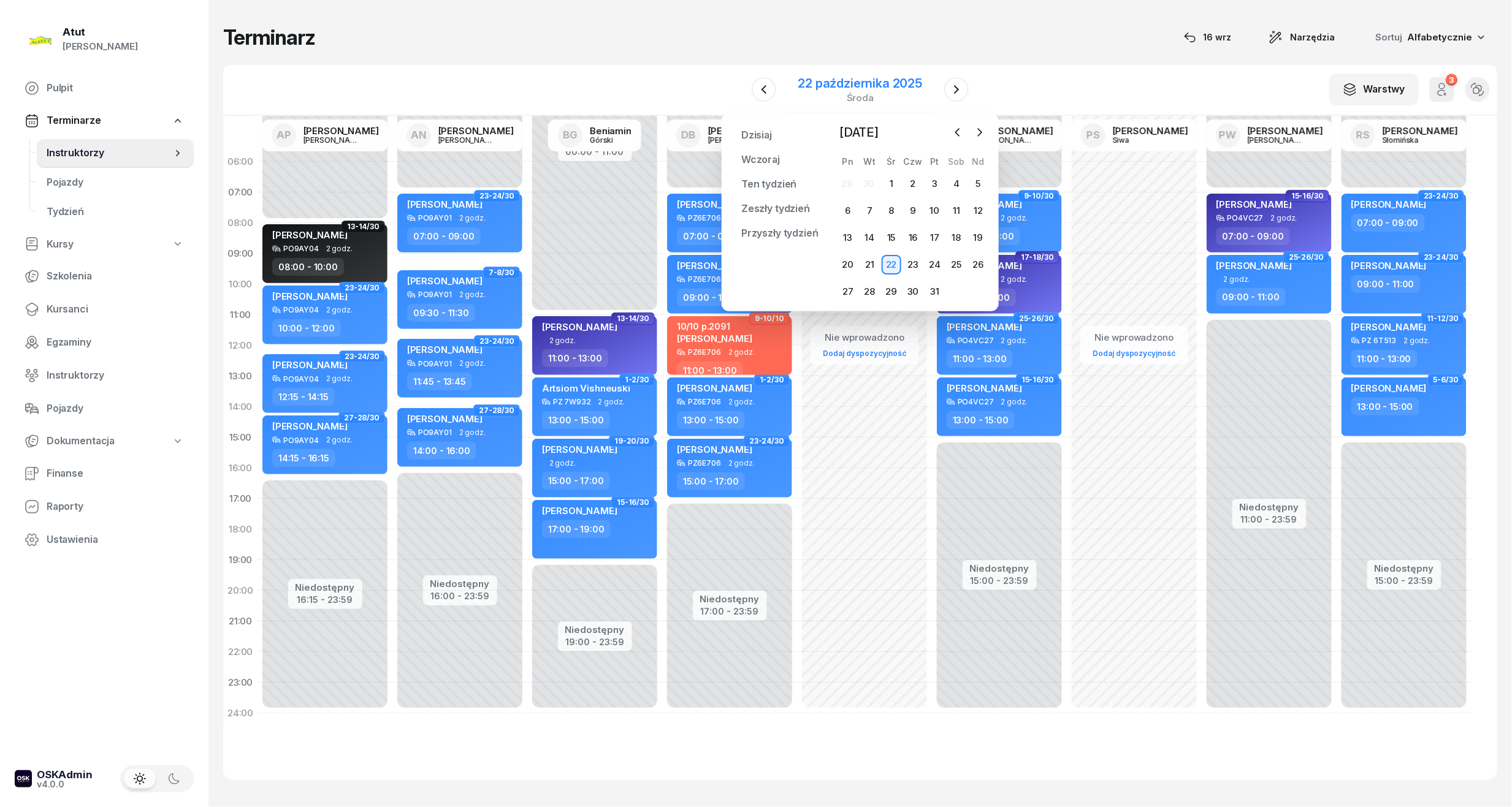
click at [900, 87] on div "22 października 2025" at bounding box center [860, 83] width 125 height 12
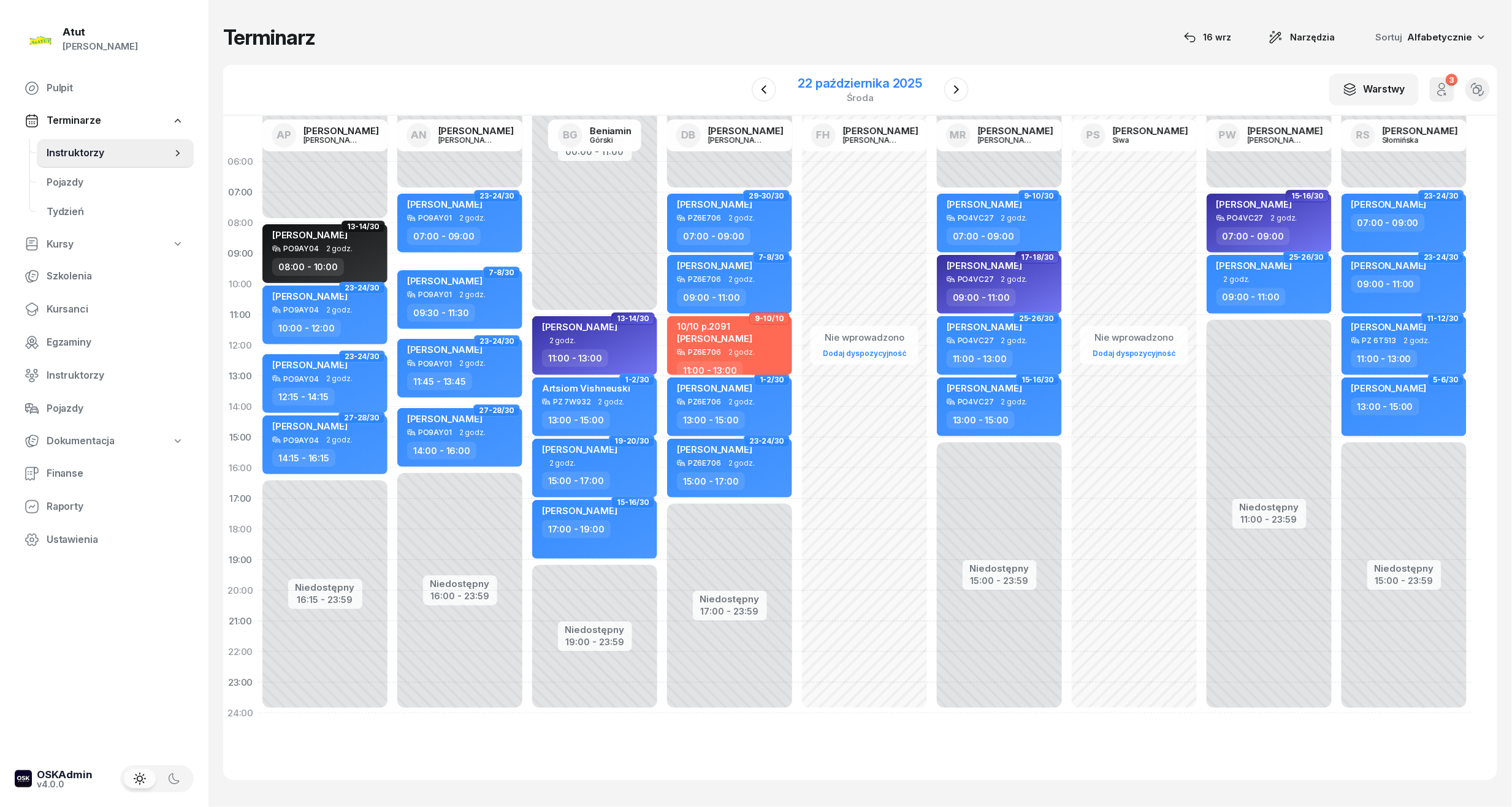
click at [884, 77] on div "22 października 2025" at bounding box center [860, 83] width 125 height 12
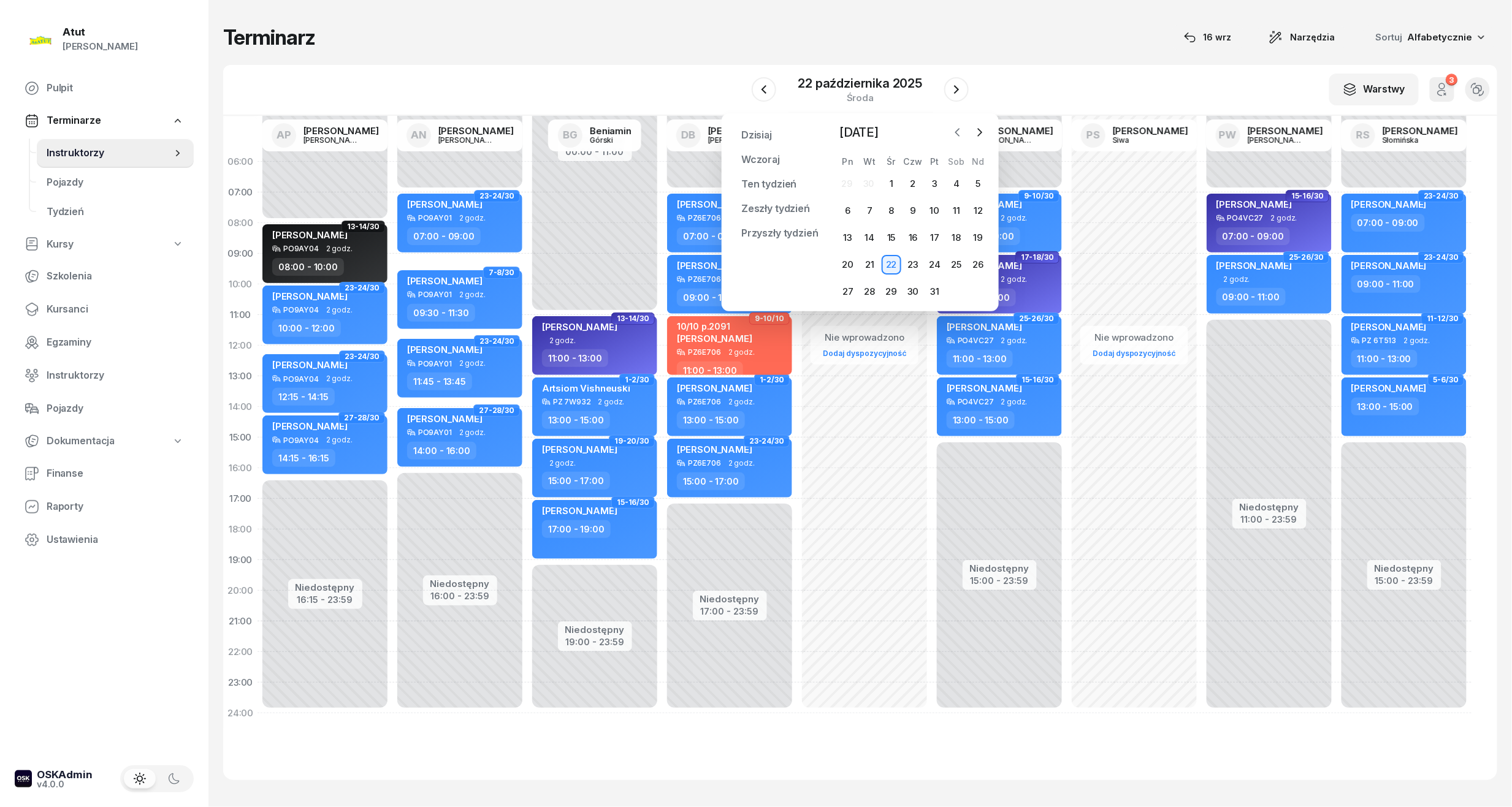
click at [954, 128] on icon "button" at bounding box center [957, 132] width 12 height 12
click at [884, 234] on div "17" at bounding box center [891, 238] width 20 height 20
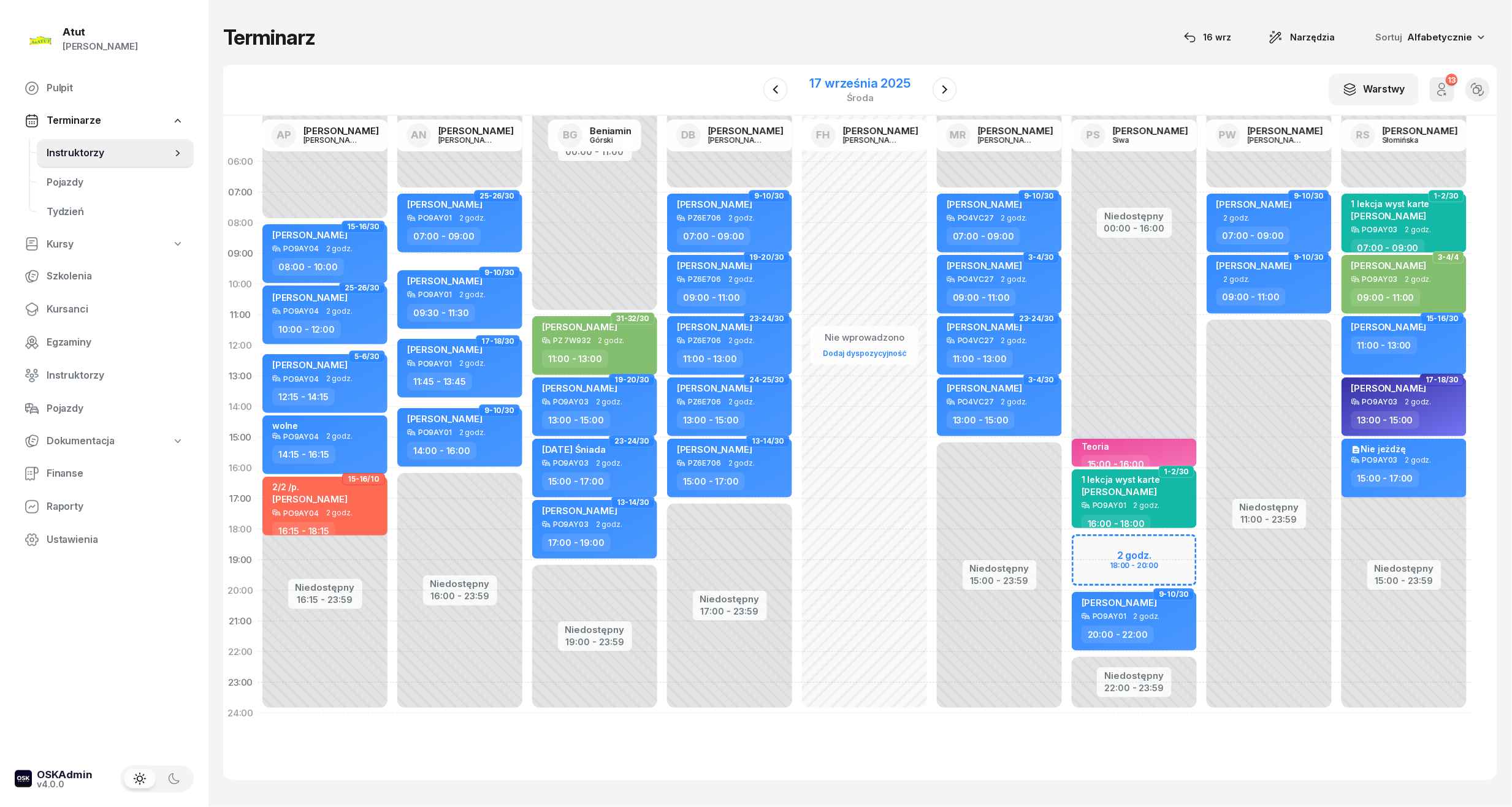
click at [884, 74] on div "[DATE]" at bounding box center [859, 90] width 130 height 35
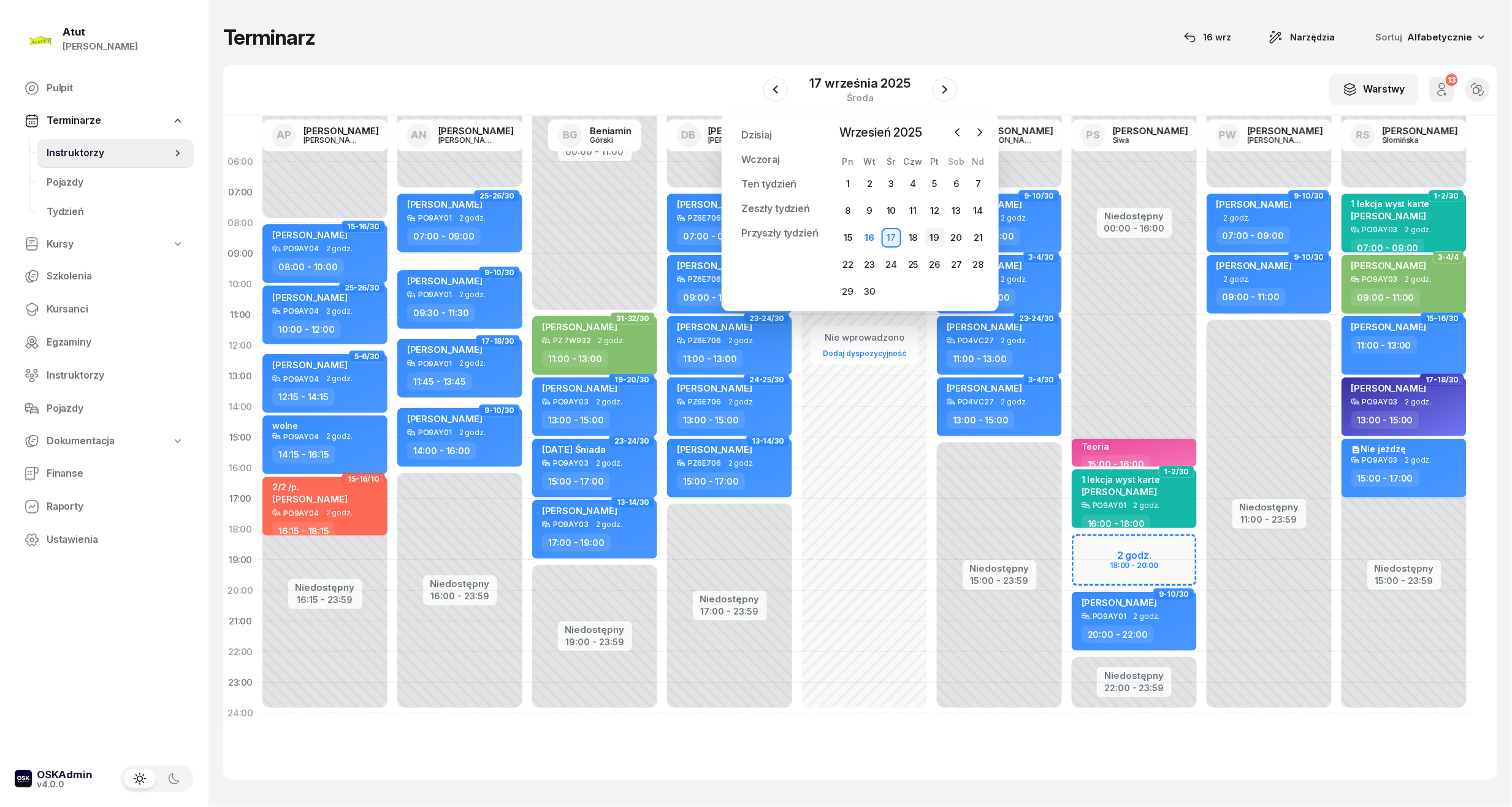
click at [937, 238] on div "19" at bounding box center [934, 238] width 20 height 20
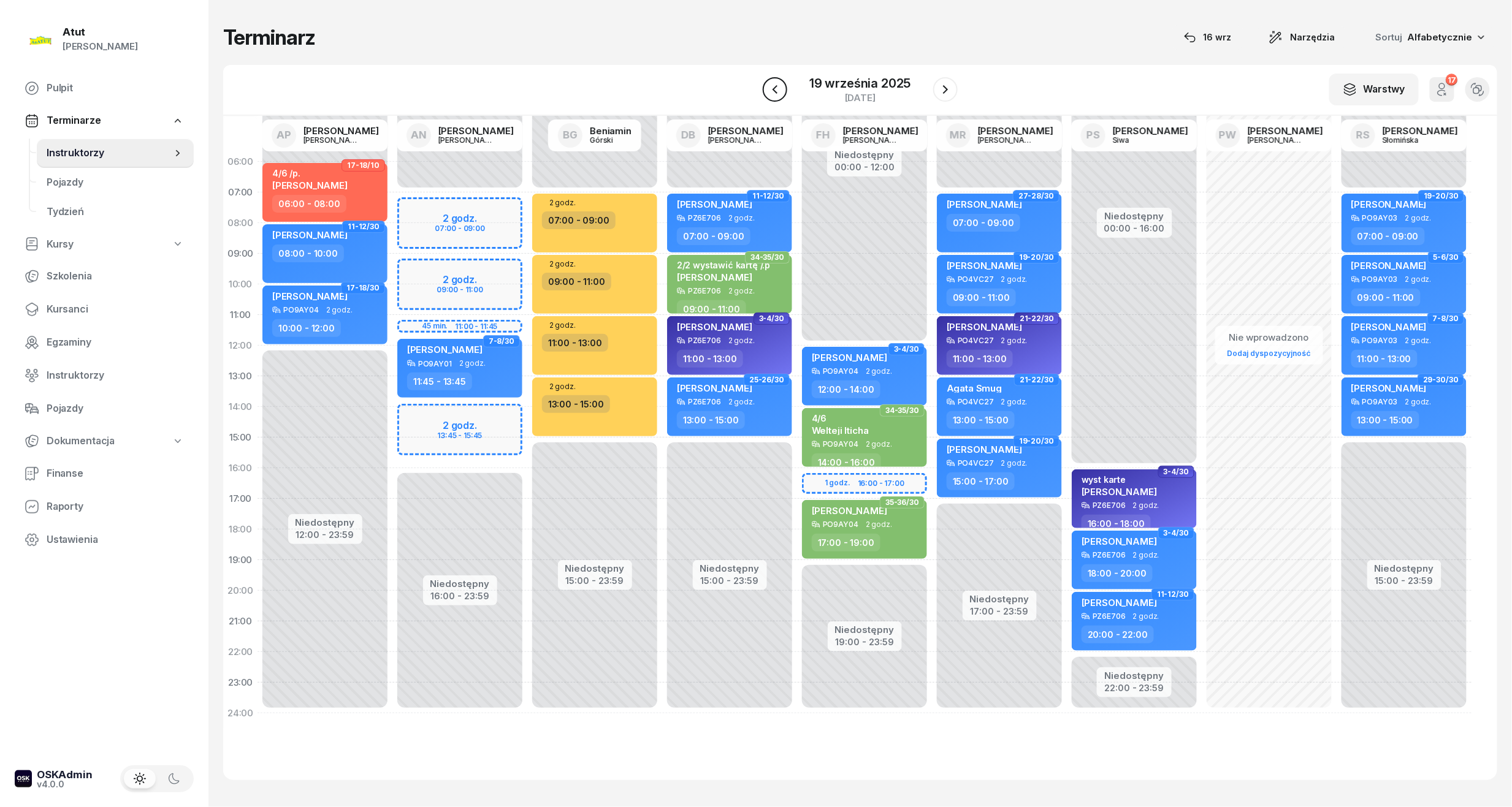
click at [773, 93] on icon "button" at bounding box center [775, 90] width 15 height 15
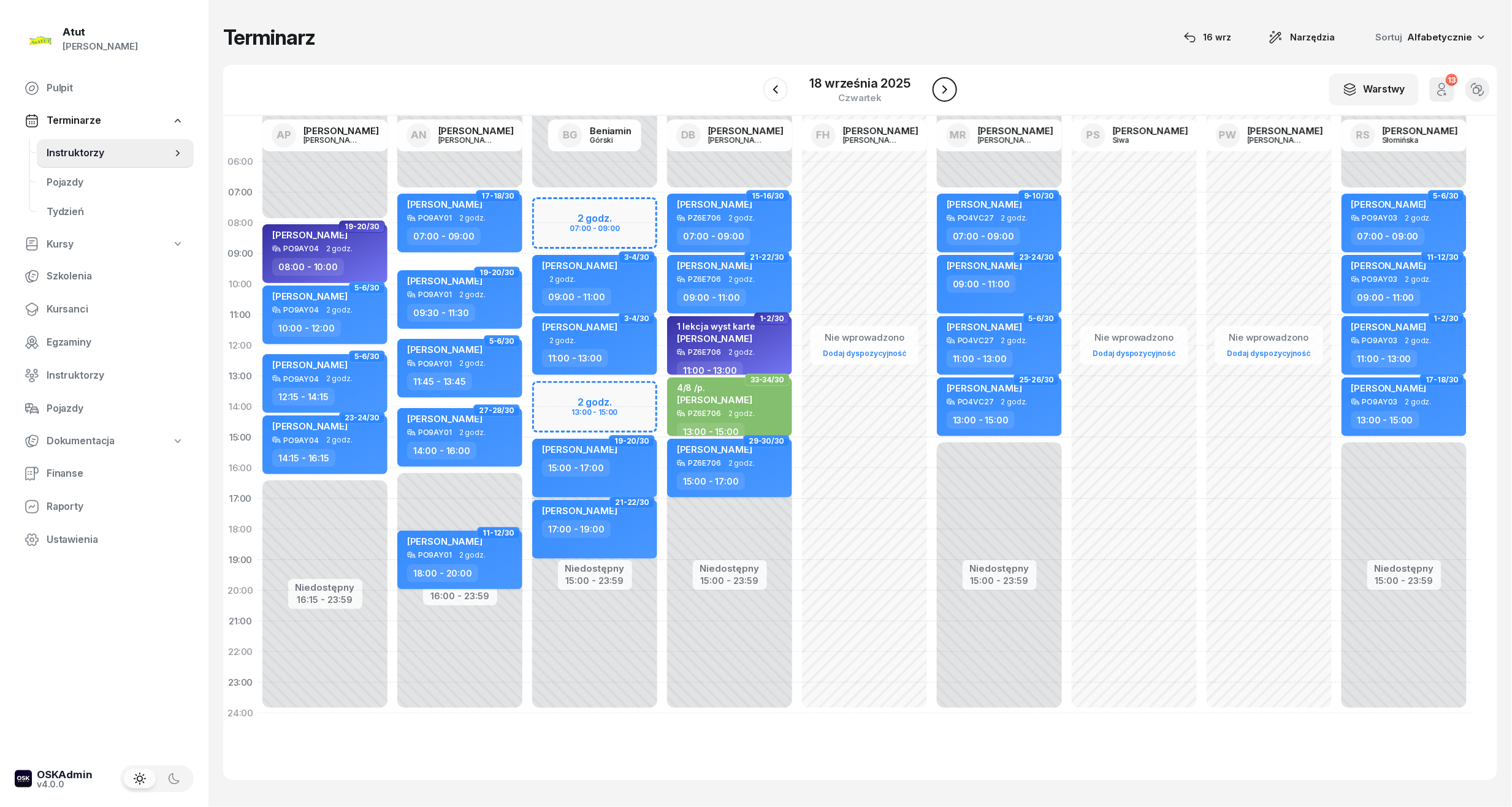
click at [937, 87] on icon "button" at bounding box center [945, 90] width 15 height 15
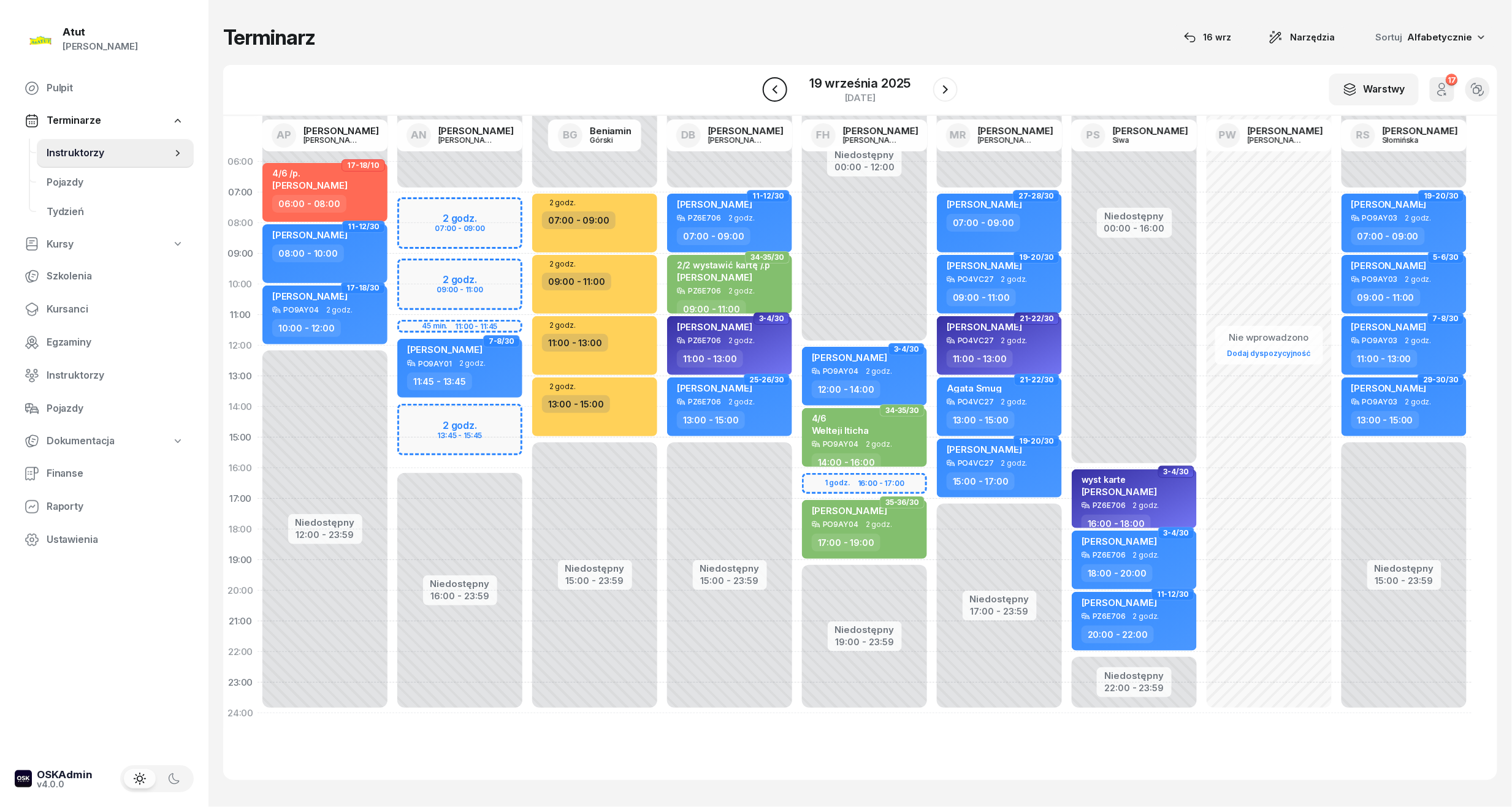
click at [780, 95] on icon "button" at bounding box center [775, 90] width 15 height 15
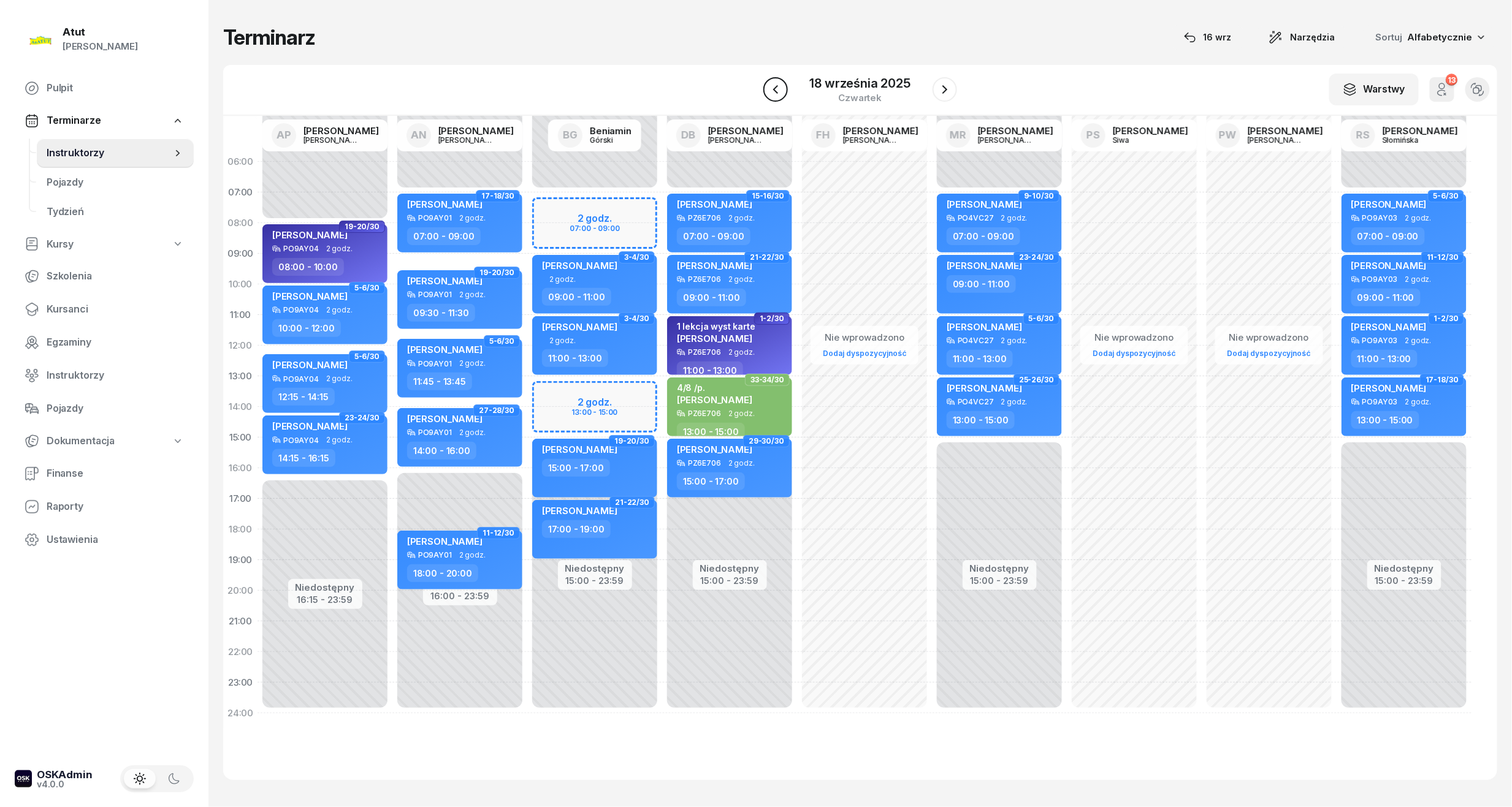
click at [780, 95] on icon "button" at bounding box center [776, 90] width 15 height 15
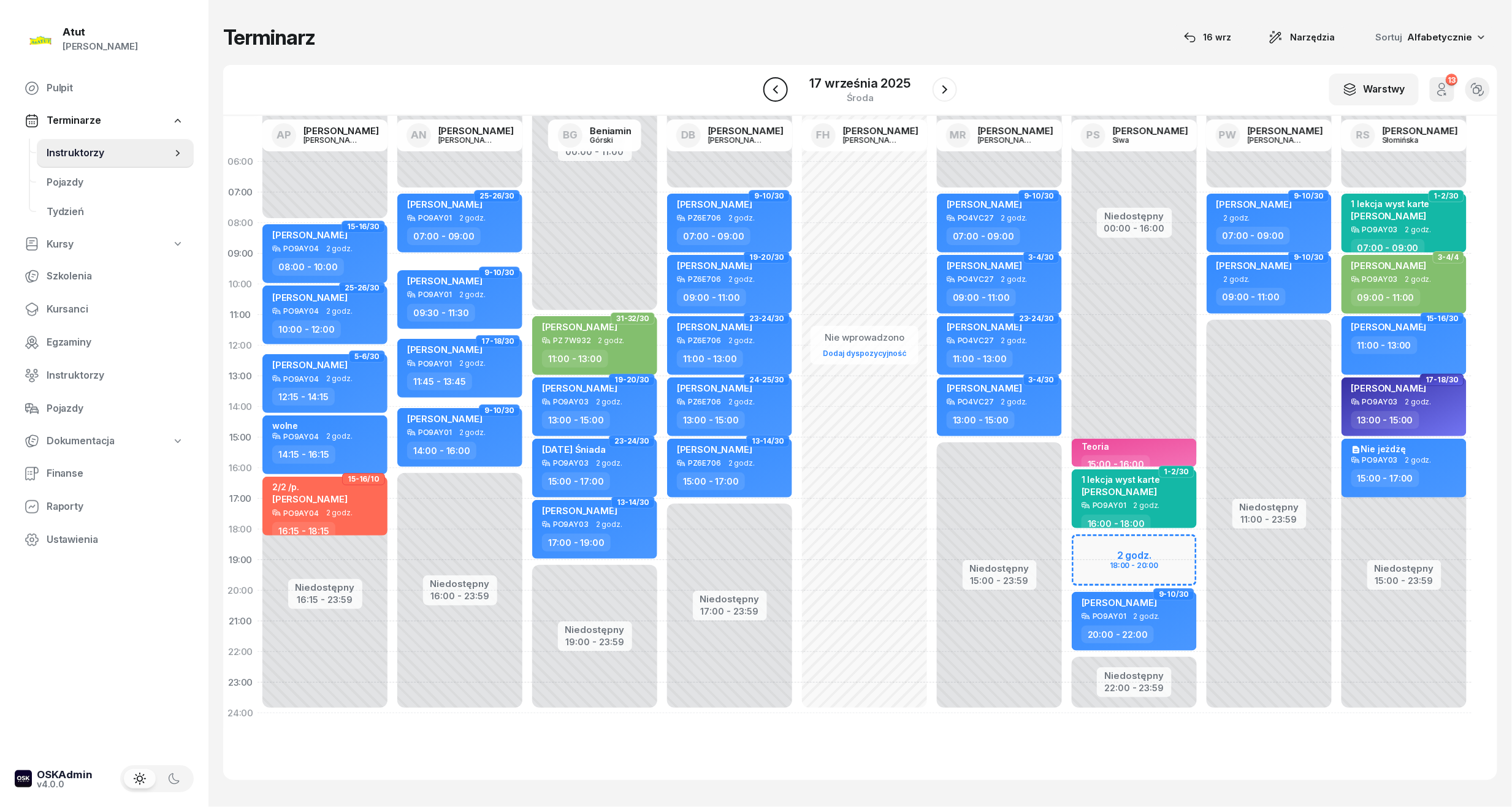
click at [774, 92] on icon "button" at bounding box center [776, 90] width 15 height 15
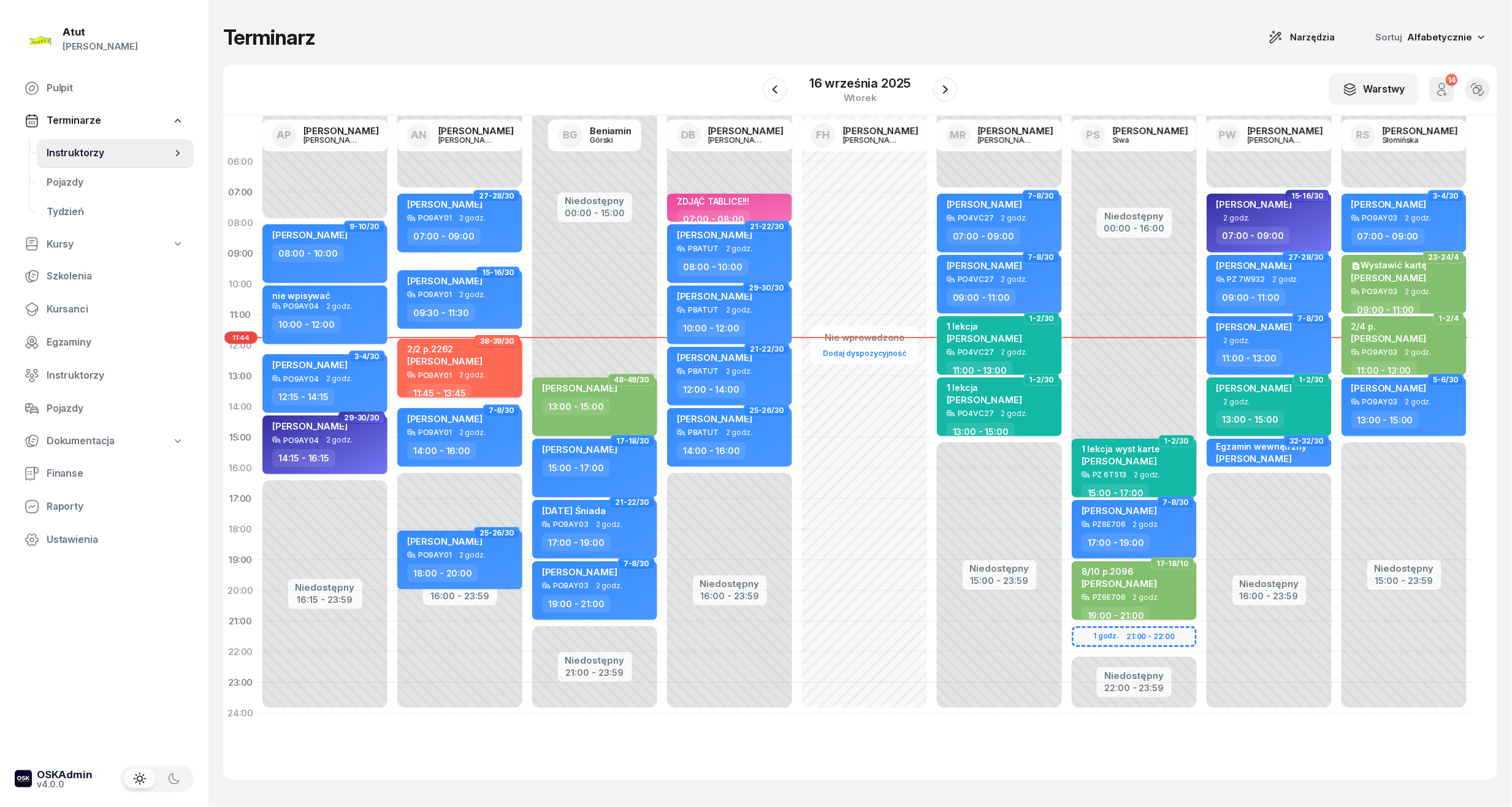
click at [479, 369] on div "2/2 p.2262 [PERSON_NAME]" at bounding box center [461, 357] width 108 height 27
select select "11"
select select "45"
select select "13"
select select "45"
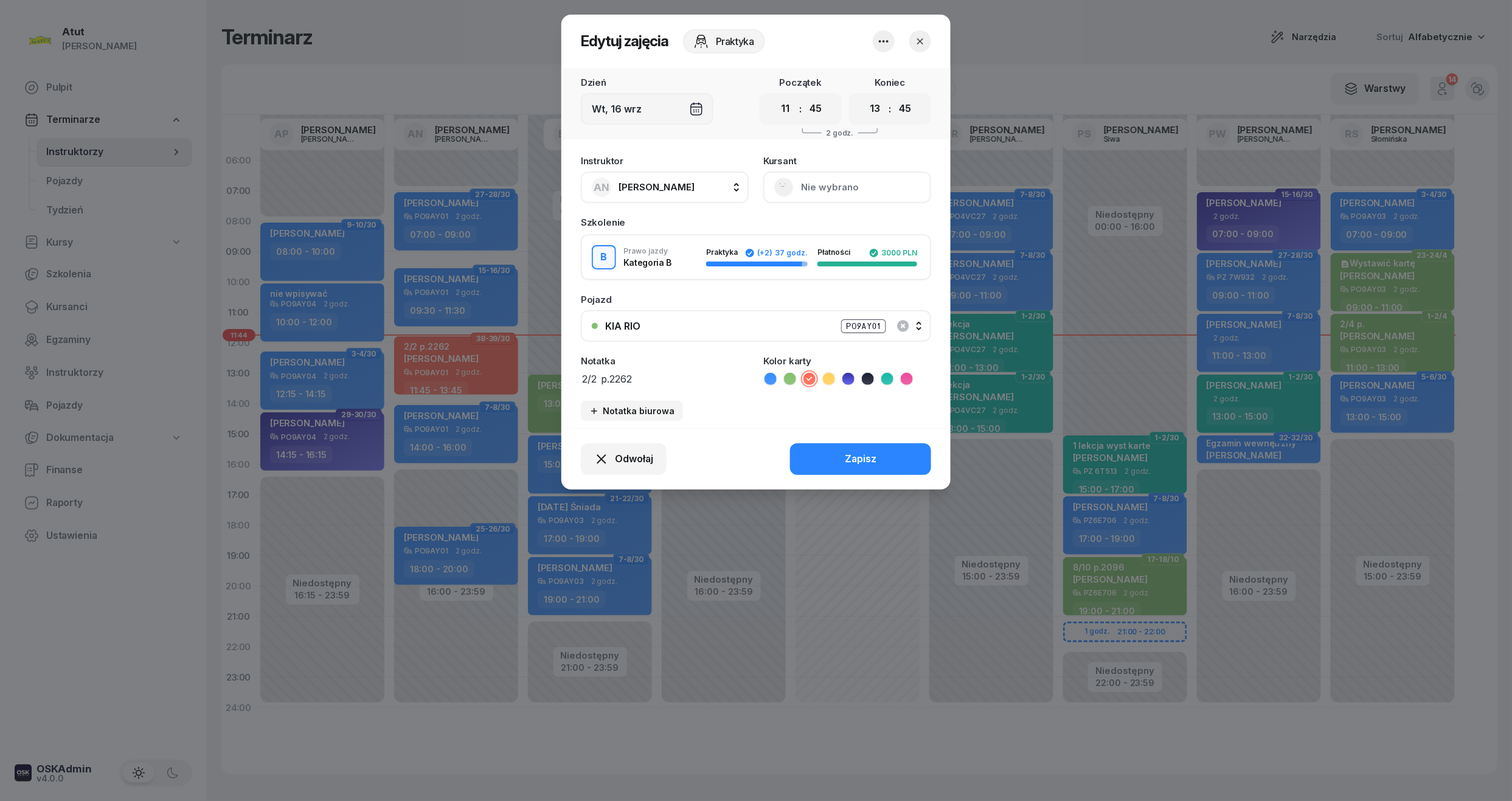
click at [832, 186] on button "Nie wybrano" at bounding box center [847, 187] width 168 height 31
click at [809, 224] on div "Otwórz profil" at bounding box center [803, 229] width 59 height 16
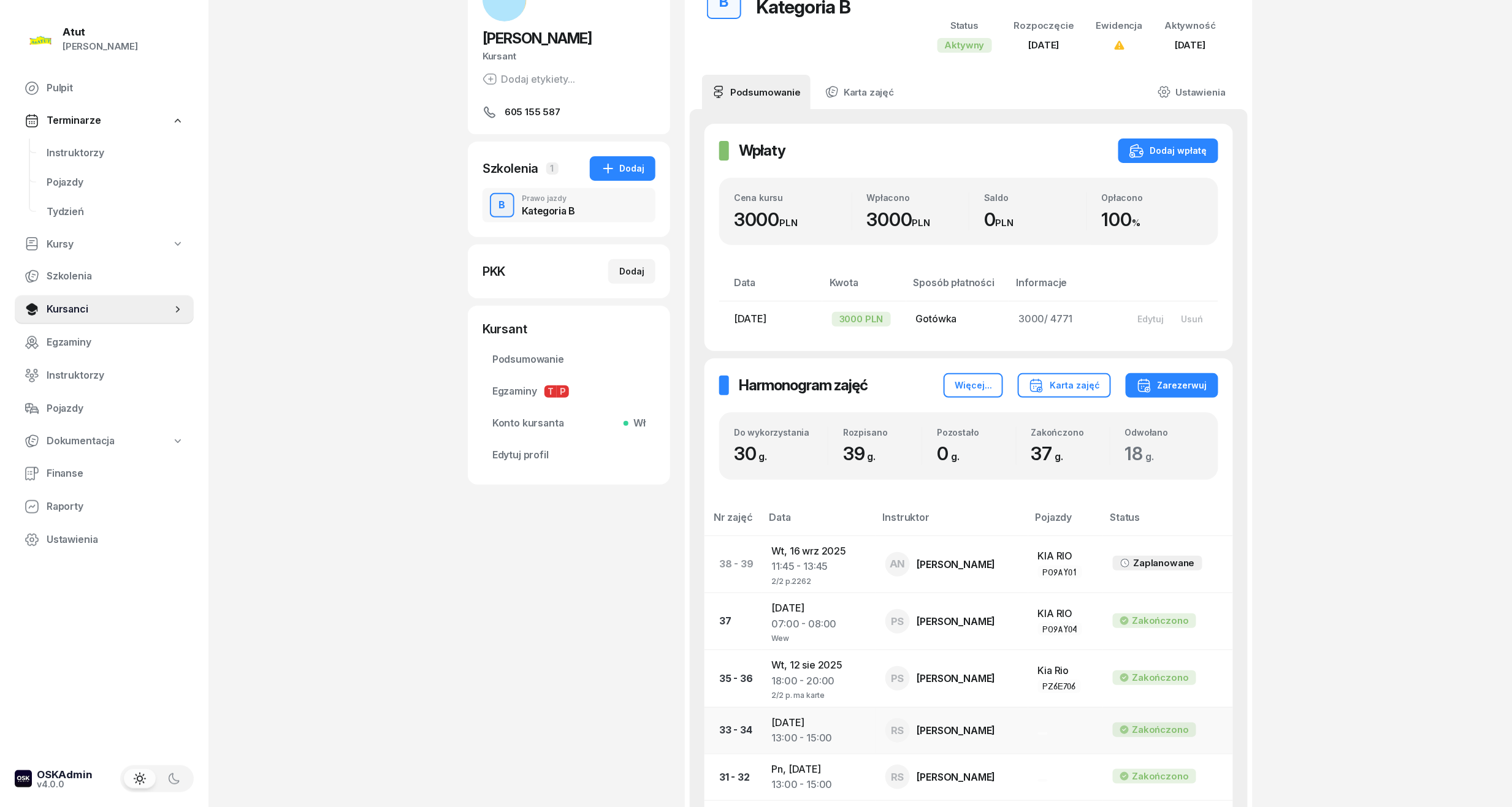
scroll to position [408, 0]
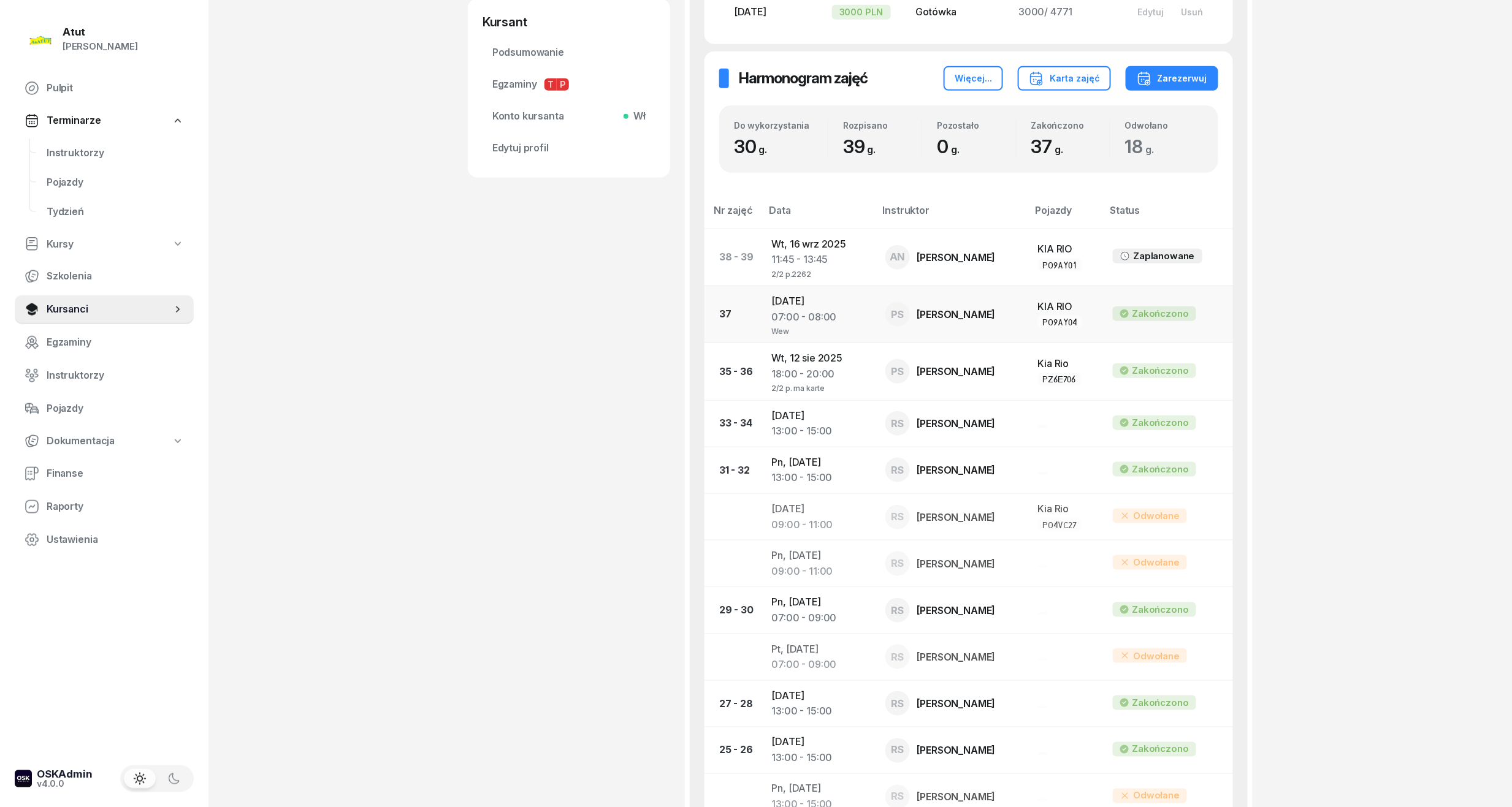
click at [802, 310] on div "07:00 - 08:00" at bounding box center [819, 318] width 94 height 16
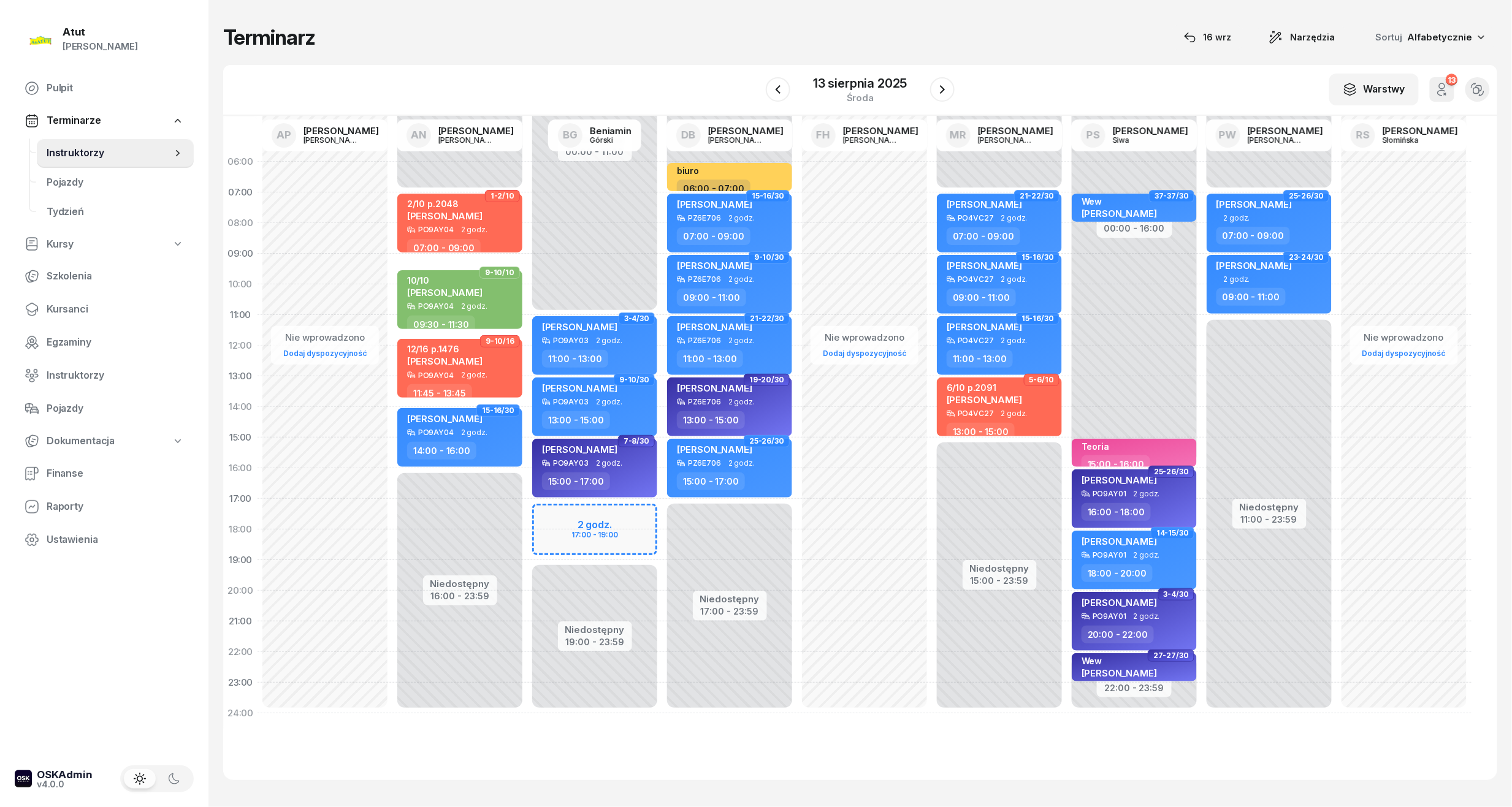
click at [1448, 82] on div "13" at bounding box center [1451, 80] width 12 height 12
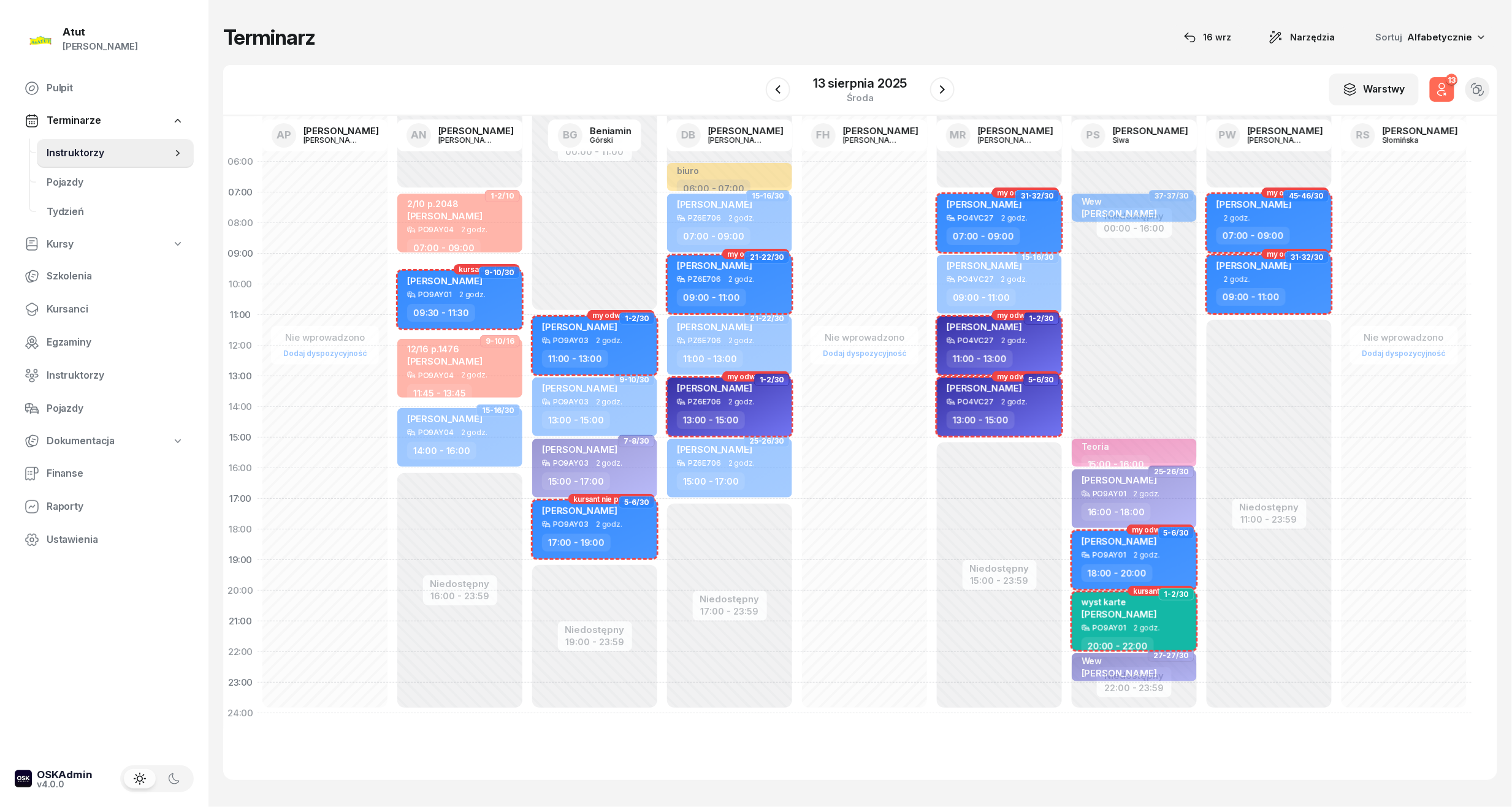
click at [1448, 82] on div "13" at bounding box center [1451, 80] width 12 height 12
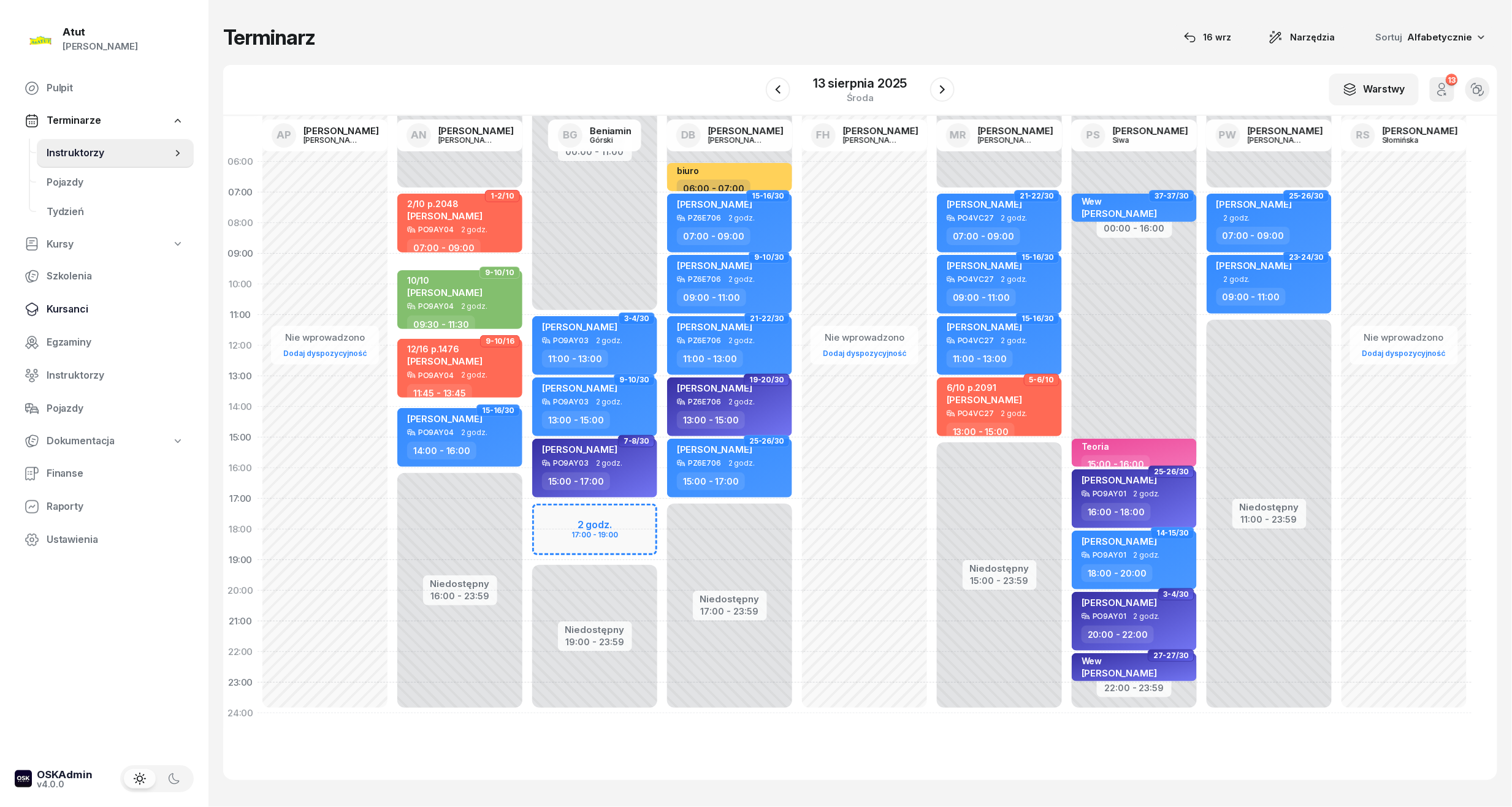
click at [73, 310] on span "Kursanci" at bounding box center [115, 310] width 137 height 16
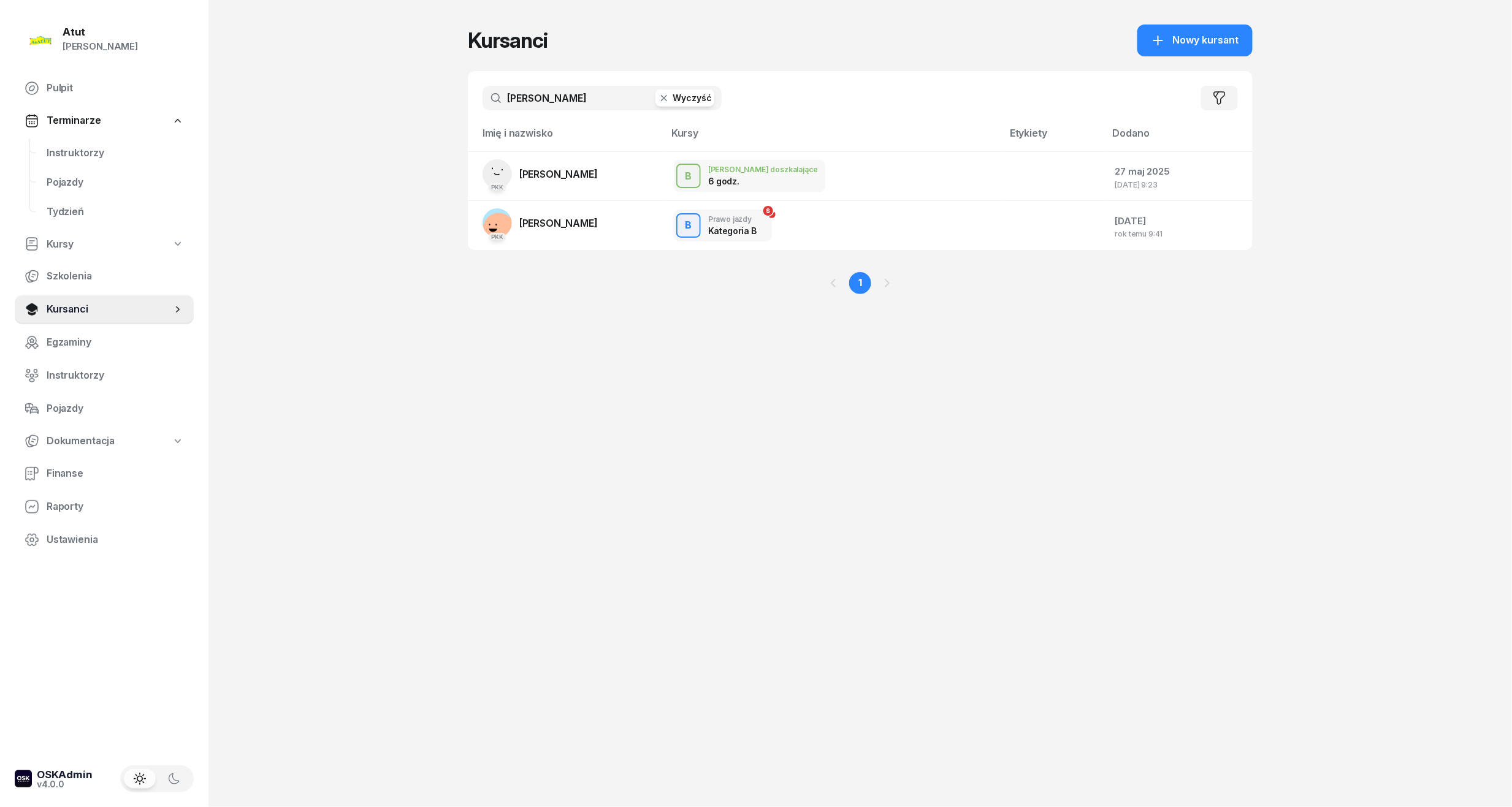
drag, startPoint x: 600, startPoint y: 98, endPoint x: -42, endPoint y: 142, distance: 643.5
click at [0, 142] on html "[PERSON_NAME] [PERSON_NAME] Pulpit Terminarze Instruktorzy Pojazdy Tydzień Kurs…" at bounding box center [756, 404] width 1512 height 807
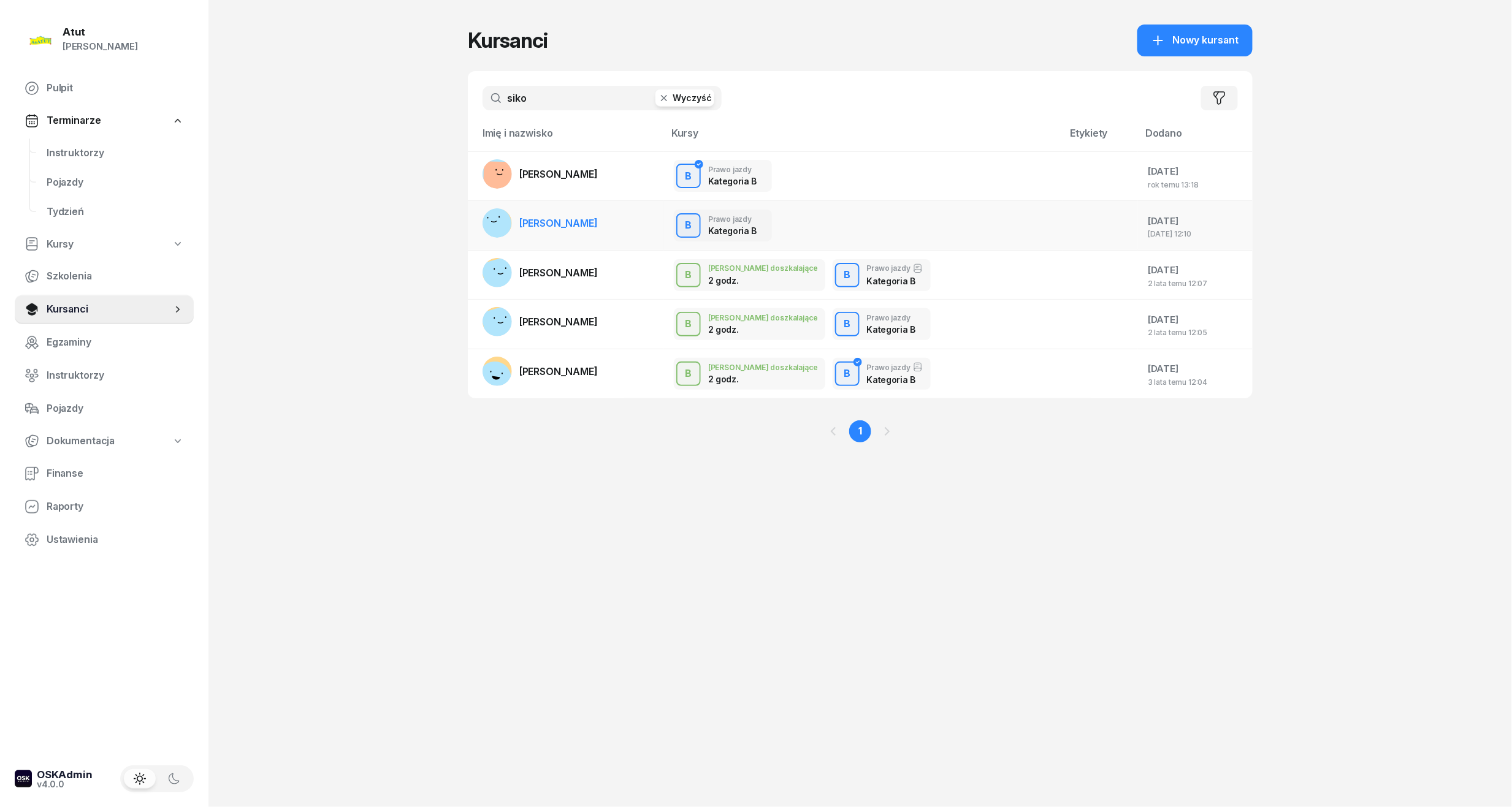
type input "siko"
click at [557, 213] on link "[PERSON_NAME]" at bounding box center [539, 223] width 115 height 29
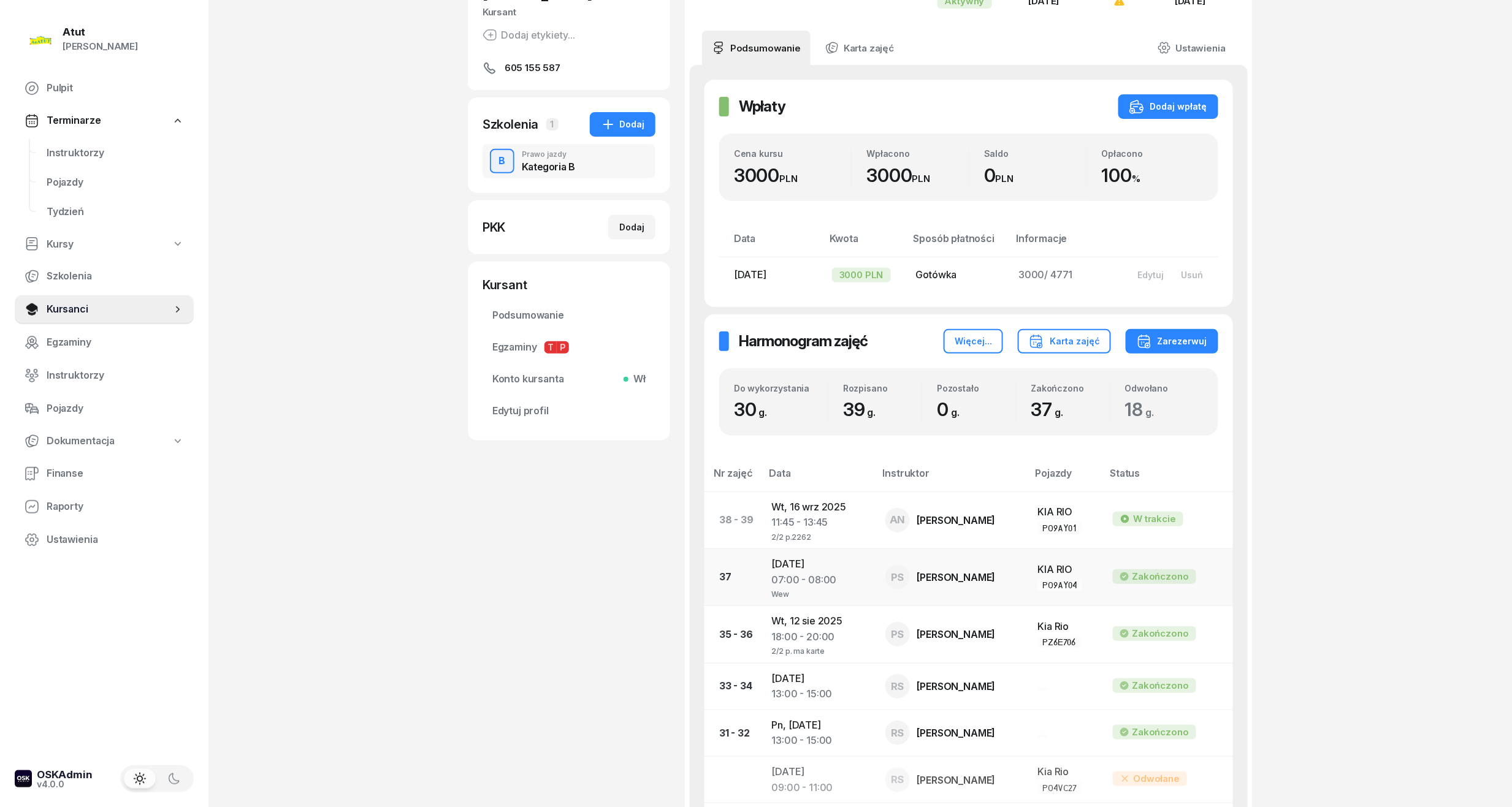
scroll to position [245, 0]
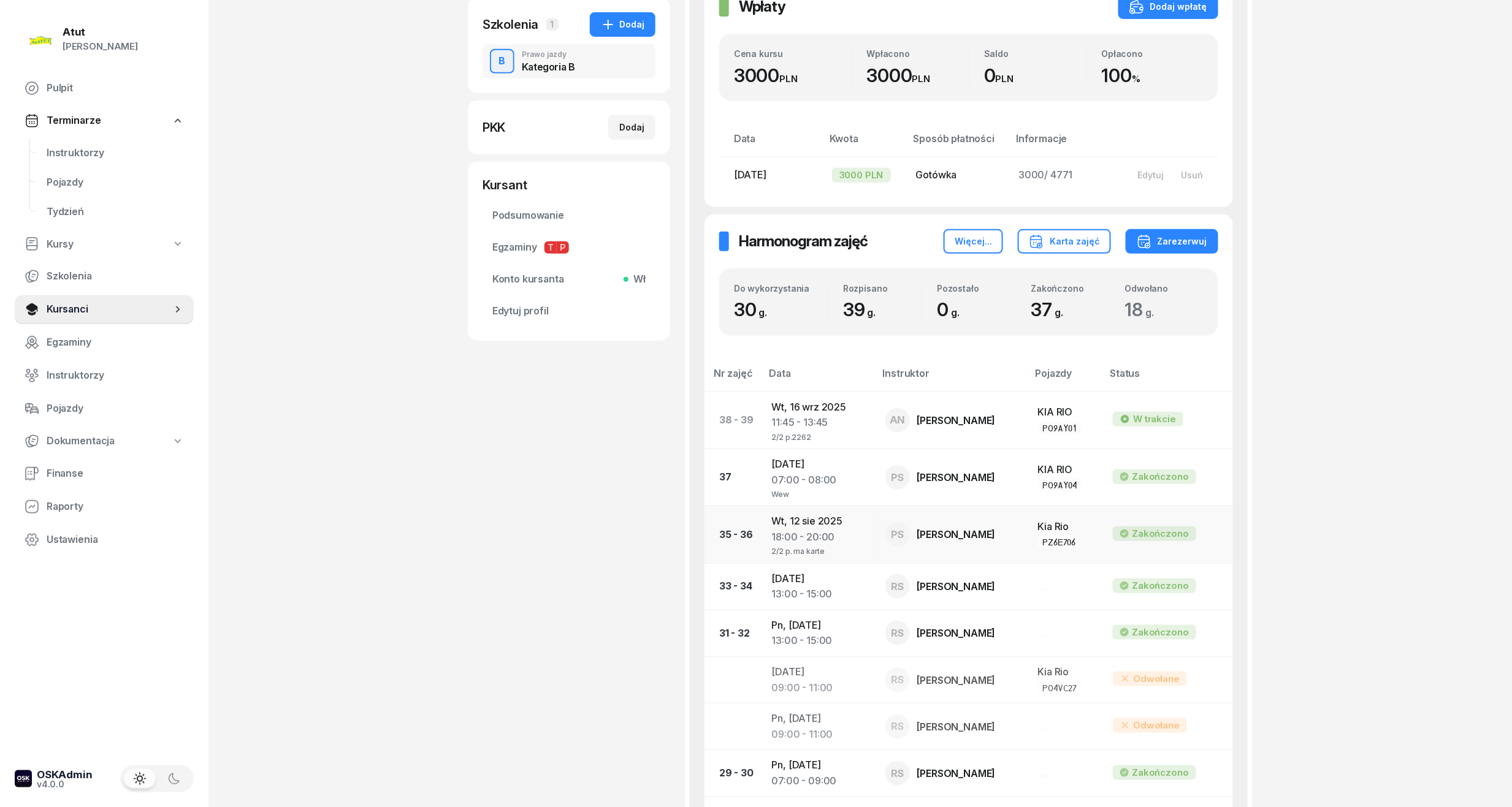
click at [807, 549] on div "2/2 p. ma karte" at bounding box center [819, 549] width 94 height 10
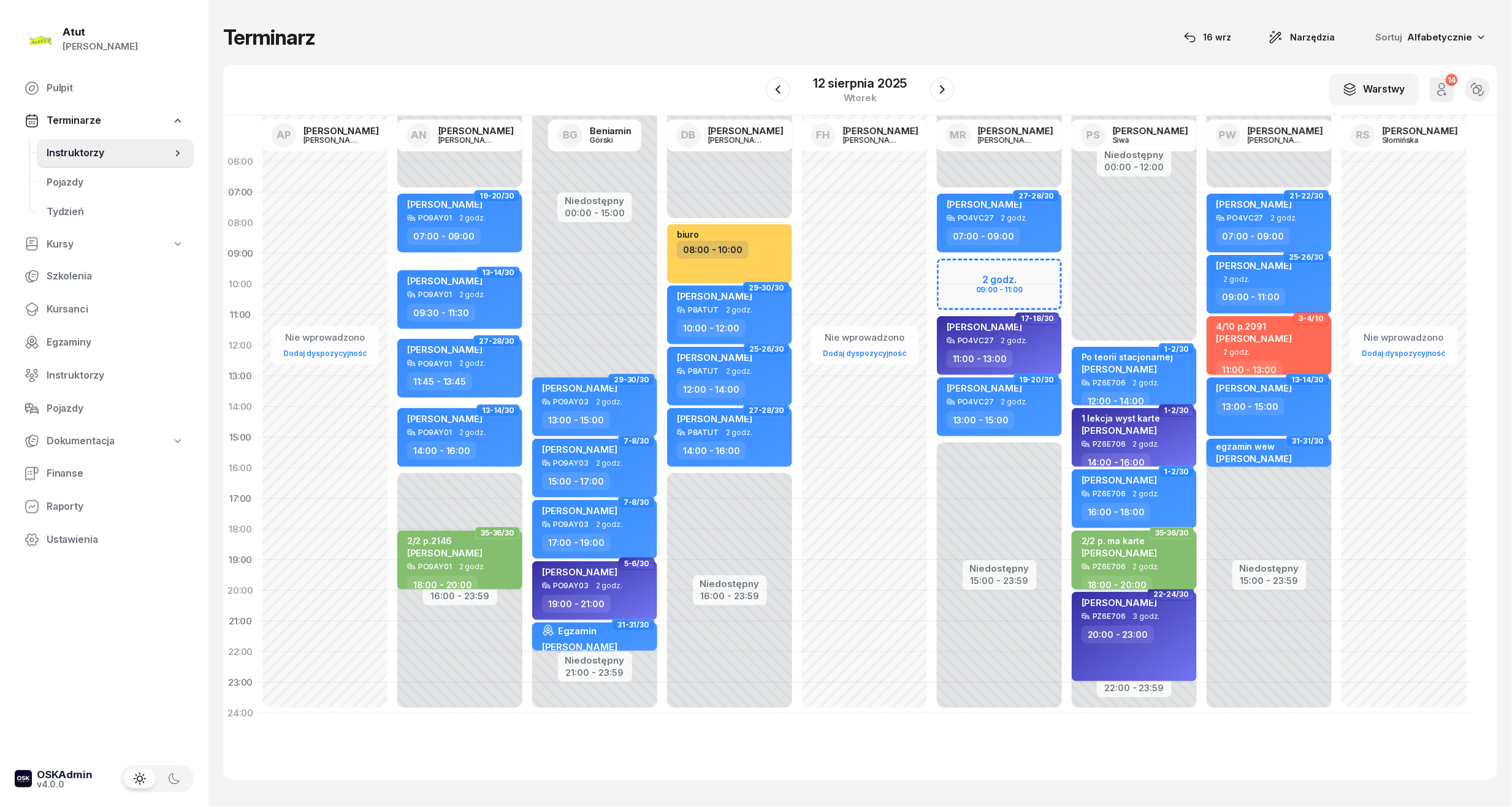
click at [1087, 554] on span "[PERSON_NAME]" at bounding box center [1119, 553] width 76 height 12
select select "18"
select select "20"
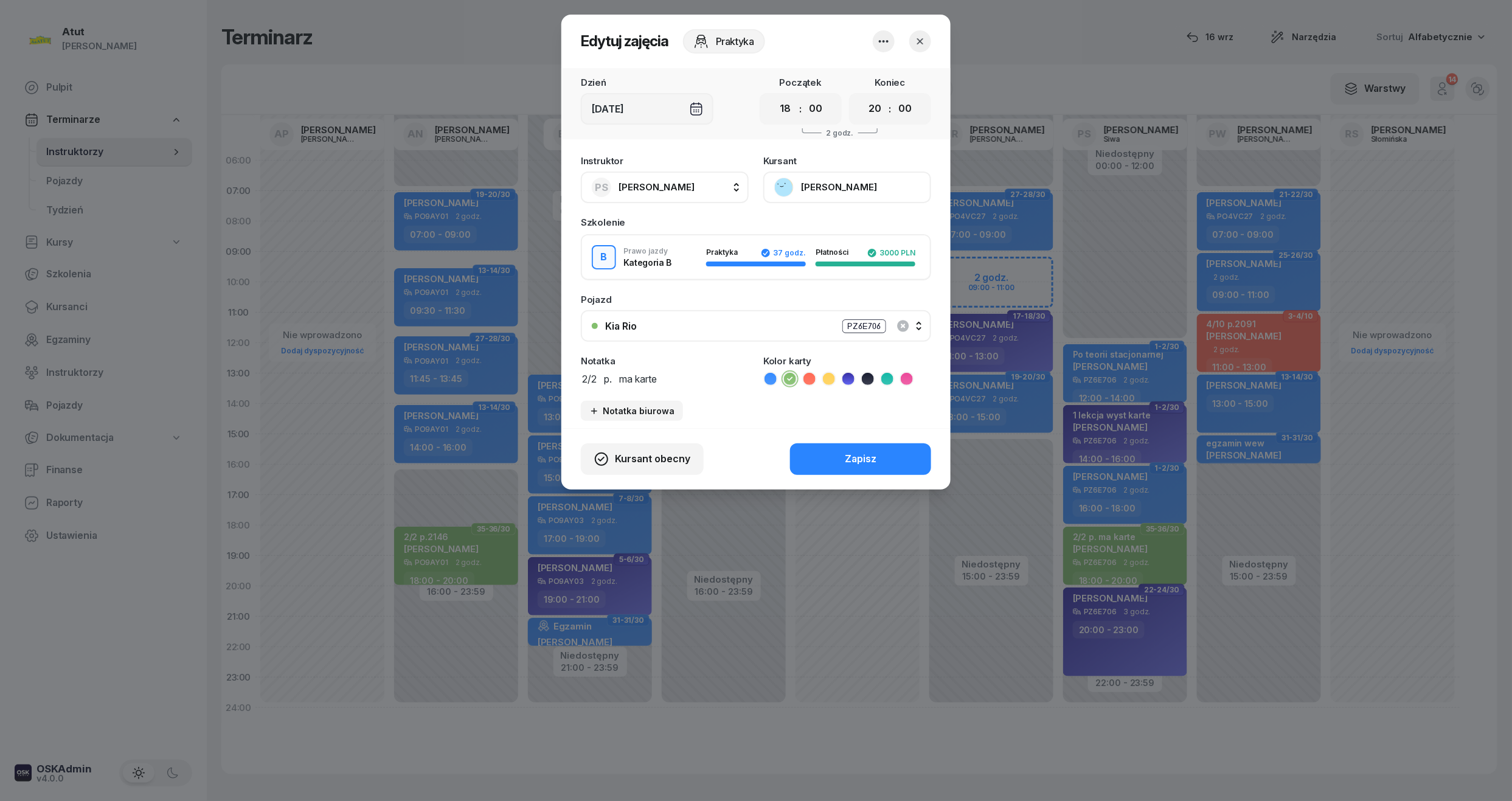
click at [925, 36] on icon "button" at bounding box center [920, 41] width 12 height 12
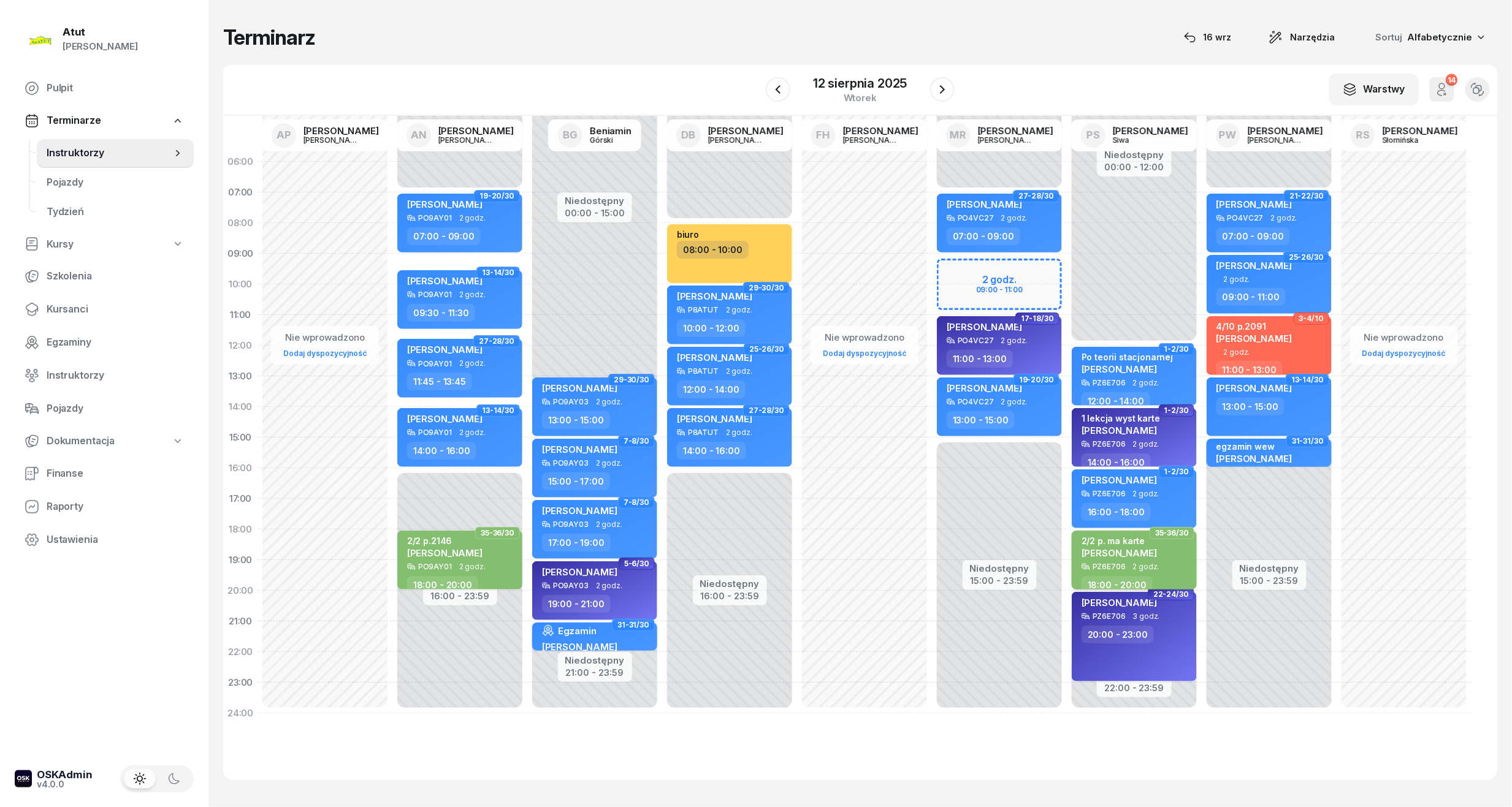
click at [1129, 544] on div "2/2 p. ma karte" at bounding box center [1119, 541] width 76 height 10
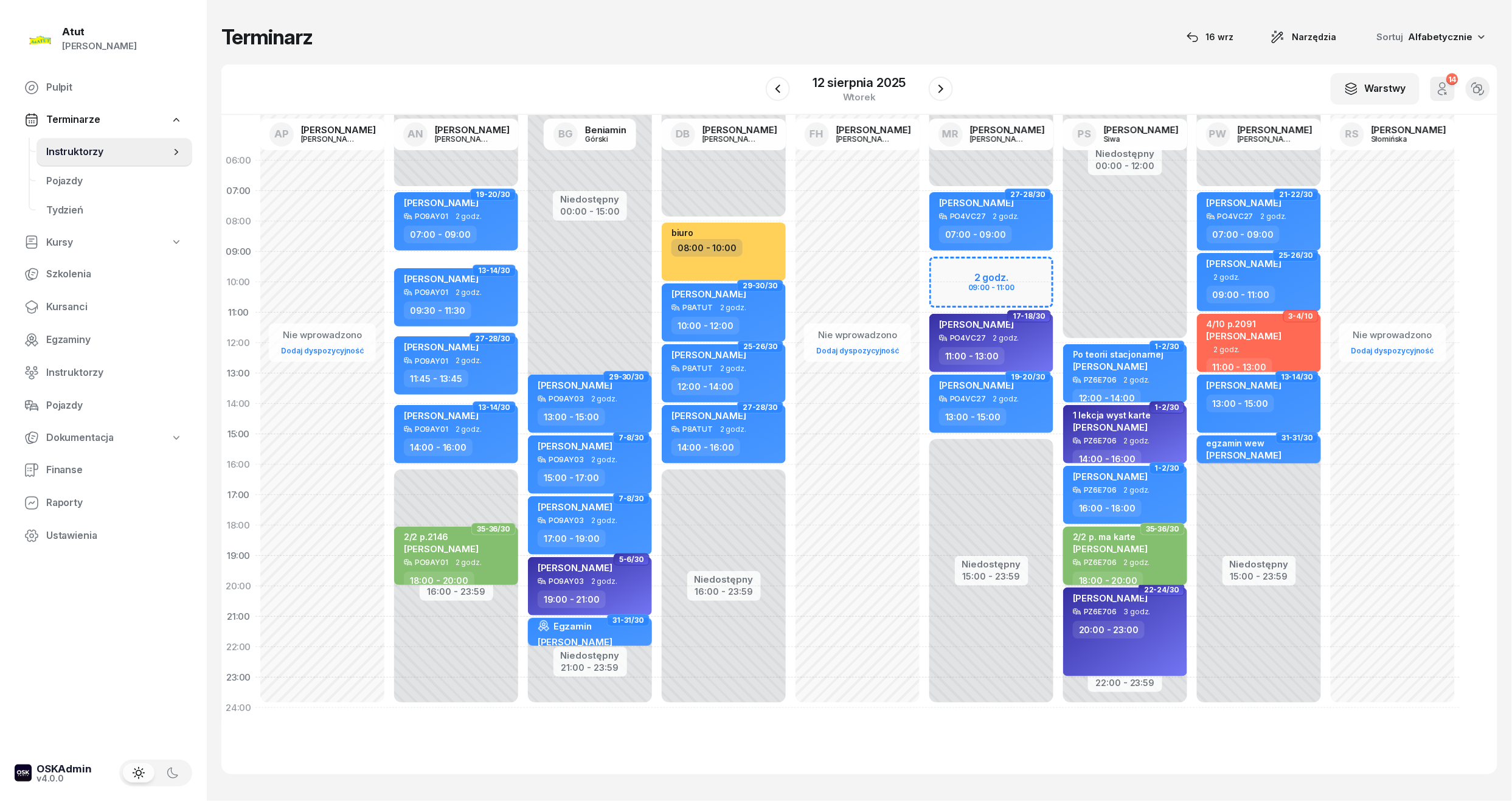
select select "18"
select select "20"
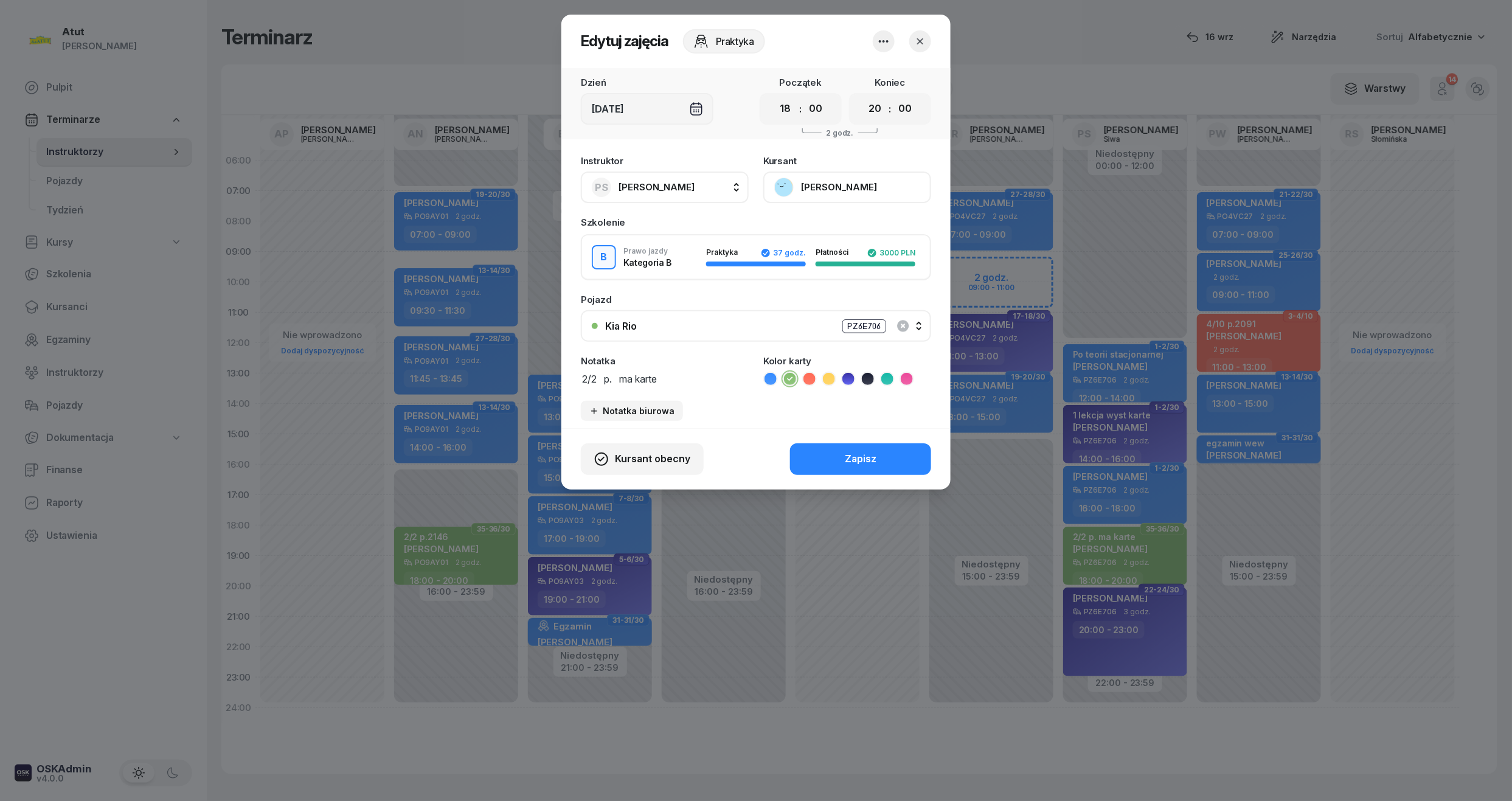
click at [851, 194] on button "[PERSON_NAME]" at bounding box center [847, 187] width 168 height 31
click at [810, 236] on div "Otwórz profil" at bounding box center [803, 229] width 59 height 16
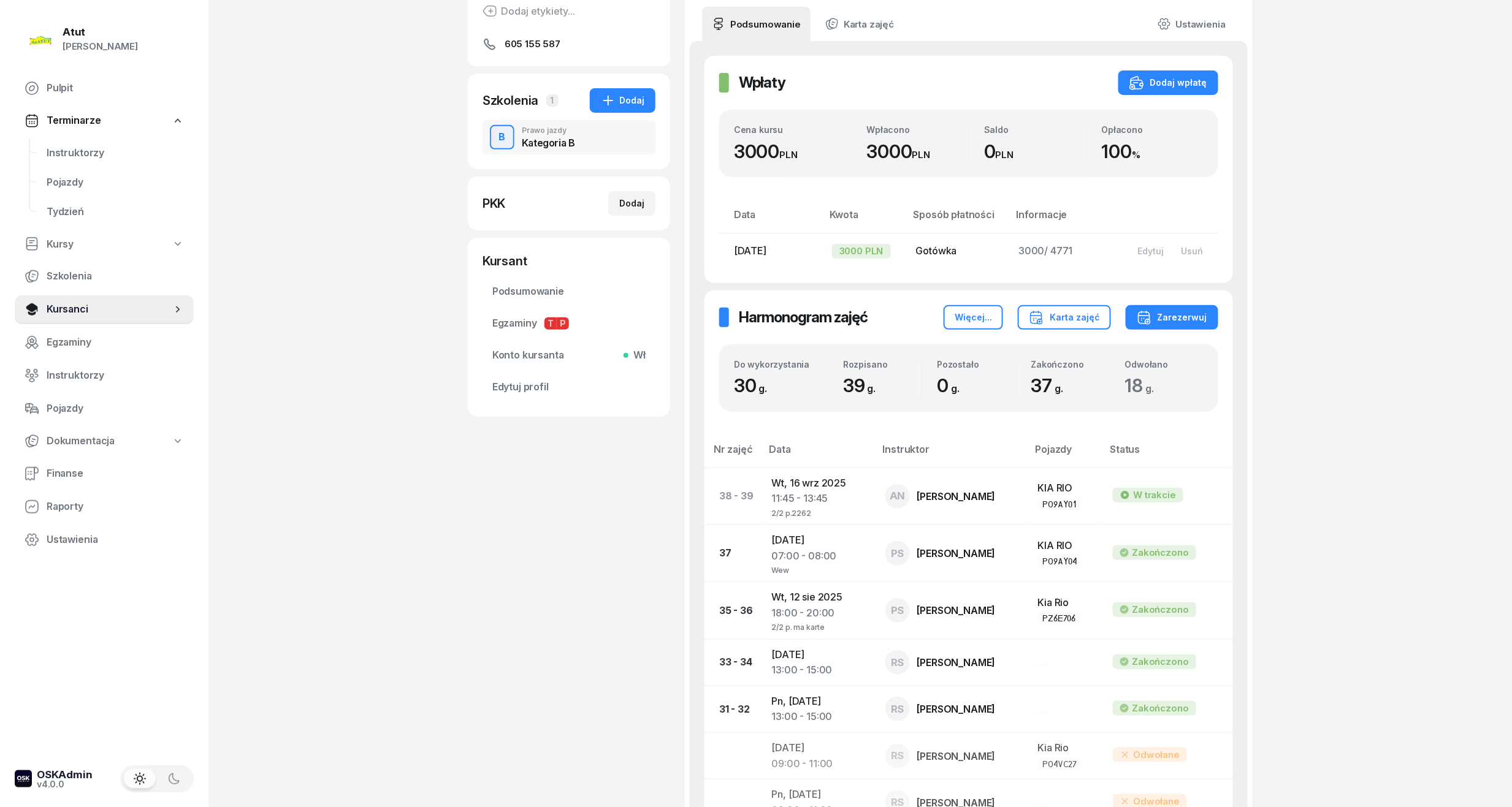
scroll to position [81, 0]
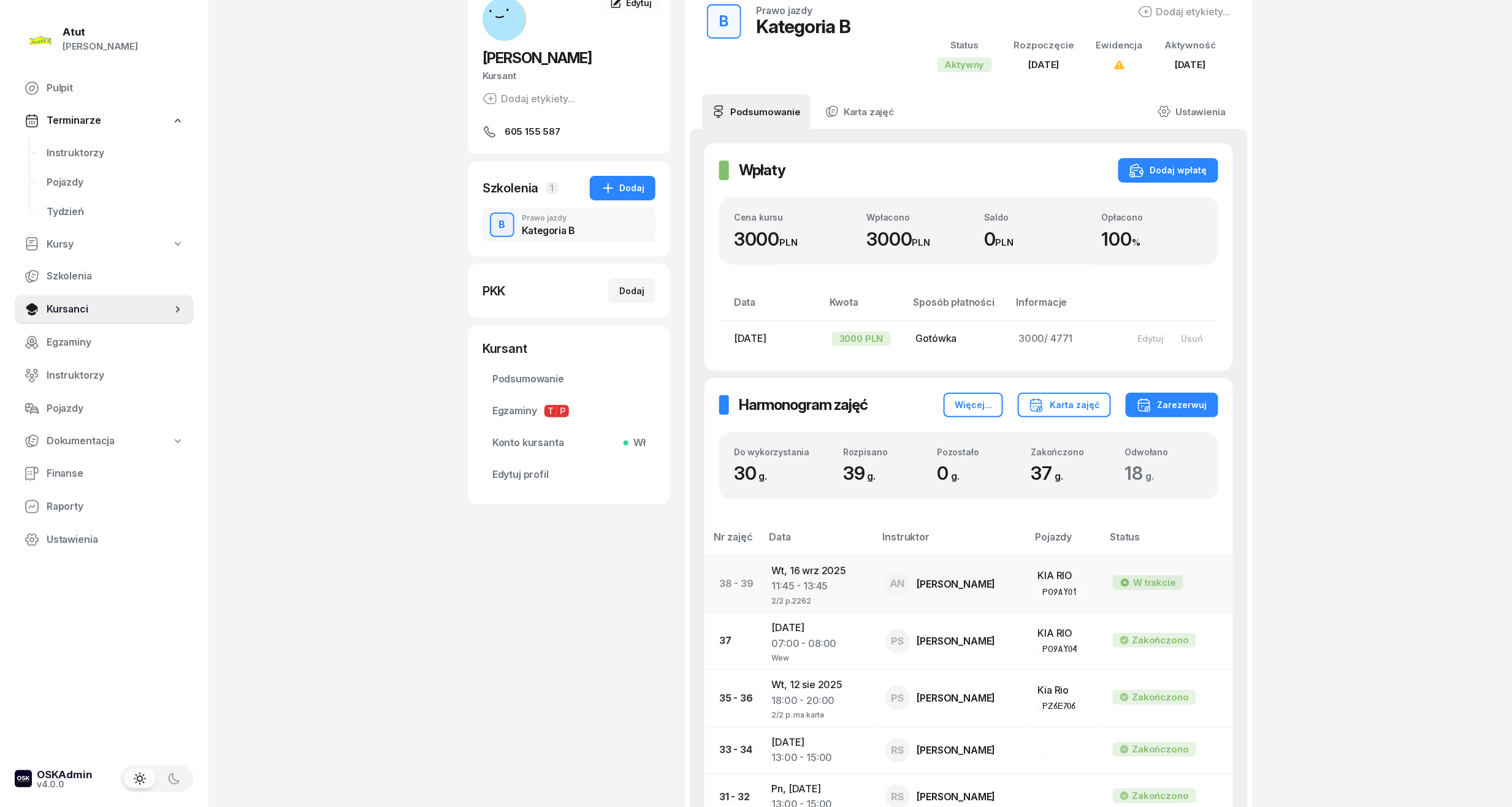
click at [821, 582] on div "11:45 - 13:45" at bounding box center [819, 586] width 94 height 16
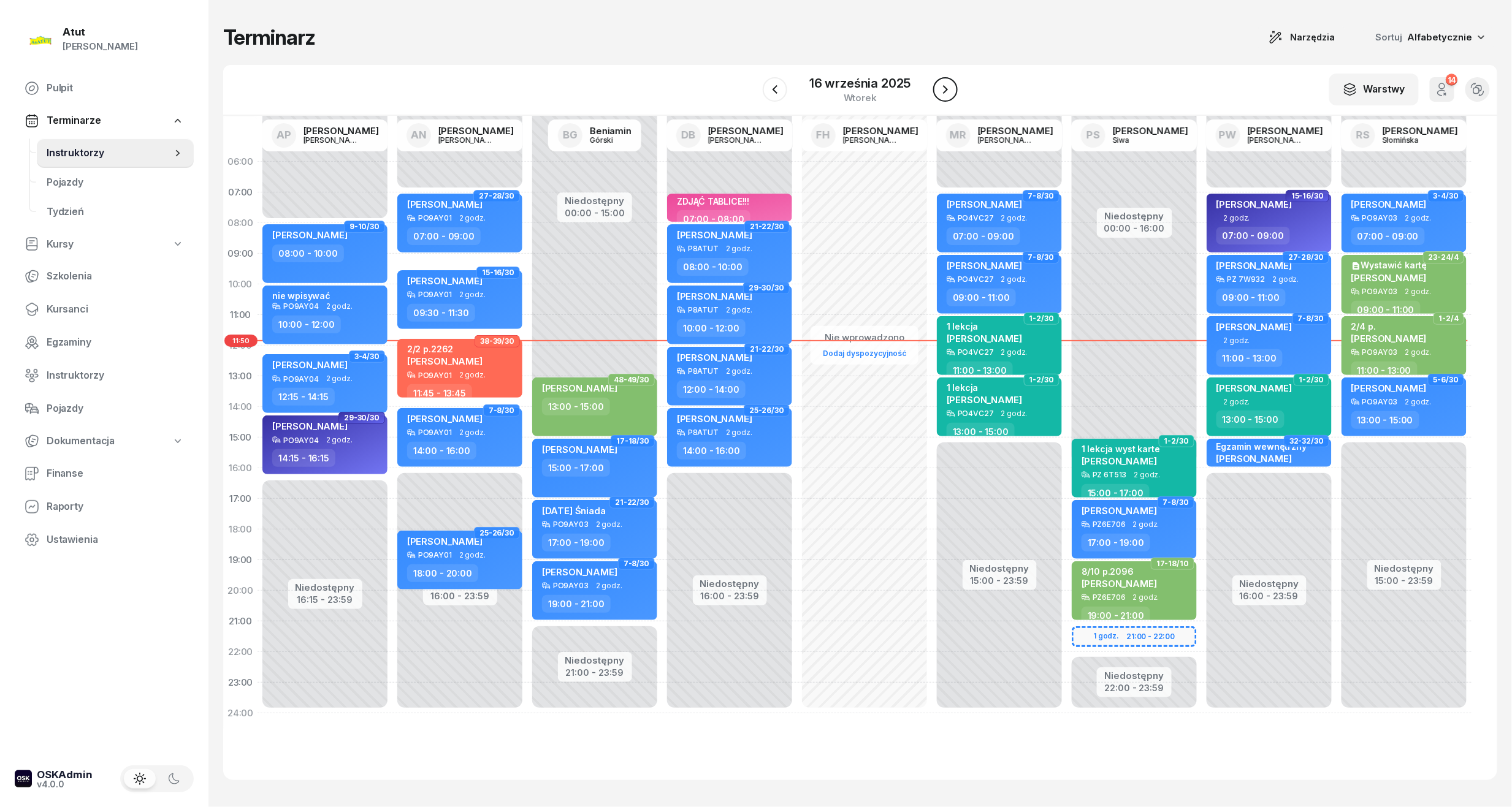
click at [939, 87] on icon "button" at bounding box center [945, 90] width 15 height 15
click at [939, 87] on icon "button" at bounding box center [945, 90] width 15 height 15
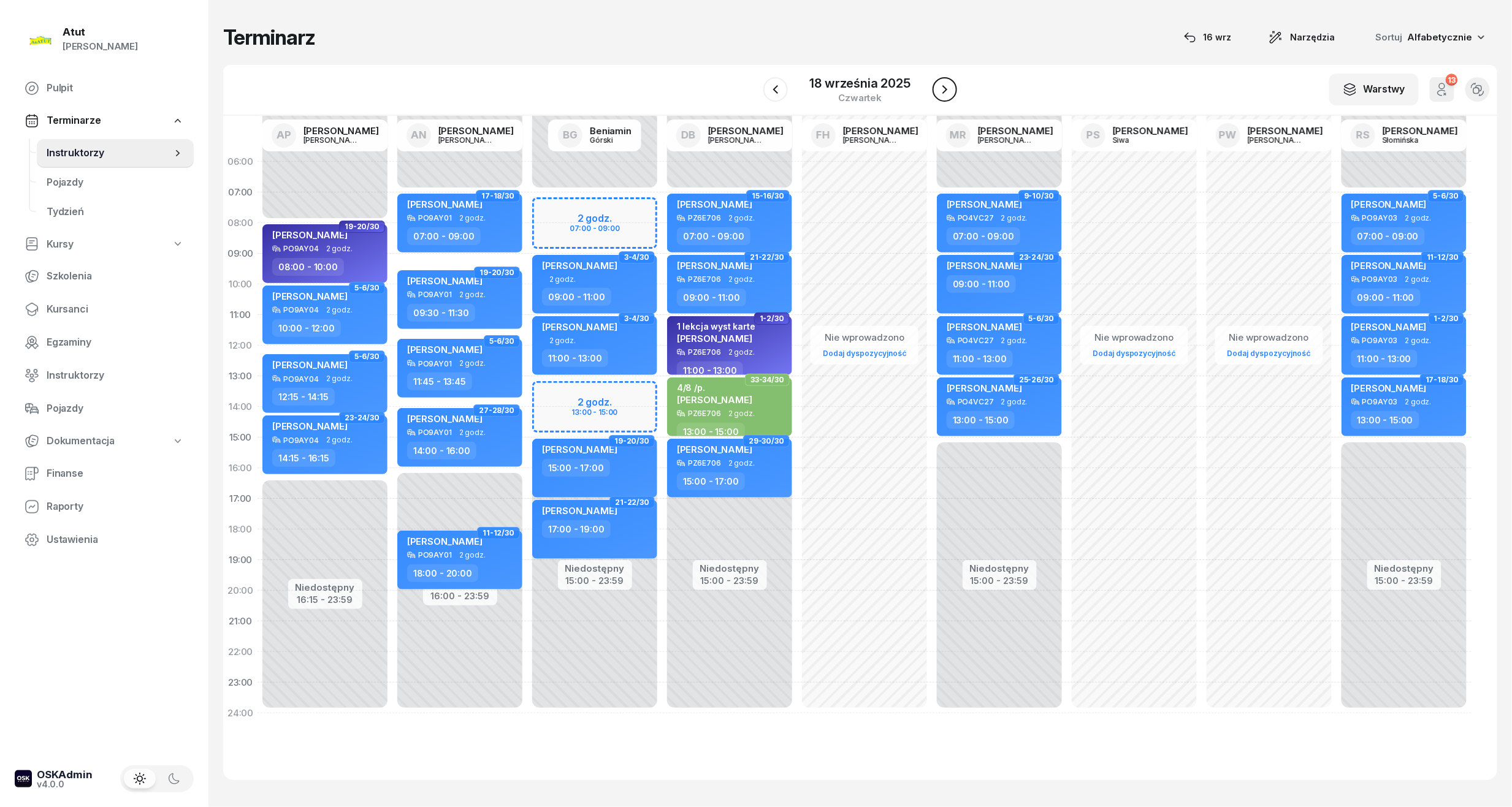
click at [937, 84] on icon "button" at bounding box center [945, 90] width 15 height 15
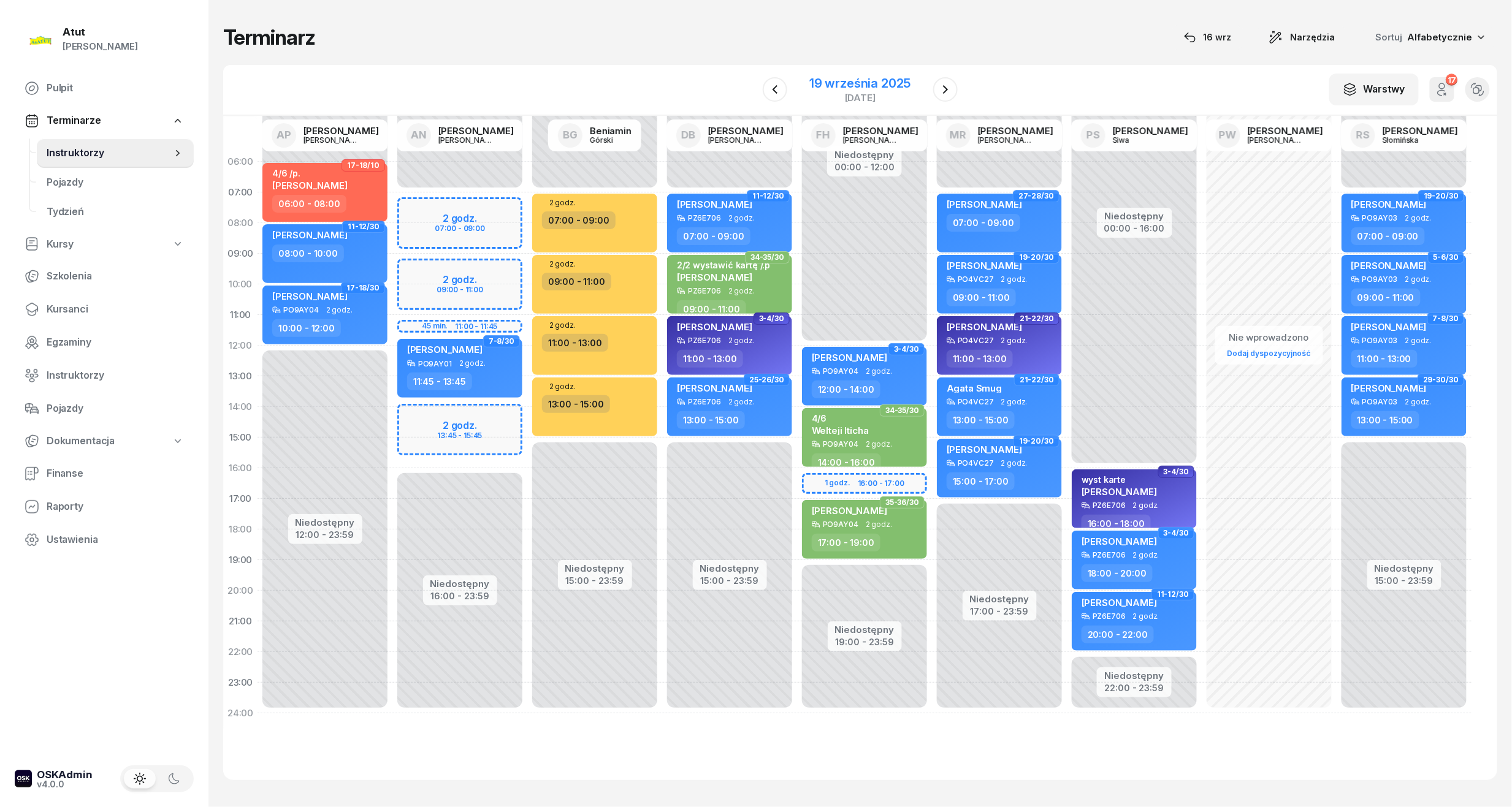
click at [859, 77] on div "19 września 2025" at bounding box center [859, 83] width 101 height 12
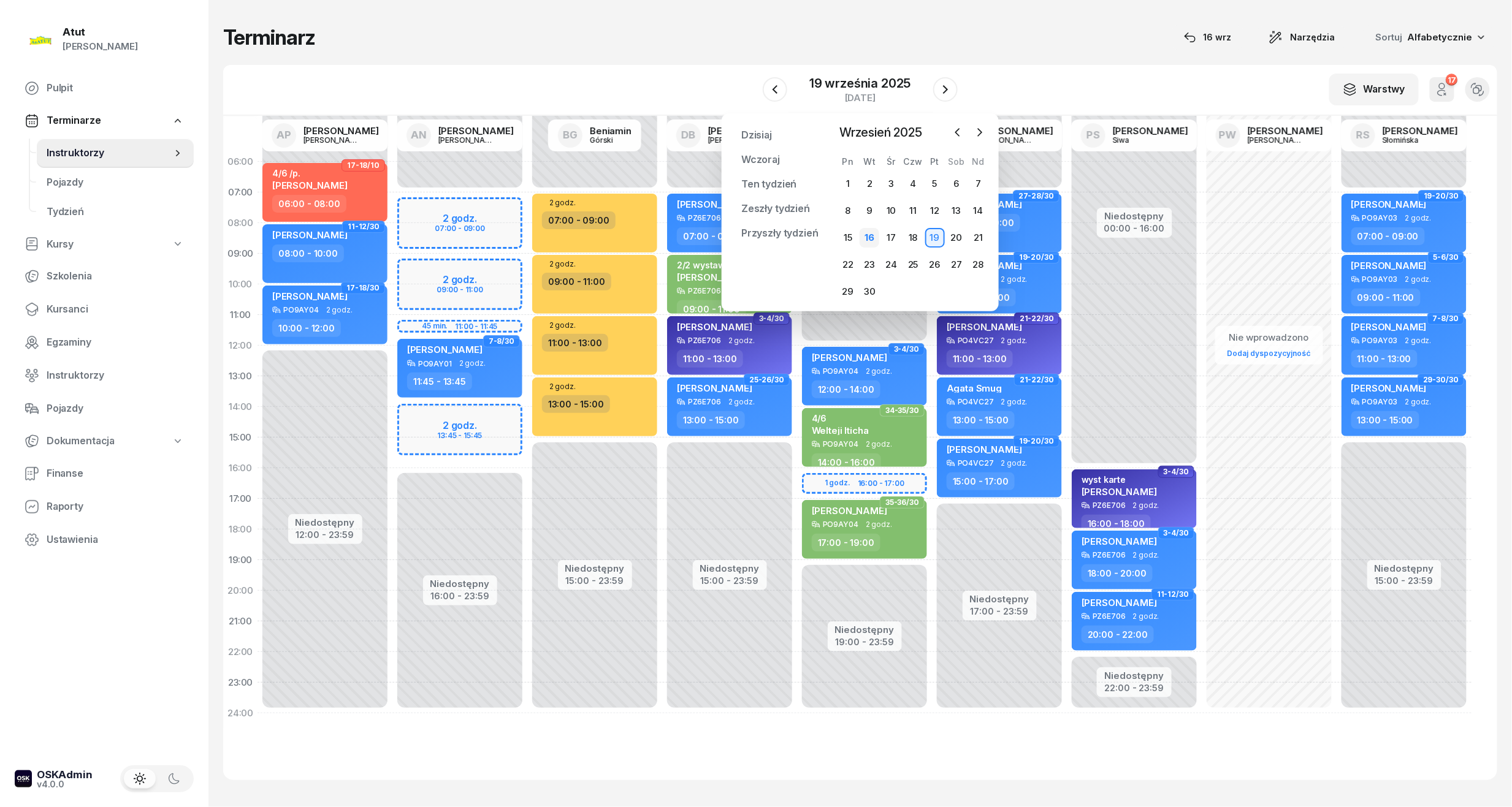
click at [876, 241] on div "16" at bounding box center [869, 238] width 20 height 20
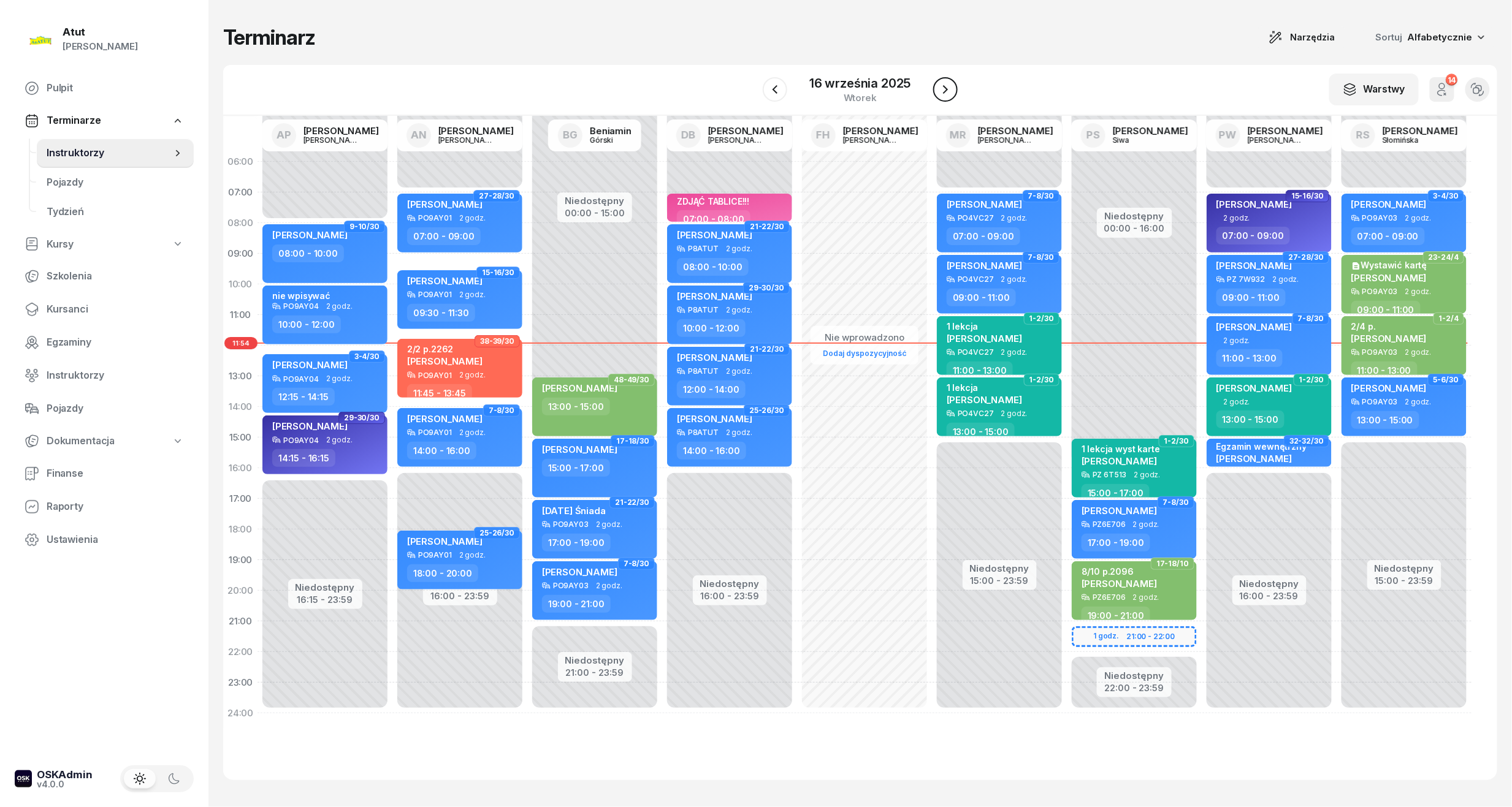
click at [955, 87] on button "button" at bounding box center [945, 89] width 24 height 24
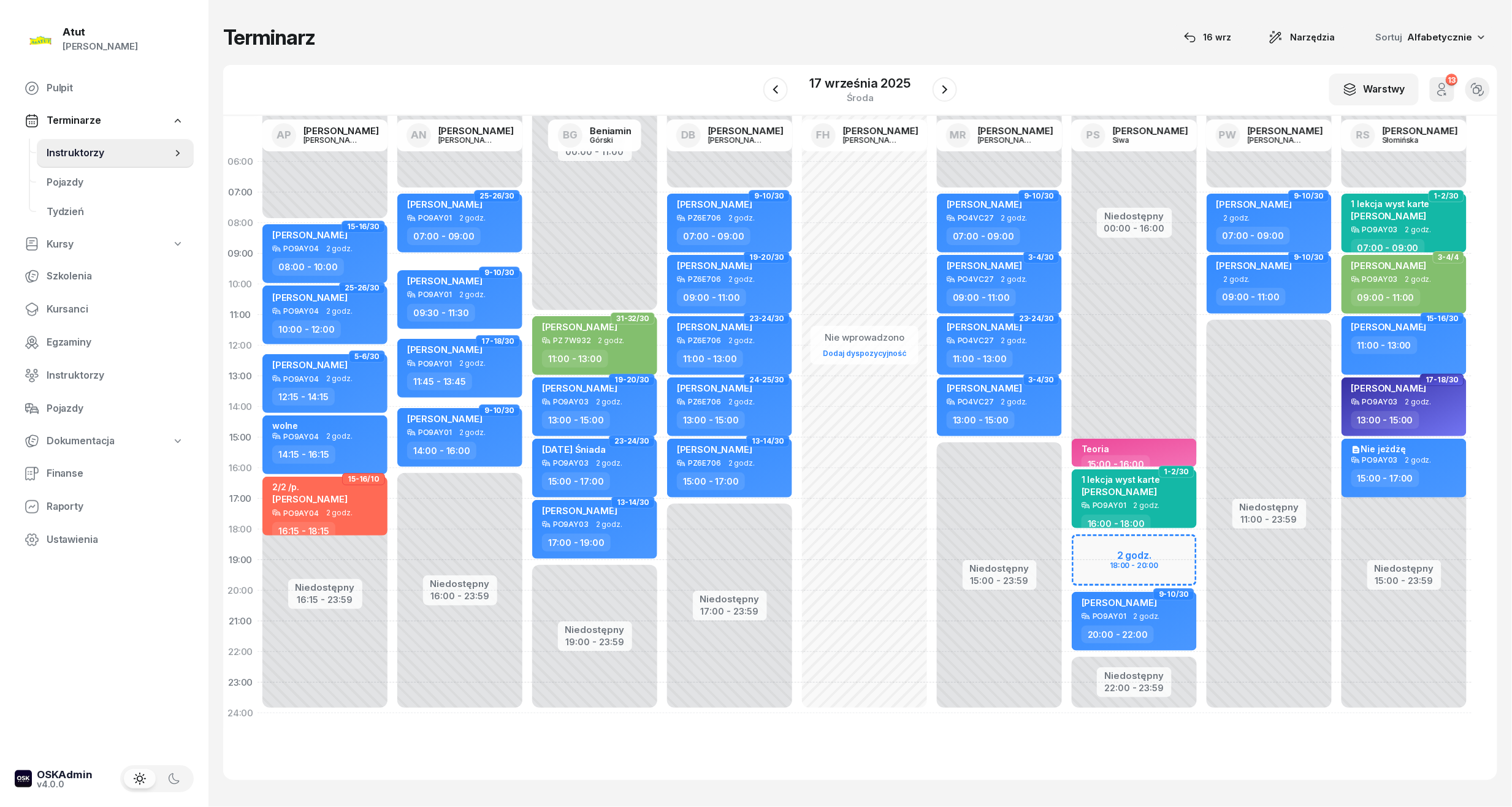
click at [1144, 560] on div "Niedostępny 00:00 - 16:00 Niedostępny 22:00 - 23:59 2 godz. 18:00 - 20:00 Teori…" at bounding box center [1134, 437] width 135 height 582
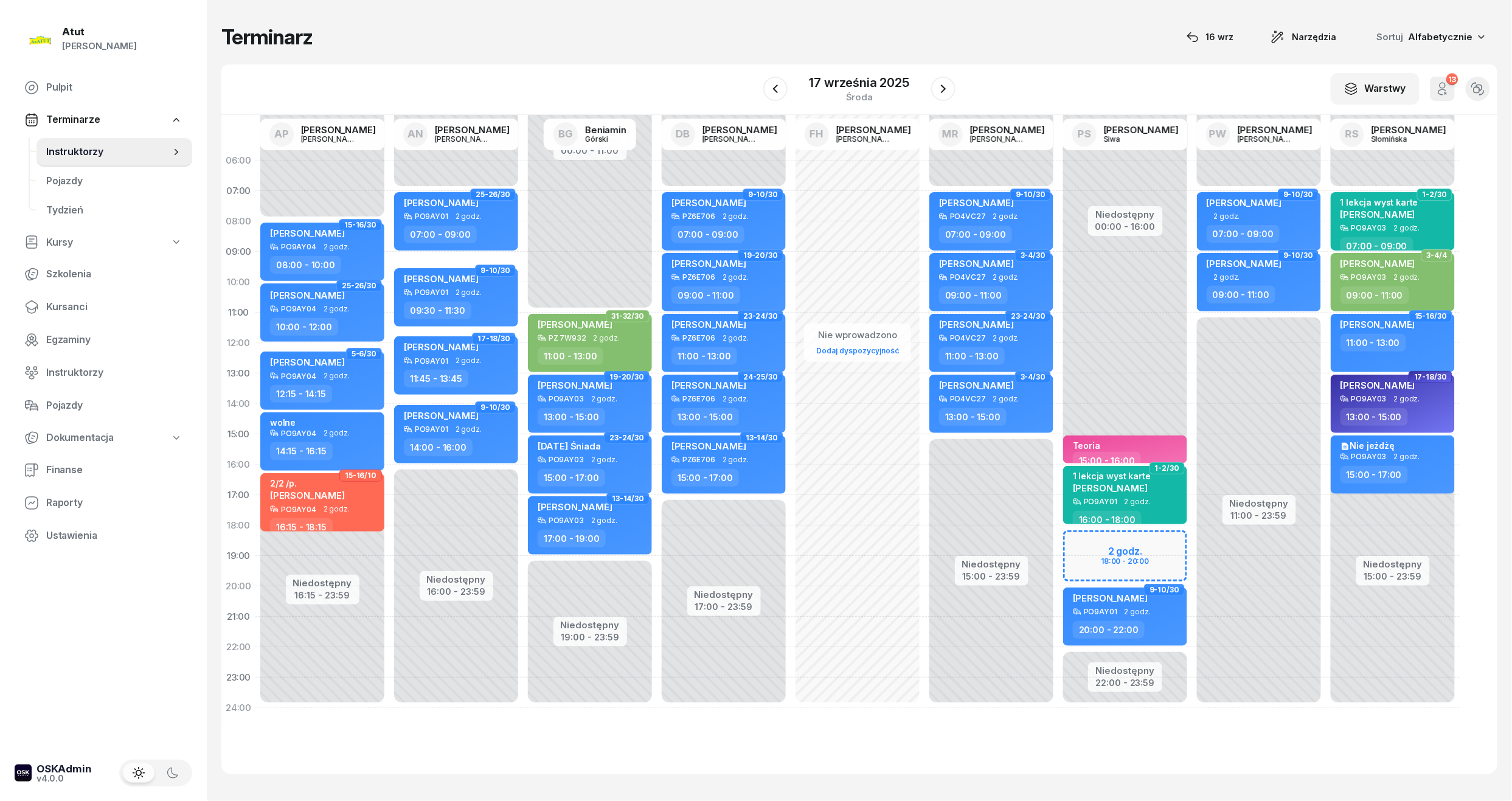
select select "18"
select select "20"
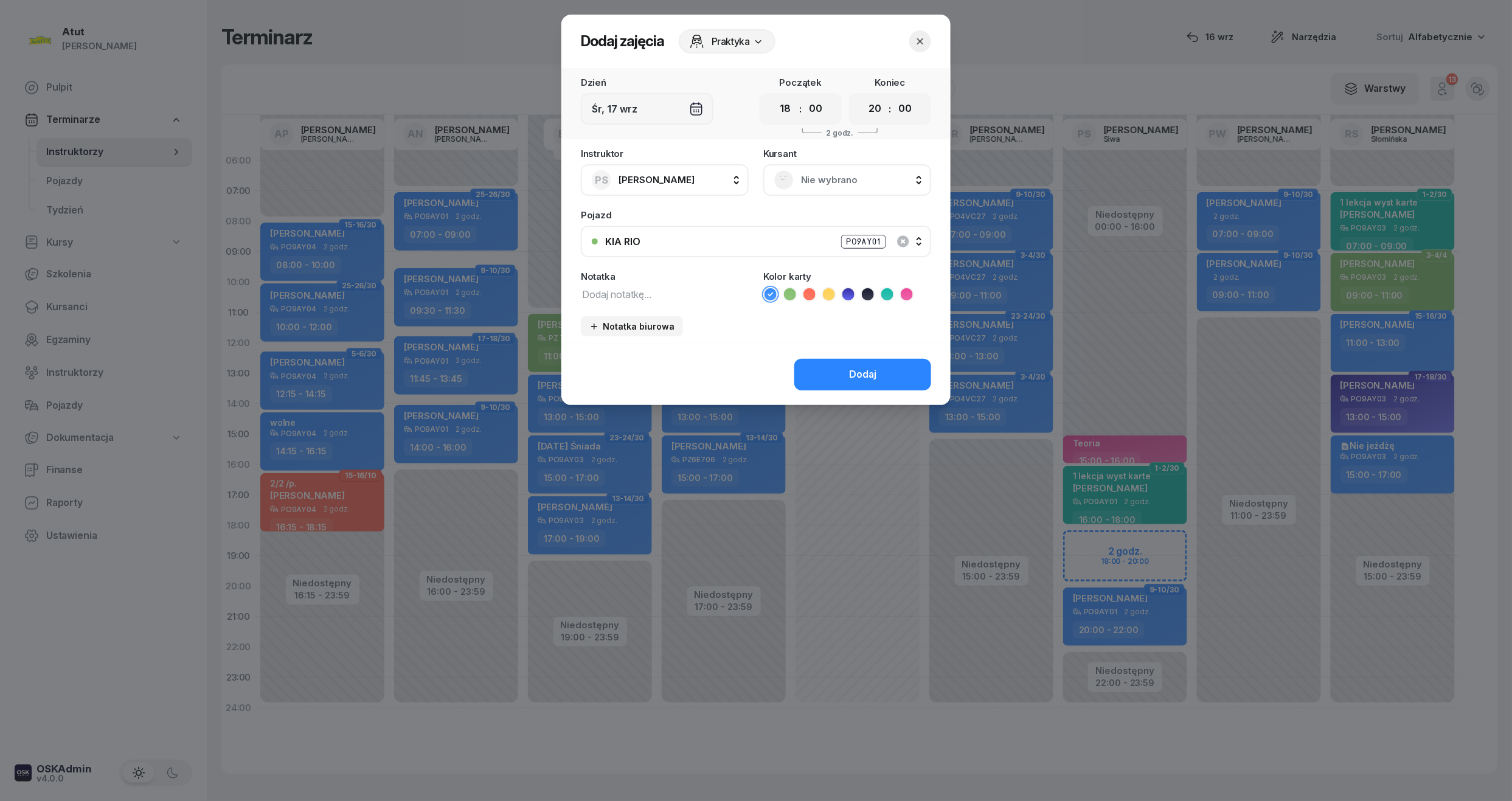
click at [833, 183] on span "Nie wybrano" at bounding box center [861, 180] width 119 height 16
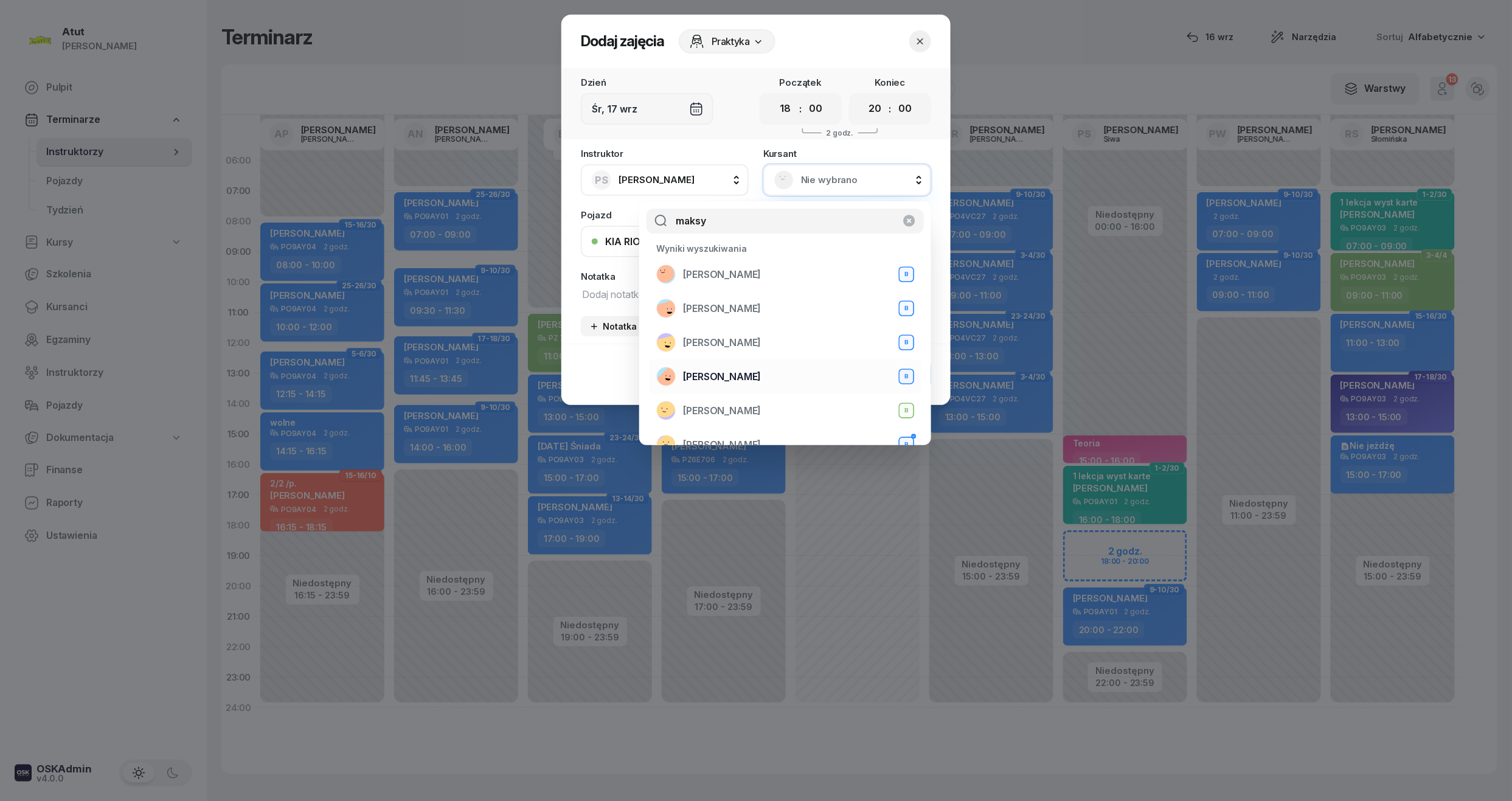
type input "maksy"
click at [771, 382] on div "Maksym Kruhlyk B" at bounding box center [785, 376] width 258 height 20
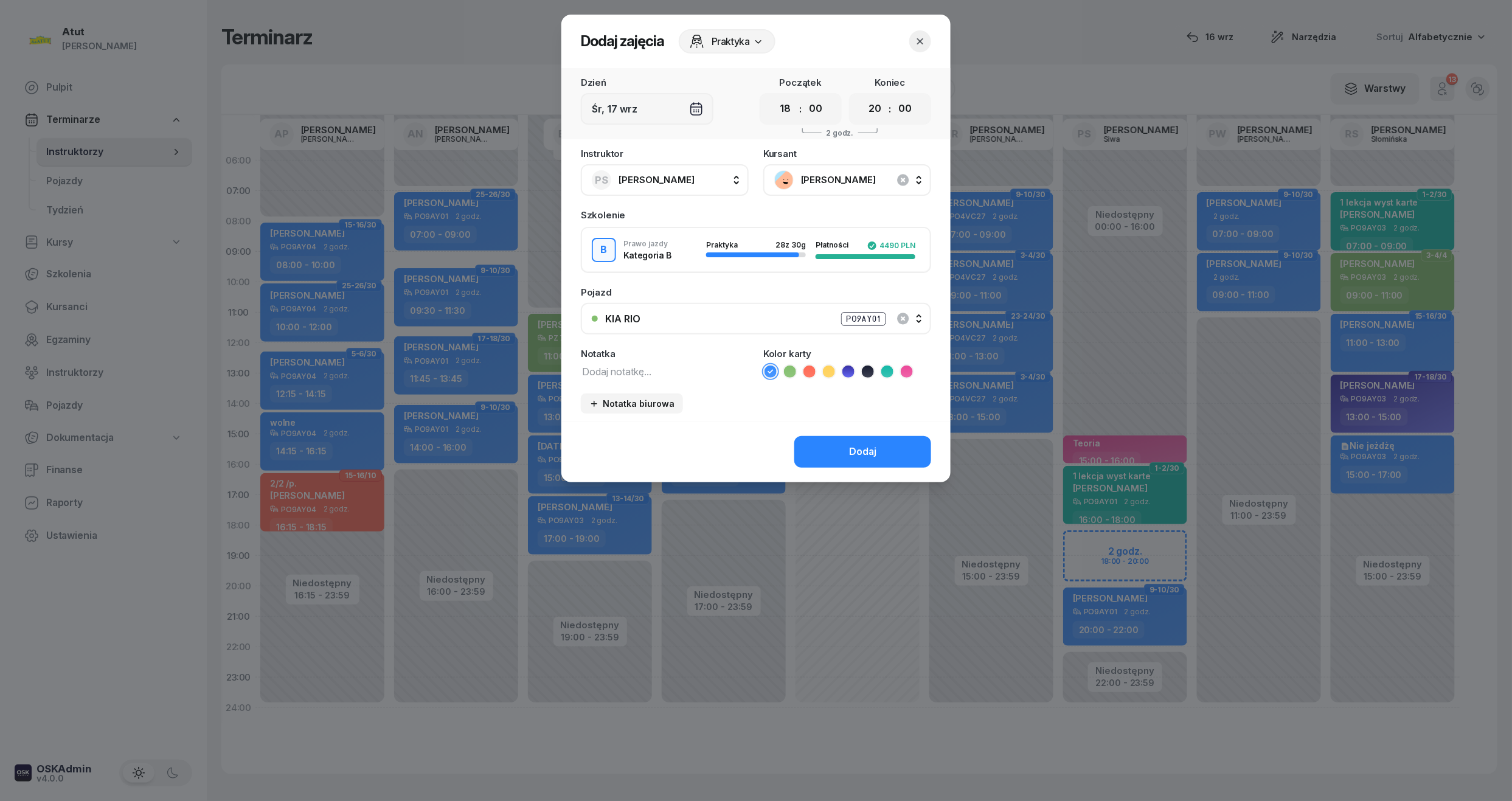
click at [853, 371] on icon at bounding box center [848, 371] width 12 height 12
click at [877, 446] on div "Dodaj" at bounding box center [863, 452] width 28 height 16
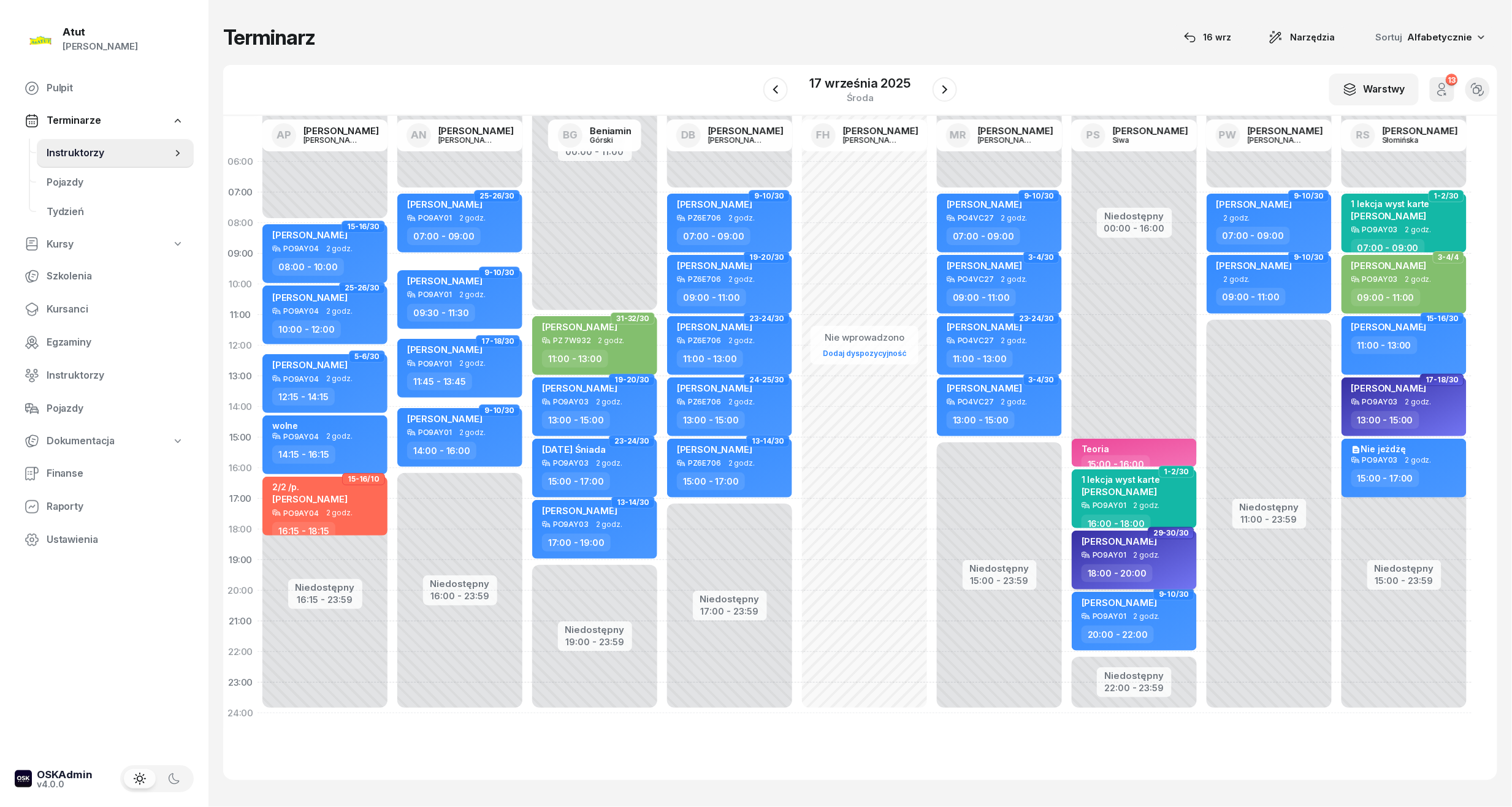
click at [1146, 551] on span "2 godz." at bounding box center [1146, 555] width 26 height 9
select select "18"
select select "20"
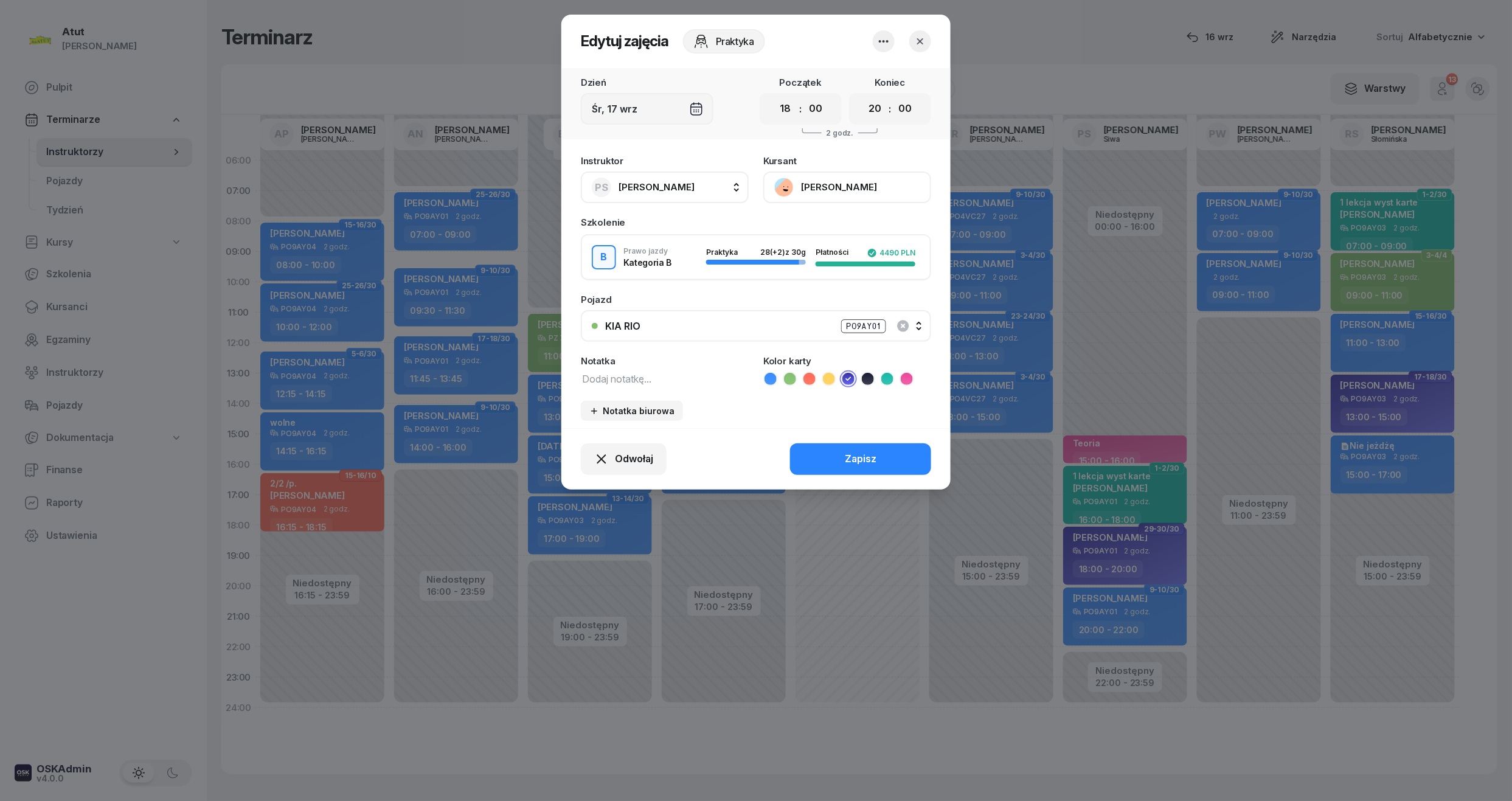
click at [821, 181] on button "[PERSON_NAME]" at bounding box center [847, 187] width 168 height 31
click at [809, 218] on link "Otwórz profil" at bounding box center [846, 229] width 160 height 31
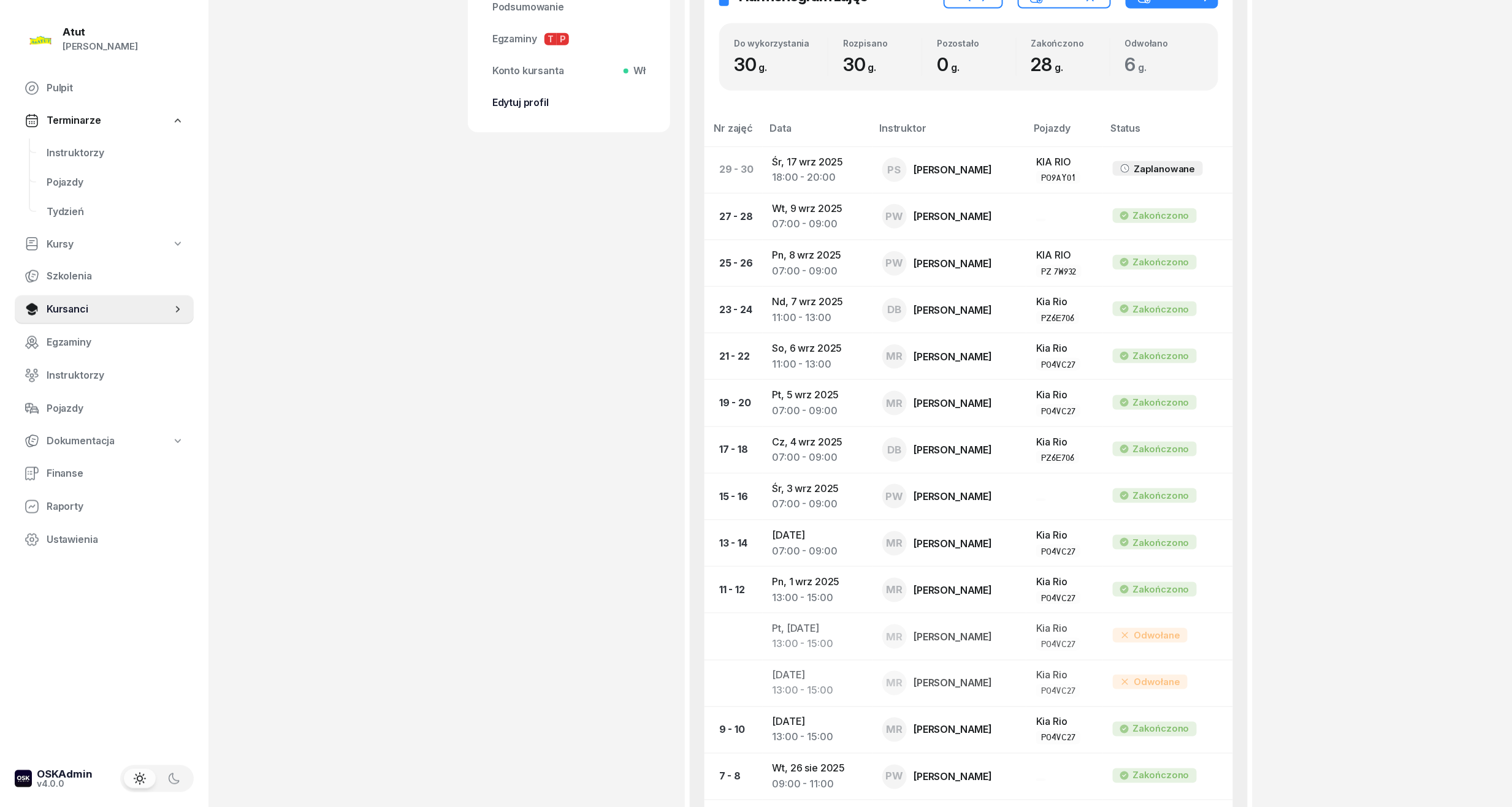
scroll to position [81, 0]
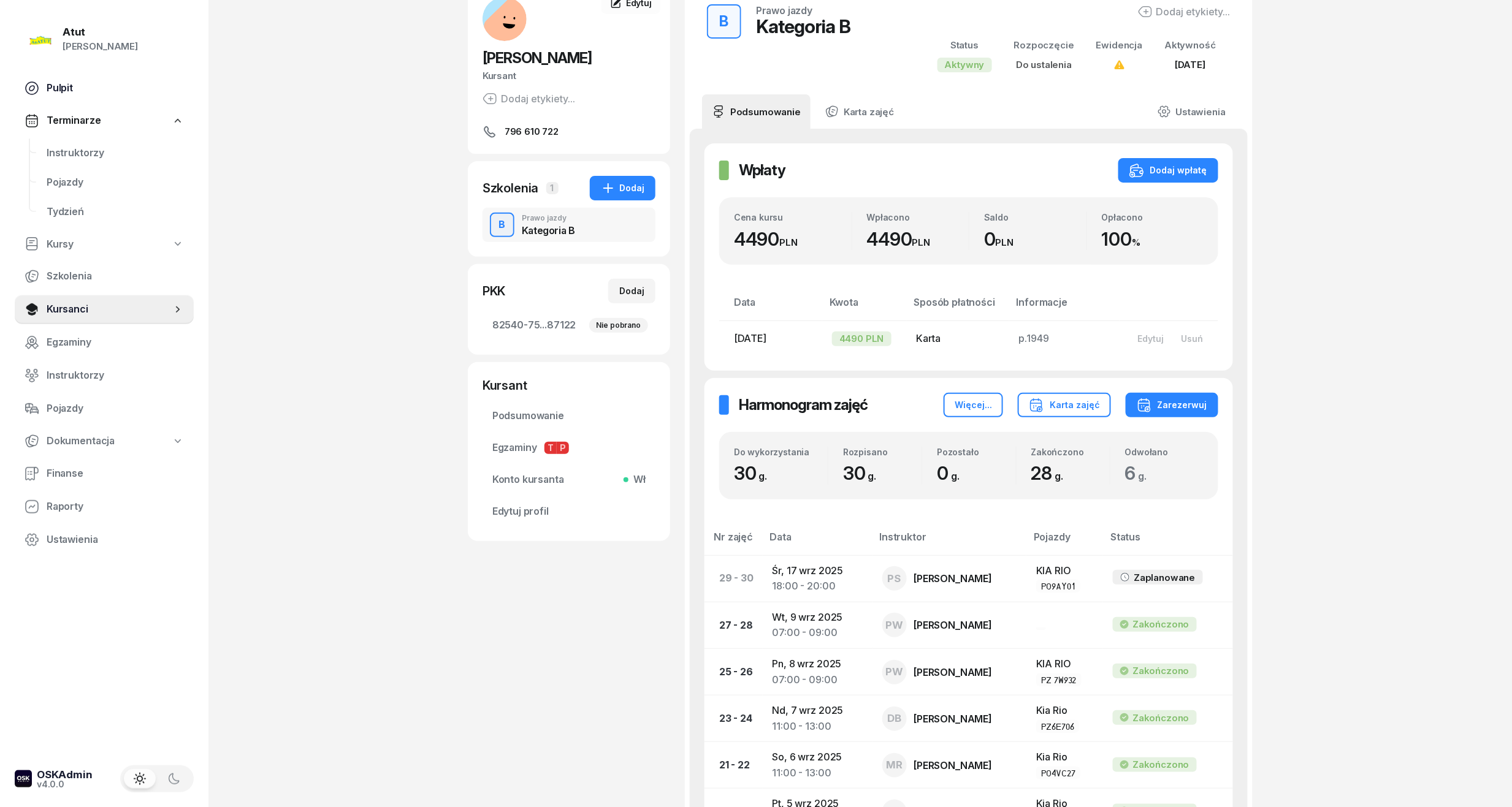
click at [70, 80] on span "Pulpit" at bounding box center [115, 88] width 137 height 16
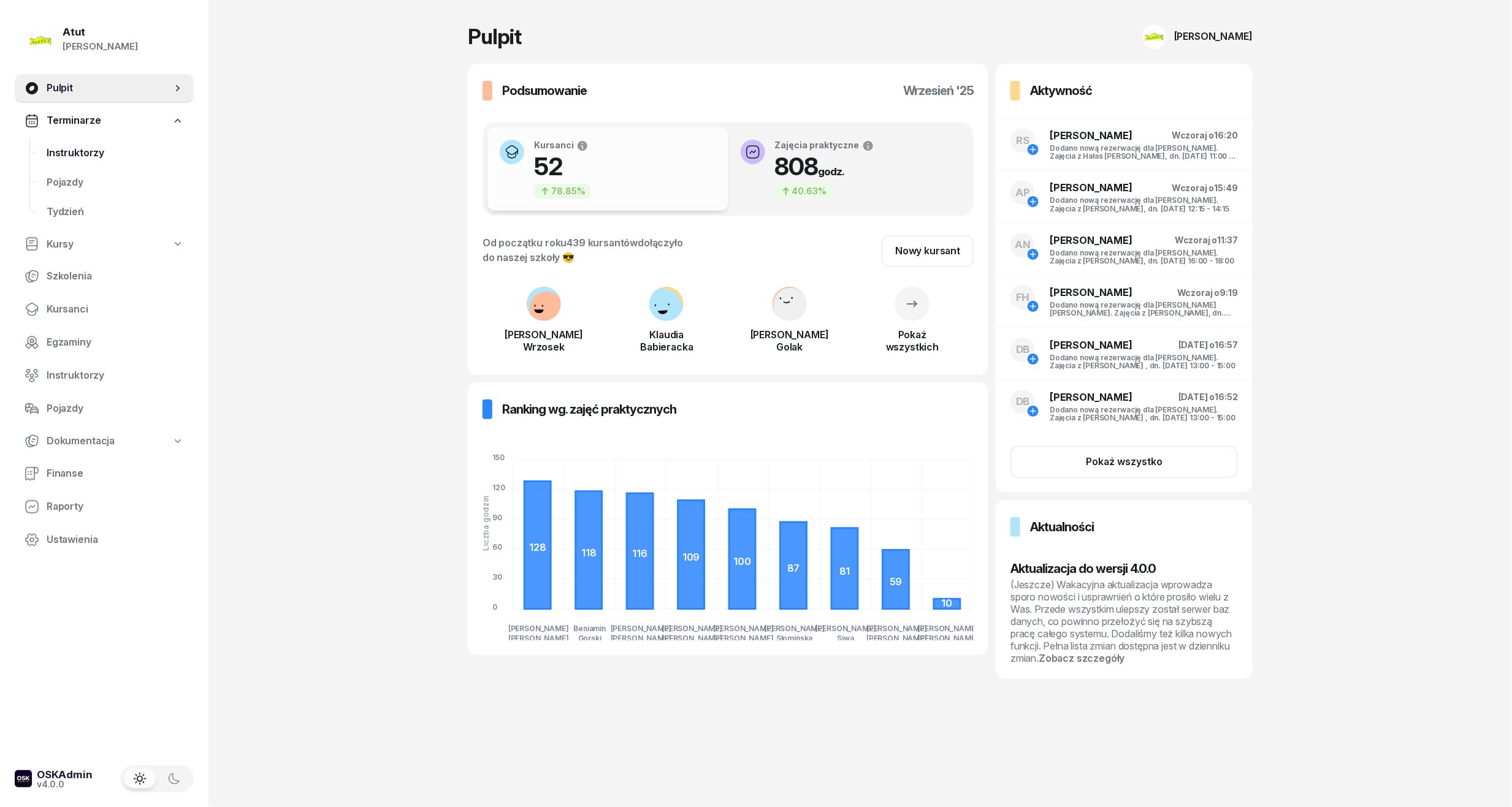
click at [50, 156] on span "Instruktorzy" at bounding box center [115, 153] width 137 height 16
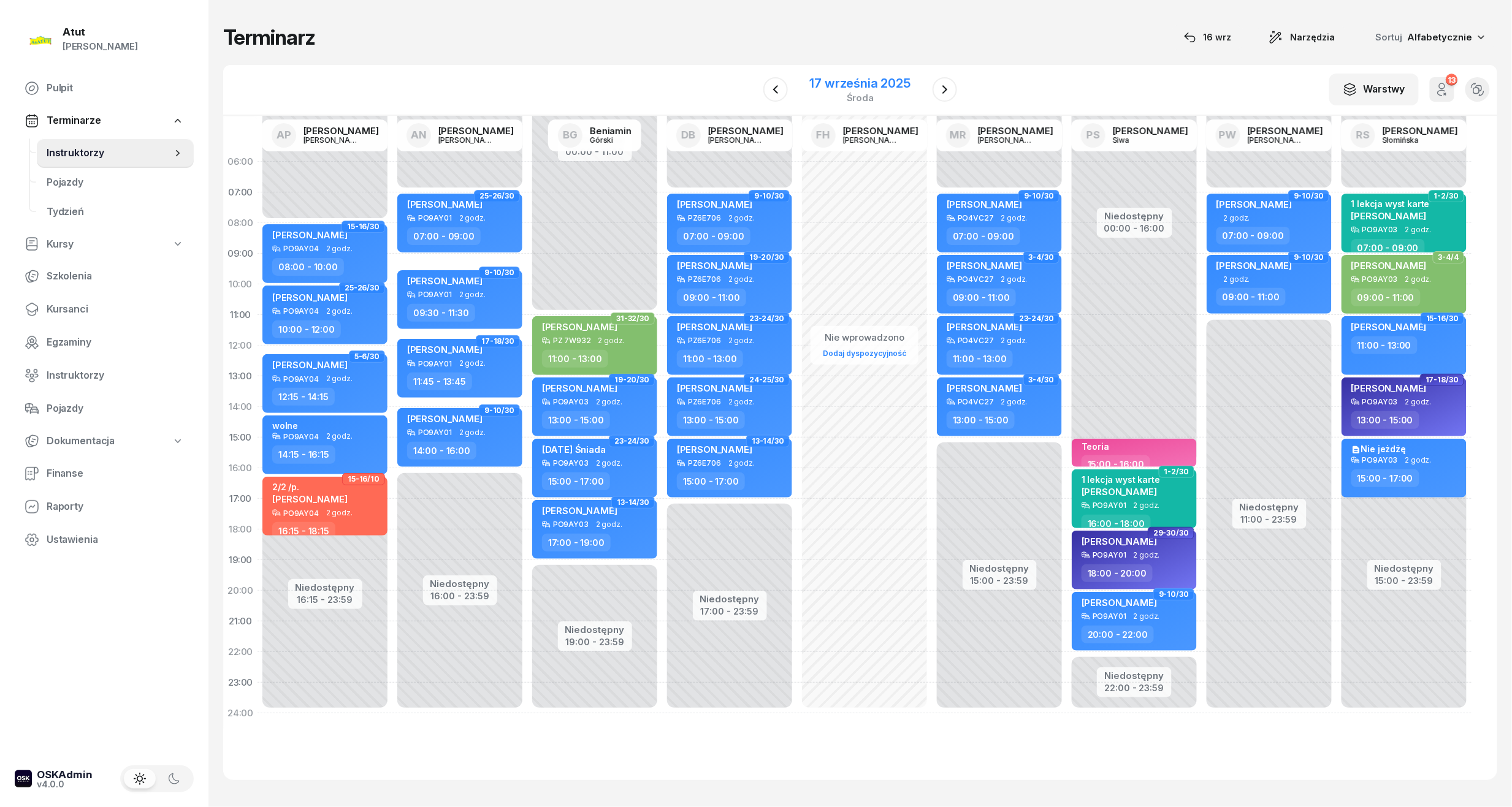
click at [854, 84] on div "17 września 2025" at bounding box center [859, 83] width 101 height 12
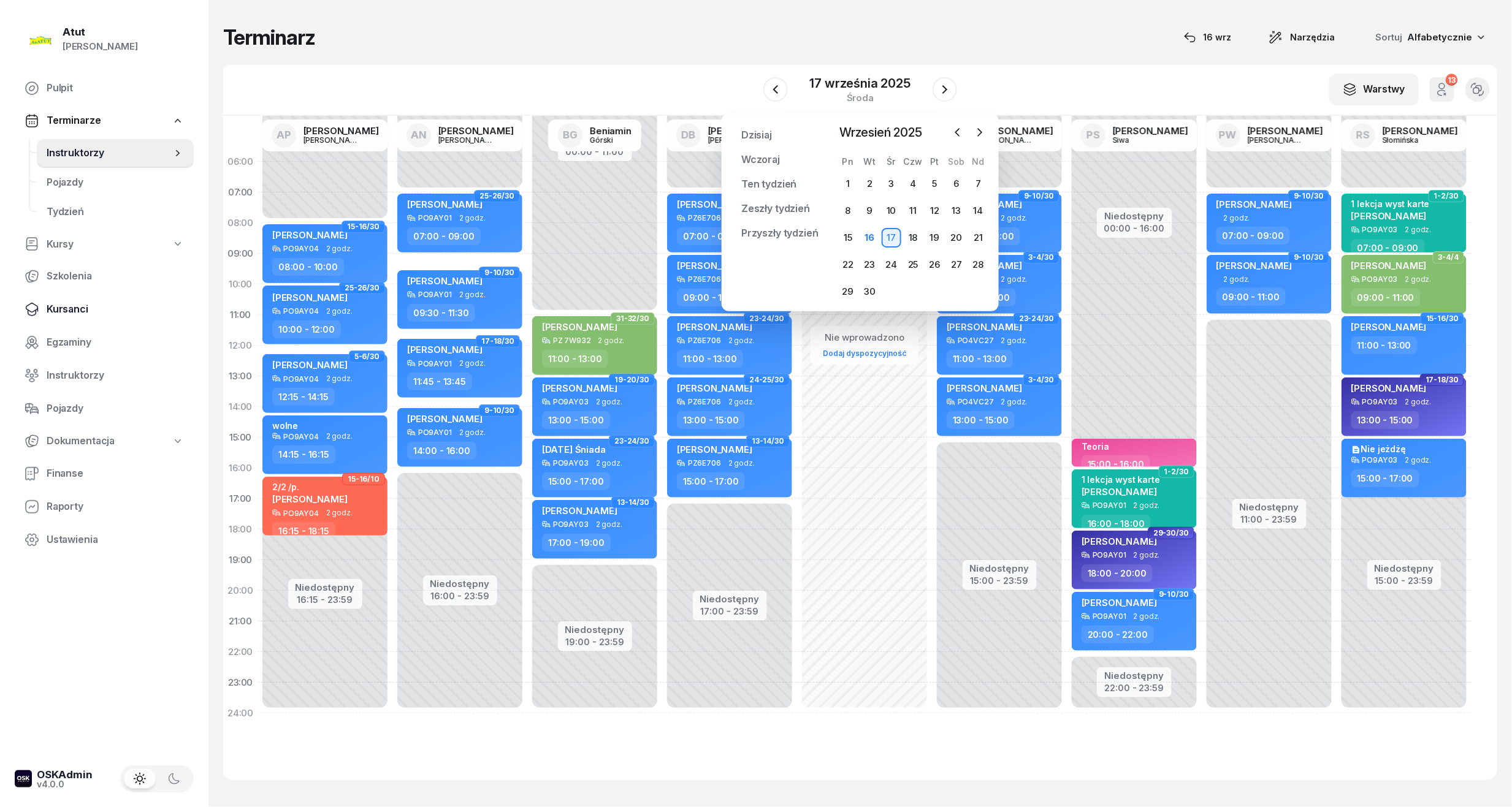
click at [69, 304] on span "Kursanci" at bounding box center [115, 310] width 137 height 16
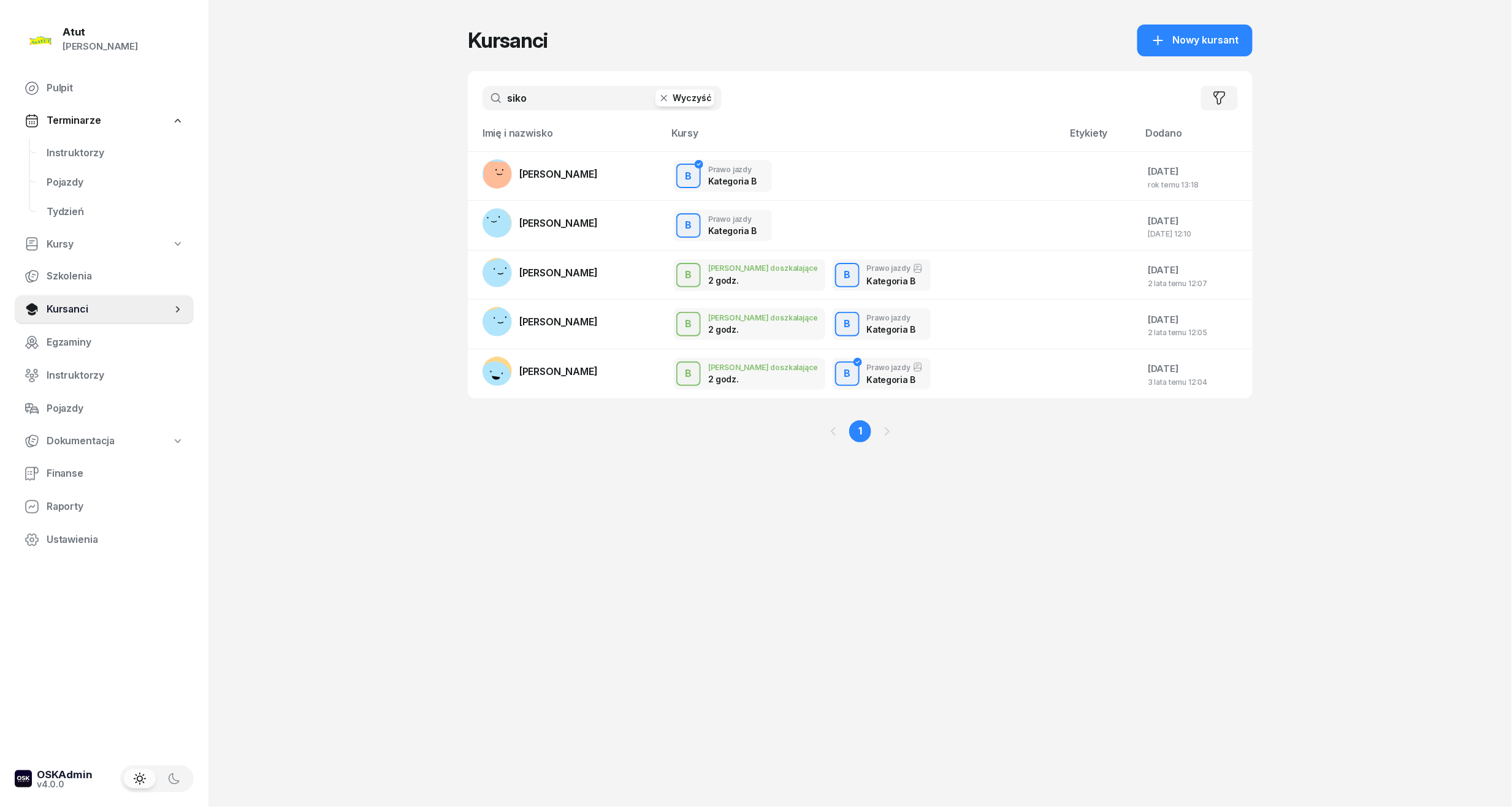
drag, startPoint x: 567, startPoint y: 90, endPoint x: 32, endPoint y: 183, distance: 543.0
click at [40, 173] on div "Atut [PERSON_NAME] Pulpit Terminarze Instruktorzy Pojazdy Tydzień Kursy Szkolen…" at bounding box center [756, 404] width 1512 height 807
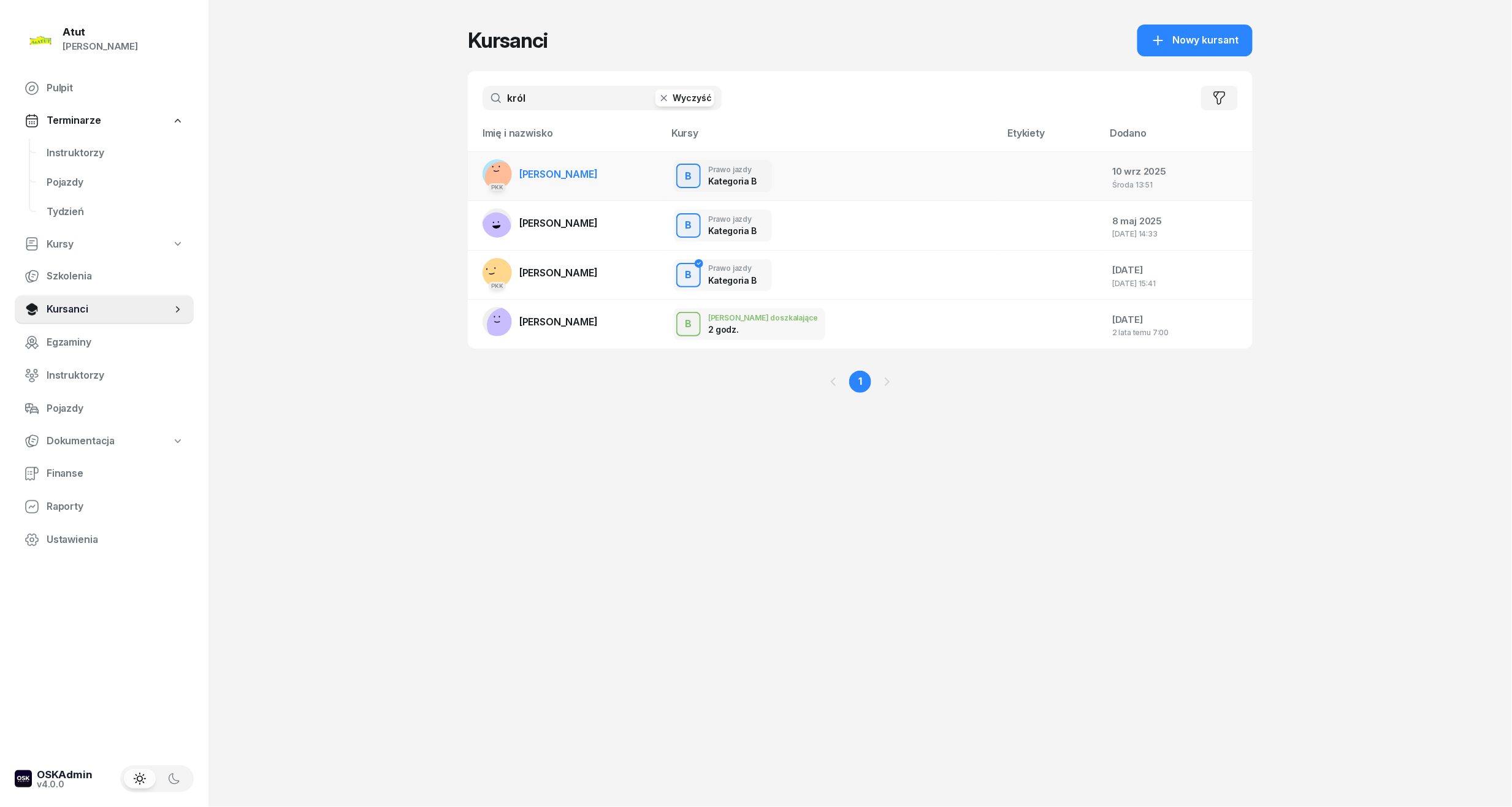
type input "król"
click at [552, 170] on span "[PERSON_NAME]" at bounding box center [558, 174] width 79 height 12
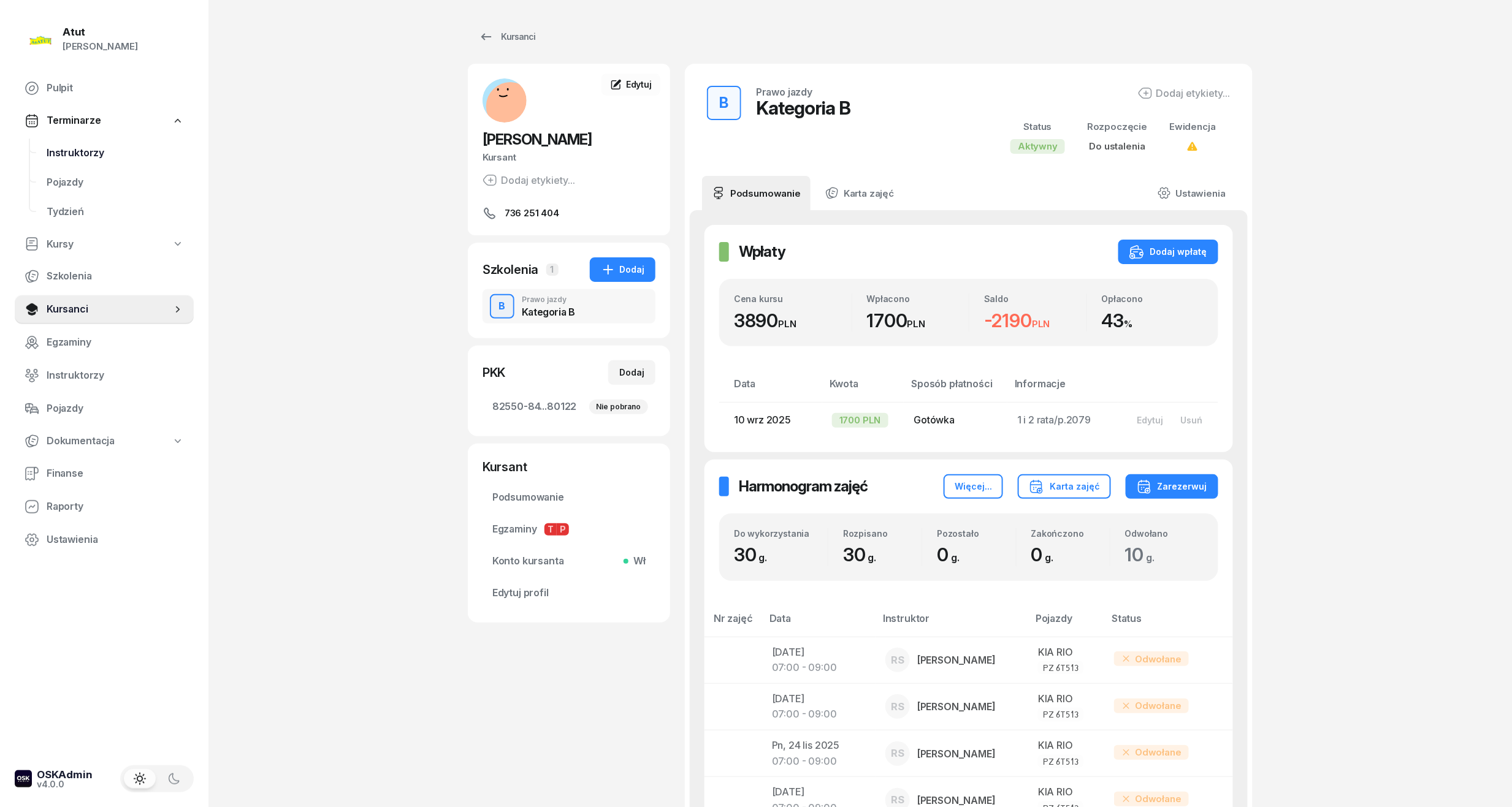
click at [70, 157] on span "Instruktorzy" at bounding box center [115, 153] width 137 height 16
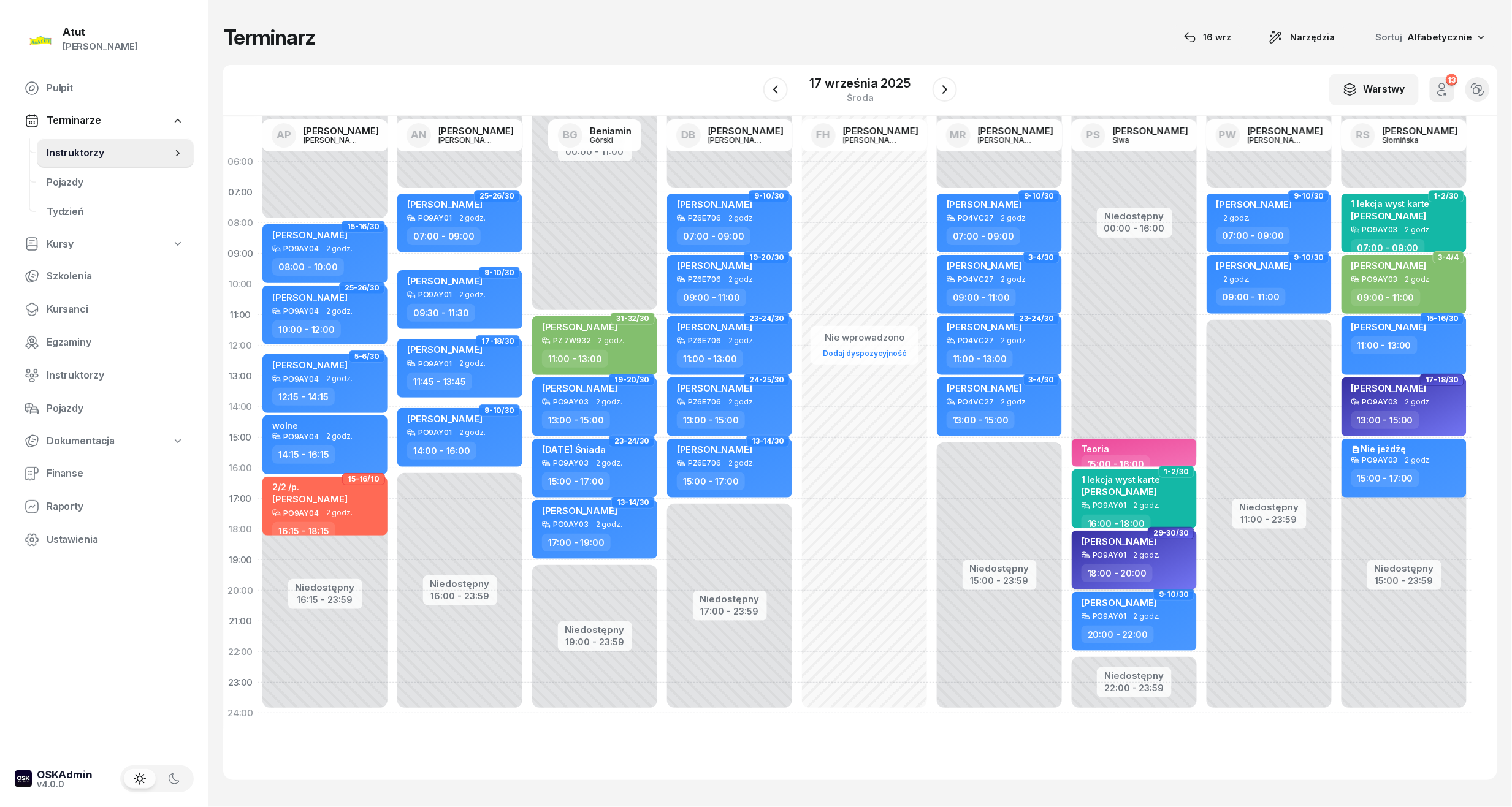
click at [1146, 549] on div "[PERSON_NAME]" at bounding box center [1119, 543] width 76 height 15
select select "18"
select select "20"
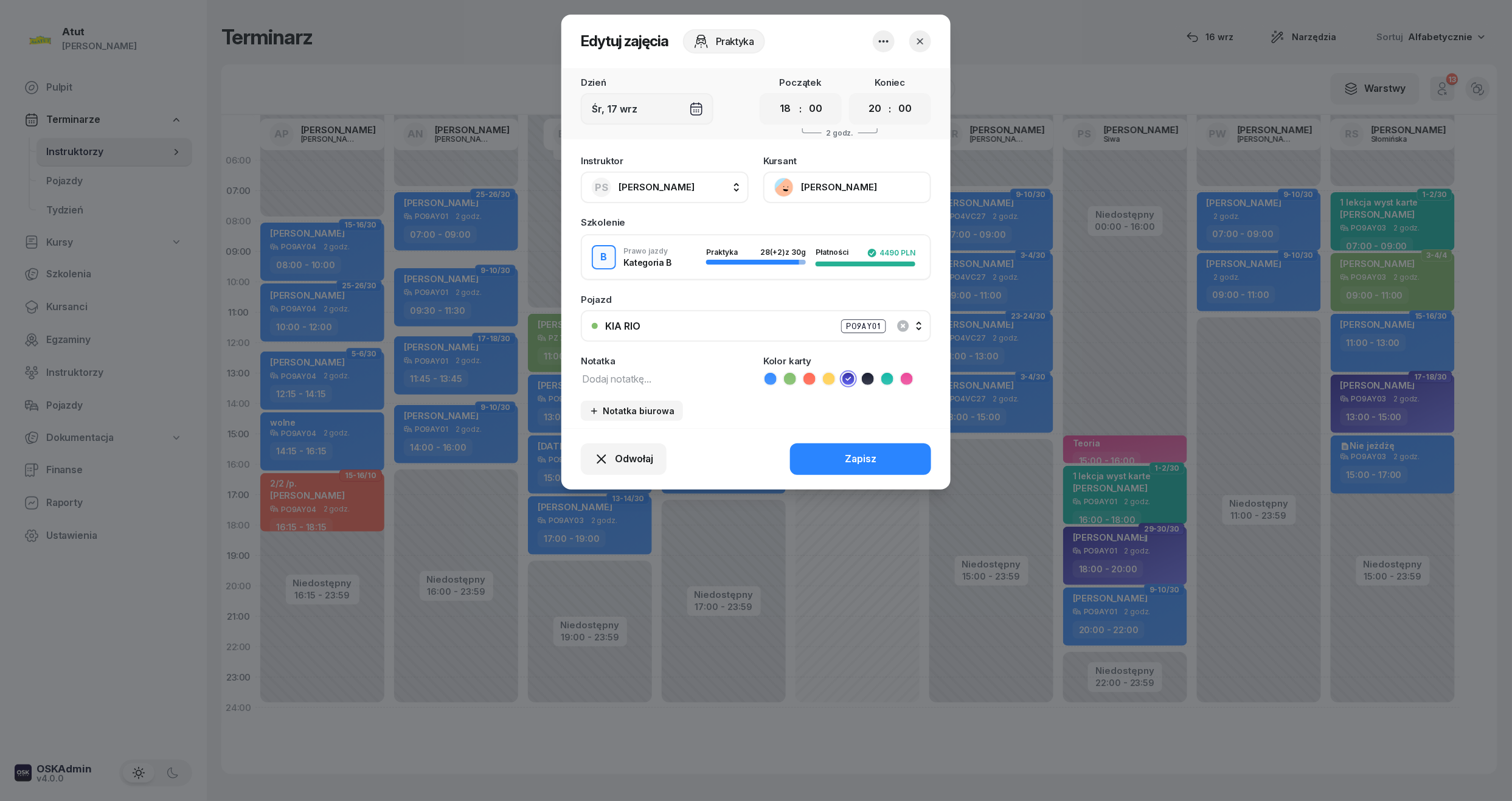
click at [830, 180] on button "[PERSON_NAME]" at bounding box center [847, 187] width 168 height 31
click at [818, 223] on div "Otwórz profil" at bounding box center [803, 229] width 59 height 16
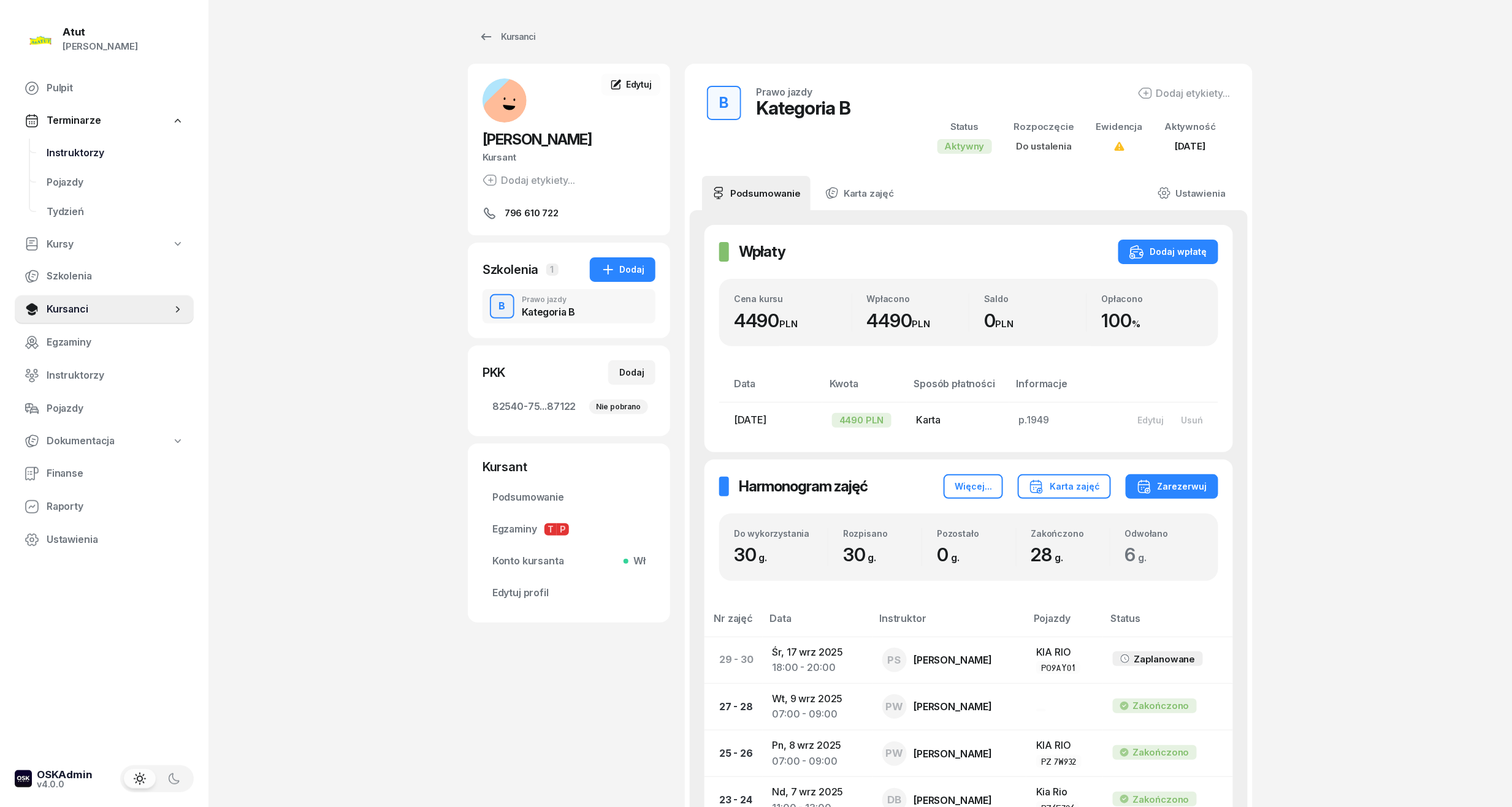
click at [46, 161] on link "Instruktorzy" at bounding box center [115, 153] width 157 height 29
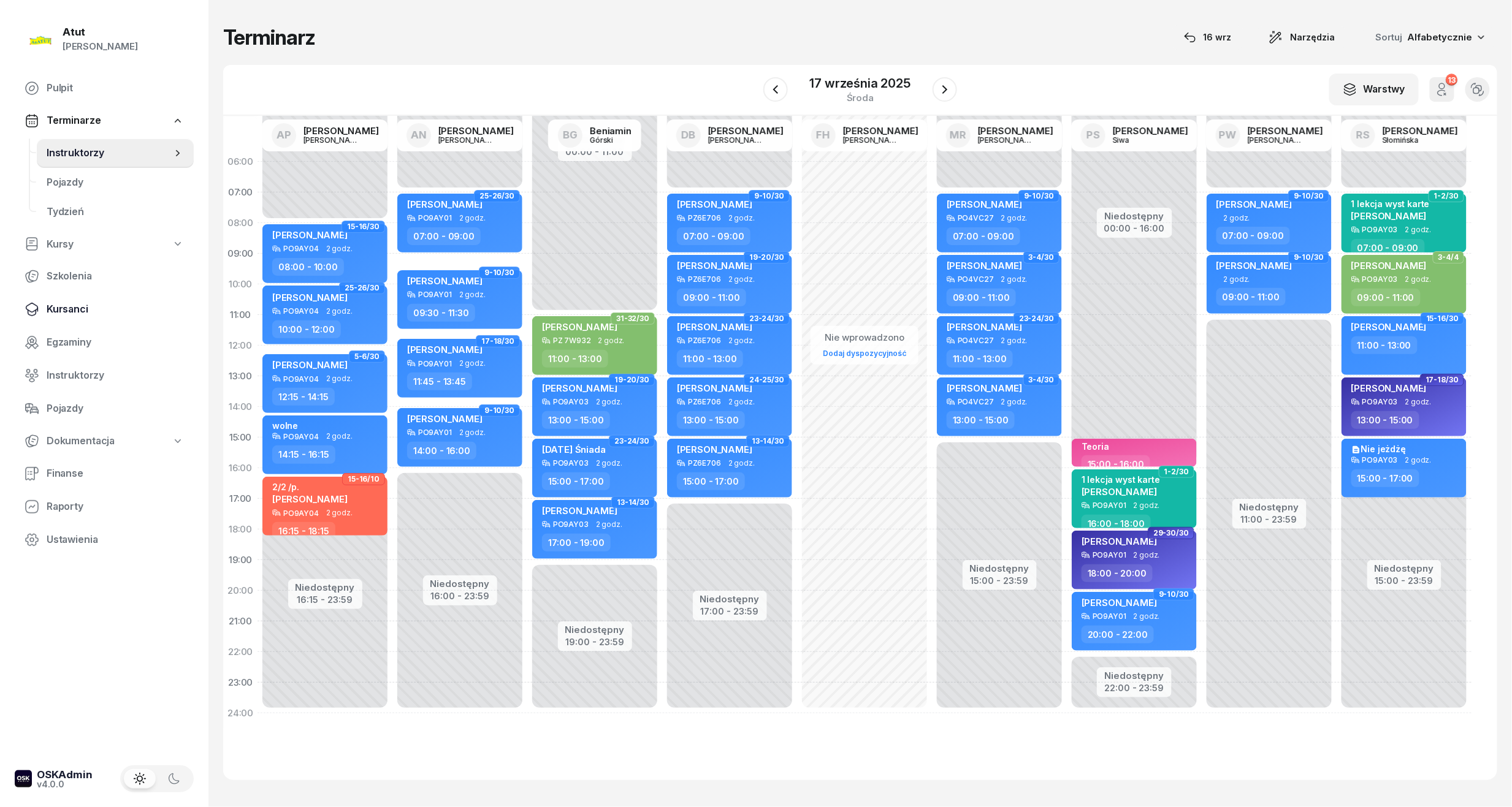
click at [46, 297] on link "Kursanci" at bounding box center [104, 310] width 179 height 29
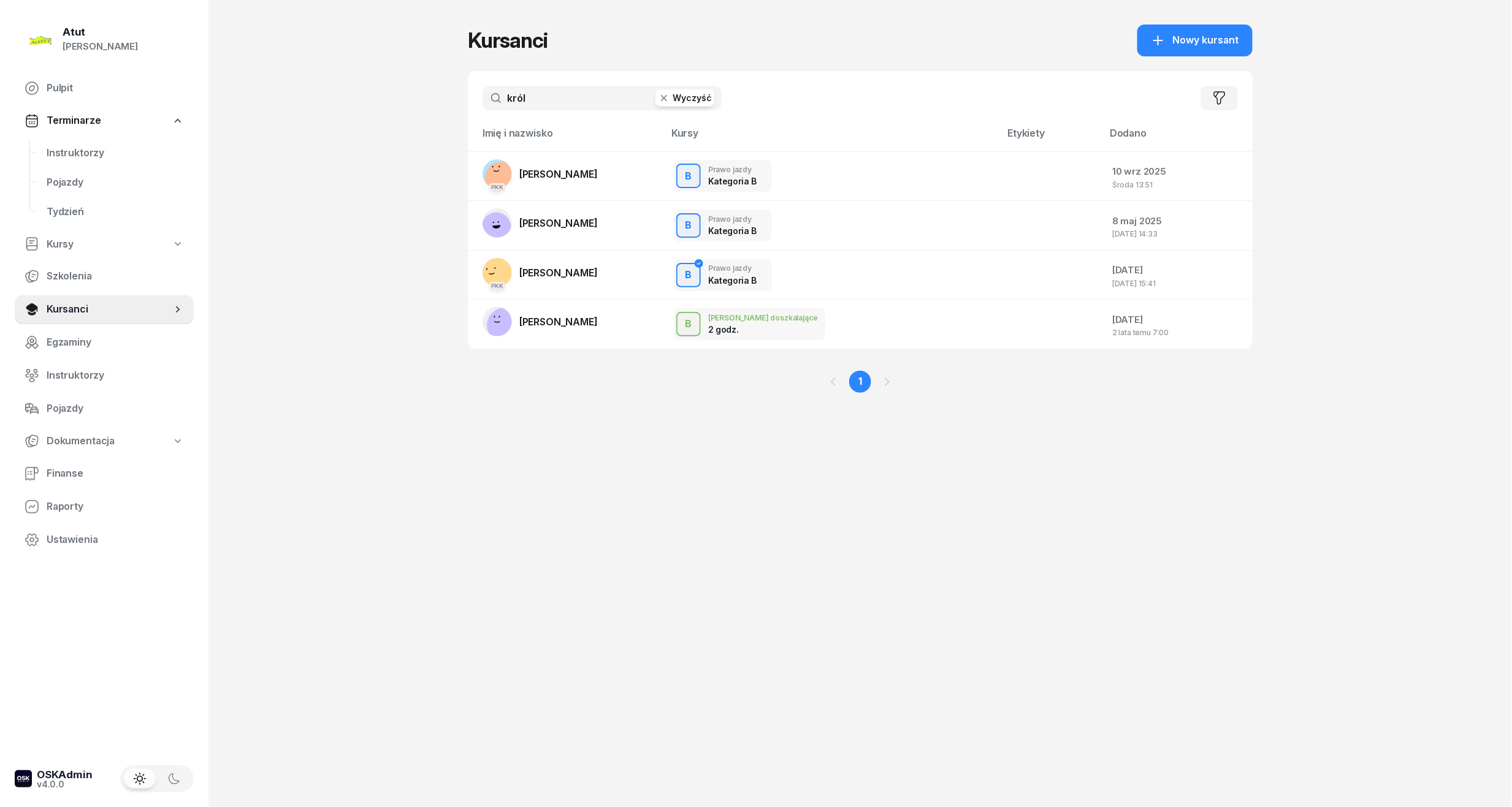
drag, startPoint x: 457, startPoint y: 88, endPoint x: -42, endPoint y: 106, distance: 499.3
click at [0, 106] on html "[PERSON_NAME] [PERSON_NAME] Pulpit Terminarze Instruktorzy Pojazdy Tydzień Kurs…" at bounding box center [756, 404] width 1512 height 807
type input "gajews"
click at [567, 182] on link "PKK [PERSON_NAME]" at bounding box center [539, 174] width 115 height 29
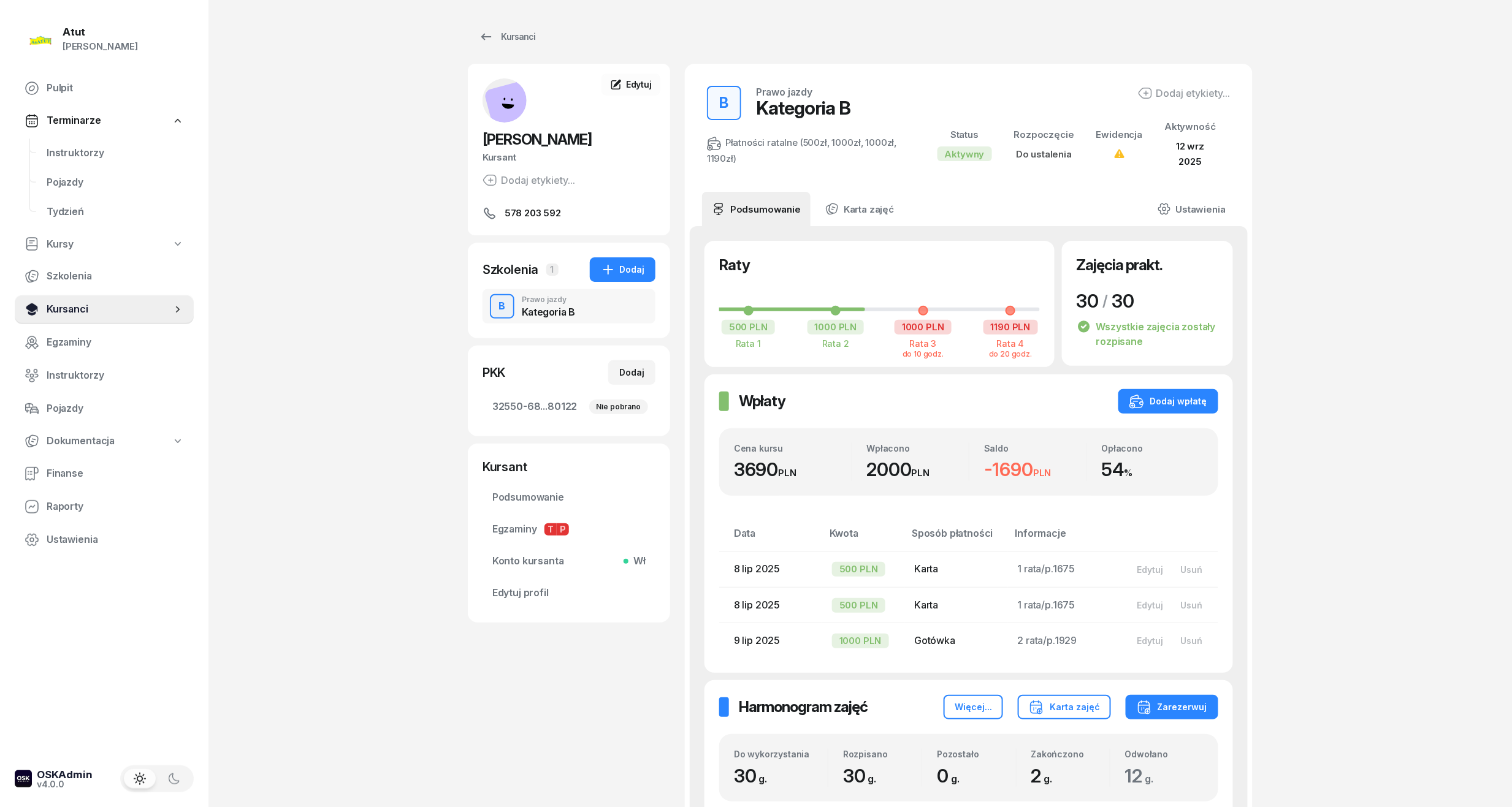
click at [66, 310] on span "Kursanci" at bounding box center [109, 310] width 125 height 16
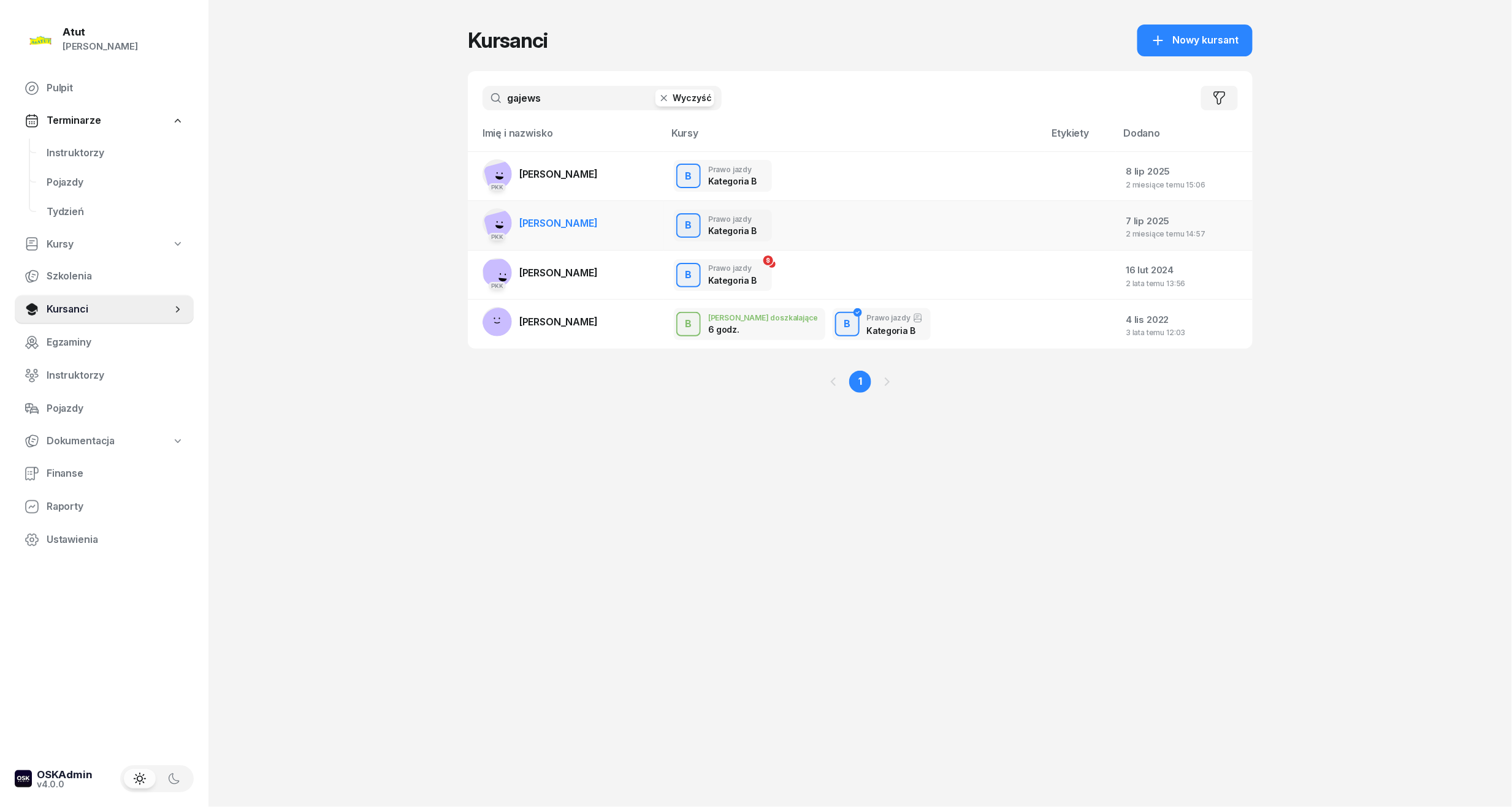
click at [545, 224] on span "[PERSON_NAME]" at bounding box center [558, 223] width 79 height 12
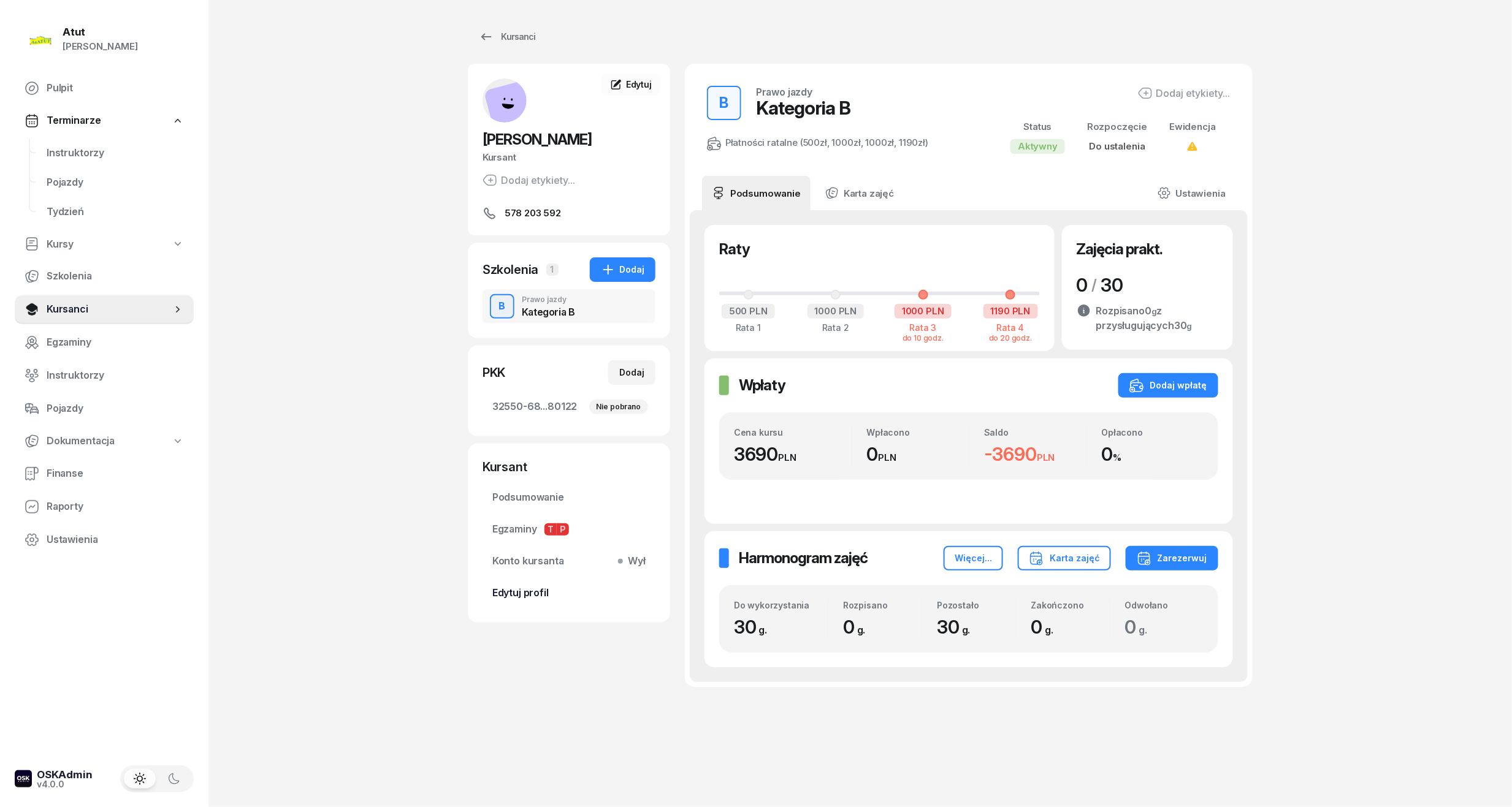
click at [530, 587] on span "Edytuj profil" at bounding box center [569, 594] width 153 height 16
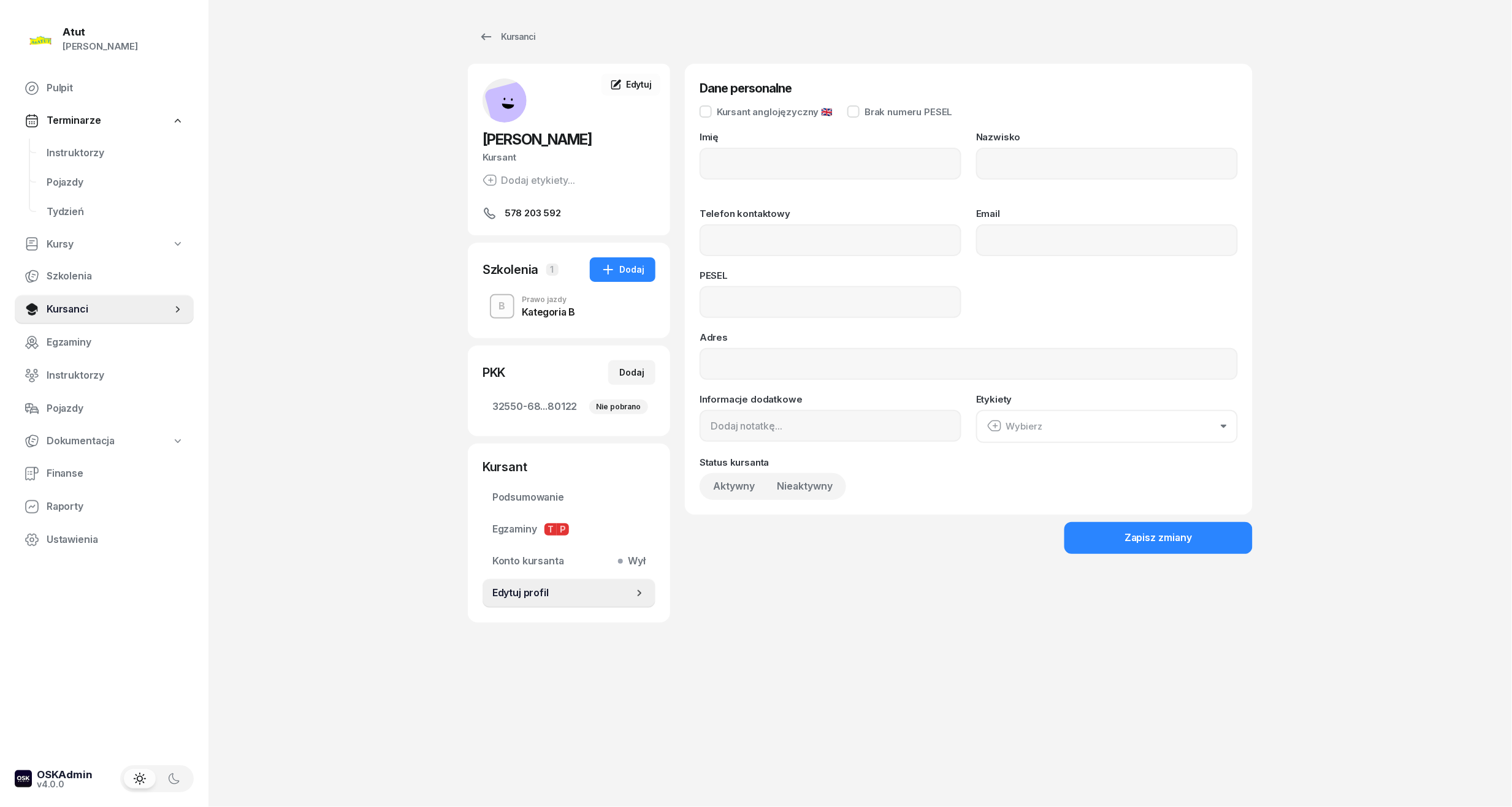
type input "[PERSON_NAME]"
type input "Gajewska"
type input "578203592"
type input "07251800067"
type input "578 203 592"
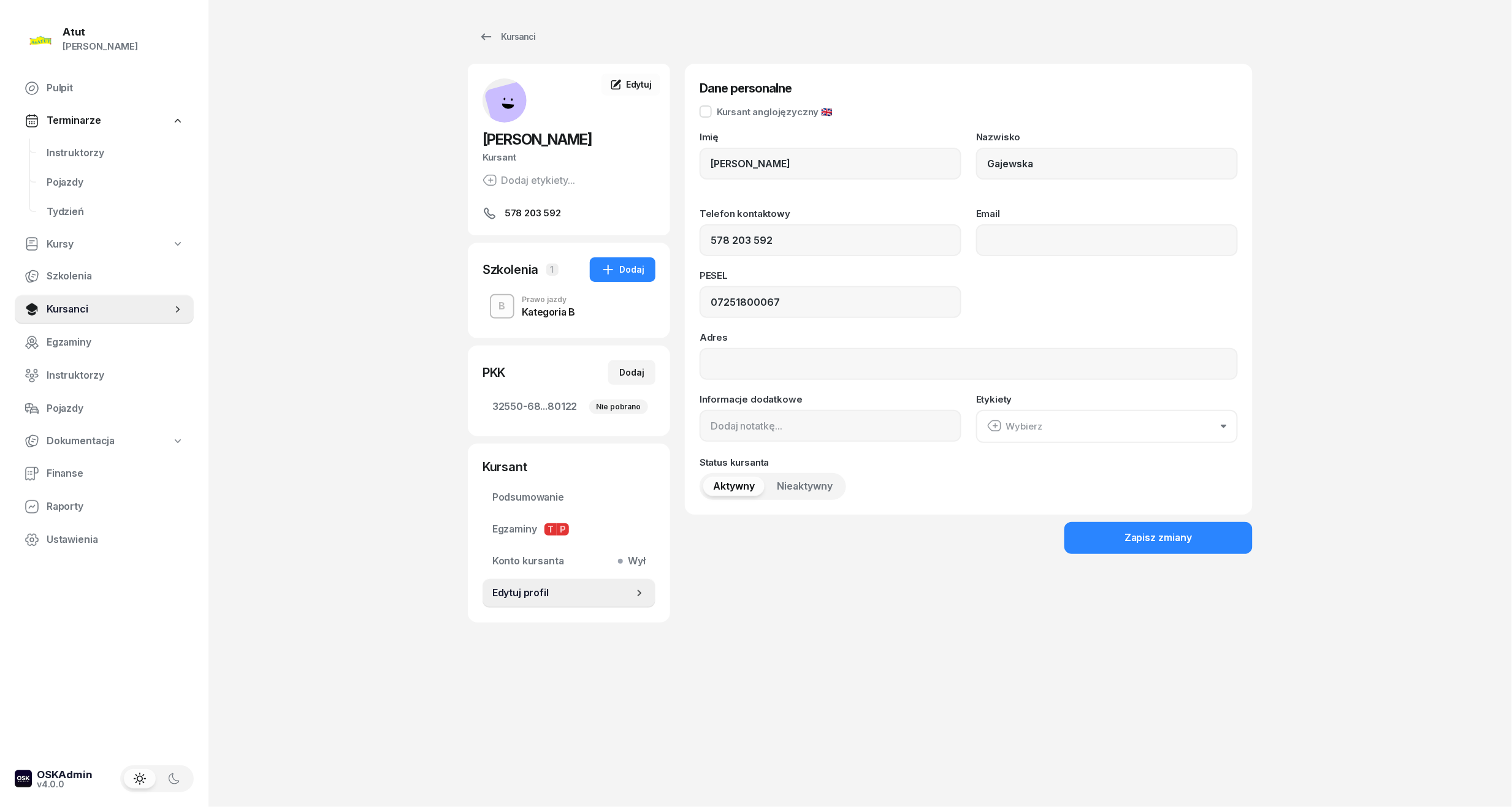
click at [797, 486] on span "Nieaktywny" at bounding box center [804, 486] width 56 height 16
click at [1163, 542] on div "Zapisz zmiany" at bounding box center [1158, 538] width 68 height 16
click at [81, 161] on link "Instruktorzy" at bounding box center [115, 153] width 157 height 29
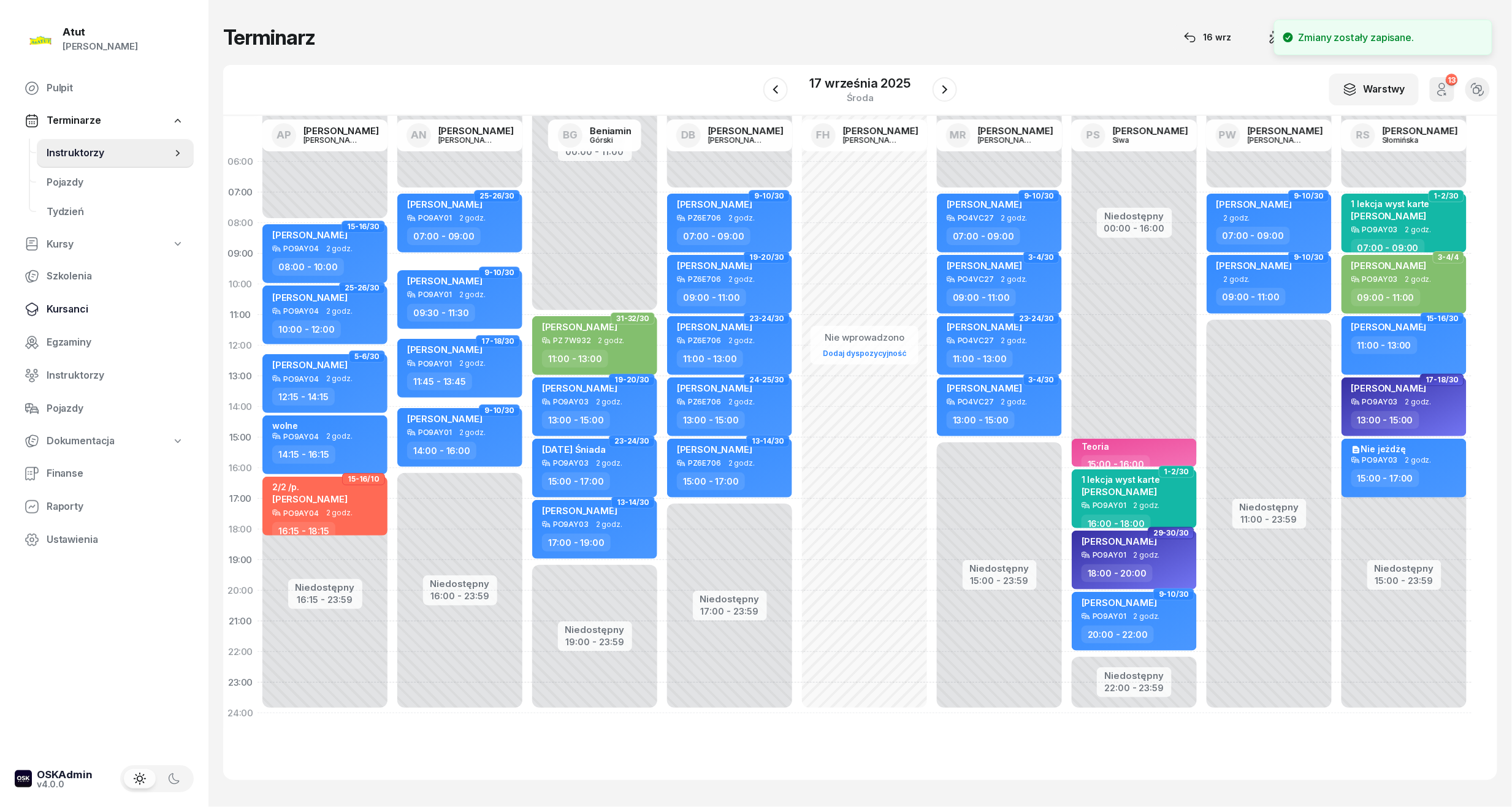
click at [72, 311] on span "Kursanci" at bounding box center [115, 310] width 137 height 16
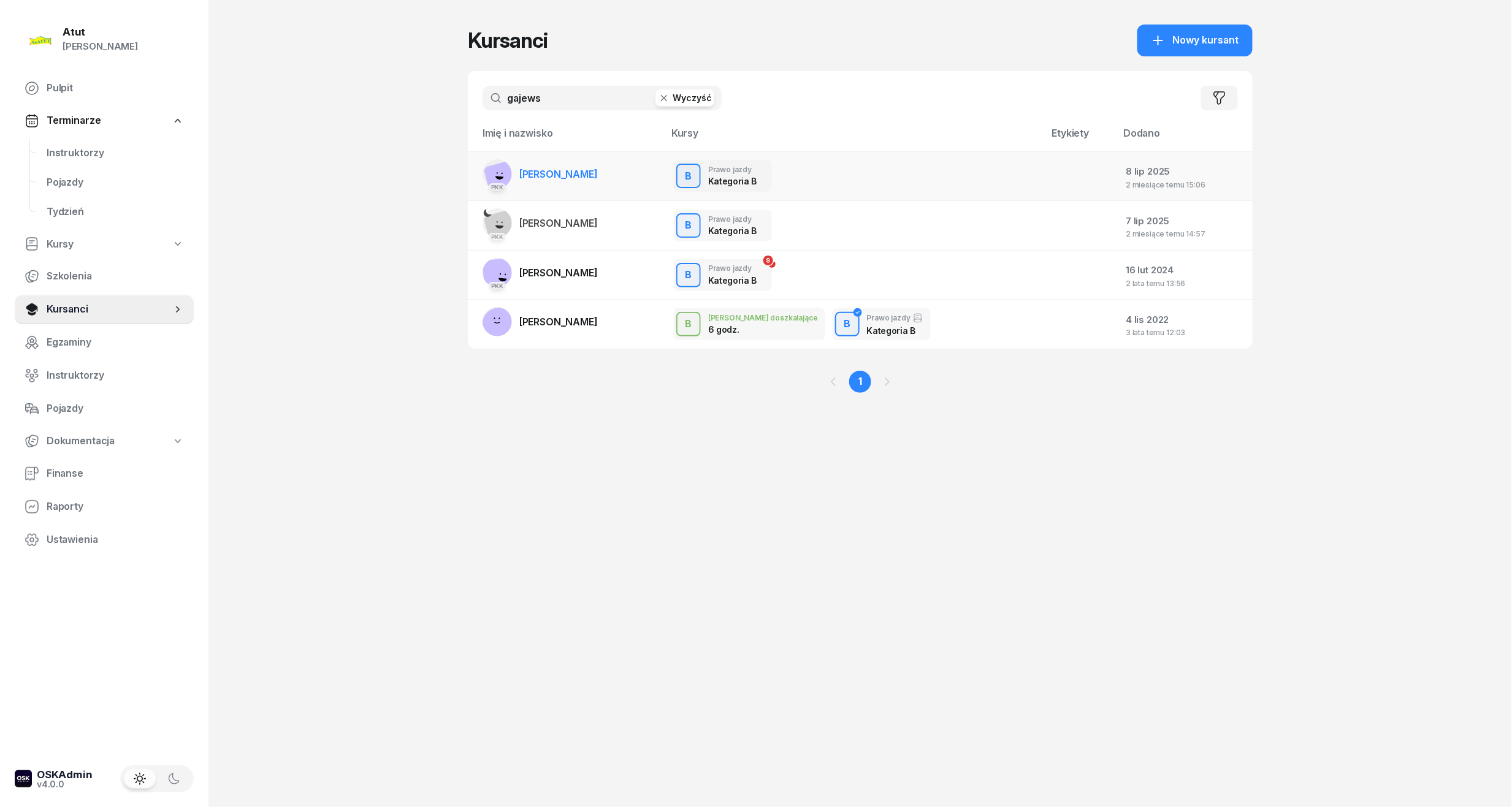
click at [556, 172] on span "[PERSON_NAME]" at bounding box center [558, 174] width 79 height 12
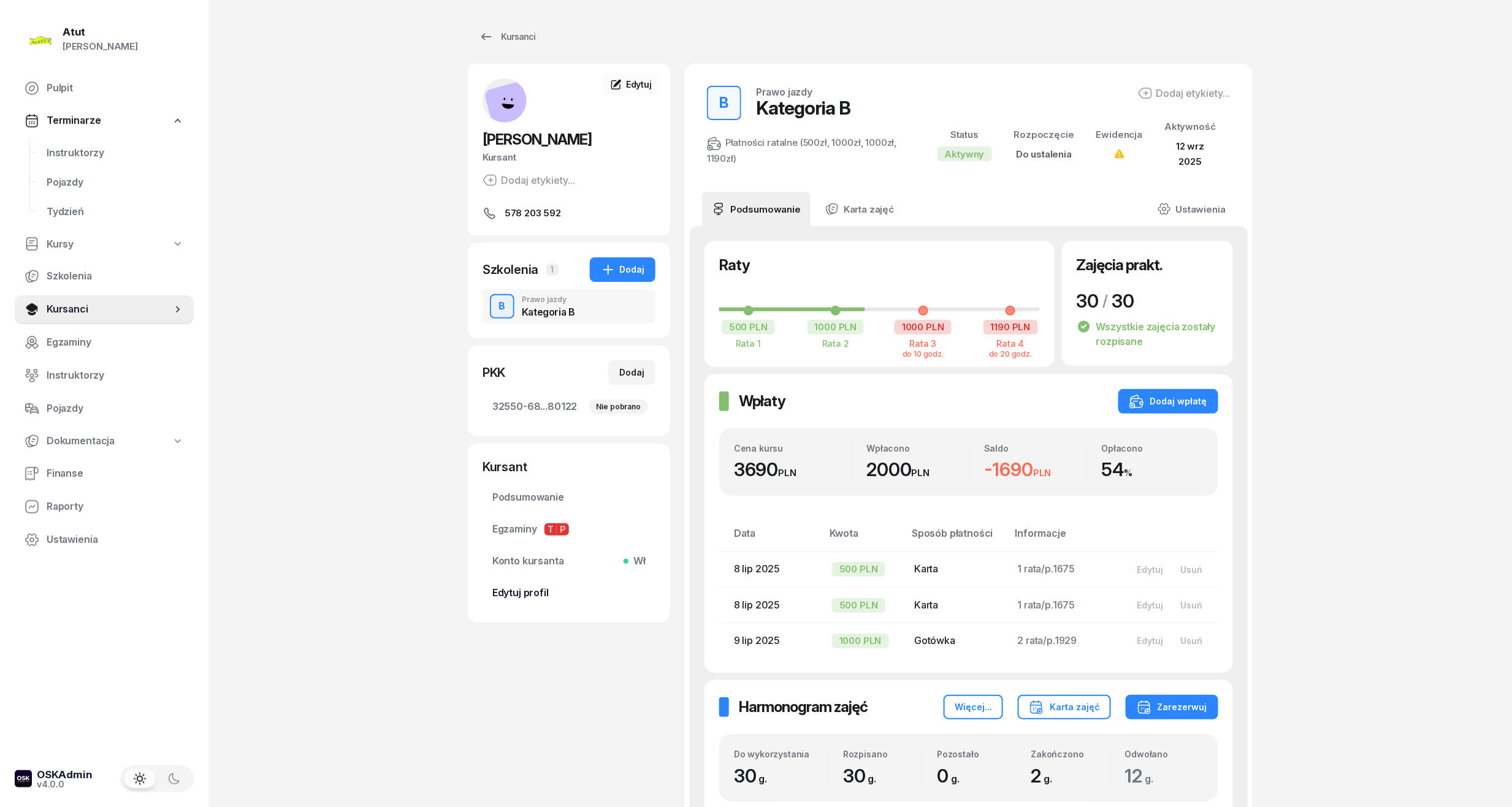
click at [523, 603] on link "Edytuj profil" at bounding box center [569, 593] width 173 height 29
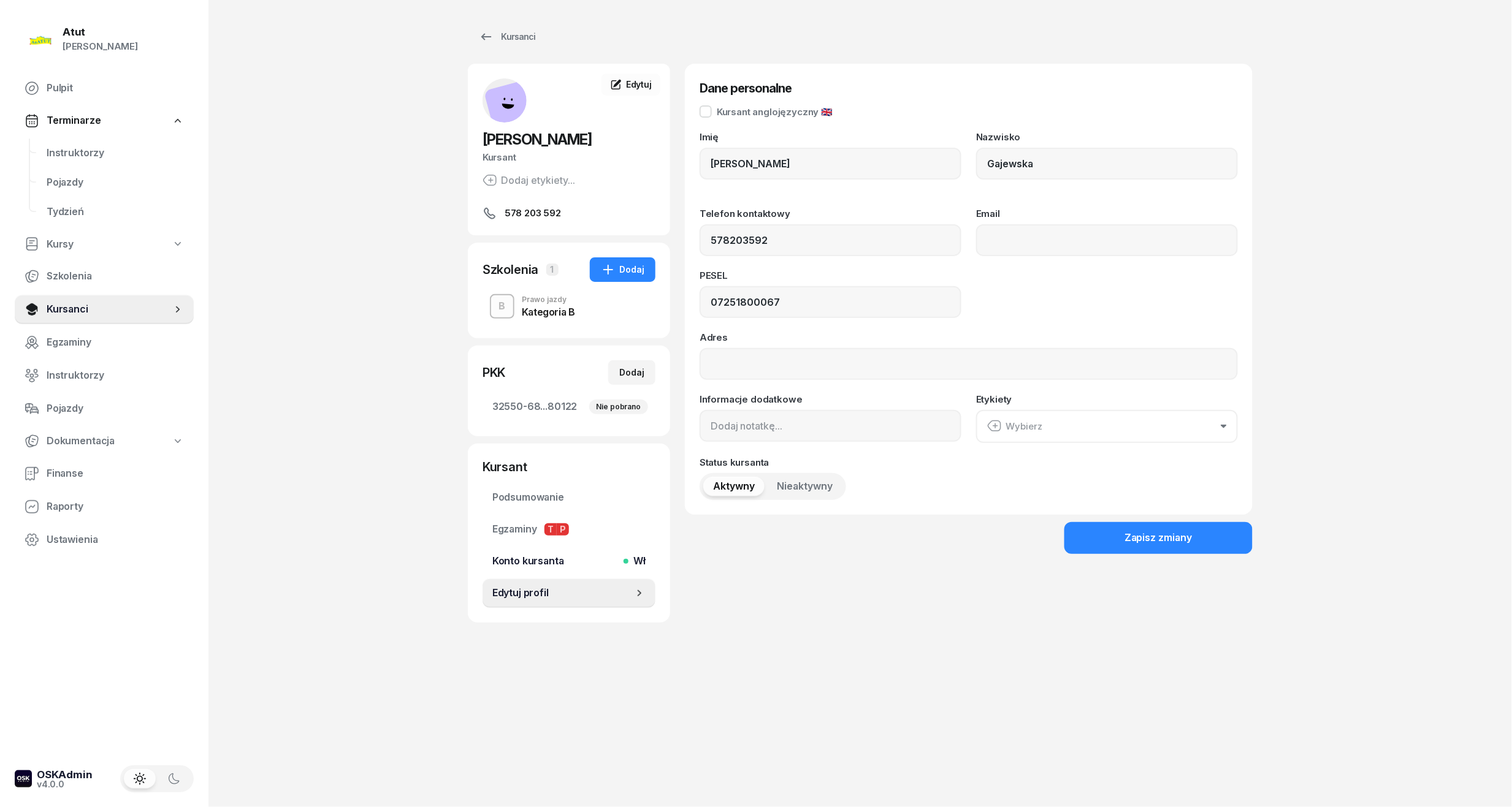
type input "578 203 592"
click at [719, 486] on span "Aktywny" at bounding box center [733, 486] width 42 height 16
click at [537, 567] on span "Konto kursanta Wł" at bounding box center [569, 561] width 153 height 16
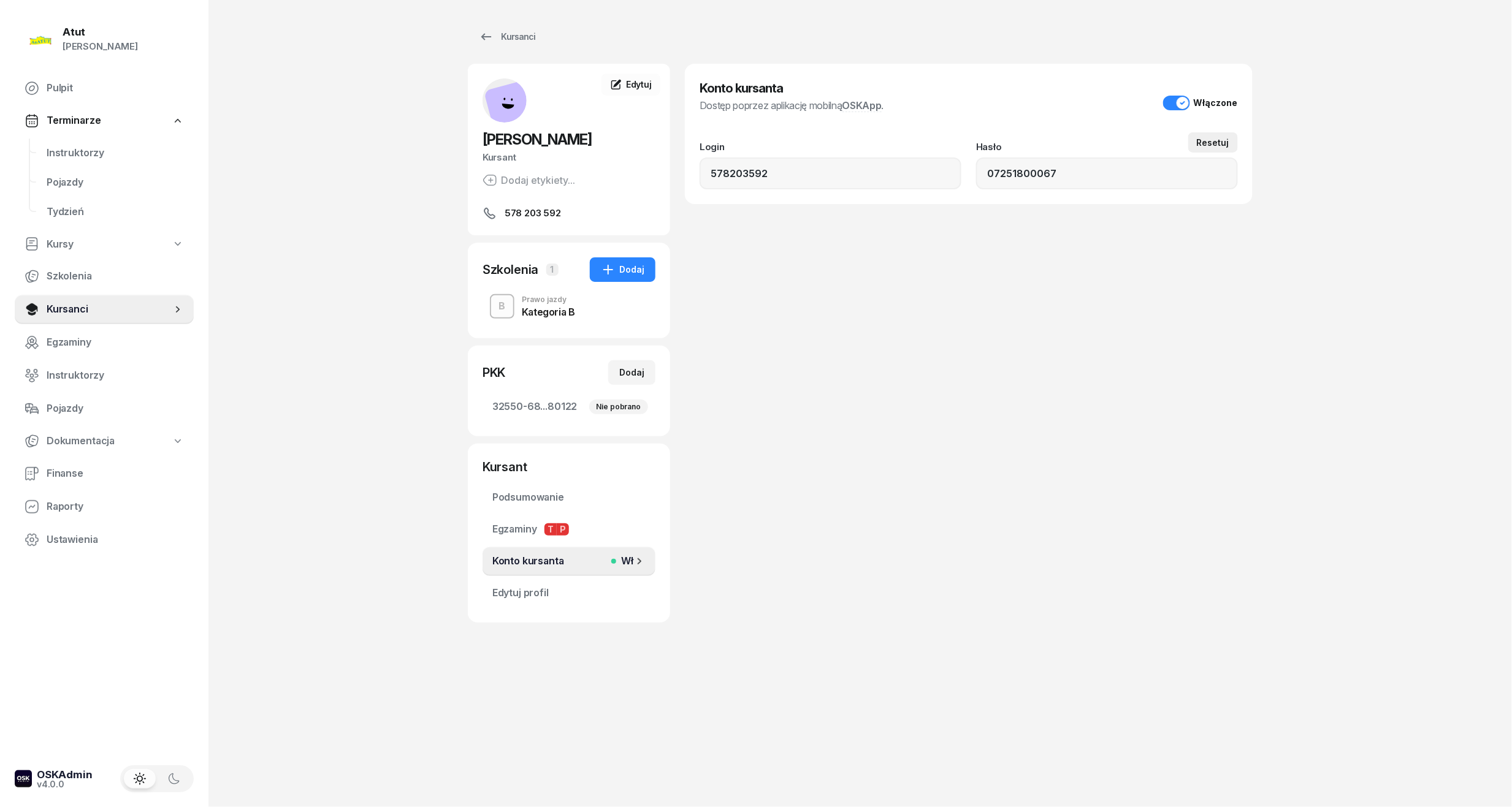
click at [1212, 139] on div "Resetuj" at bounding box center [1213, 142] width 32 height 10
click at [964, 437] on div "Konto kursanta Dostęp poprzez aplikację mobilną OSKApp . Włączone Login 5782035…" at bounding box center [968, 343] width 567 height 559
click at [953, 312] on div "Konto kursanta Dostęp poprzez aplikację mobilną OSKApp . Włączone Login 5782035…" at bounding box center [968, 343] width 567 height 559
click at [810, 173] on input "578203592" at bounding box center [830, 173] width 262 height 32
click at [1090, 189] on div "Konto kursanta Dostęp poprzez aplikację mobilną OSKApp . Włączone Login 5782035…" at bounding box center [968, 134] width 567 height 140
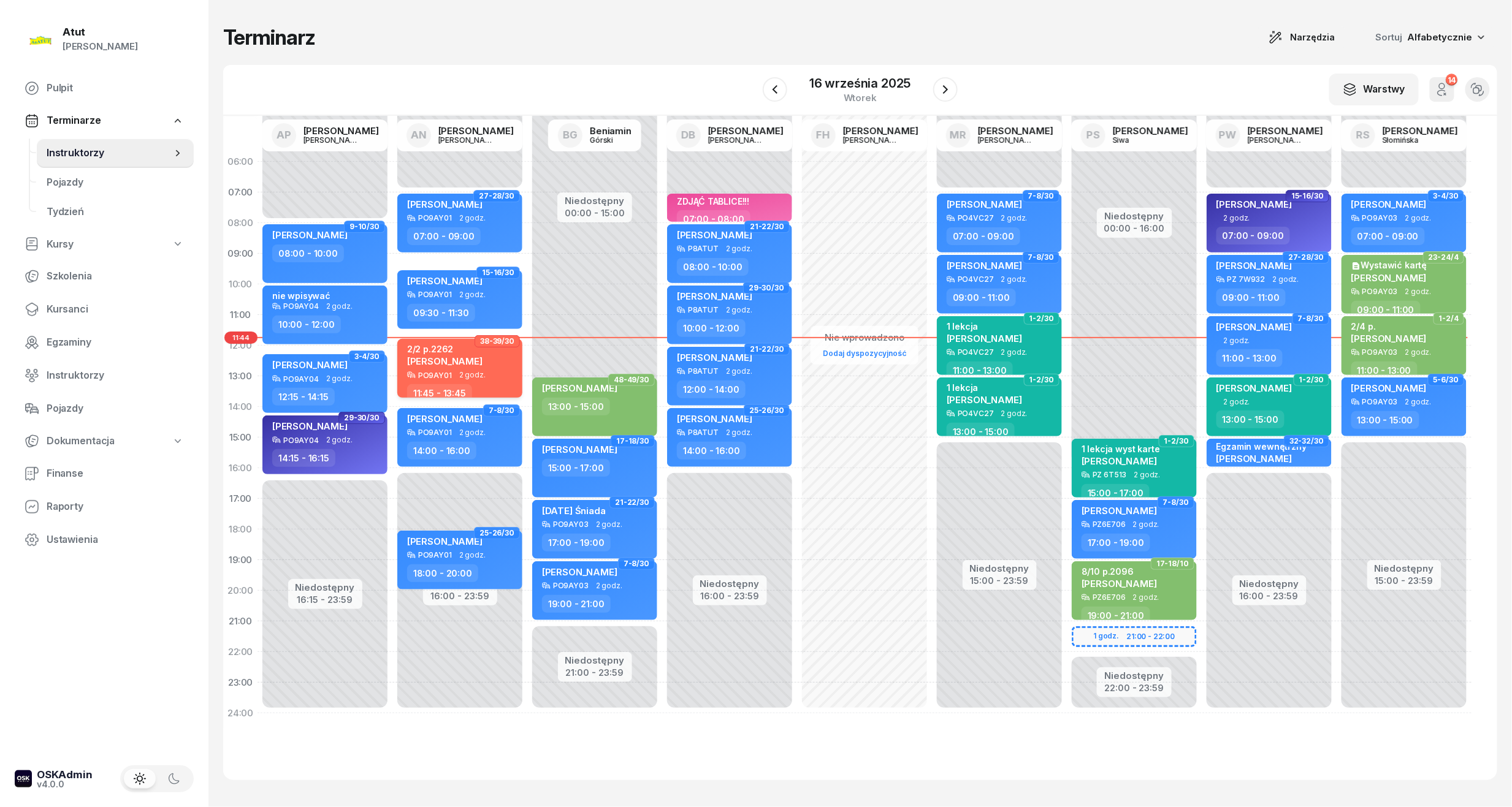
click at [485, 366] on div "2/2 p.2262 Sikora Paweł" at bounding box center [461, 357] width 108 height 27
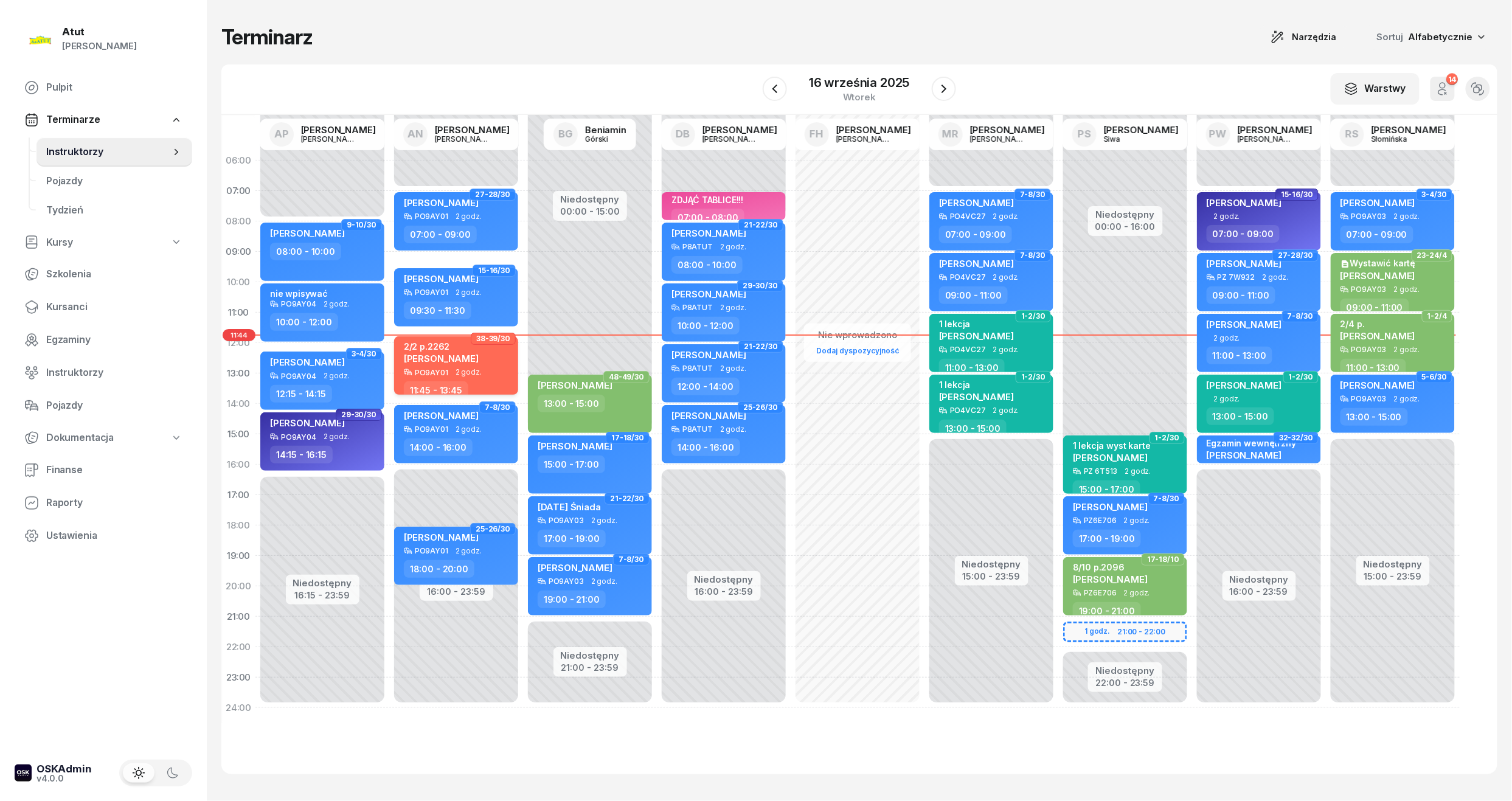
select select "11"
select select "45"
select select "13"
select select "45"
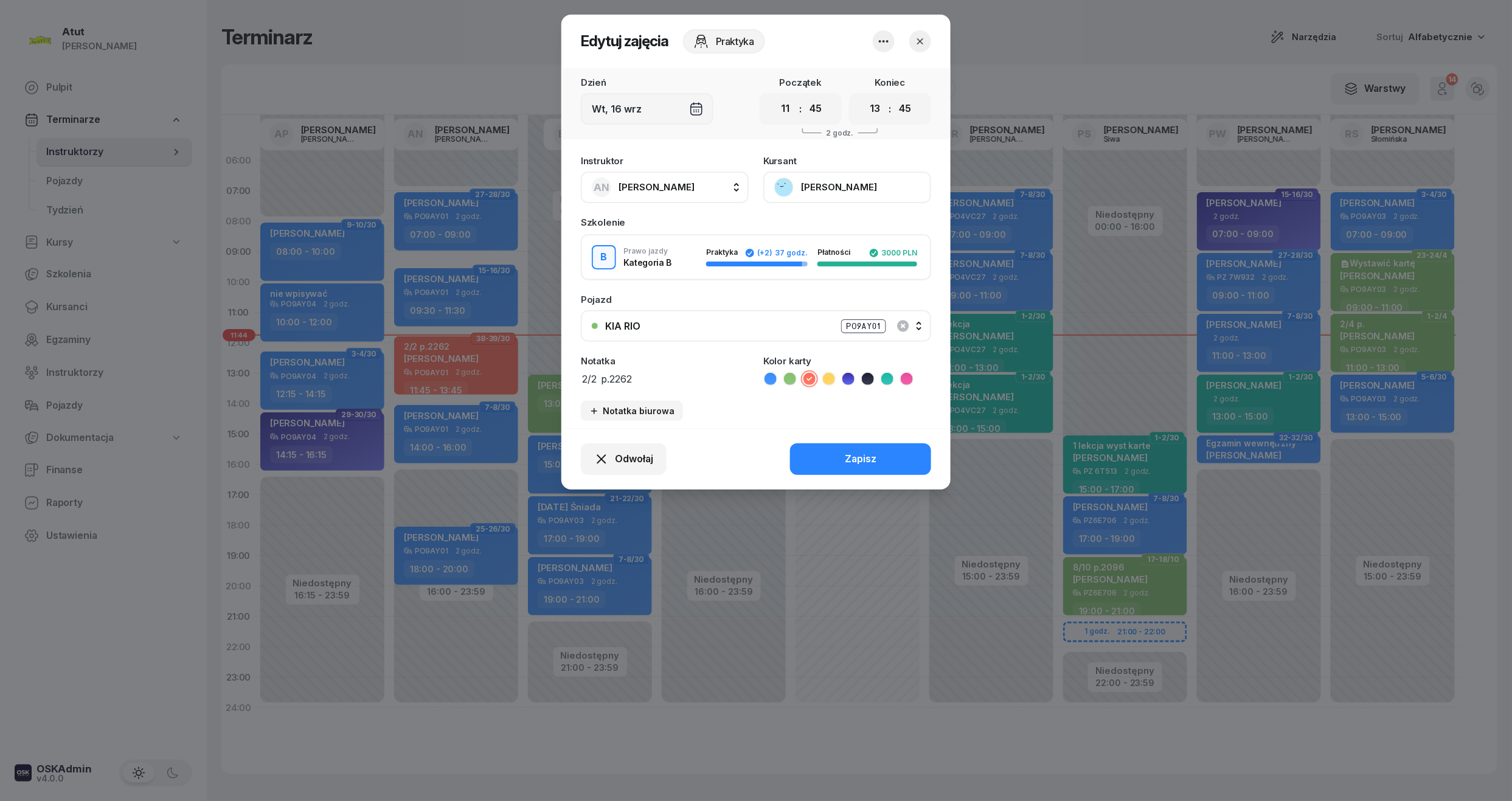
click at [825, 179] on button "[PERSON_NAME]" at bounding box center [847, 187] width 168 height 31
